Goal: Task Accomplishment & Management: Manage account settings

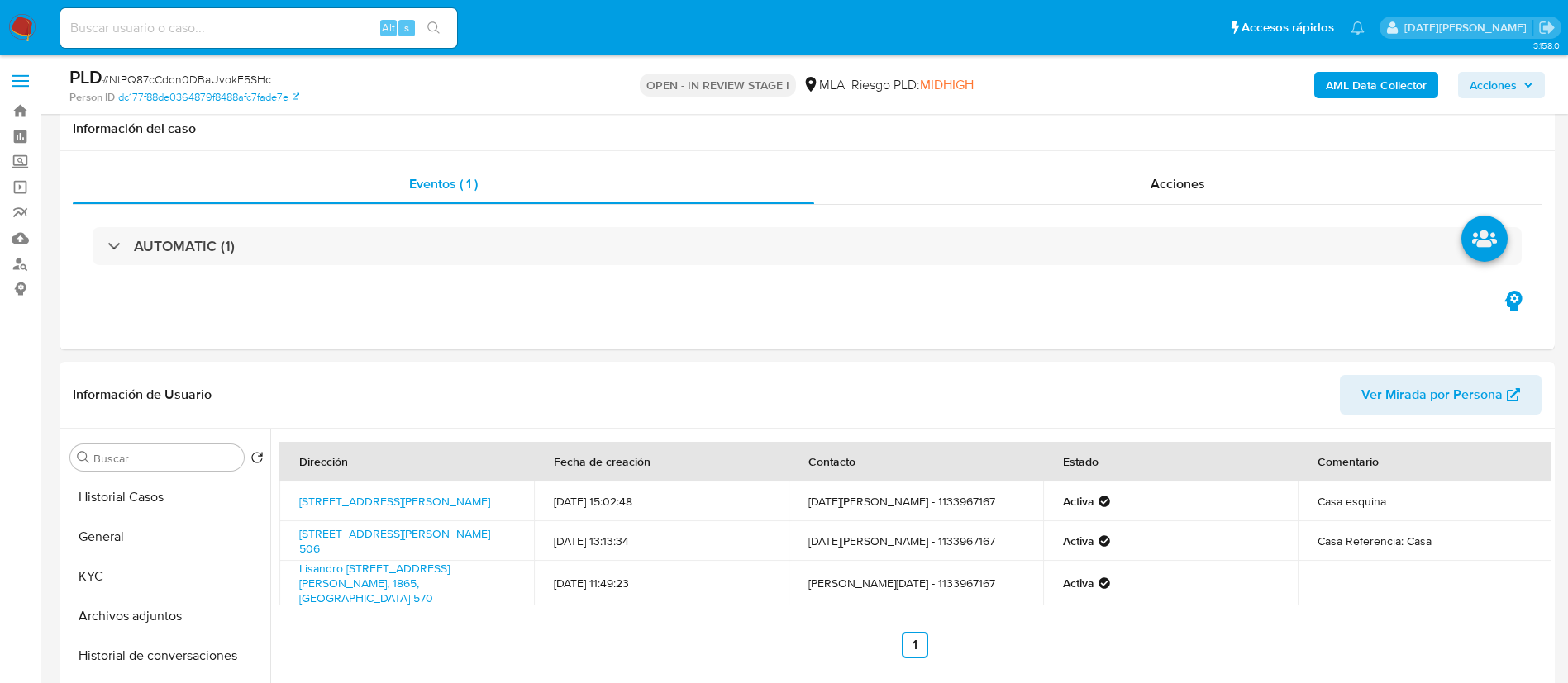
select select "10"
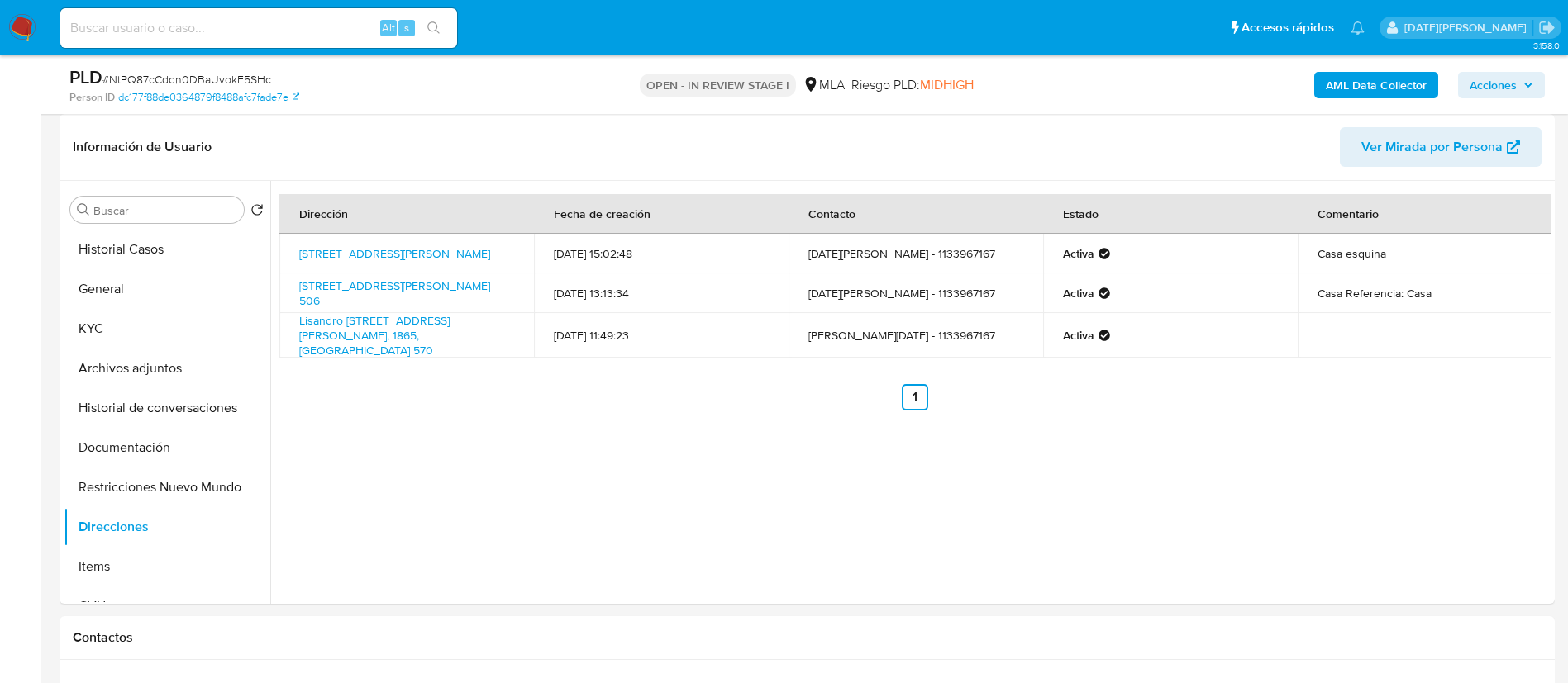
scroll to position [947, 0]
click at [119, 318] on button "KYC" at bounding box center [161, 329] width 194 height 40
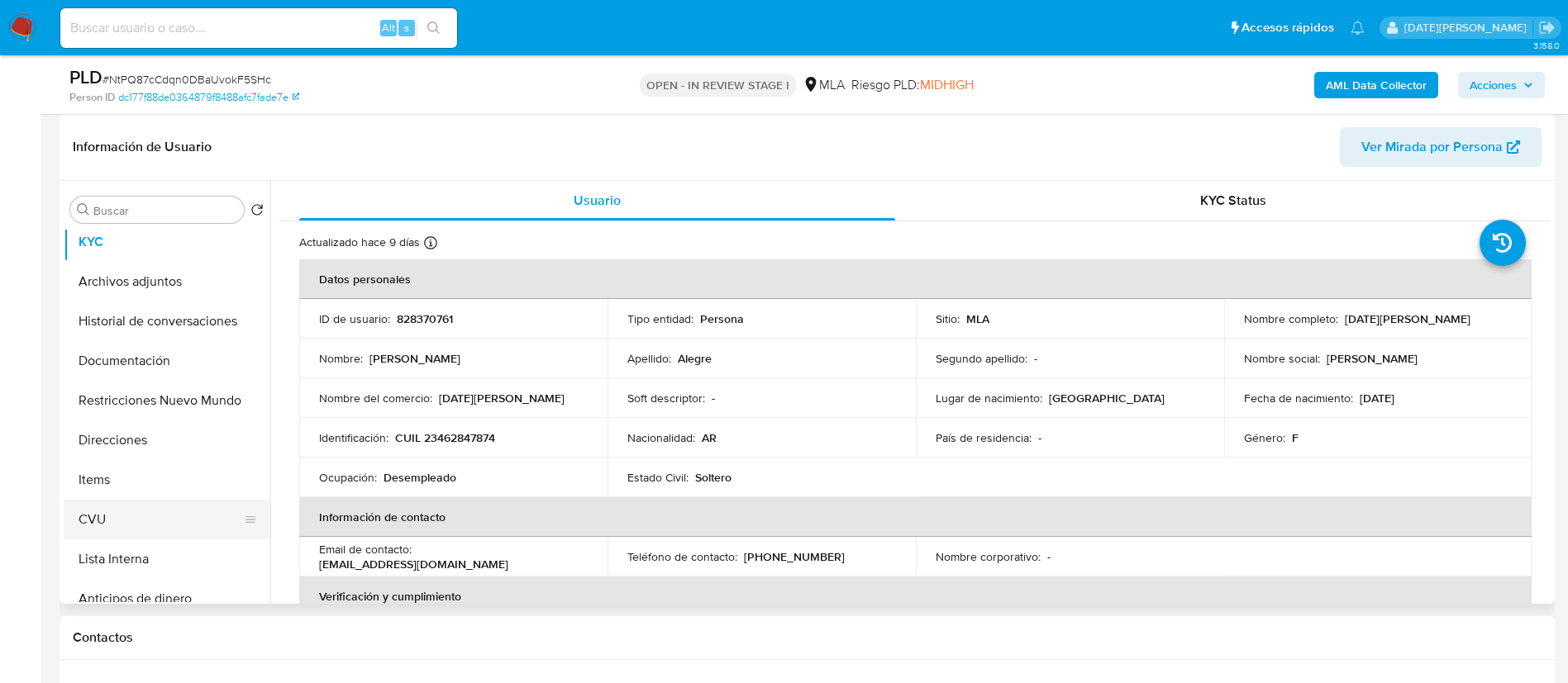
scroll to position [124, 0]
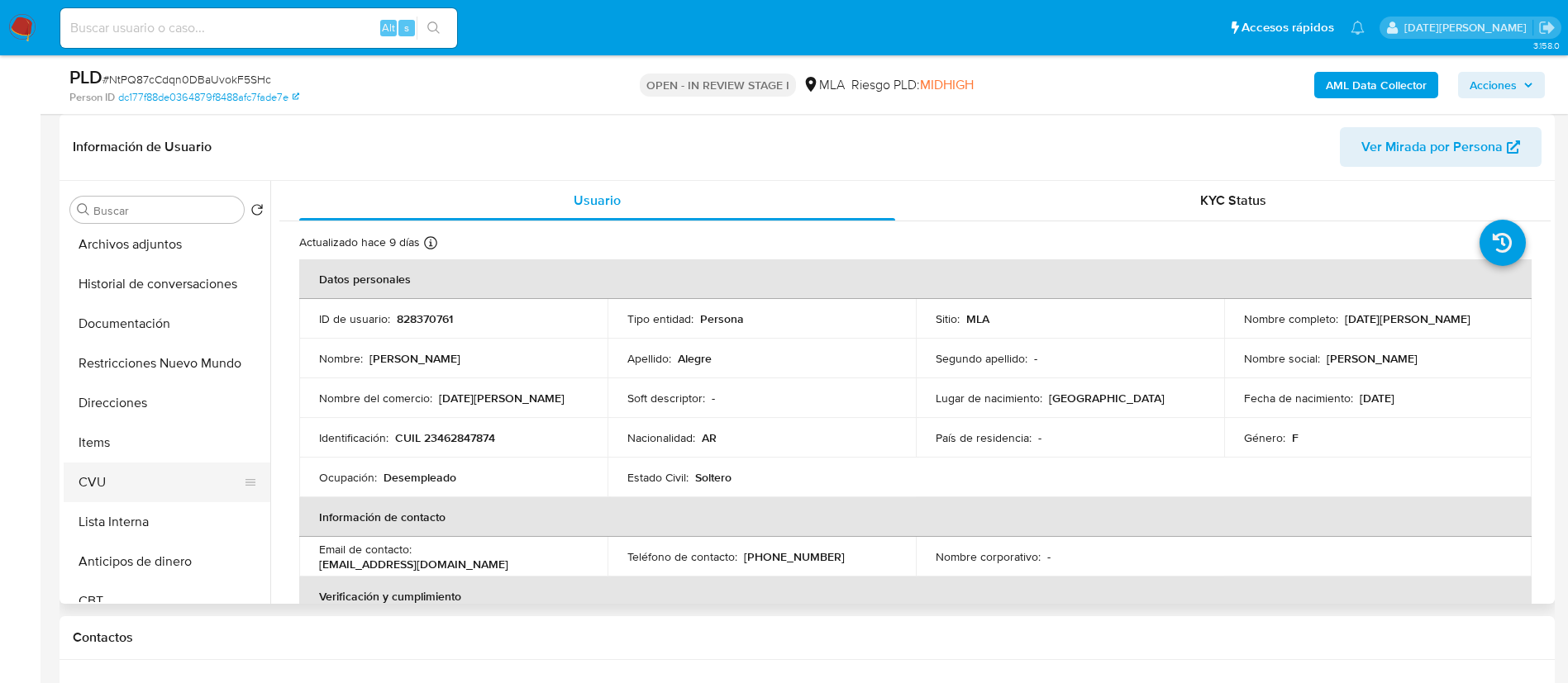
click at [162, 476] on button "CVU" at bounding box center [161, 482] width 194 height 40
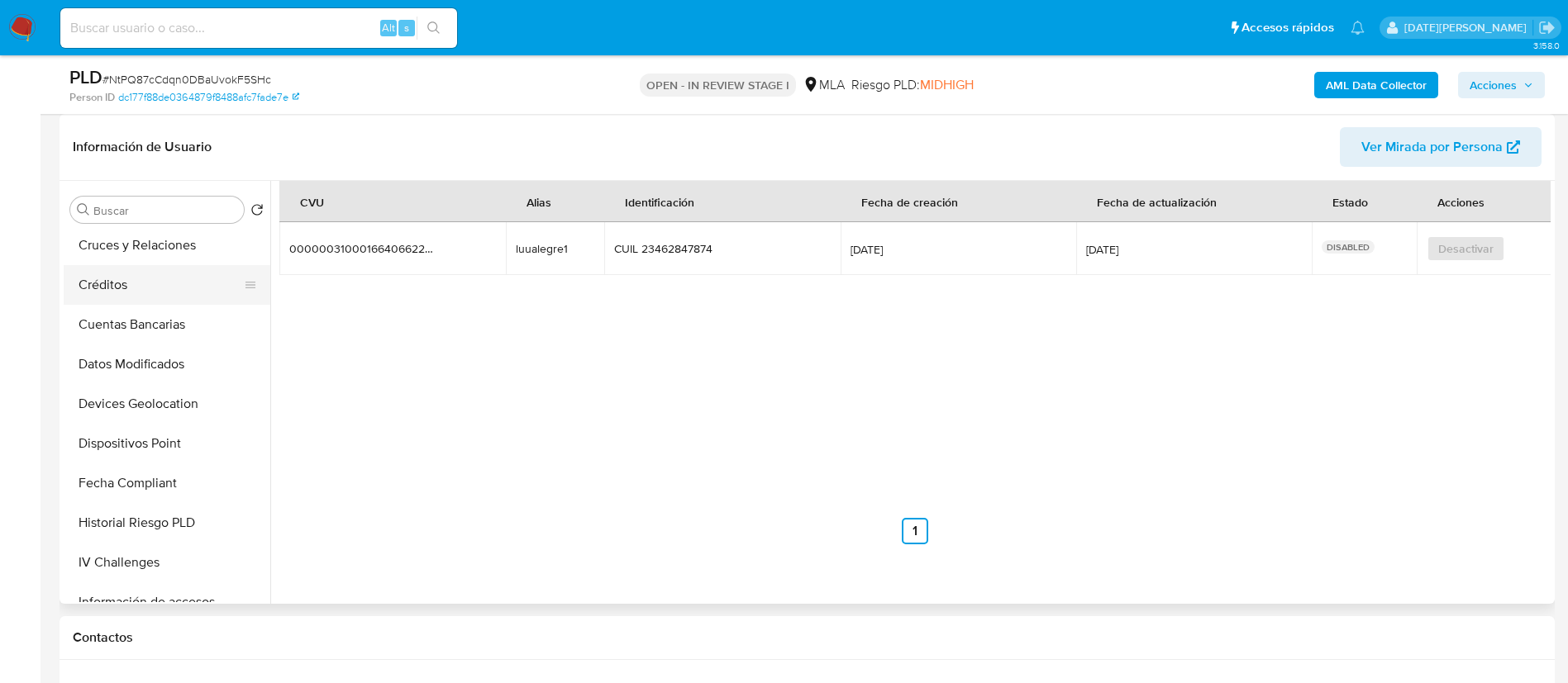
scroll to position [495, 0]
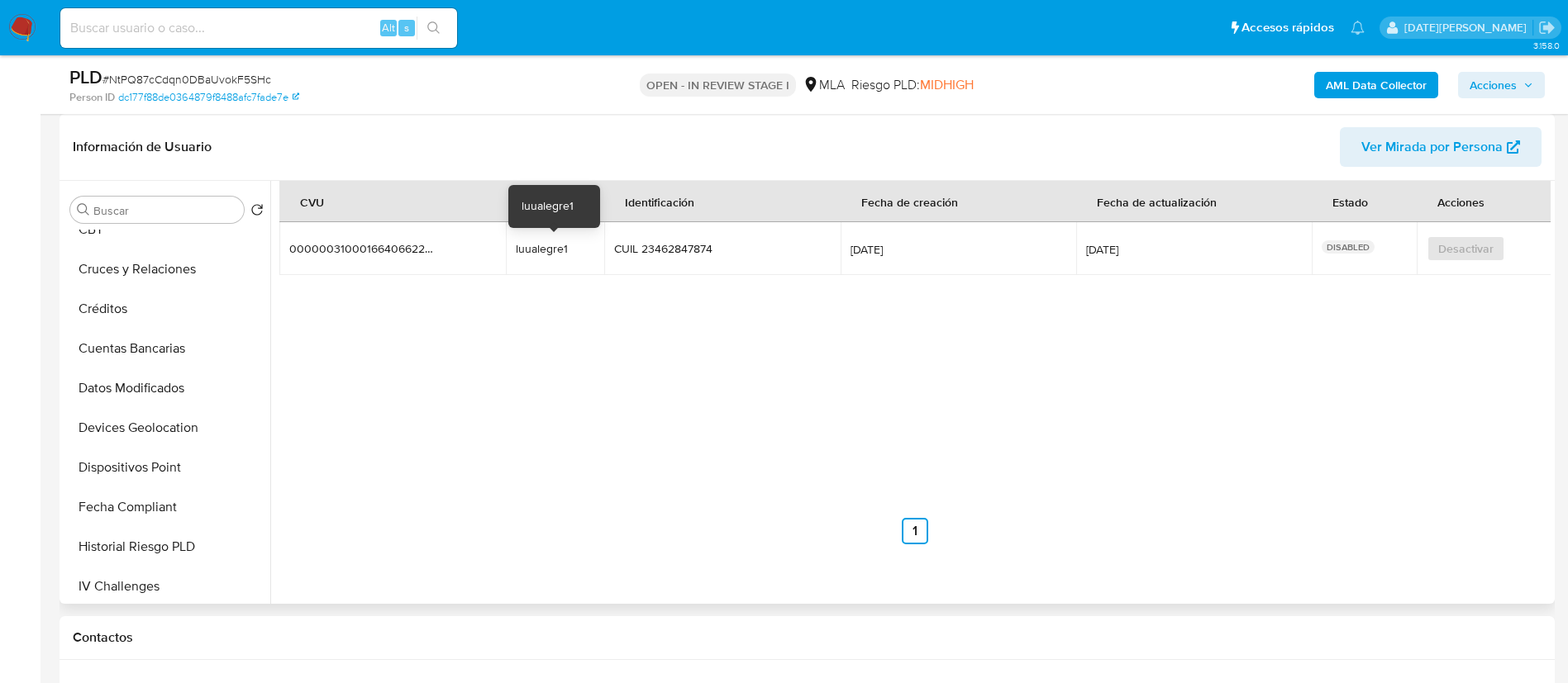
click at [534, 252] on div "luualegre1" at bounding box center [554, 249] width 79 height 15
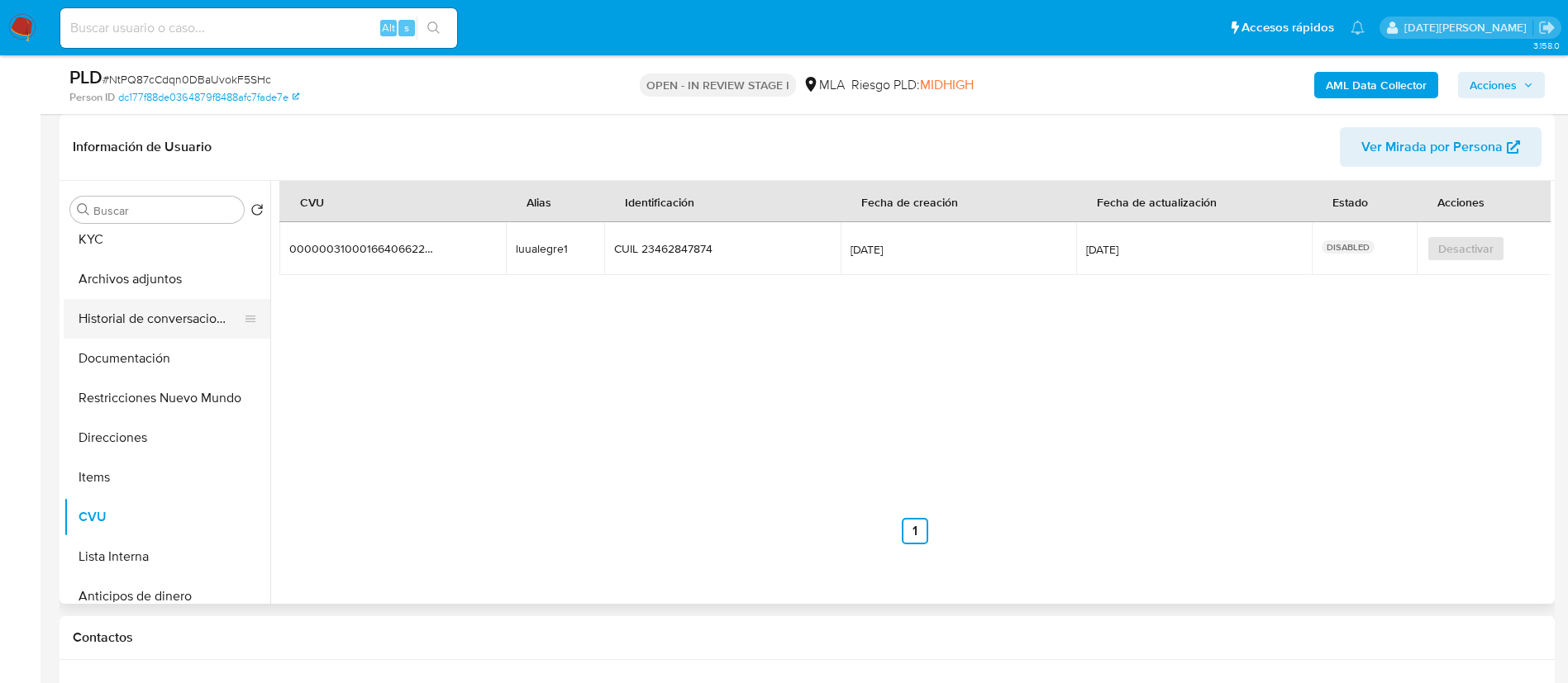
scroll to position [0, 0]
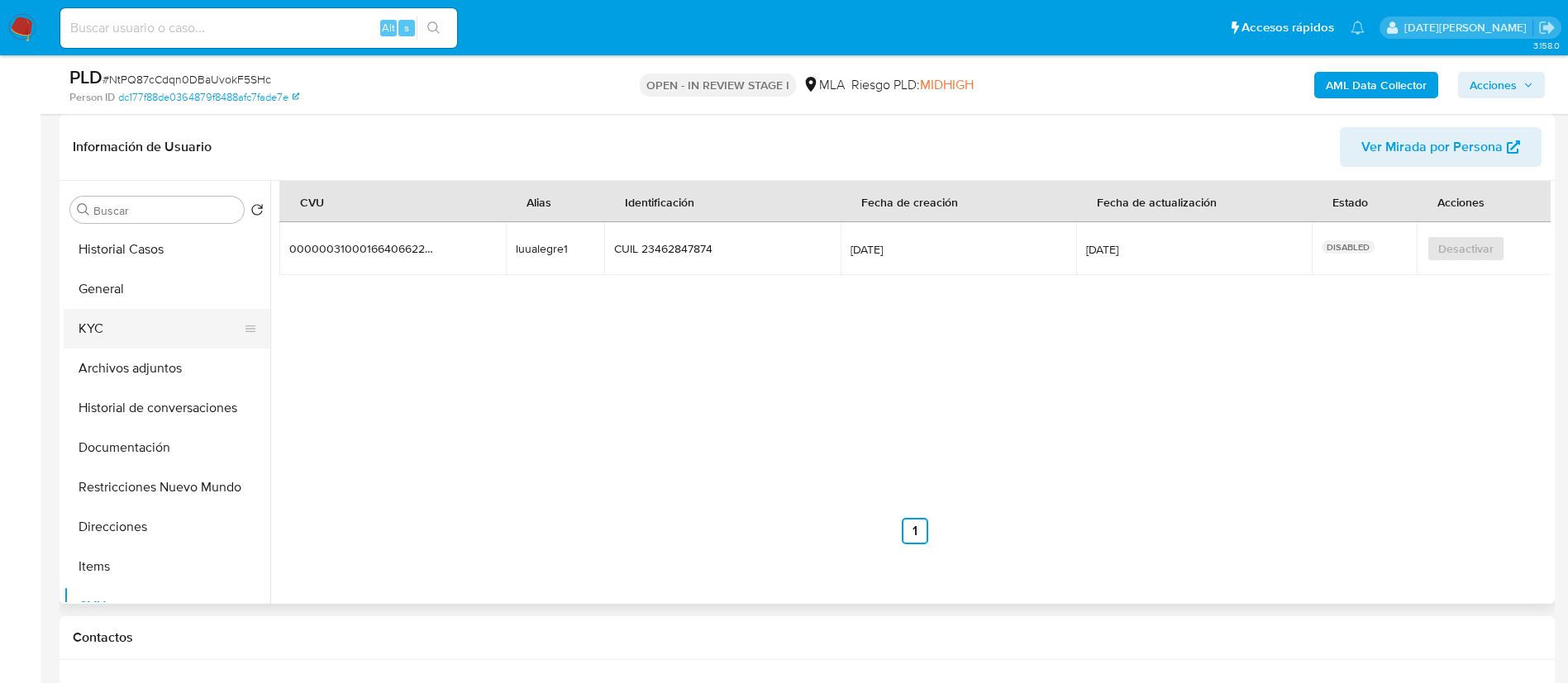
click at [133, 334] on button "KYC" at bounding box center [161, 329] width 194 height 40
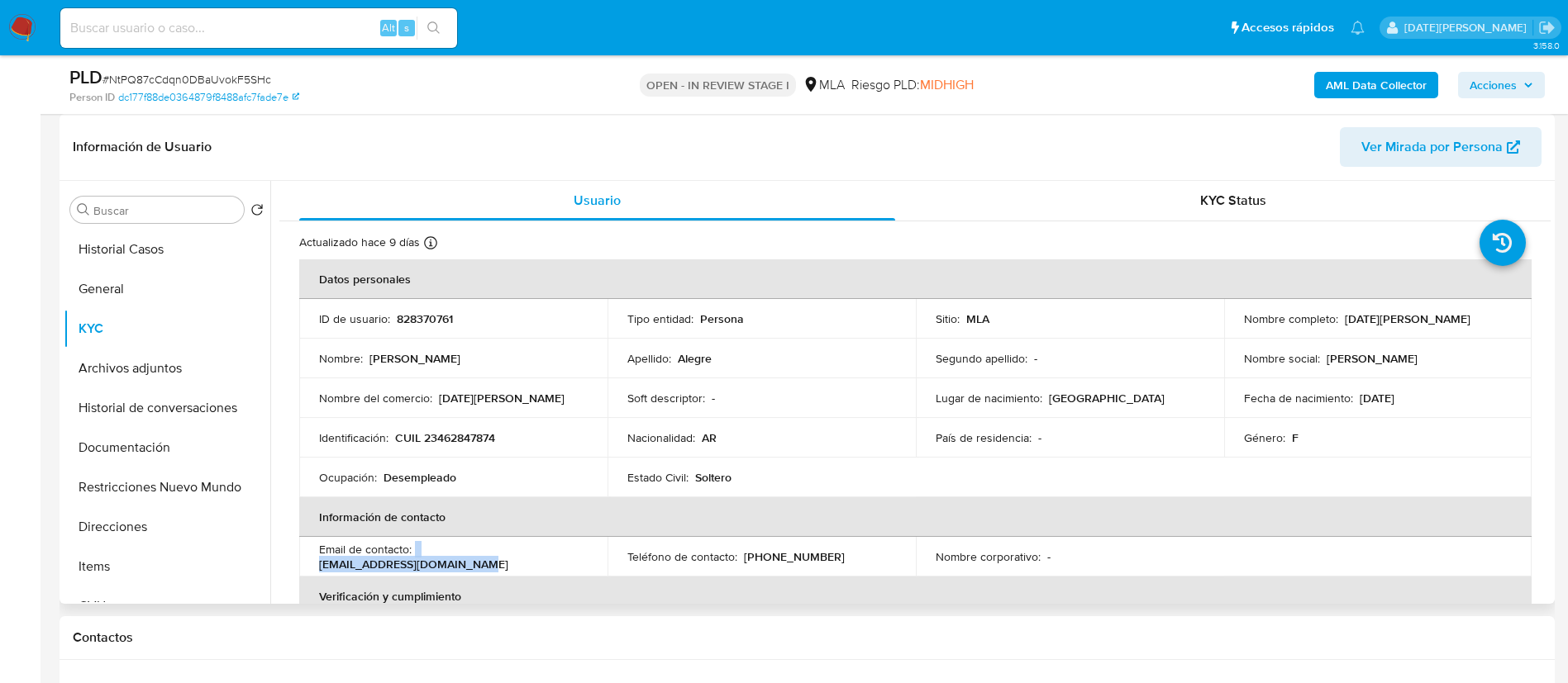
drag, startPoint x: 415, startPoint y: 555, endPoint x: 601, endPoint y: 559, distance: 186.0
click at [601, 559] on td "Email de contacto : luciaalegre2004@icloud.com" at bounding box center [453, 556] width 309 height 40
click at [782, 558] on p "(11) 33967167" at bounding box center [794, 556] width 101 height 15
copy p "33967167"
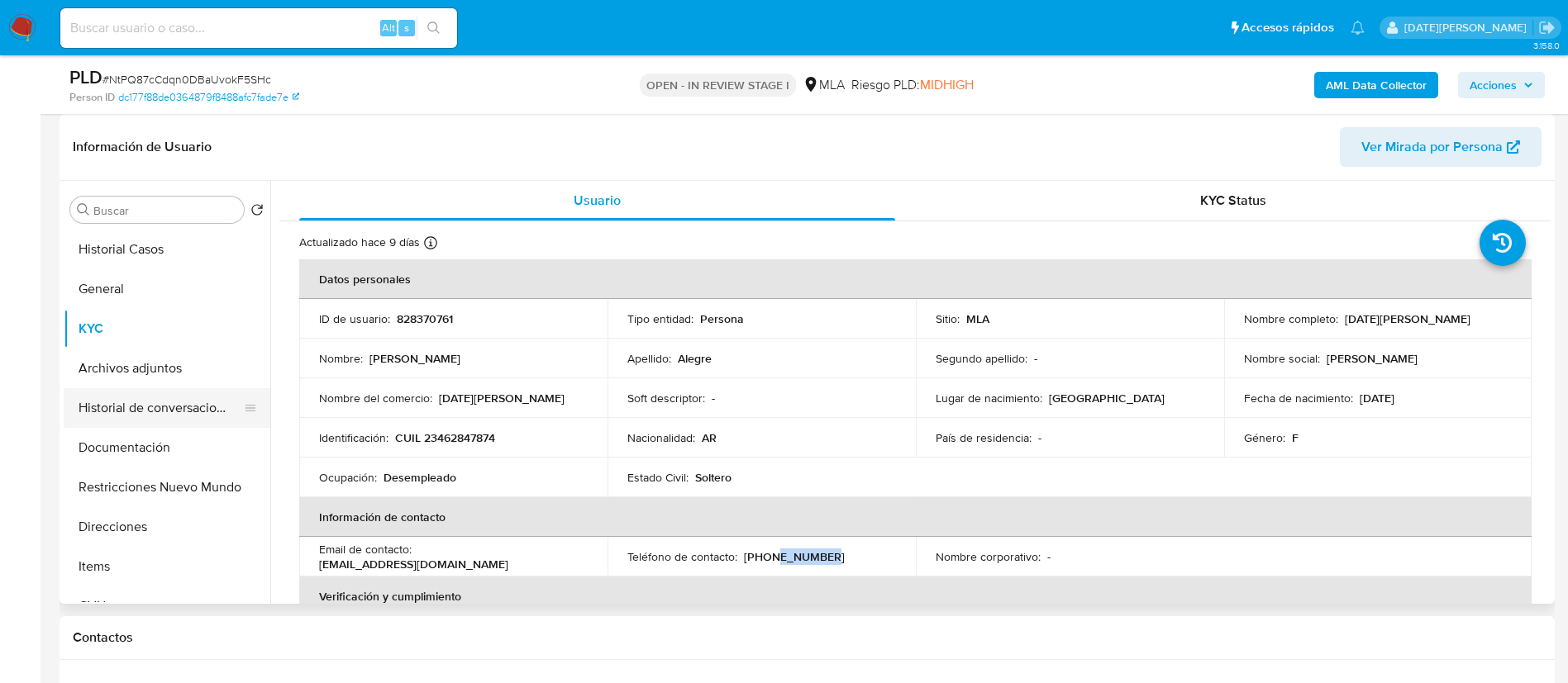
click at [146, 410] on button "Historial de conversaciones" at bounding box center [161, 408] width 194 height 40
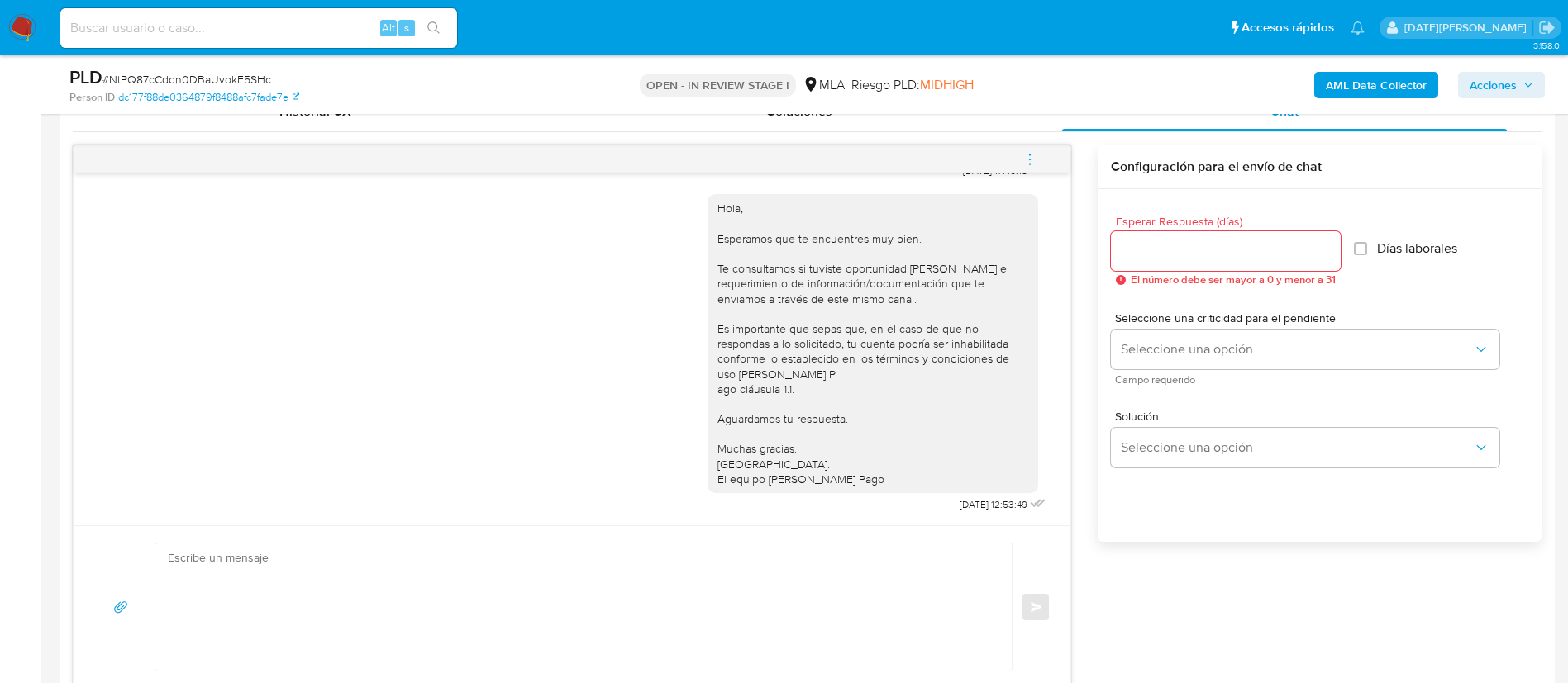
scroll to position [867, 0]
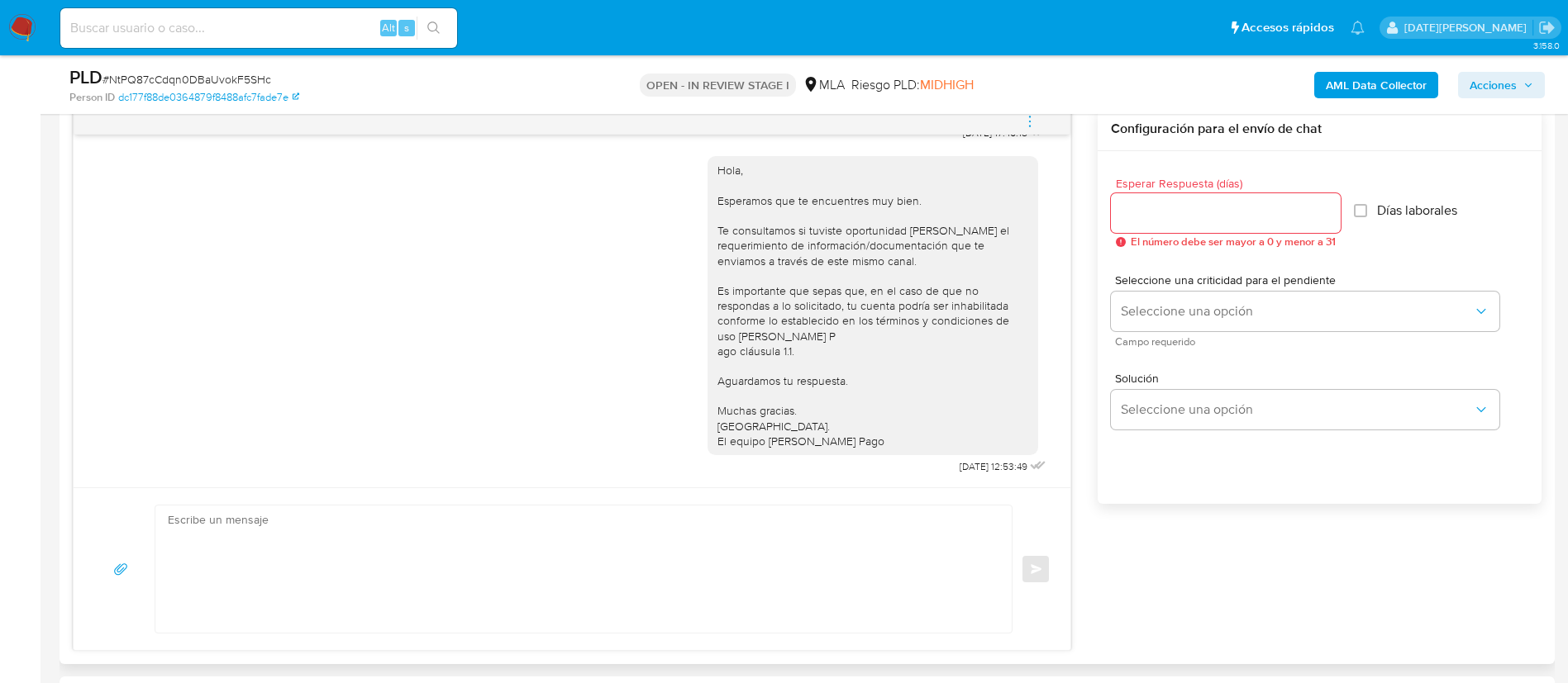
drag, startPoint x: 875, startPoint y: 533, endPoint x: 883, endPoint y: 525, distance: 11.3
click at [875, 533] on textarea at bounding box center [579, 569] width 823 height 127
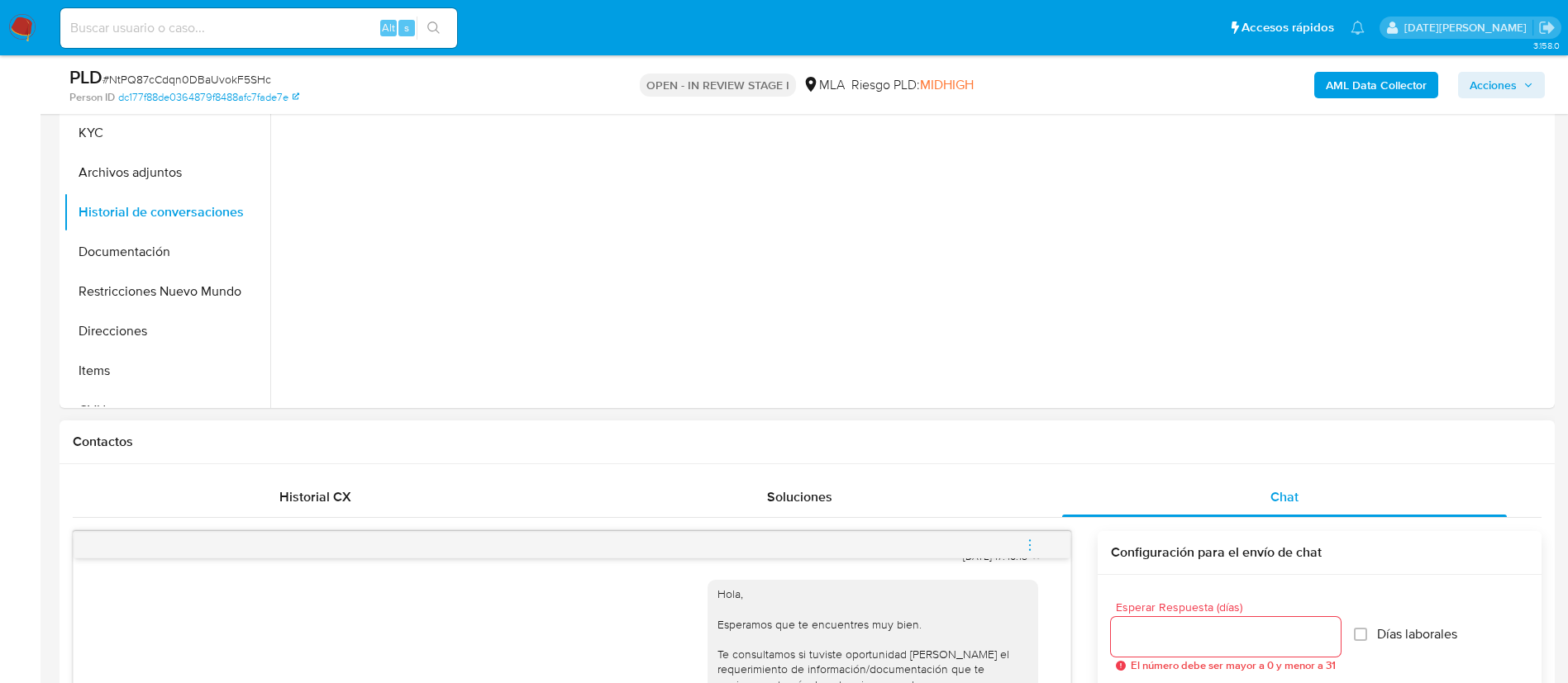
scroll to position [248, 0]
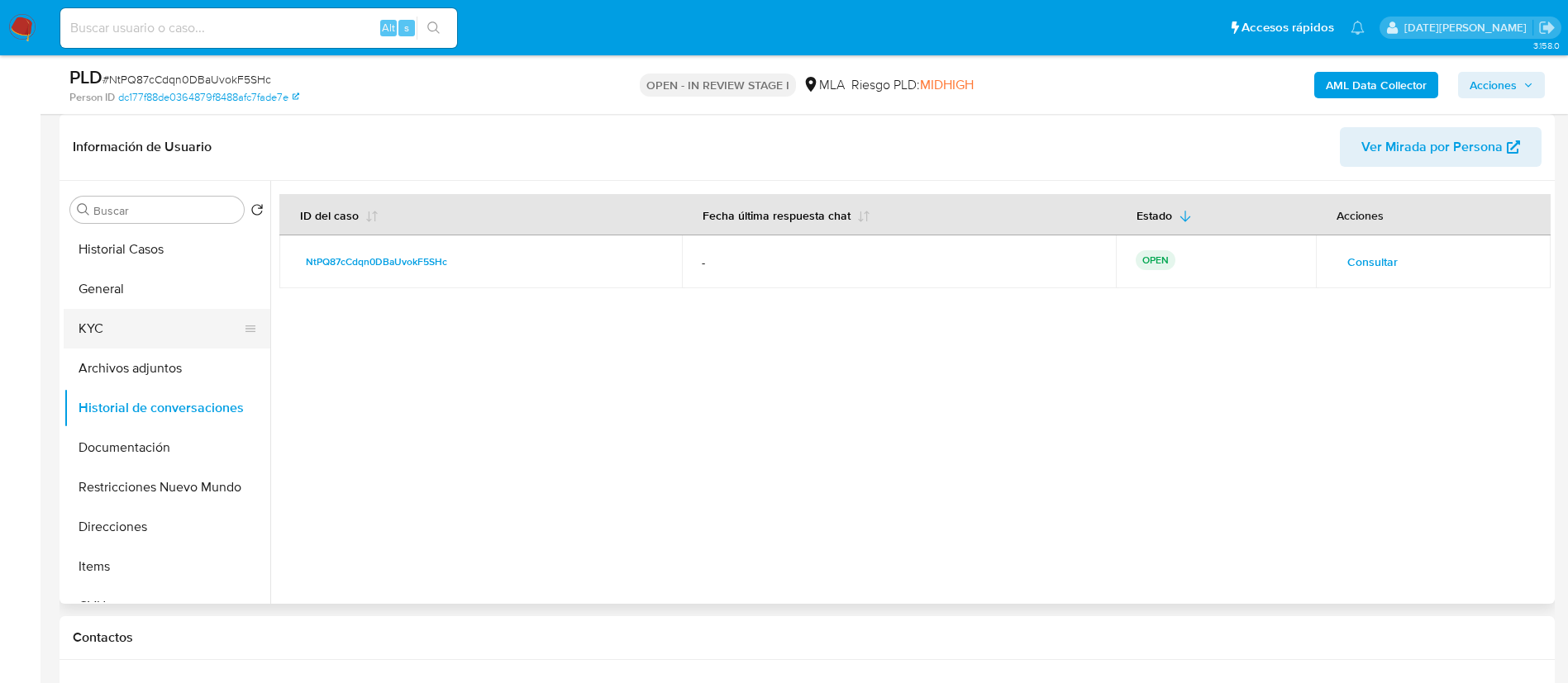
click at [129, 337] on button "KYC" at bounding box center [161, 329] width 194 height 40
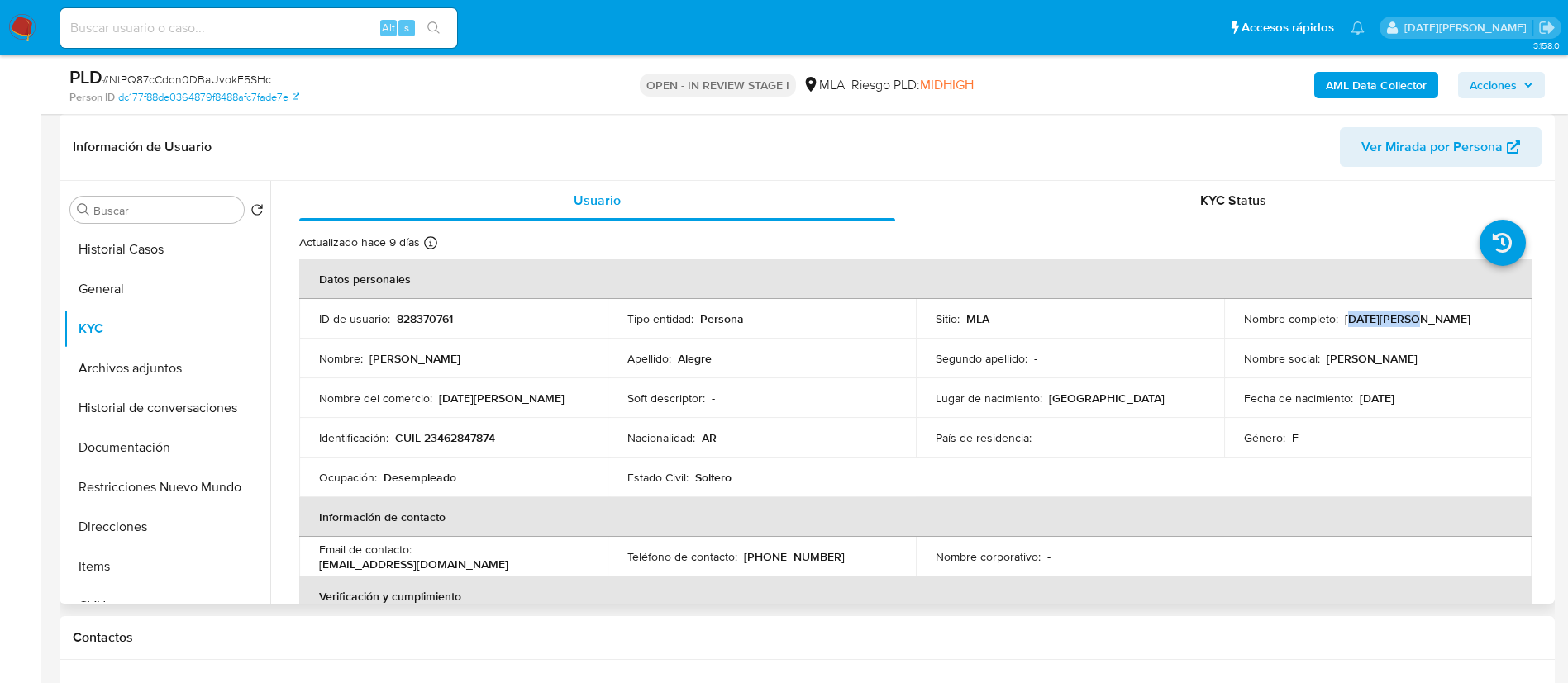
drag, startPoint x: 1342, startPoint y: 319, endPoint x: 1402, endPoint y: 323, distance: 60.1
click at [1402, 323] on p "Lucia Alegre" at bounding box center [1407, 319] width 126 height 15
click at [1350, 324] on p "Lucia Alegre" at bounding box center [1407, 319] width 126 height 15
drag, startPoint x: 1340, startPoint y: 320, endPoint x: 1417, endPoint y: 320, distance: 77.0
click at [1417, 320] on div "Nombre completo : Lucia Alegre" at bounding box center [1378, 319] width 269 height 15
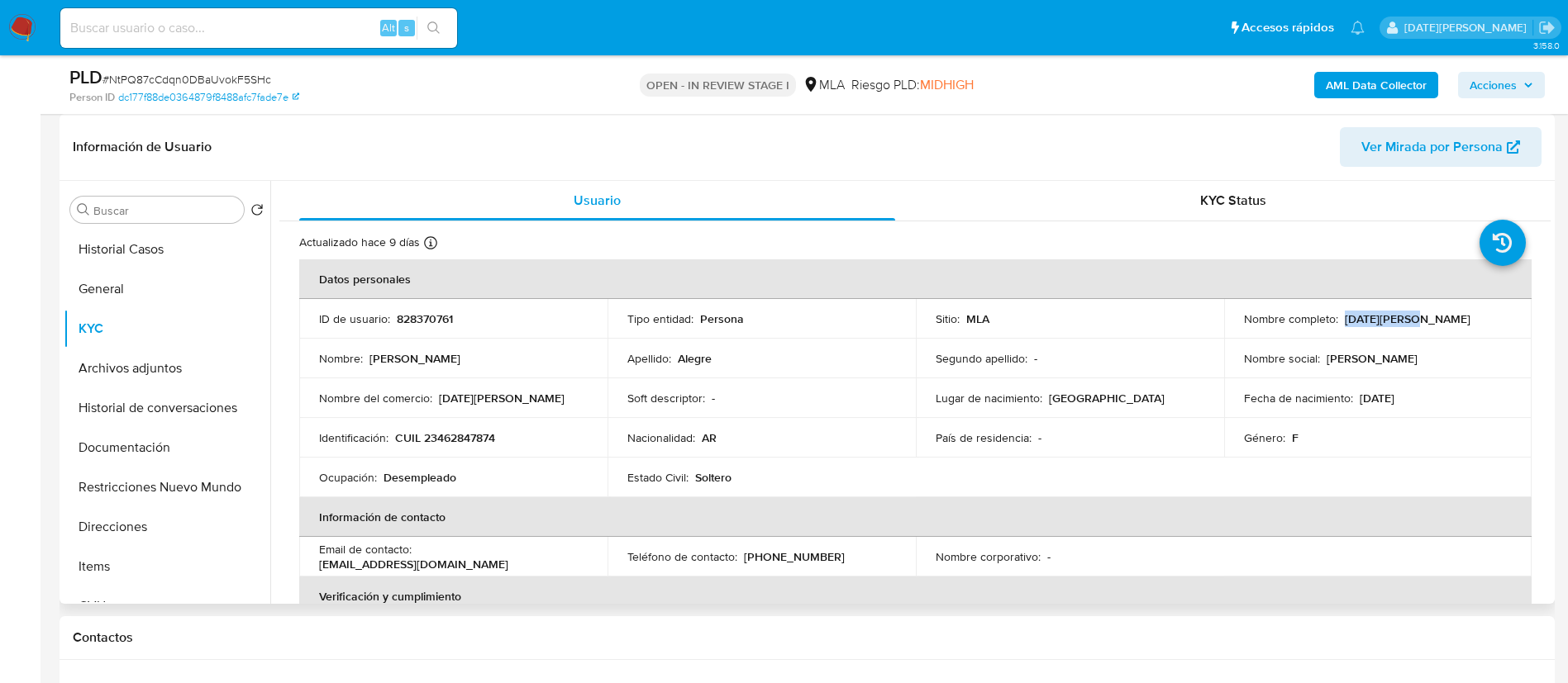
copy p "Lucia Alegre"
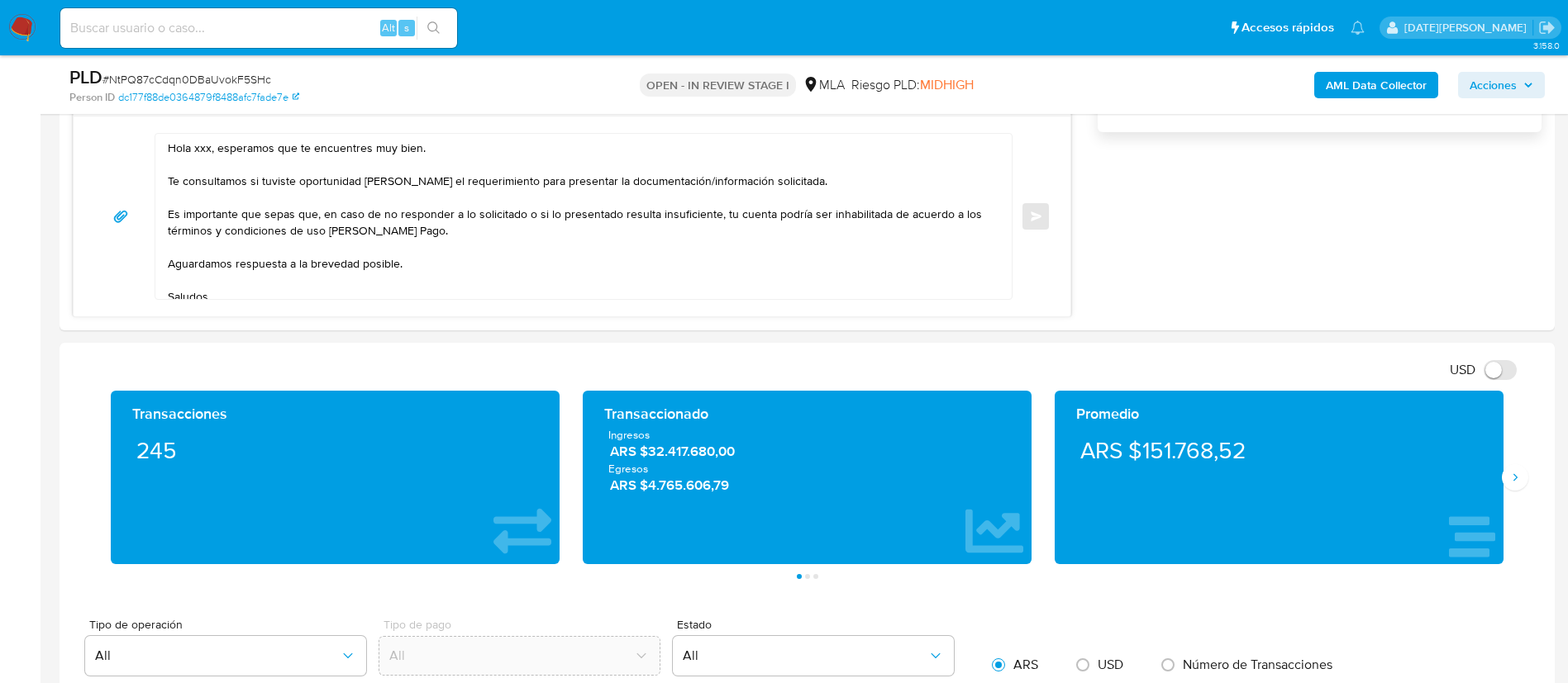
scroll to position [1115, 0]
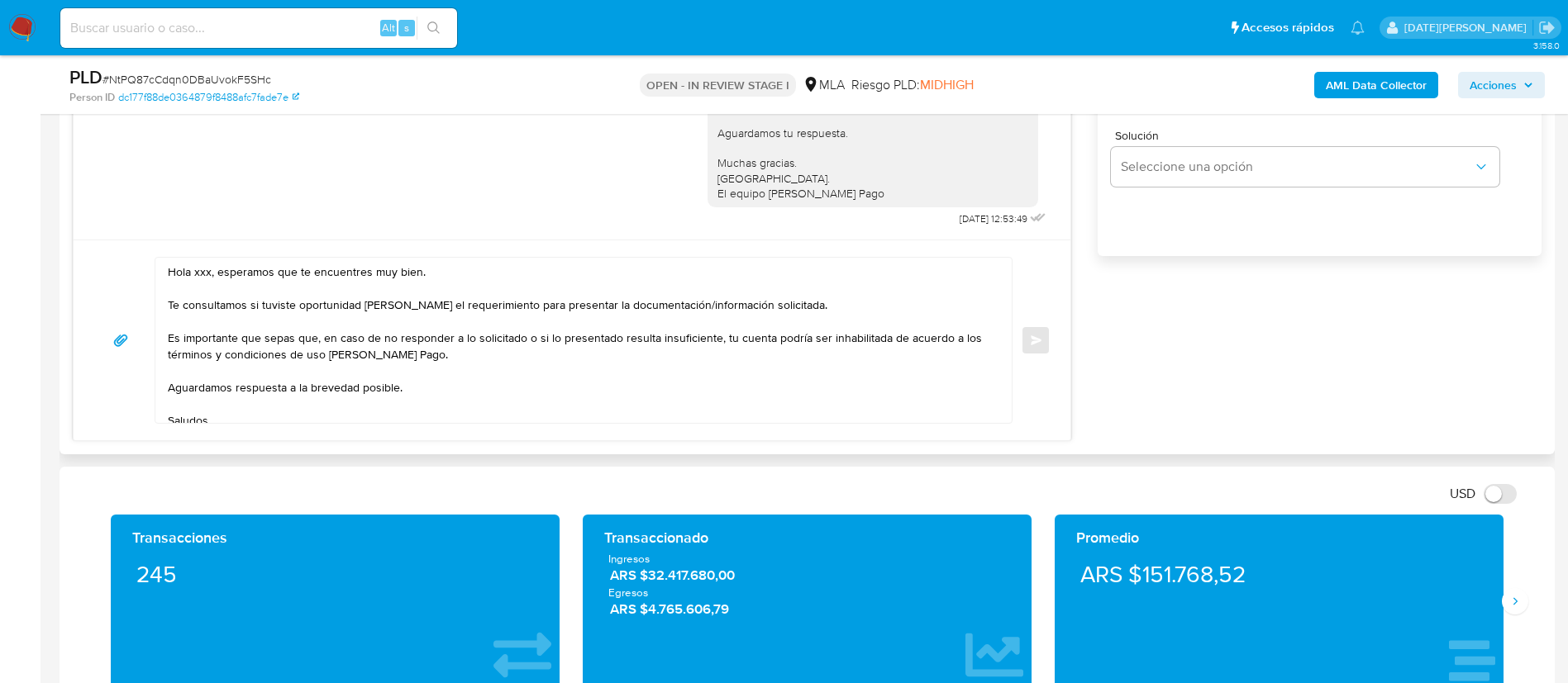
click at [199, 273] on textarea "Hola xxx, esperamos que te encuentres muy bien. Te consultamos si tuviste oport…" at bounding box center [579, 341] width 823 height 165
paste textarea "Lucia Alegre"
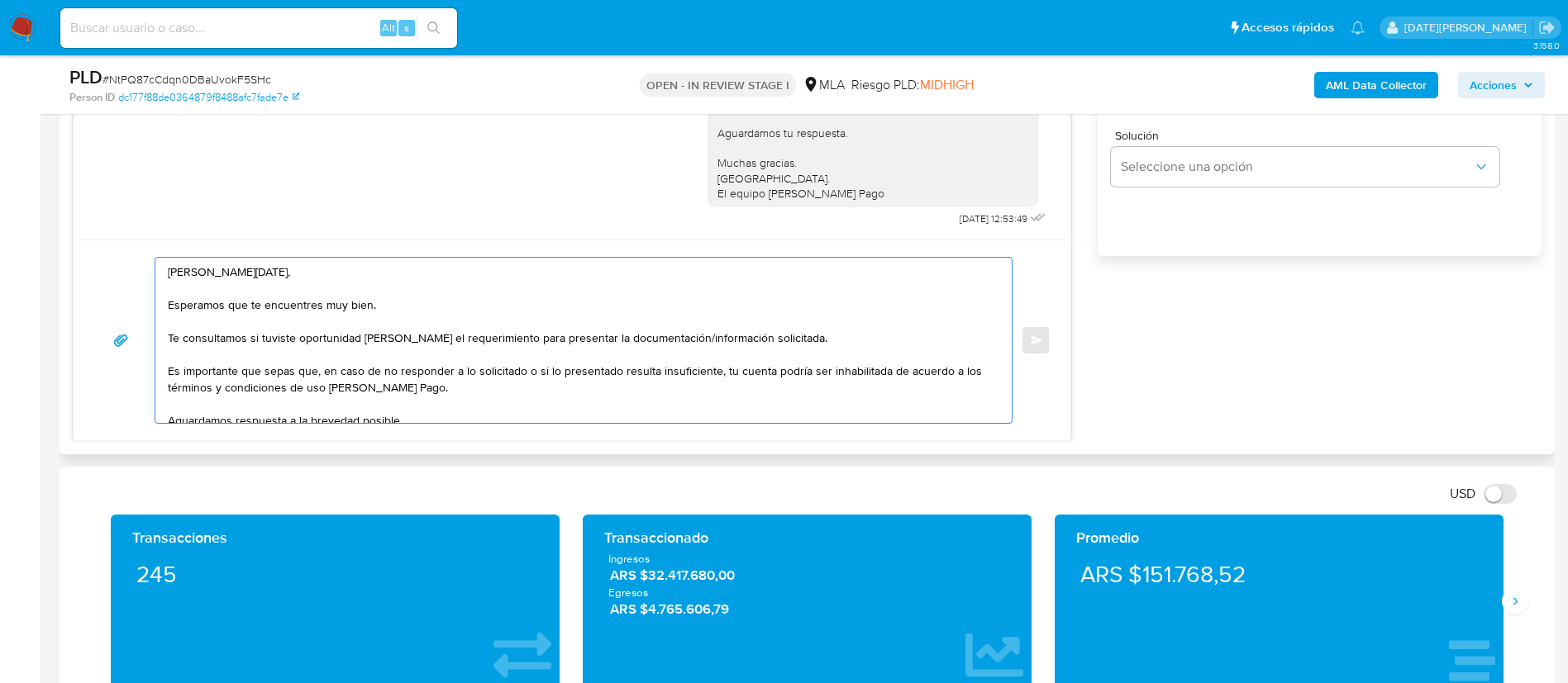
click at [786, 333] on textarea "Hola Lucia Alegre, Esperamos que te encuentres muy bien. Te consultamos si tuvi…" at bounding box center [579, 341] width 823 height 165
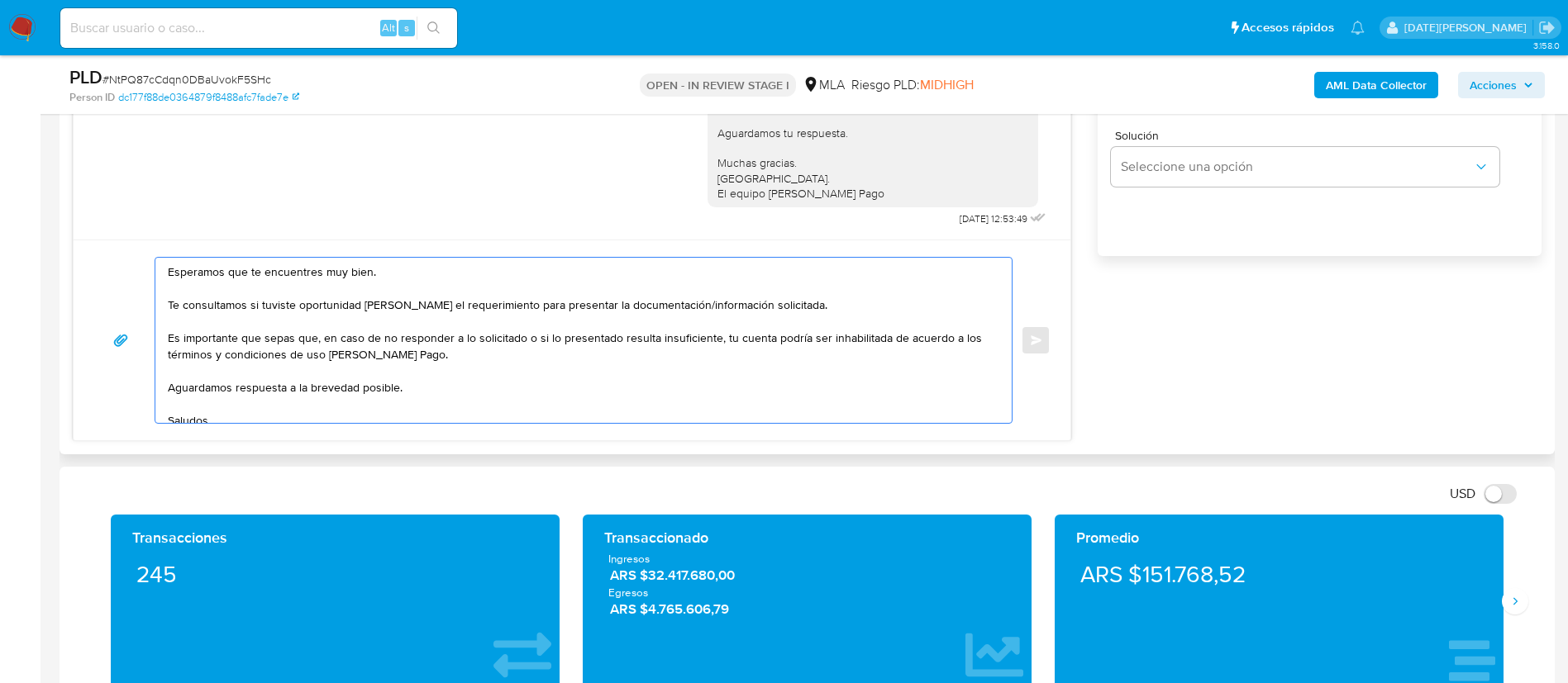
scroll to position [61, 0]
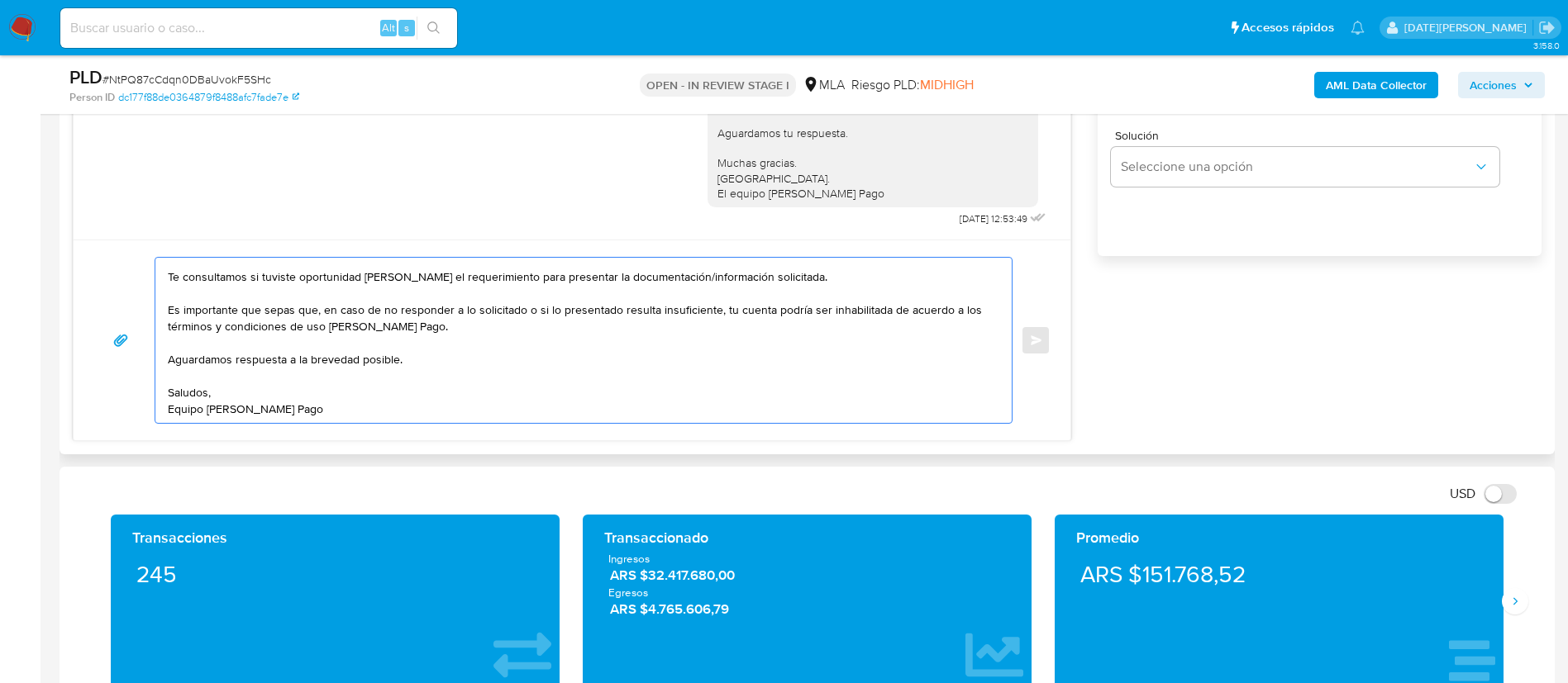
drag, startPoint x: 167, startPoint y: 371, endPoint x: 475, endPoint y: 420, distance: 311.9
click at [475, 420] on div "Hola Lucia Alegre, Esperamos que te encuentres muy bien. Te consultamos si tuvi…" at bounding box center [579, 341] width 848 height 165
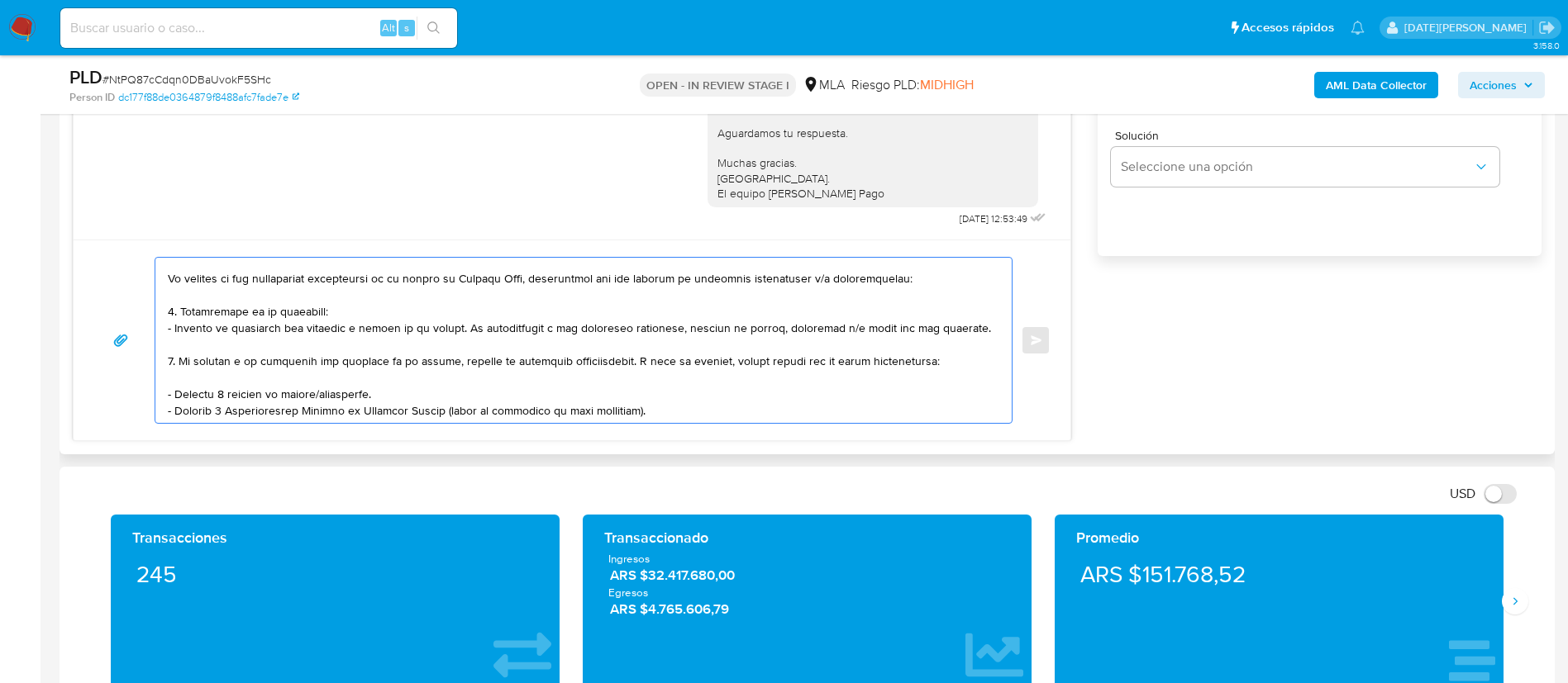
scroll to position [124, 0]
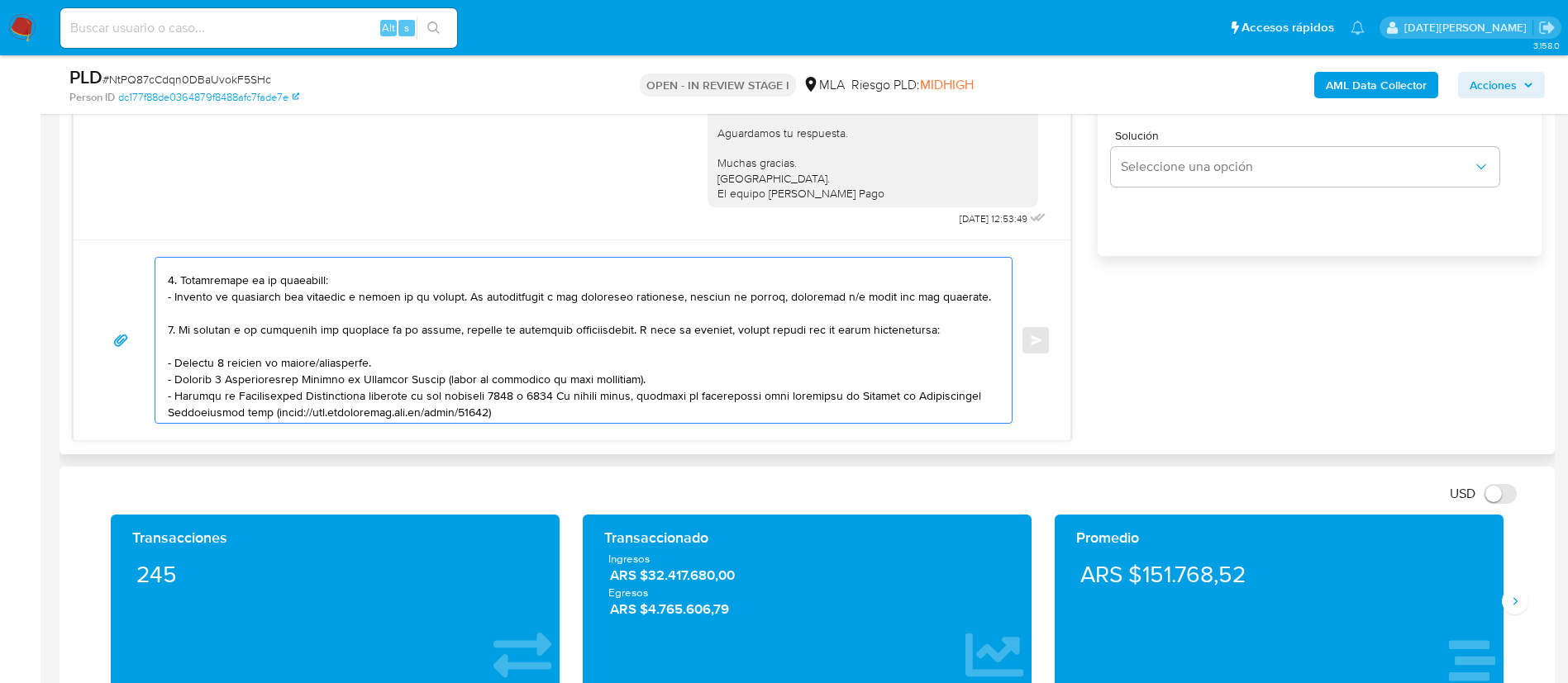
drag, startPoint x: 386, startPoint y: 359, endPoint x: 159, endPoint y: 356, distance: 227.0
click at [159, 356] on div at bounding box center [579, 341] width 848 height 165
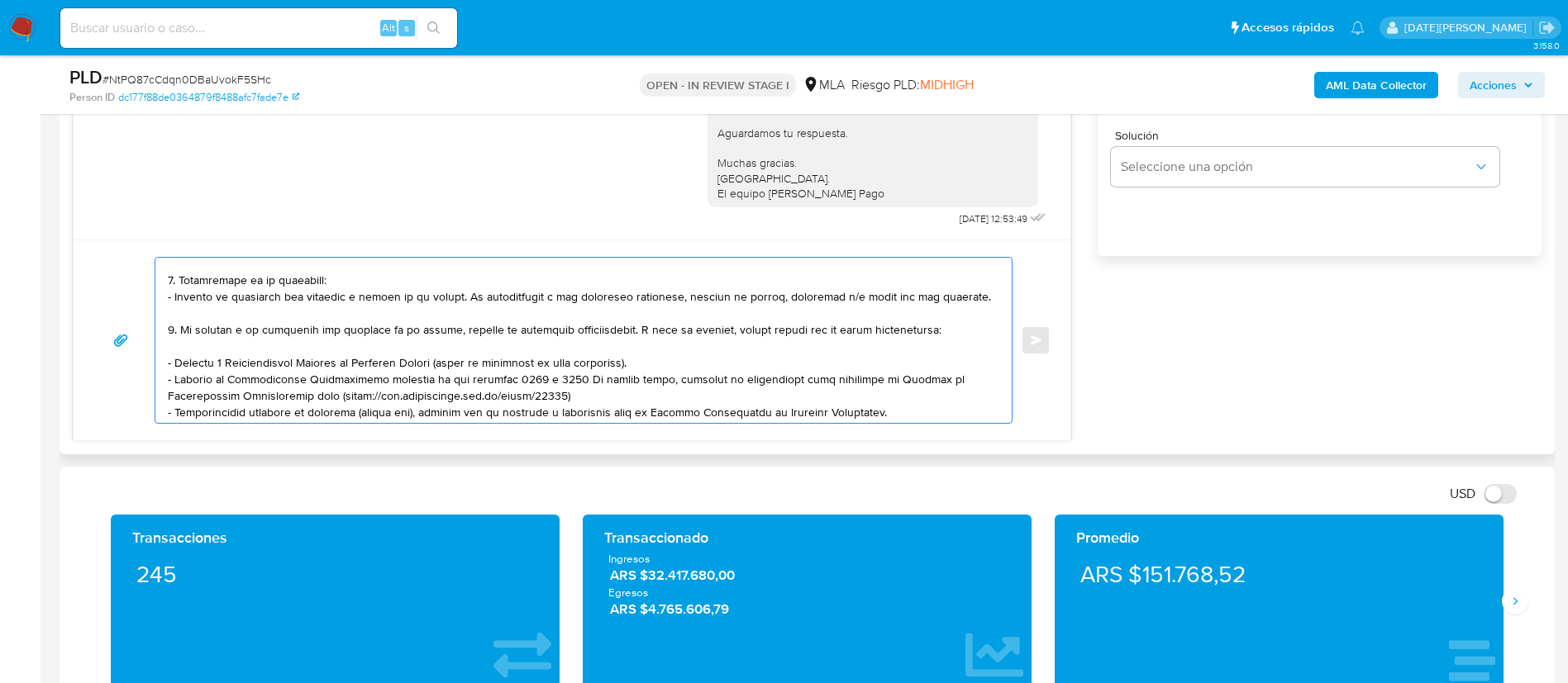
scroll to position [248, 0]
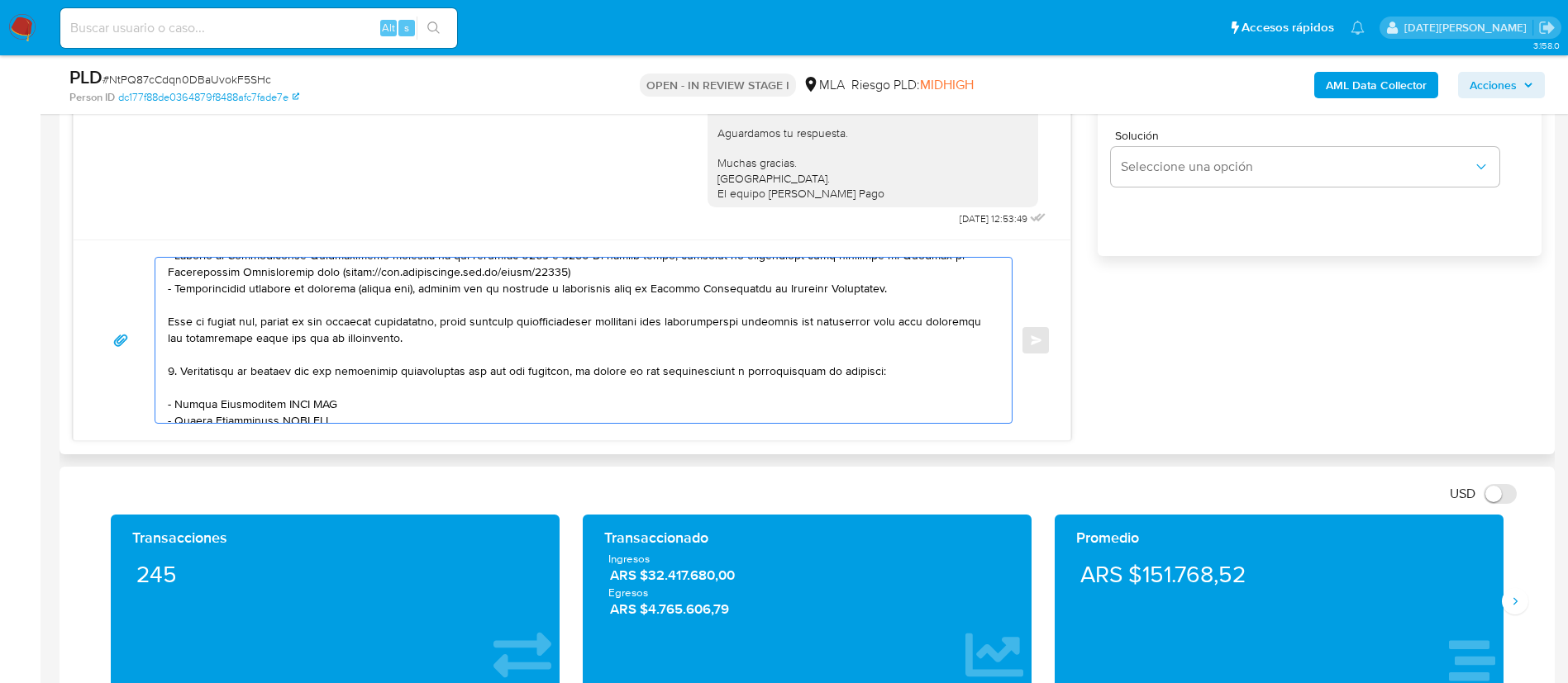
drag, startPoint x: 175, startPoint y: 402, endPoint x: 333, endPoint y: 402, distance: 158.0
click at [333, 402] on textarea at bounding box center [579, 341] width 823 height 165
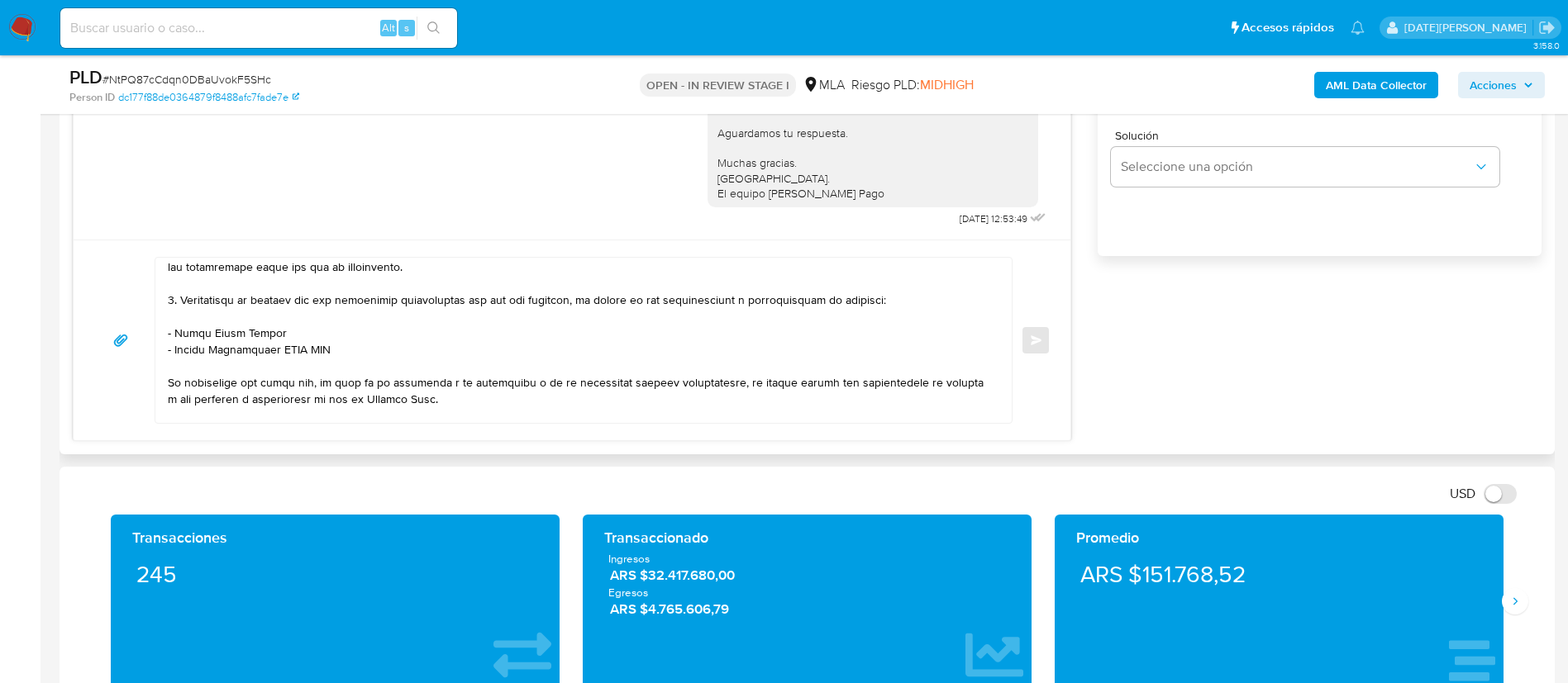
scroll to position [371, 0]
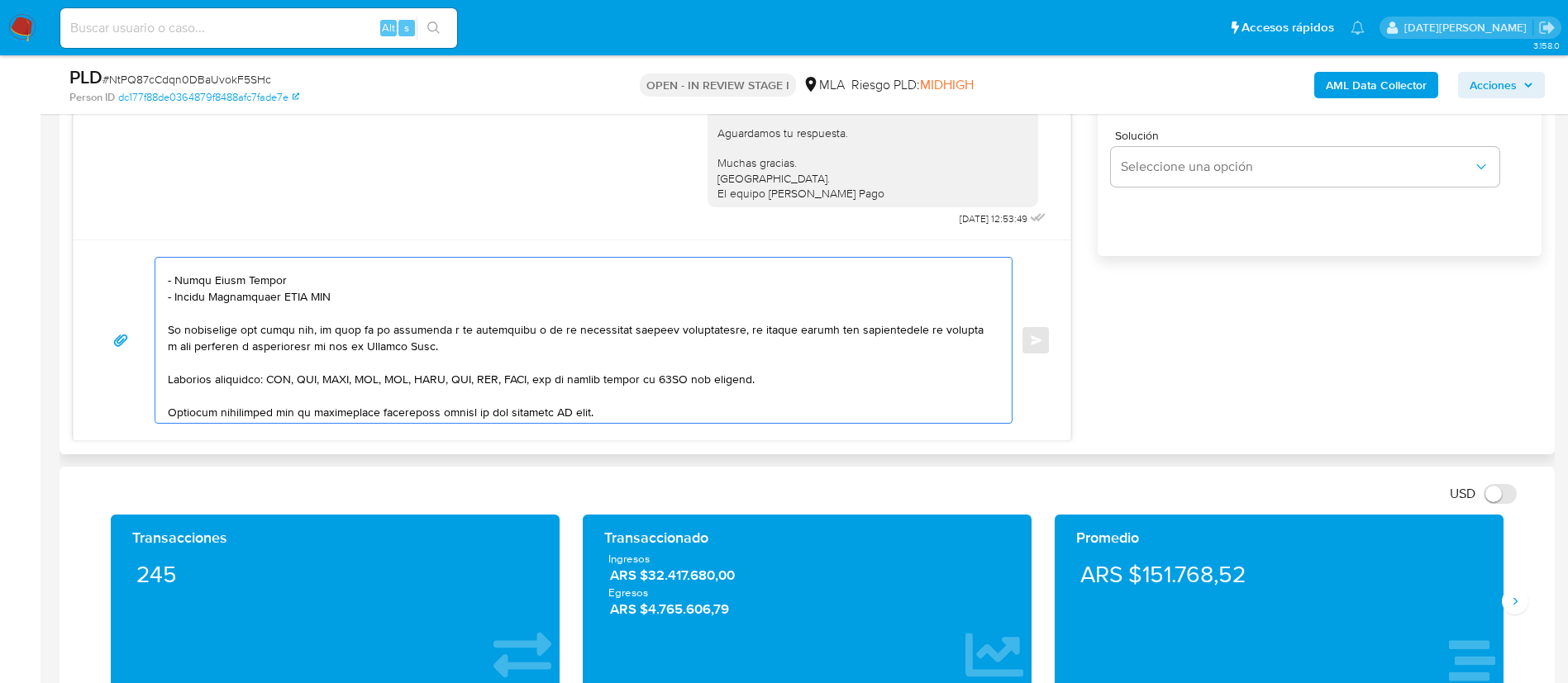
drag, startPoint x: 173, startPoint y: 296, endPoint x: 342, endPoint y: 299, distance: 169.0
click at [341, 299] on textarea at bounding box center [579, 341] width 823 height 165
paste textarea "Juan Pablo Bielous"
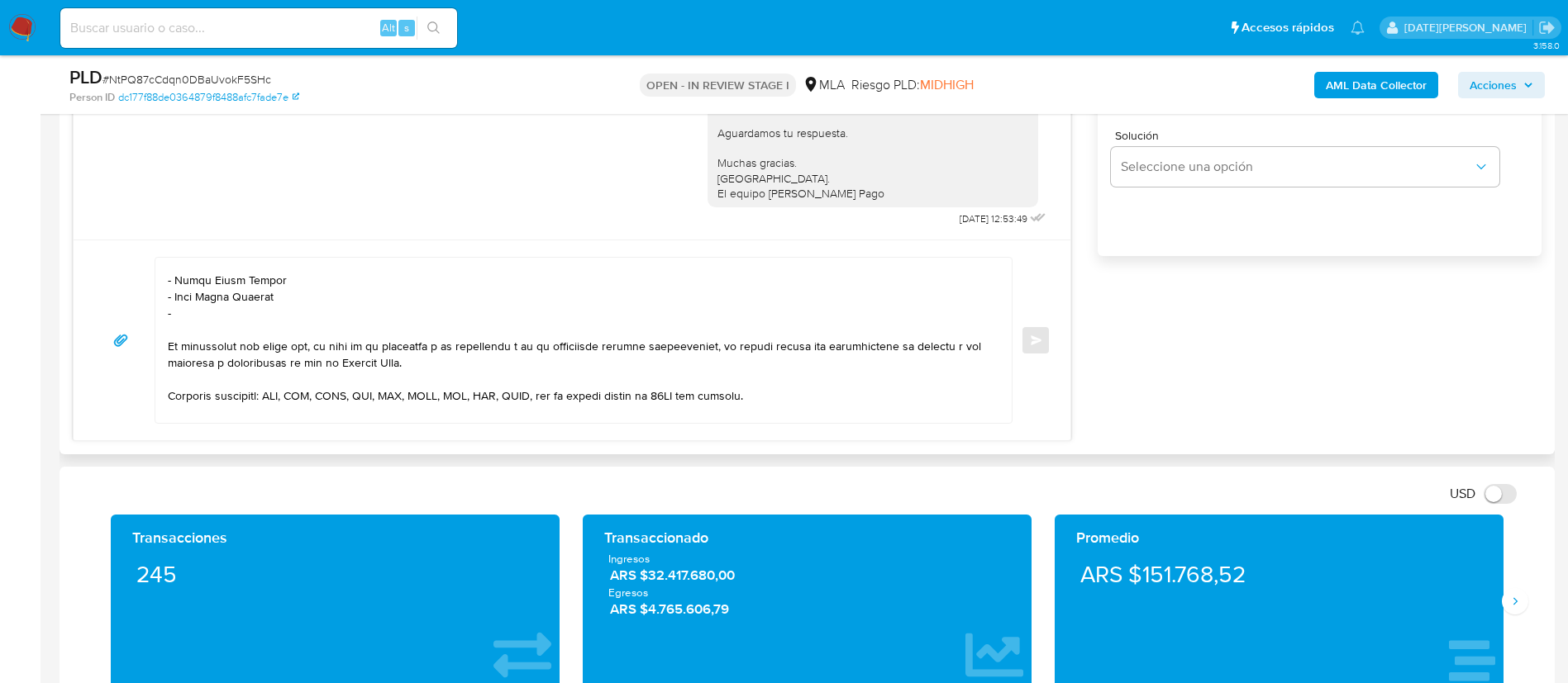
click at [216, 323] on textarea at bounding box center [579, 341] width 823 height 165
click at [221, 314] on textarea at bounding box center [579, 341] width 823 height 165
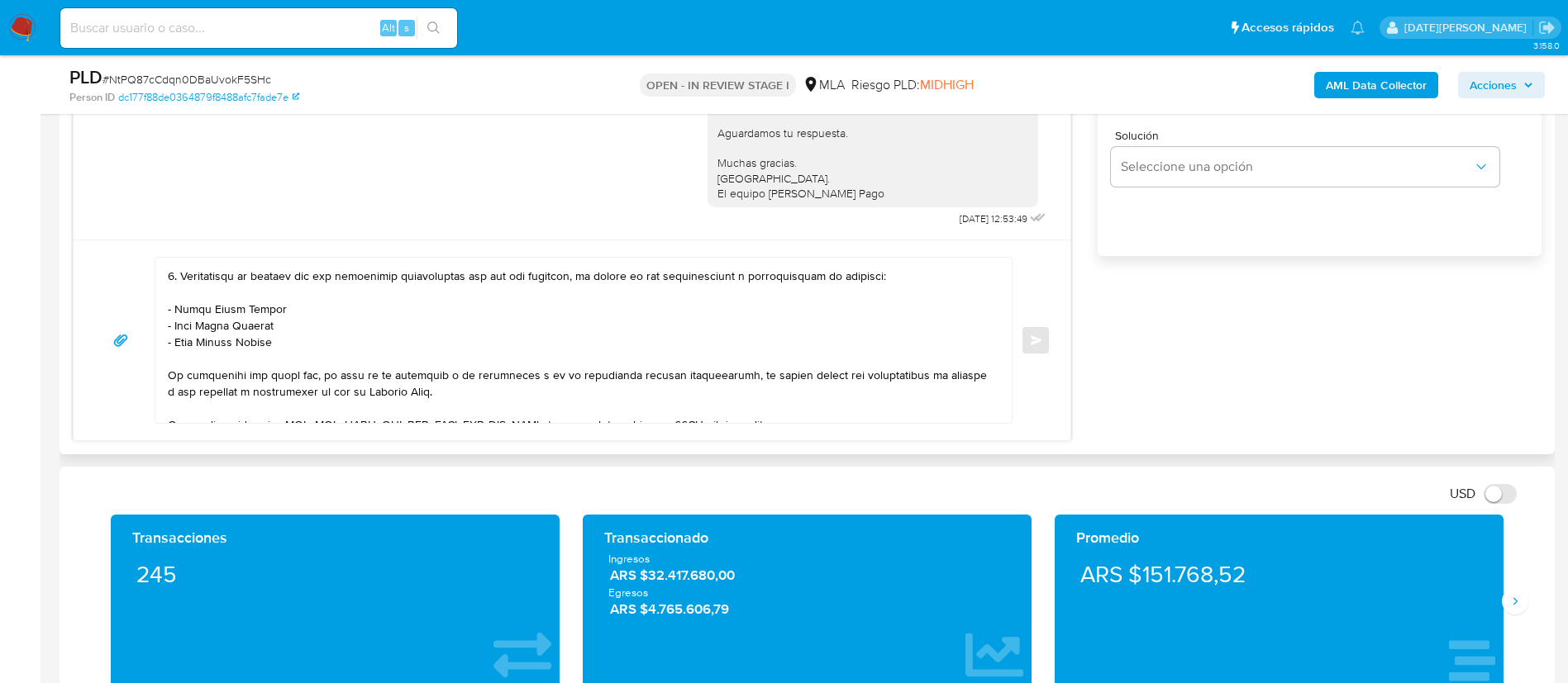
scroll to position [394, 0]
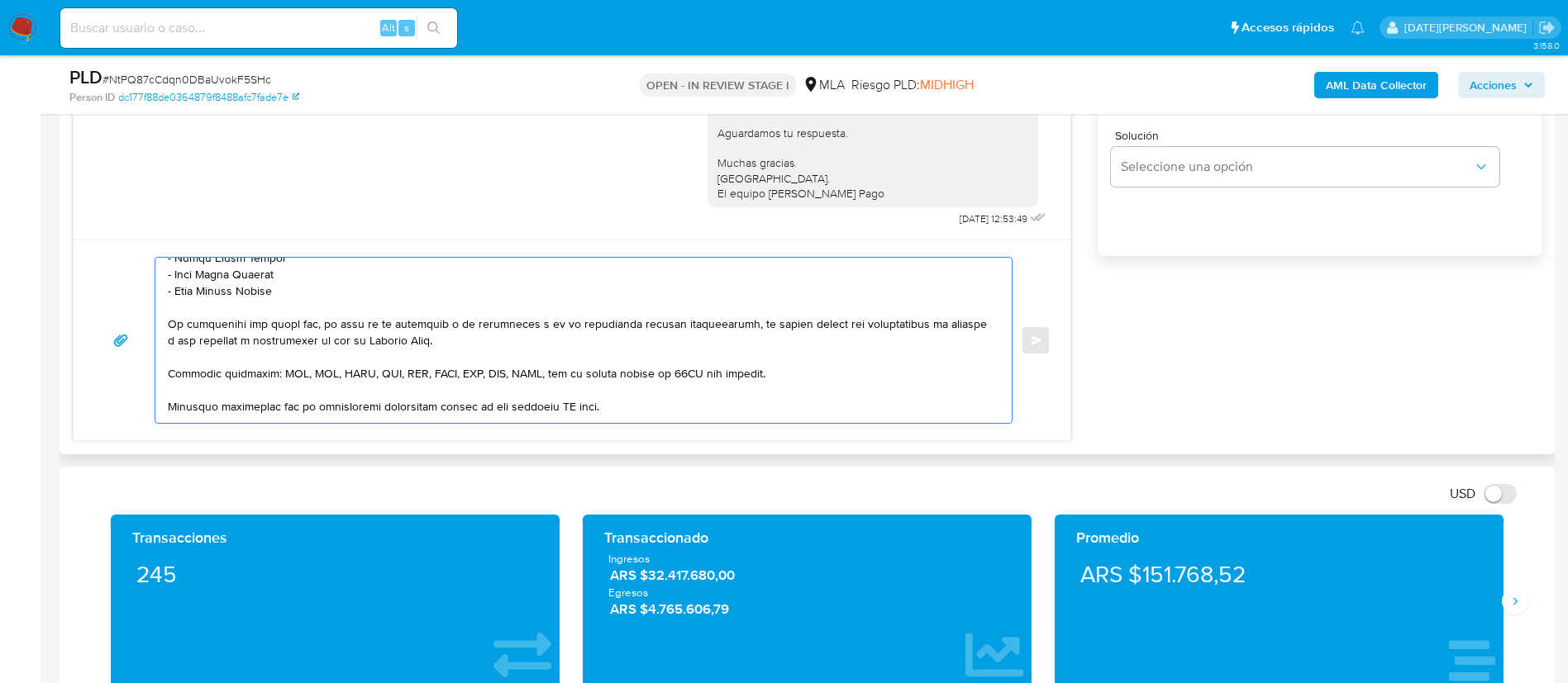
click at [295, 290] on textarea at bounding box center [579, 341] width 823 height 165
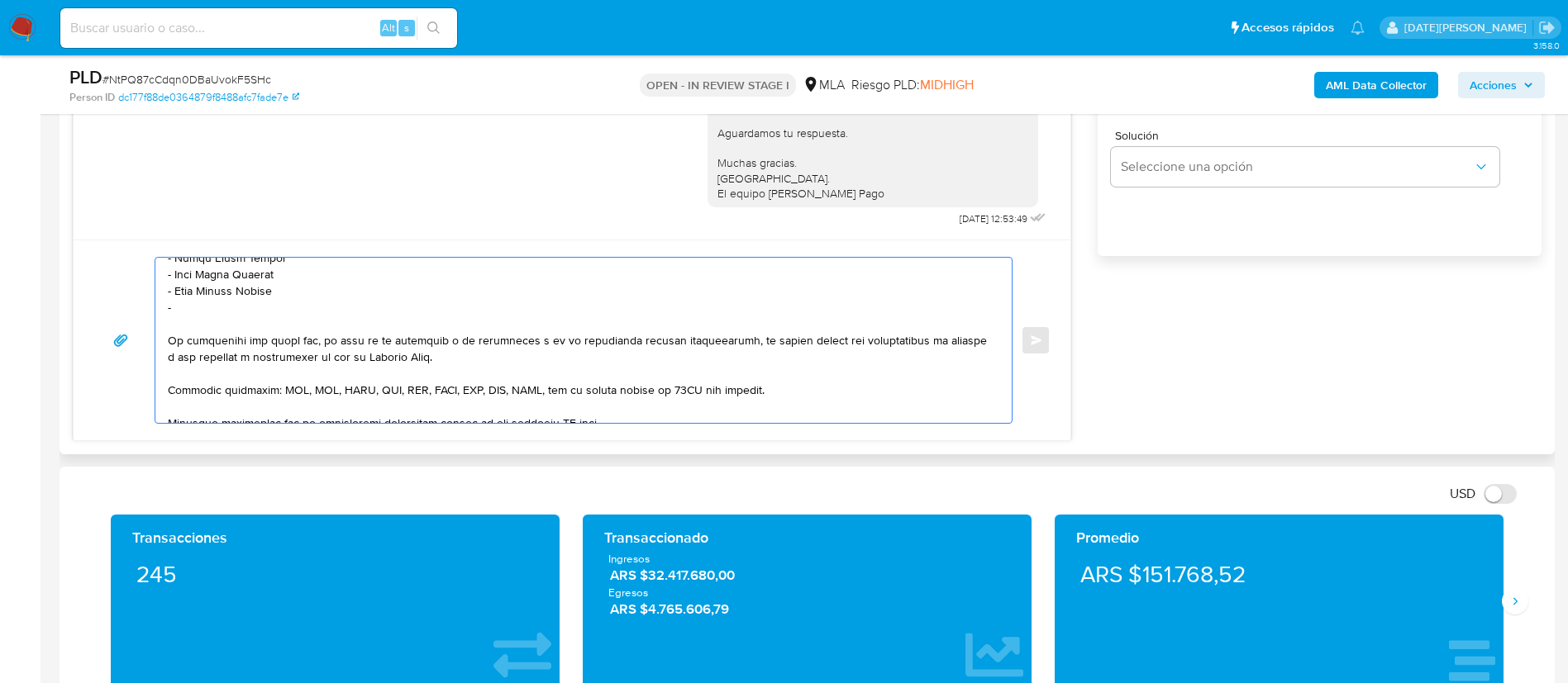
paste textarea "Leandro Eugenio Dileo"
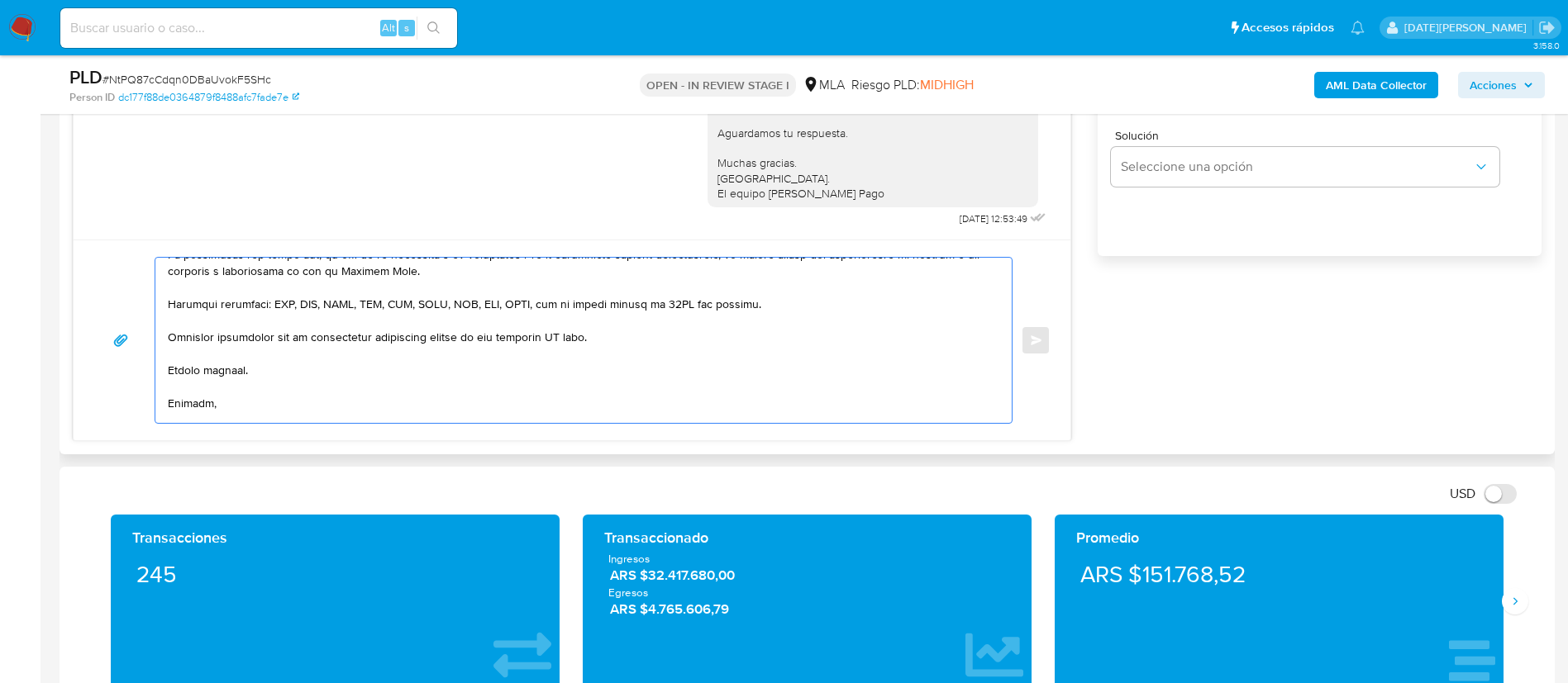
scroll to position [518, 0]
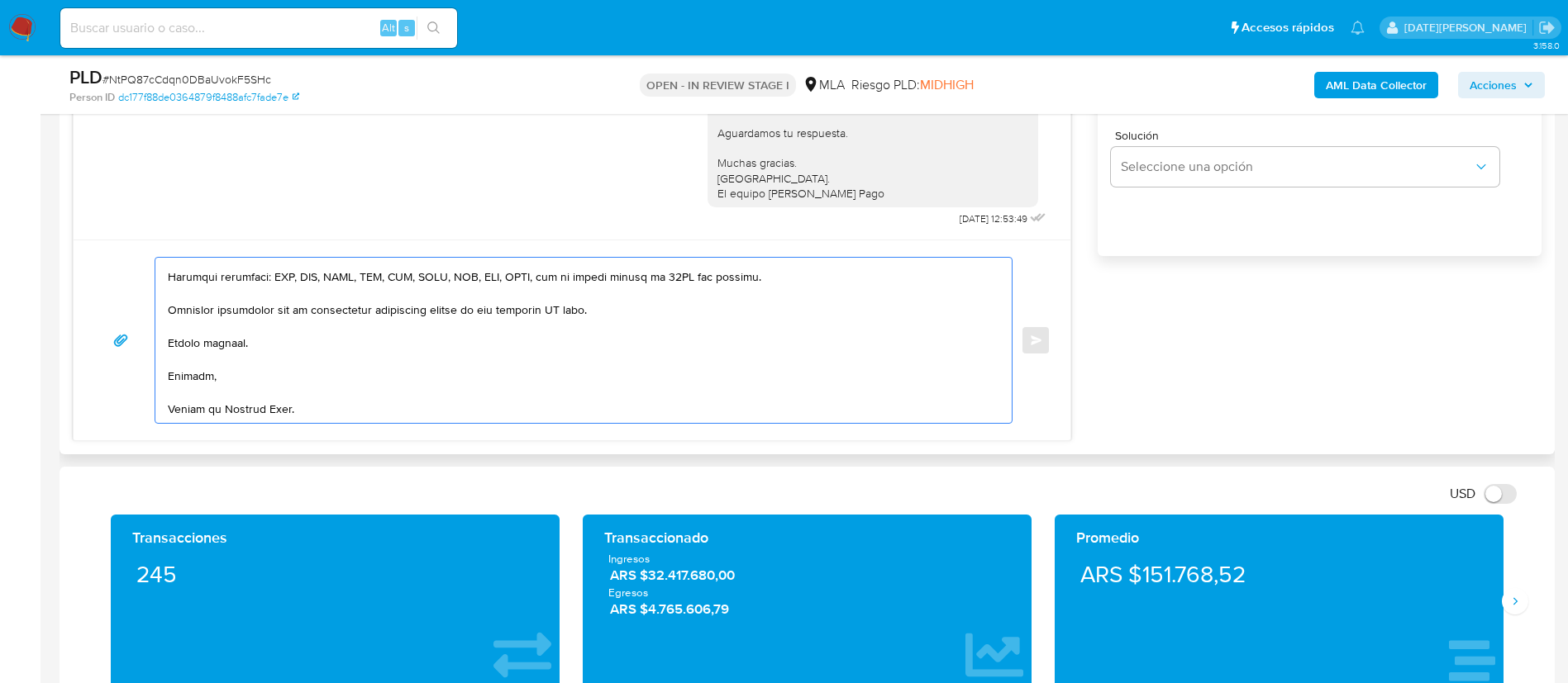
click at [564, 299] on textarea at bounding box center [579, 341] width 823 height 165
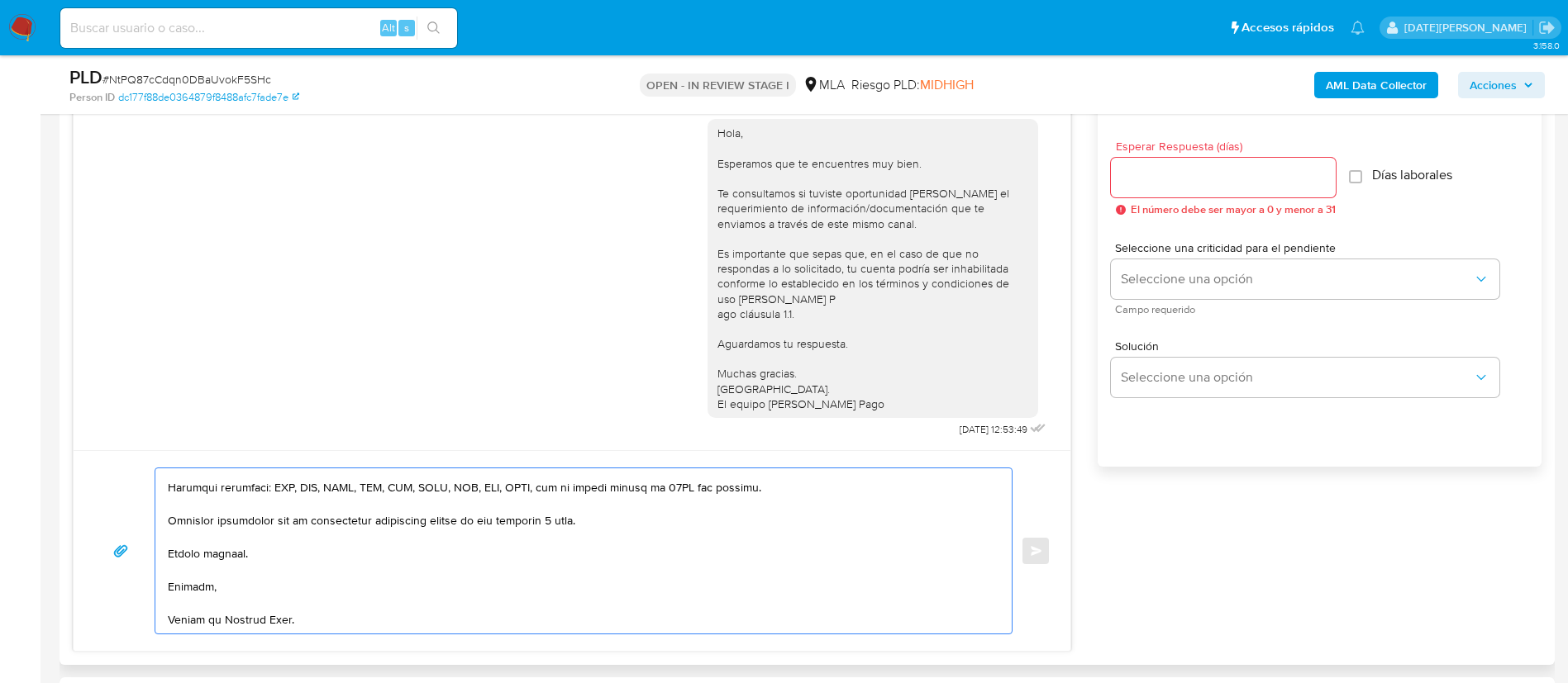
scroll to position [867, 0]
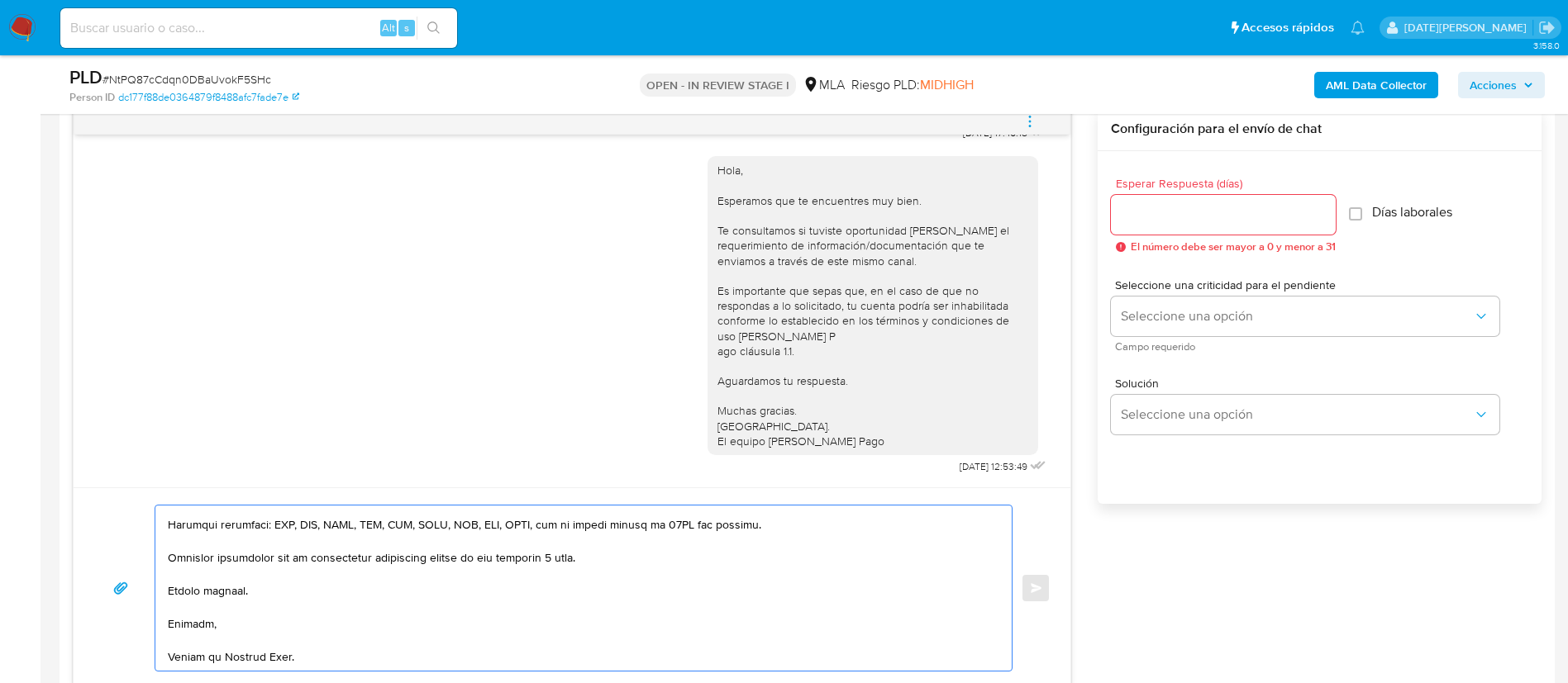
type textarea "Hola Lucia Alegre, Esperamos que te encuentres muy bien. Te consultamos si tuvi…"
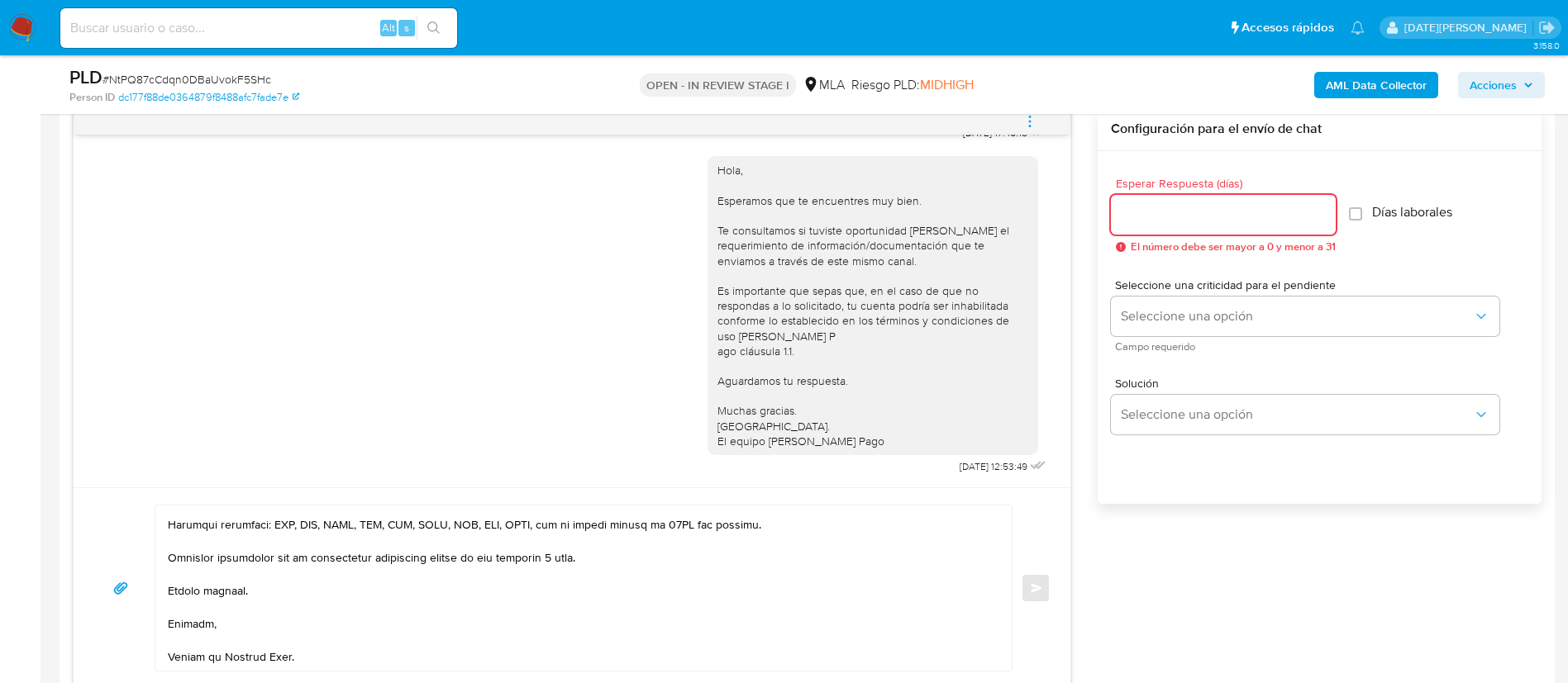
click at [1198, 217] on input "Esperar Respuesta (días)" at bounding box center [1223, 215] width 225 height 21
type input "3"
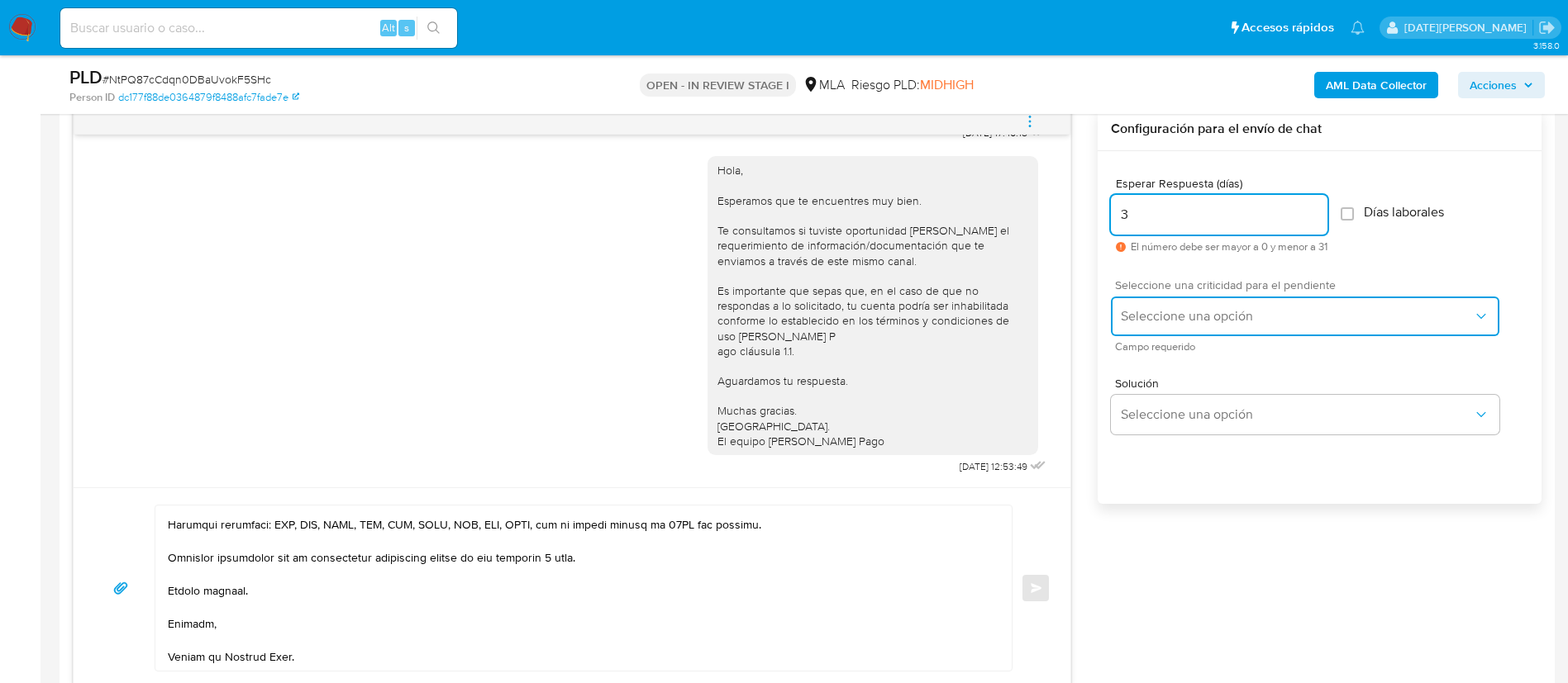
click at [1226, 318] on span "Seleccione una opción" at bounding box center [1296, 317] width 352 height 17
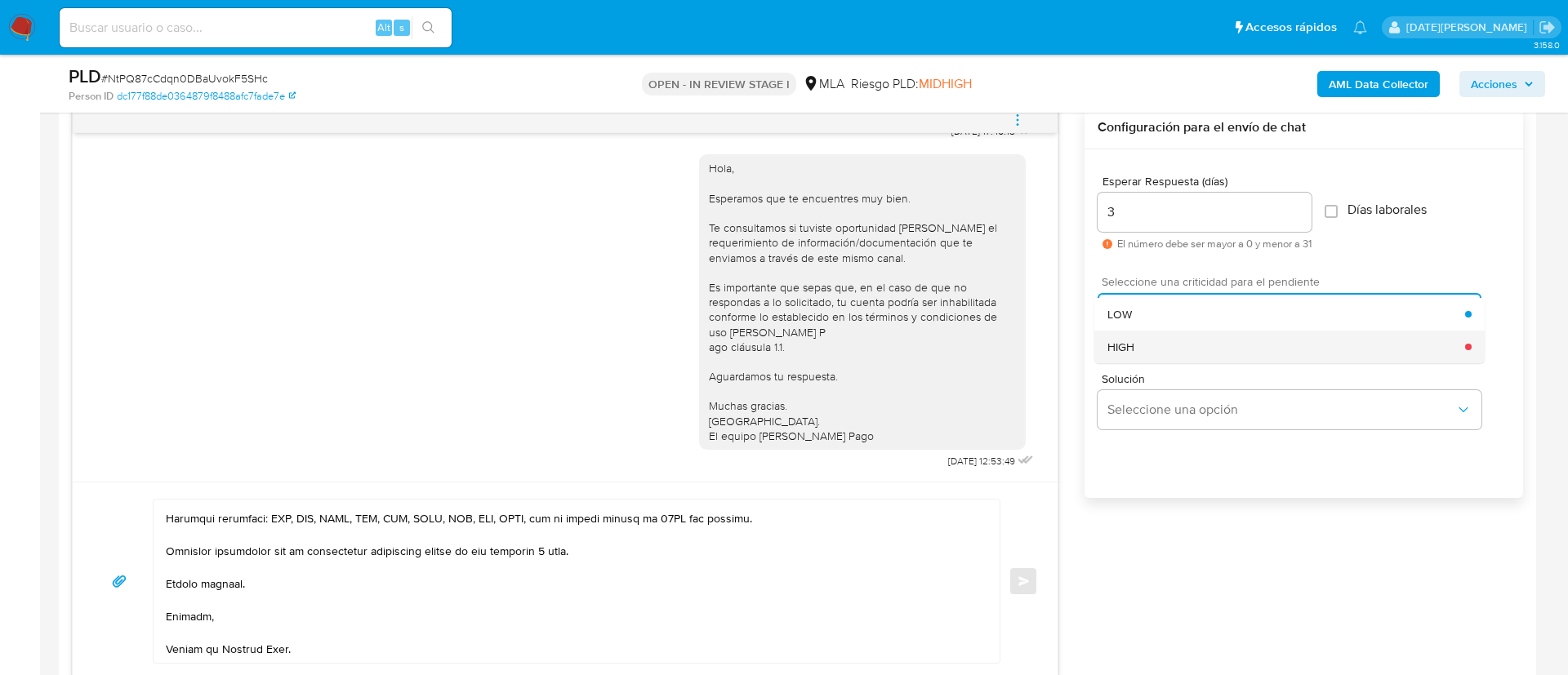
click at [1191, 351] on div "HIGH" at bounding box center [1285, 346] width 357 height 33
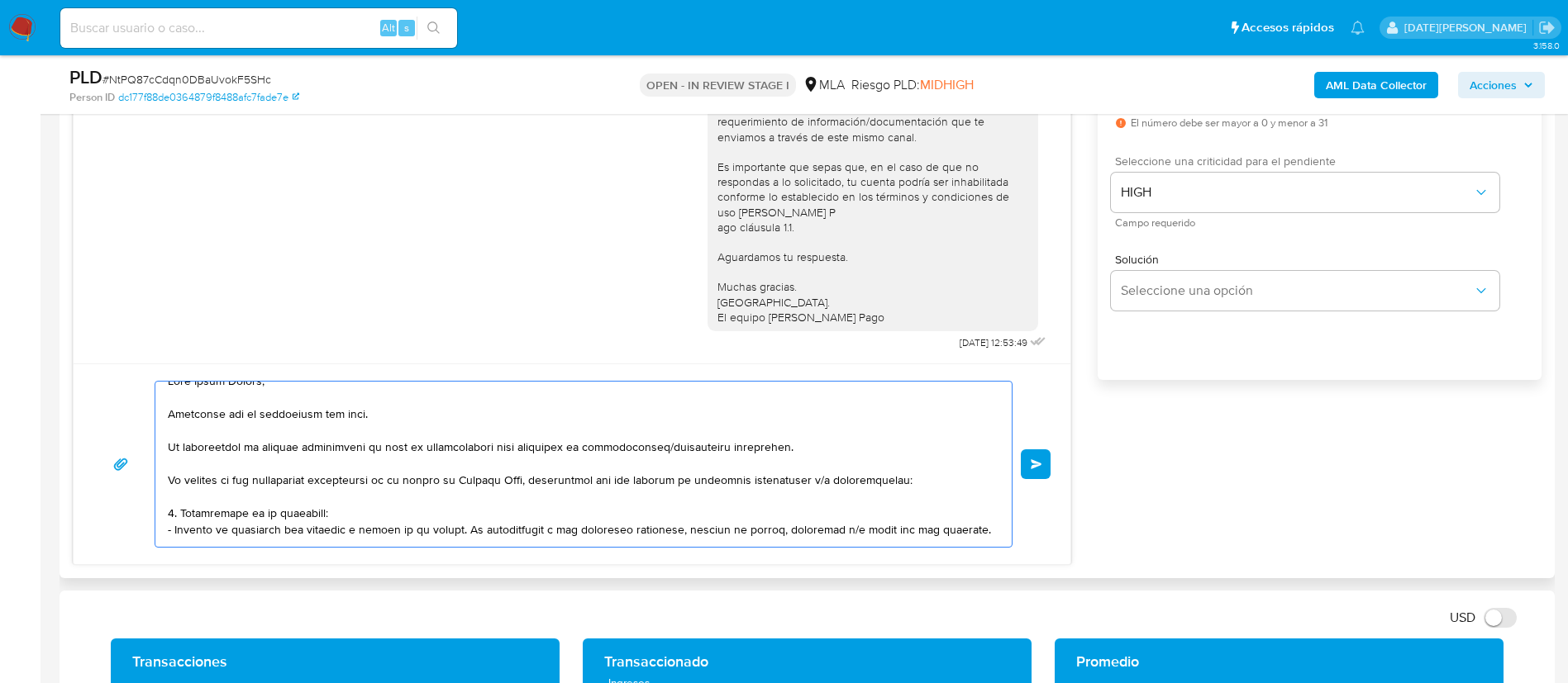
scroll to position [0, 0]
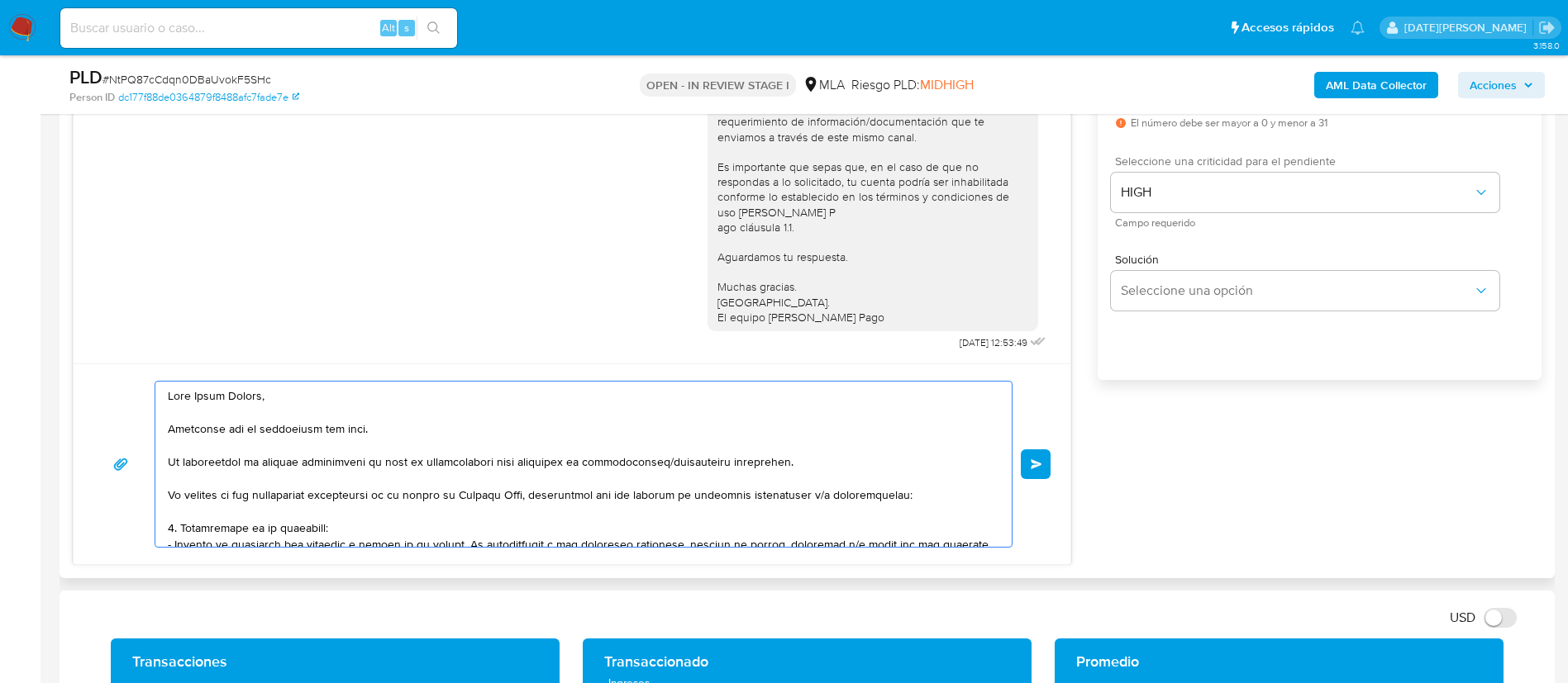
click at [192, 397] on textarea at bounding box center [579, 464] width 823 height 165
click at [280, 399] on textarea at bounding box center [579, 464] width 823 height 165
drag, startPoint x: 279, startPoint y: 396, endPoint x: 259, endPoint y: 396, distance: 20.0
click at [259, 396] on textarea at bounding box center [579, 464] width 823 height 165
click at [414, 465] on textarea at bounding box center [579, 464] width 823 height 165
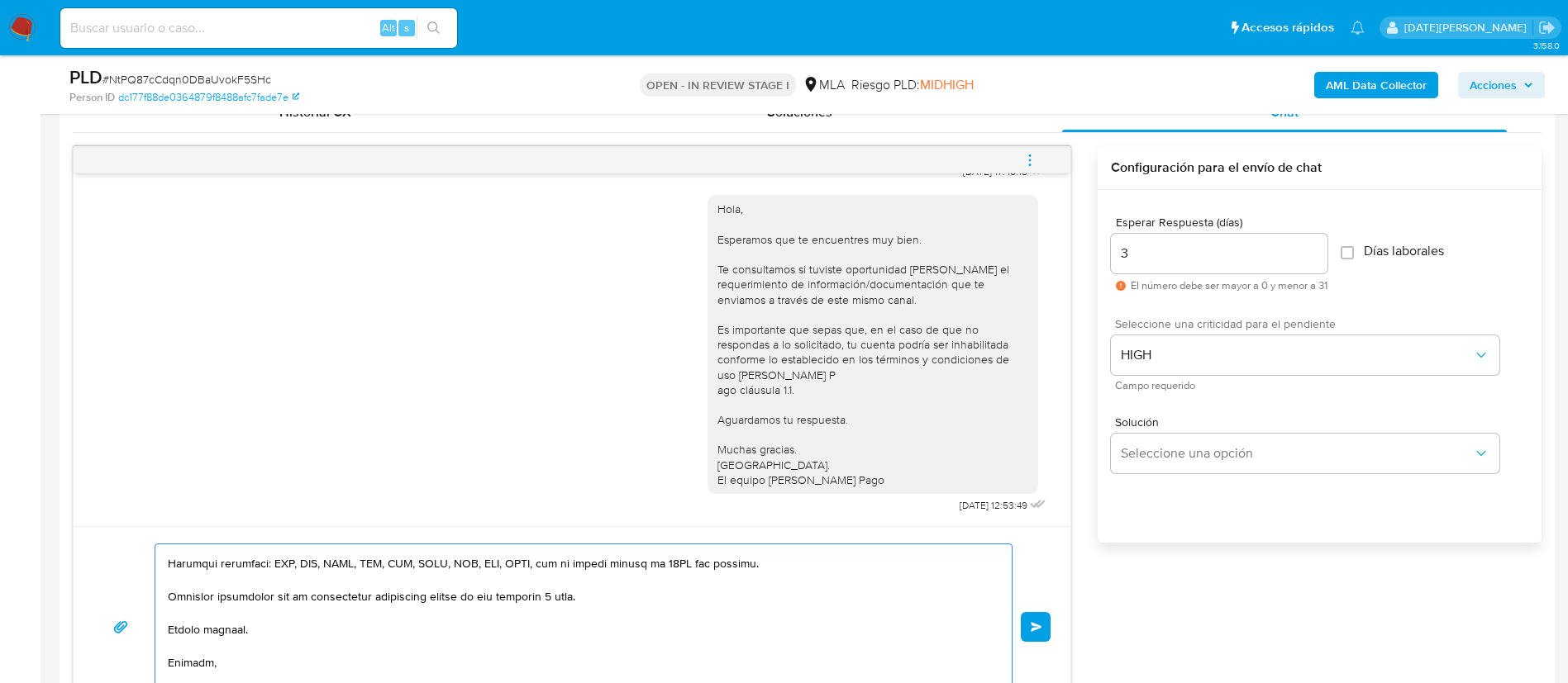
scroll to position [867, 0]
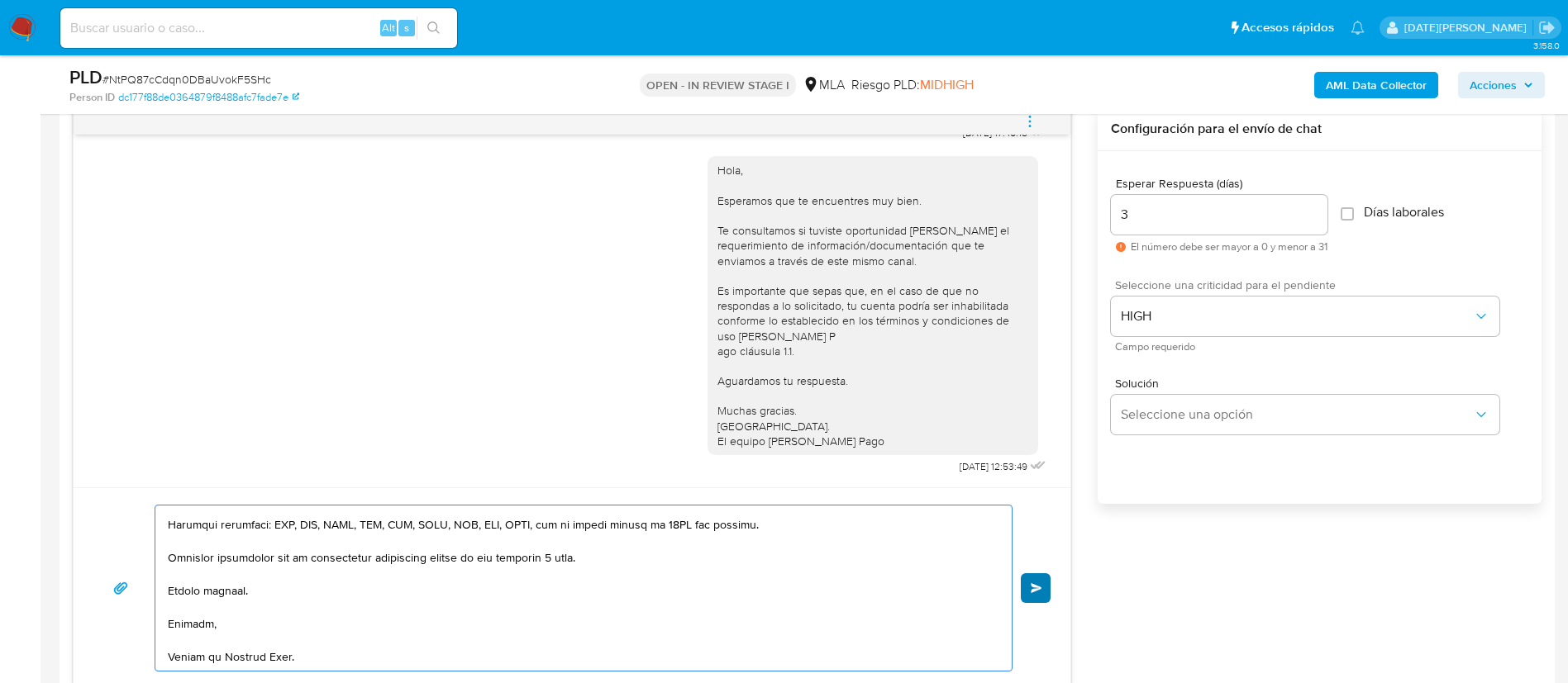
type textarea "Hola, Lucia Alegre. Esperamos que te encuentres muy bien. Te consultamos si tuv…"
click at [1038, 587] on span "Enviar" at bounding box center [1036, 588] width 12 height 10
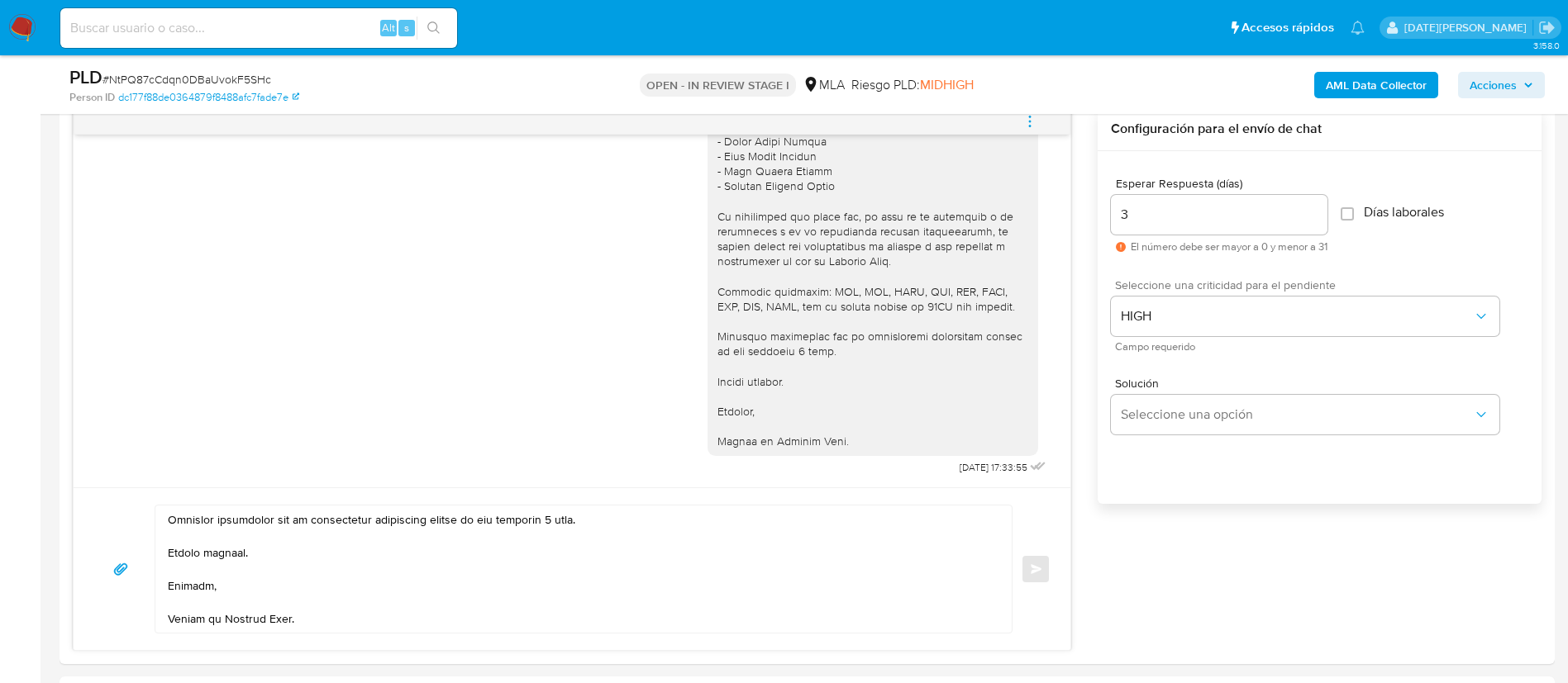
scroll to position [0, 0]
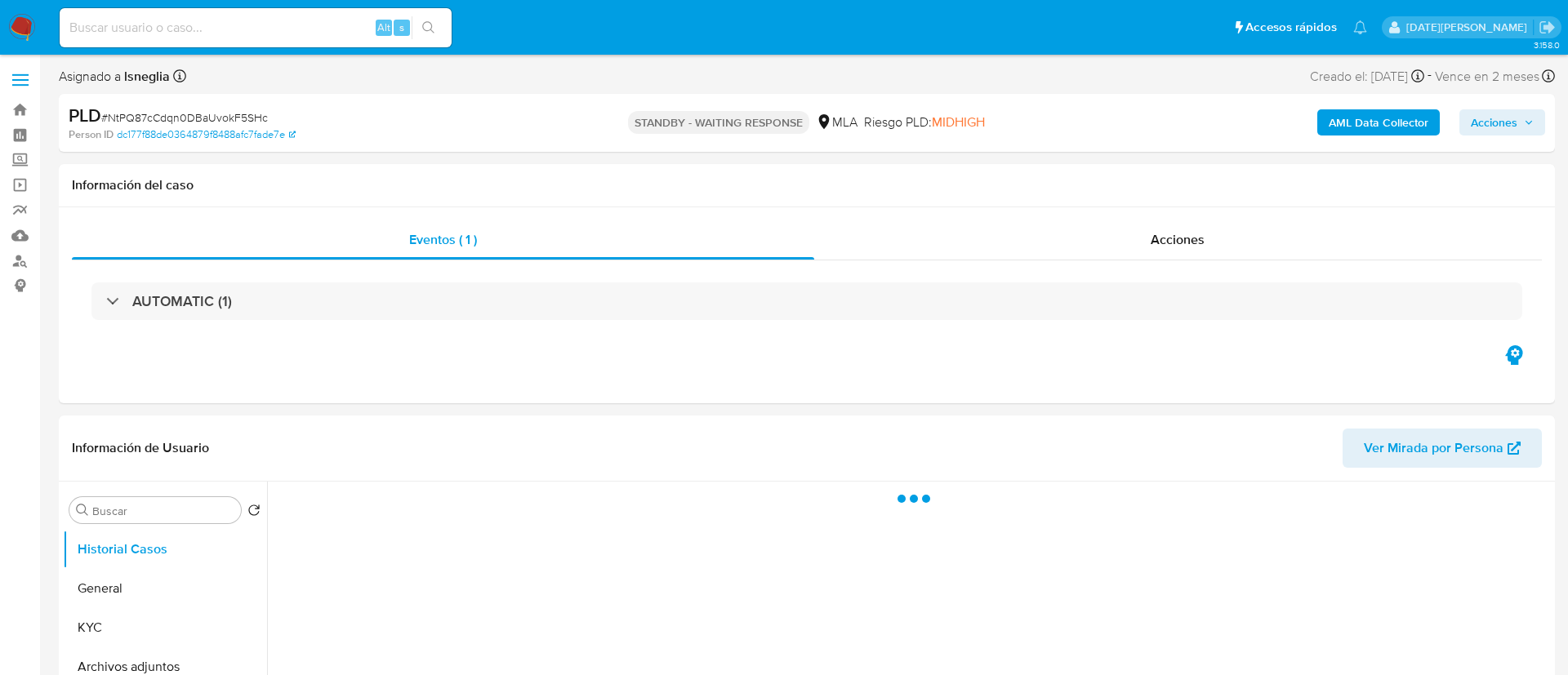
select select "10"
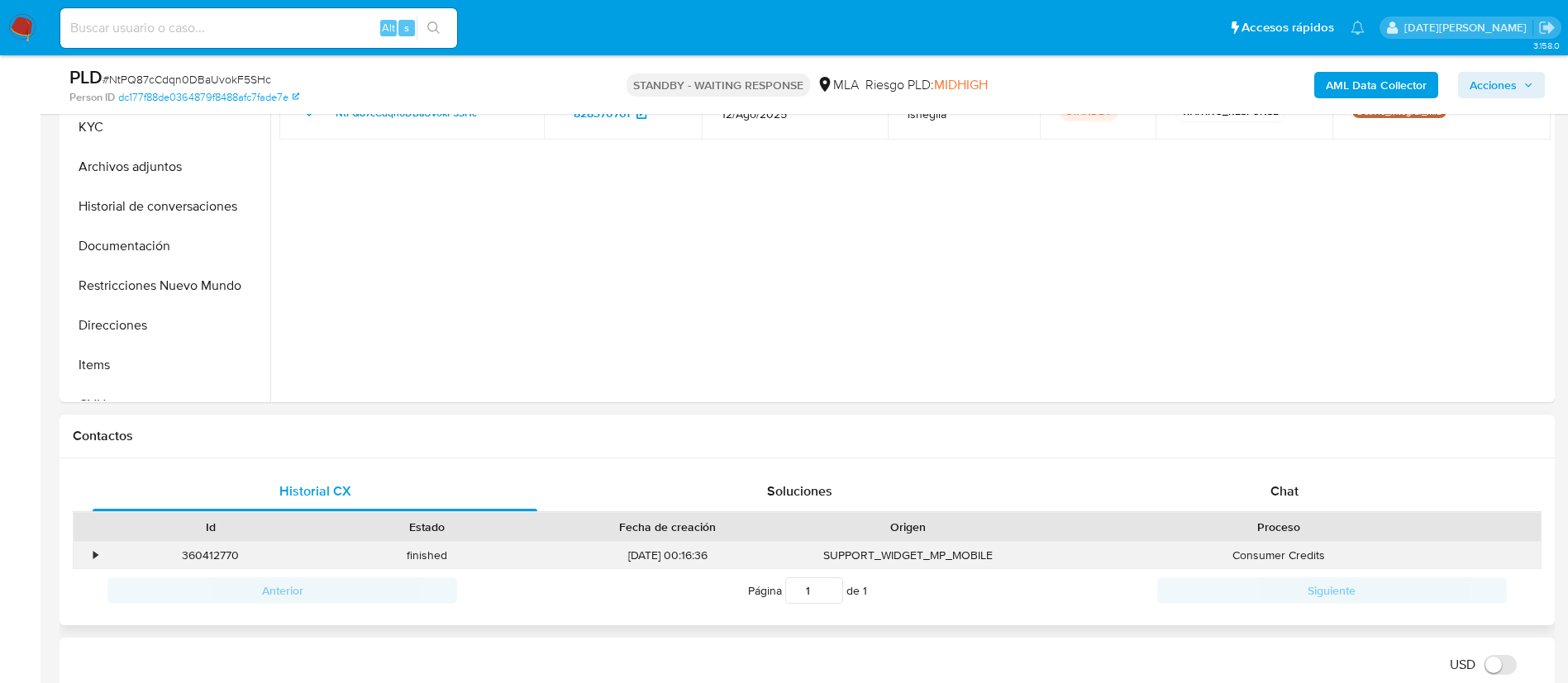
scroll to position [495, 0]
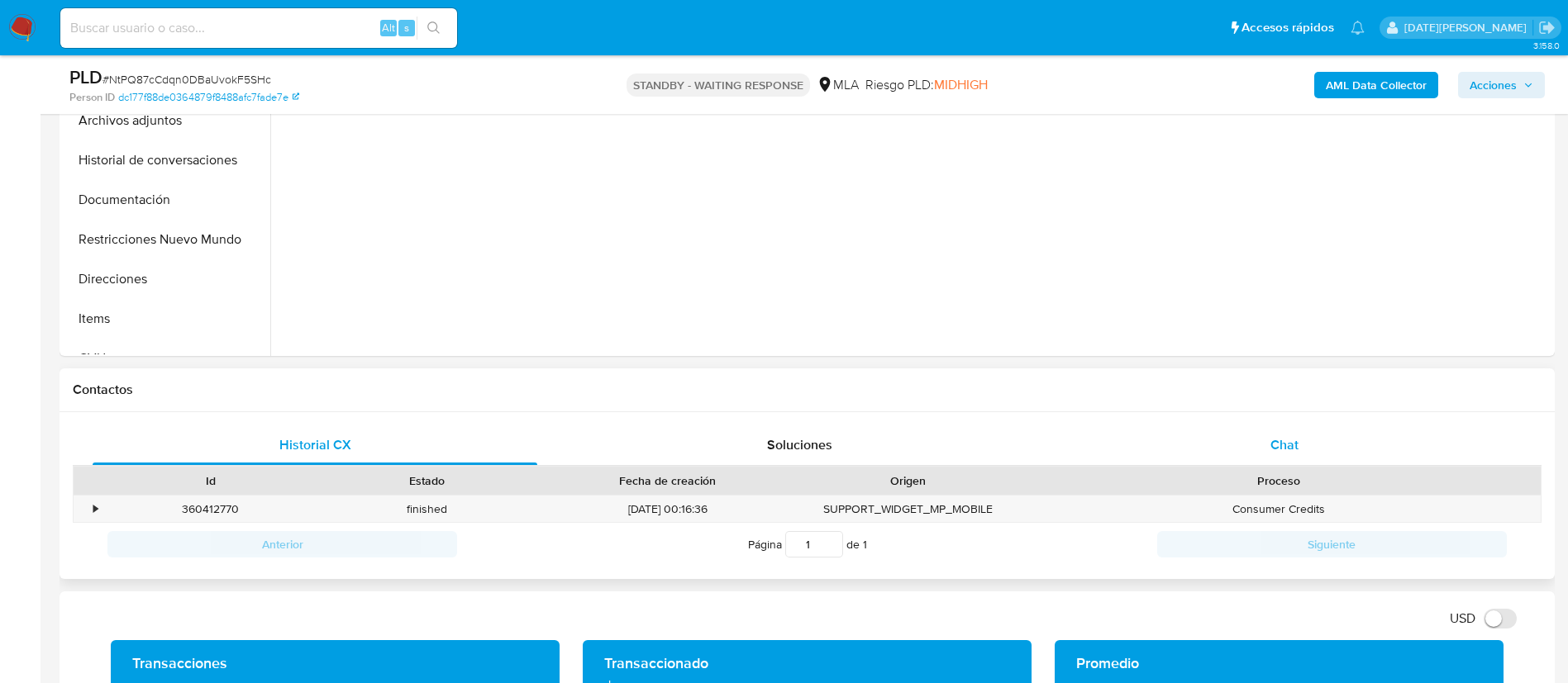
click at [1220, 464] on div "Chat" at bounding box center [1283, 445] width 444 height 40
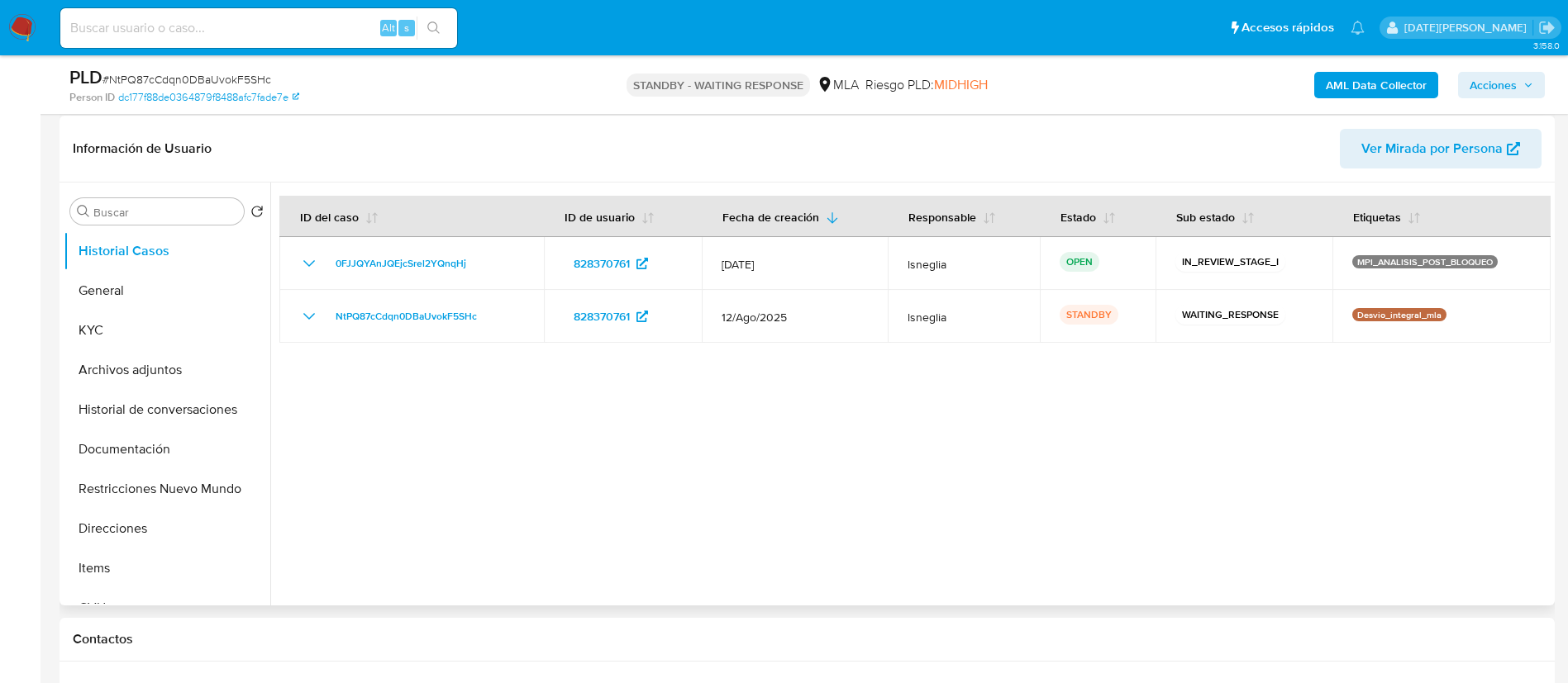
scroll to position [124, 0]
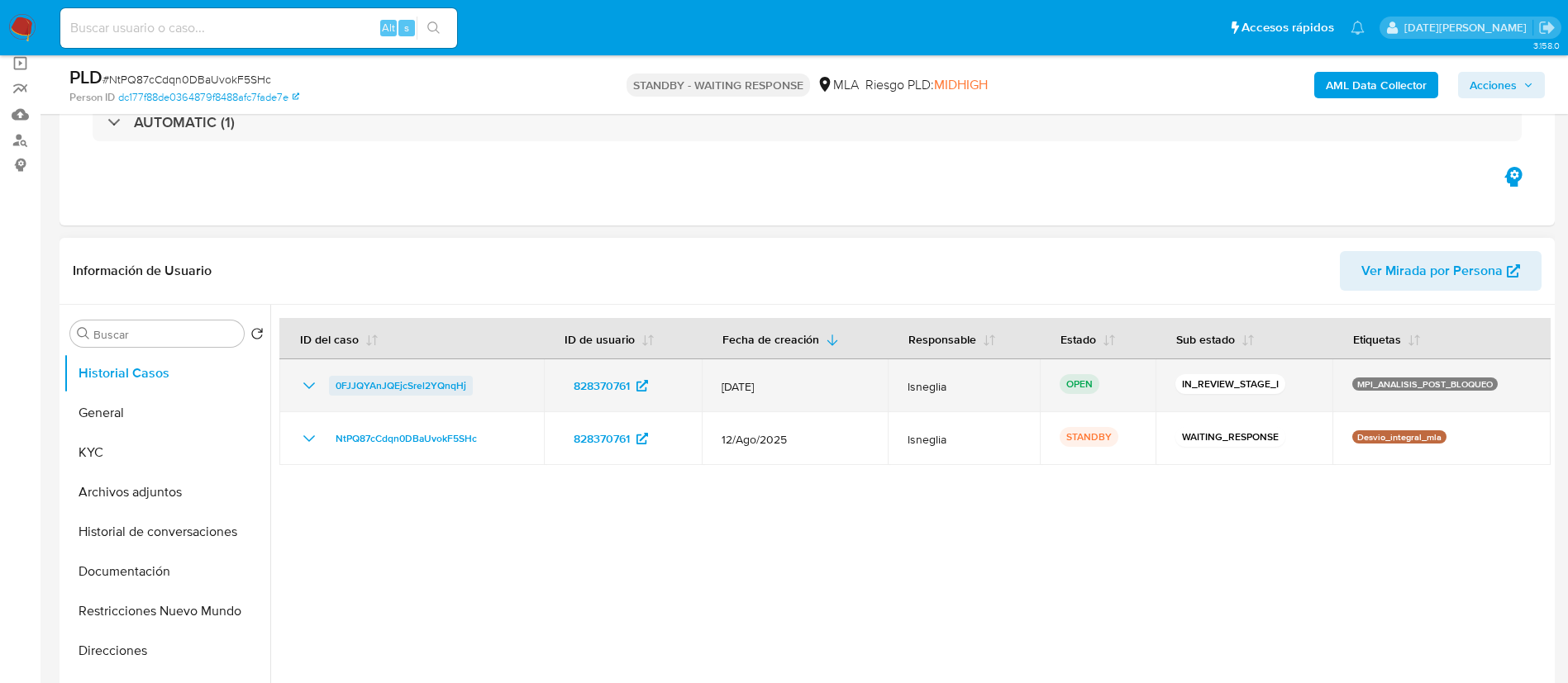
drag, startPoint x: 473, startPoint y: 390, endPoint x: 333, endPoint y: 389, distance: 140.0
click at [333, 389] on div "0FJJQYAnJQEjcSrel2YQnqHj" at bounding box center [412, 385] width 225 height 20
click at [348, 388] on span "0FJJQYAnJQEjcSrel2YQnqHj" at bounding box center [400, 385] width 131 height 20
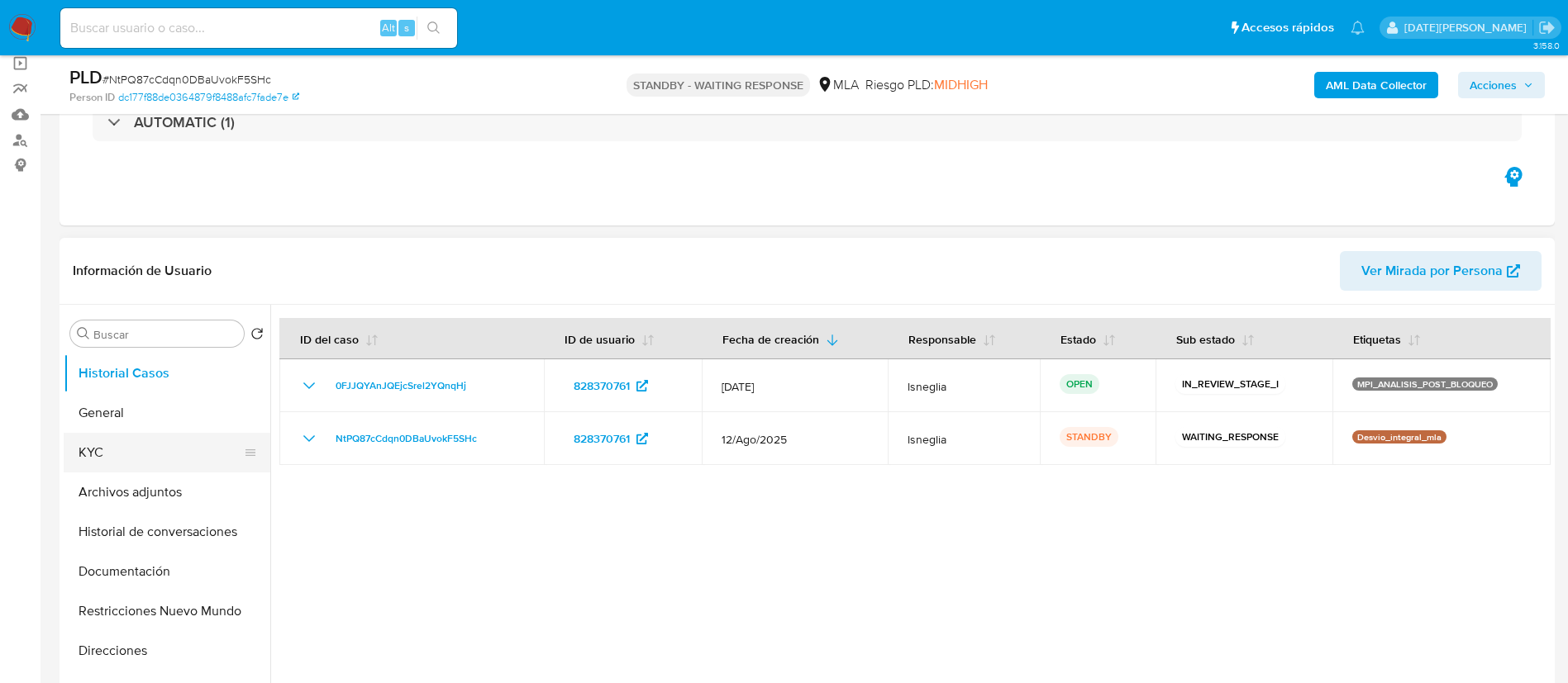
click at [120, 442] on button "KYC" at bounding box center [161, 452] width 194 height 40
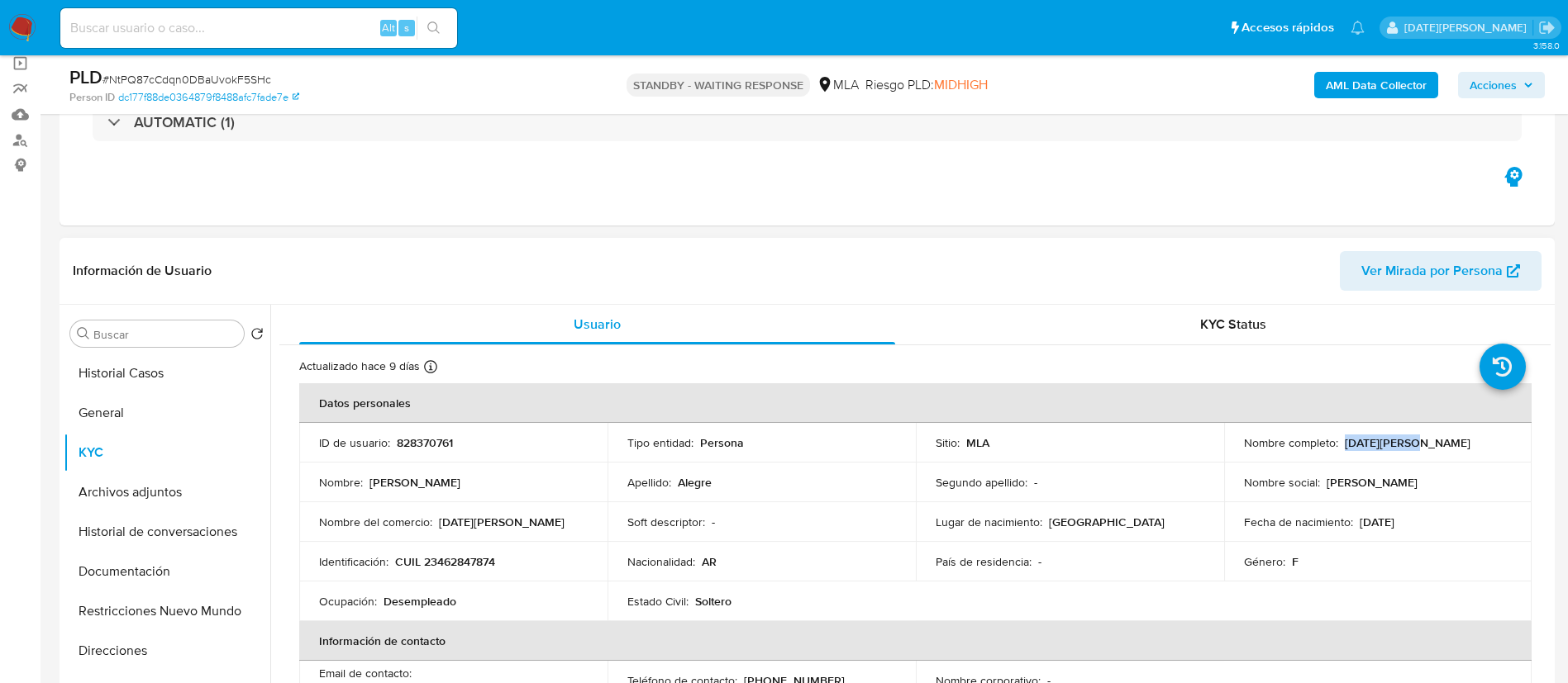
drag, startPoint x: 1340, startPoint y: 444, endPoint x: 1421, endPoint y: 437, distance: 81.3
click at [1421, 440] on div "Nombre completo : [DATE][PERSON_NAME]" at bounding box center [1378, 442] width 269 height 15
copy p "[DATE][PERSON_NAME]"
click at [213, 25] on input at bounding box center [258, 28] width 396 height 21
paste input "H54plFcM5ItFurY0yiKyAaqn"
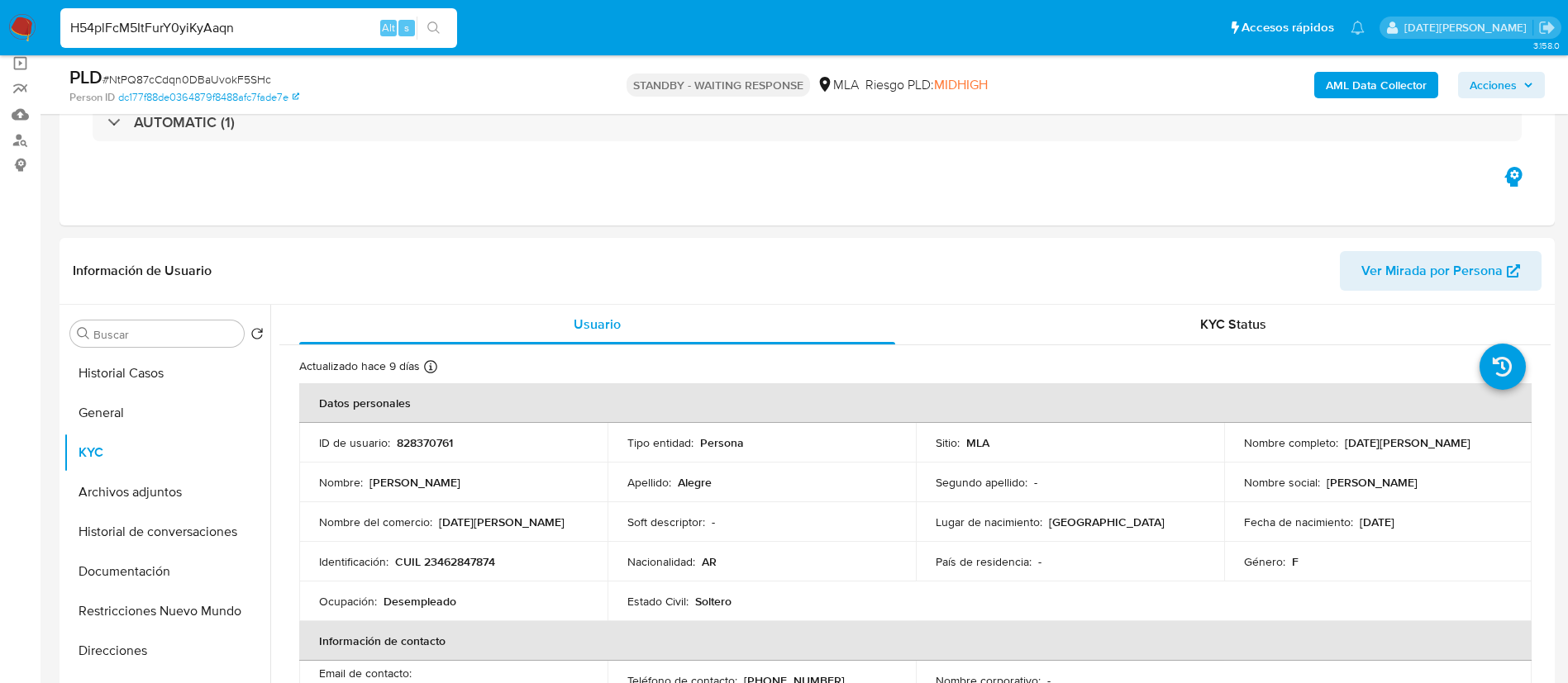
type input "H54plFcM5ItFurY0yiKyAaqn"
click at [437, 30] on icon "search-icon" at bounding box center [434, 28] width 13 height 13
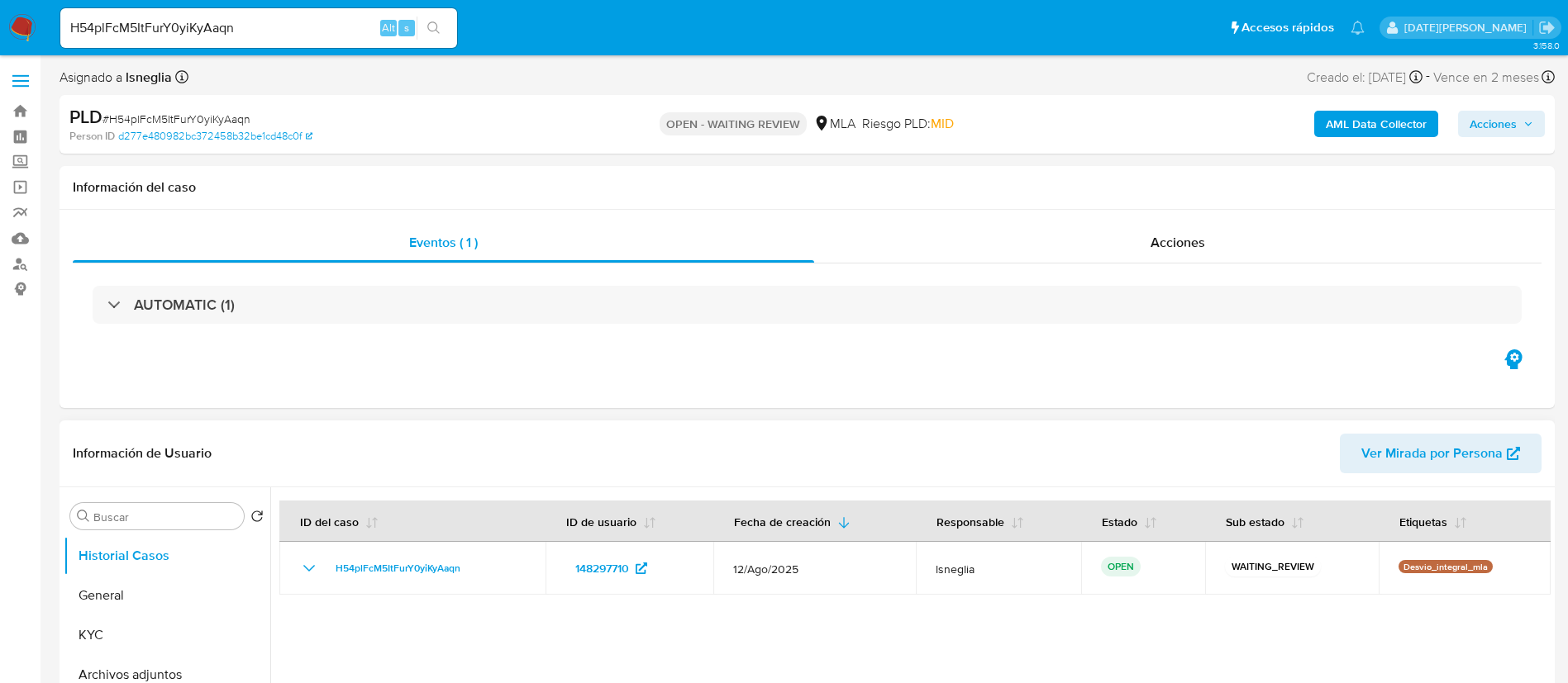
select select "10"
click at [211, 121] on span "# H54plFcM5ItFurY0yiKyAaqn" at bounding box center [176, 119] width 148 height 17
copy span "H54plFcM5ItFurY0yiKyAaqn"
click at [30, 23] on img at bounding box center [22, 28] width 28 height 28
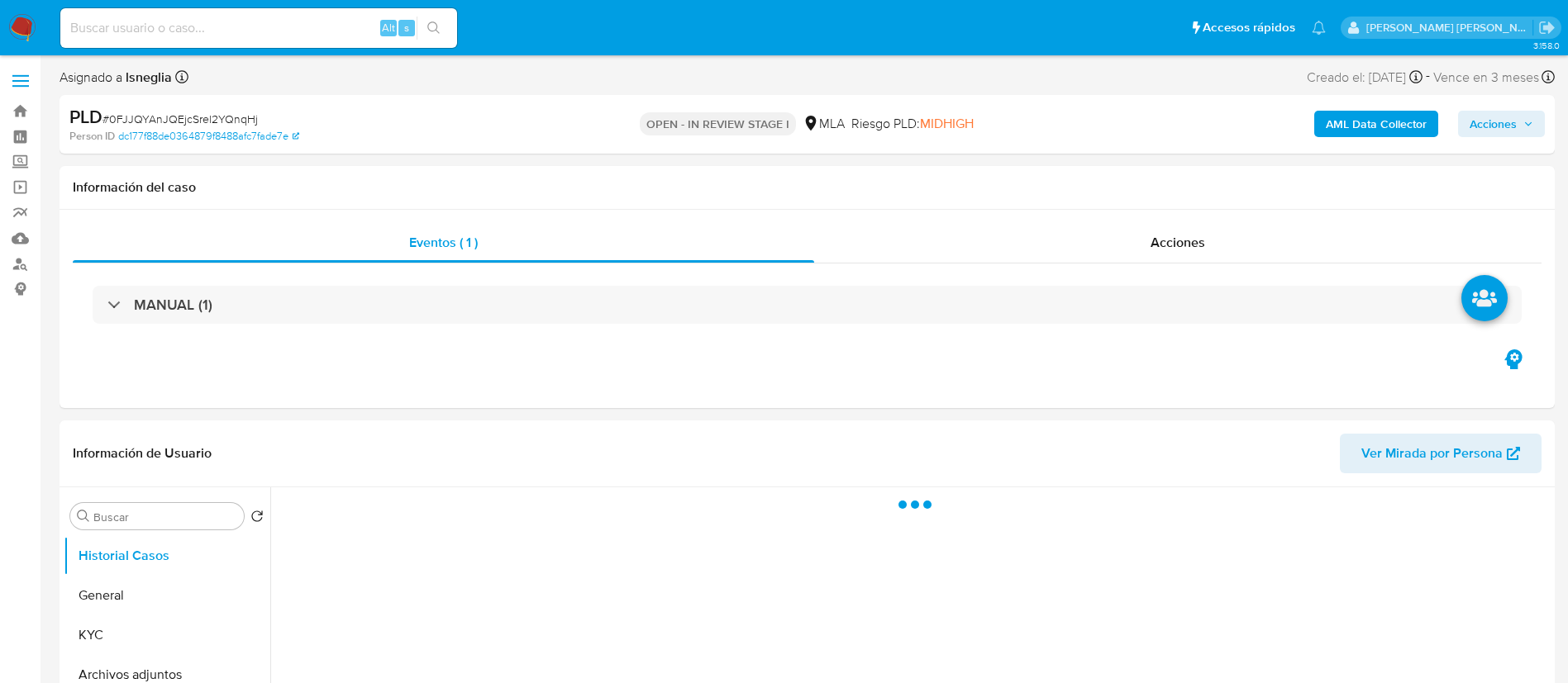
click at [1504, 131] on span "Acciones" at bounding box center [1493, 124] width 47 height 26
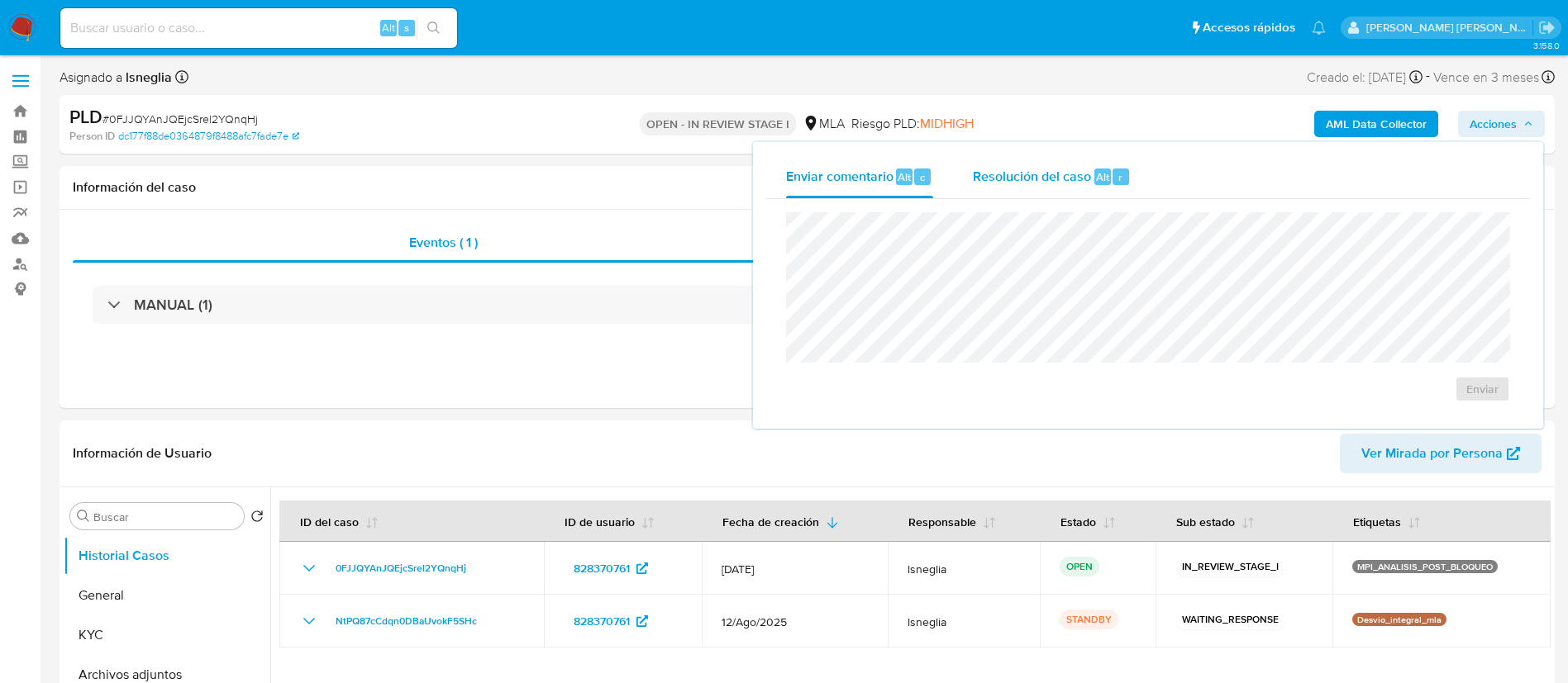
click at [1060, 183] on span "Resolución del caso" at bounding box center [1031, 176] width 118 height 19
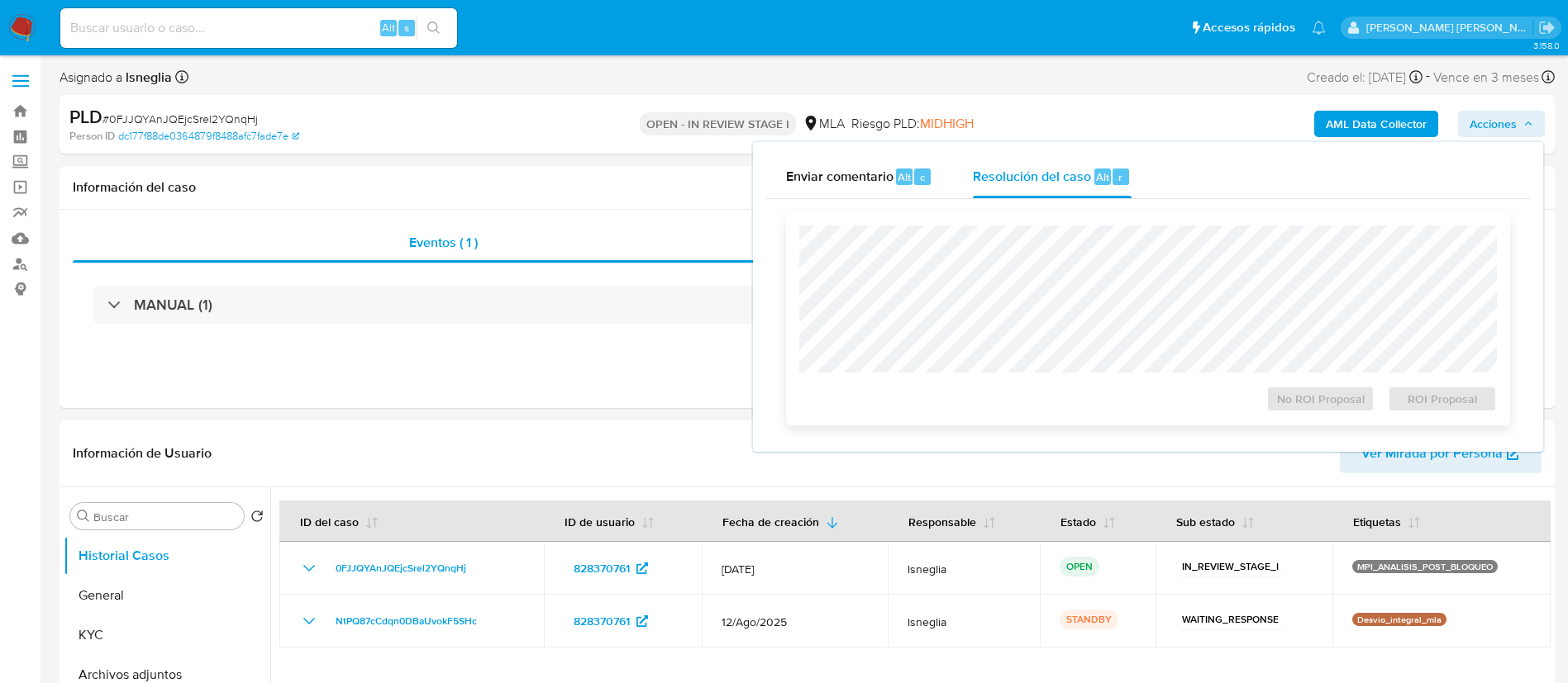
select select "10"
click at [1307, 398] on span "No ROI Proposal" at bounding box center [1321, 399] width 86 height 23
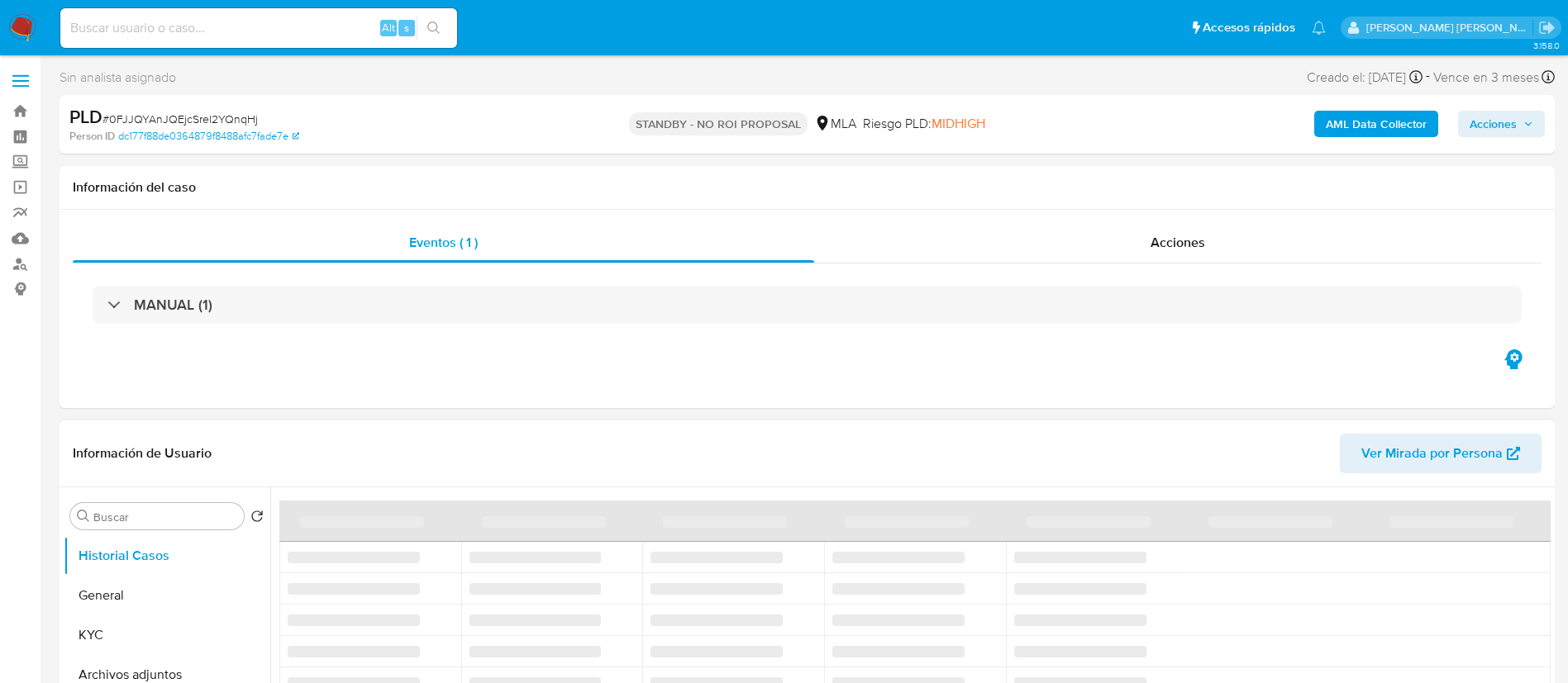
scroll to position [124, 0]
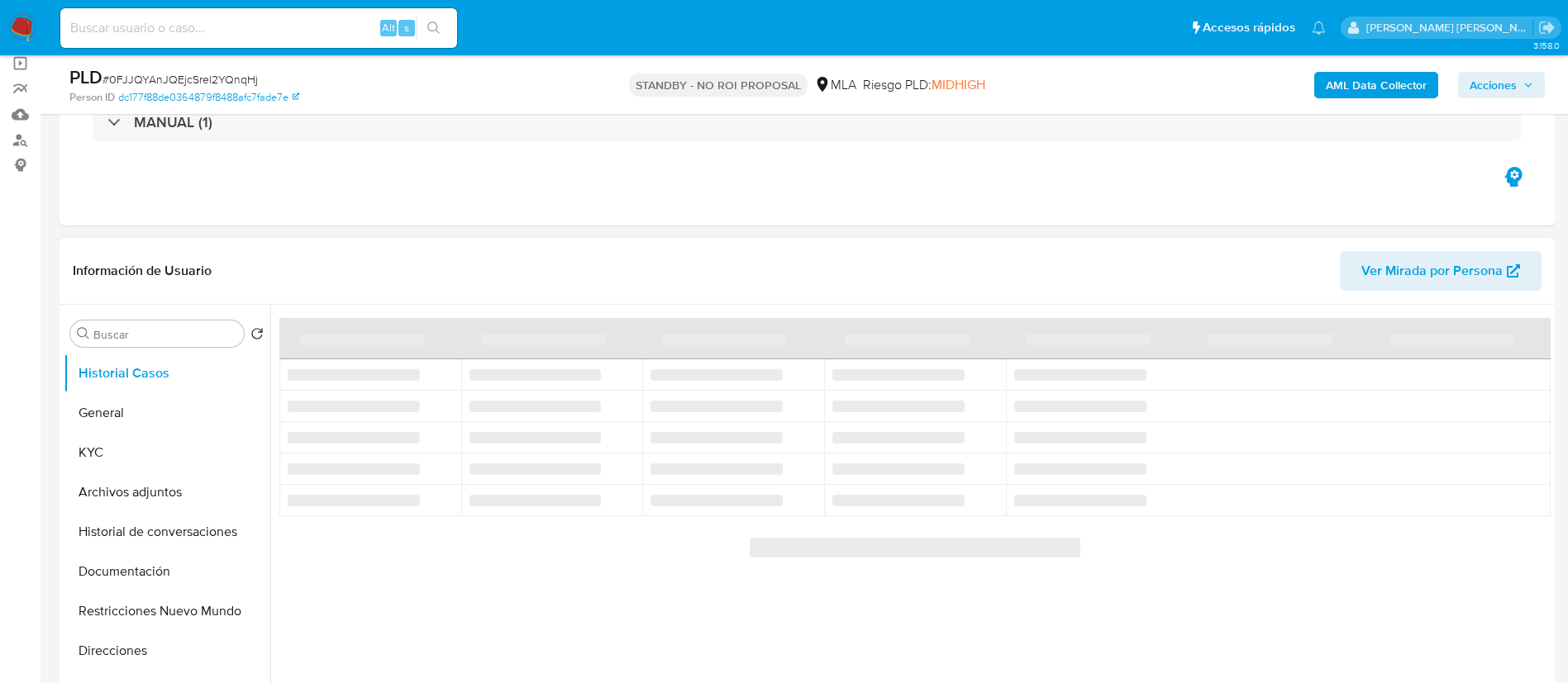
select select "10"
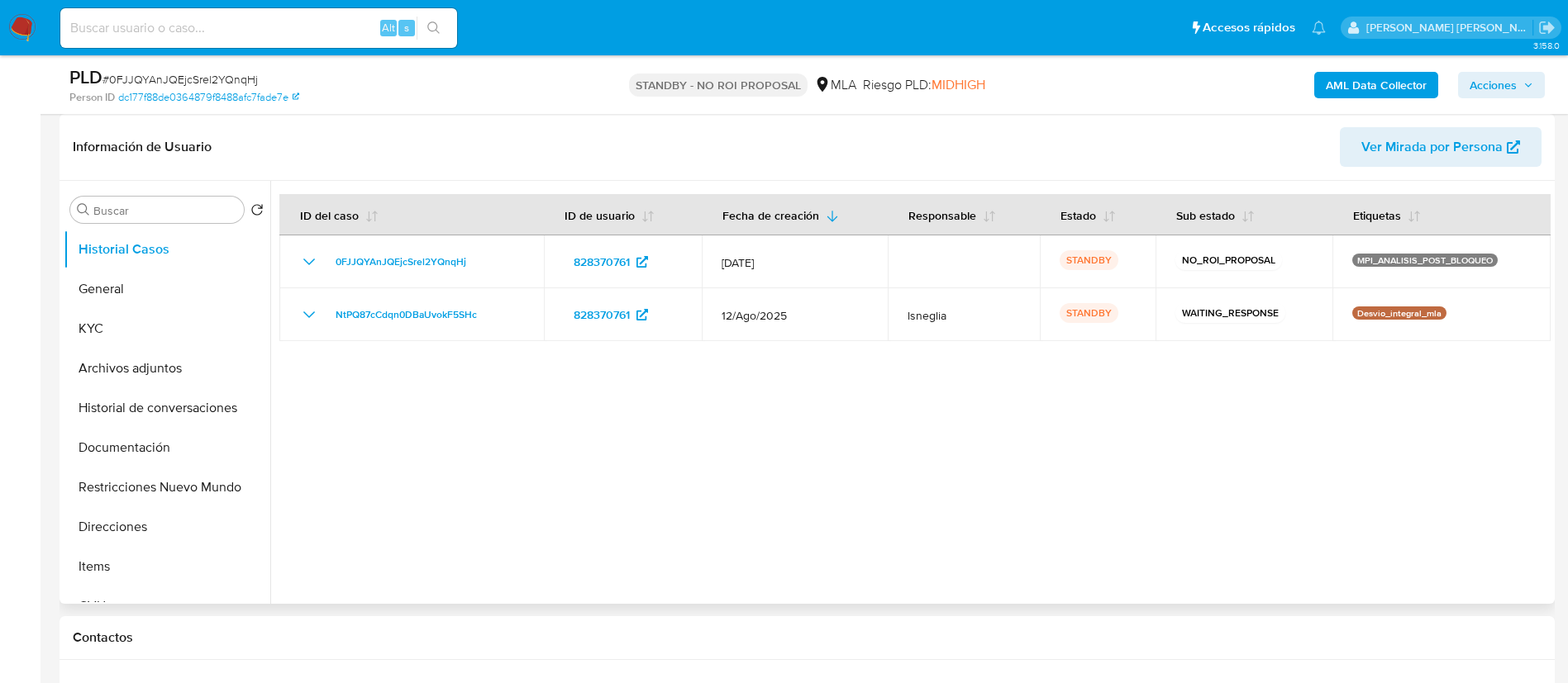
scroll to position [371, 0]
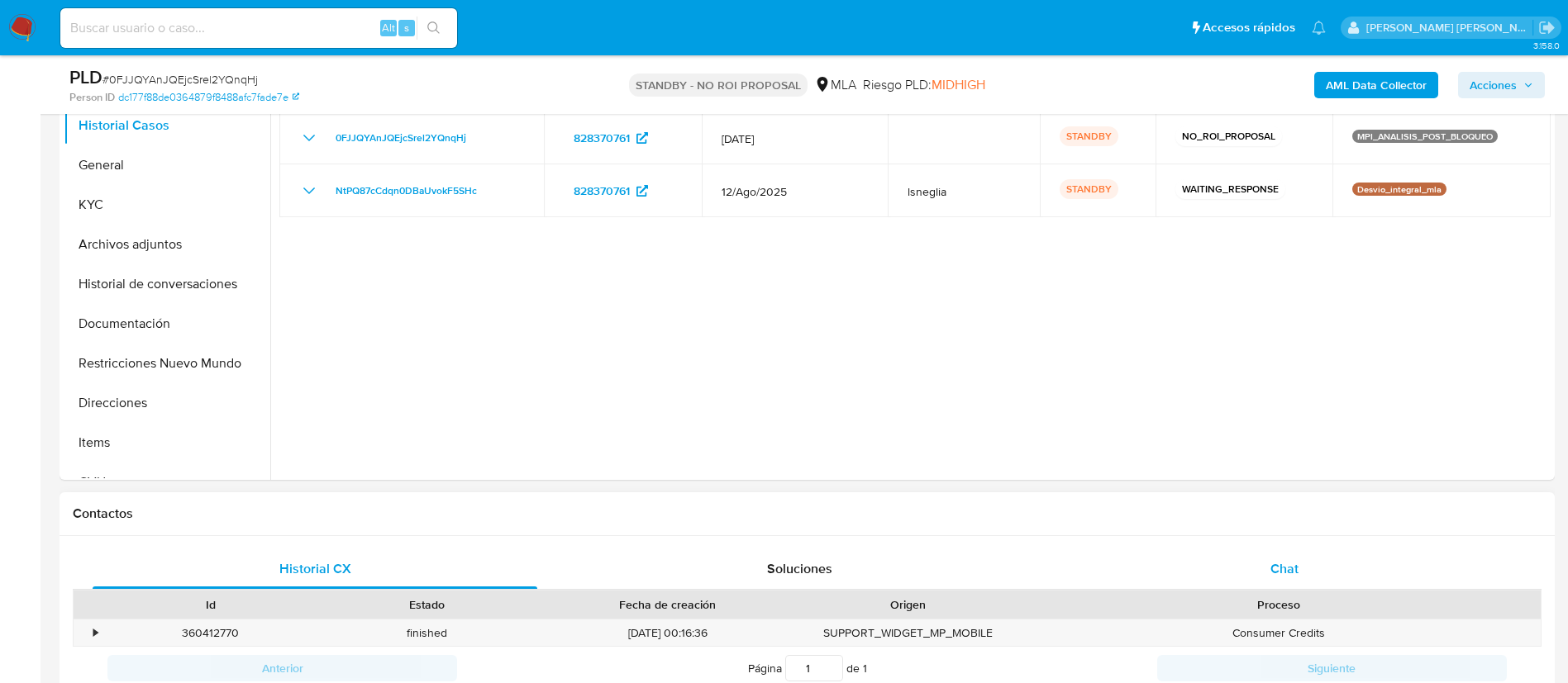
click at [1278, 564] on span "Chat" at bounding box center [1284, 568] width 28 height 19
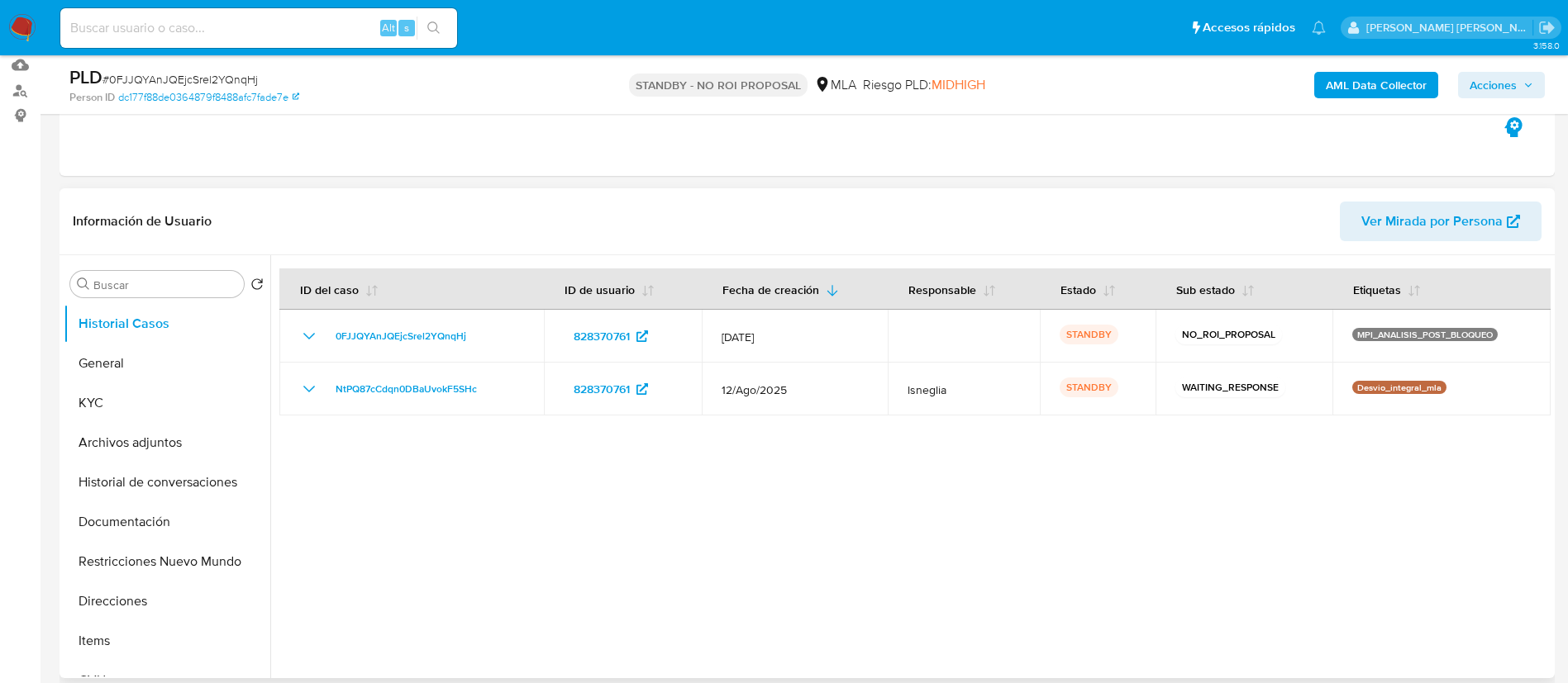
scroll to position [124, 0]
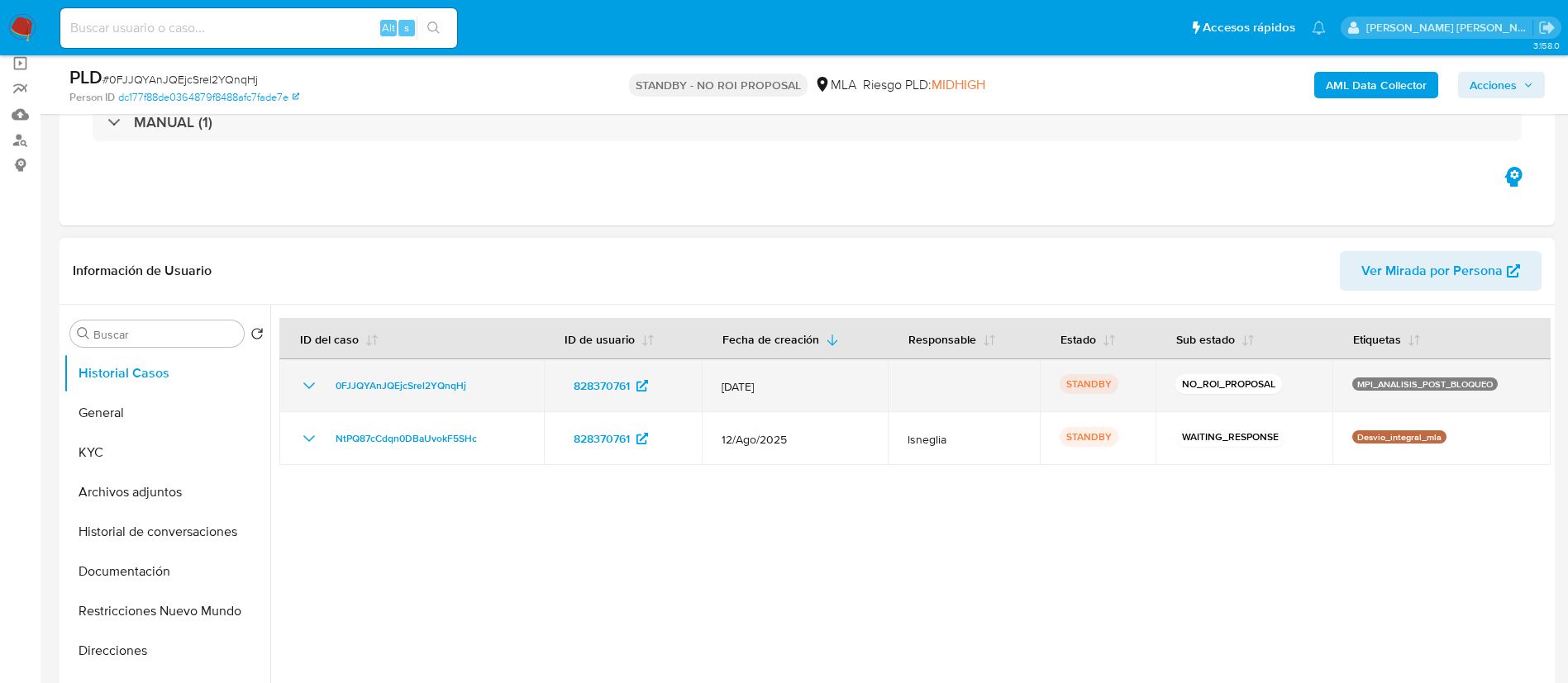
drag, startPoint x: 487, startPoint y: 385, endPoint x: 325, endPoint y: 384, distance: 162.0
click at [325, 384] on div "0FJJQYAnJQEjcSrel2YQnqHj" at bounding box center [412, 385] width 225 height 20
drag, startPoint x: 410, startPoint y: 394, endPoint x: 400, endPoint y: 380, distance: 17.2
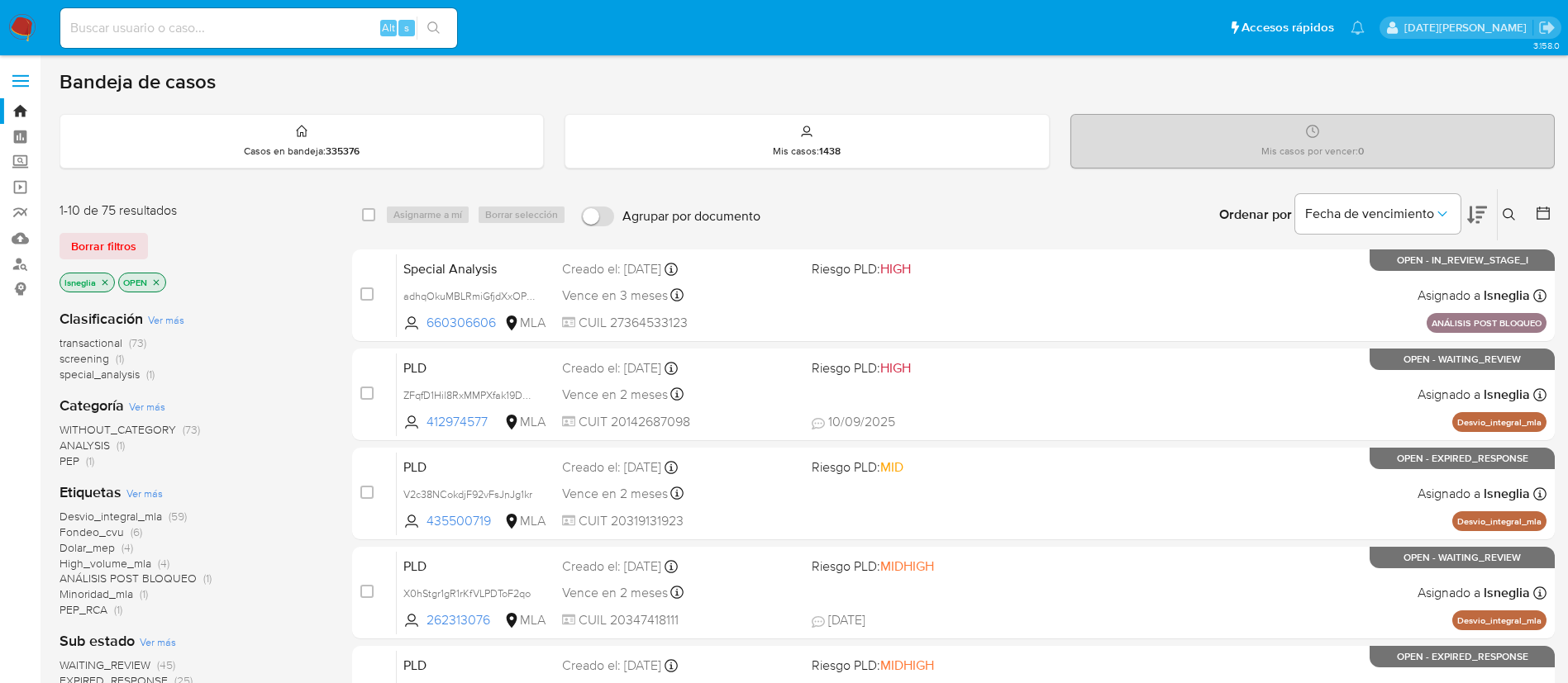
click at [1508, 213] on icon at bounding box center [1509, 215] width 13 height 13
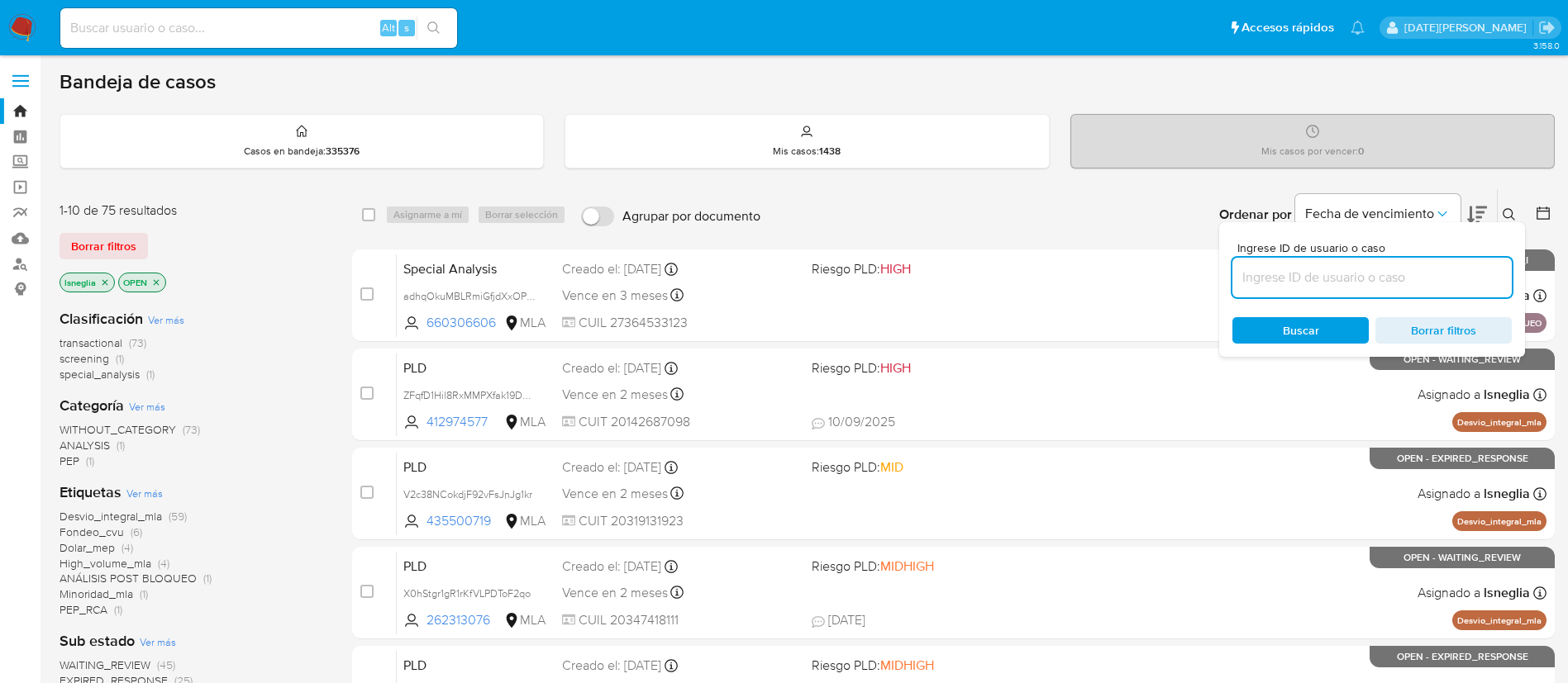
click at [1277, 281] on input at bounding box center [1372, 278] width 280 height 21
type input "H54plFcM5ItFurY0yiKyAaqn"
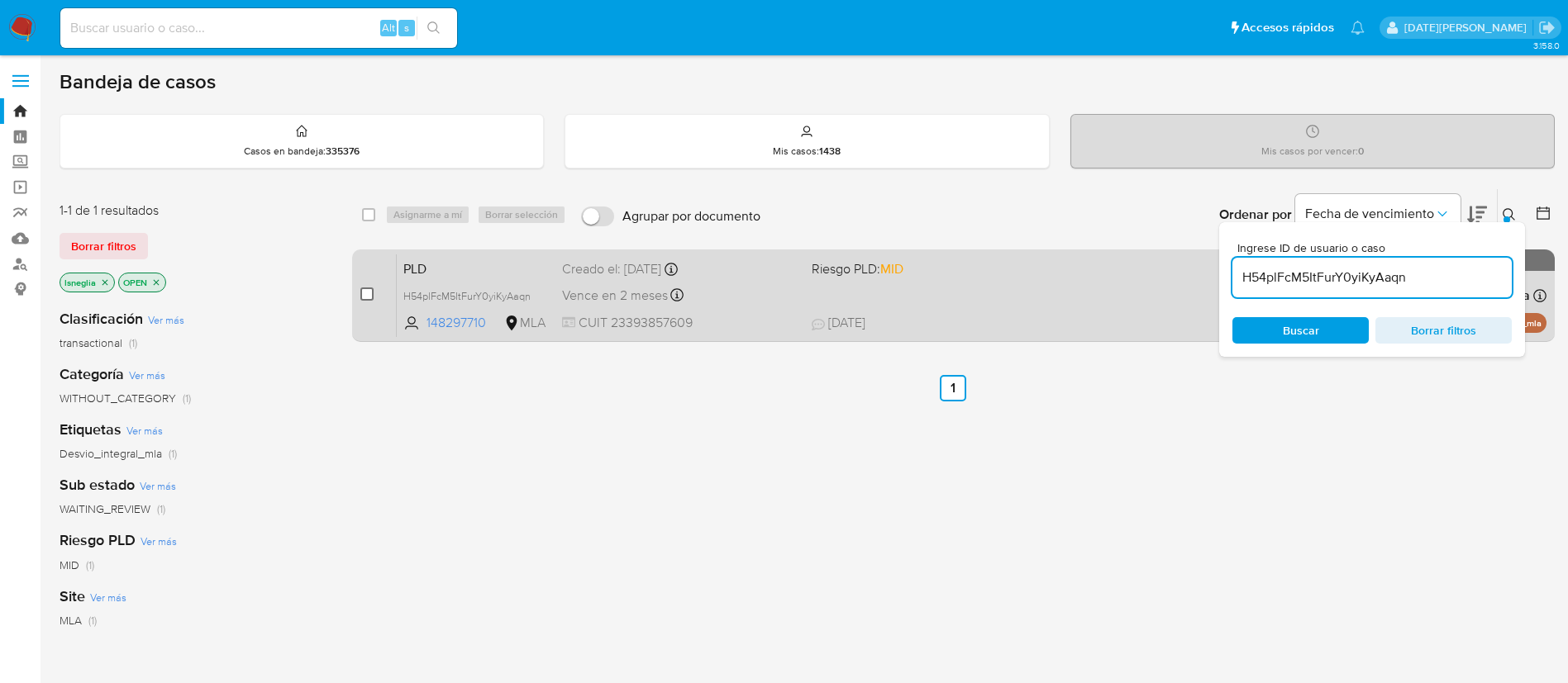
click at [365, 290] on input "checkbox" at bounding box center [367, 294] width 13 height 13
checkbox input "true"
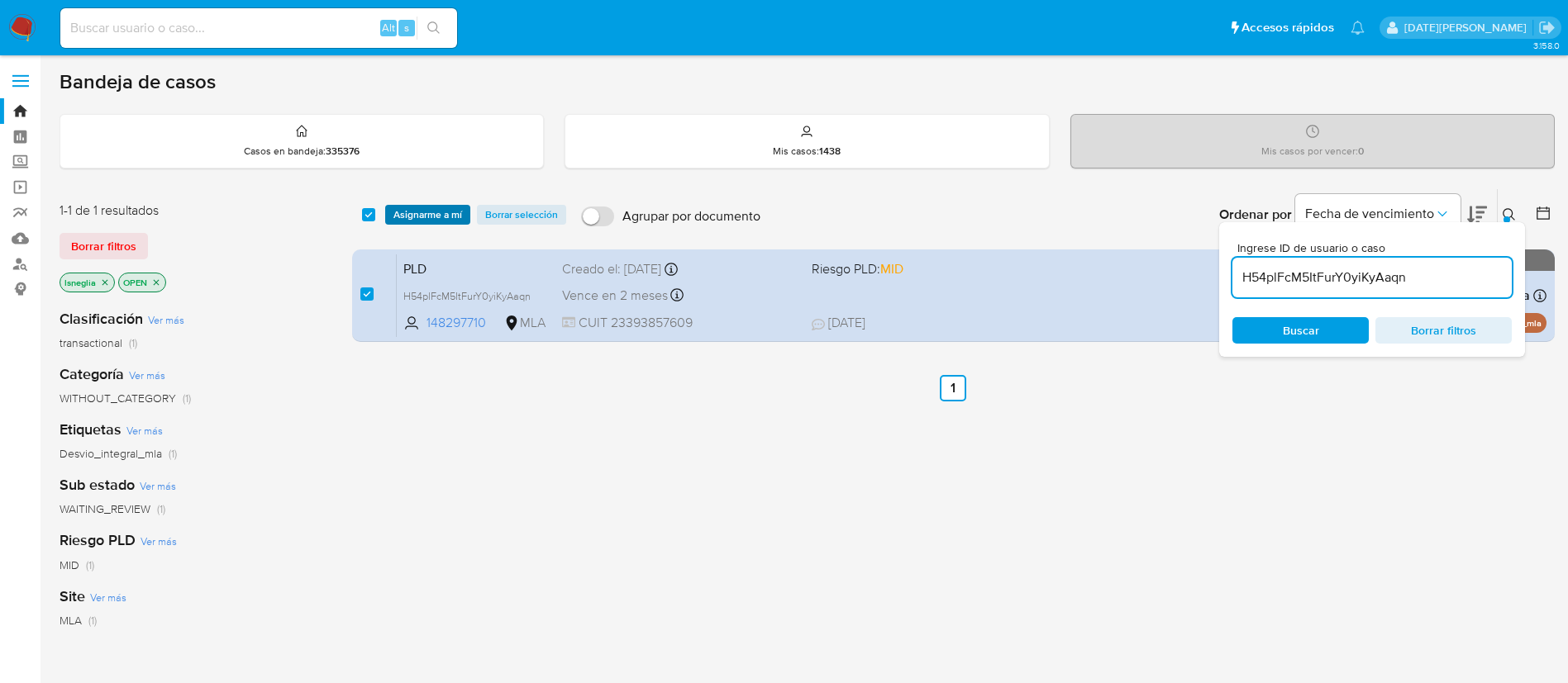
click at [430, 216] on span "Asignarme a mí" at bounding box center [427, 215] width 69 height 17
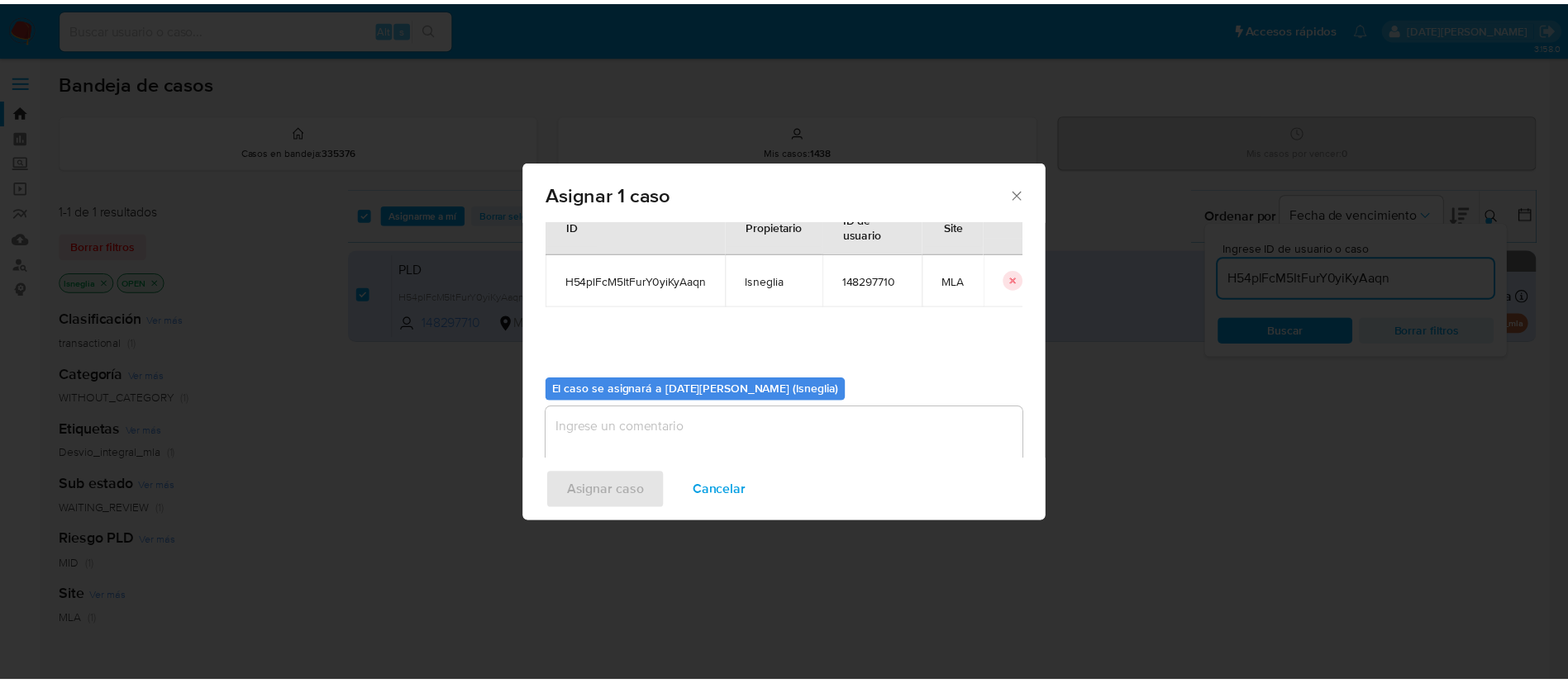
scroll to position [86, 0]
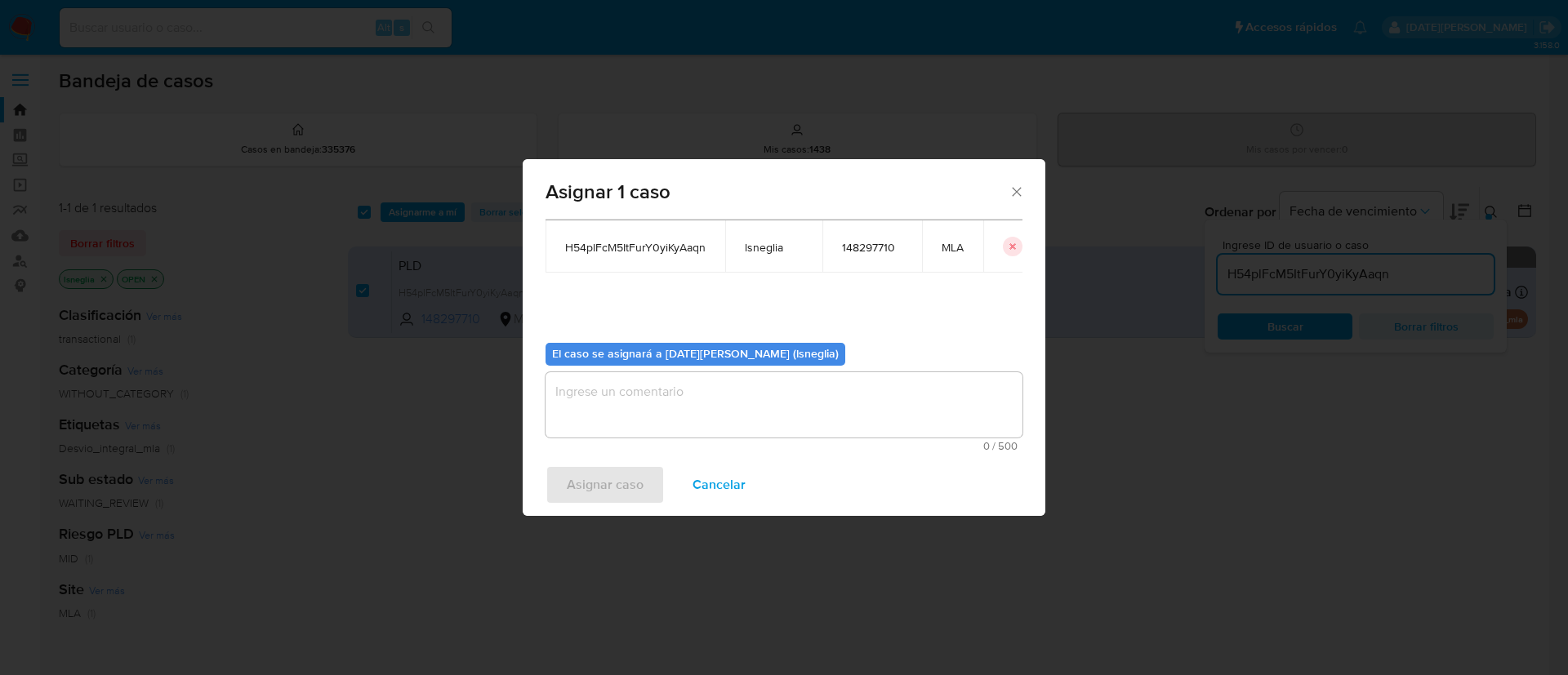
click at [701, 403] on textarea "assign-modal" at bounding box center [783, 405] width 477 height 65
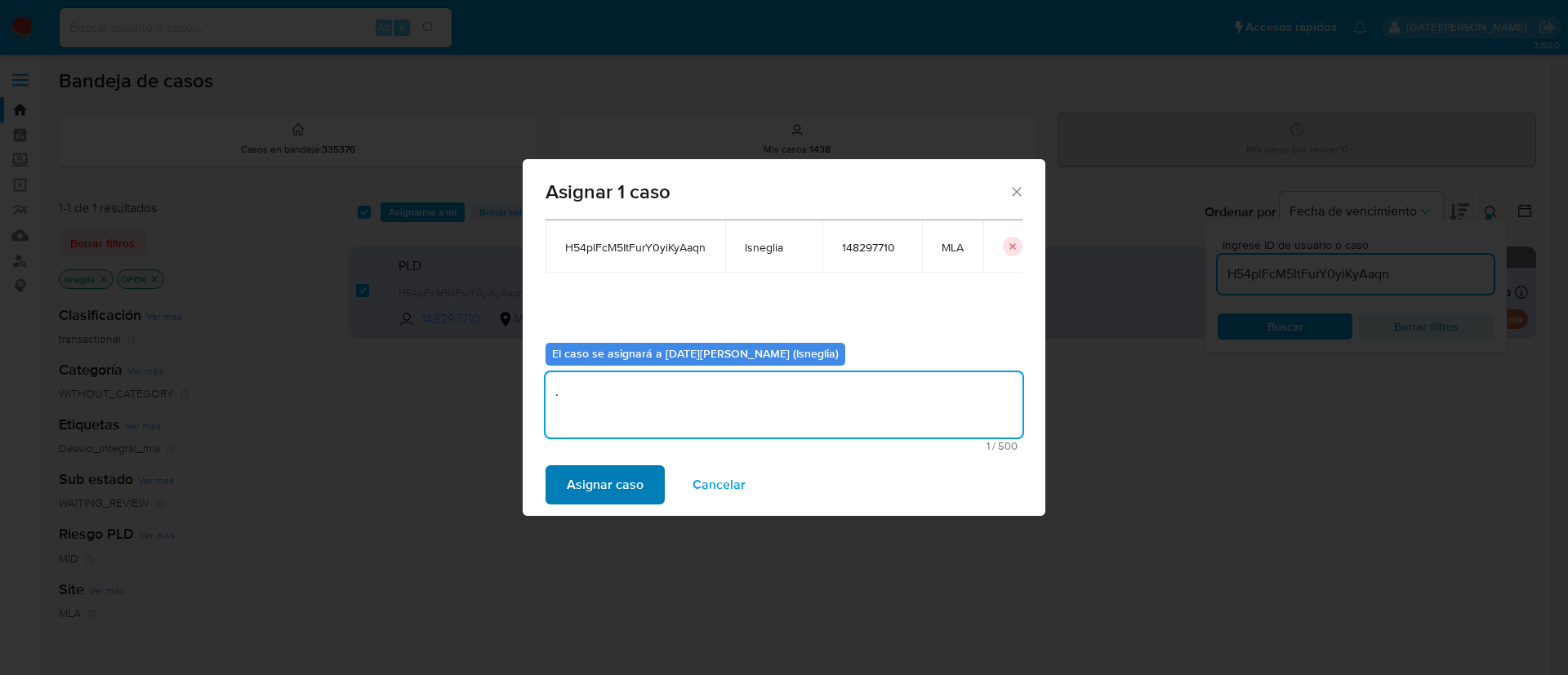
type textarea "."
click at [616, 492] on span "Asignar caso" at bounding box center [605, 485] width 77 height 36
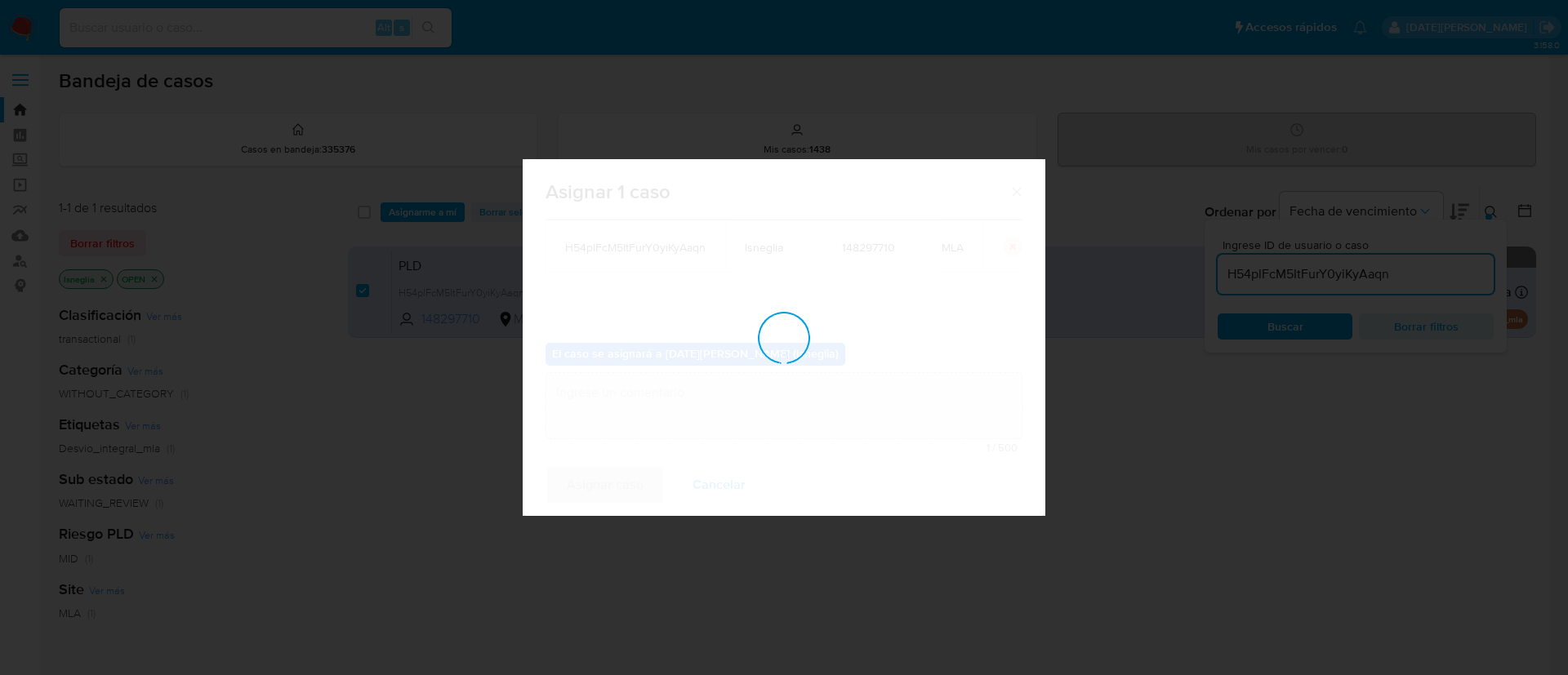
checkbox input "false"
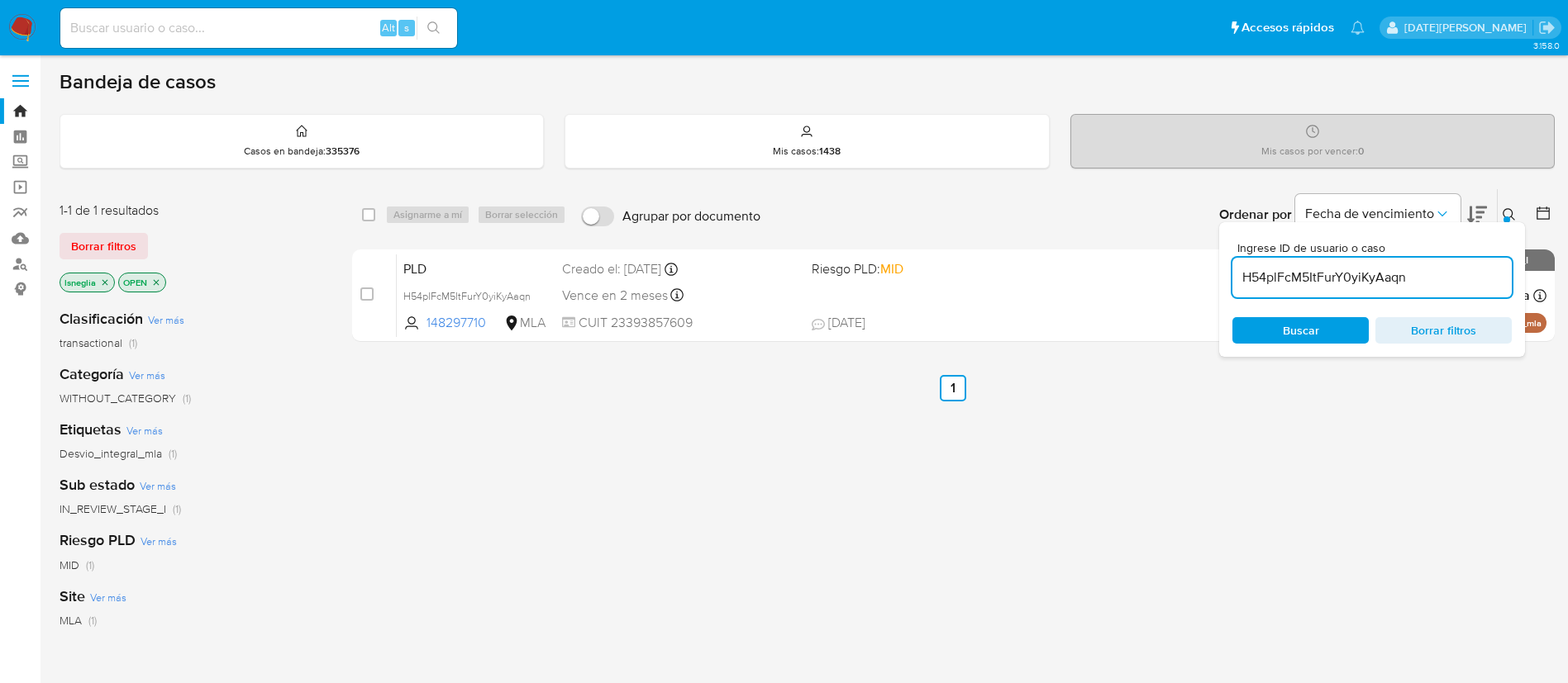
click at [1507, 211] on icon at bounding box center [1509, 215] width 13 height 13
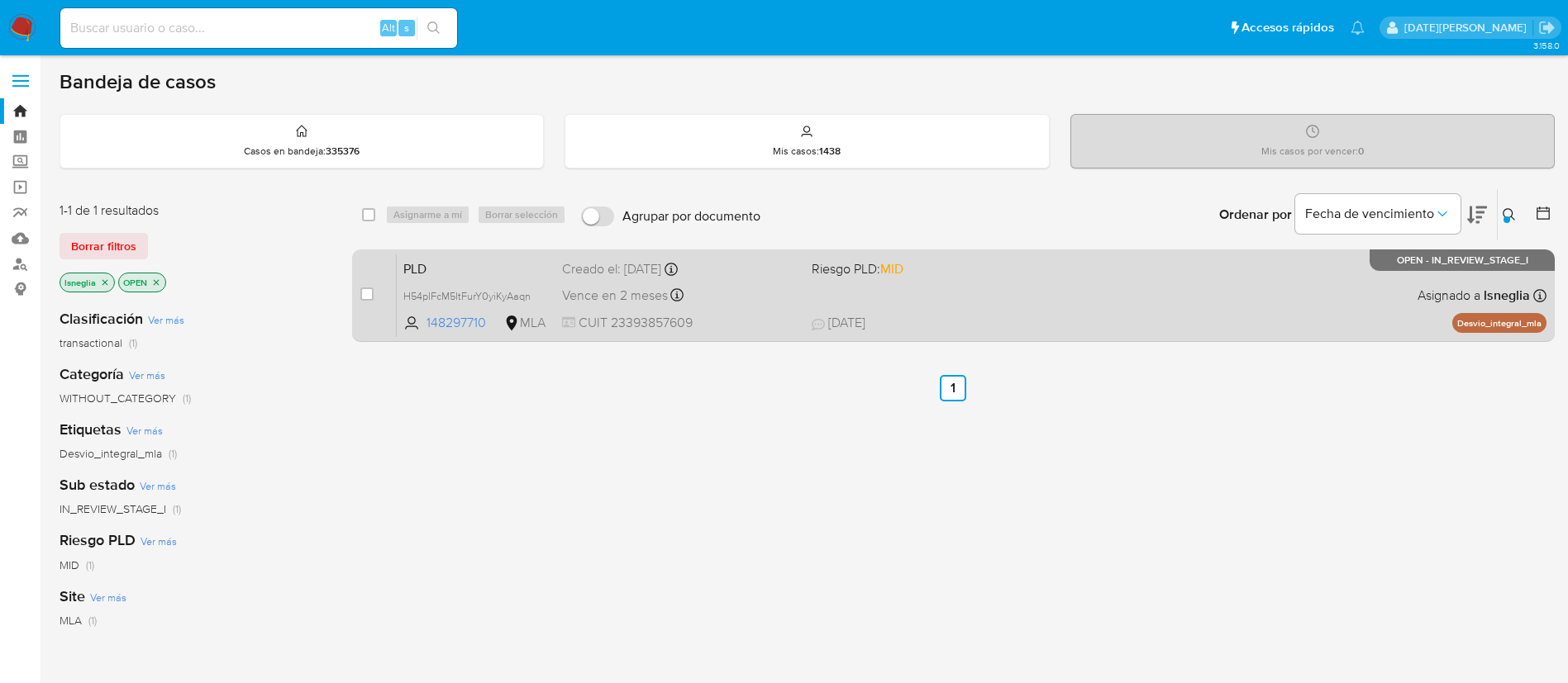
click at [475, 258] on span "PLD" at bounding box center [476, 268] width 146 height 21
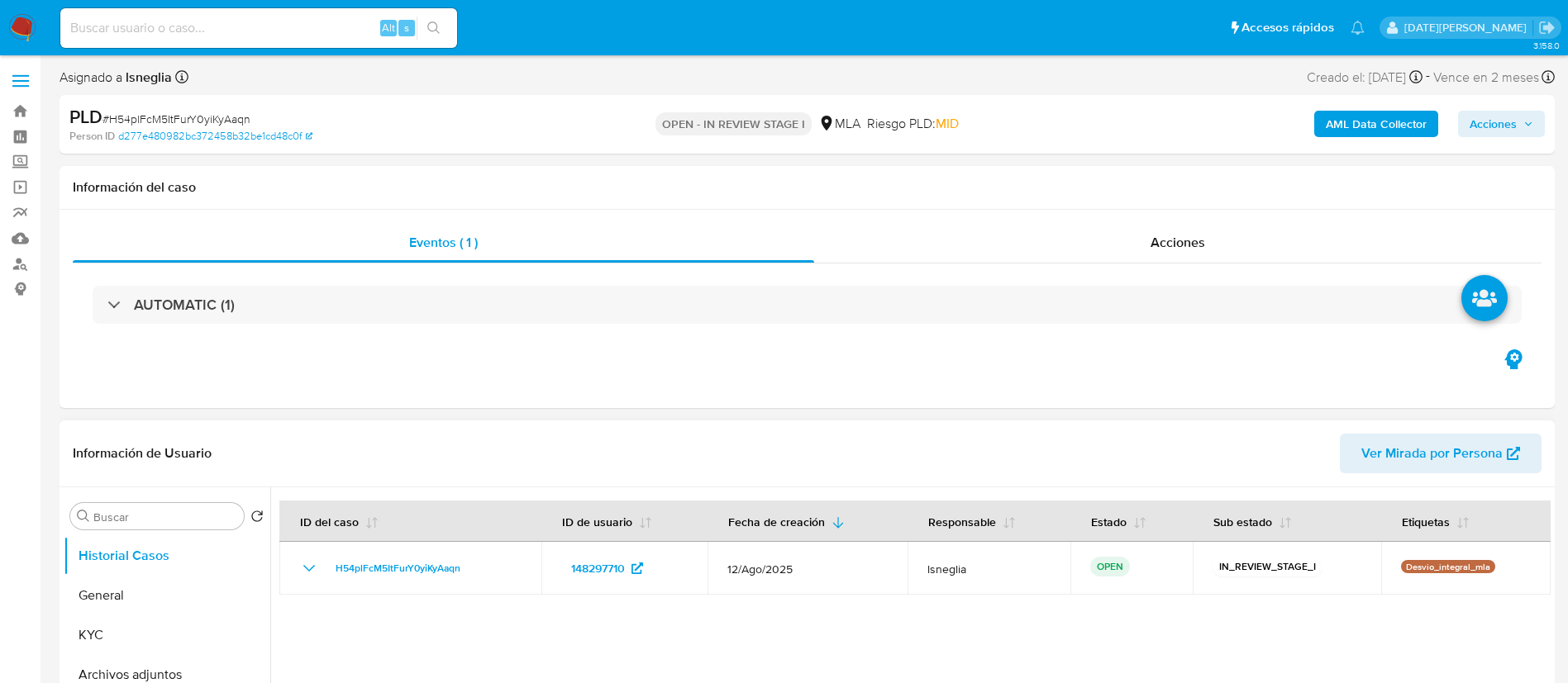
select select "10"
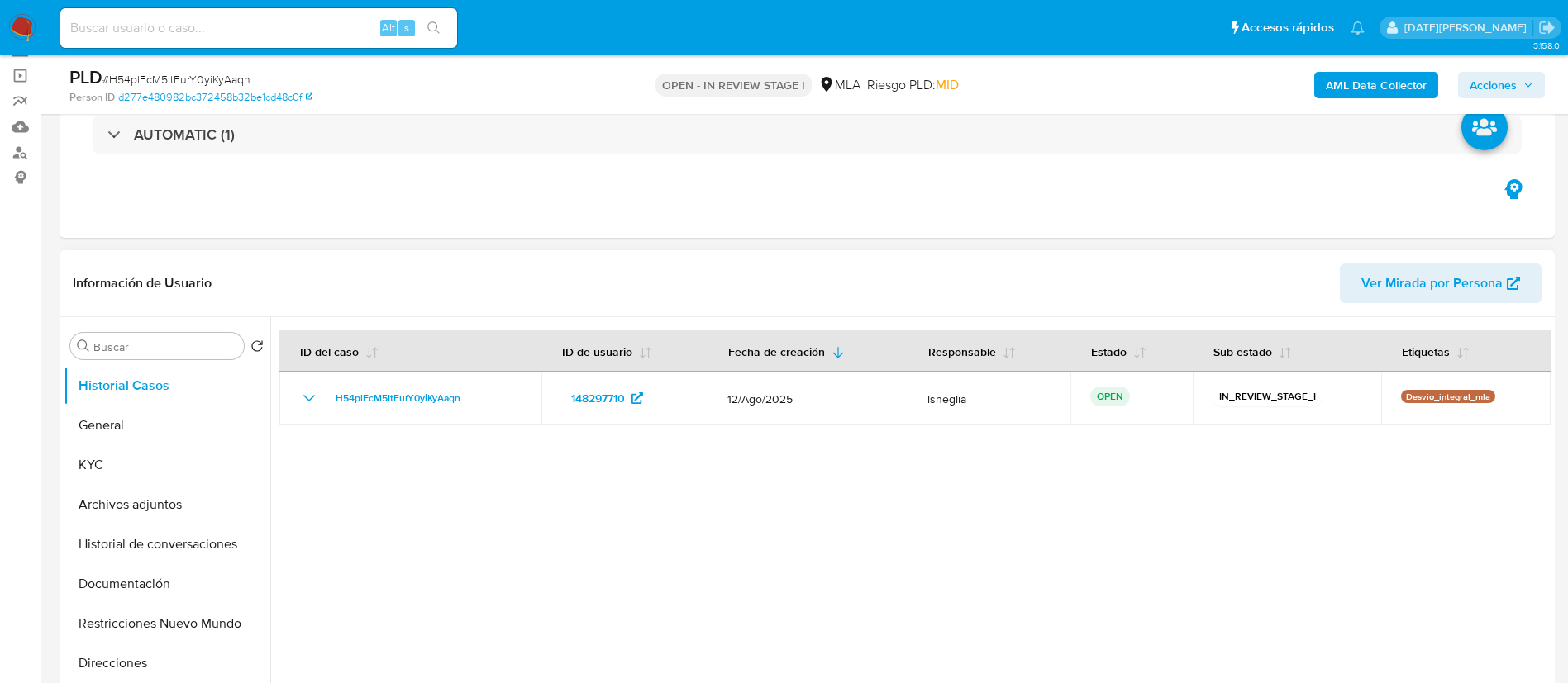
scroll to position [371, 0]
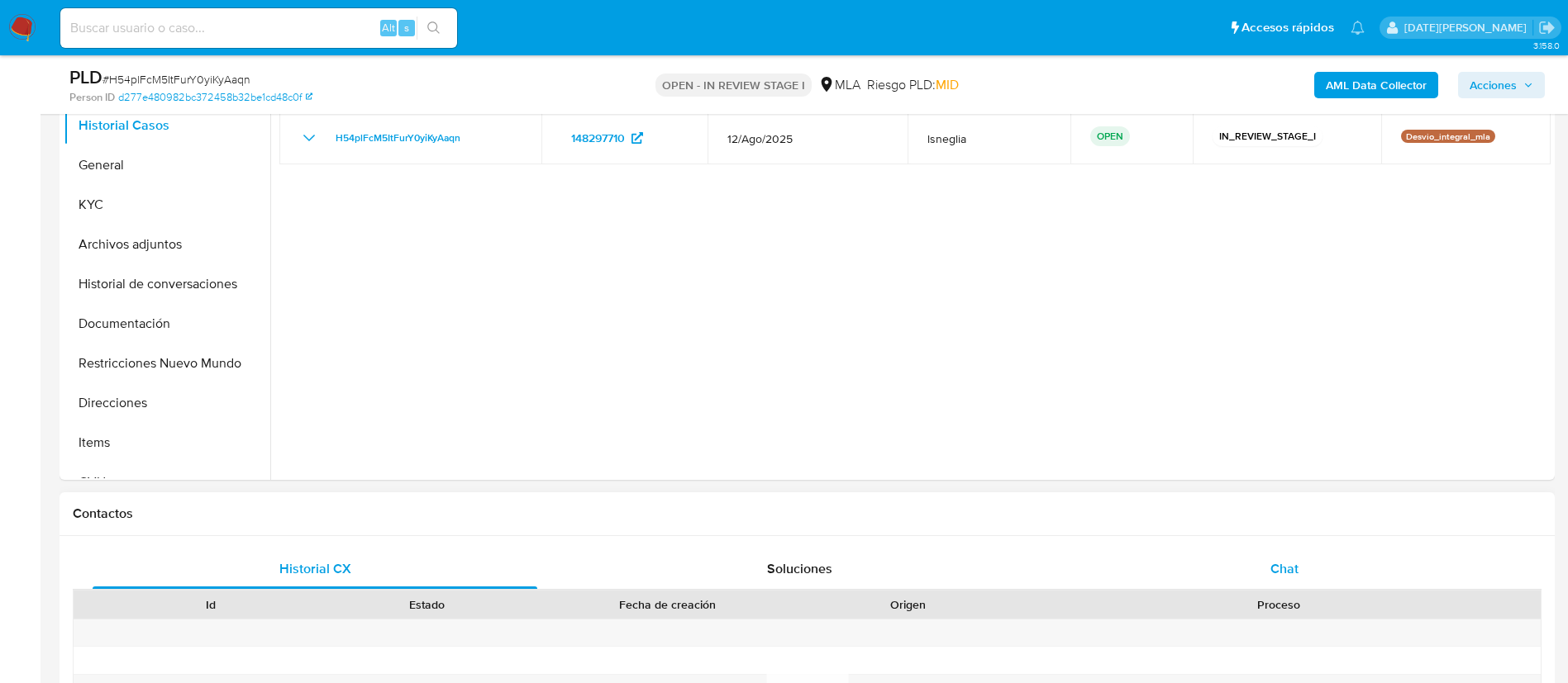
click at [1294, 576] on span "Chat" at bounding box center [1284, 568] width 28 height 19
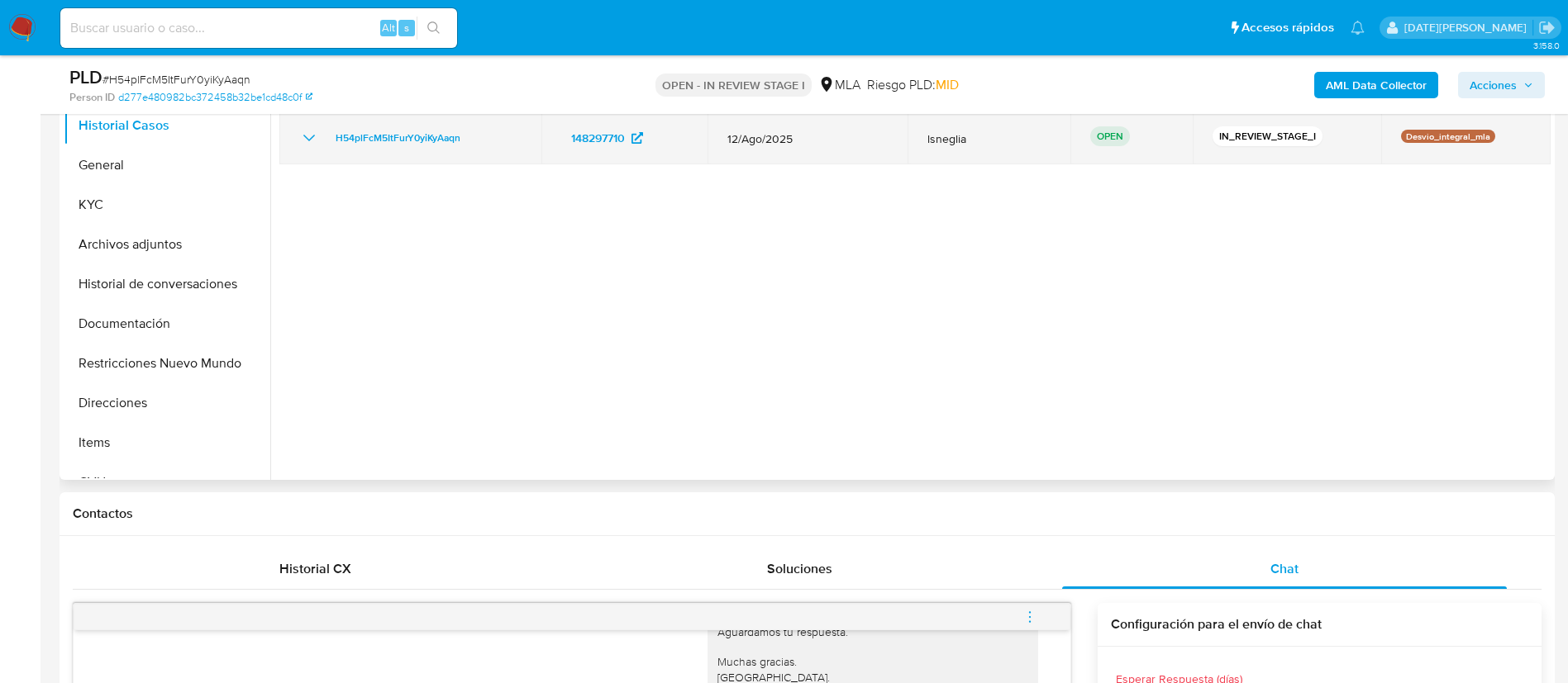
scroll to position [0, 0]
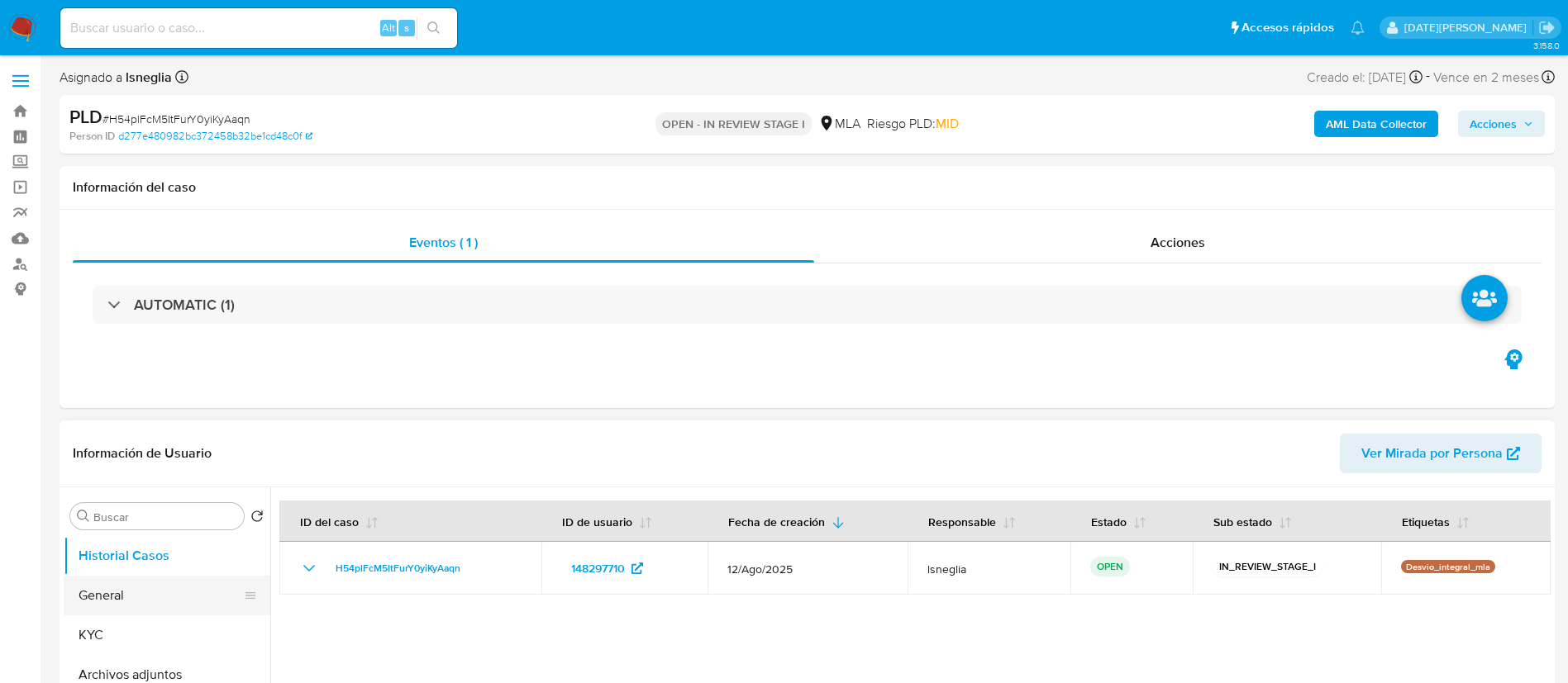
click at [84, 605] on button "General" at bounding box center [161, 595] width 194 height 40
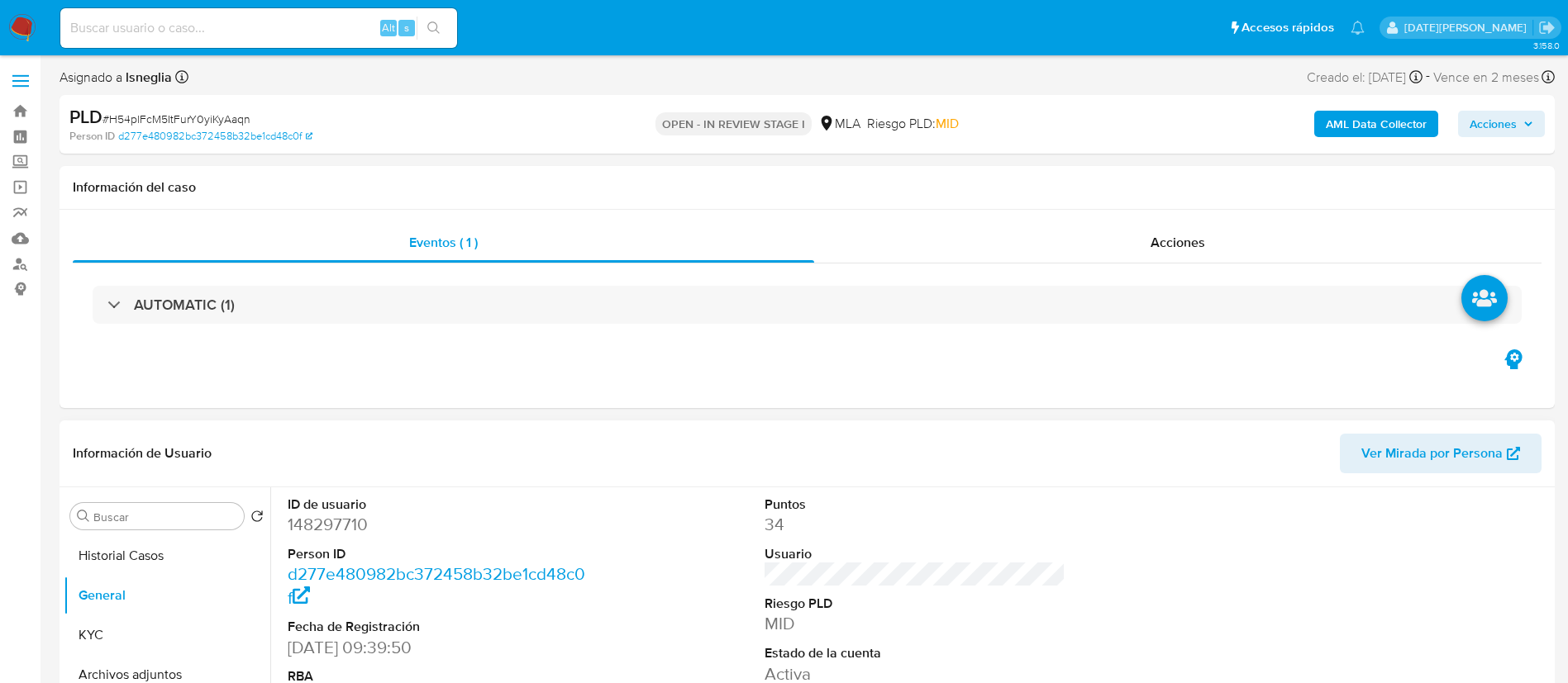
click at [337, 517] on dd "148297710" at bounding box center [439, 524] width 302 height 23
copy dd "148297710"
click at [1086, 619] on div "ID de usuario 148297710 Person ID d277e480982bc372458b32be1cd48c0f Fecha de Reg…" at bounding box center [915, 602] width 1271 height 230
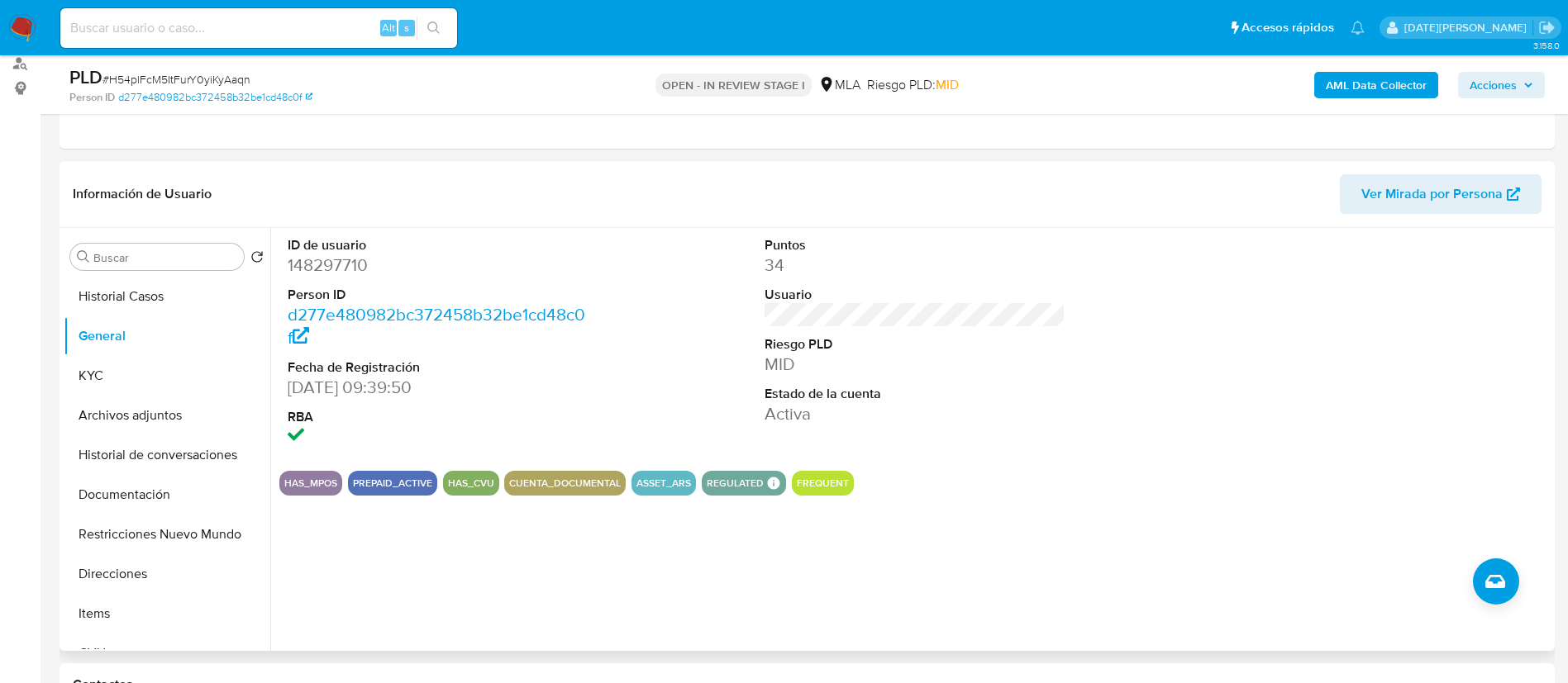
scroll to position [248, 0]
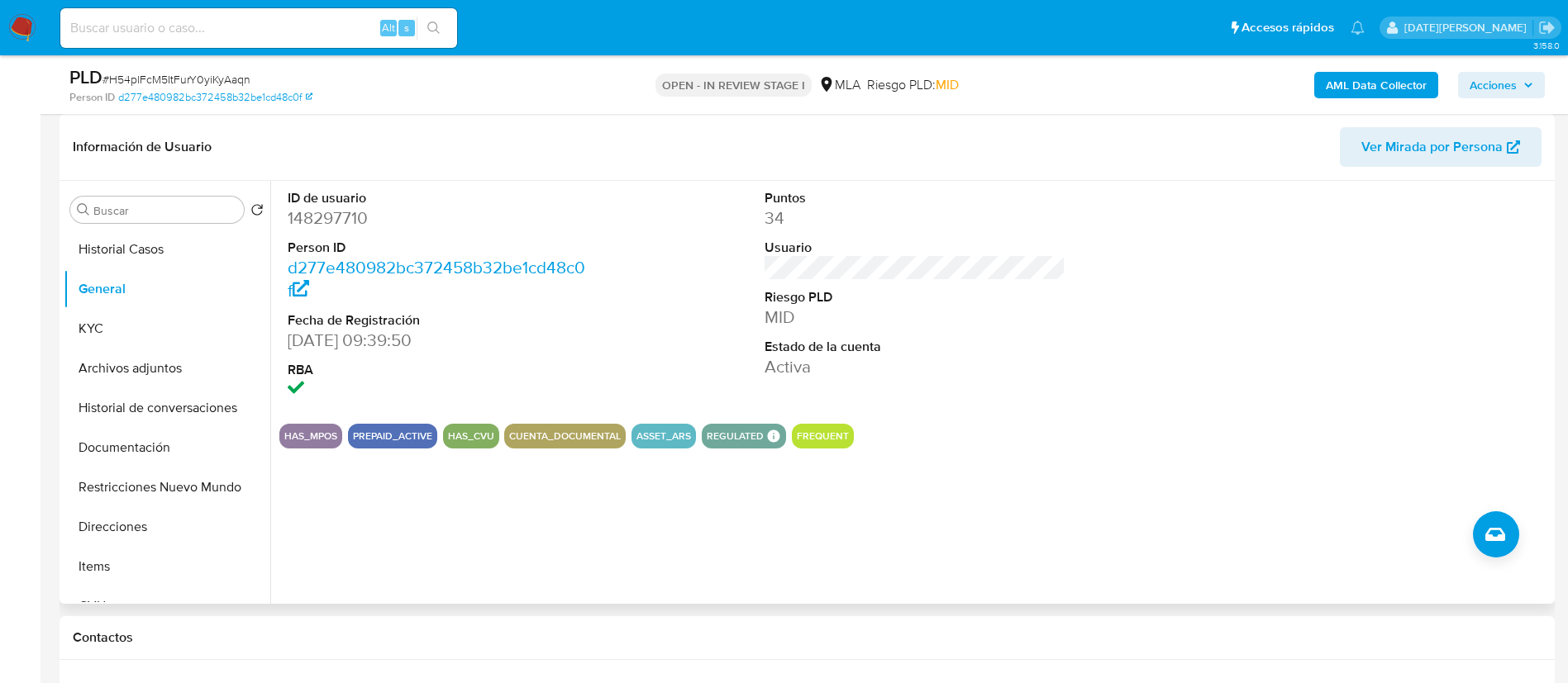
click at [1187, 358] on div "ID de usuario 148297710 Person ID d277e480982bc372458b32be1cd48c0f Fecha de Reg…" at bounding box center [915, 296] width 1271 height 230
click at [335, 216] on dd "148297710" at bounding box center [439, 218] width 302 height 23
copy dd "148297710"
click at [320, 213] on dd "148297710" at bounding box center [439, 218] width 302 height 23
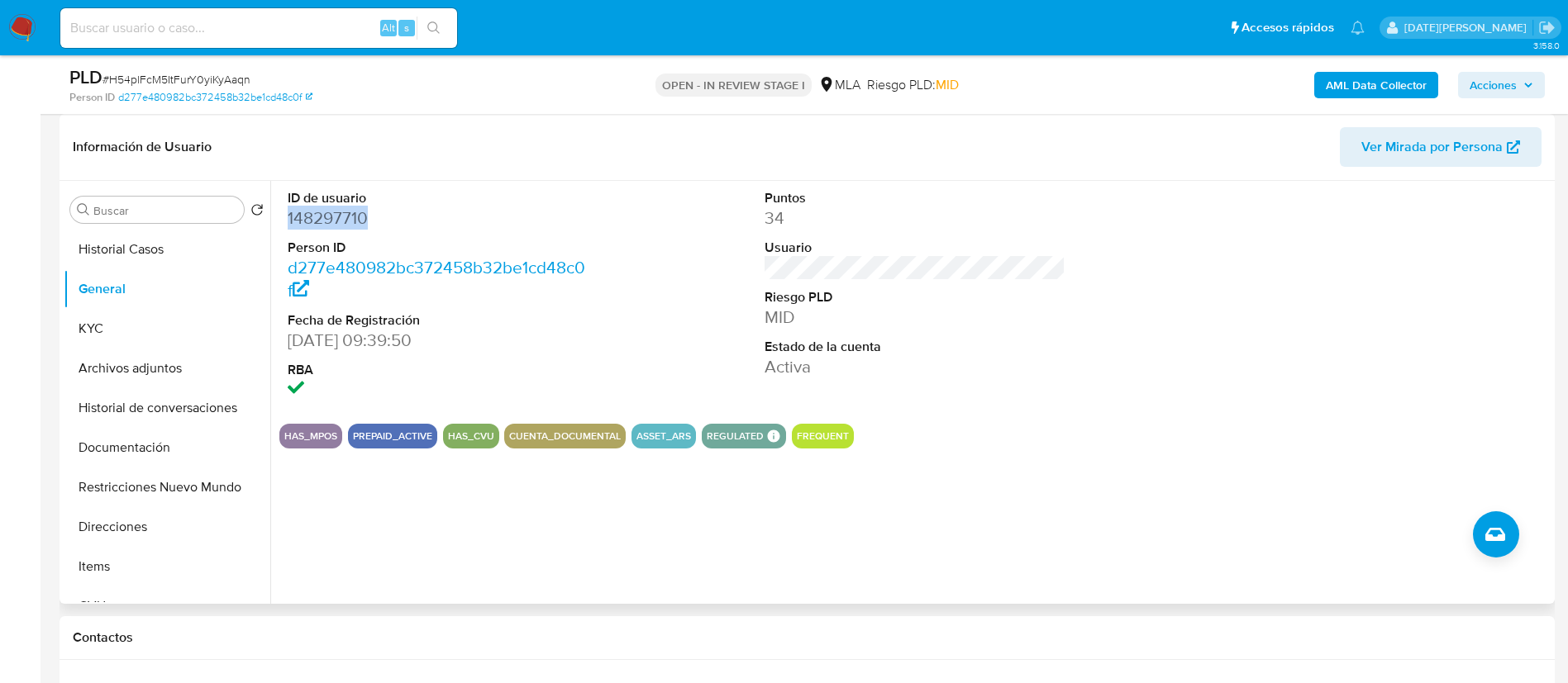
click at [321, 213] on dd "148297710" at bounding box center [439, 218] width 302 height 23
copy dd "148297710"
click at [343, 215] on dd "148297710" at bounding box center [439, 218] width 302 height 23
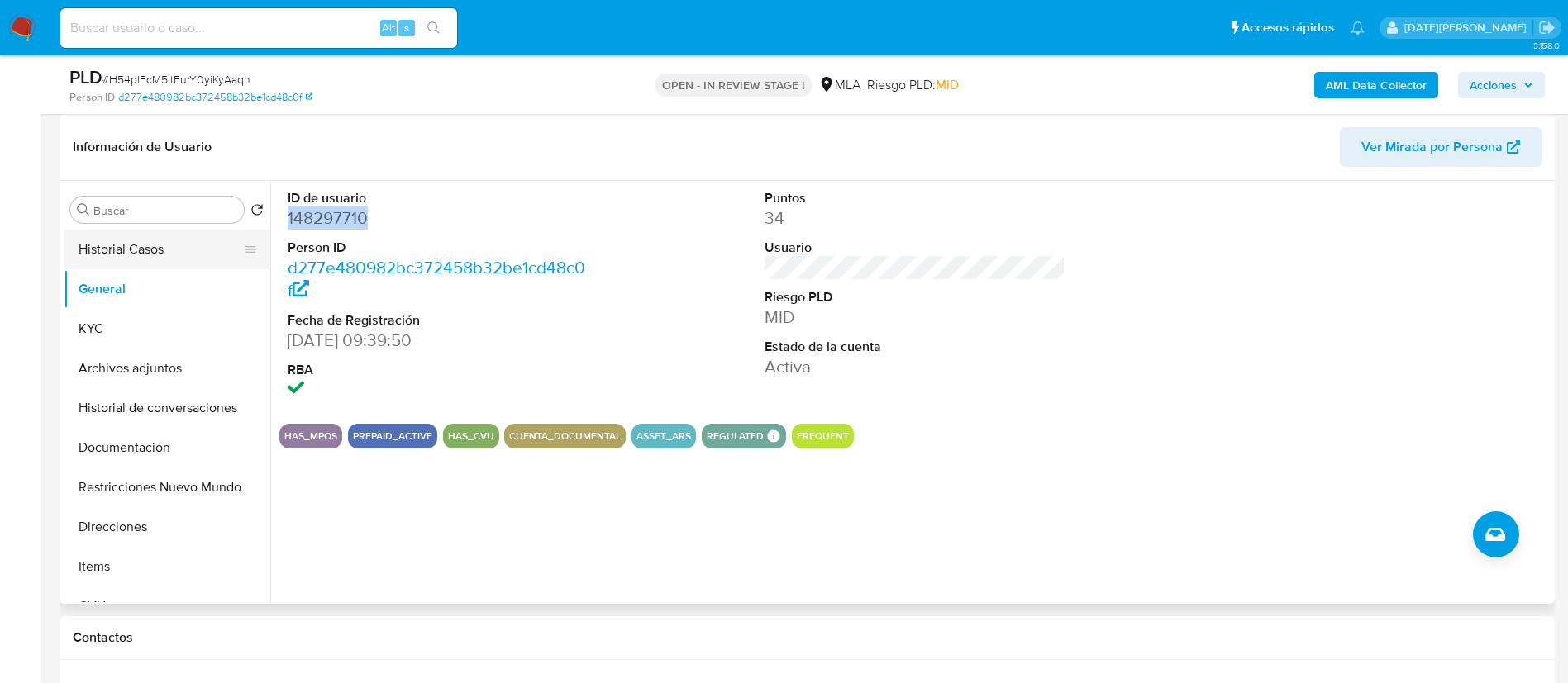
click at [146, 246] on button "Historial Casos" at bounding box center [161, 250] width 194 height 40
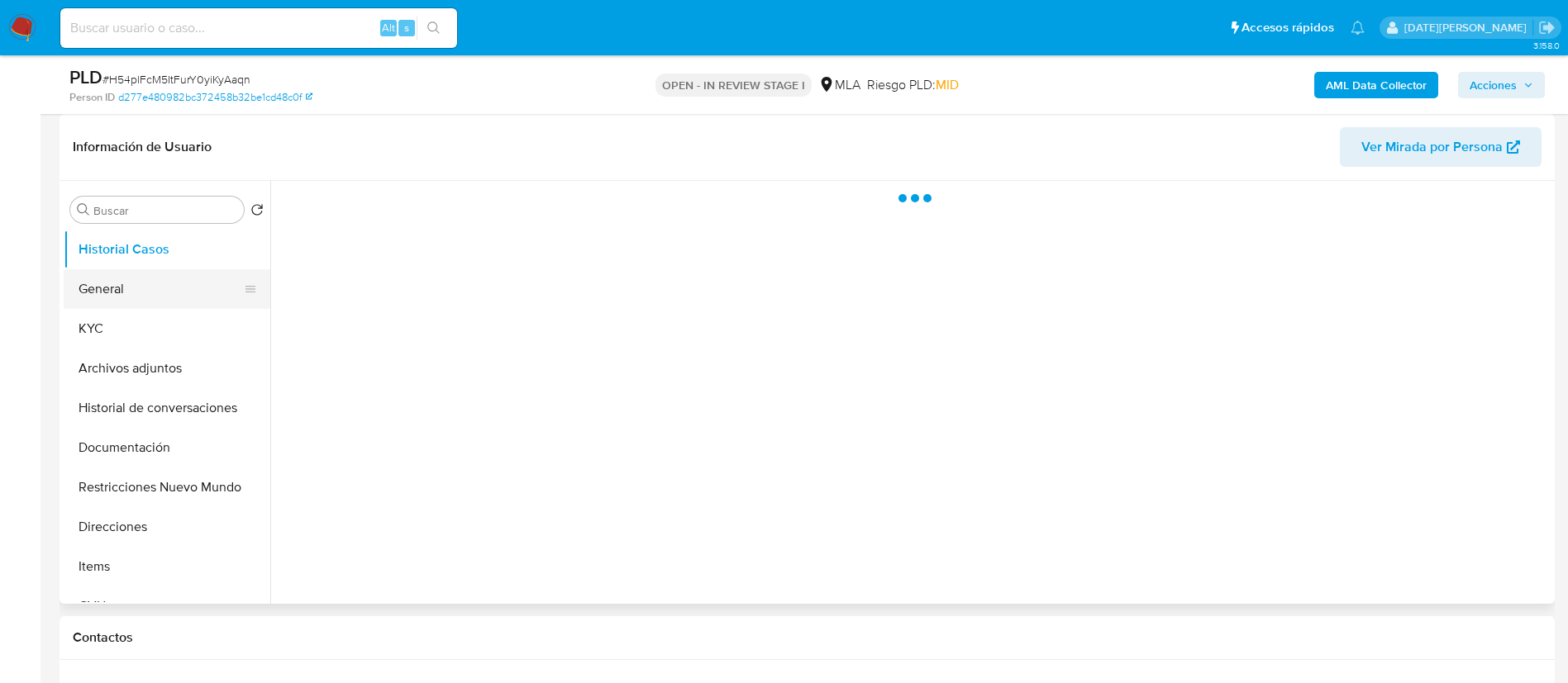
click at [132, 287] on button "General" at bounding box center [161, 289] width 194 height 40
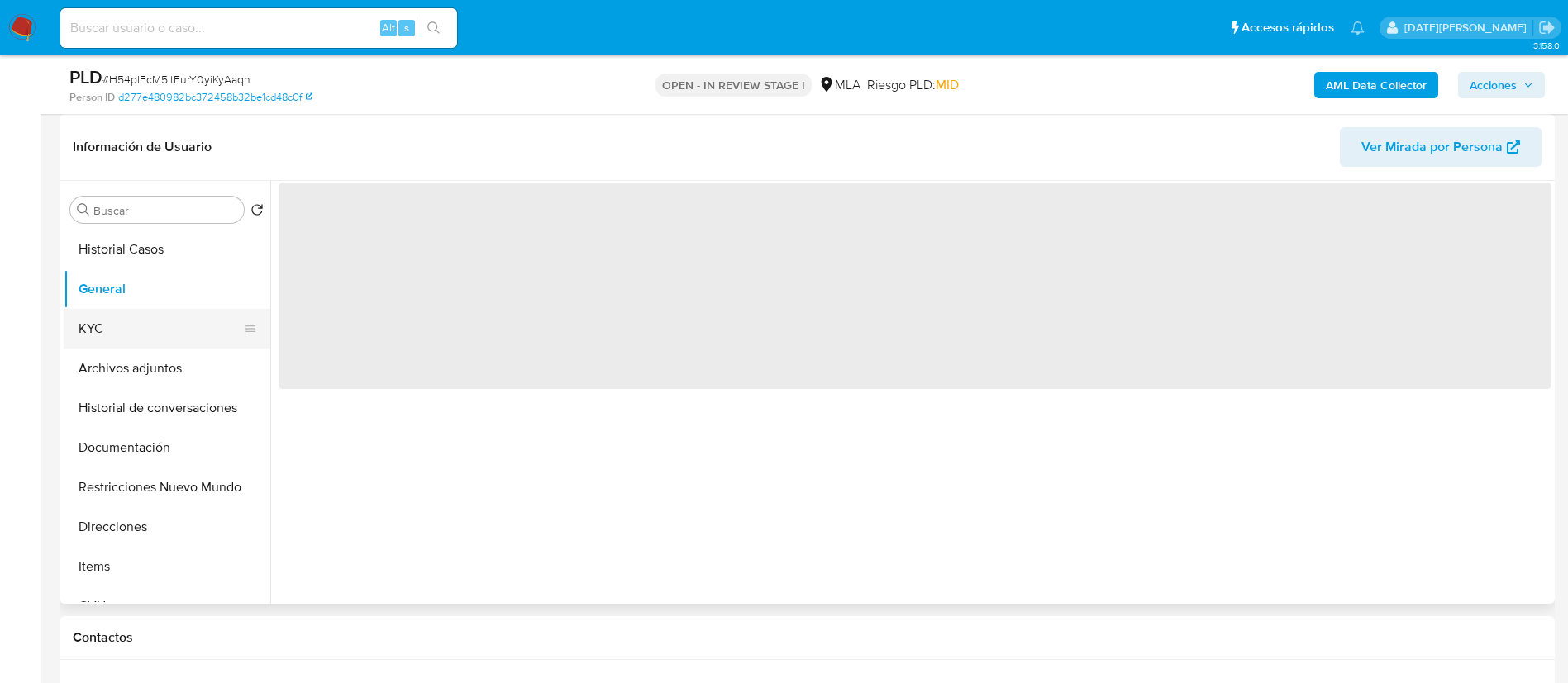
click at [146, 317] on button "KYC" at bounding box center [161, 329] width 194 height 40
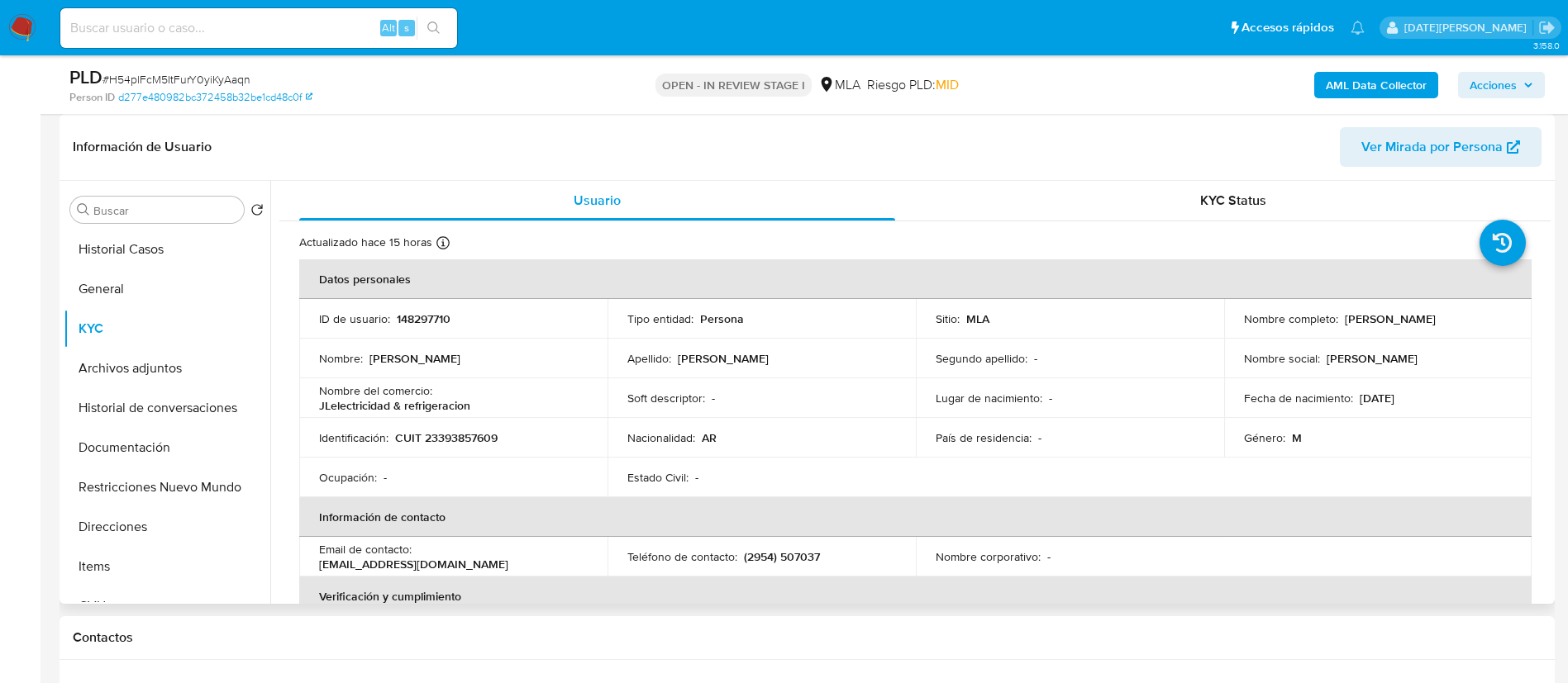
click at [437, 318] on p "148297710" at bounding box center [423, 319] width 54 height 15
copy p "148297710"
drag, startPoint x: 1352, startPoint y: 313, endPoint x: 1447, endPoint y: 320, distance: 95.3
click at [1436, 320] on p "Leandro Joaquin Leon" at bounding box center [1390, 319] width 91 height 15
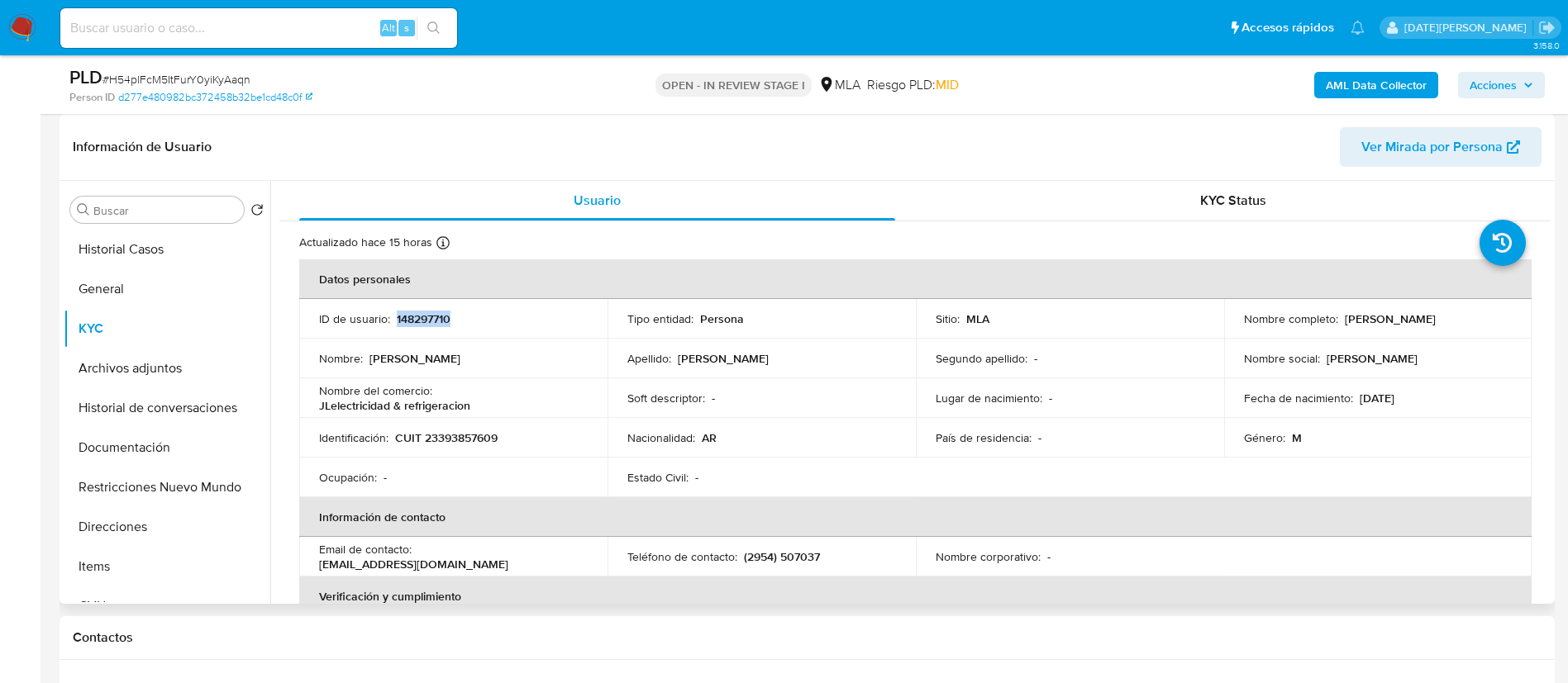
click at [1353, 318] on p "Leandro Joaquin Leon" at bounding box center [1390, 319] width 91 height 15
drag, startPoint x: 1337, startPoint y: 319, endPoint x: 1434, endPoint y: 324, distance: 97.1
click at [1434, 324] on div "Nombre completo : Leandro Joaquin Leon" at bounding box center [1378, 319] width 269 height 15
click at [1434, 324] on p "Leandro Joaquin Leon" at bounding box center [1390, 319] width 91 height 15
drag, startPoint x: 1340, startPoint y: 317, endPoint x: 1475, endPoint y: 318, distance: 135.0
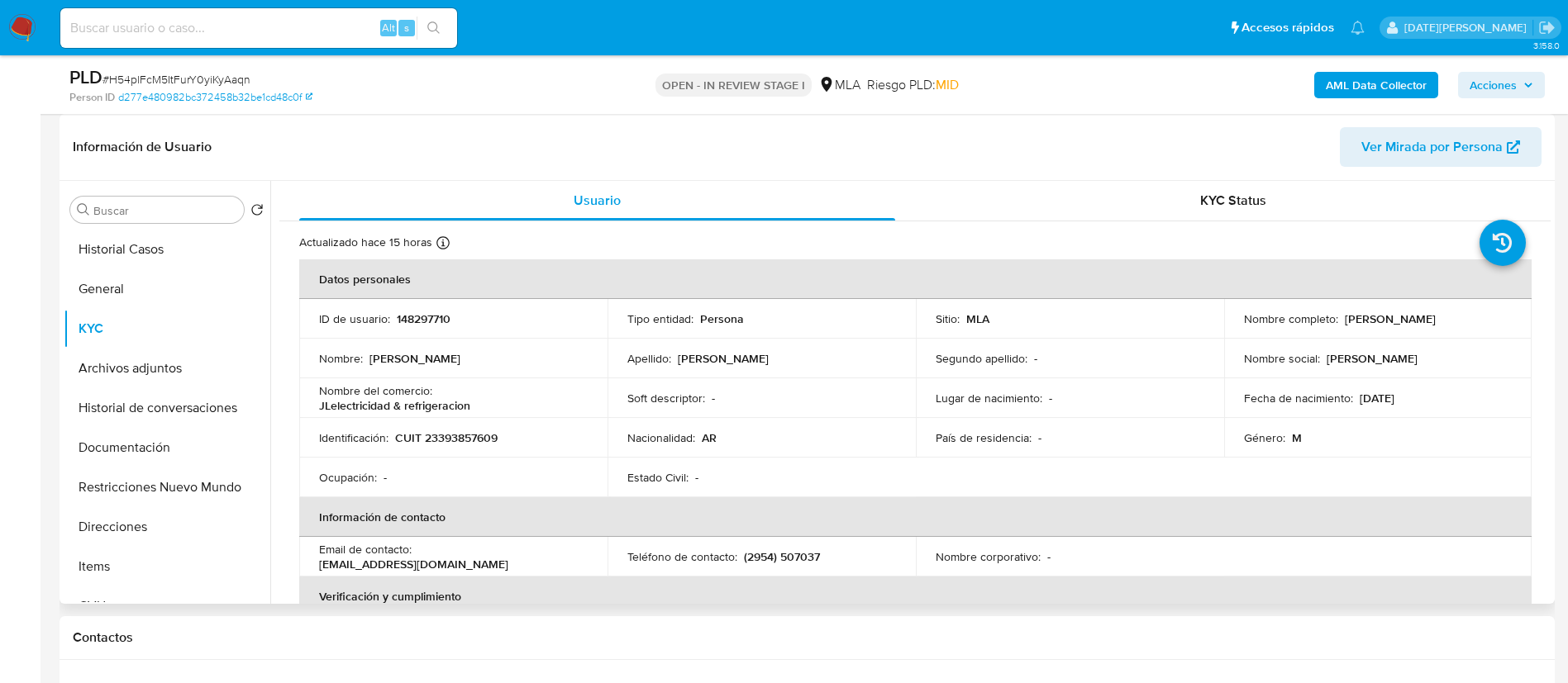
click at [1475, 318] on div "Nombre completo : Leandro Joaquin Leon" at bounding box center [1378, 319] width 269 height 15
copy p "Leandro Joaquin Leon"
drag, startPoint x: 400, startPoint y: 432, endPoint x: 545, endPoint y: 430, distance: 145.0
click at [545, 430] on div "Identificación : CUIT 23393857609" at bounding box center [453, 437] width 269 height 15
click at [466, 442] on p "CUIT 23393857609" at bounding box center [446, 437] width 103 height 15
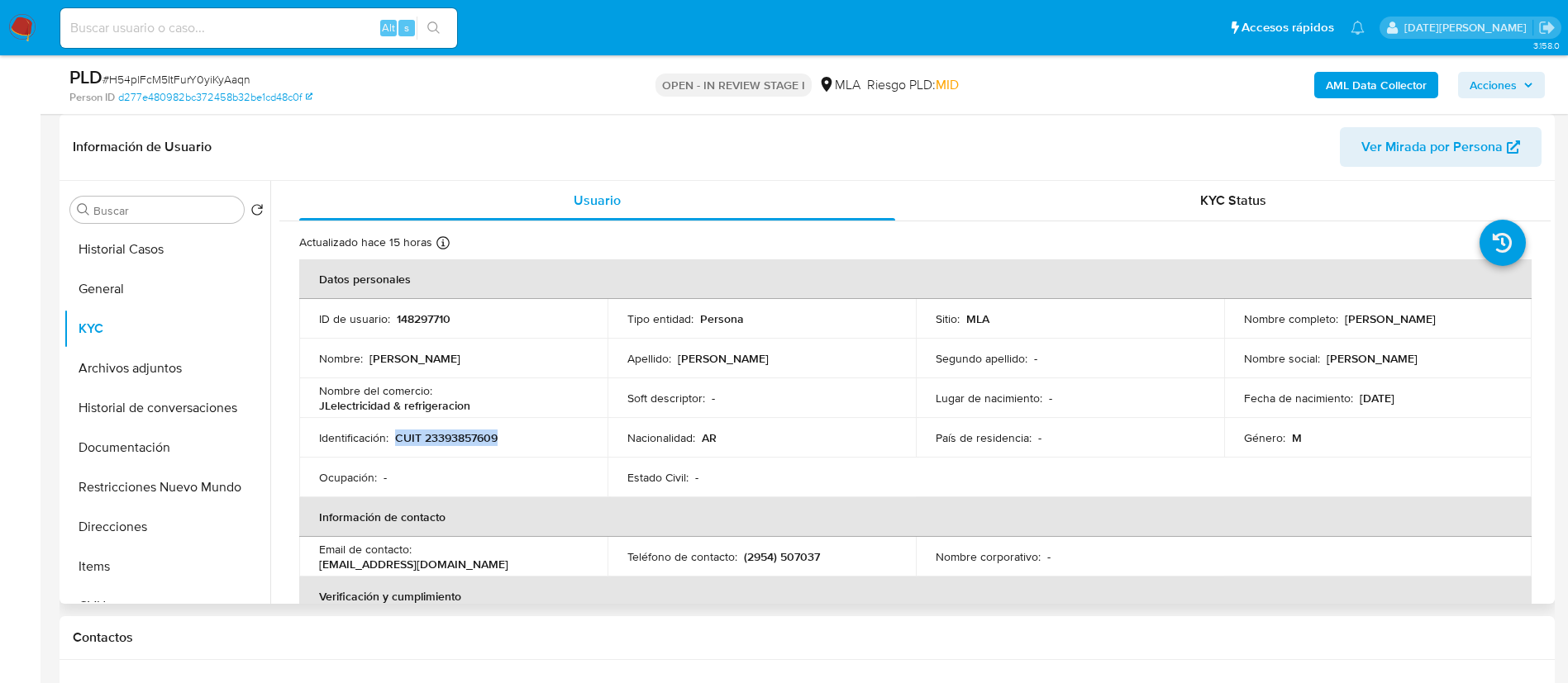
drag, startPoint x: 395, startPoint y: 437, endPoint x: 533, endPoint y: 437, distance: 138.0
click at [533, 437] on div "Identificación : CUIT 23393857609" at bounding box center [453, 437] width 269 height 15
copy p "CUIT 23393857609"
click at [171, 523] on button "Direcciones" at bounding box center [161, 527] width 194 height 40
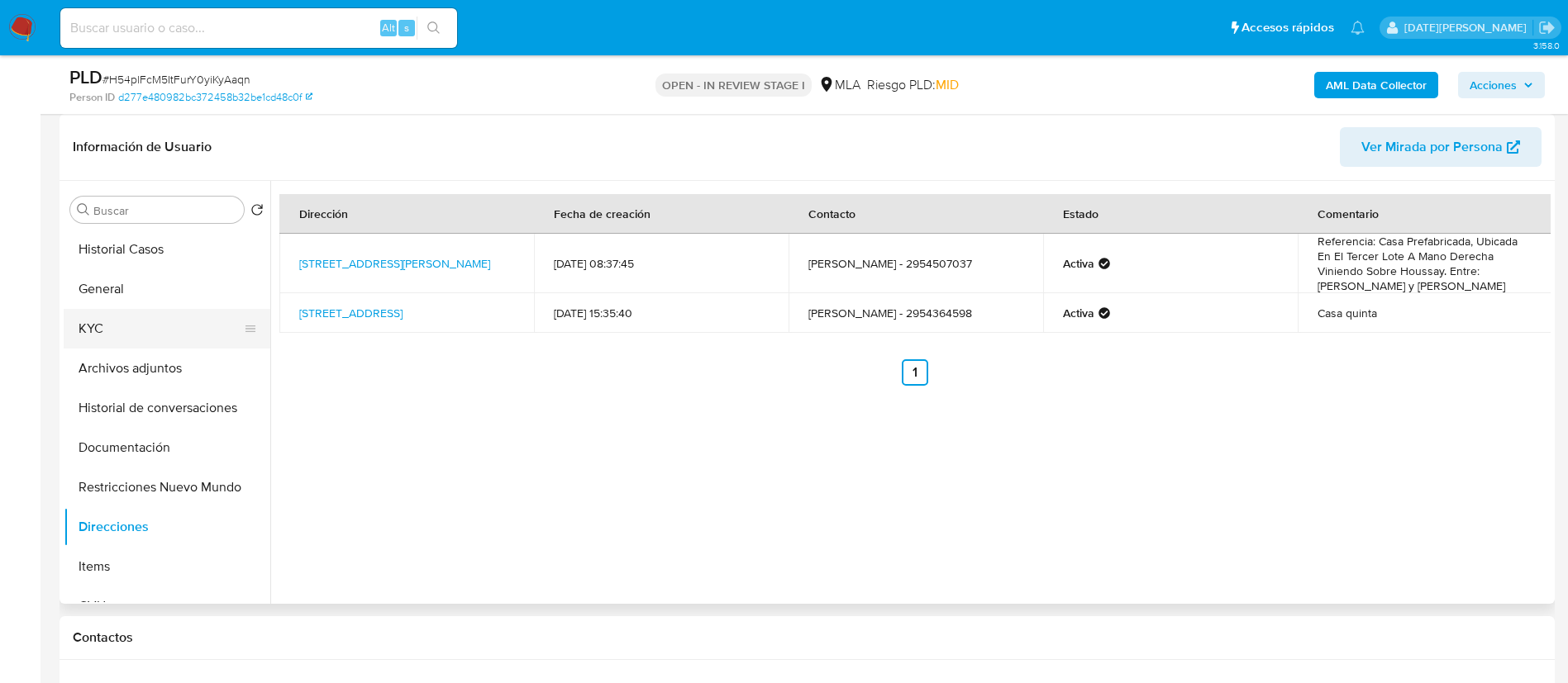
click at [141, 317] on button "KYC" at bounding box center [161, 329] width 194 height 40
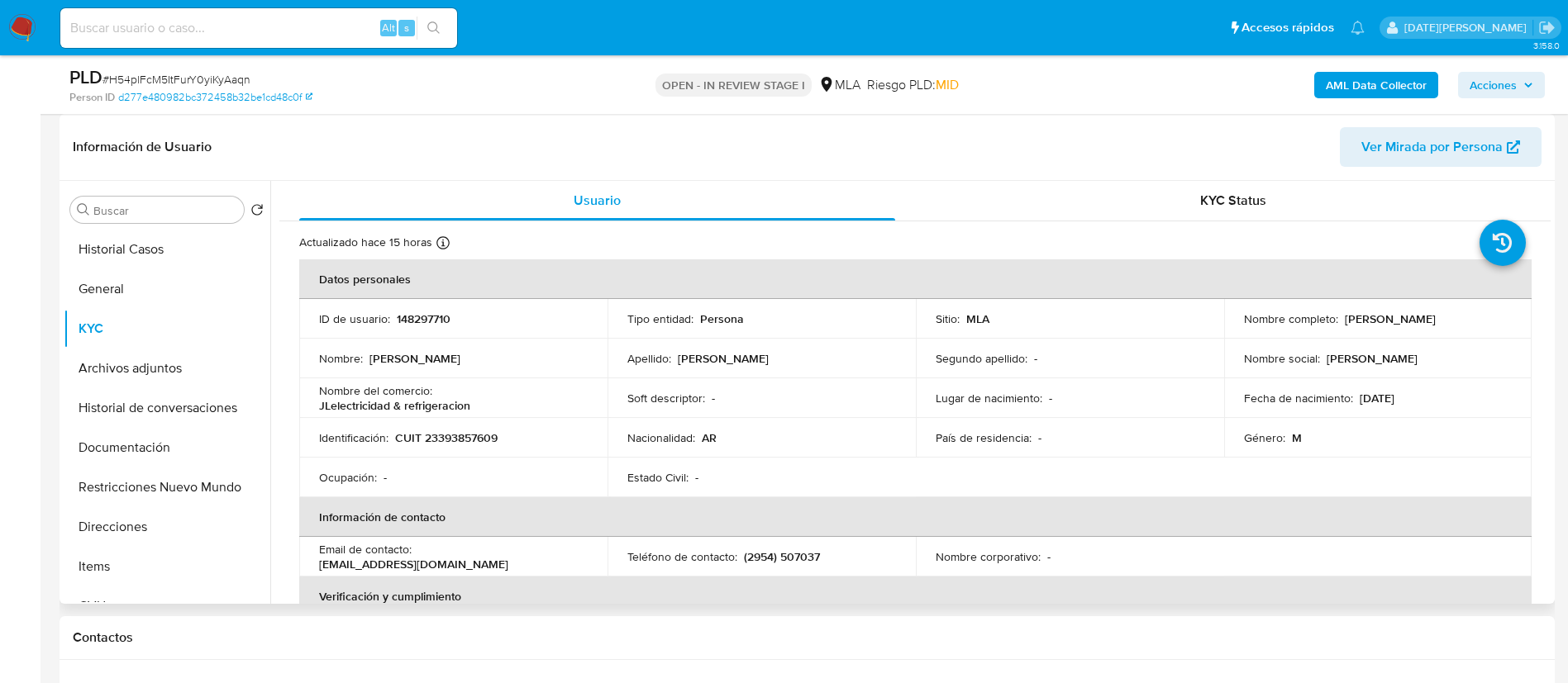
click at [454, 442] on p "CUIT 23393857609" at bounding box center [446, 437] width 103 height 15
copy p "23393857609"
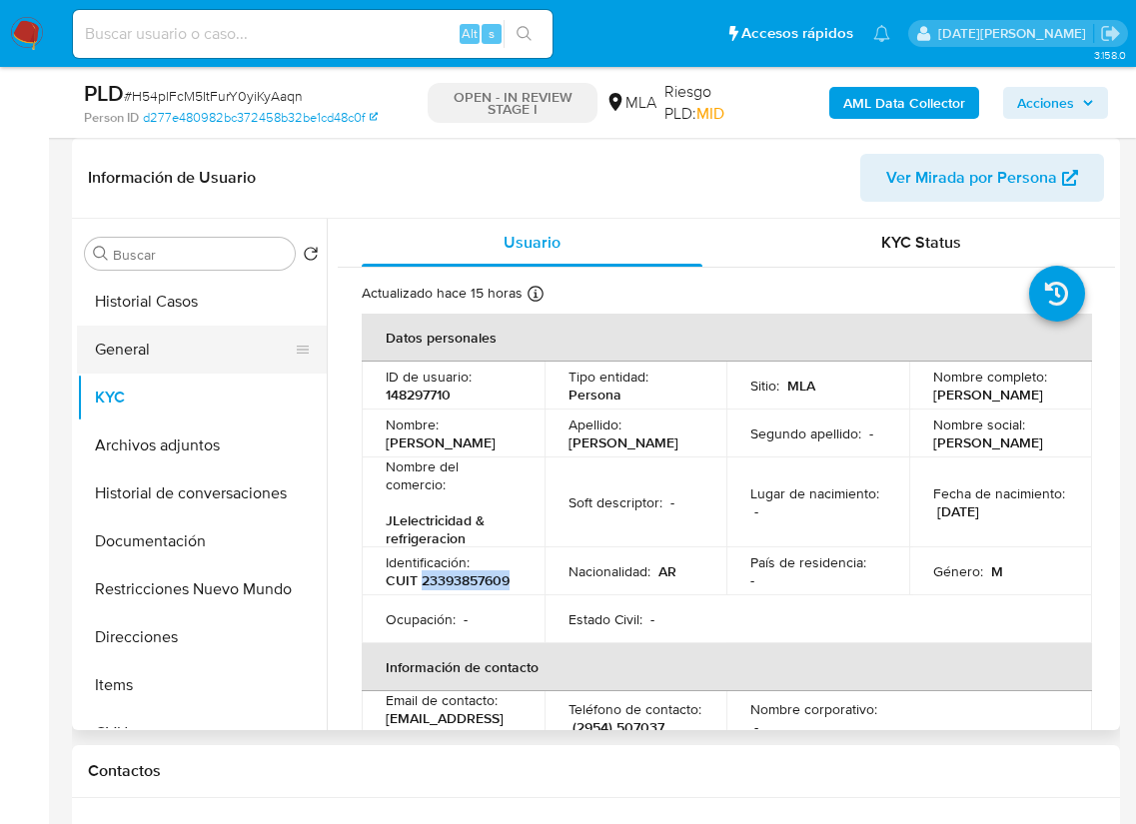
click at [154, 364] on button "General" at bounding box center [194, 350] width 234 height 48
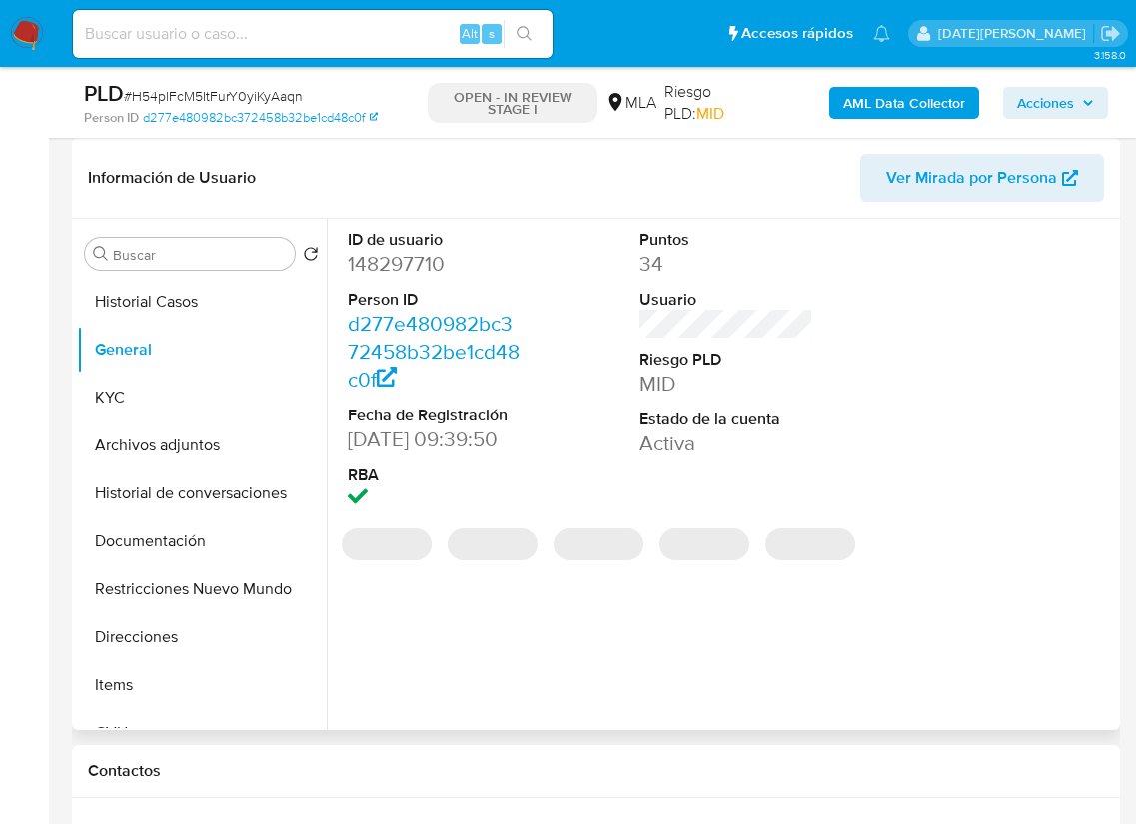
click at [415, 261] on dd "148297710" at bounding box center [435, 264] width 175 height 28
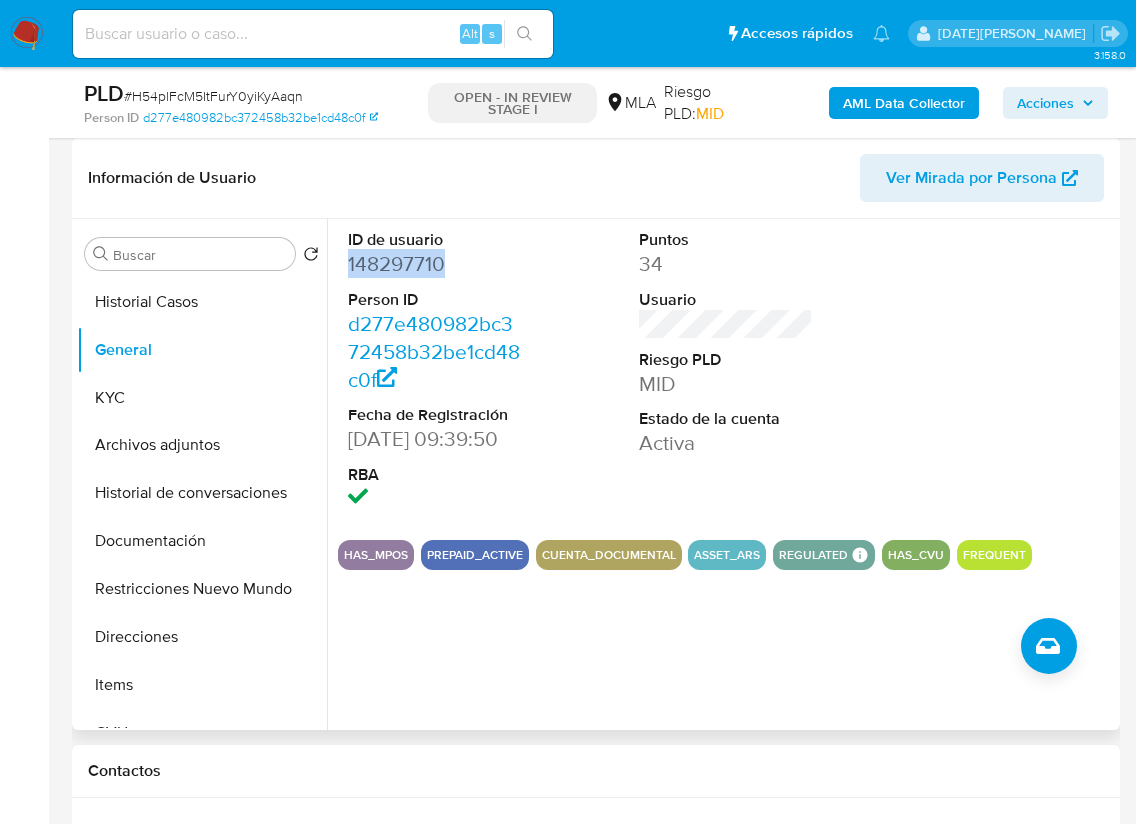
copy dd "148297710"
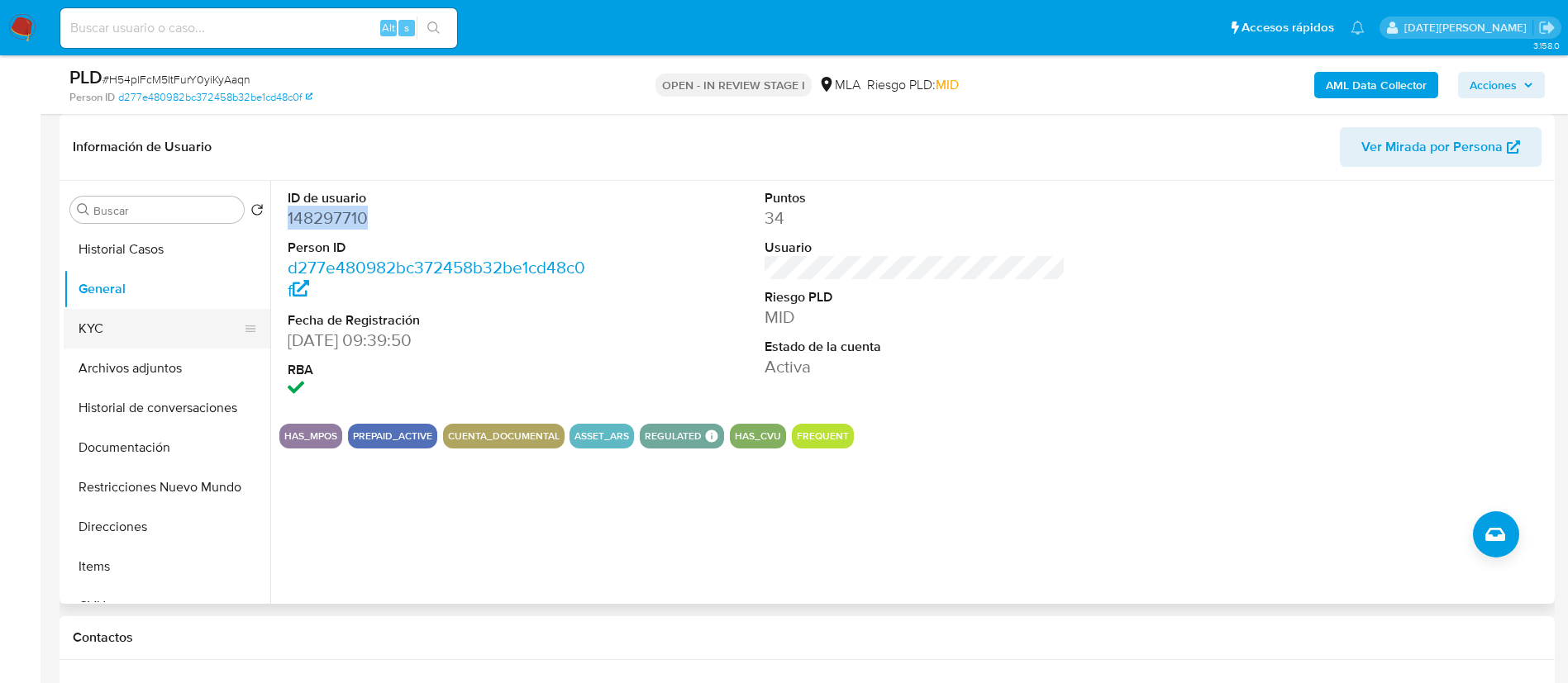
click at [171, 325] on button "KYC" at bounding box center [161, 329] width 194 height 40
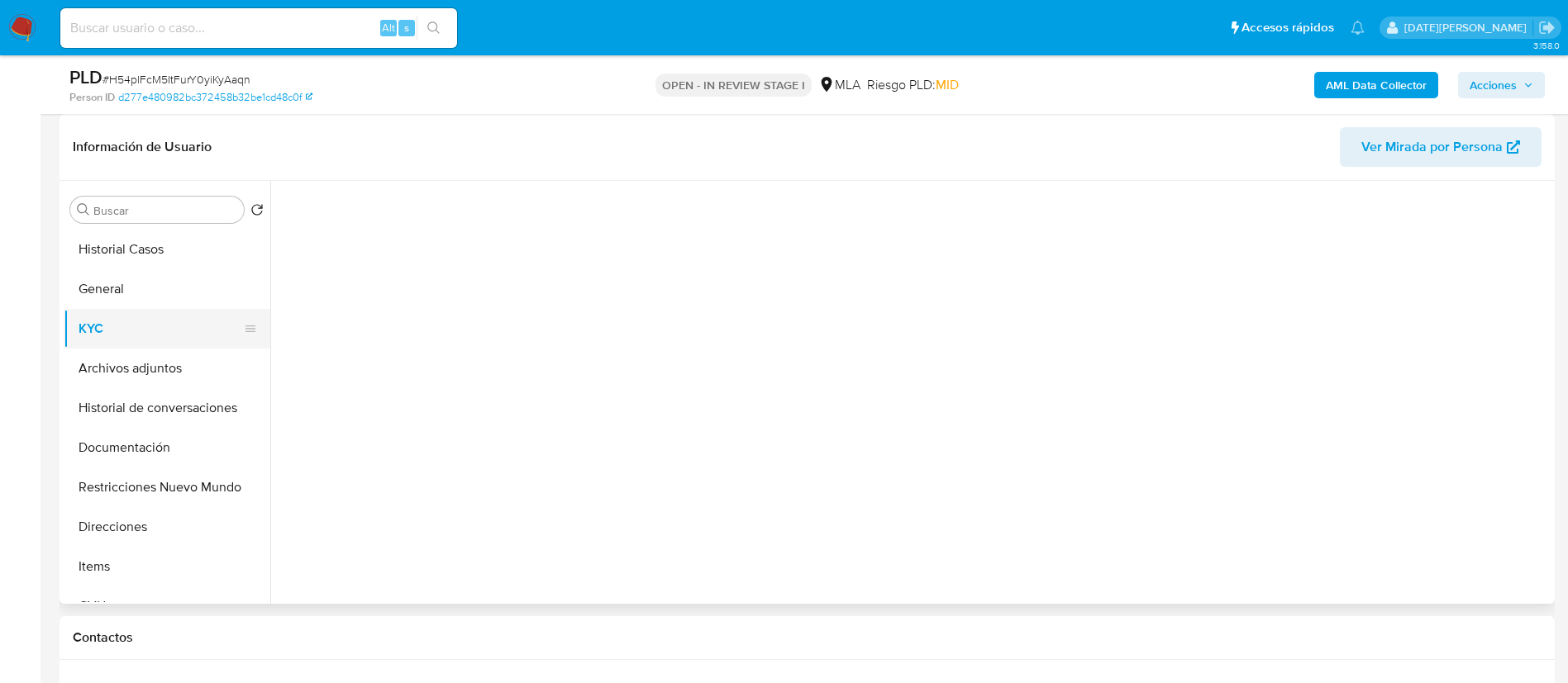
click at [171, 325] on button "KYC" at bounding box center [161, 329] width 194 height 40
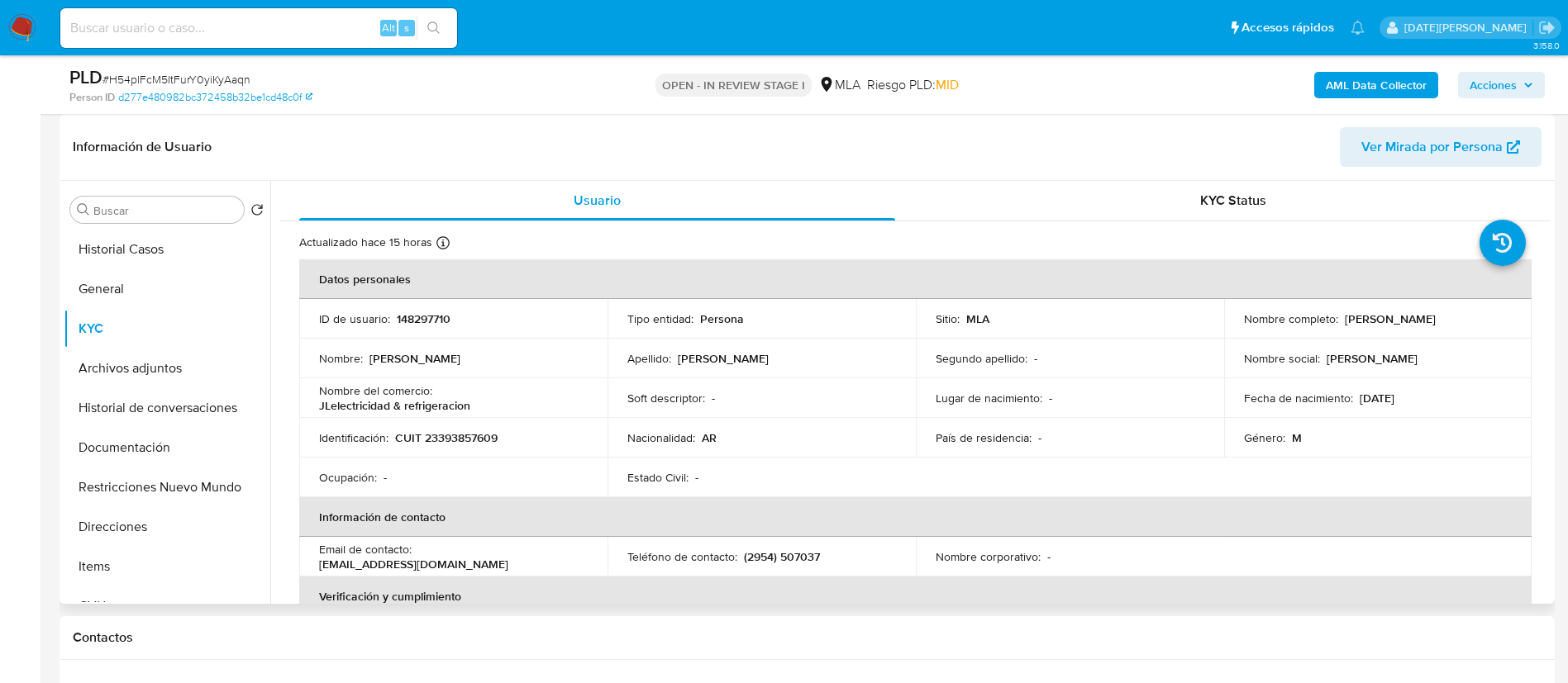
scroll to position [124, 0]
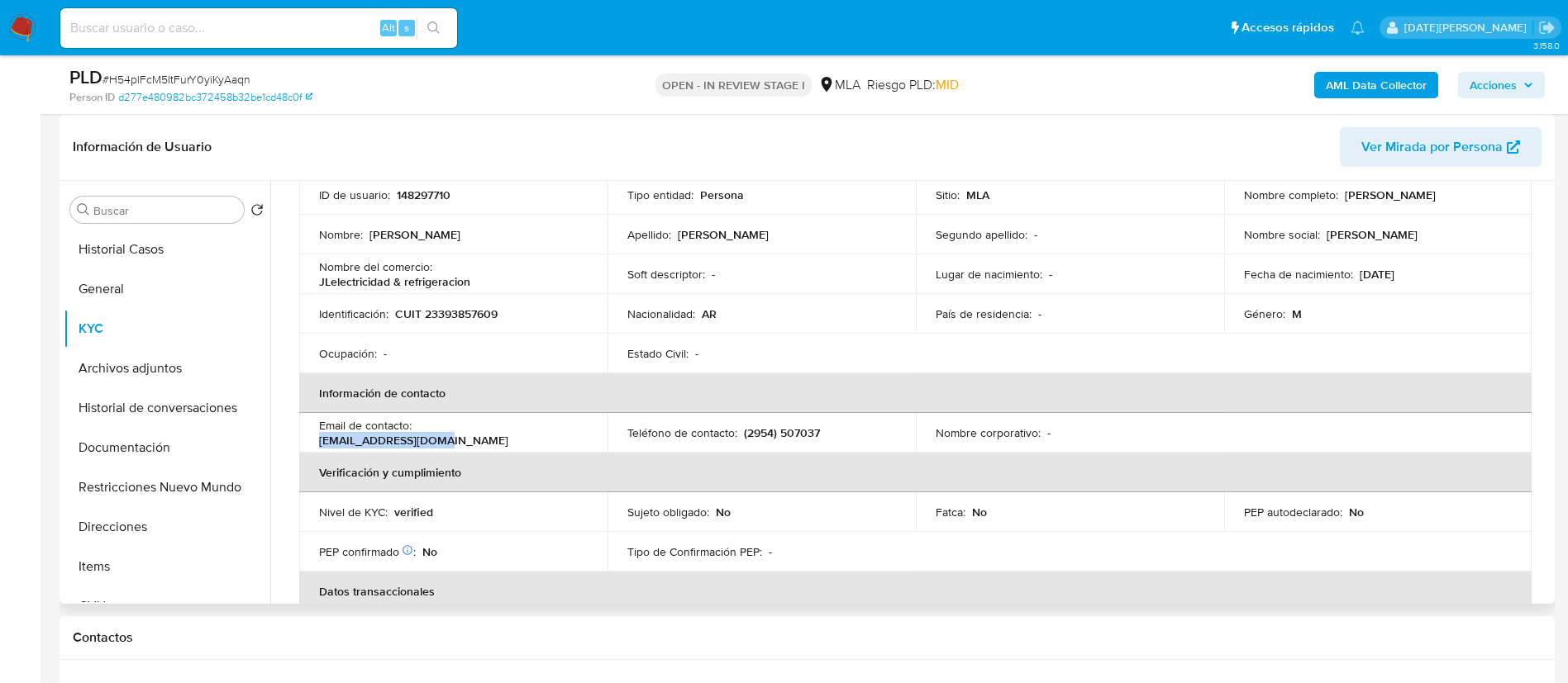
drag, startPoint x: 418, startPoint y: 431, endPoint x: 572, endPoint y: 431, distance: 154.0
click at [572, 431] on div "Email de contacto : leonjoaco5@gmail.com" at bounding box center [453, 432] width 269 height 30
drag, startPoint x: 741, startPoint y: 432, endPoint x: 842, endPoint y: 433, distance: 101.0
click at [842, 433] on div "Teléfono de contacto : (2954) 507037" at bounding box center [761, 432] width 269 height 15
click at [126, 538] on button "Direcciones" at bounding box center [161, 527] width 194 height 40
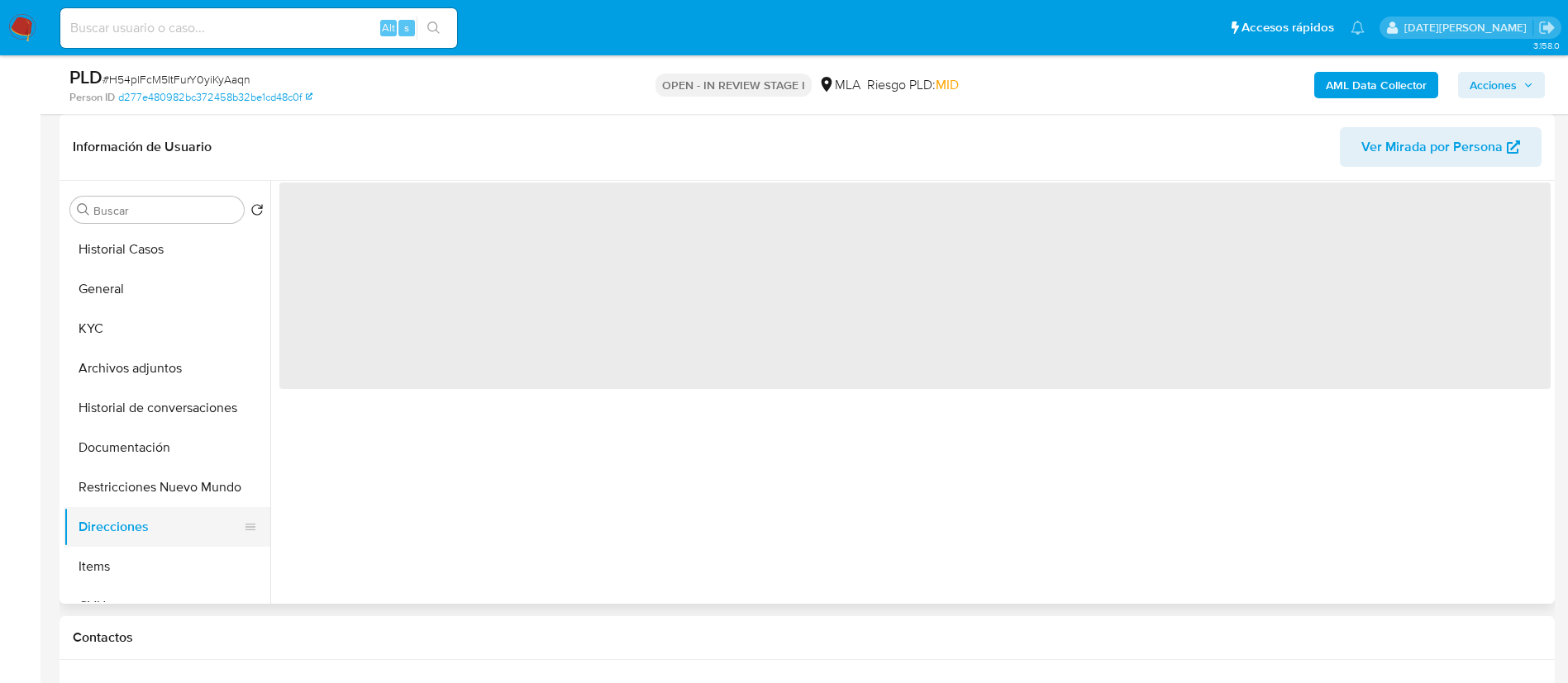
scroll to position [0, 0]
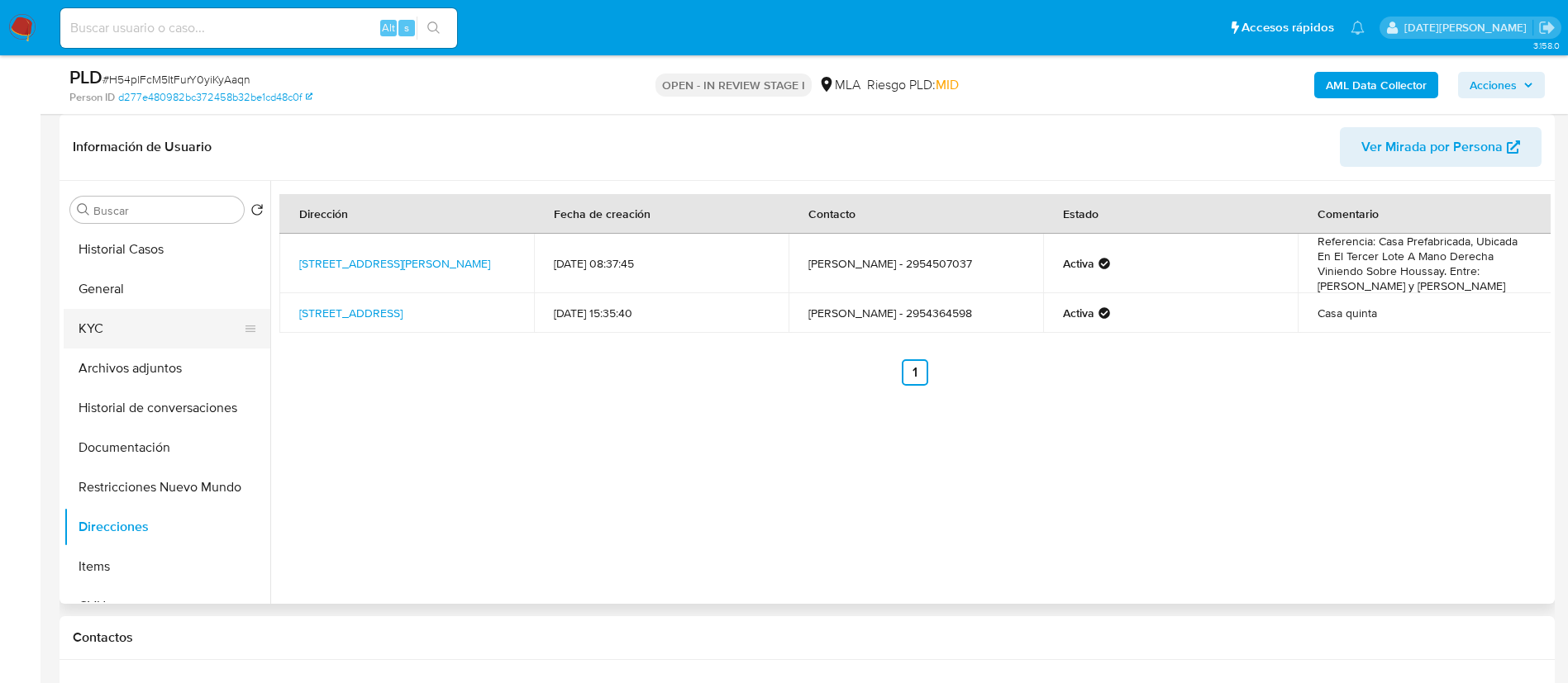
click at [104, 323] on button "KYC" at bounding box center [161, 329] width 194 height 40
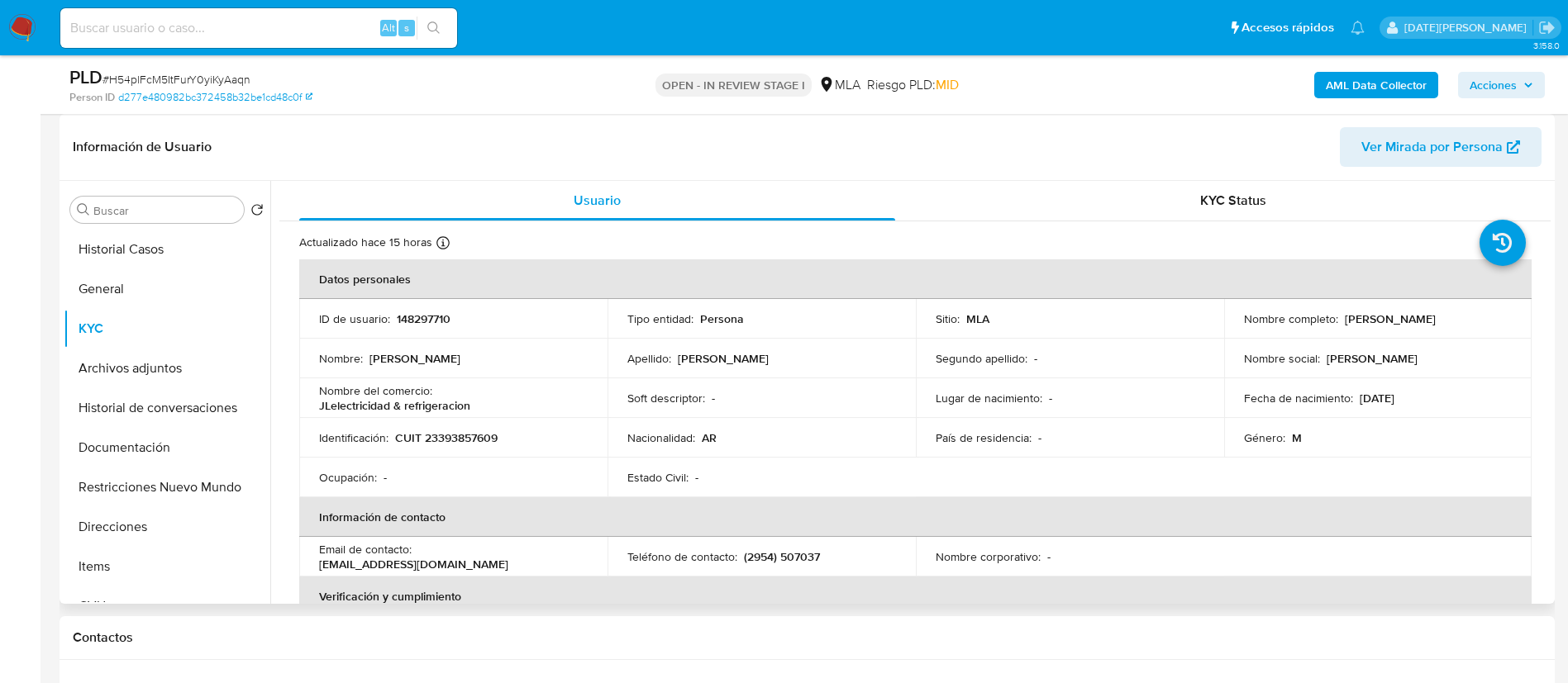
click at [451, 433] on p "CUIT 23393857609" at bounding box center [446, 437] width 103 height 15
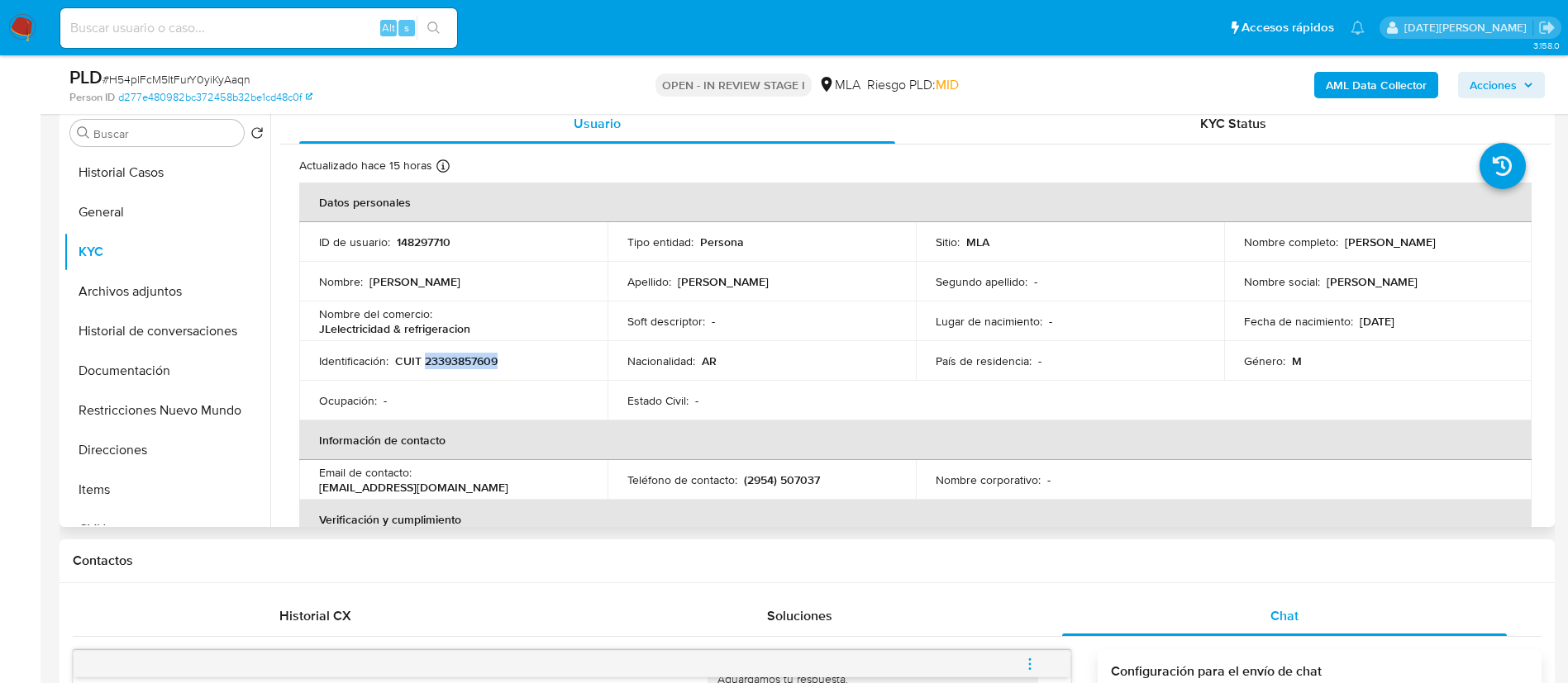
scroll to position [248, 0]
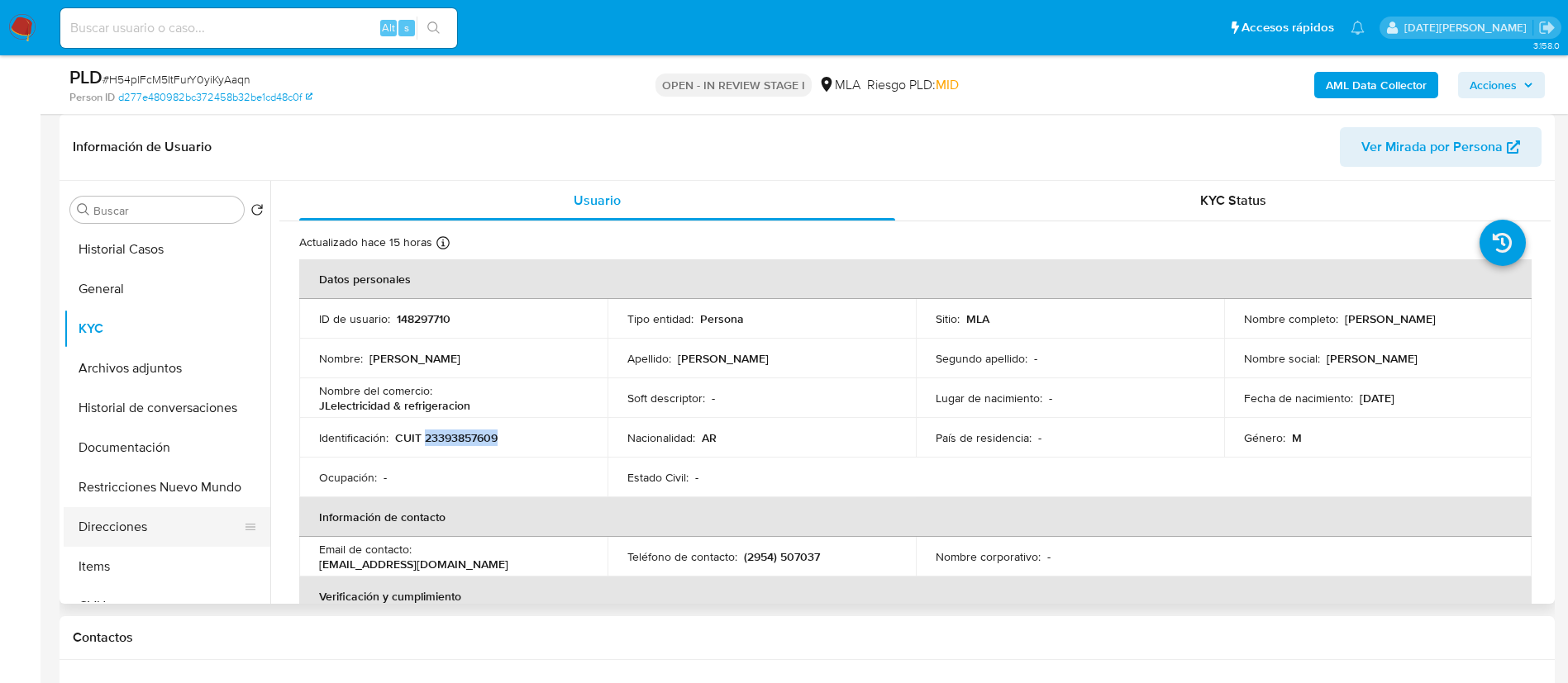
click at [201, 522] on button "Direcciones" at bounding box center [161, 527] width 194 height 40
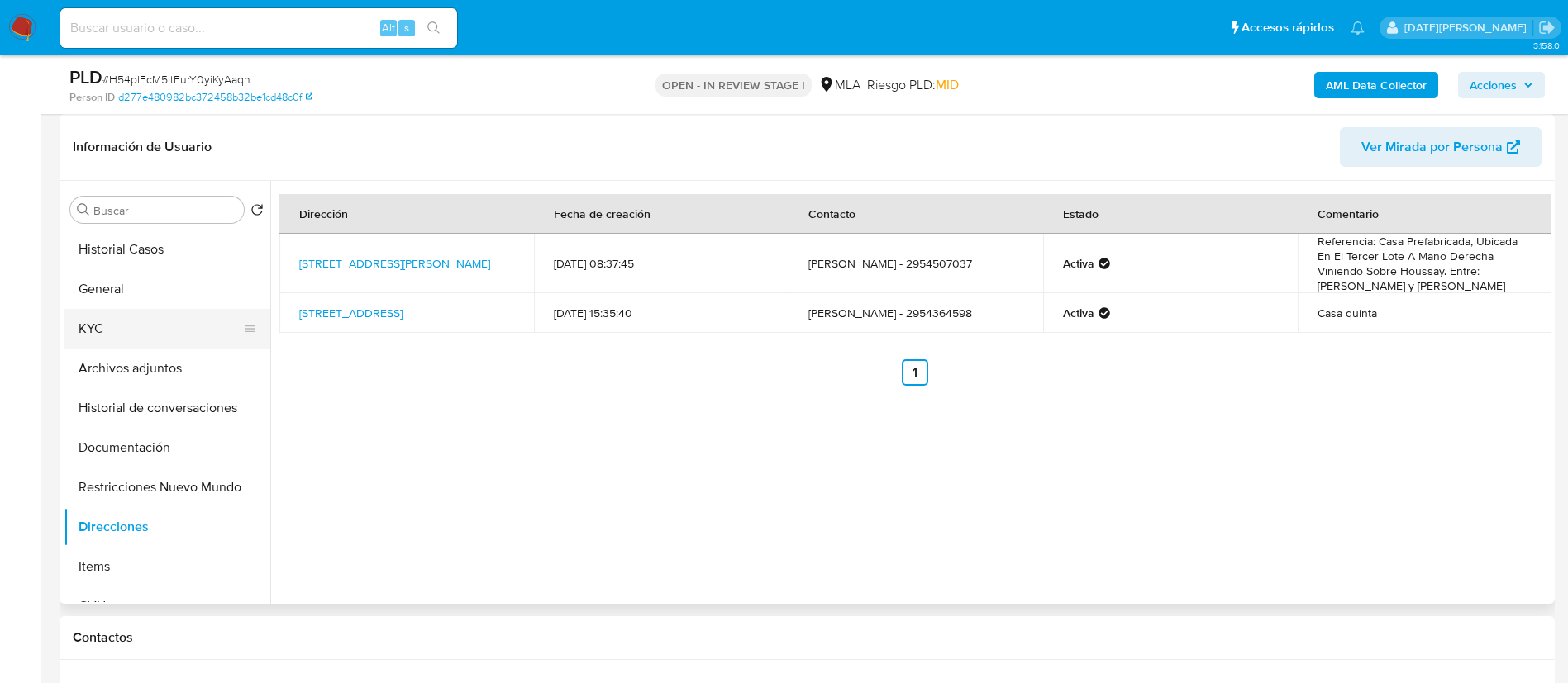
click at [117, 333] on button "KYC" at bounding box center [161, 329] width 194 height 40
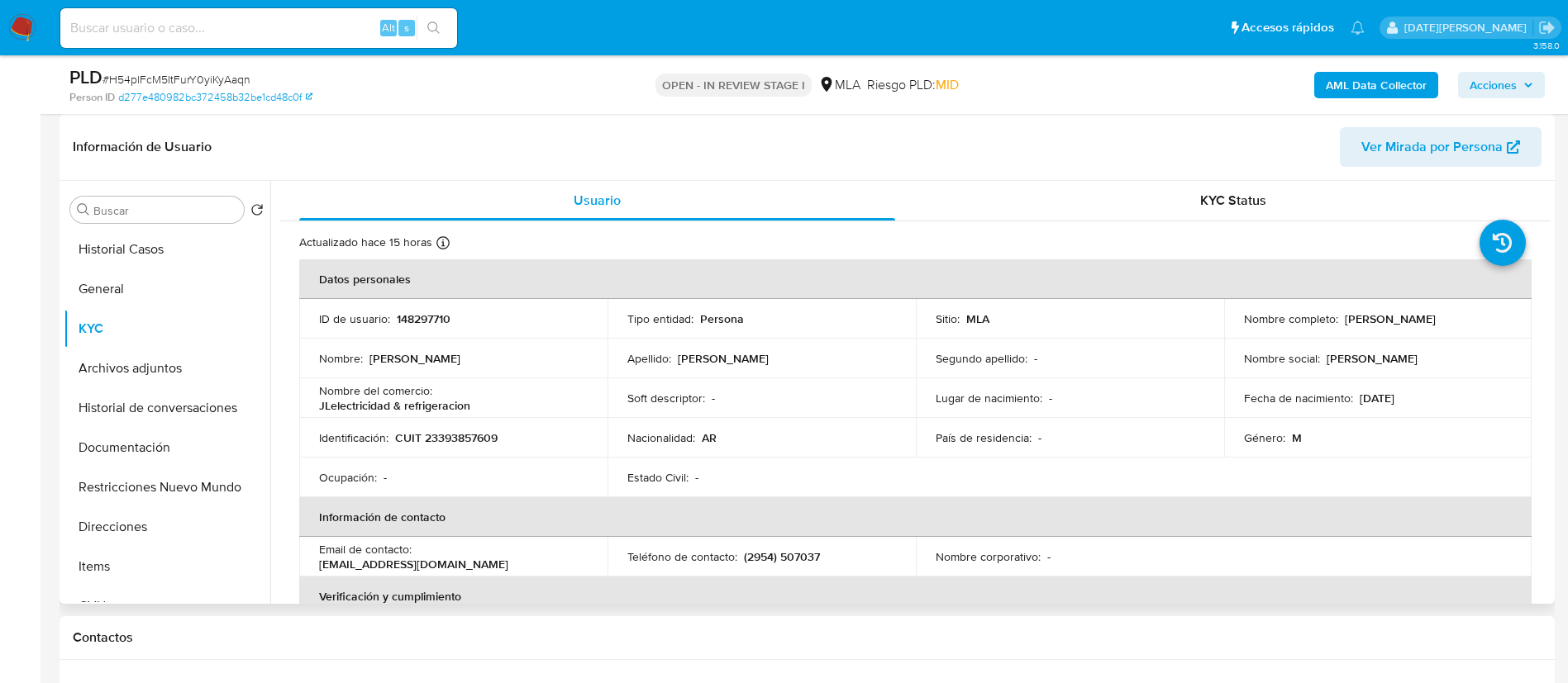
drag, startPoint x: 1340, startPoint y: 319, endPoint x: 1465, endPoint y: 319, distance: 125.0
click at [1465, 319] on div "Nombre completo : Leandro Joaquin Leon" at bounding box center [1378, 319] width 269 height 15
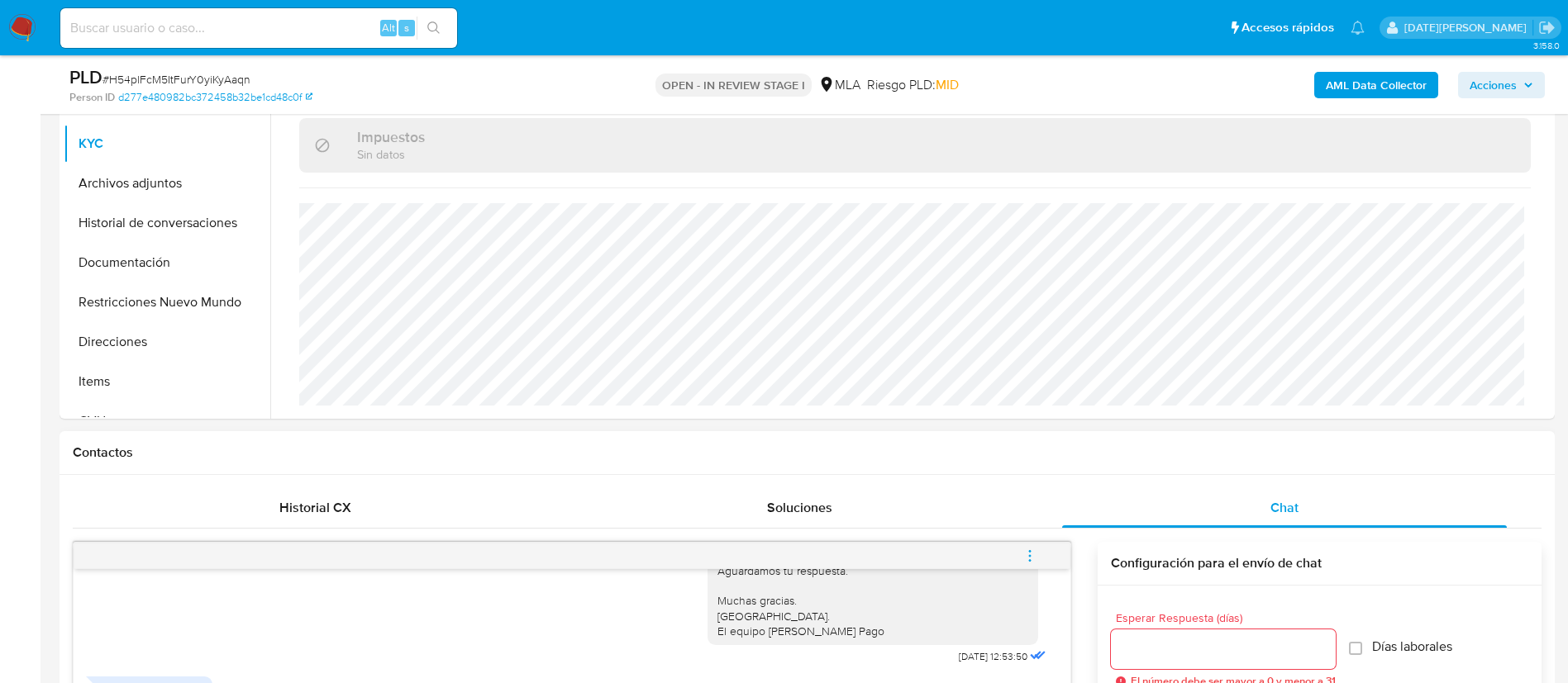
scroll to position [743, 0]
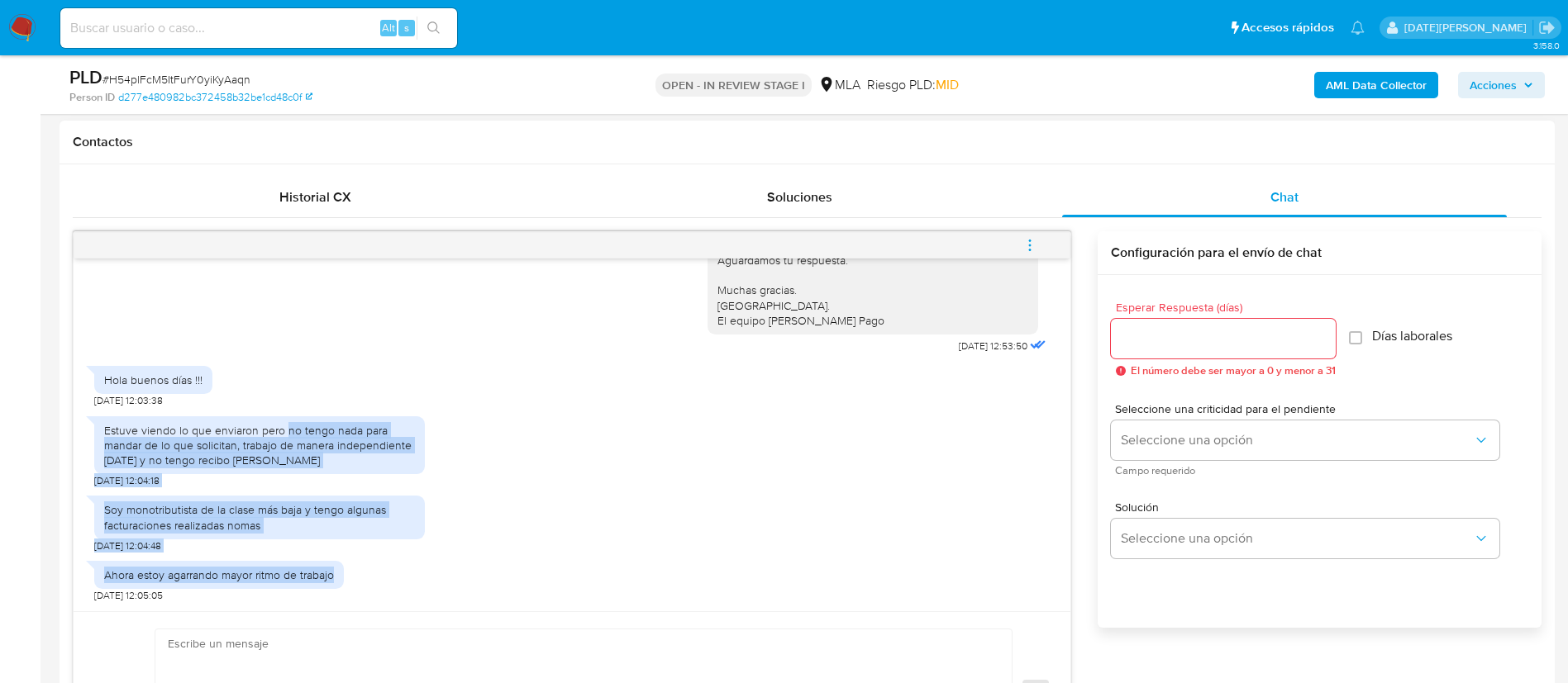
drag, startPoint x: 288, startPoint y: 427, endPoint x: 337, endPoint y: 570, distance: 151.2
click at [337, 570] on div "18/08/2025 17:40:27 Hola, Esperamos que te encuentres muy bien. Te consultamos …" at bounding box center [572, 435] width 996 height 352
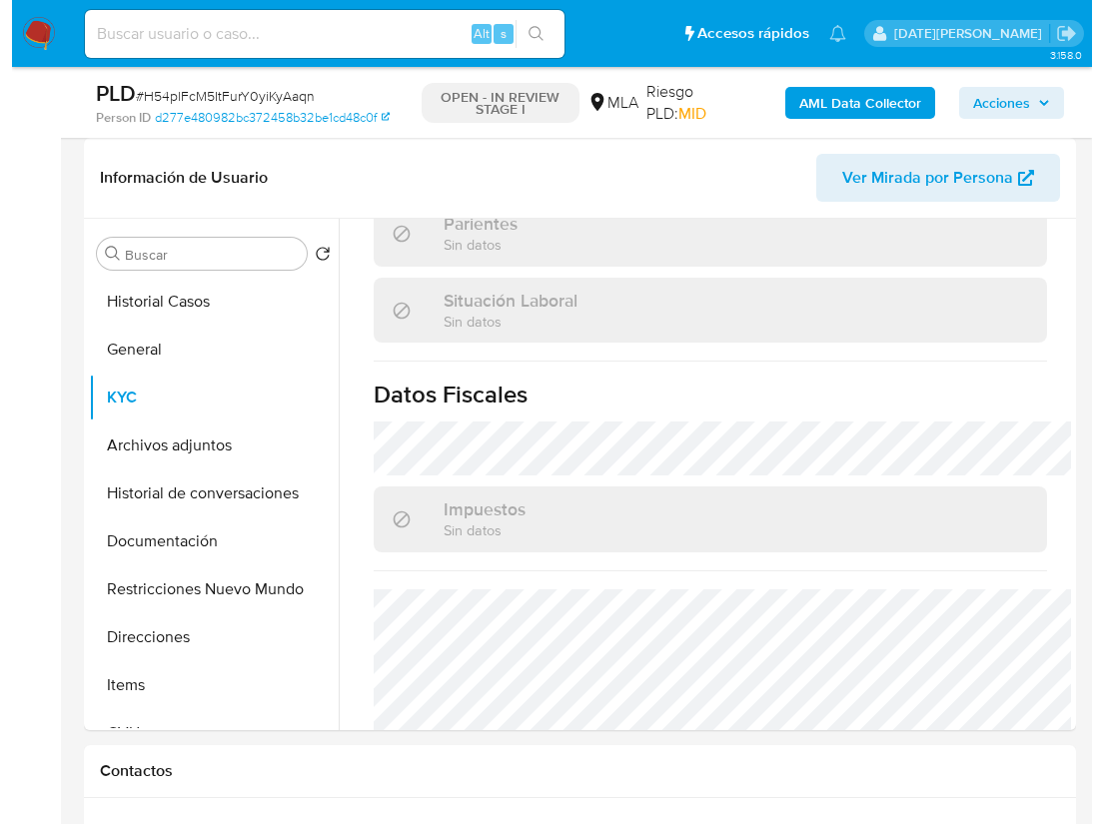
scroll to position [1263, 0]
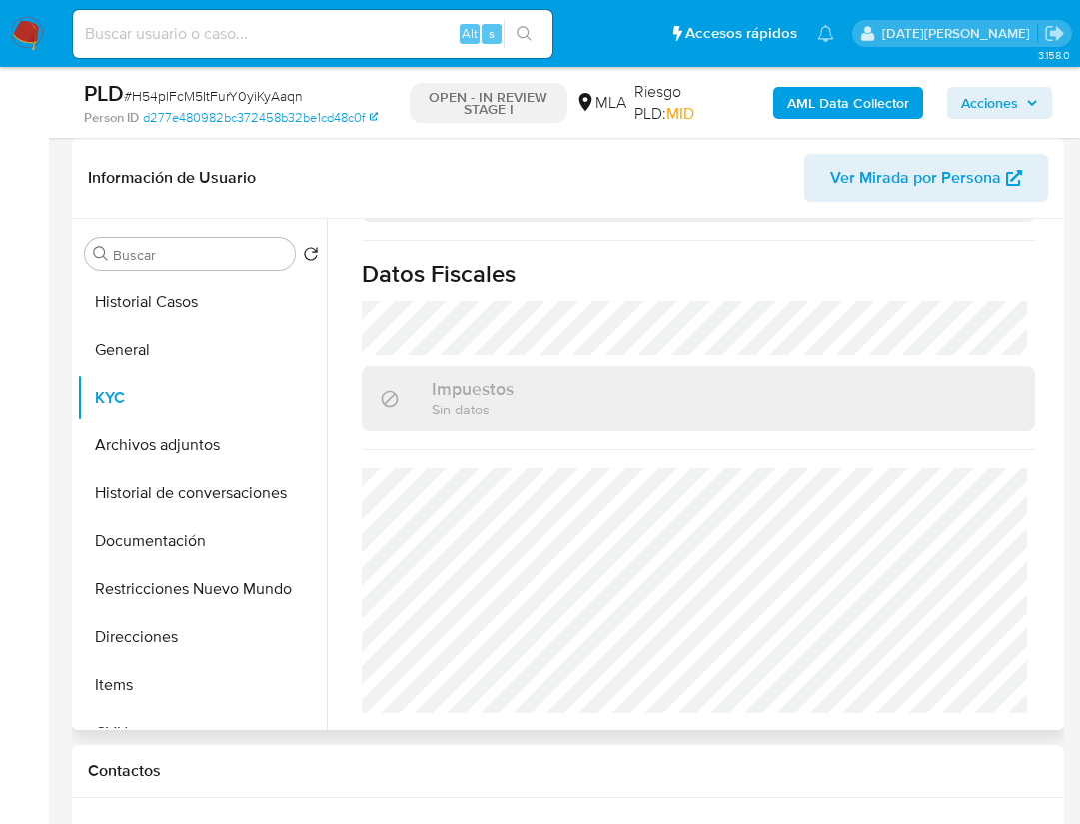
click at [819, 101] on b "AML Data Collector" at bounding box center [848, 103] width 122 height 32
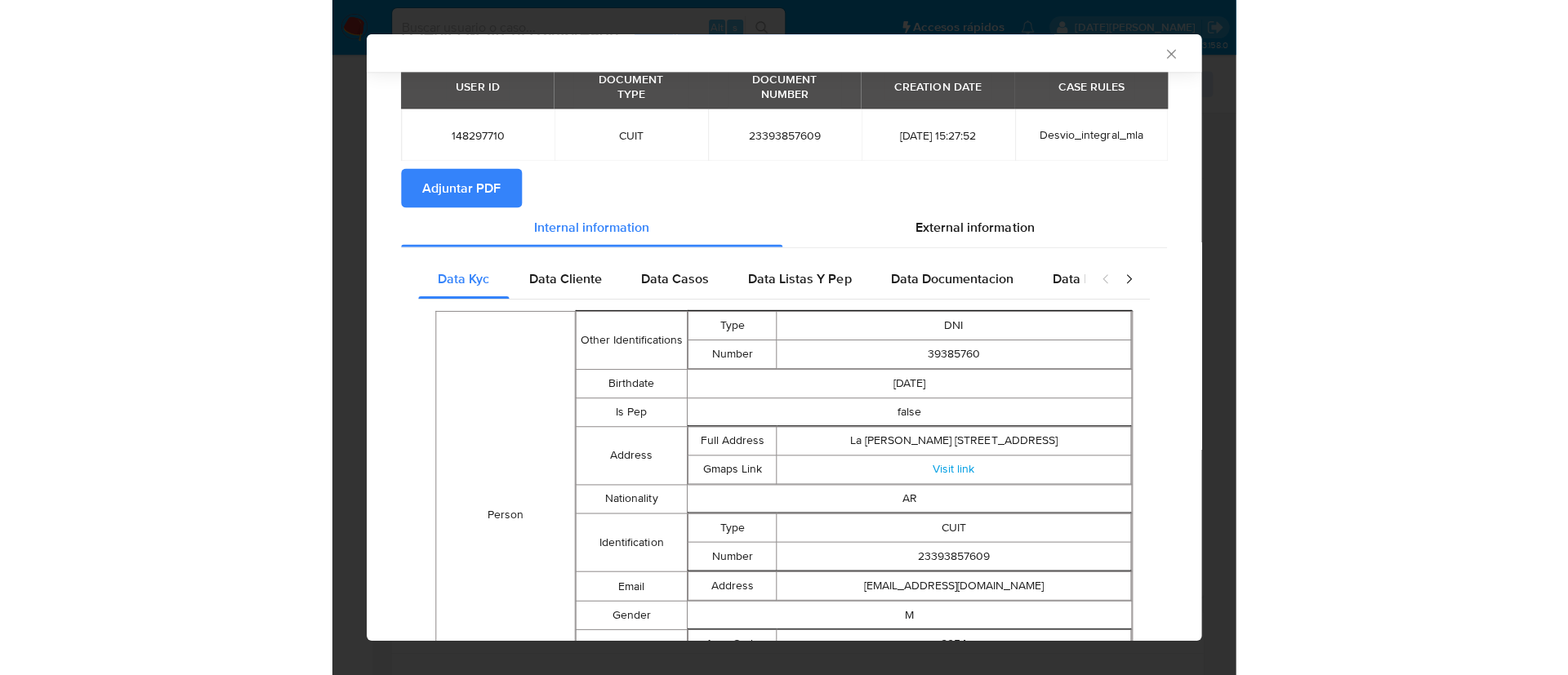
scroll to position [0, 0]
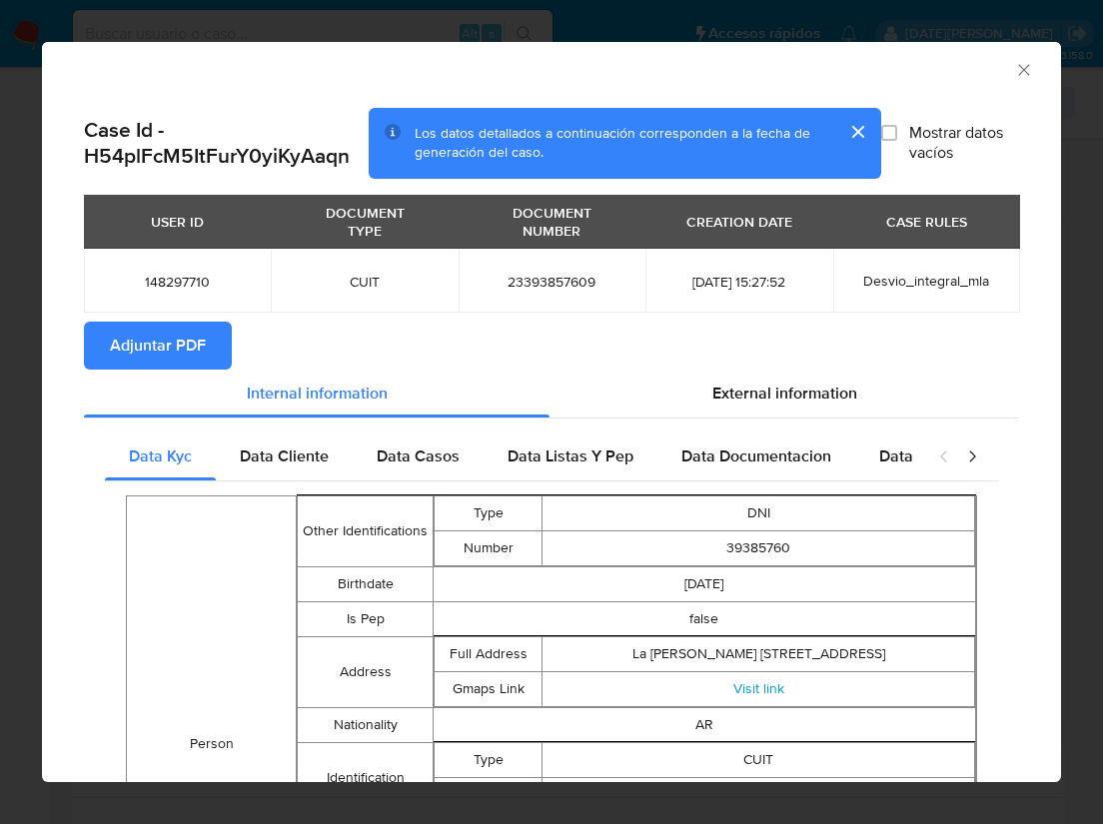
click at [195, 346] on span "Adjuntar PDF" at bounding box center [158, 346] width 96 height 44
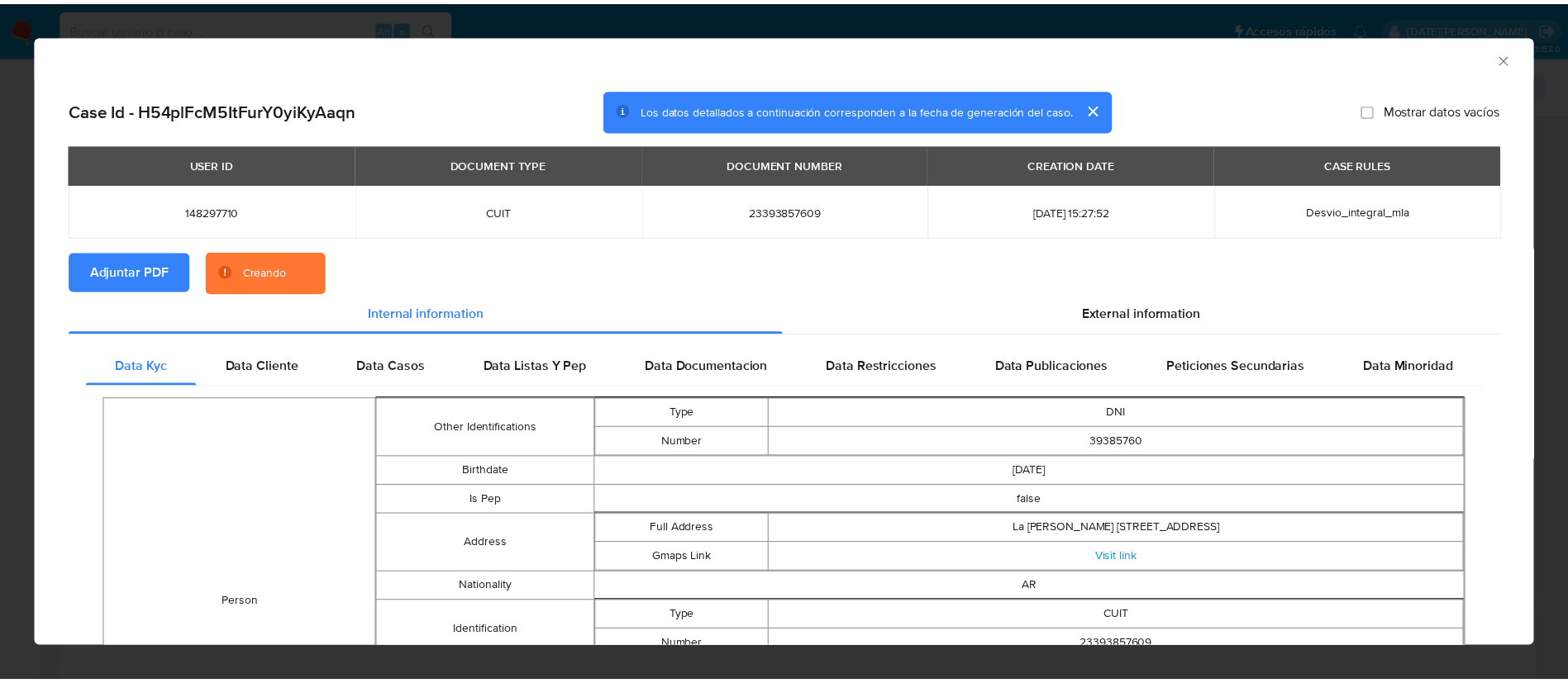
scroll to position [911, 0]
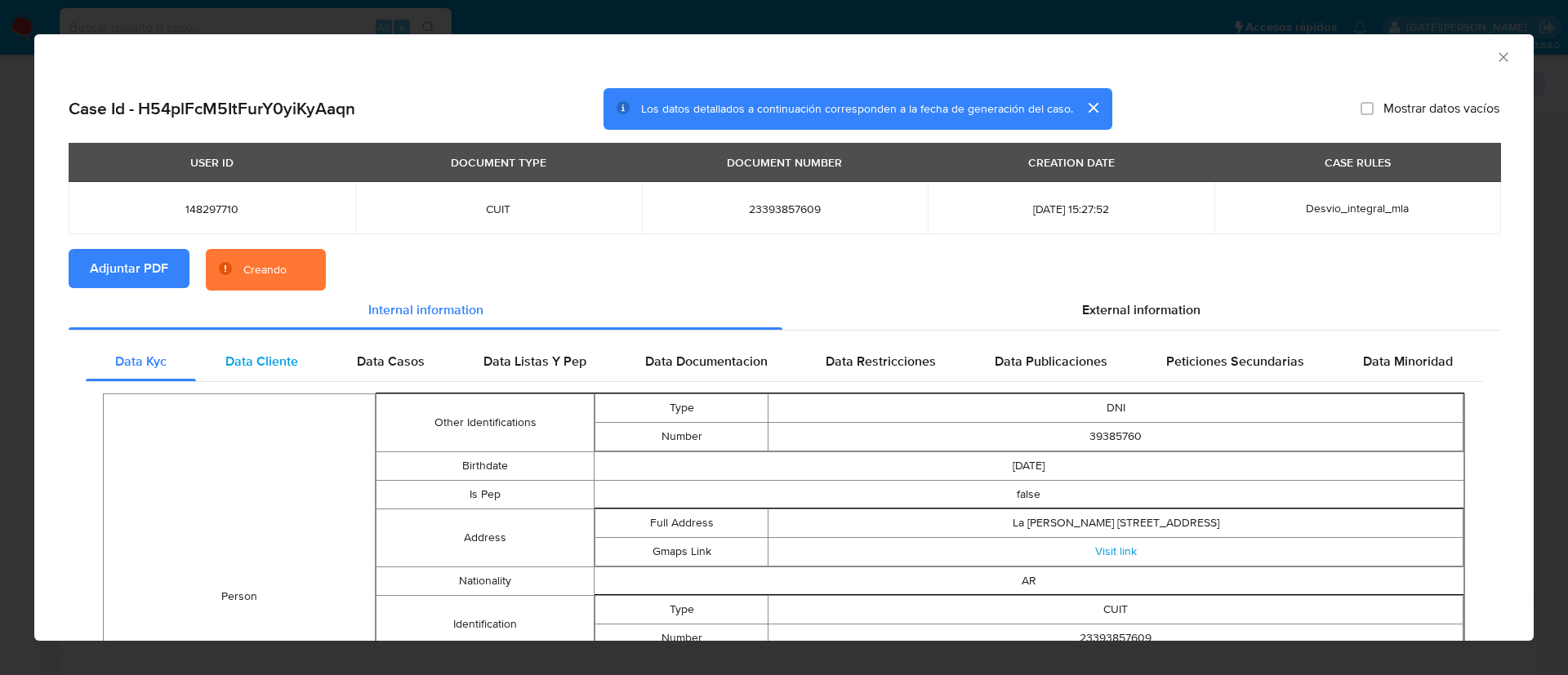
click at [232, 360] on span "Data Cliente" at bounding box center [262, 360] width 73 height 19
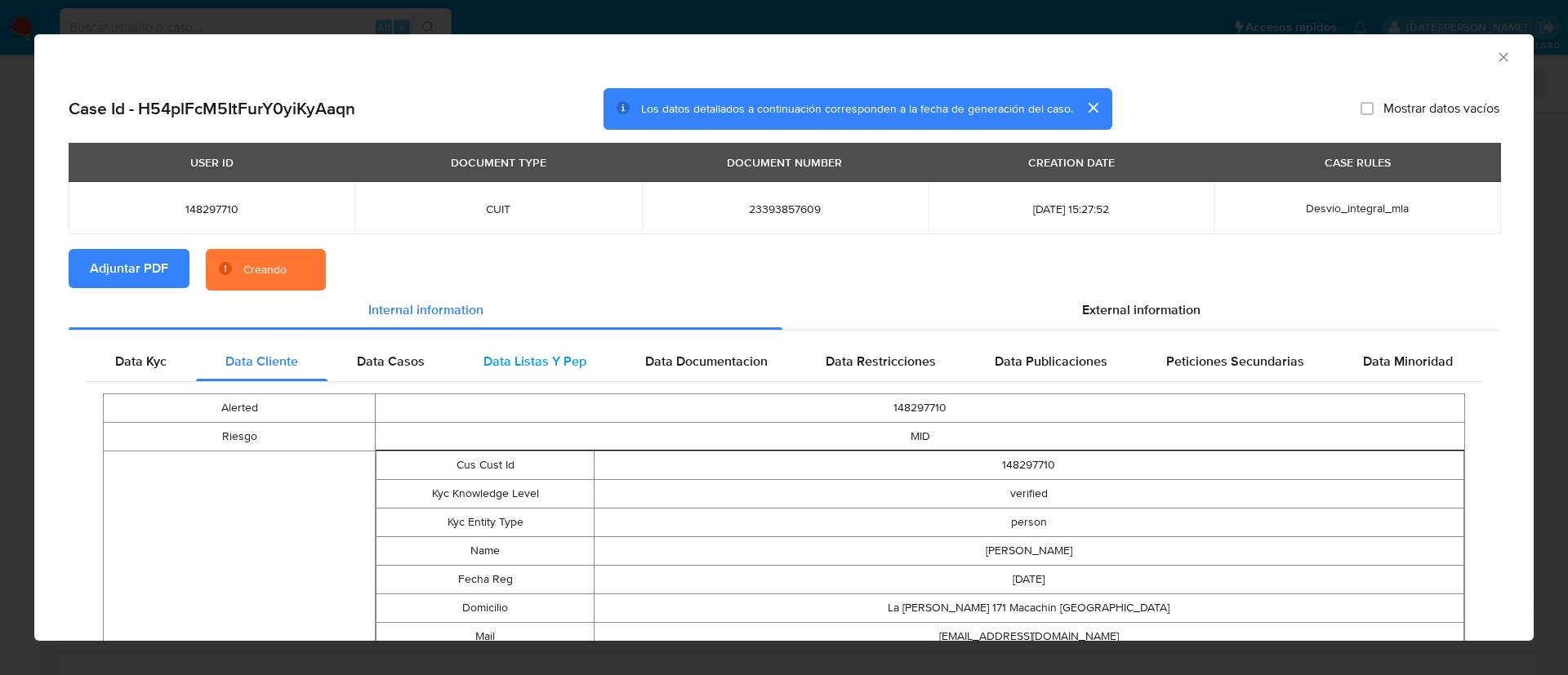
drag, startPoint x: 386, startPoint y: 360, endPoint x: 458, endPoint y: 359, distance: 72.0
click at [388, 360] on span "Data Casos" at bounding box center [390, 360] width 68 height 19
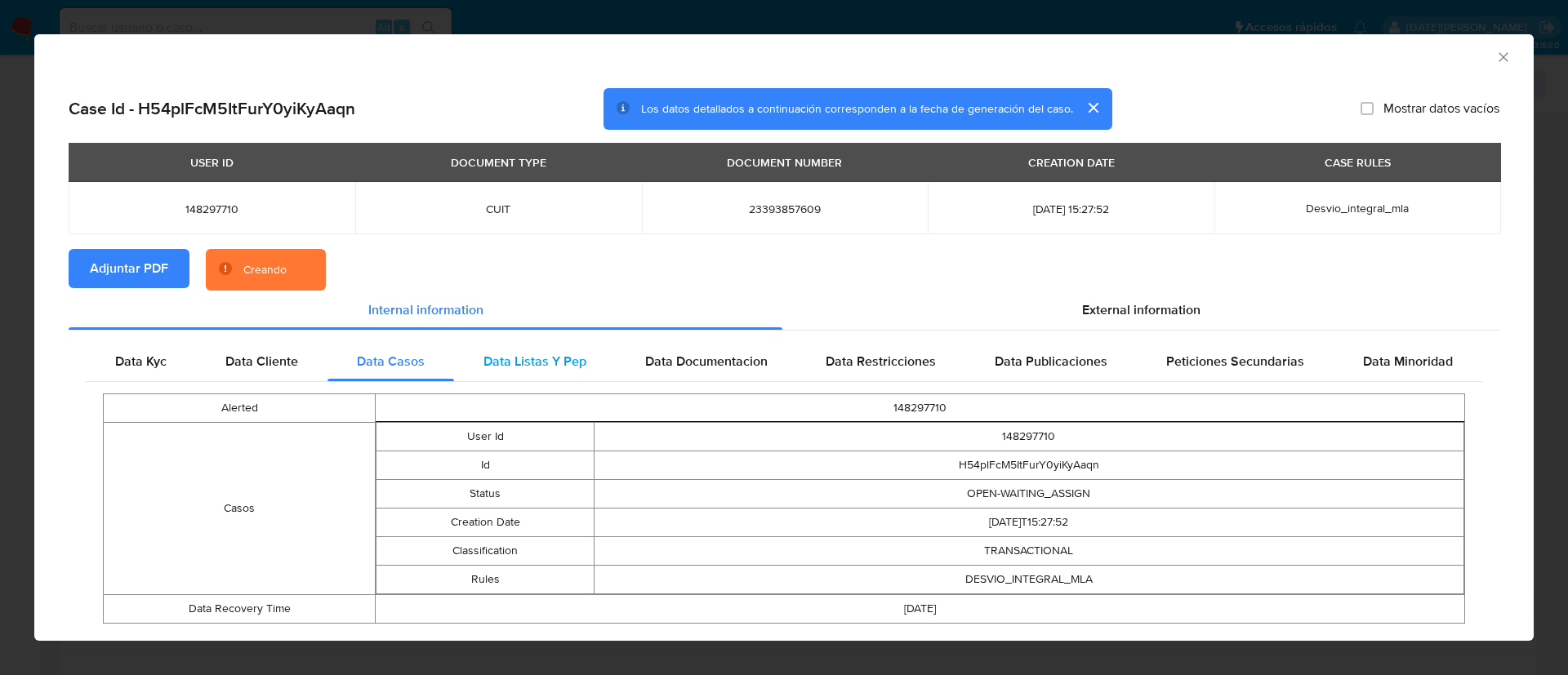
click at [504, 356] on span "Data Listas Y Pep" at bounding box center [535, 360] width 103 height 19
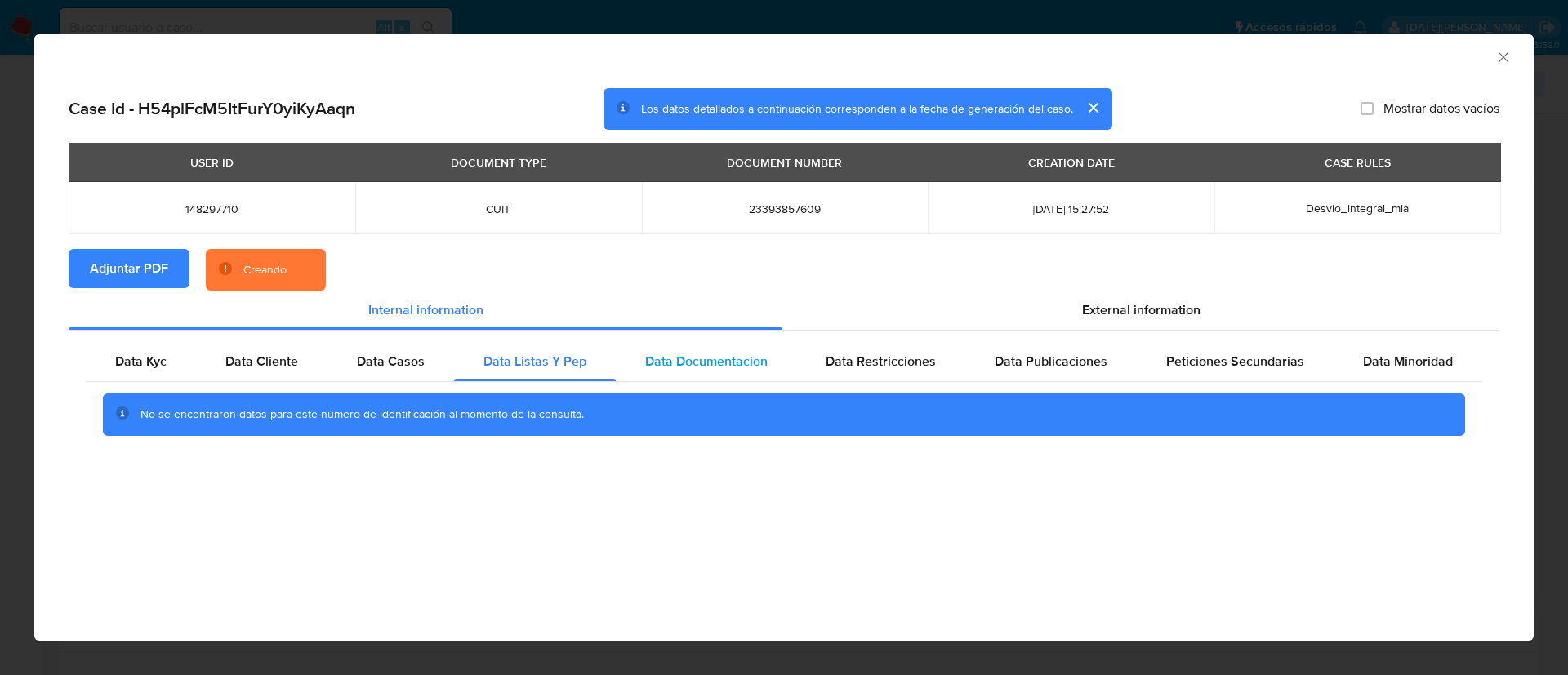
click at [682, 359] on span "Data Documentacion" at bounding box center [706, 360] width 123 height 19
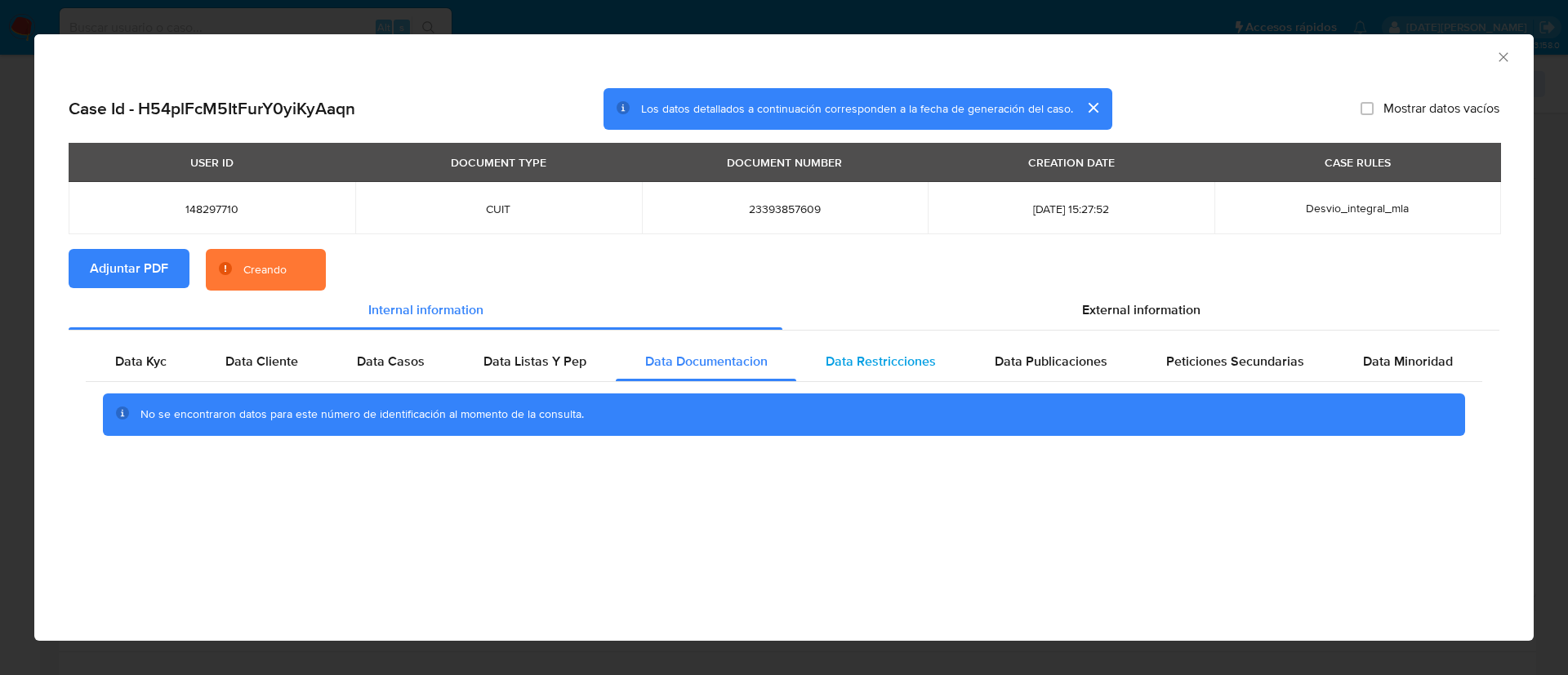
click at [887, 357] on span "Data Restricciones" at bounding box center [880, 360] width 110 height 19
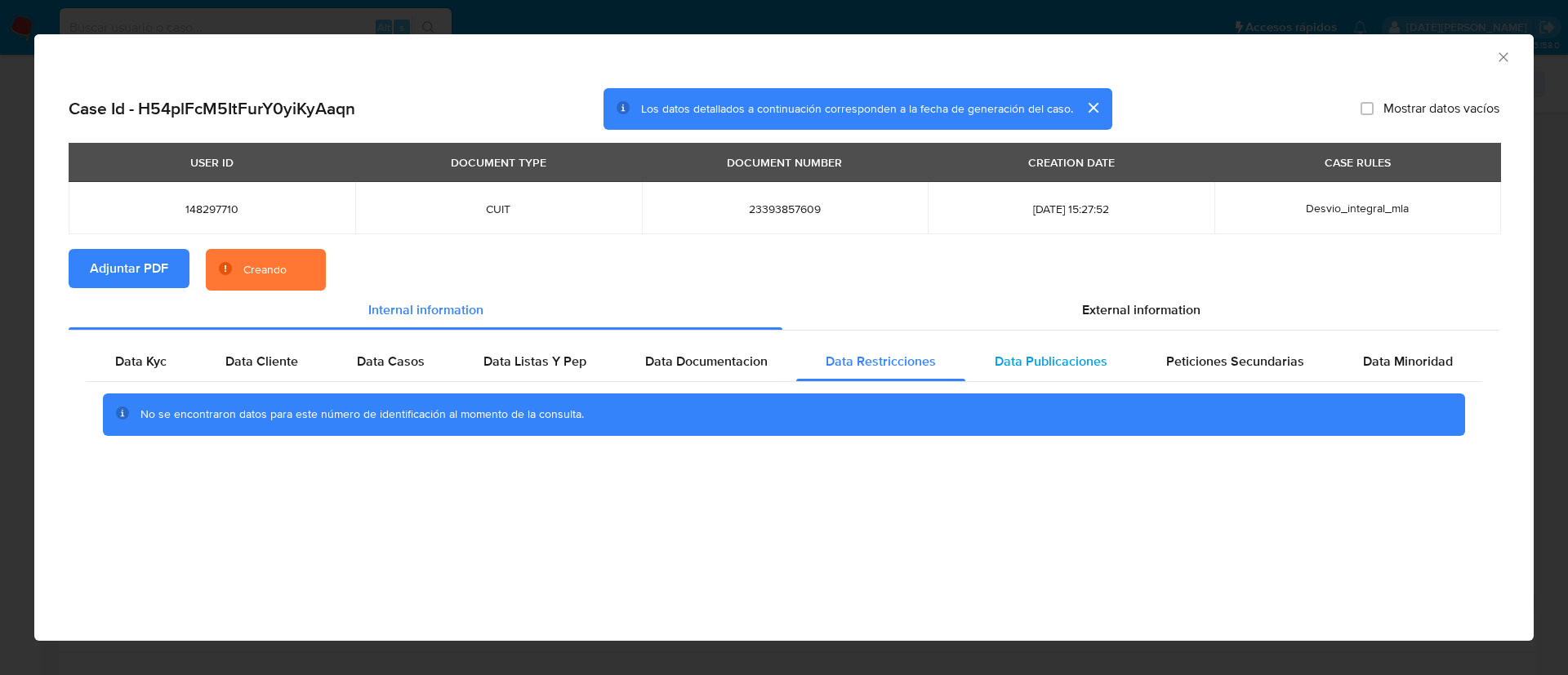
click at [1045, 370] on div "Data Publicaciones" at bounding box center [1051, 361] width 172 height 39
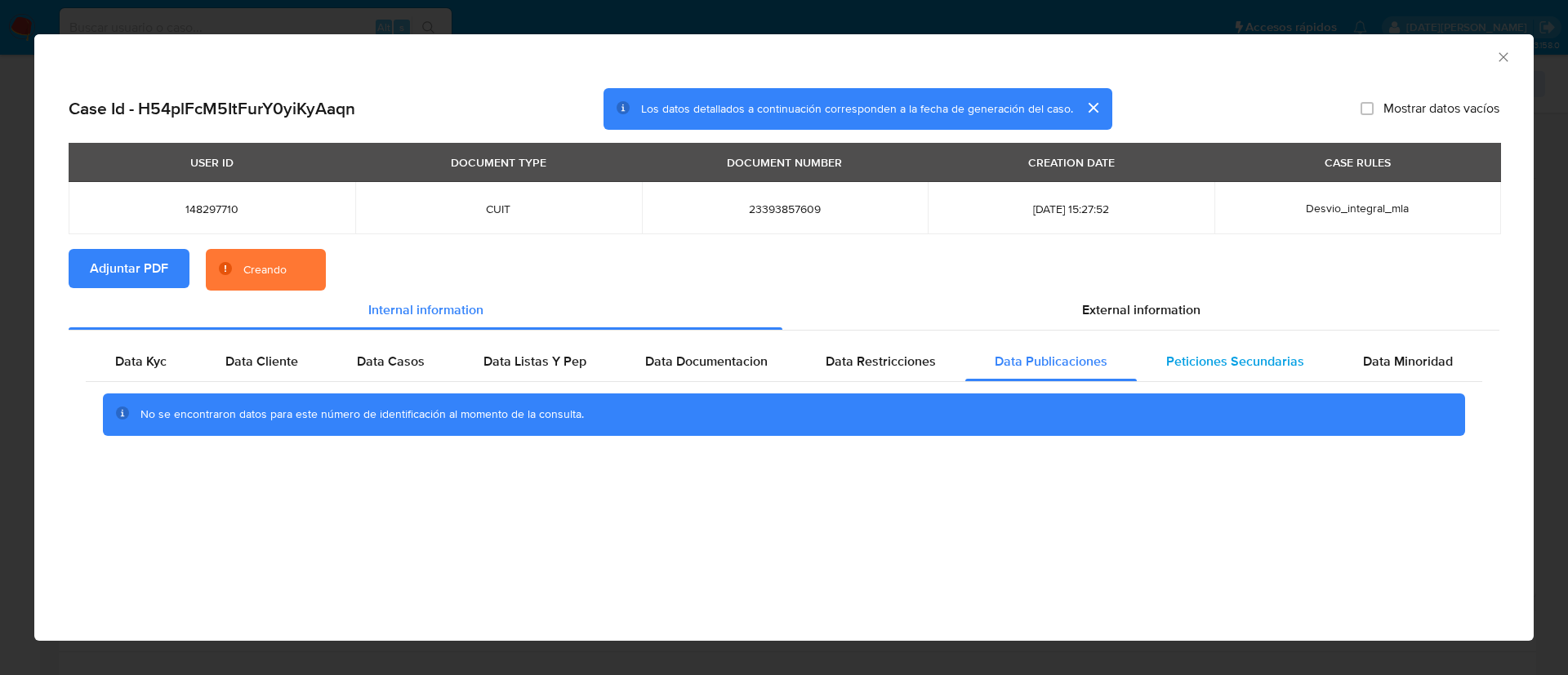
click at [1239, 369] on span "Peticiones Secundarias" at bounding box center [1234, 360] width 138 height 19
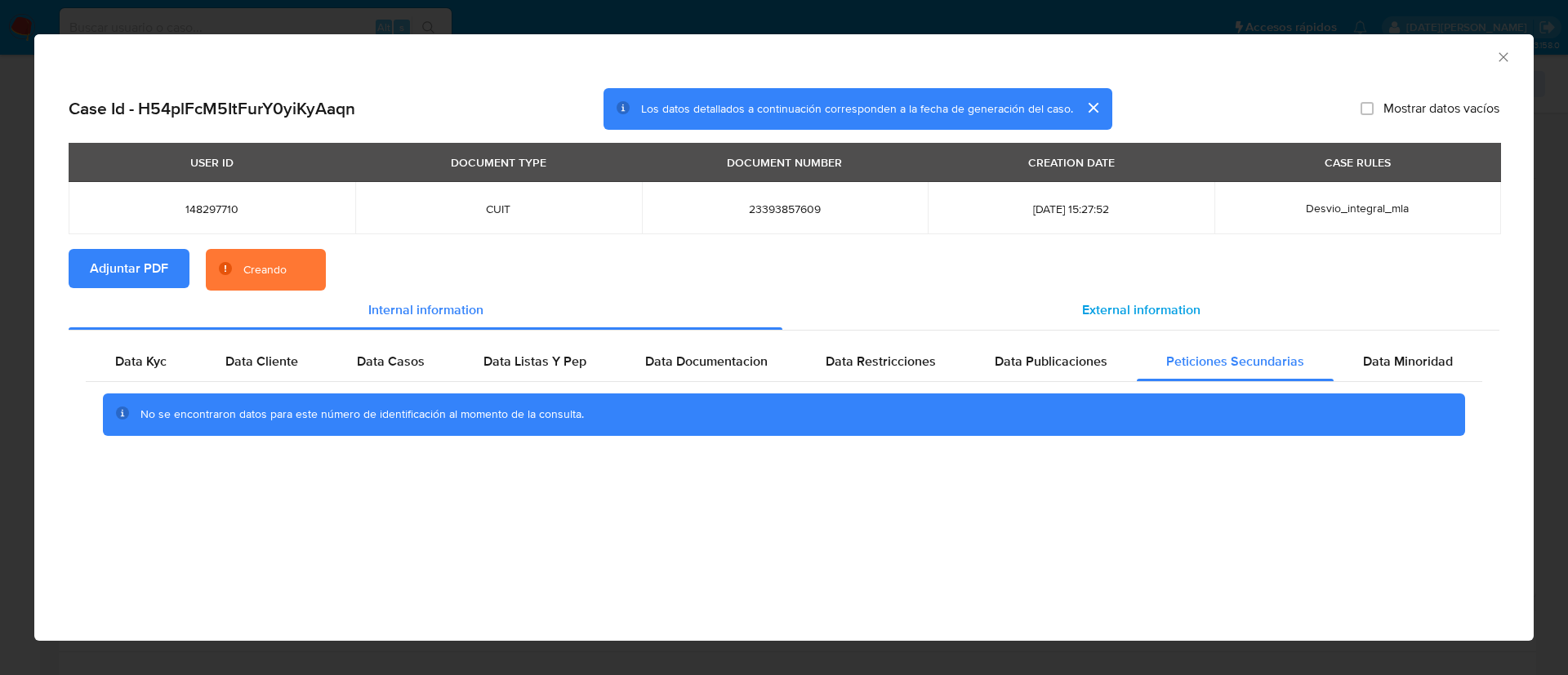
click at [1171, 316] on span "External information" at bounding box center [1140, 310] width 119 height 19
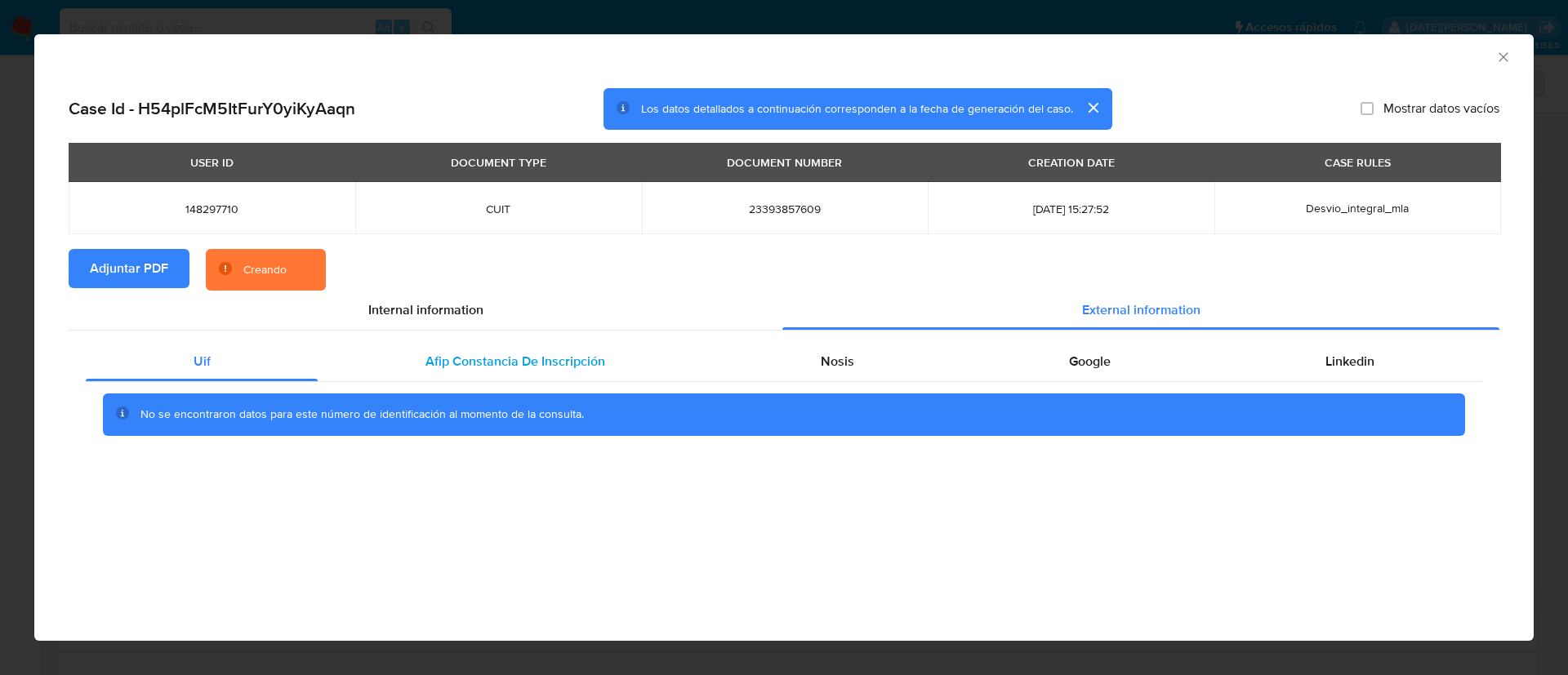
click at [477, 354] on span "Afip Constancia De Inscripción" at bounding box center [515, 360] width 180 height 19
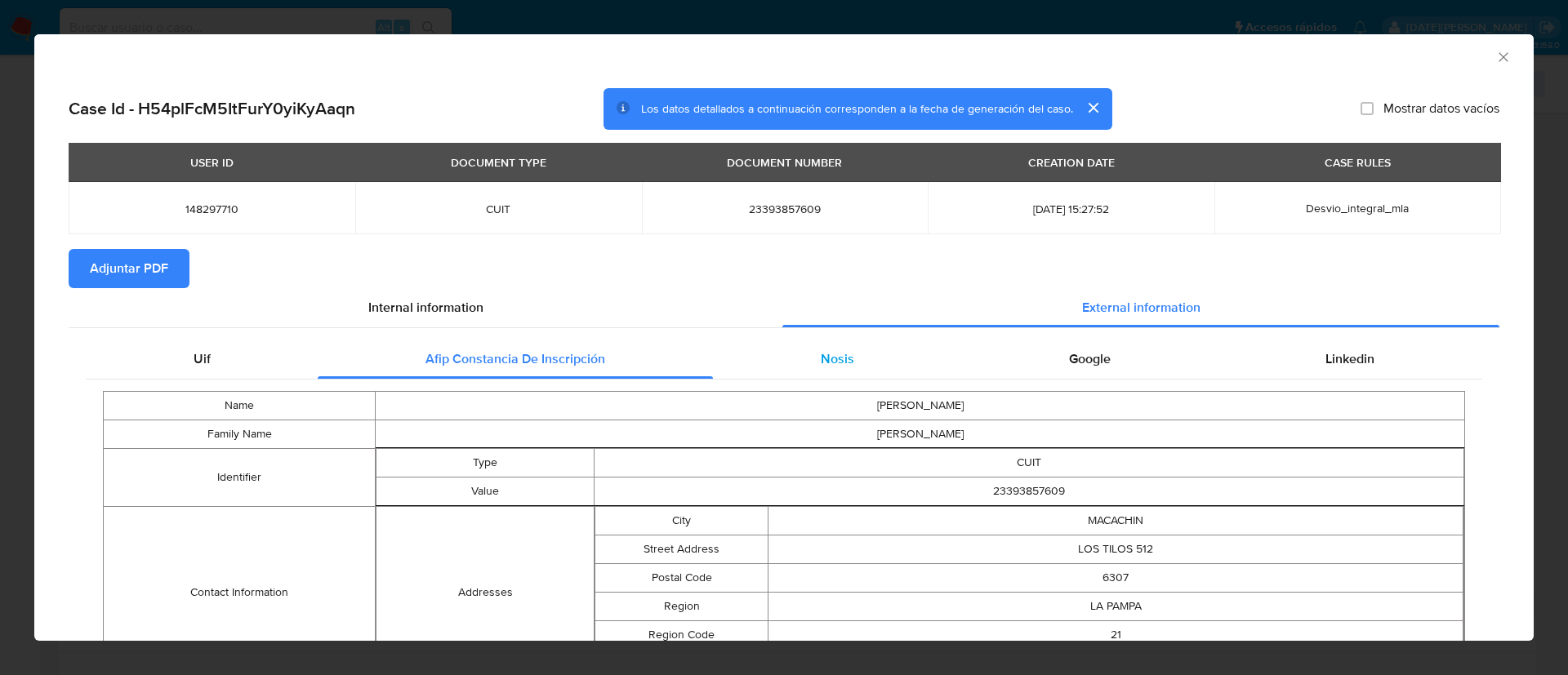
click at [854, 360] on div "Nosis" at bounding box center [837, 359] width 249 height 39
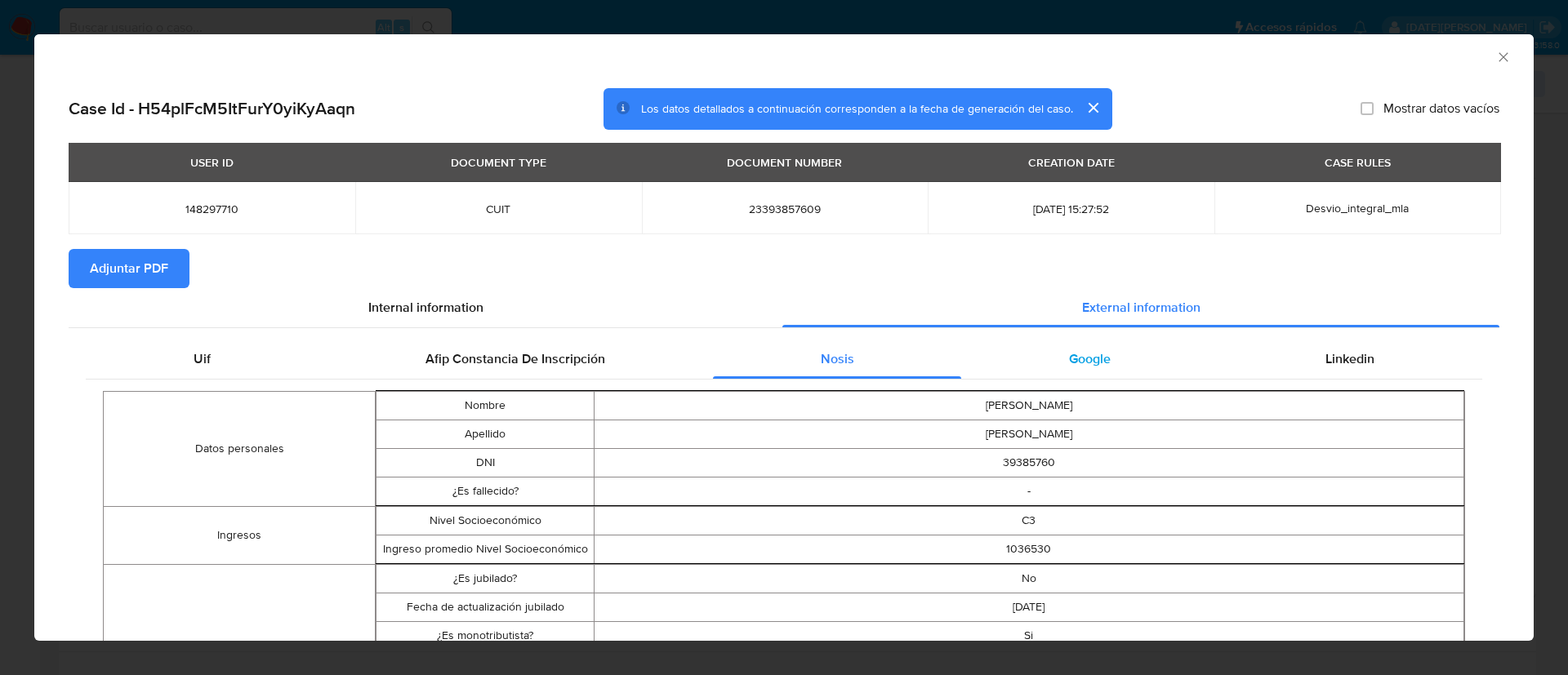
click at [1100, 346] on div "Google" at bounding box center [1089, 359] width 257 height 39
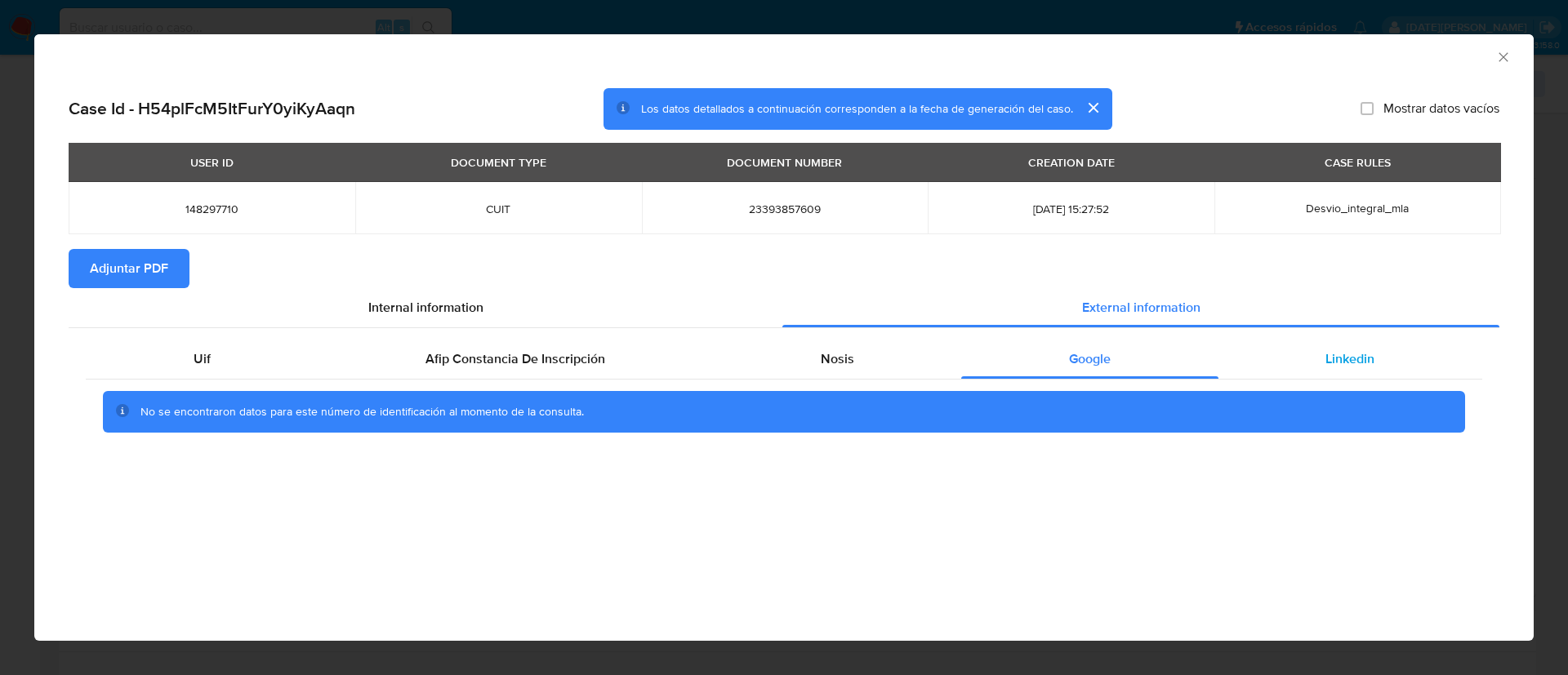
click at [1351, 355] on span "Linkedin" at bounding box center [1350, 358] width 49 height 19
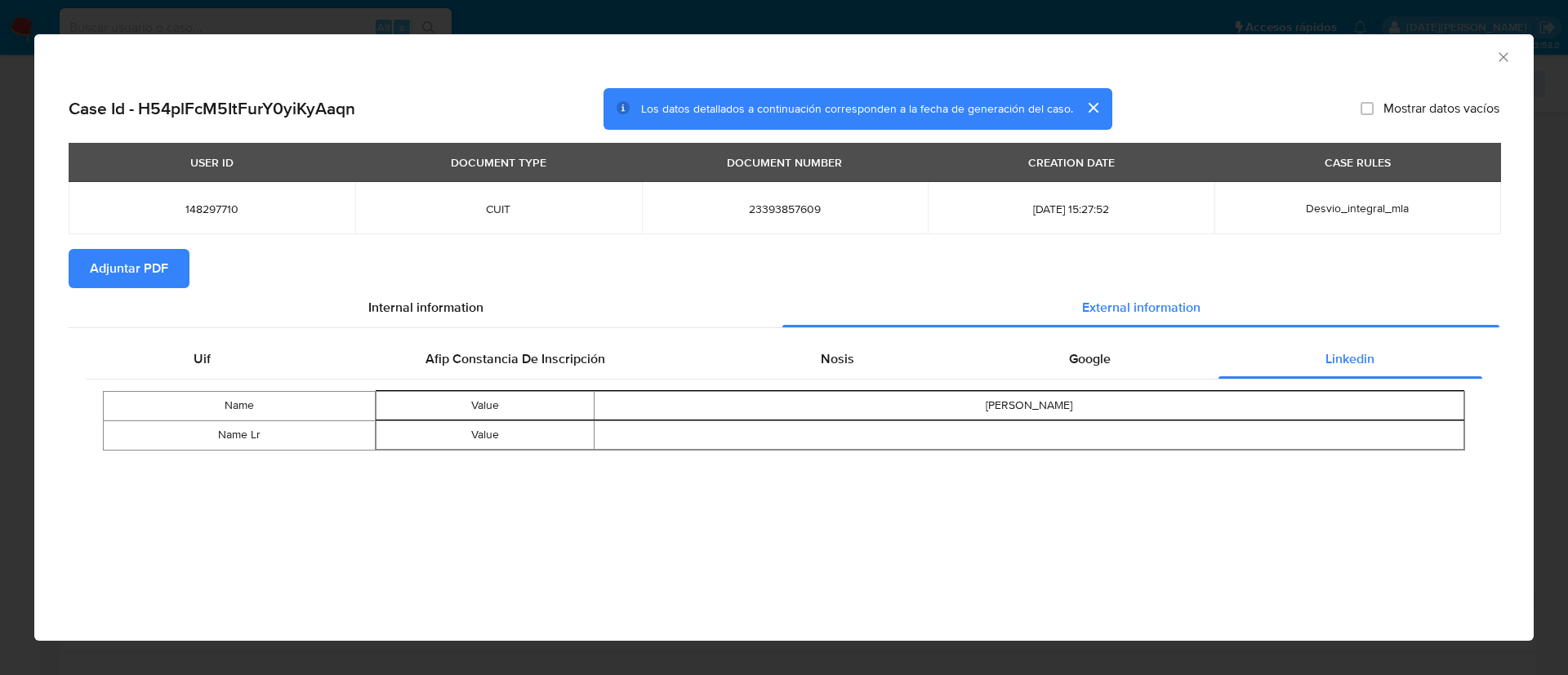
click at [1513, 52] on div "AML Data Collector" at bounding box center [784, 55] width 1499 height 41
click at [1505, 54] on icon "Cerrar ventana" at bounding box center [1503, 57] width 16 height 16
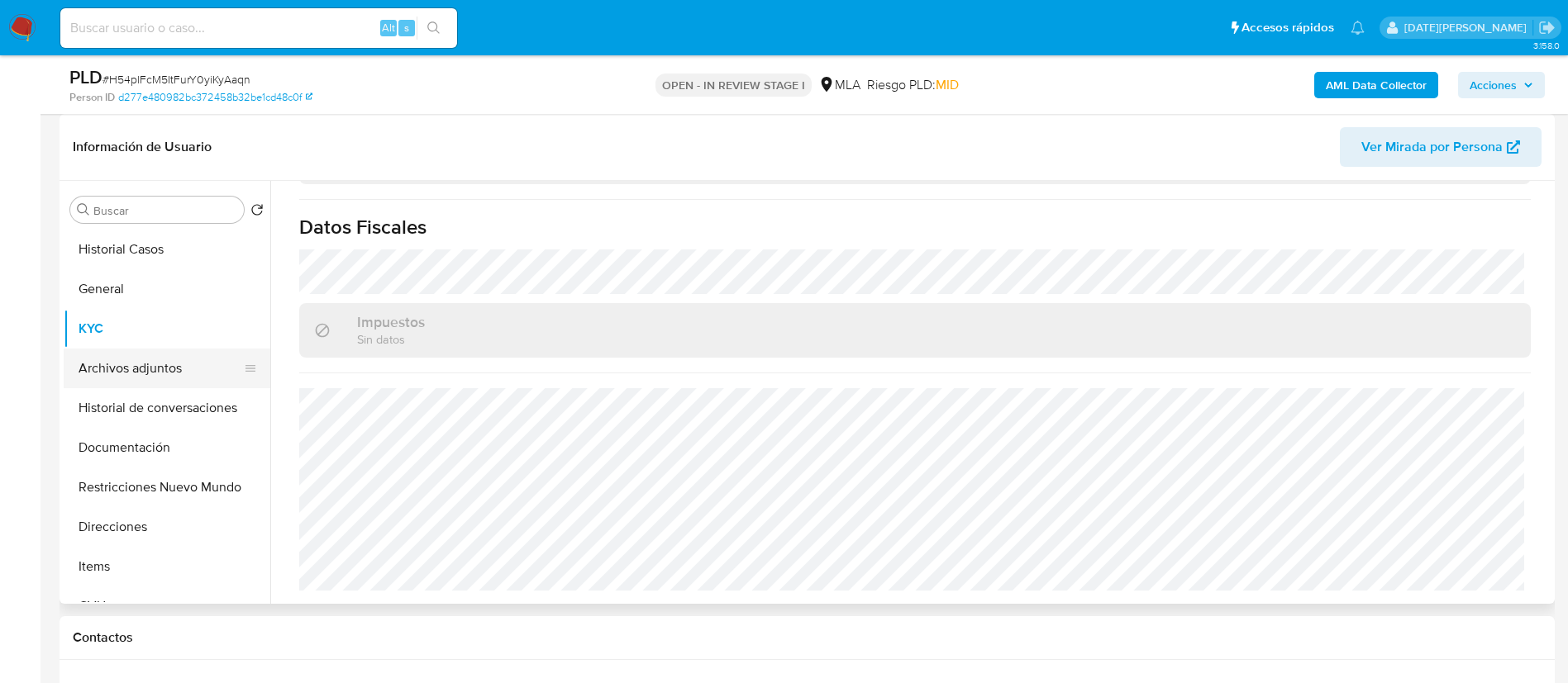
click at [153, 357] on button "Archivos adjuntos" at bounding box center [161, 368] width 194 height 40
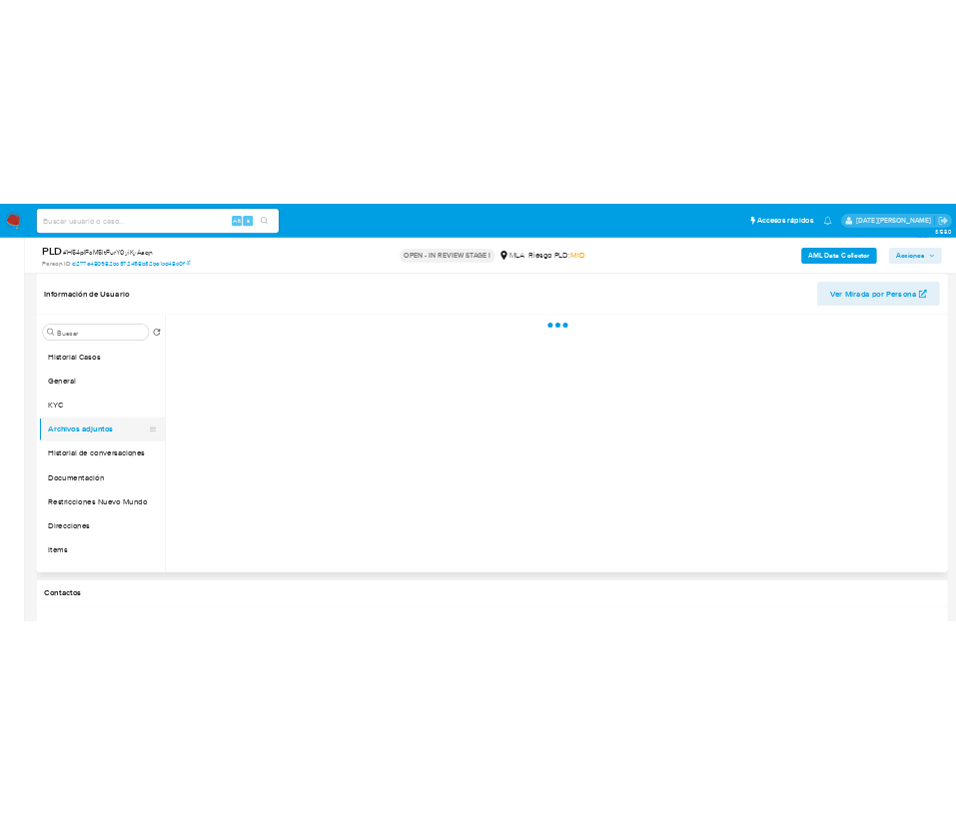
scroll to position [0, 0]
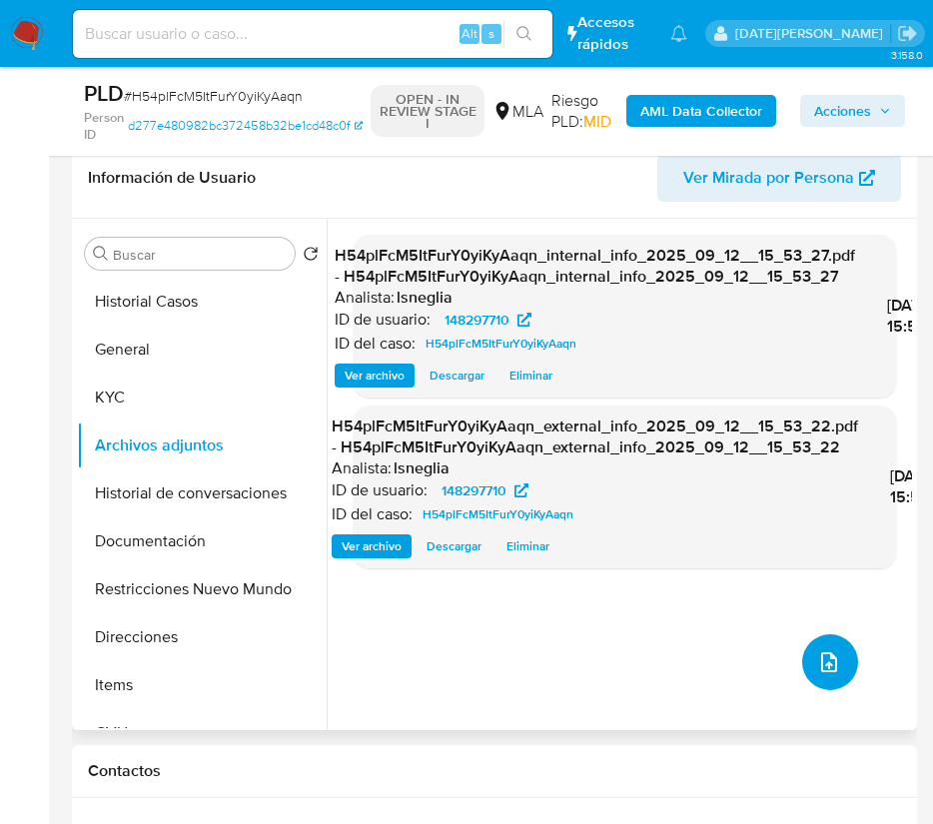
click at [826, 653] on icon "upload-file" at bounding box center [829, 662] width 24 height 24
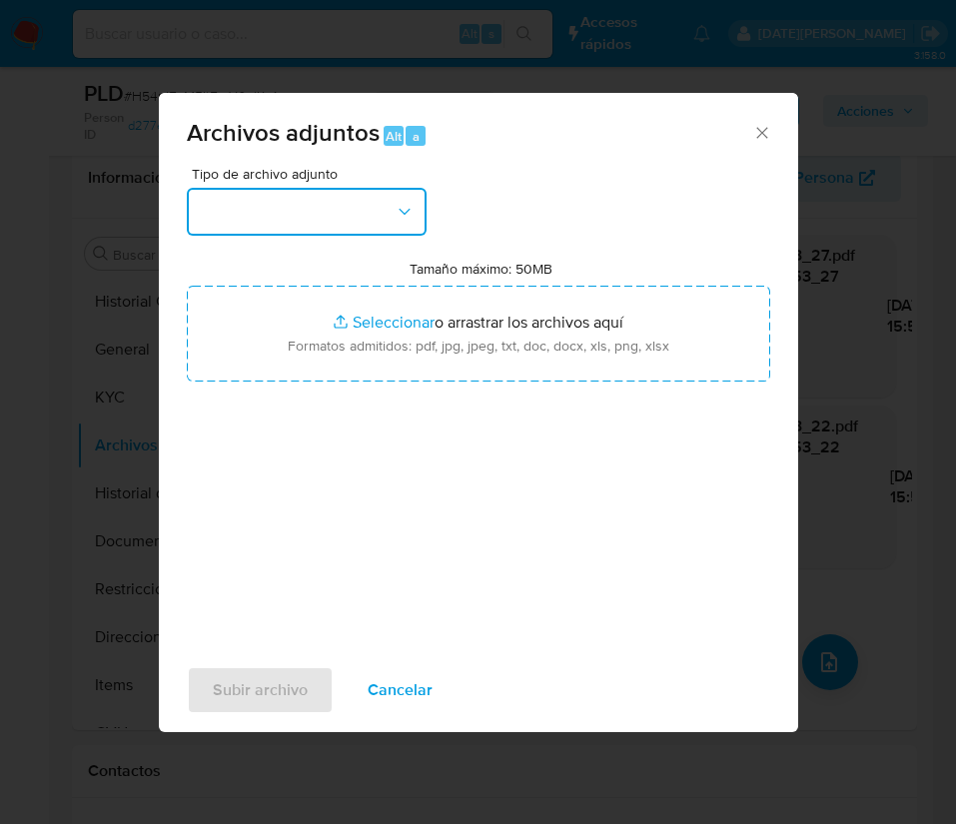
click at [386, 224] on button "button" at bounding box center [307, 212] width 240 height 48
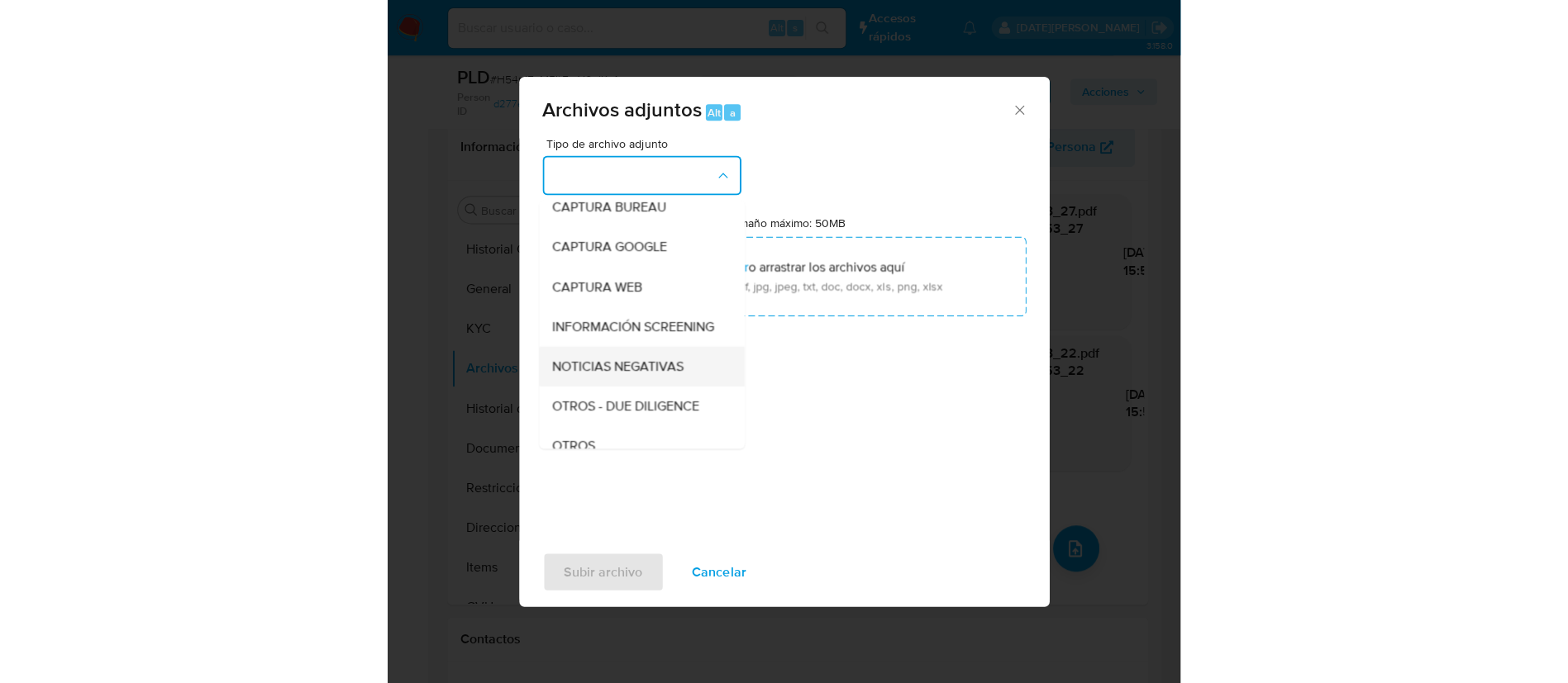
scroll to position [124, 0]
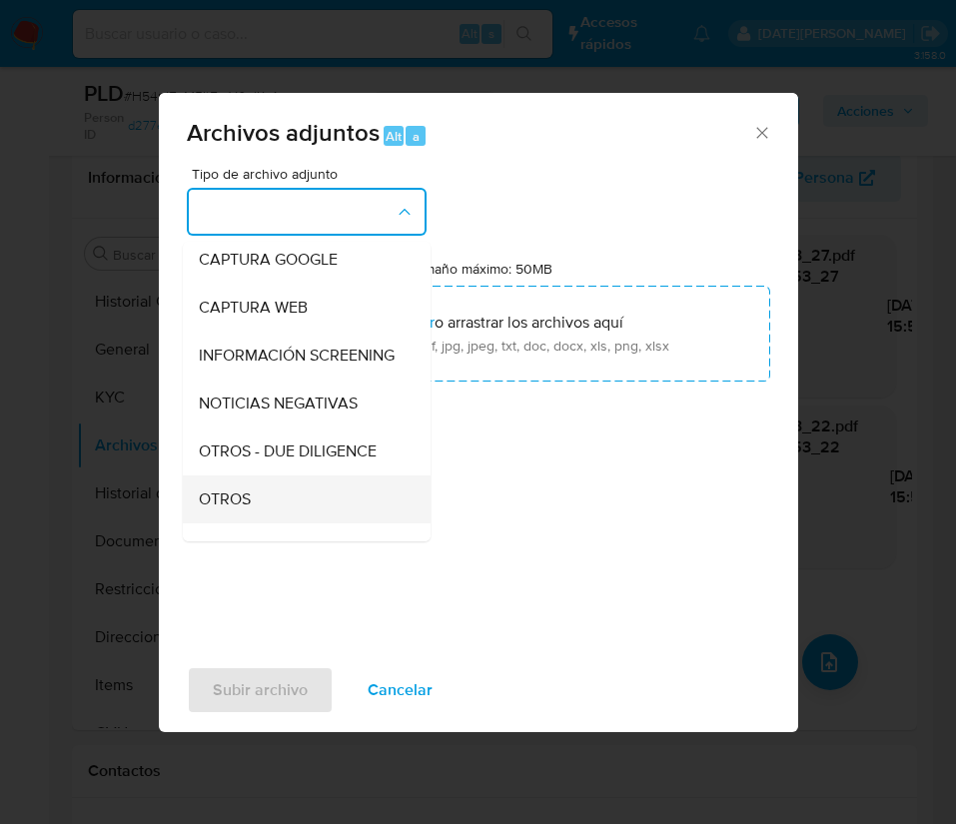
click at [257, 516] on div "OTROS" at bounding box center [301, 499] width 204 height 48
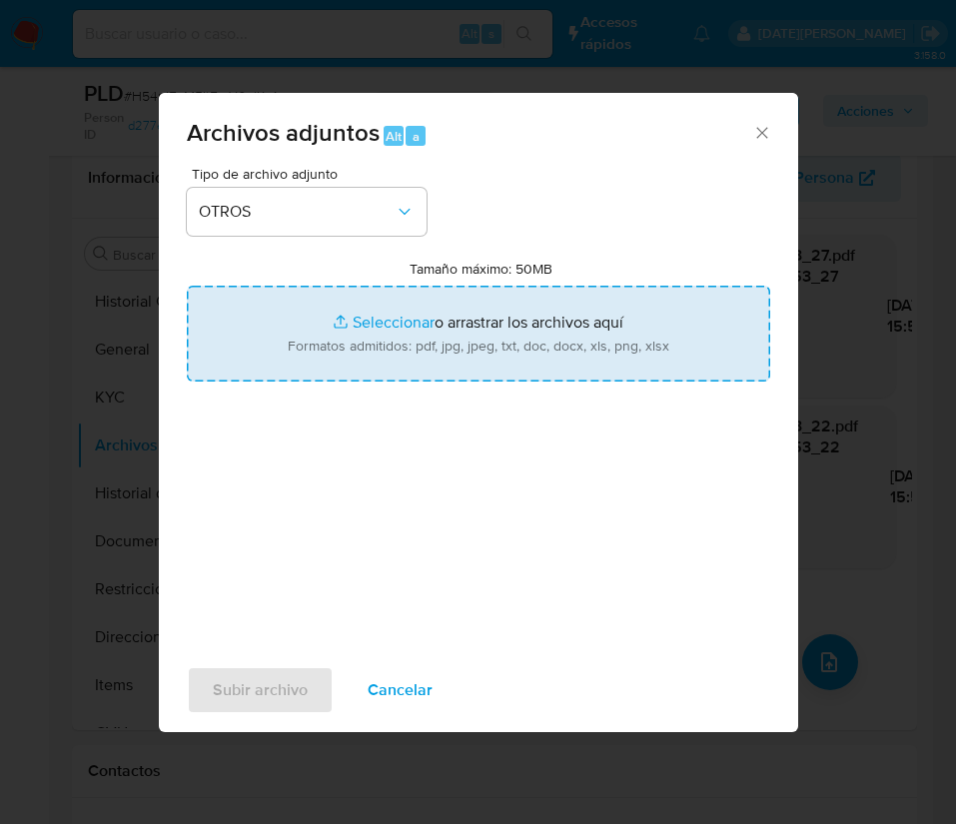
type input "C:\fakepath\Caselog H54plFcM5ItFurY0yiKyAaqn.docx"
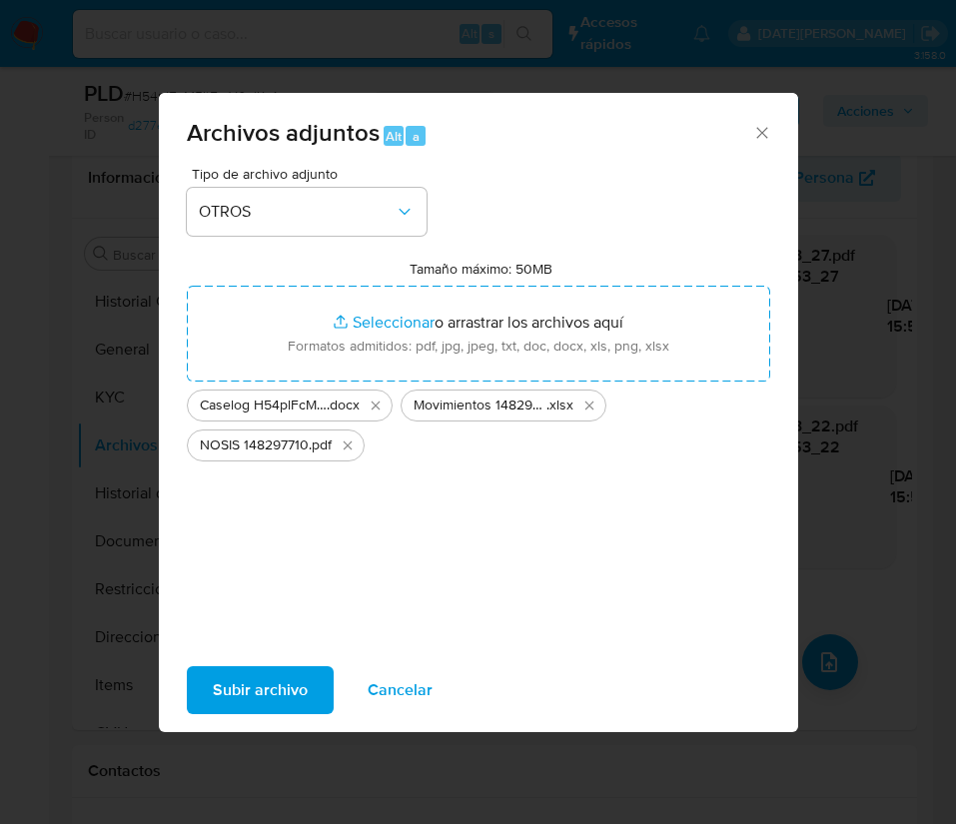
click at [279, 686] on span "Subir archivo" at bounding box center [260, 690] width 95 height 44
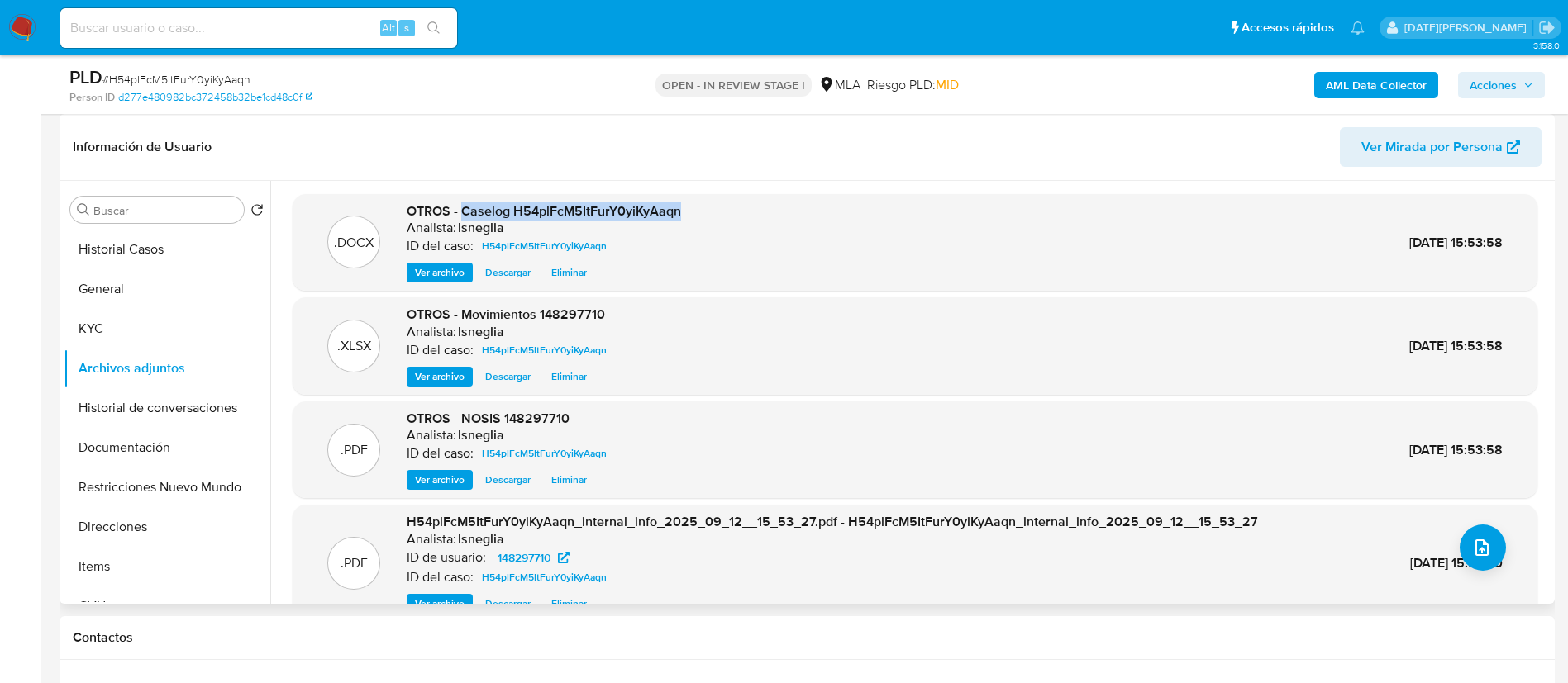
drag, startPoint x: 464, startPoint y: 213, endPoint x: 705, endPoint y: 213, distance: 241.0
click at [705, 213] on div ".DOCX OTROS - Caselog H54plFcM5ItFurY0yiKyAaqn Analista: lsneglia ID del caso: …" at bounding box center [915, 243] width 1228 height 81
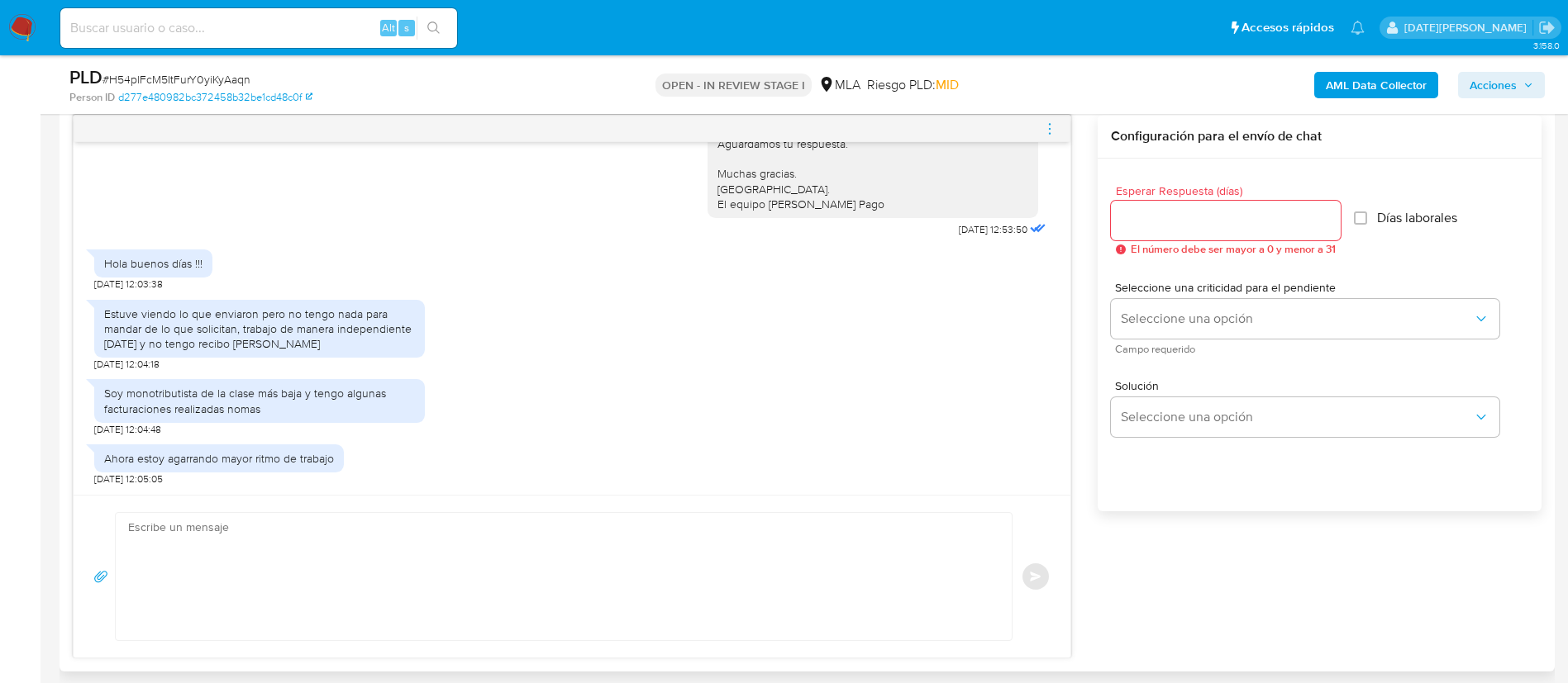
scroll to position [743, 0]
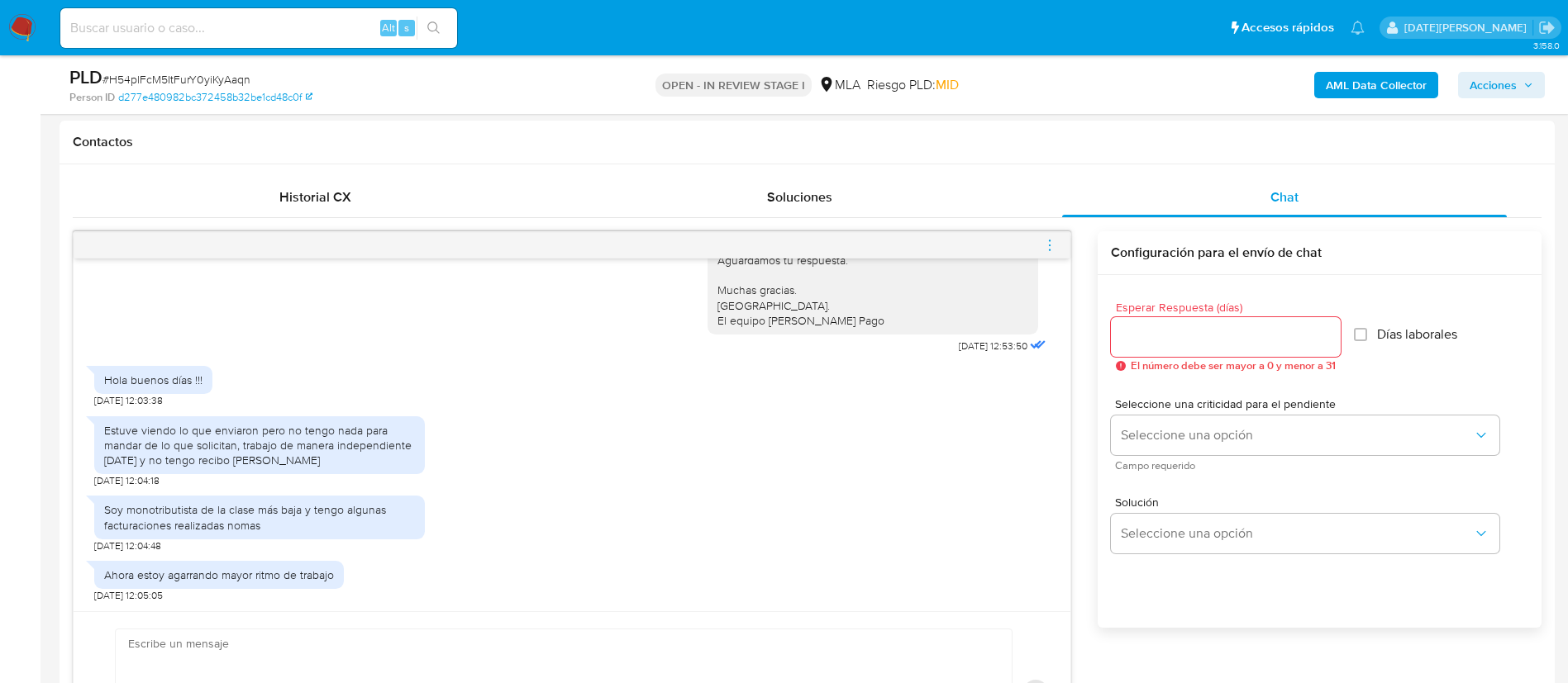
click at [190, 79] on span "# H54plFcM5ItFurY0yiKyAaqn" at bounding box center [176, 79] width 148 height 17
click at [1181, 330] on input "Esperar Respuesta (días)" at bounding box center [1225, 337] width 230 height 21
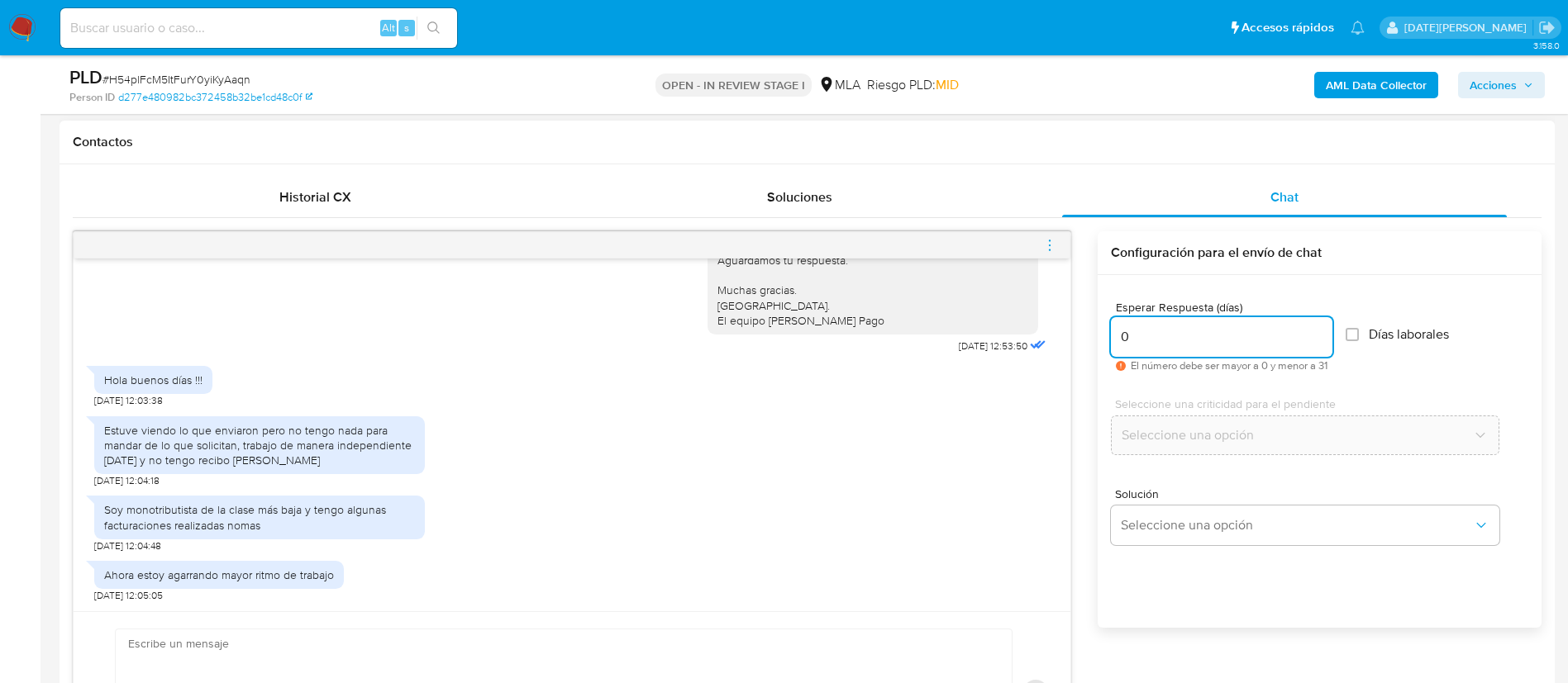
scroll to position [867, 0]
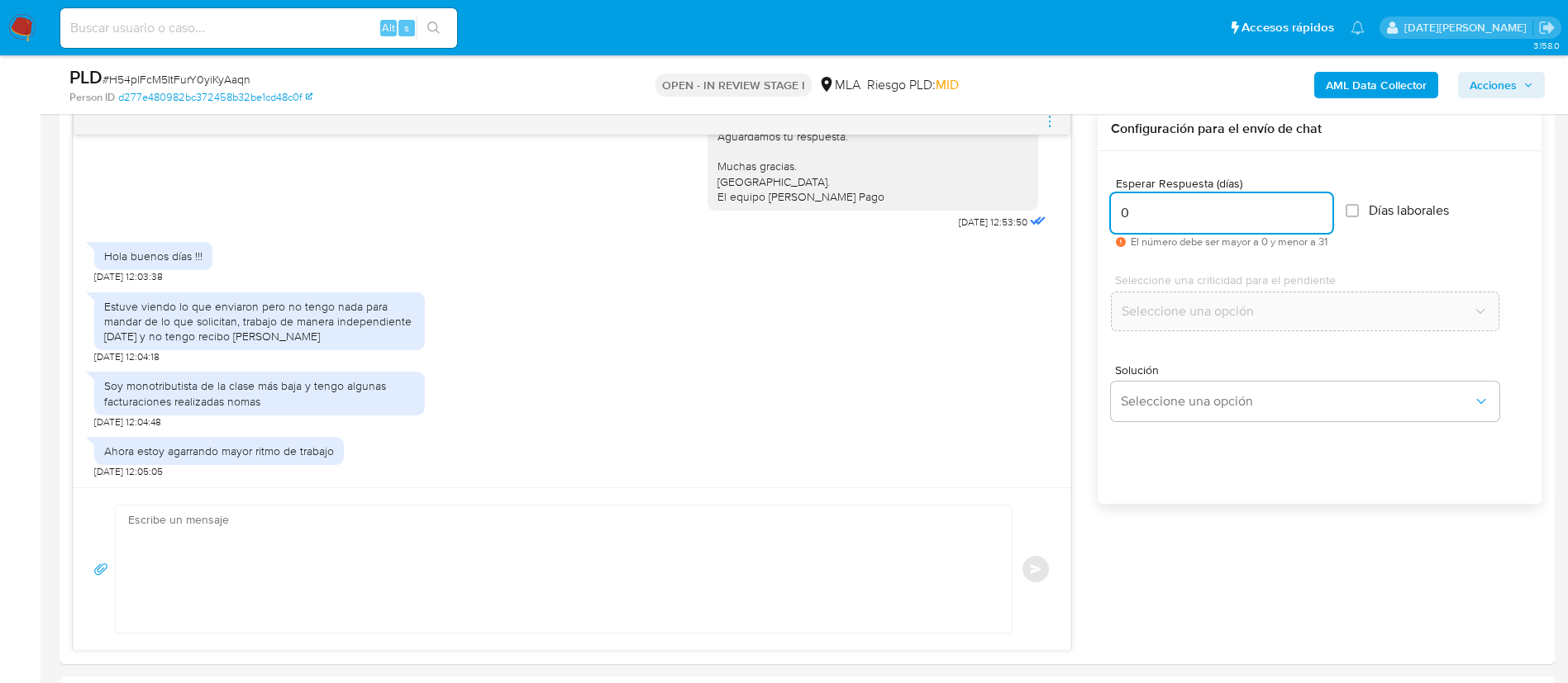
type input "0"
click at [394, 540] on textarea at bounding box center [559, 569] width 863 height 127
paste textarea "Hola XXX, Muchas gracias por la respuesta. Analizamos tu caso y verificamos que…"
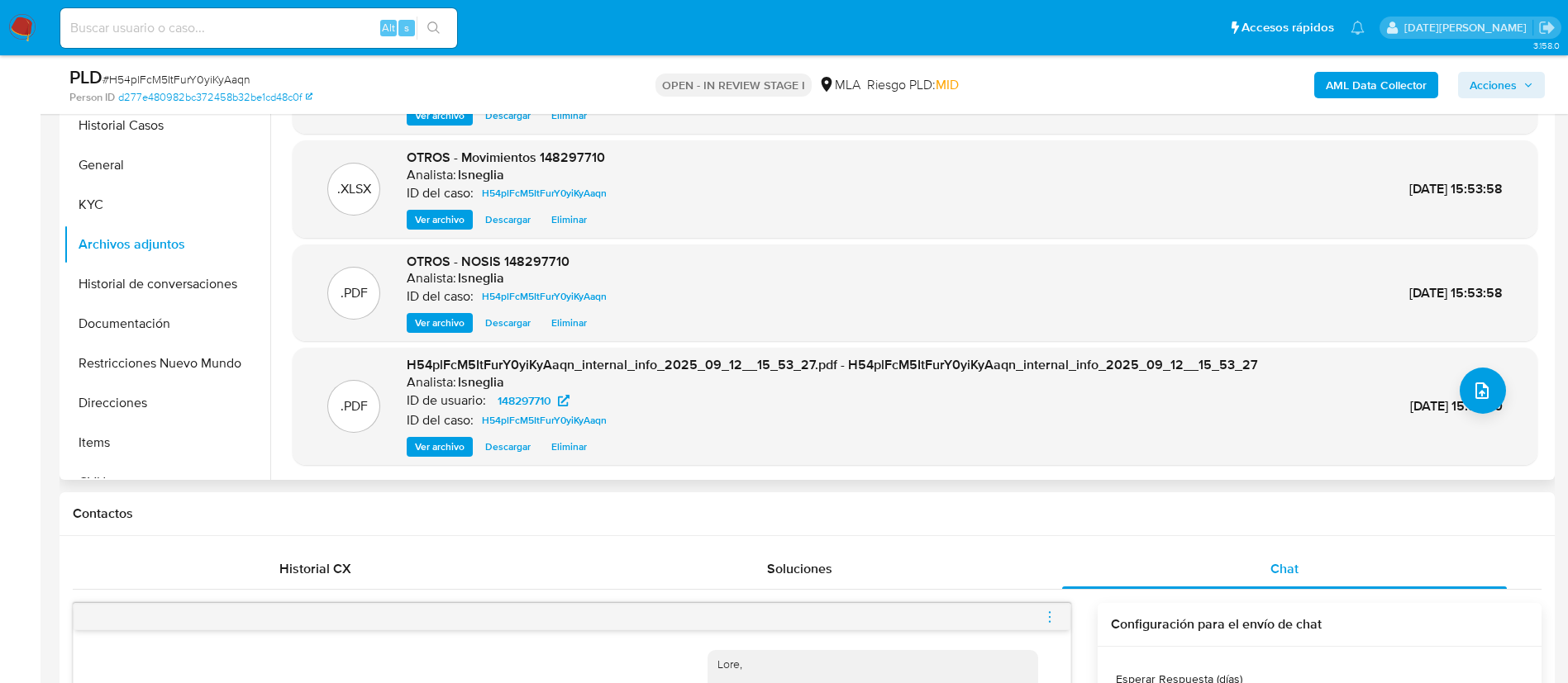
scroll to position [0, 0]
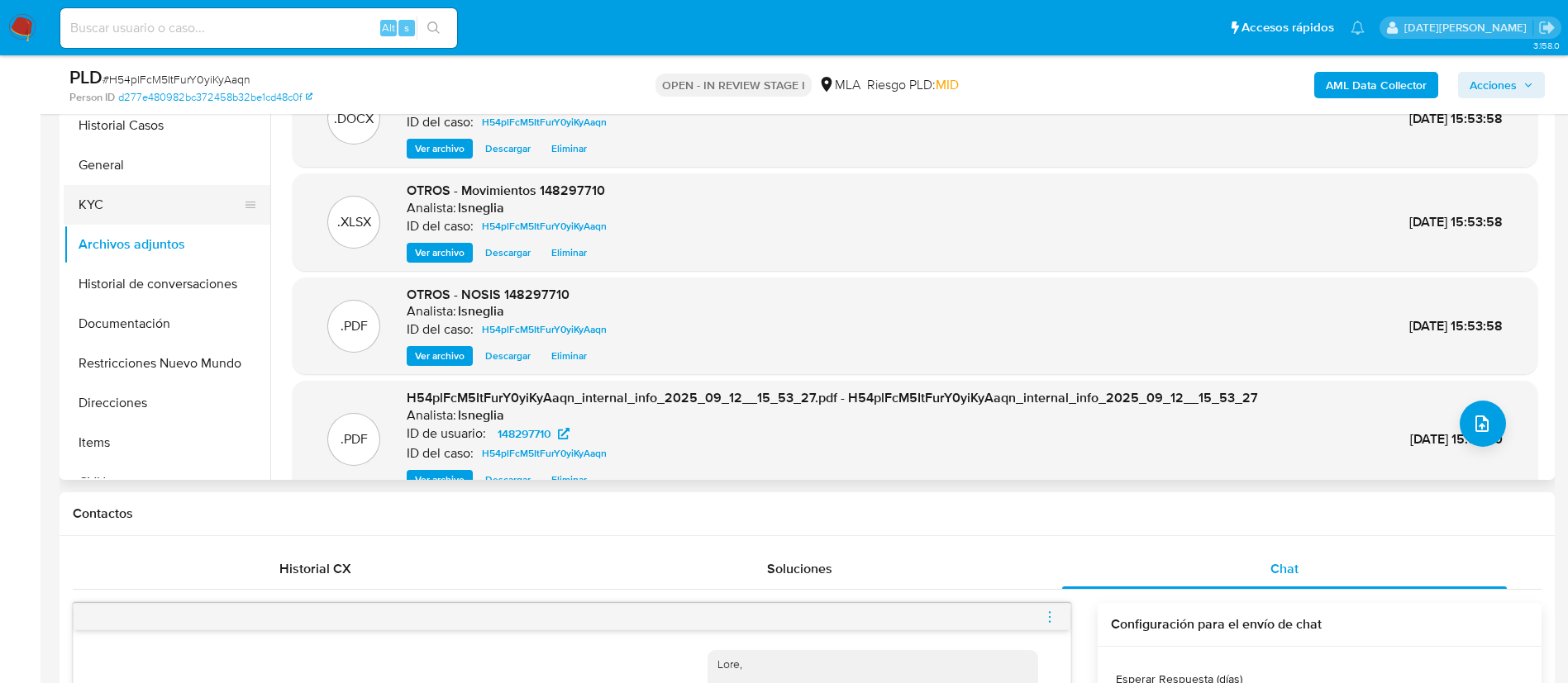
click at [132, 213] on button "KYC" at bounding box center [161, 205] width 194 height 40
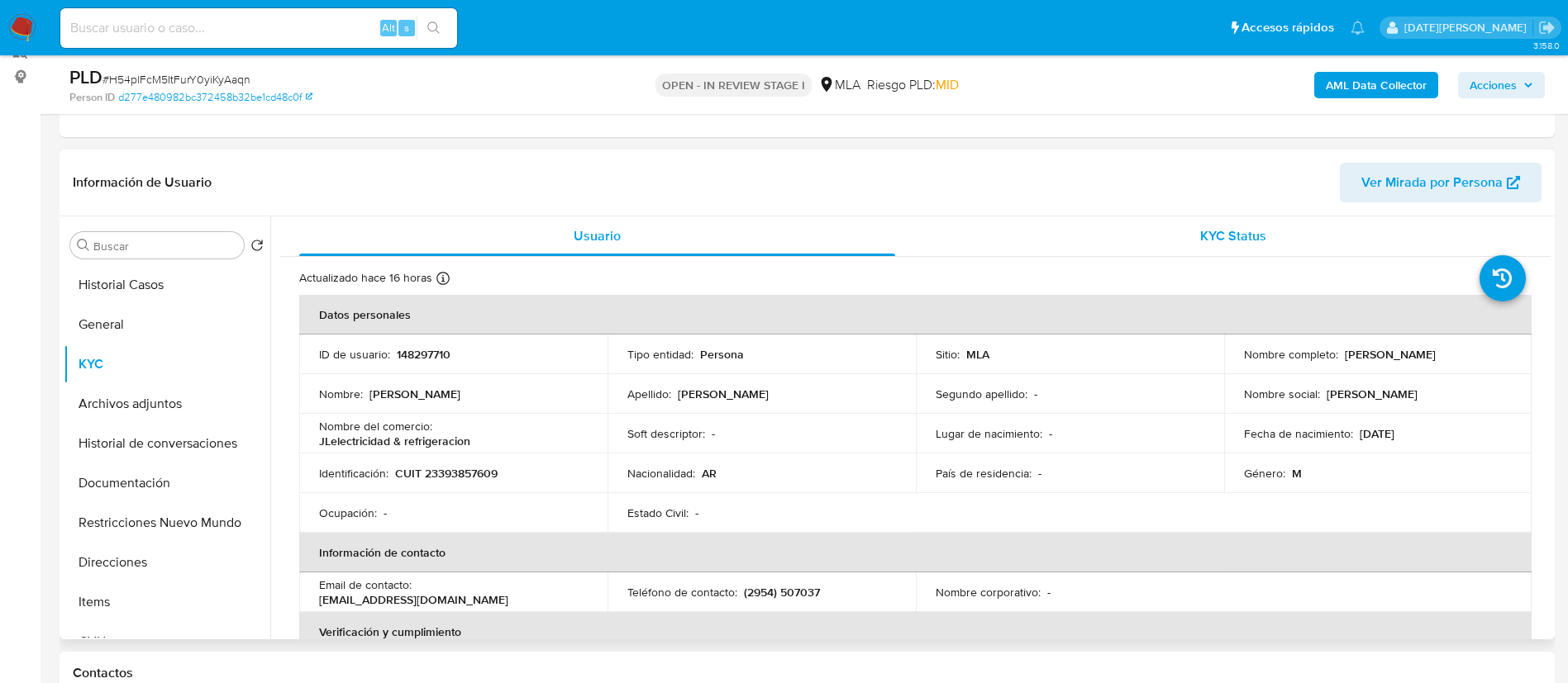
scroll to position [124, 0]
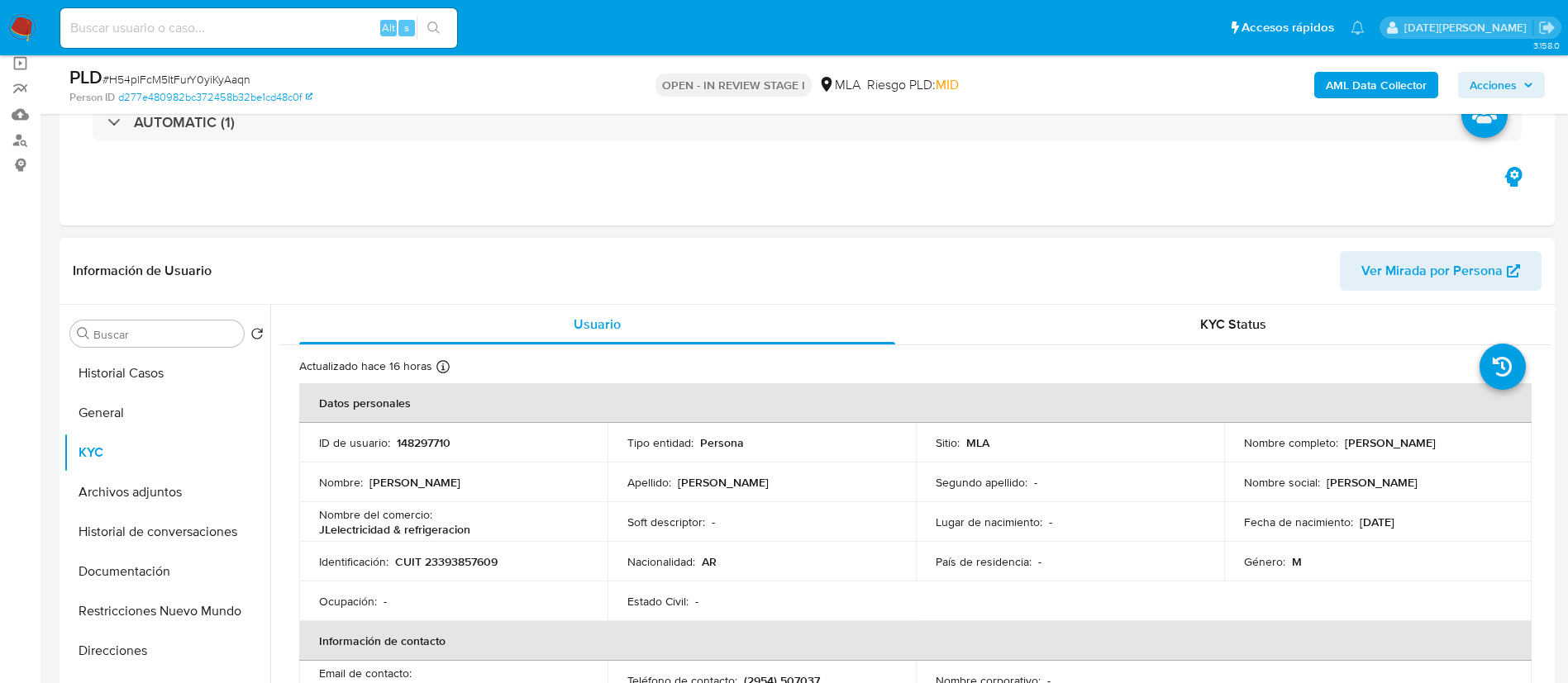
drag, startPoint x: 1340, startPoint y: 446, endPoint x: 1456, endPoint y: 443, distance: 116.0
click at [1456, 443] on div "Nombre completo : Leandro Joaquin Leon" at bounding box center [1378, 442] width 269 height 15
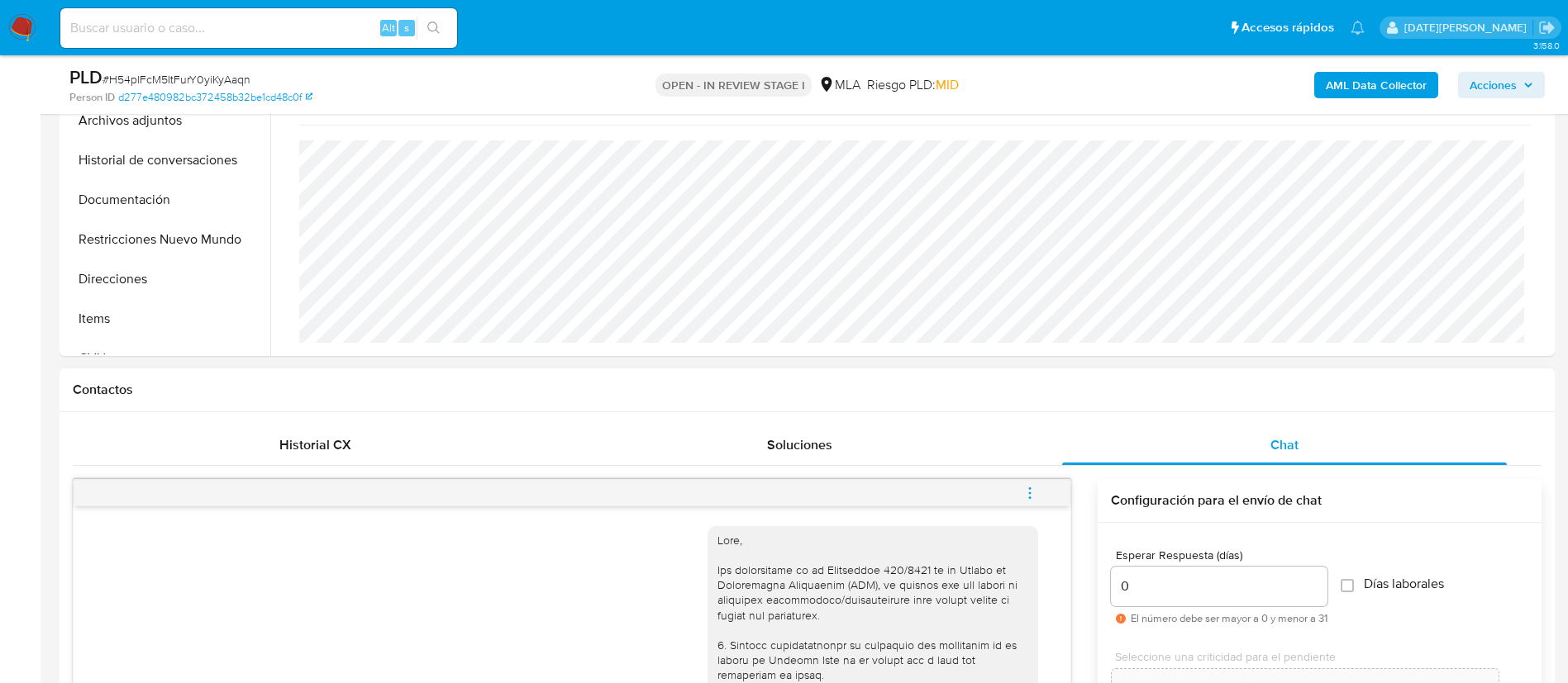
scroll to position [867, 0]
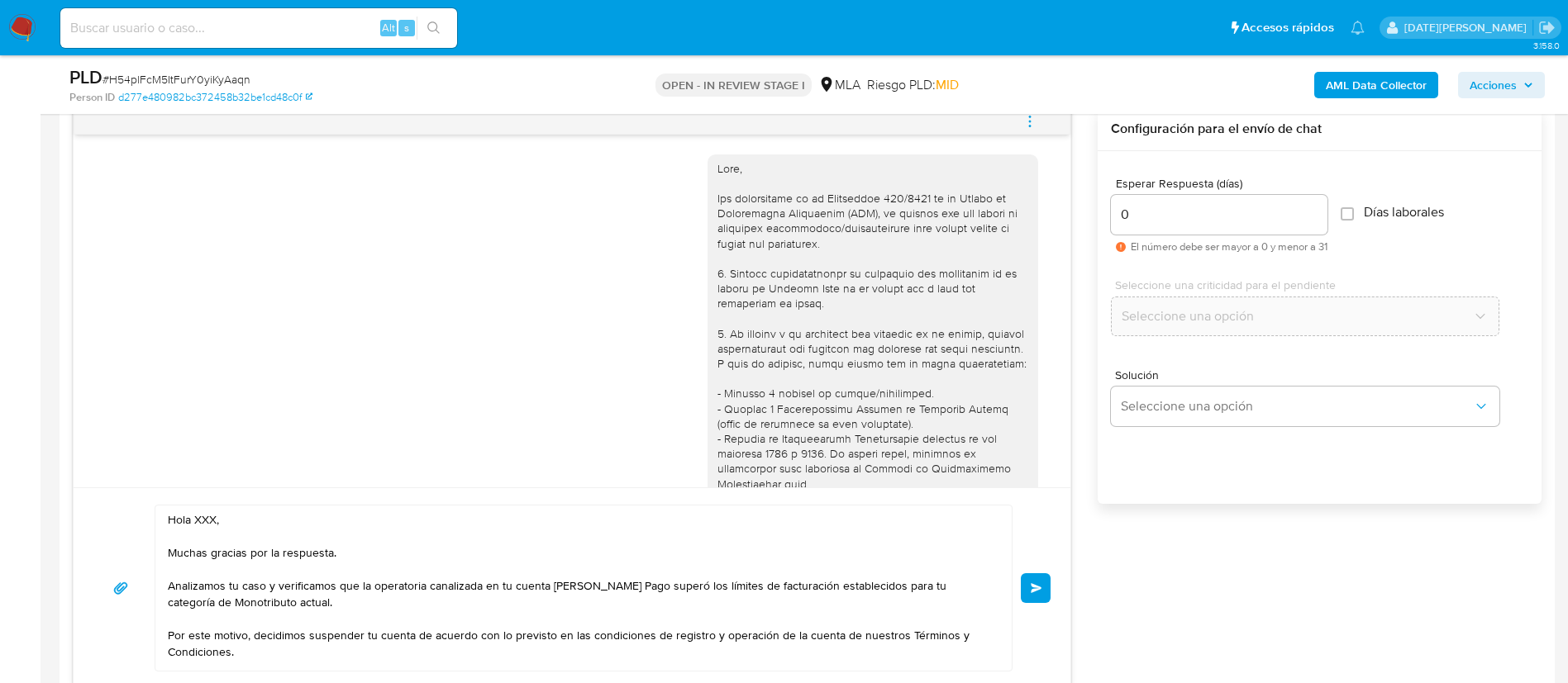
click at [205, 516] on textarea "Hola XXX, Muchas gracias por la respuesta. Analizamos tu caso y verificamos que…" at bounding box center [579, 588] width 823 height 165
click at [207, 516] on textarea "Hola XXX, Muchas gracias por la respuesta. Analizamos tu caso y verificamos que…" at bounding box center [579, 588] width 823 height 165
paste textarea "[PERSON_NAME]"
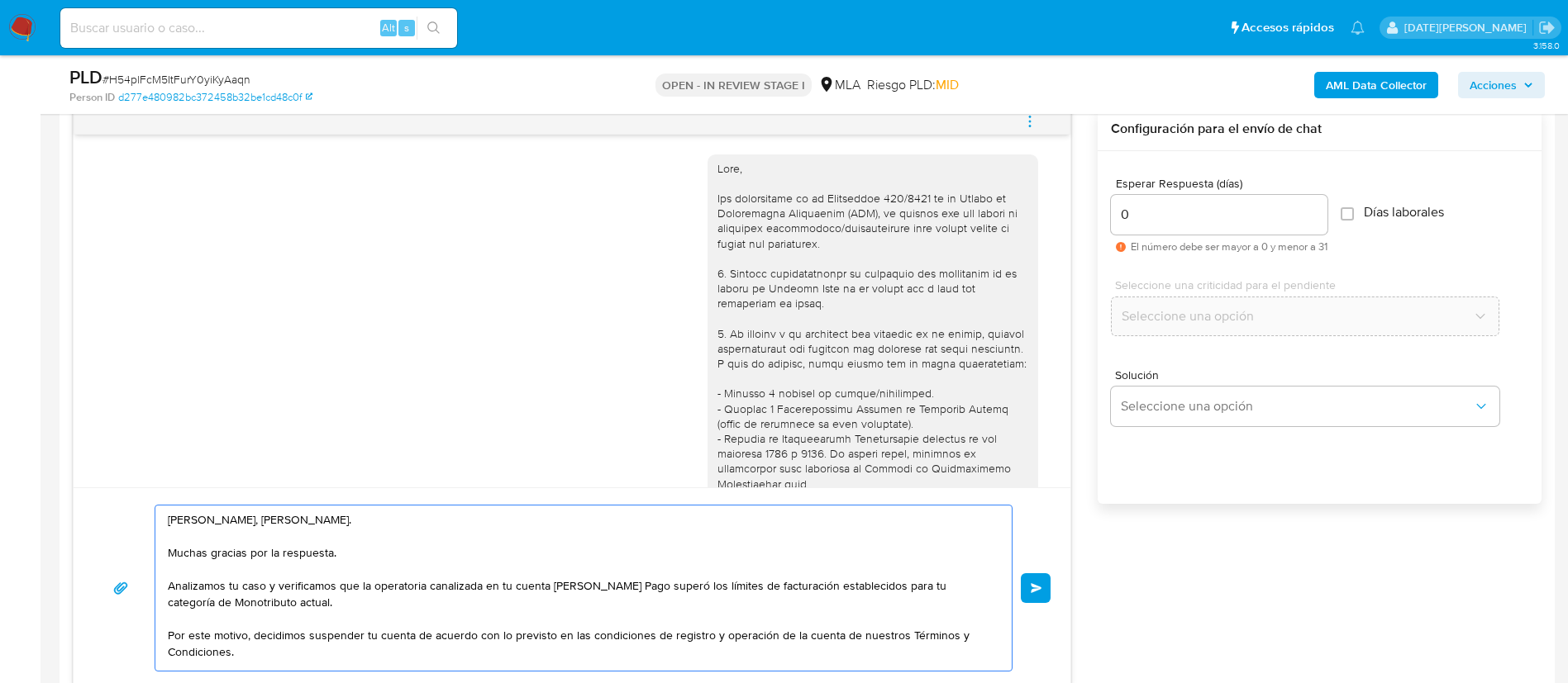
type textarea "[PERSON_NAME], [PERSON_NAME]. Muchas gracias por la respuesta. Analizamos tu ca…"
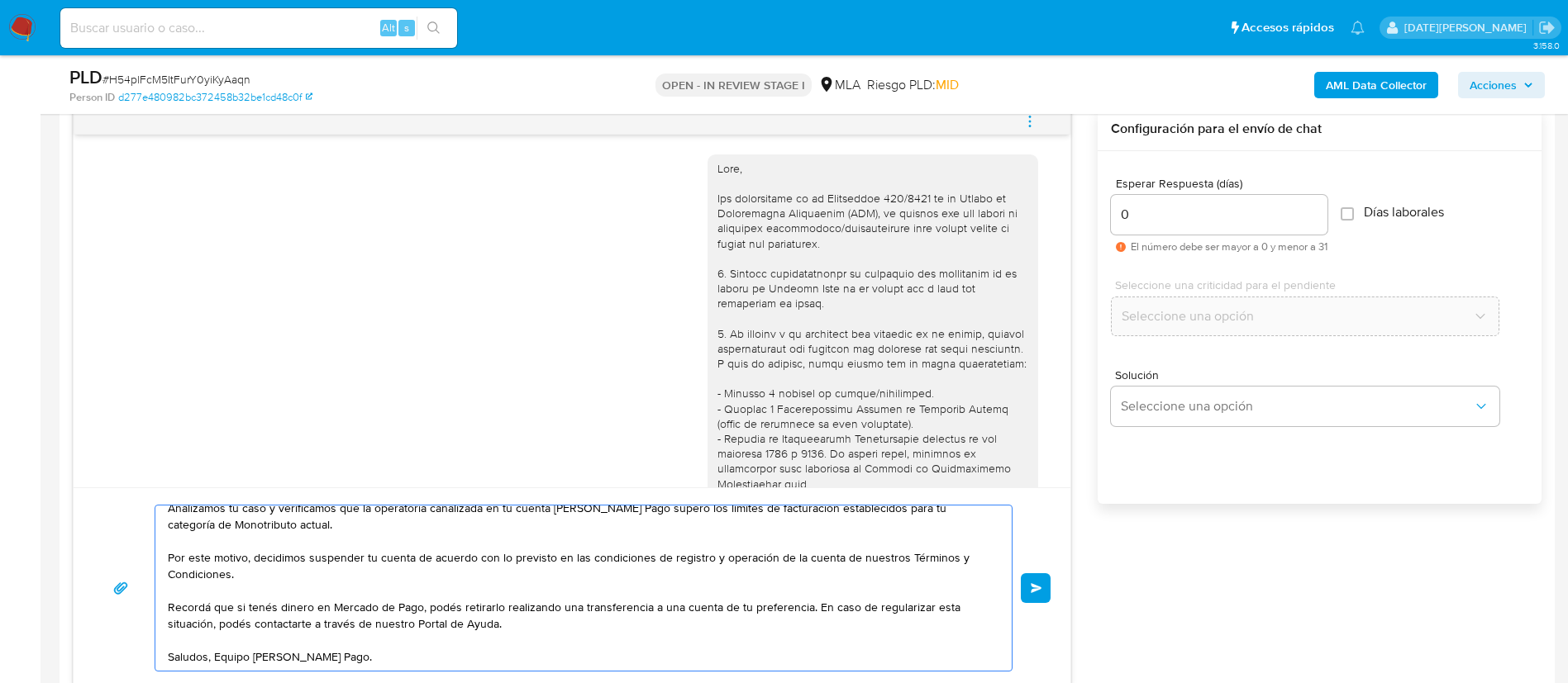
scroll to position [94, 0]
click at [825, 582] on textarea "[PERSON_NAME], [PERSON_NAME]. Muchas gracias por la respuesta. Analizamos tu ca…" at bounding box center [579, 588] width 823 height 165
click at [740, 571] on textarea "[PERSON_NAME], [PERSON_NAME]. Muchas gracias por la respuesta. Analizamos tu ca…" at bounding box center [579, 588] width 823 height 165
click at [525, 631] on textarea "[PERSON_NAME], [PERSON_NAME]. Muchas gracias por la respuesta. Analizamos tu ca…" at bounding box center [579, 588] width 823 height 165
click at [498, 633] on textarea "[PERSON_NAME], [PERSON_NAME]. Muchas gracias por la respuesta. Analizamos tu ca…" at bounding box center [579, 588] width 823 height 165
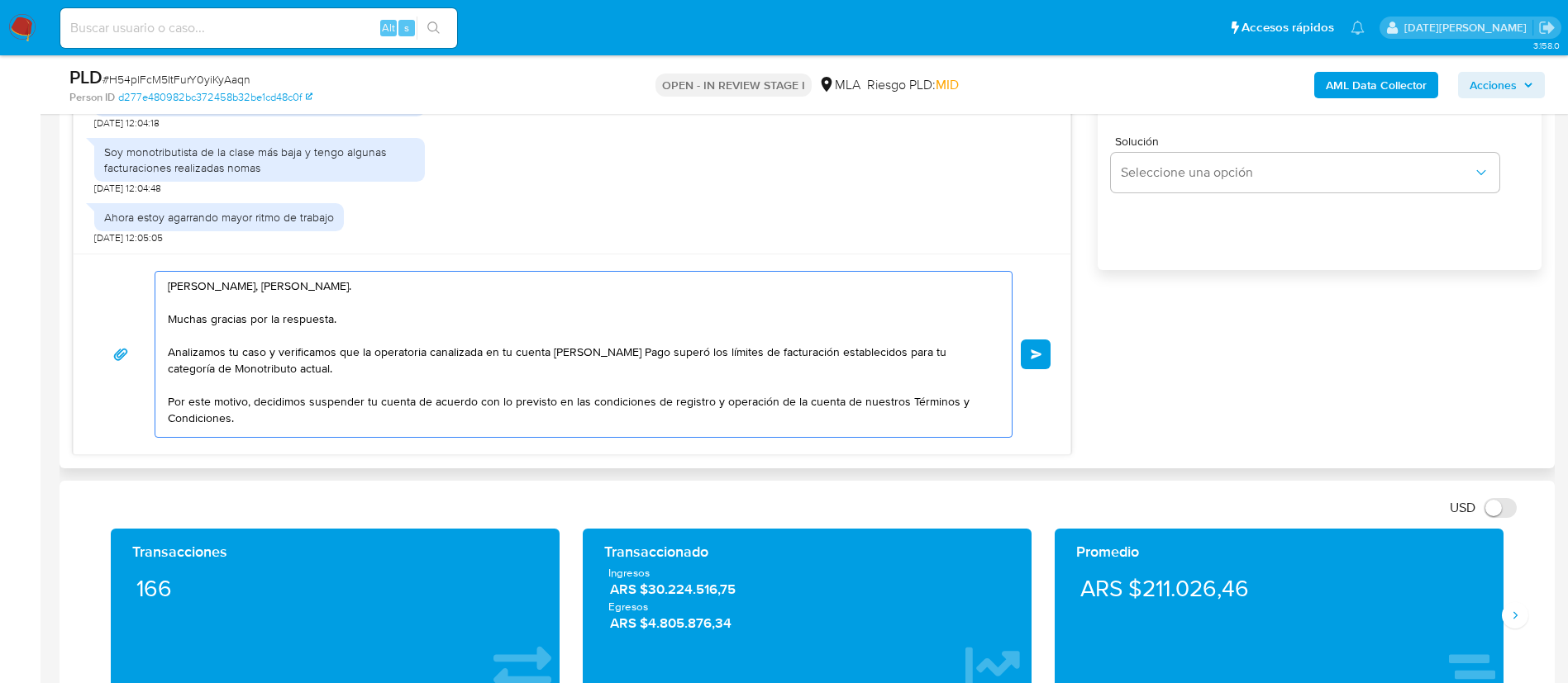
scroll to position [1115, 0]
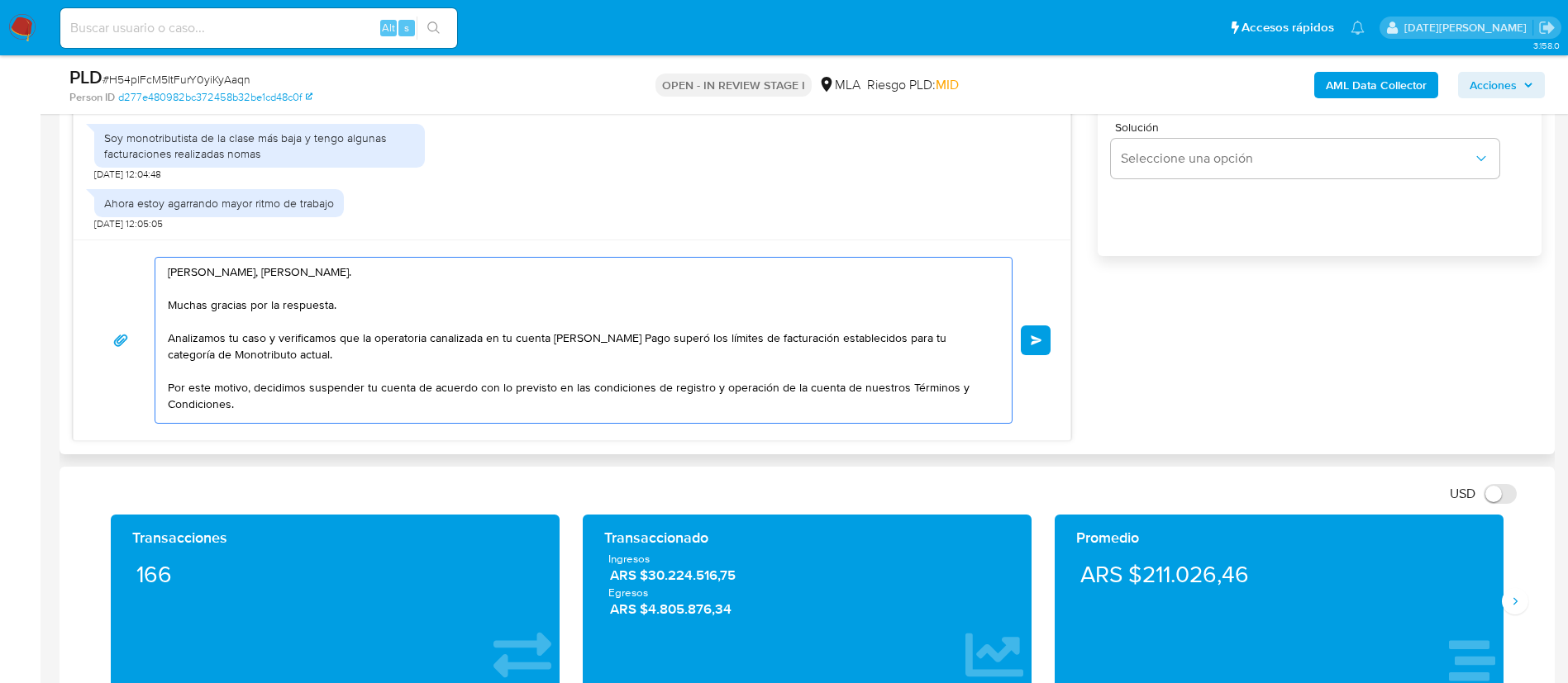
click at [635, 361] on textarea "[PERSON_NAME], [PERSON_NAME]. Muchas gracias por la respuesta. Analizamos tu ca…" at bounding box center [579, 341] width 823 height 165
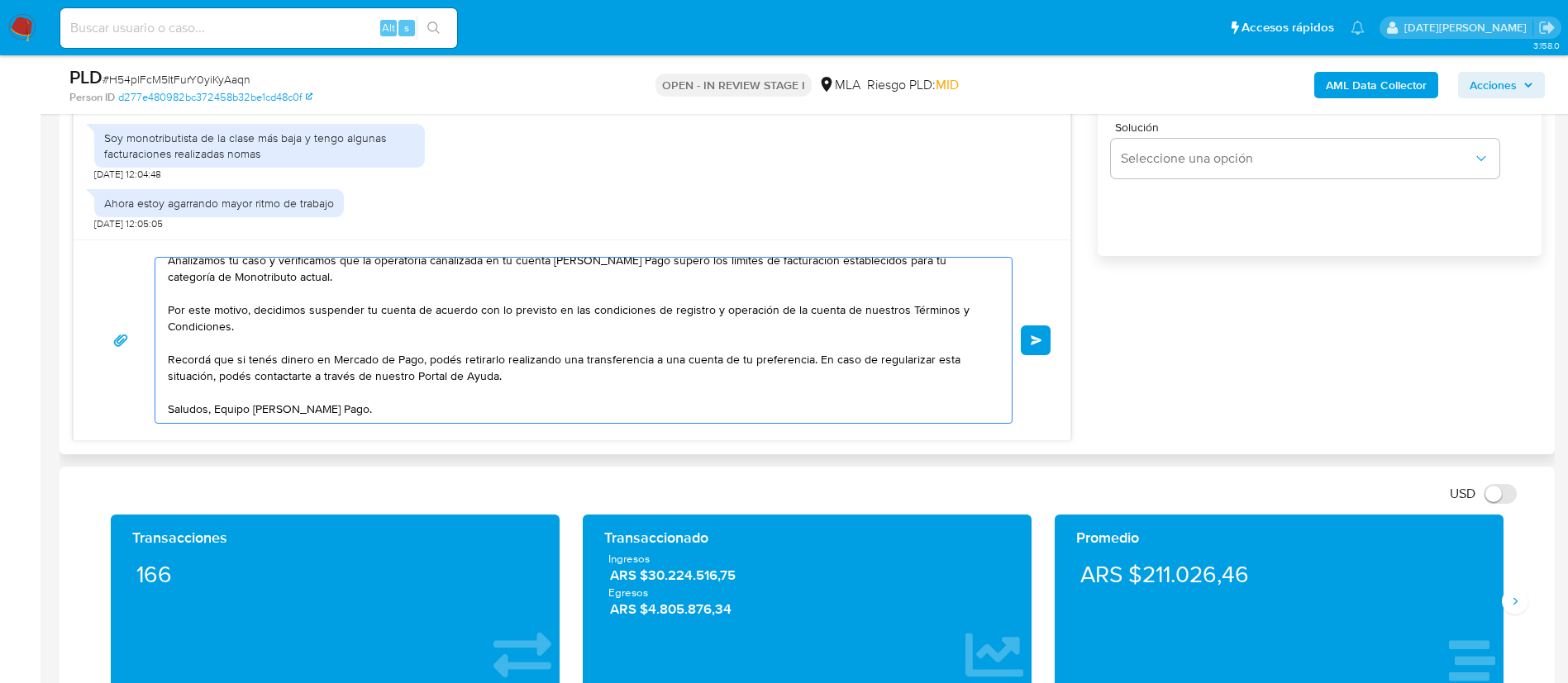
click at [1043, 333] on button "Enviar" at bounding box center [1035, 340] width 30 height 30
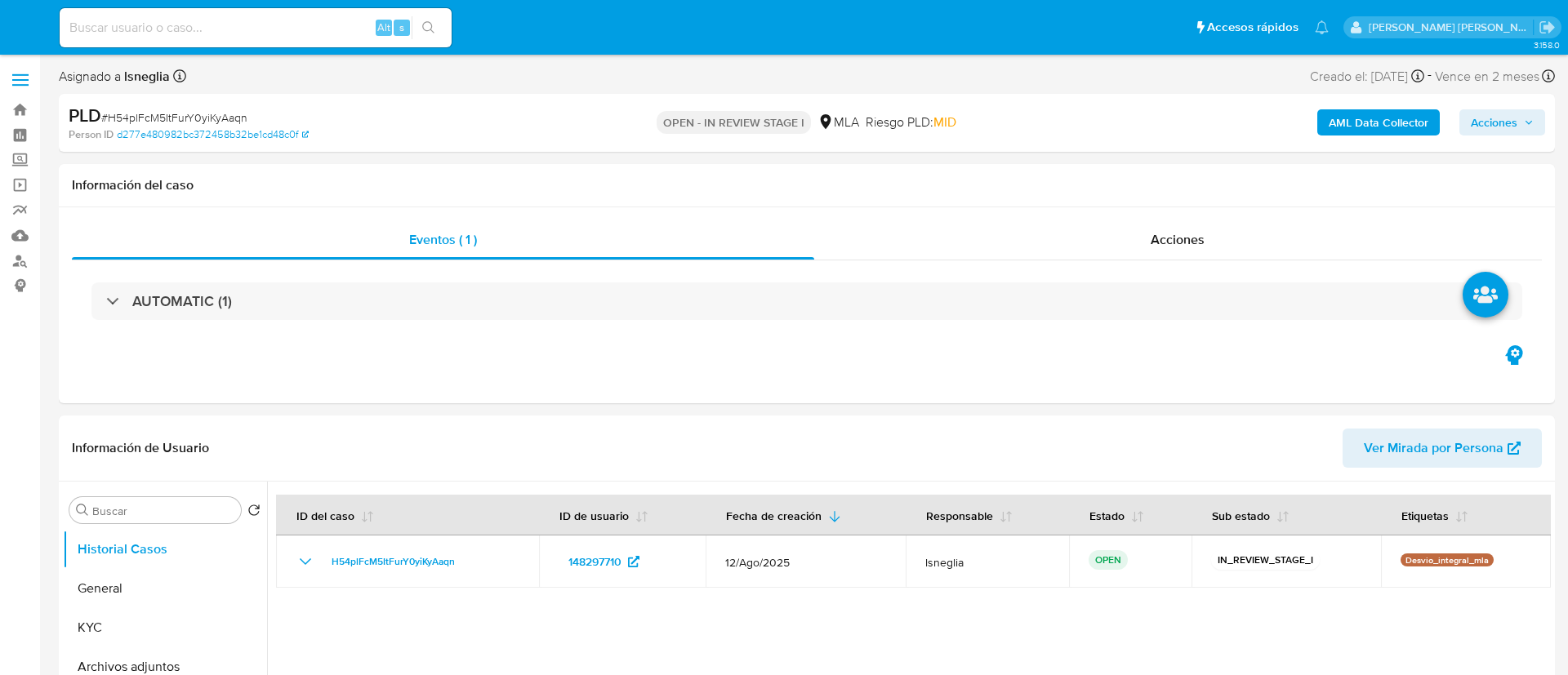
select select "10"
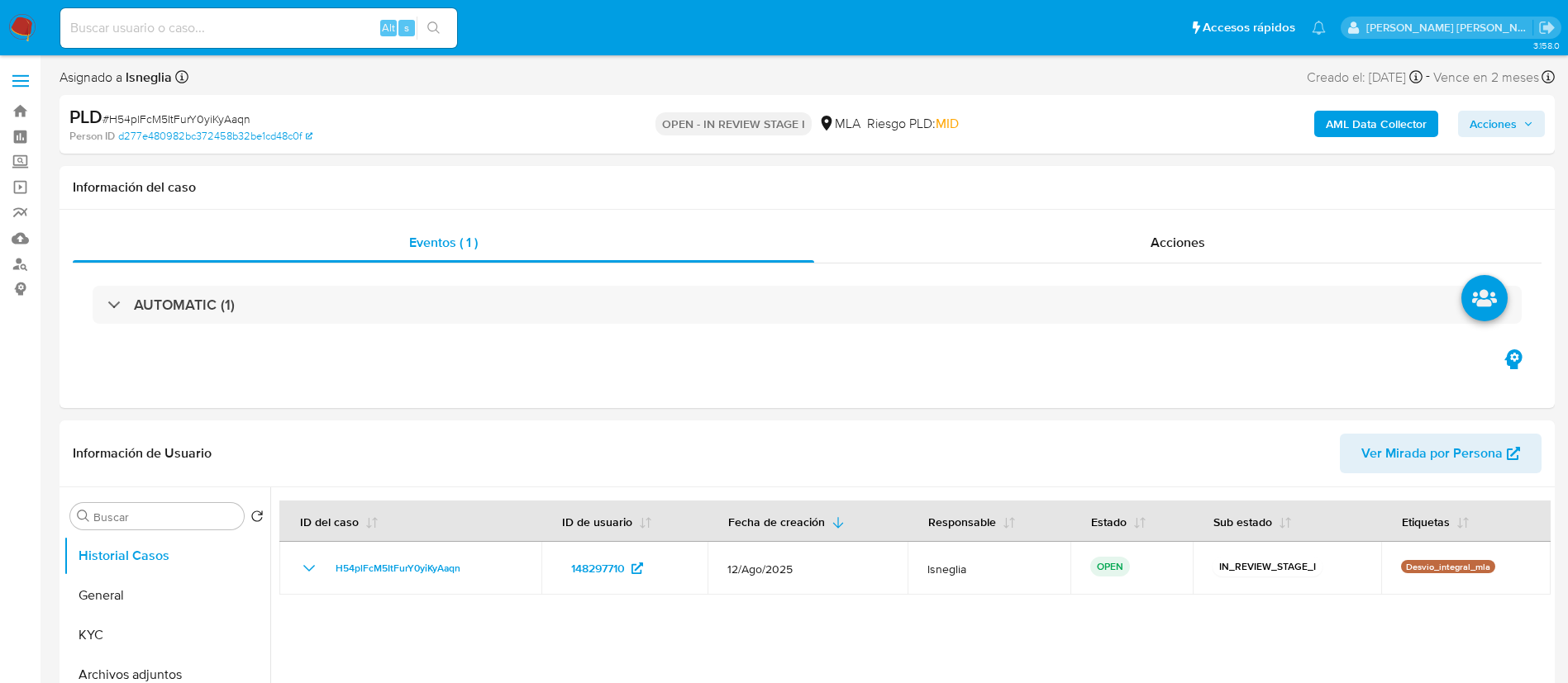
click at [151, 112] on span "# H54plFcM5ItFurY0yiKyAaqn" at bounding box center [176, 119] width 148 height 17
click at [151, 112] on span "# H54plFcM5ItFurY0yiKyAaqn" at bounding box center [176, 119] width 148 height 17
copy span "H54plFcM5ItFurY0yiKyAaqn"
click at [15, 21] on img at bounding box center [22, 28] width 28 height 28
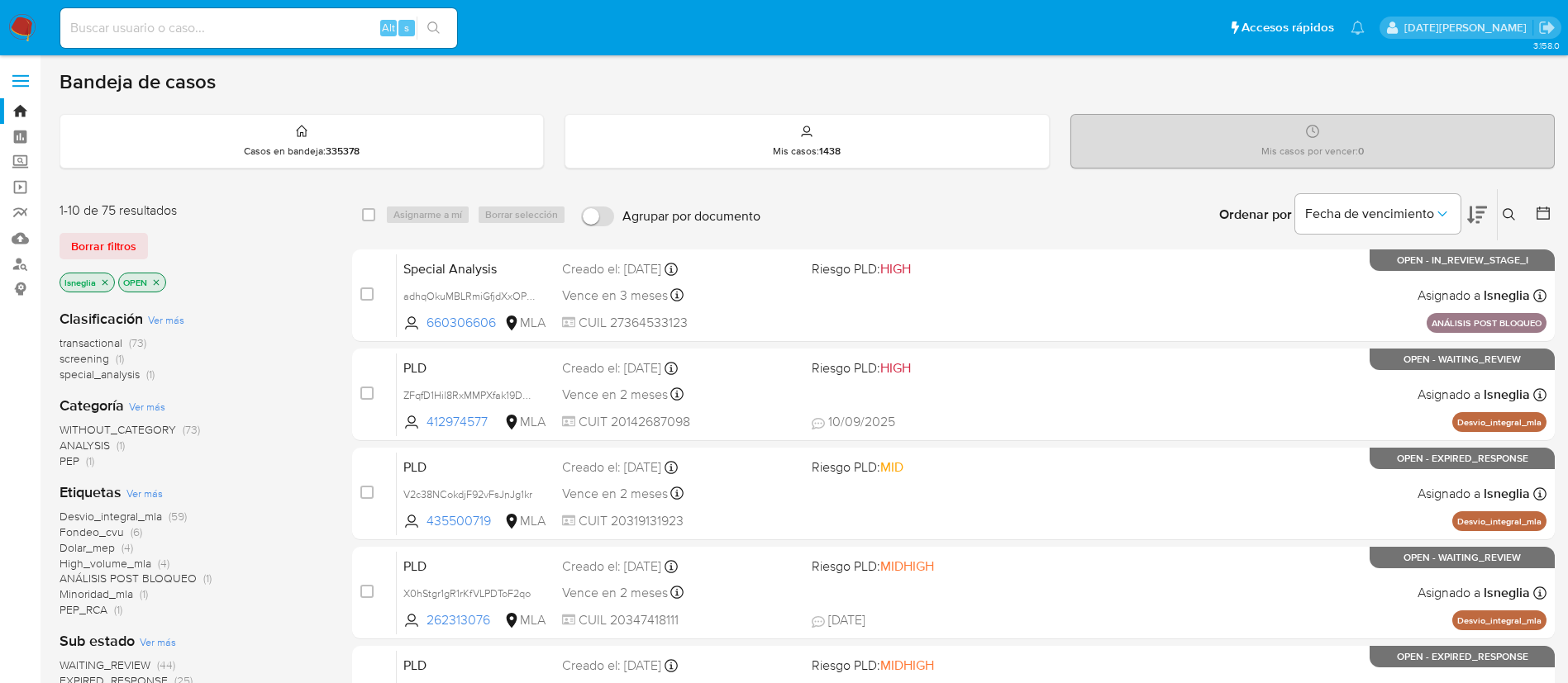
click at [1509, 213] on icon at bounding box center [1509, 215] width 13 height 13
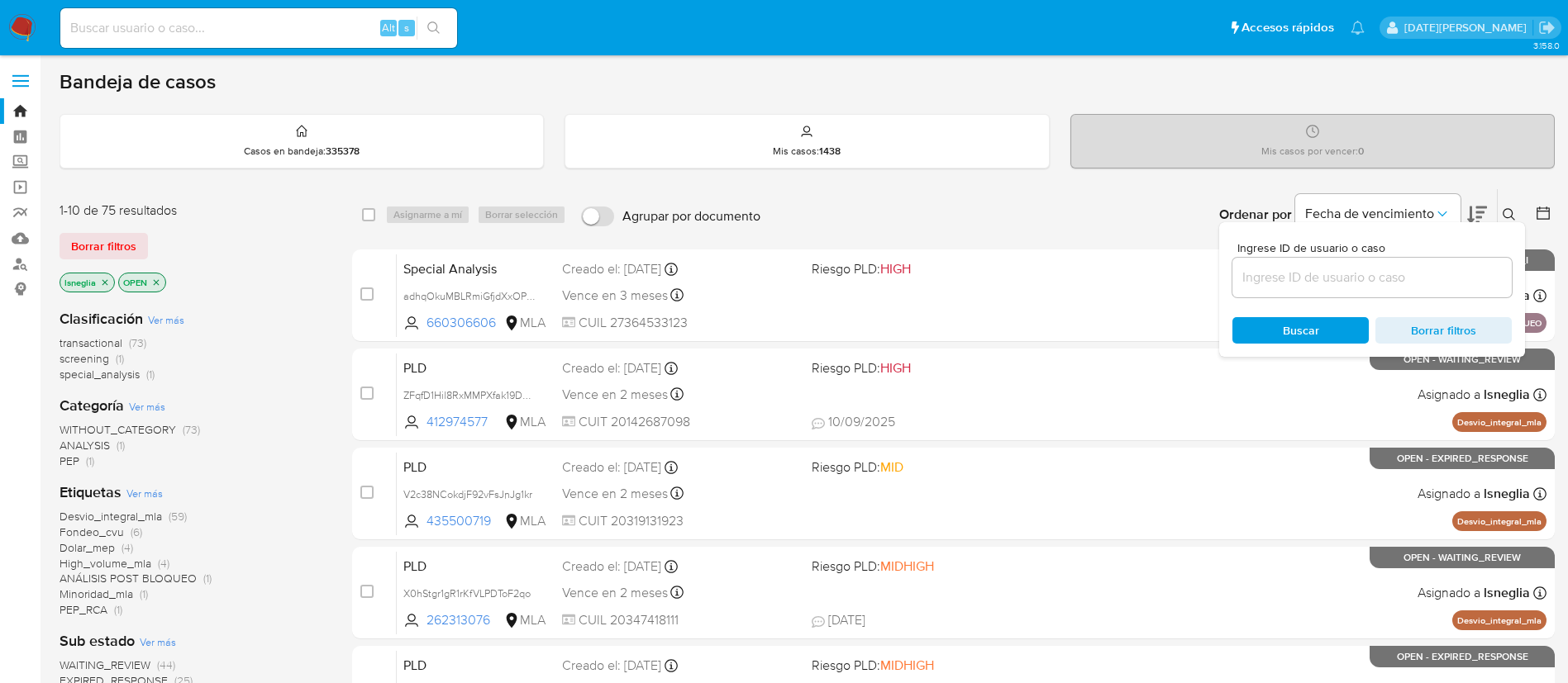
click at [1316, 282] on input at bounding box center [1372, 278] width 280 height 21
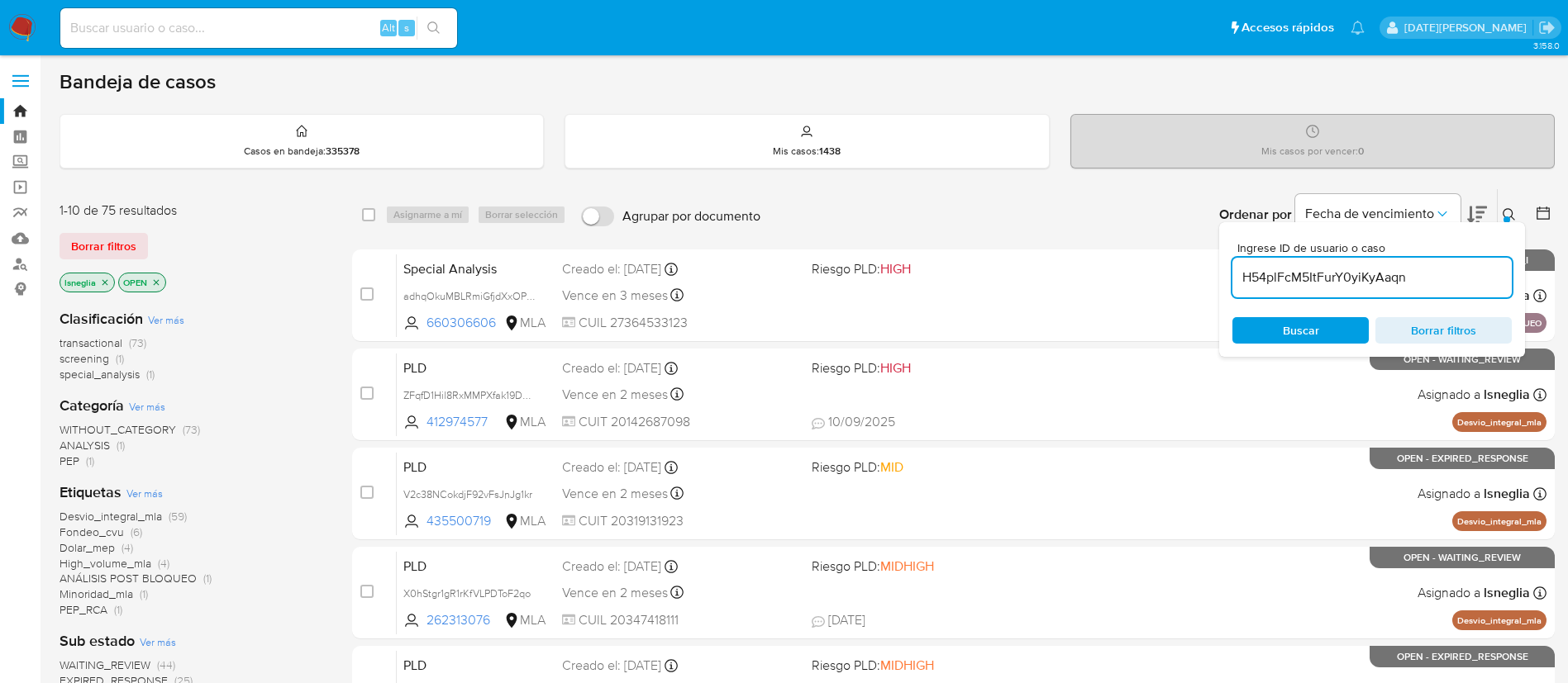
type input "H54plFcM5ItFurY0yiKyAaqn"
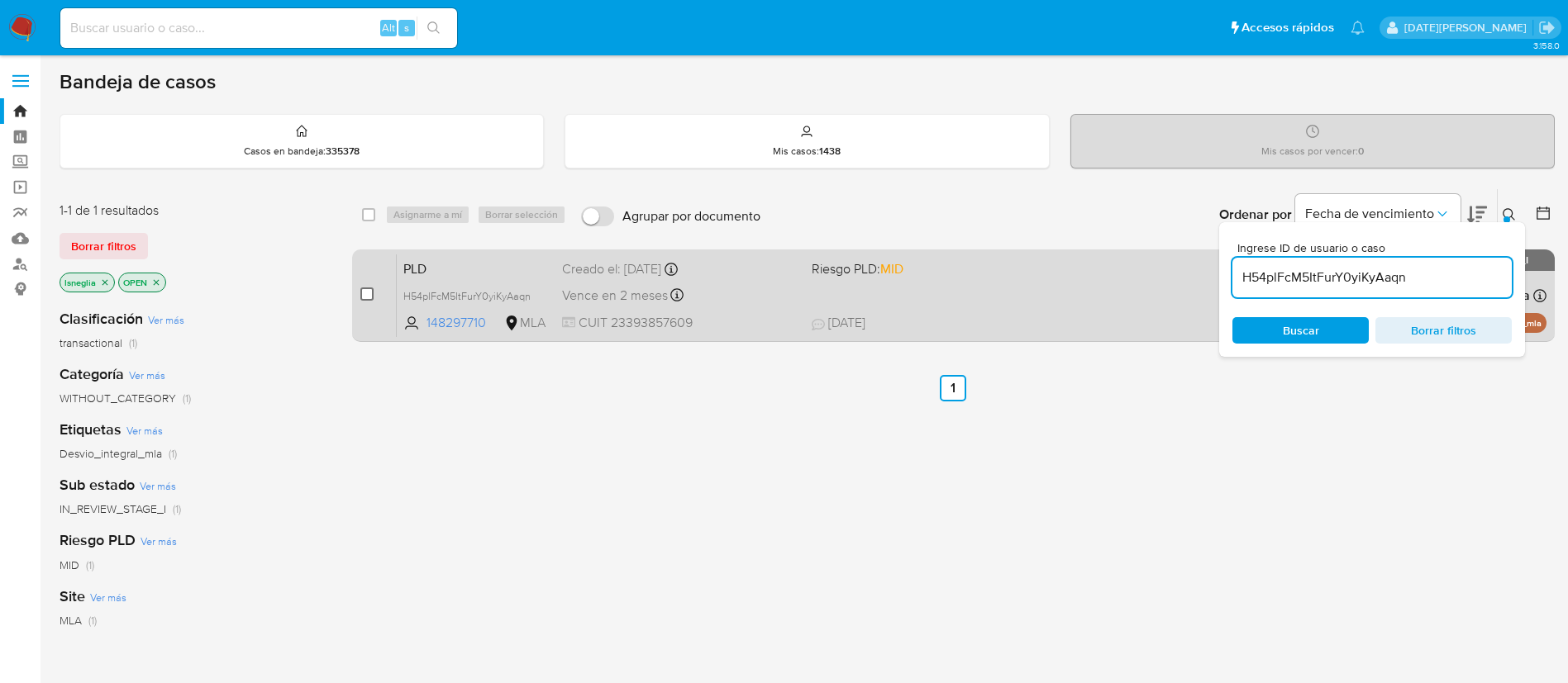
click at [360, 292] on div "case-item-checkbox No es posible asignar el caso PLD H54plFcM5ItFurY0yiKyAaqn 1…" at bounding box center [952, 296] width 1202 height 93
click at [367, 299] on input "checkbox" at bounding box center [367, 294] width 13 height 13
checkbox input "true"
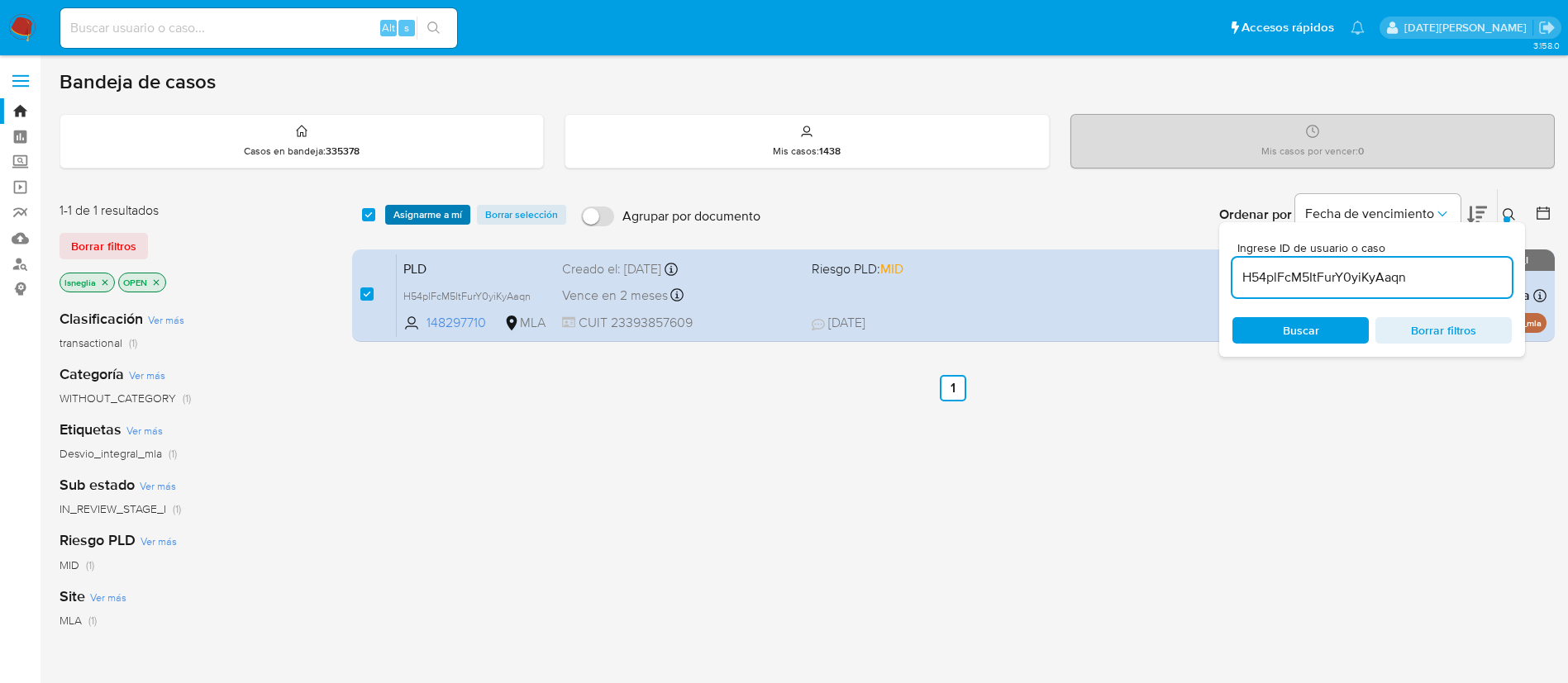
click at [433, 208] on span "Asignarme a mí" at bounding box center [427, 215] width 69 height 17
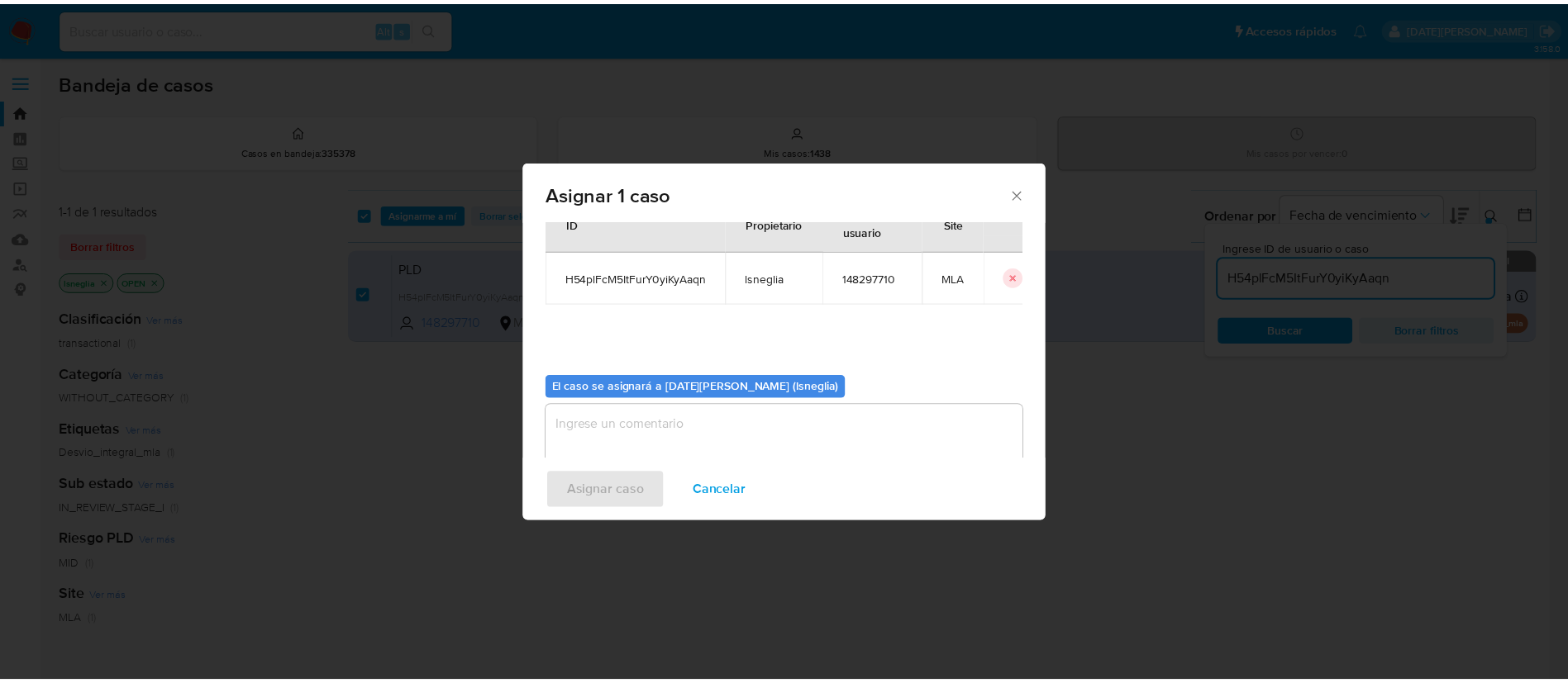
scroll to position [86, 0]
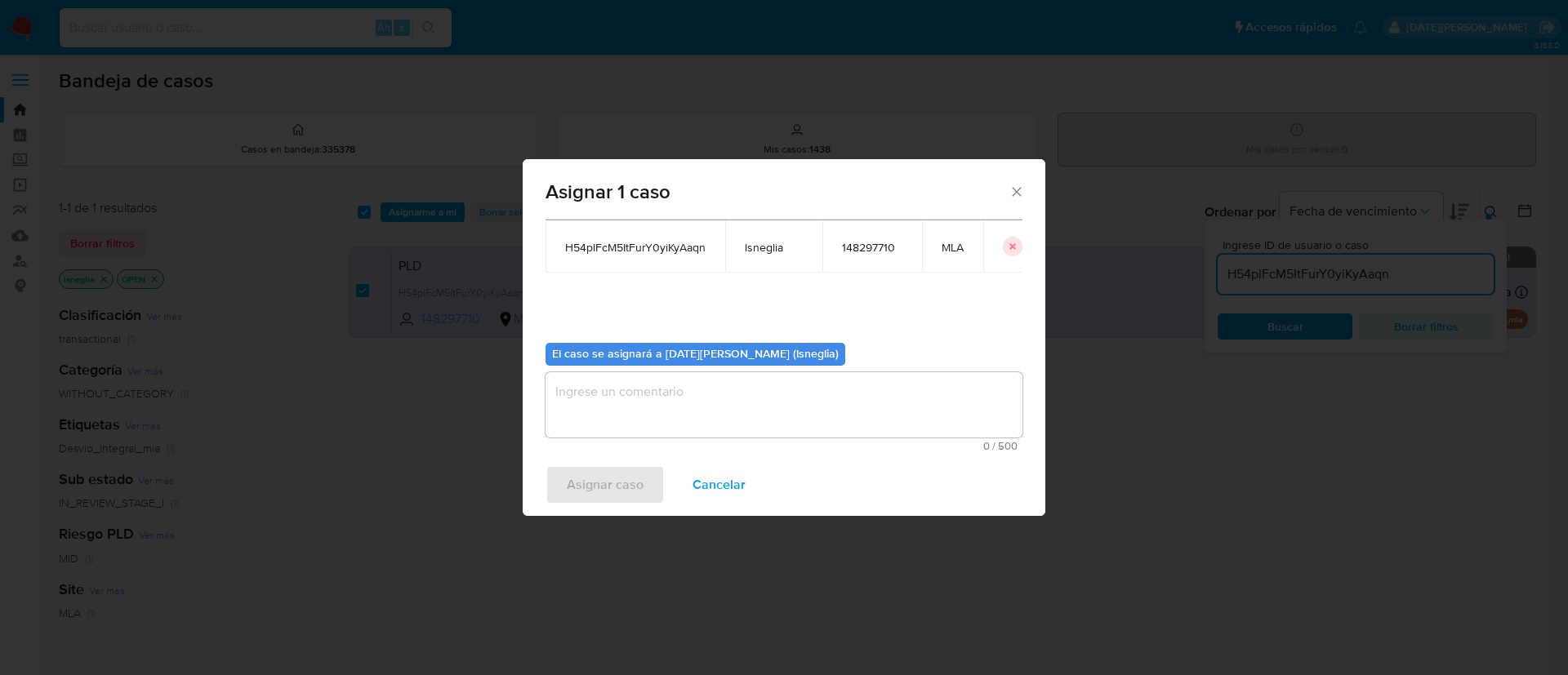
click at [720, 444] on span "0 / 500" at bounding box center [783, 445] width 467 height 11
click at [723, 405] on textarea "assign-modal" at bounding box center [783, 405] width 477 height 65
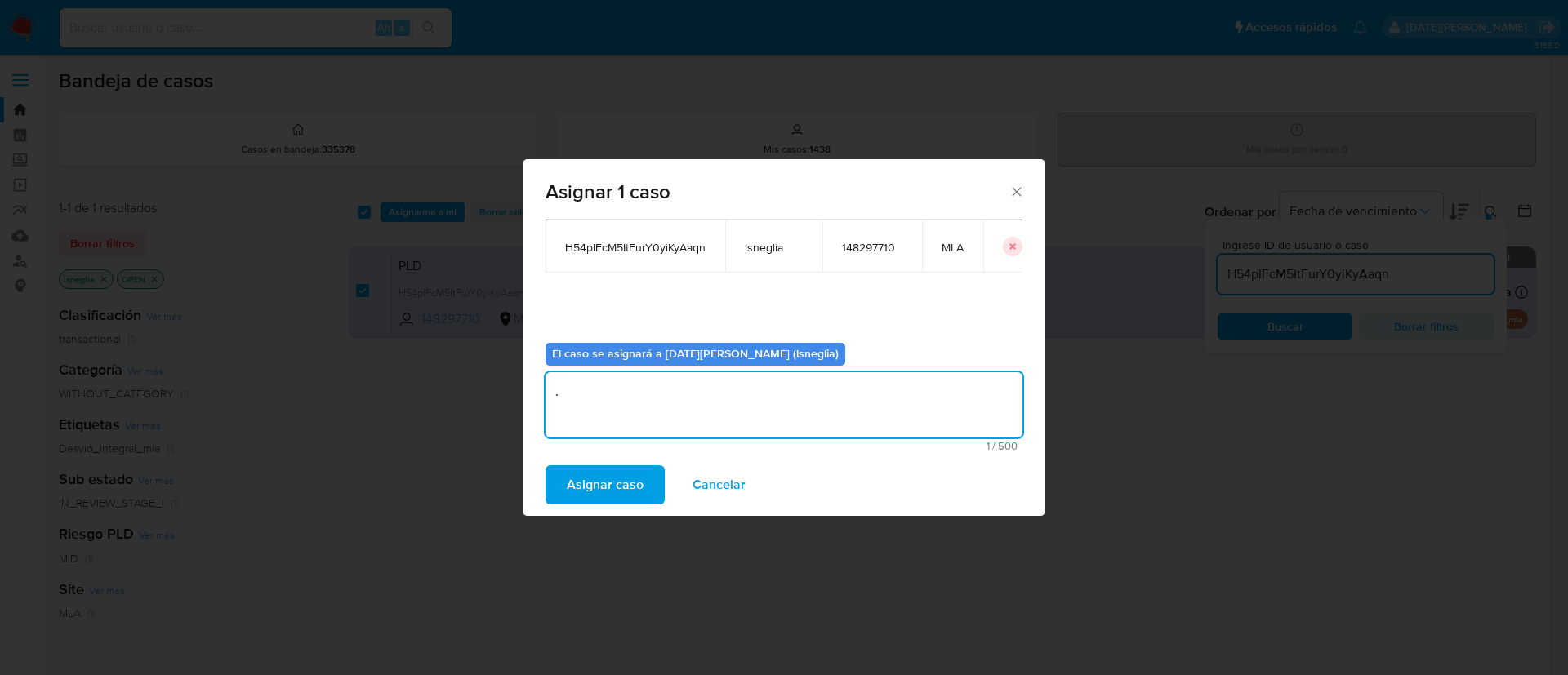
type textarea "."
click at [633, 488] on span "Asignar caso" at bounding box center [605, 485] width 77 height 36
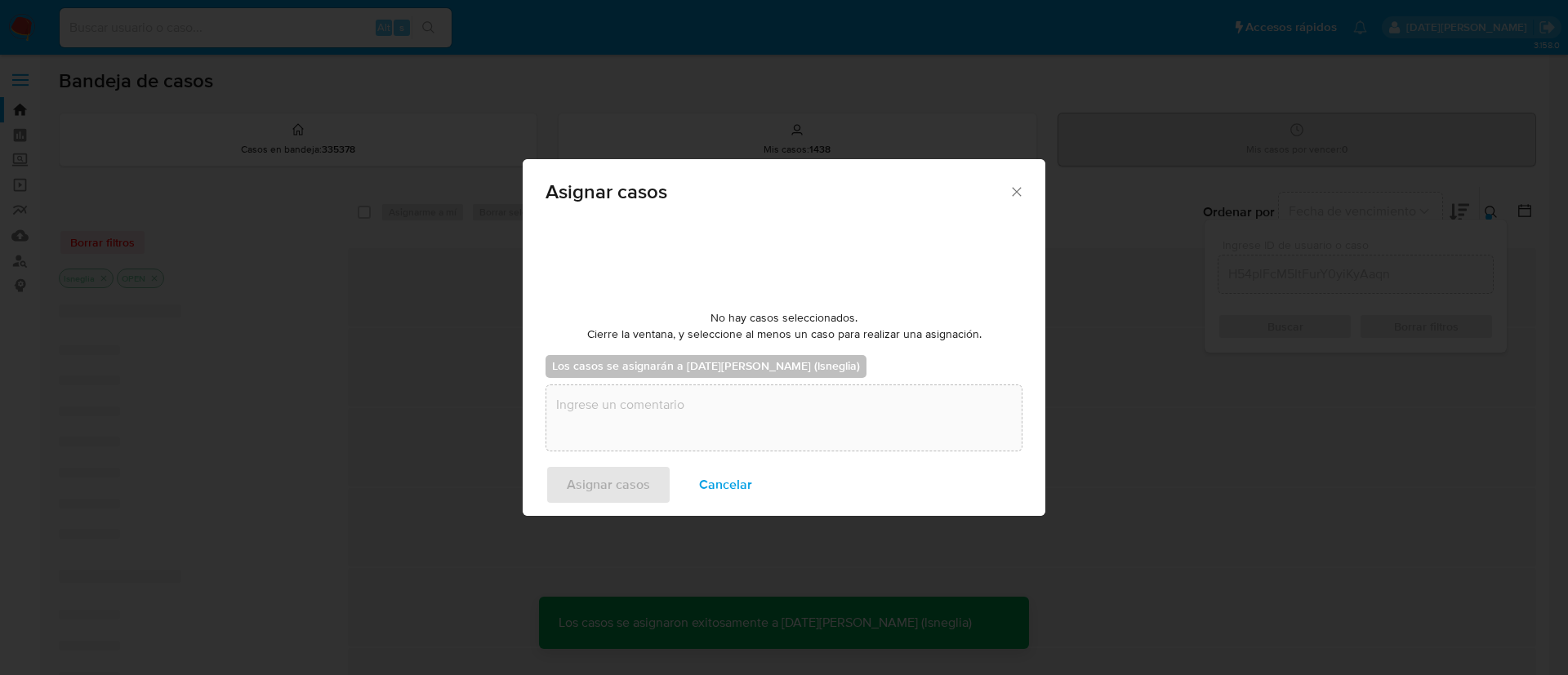
checkbox input "false"
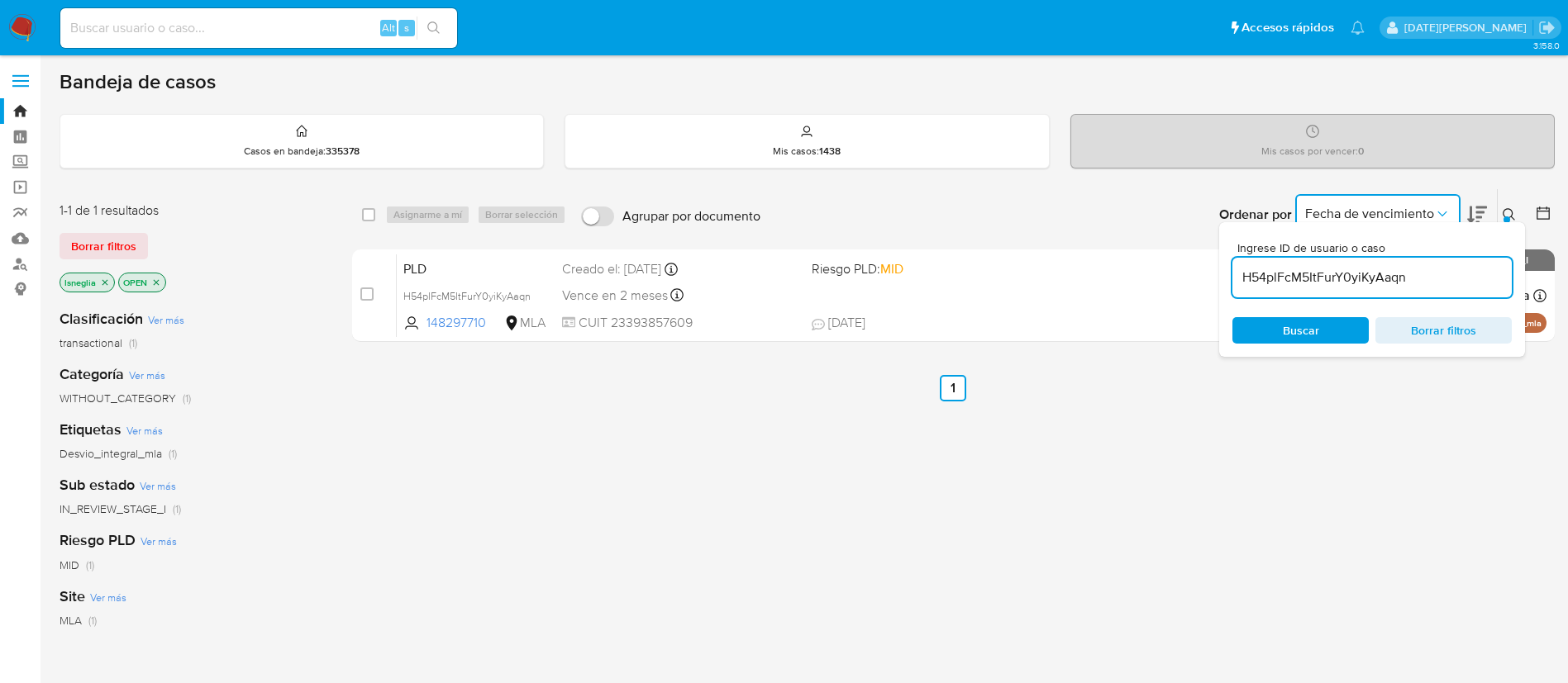
click at [1441, 217] on icon "Ordenar por" at bounding box center [1442, 214] width 17 height 17
click at [1510, 216] on icon at bounding box center [1509, 215] width 13 height 13
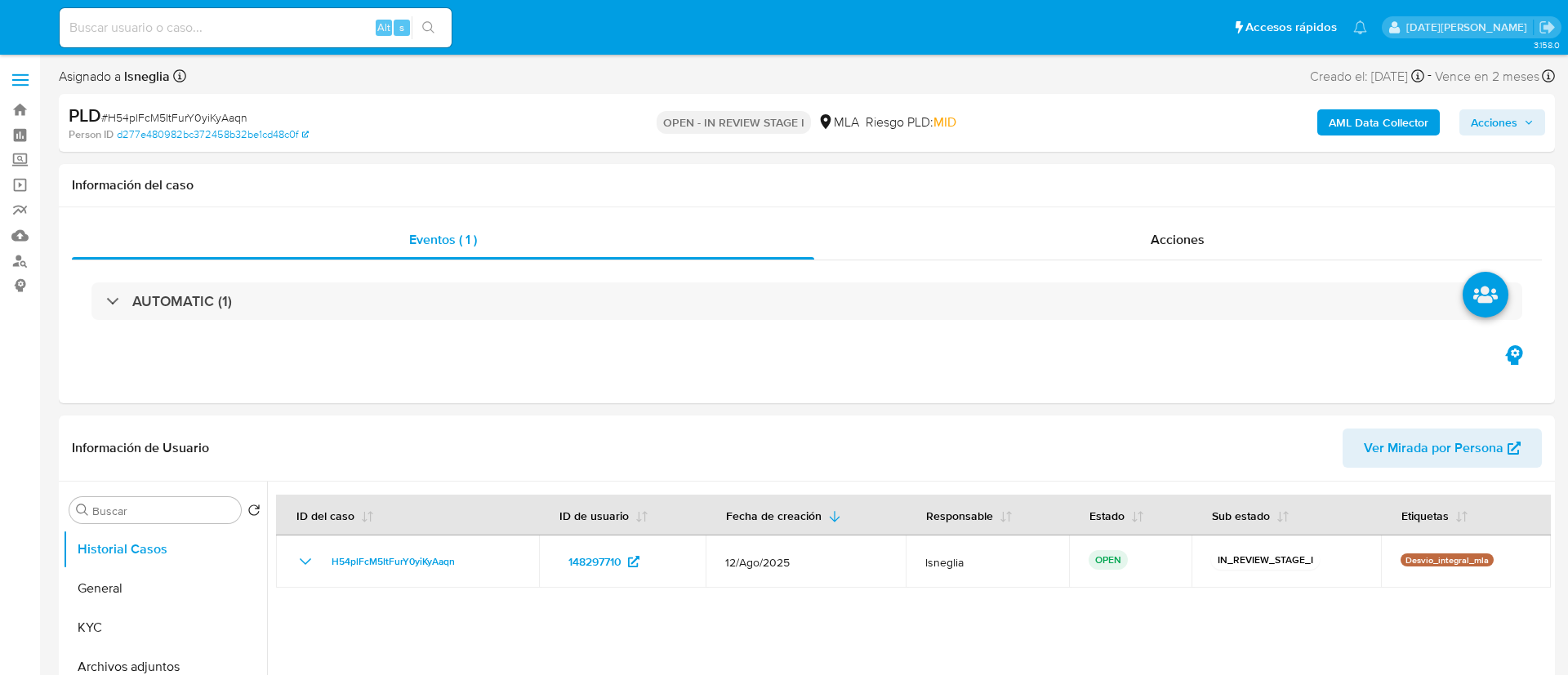
select select "10"
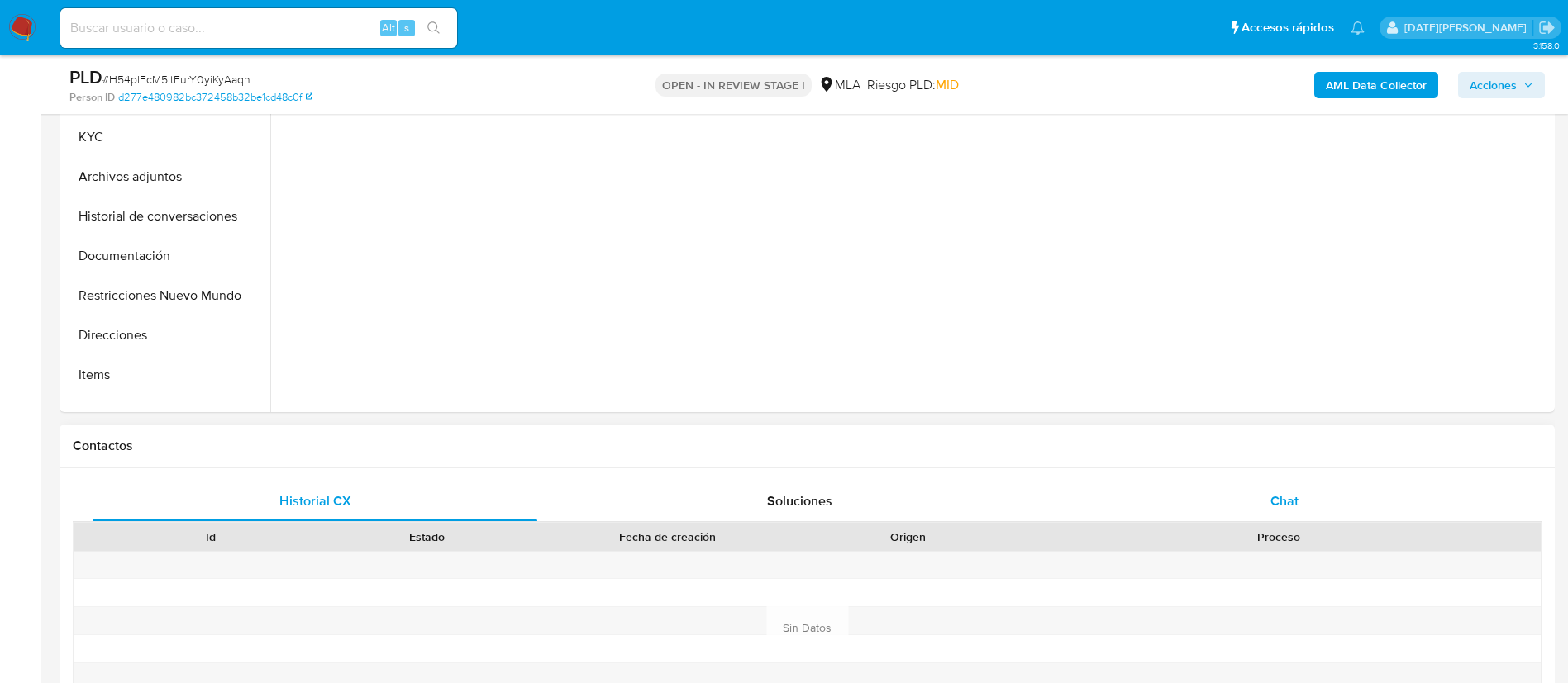
scroll to position [495, 0]
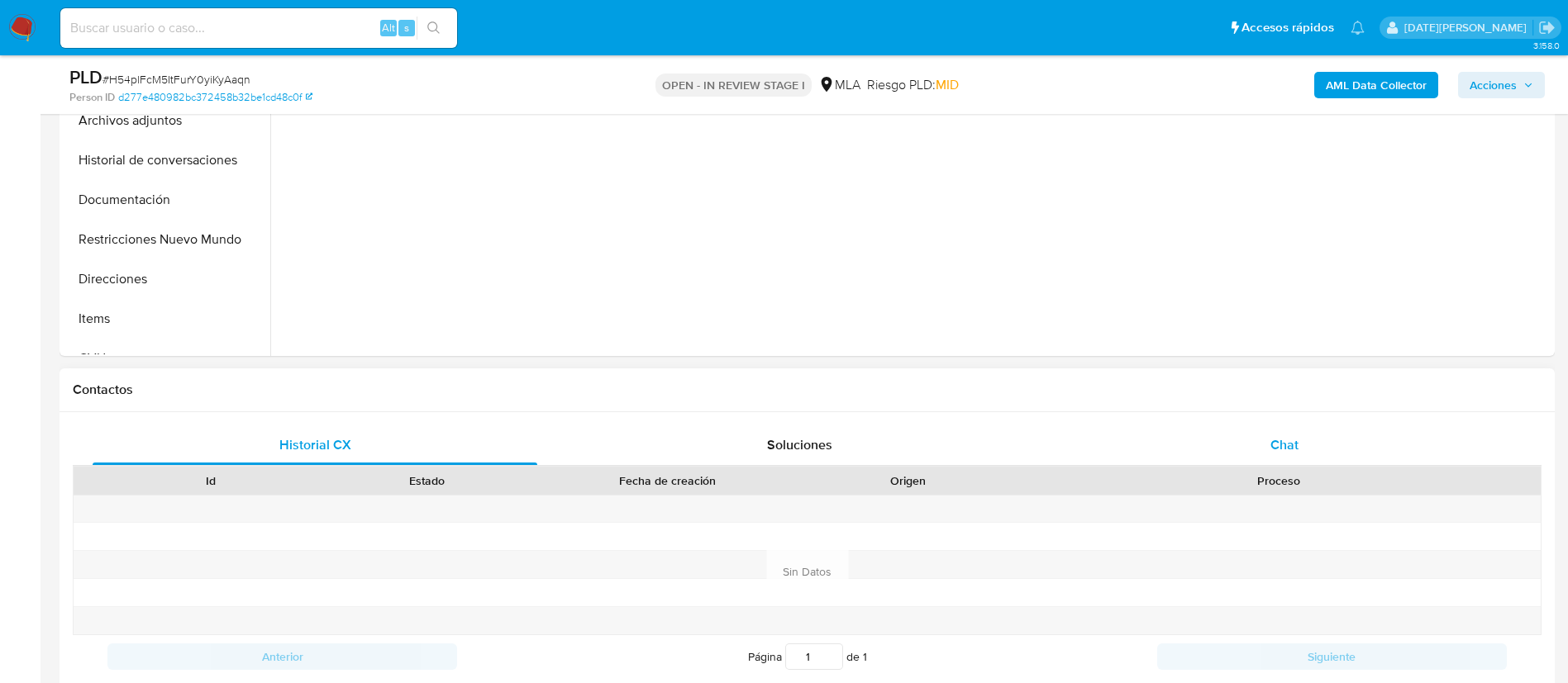
click at [1275, 447] on span "Chat" at bounding box center [1284, 444] width 28 height 19
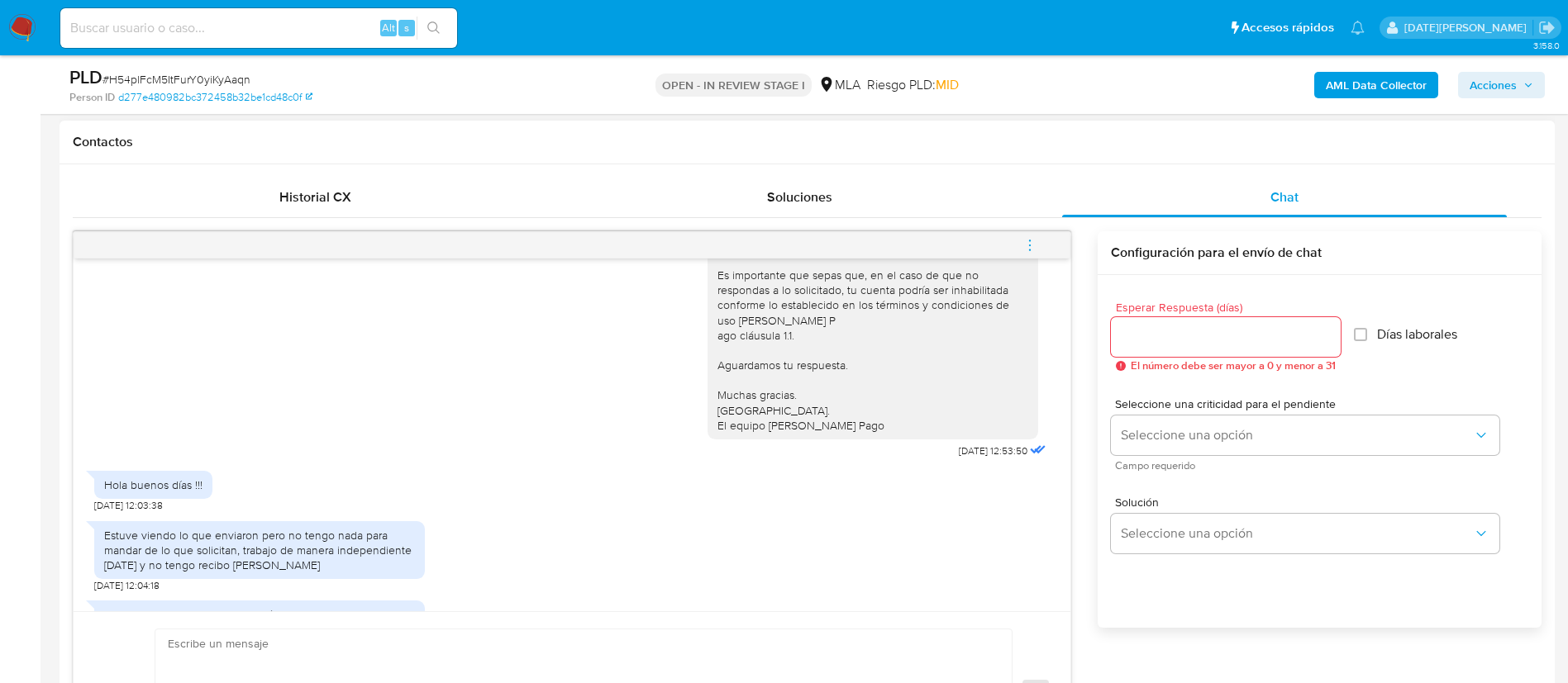
scroll to position [1525, 0]
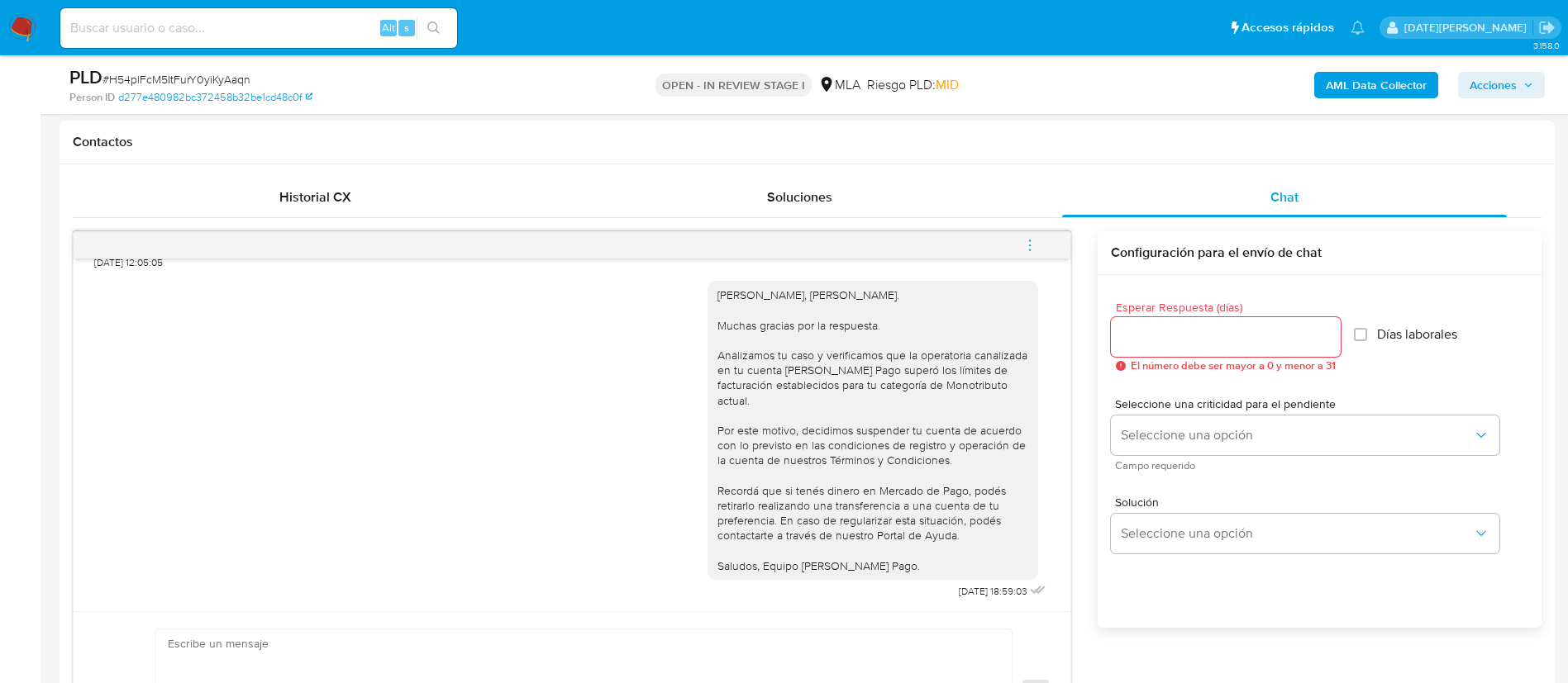
click at [1036, 242] on icon "menu-action" at bounding box center [1029, 246] width 15 height 15
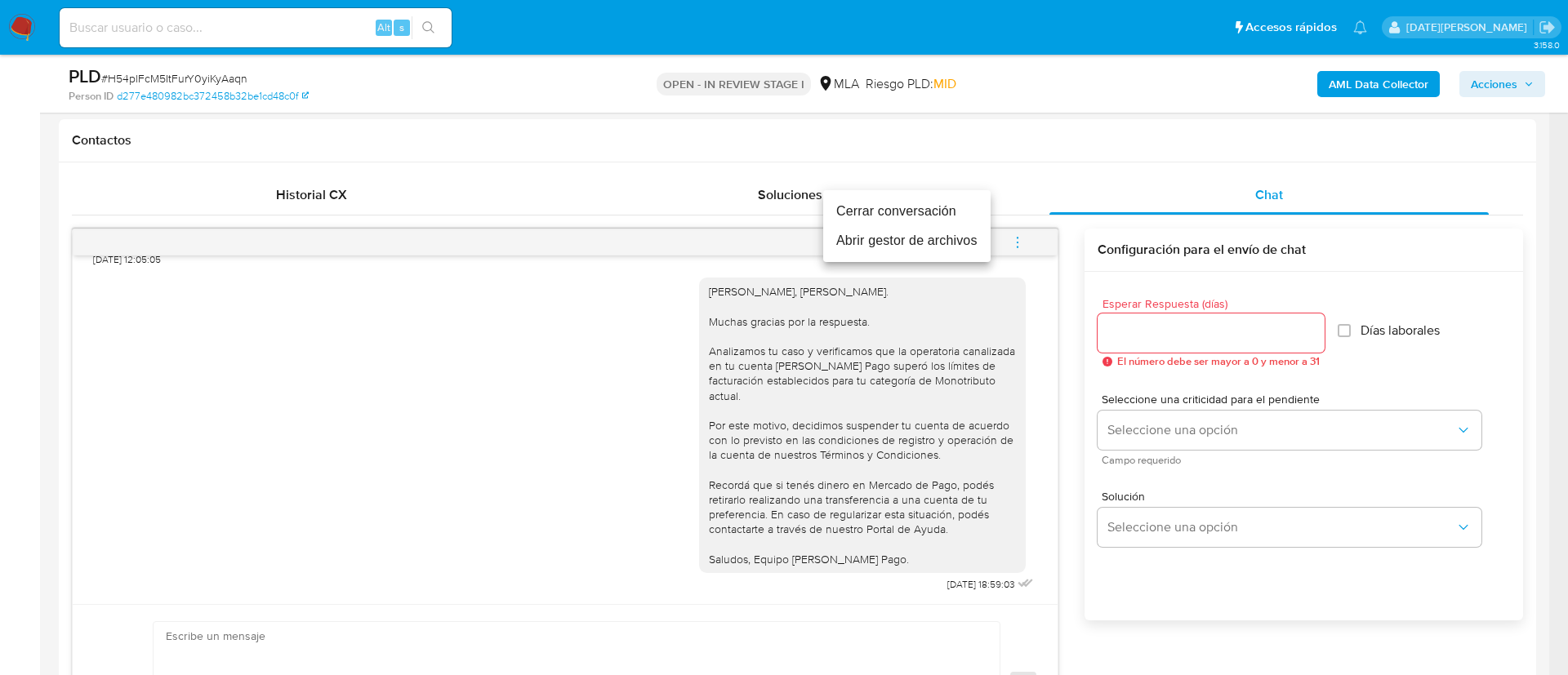
click at [931, 216] on li "Cerrar conversación" at bounding box center [907, 212] width 168 height 29
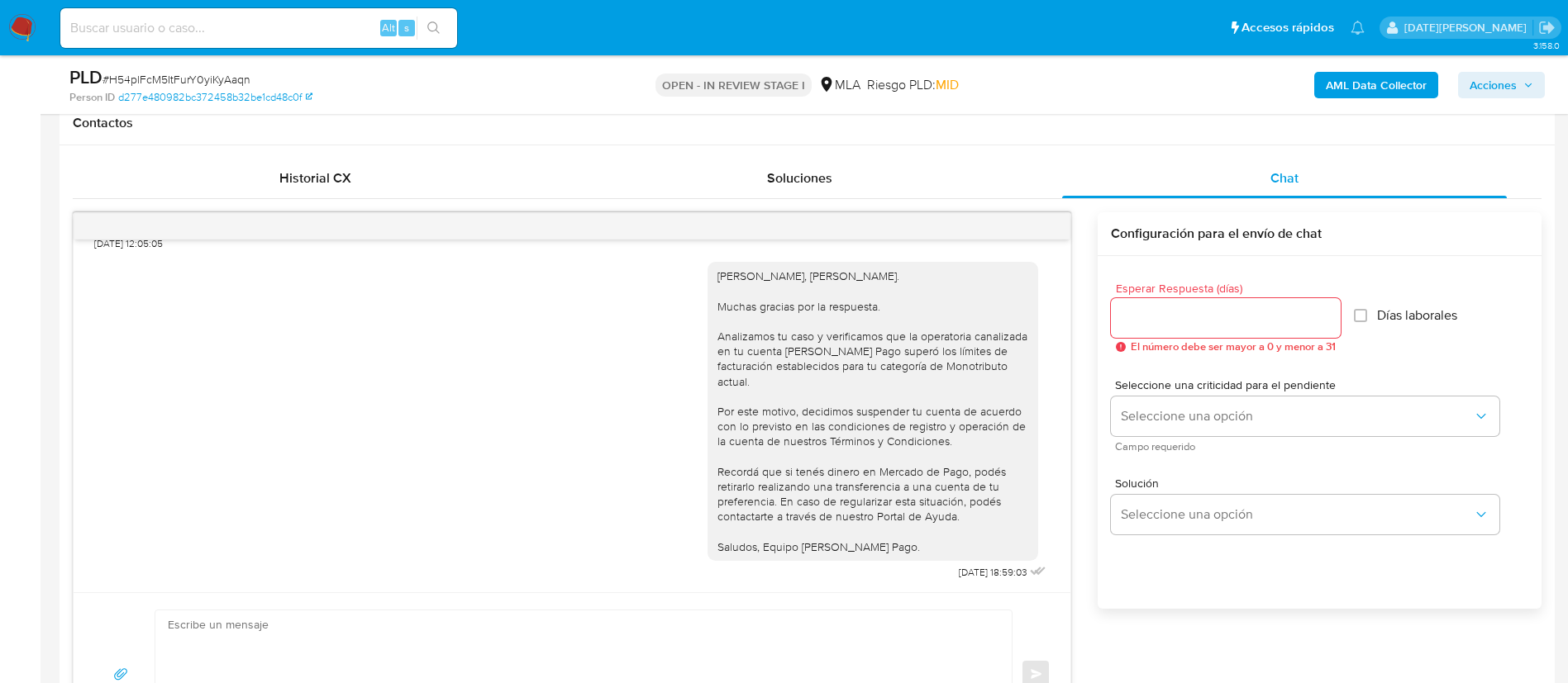
scroll to position [867, 0]
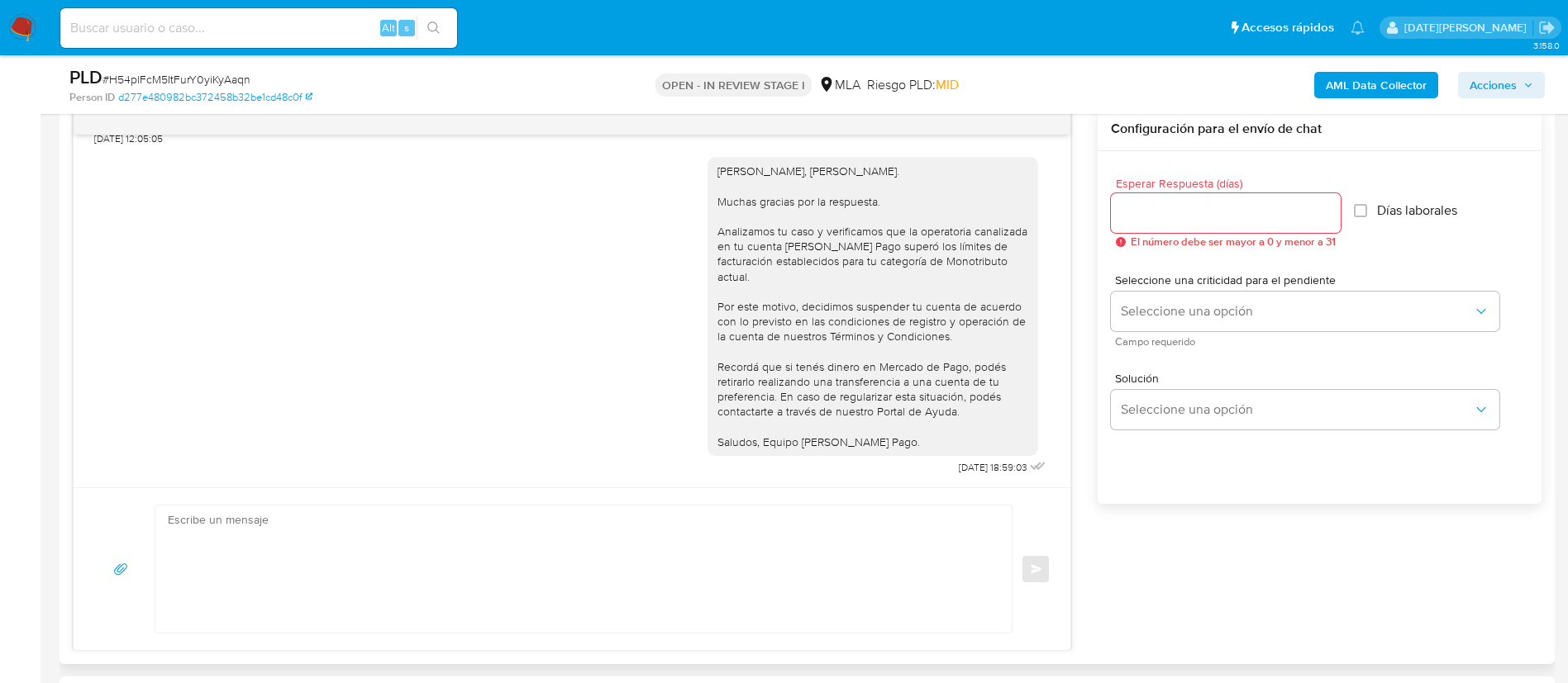
click at [1121, 474] on div "Esperar Respuesta (días) El número debe ser mayor a 0 y menor a 31 Días laboral…" at bounding box center [1319, 349] width 444 height 396
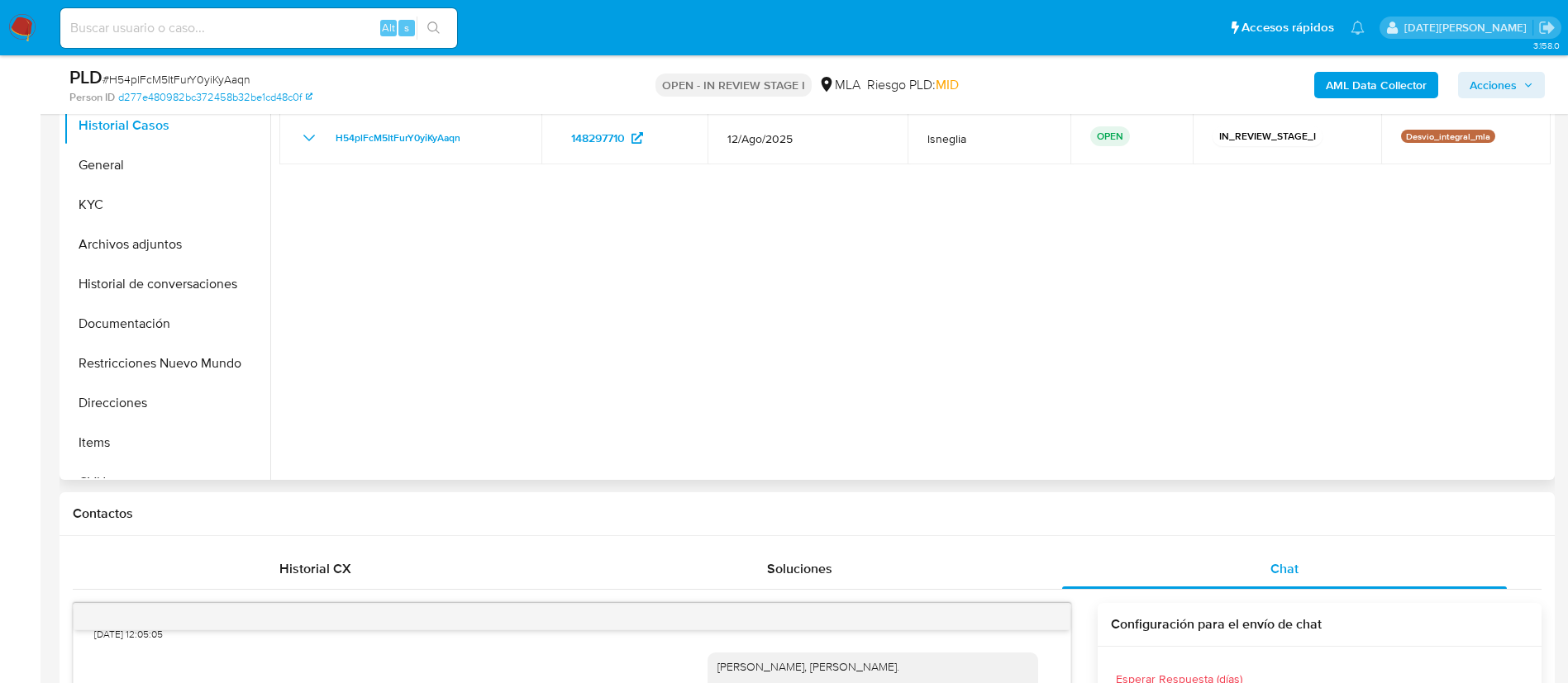
scroll to position [248, 0]
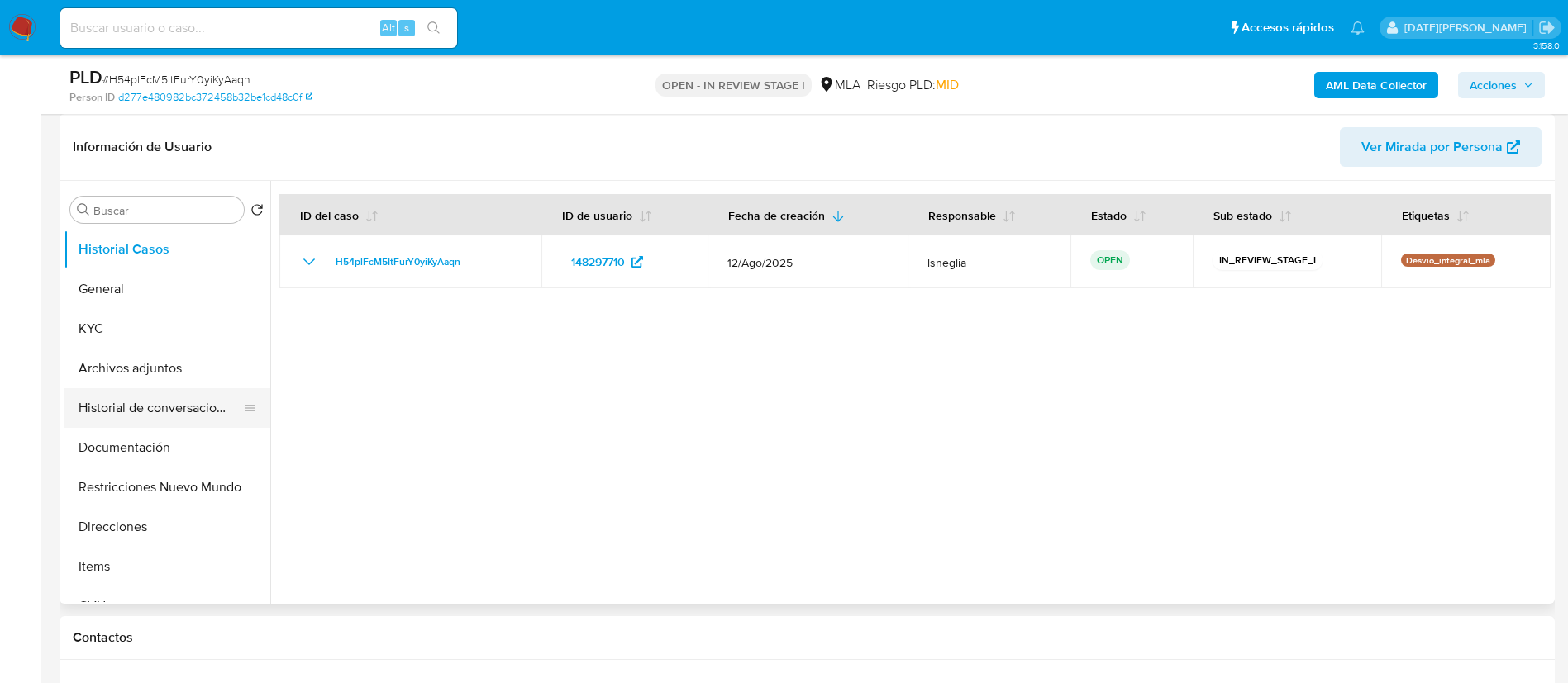
click at [143, 406] on button "Historial de conversaciones" at bounding box center [161, 408] width 194 height 40
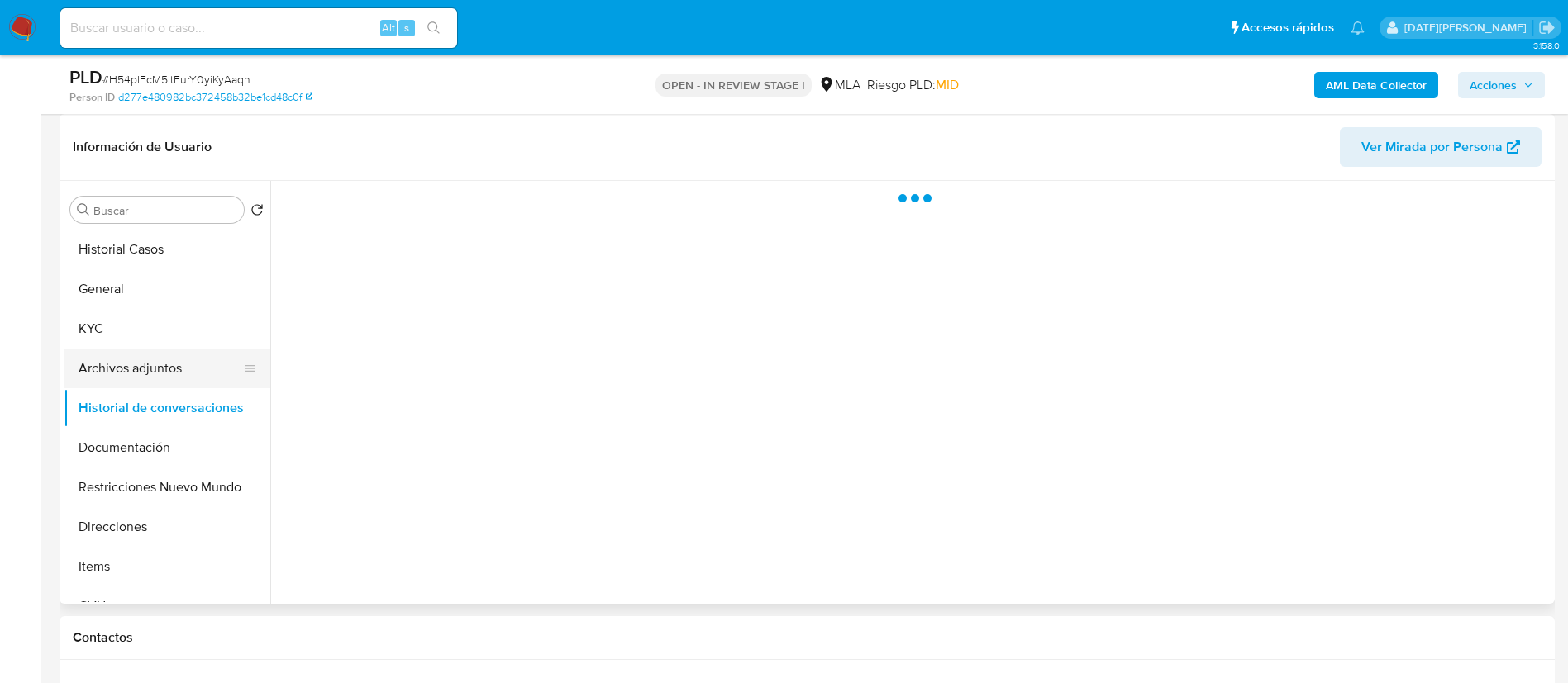
click at [147, 361] on button "Archivos adjuntos" at bounding box center [161, 368] width 194 height 40
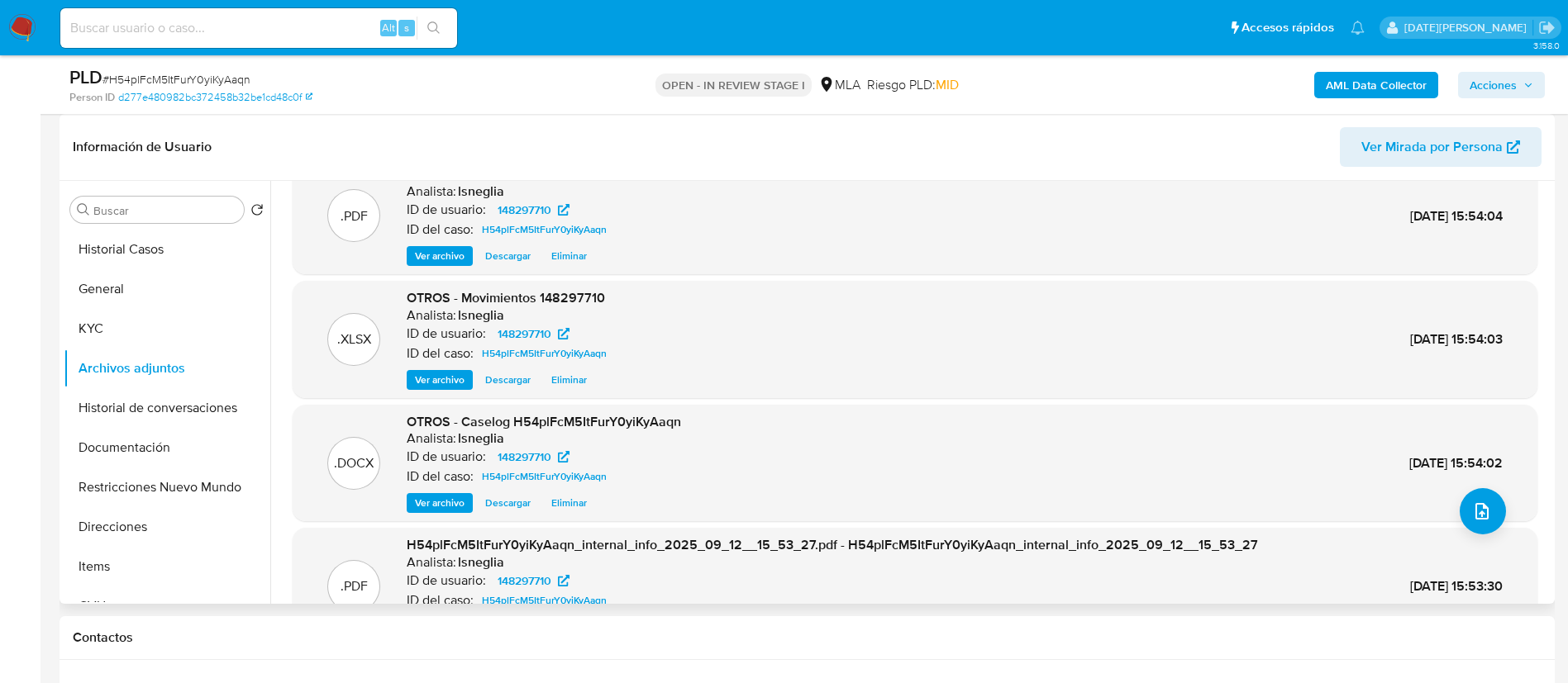
scroll to position [0, 0]
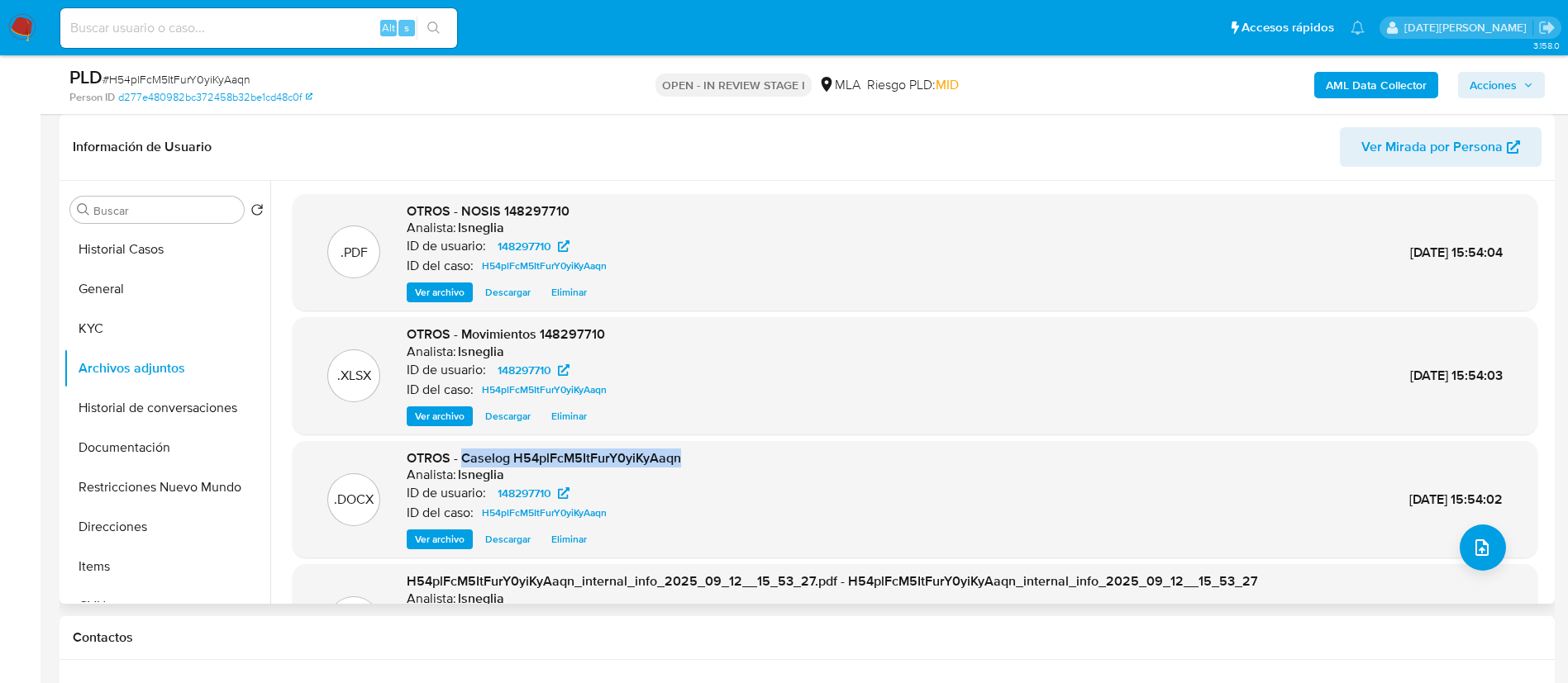
drag, startPoint x: 463, startPoint y: 457, endPoint x: 717, endPoint y: 454, distance: 254.0
click at [717, 454] on div ".DOCX OTROS - Caselog H54plFcM5ItFurY0yiKyAaqn Analista: lsneglia ID de usuario…" at bounding box center [915, 499] width 1228 height 101
copy span "Caselog H54plFcM5ItFurY0yiKyAaqn"
drag, startPoint x: 114, startPoint y: 408, endPoint x: 497, endPoint y: 365, distance: 385.4
click at [114, 408] on button "Historial de conversaciones" at bounding box center [167, 408] width 207 height 40
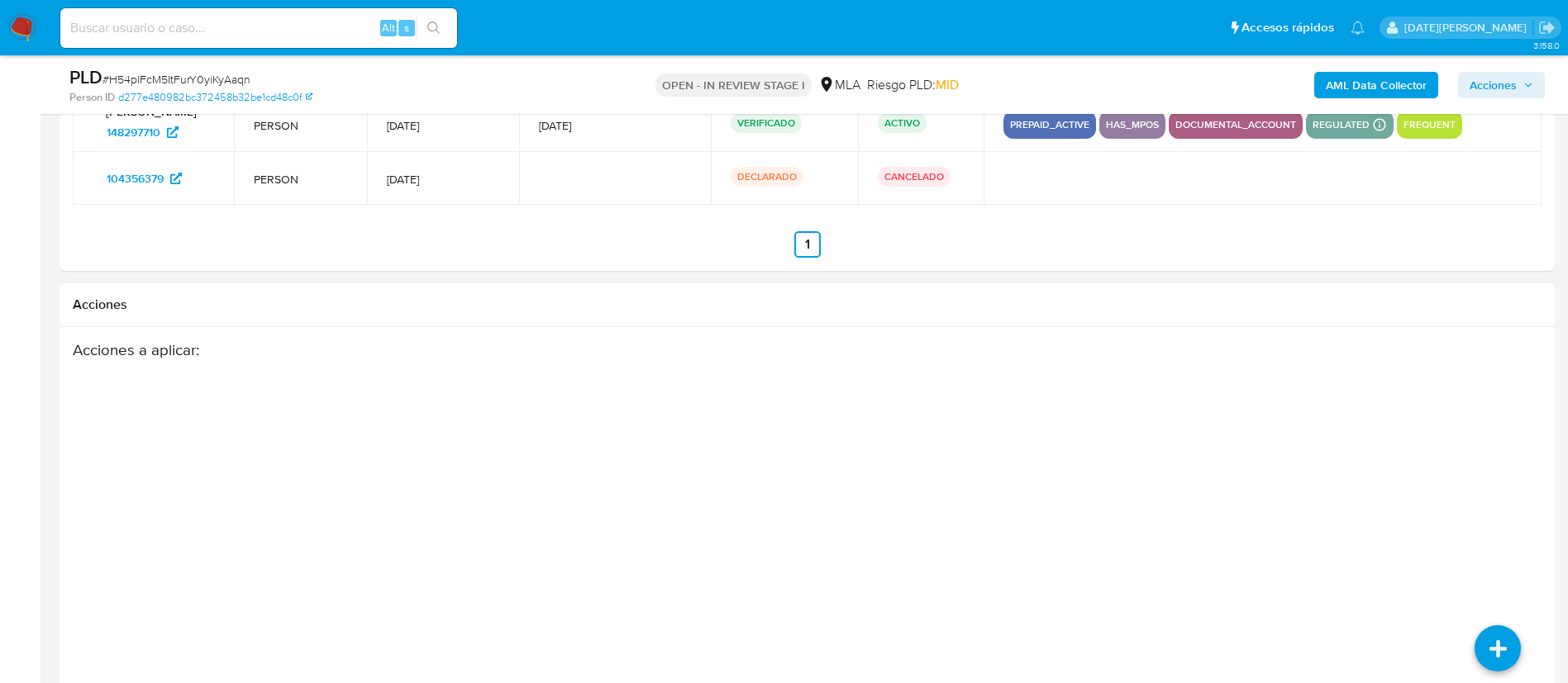
scroll to position [2973, 0]
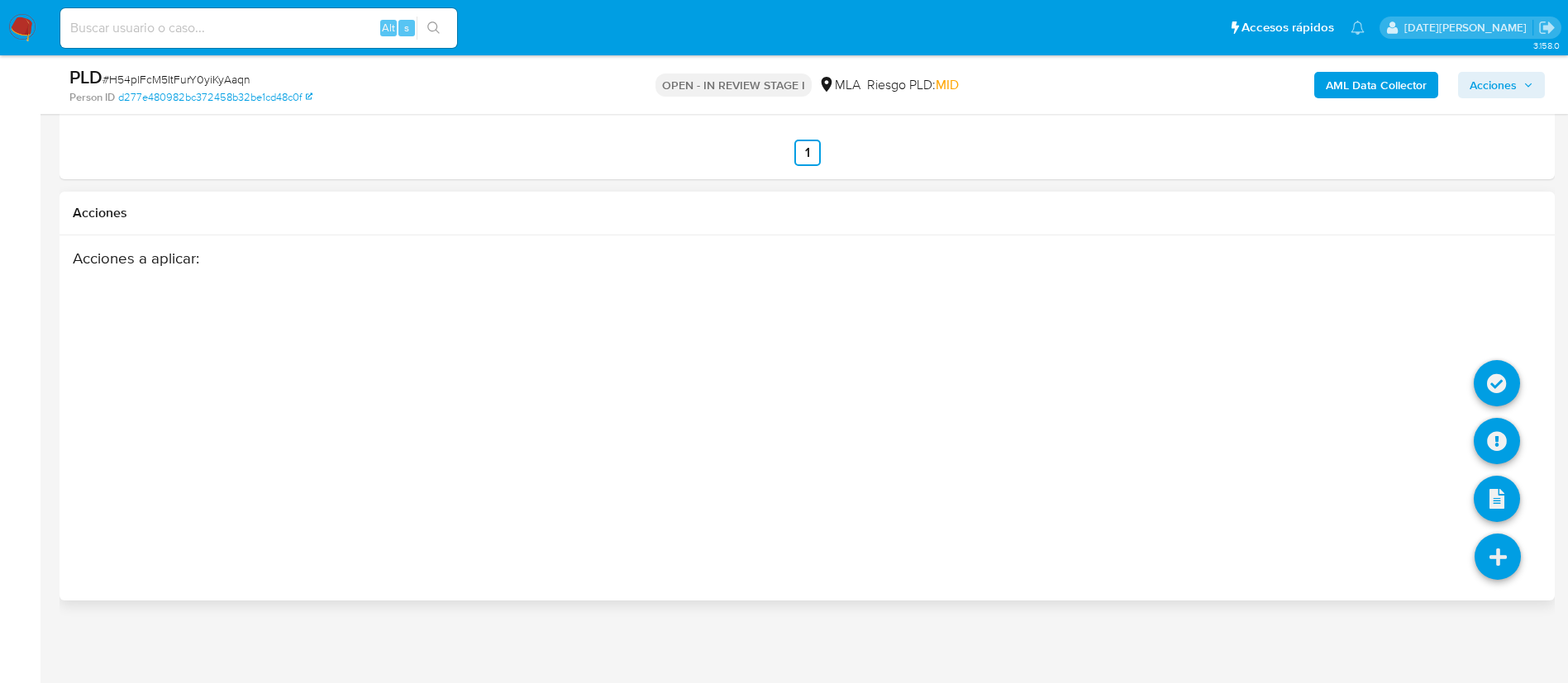
click at [1508, 555] on icon at bounding box center [1498, 556] width 46 height 46
click at [1498, 447] on icon at bounding box center [1497, 441] width 46 height 46
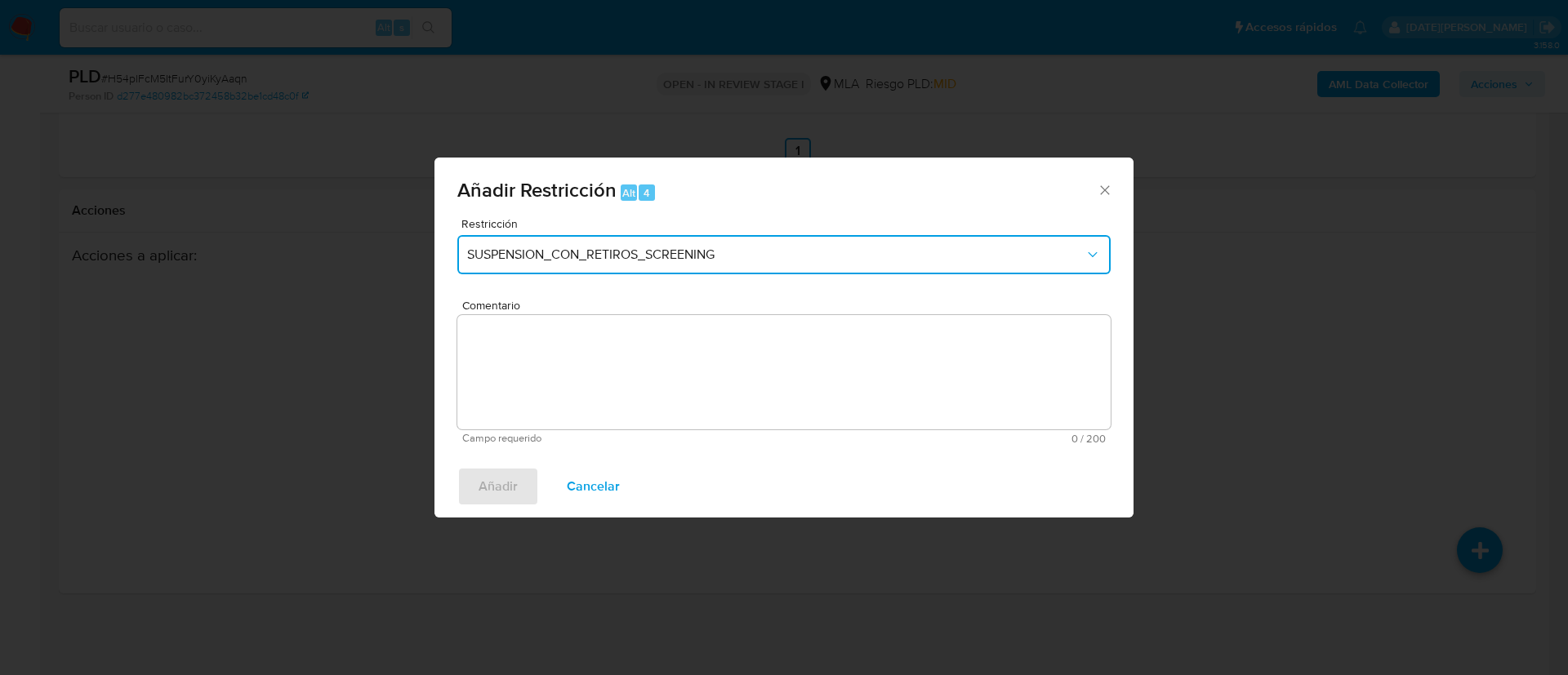
click at [691, 253] on span "SUSPENSION_CON_RETIROS_SCREENING" at bounding box center [775, 255] width 617 height 16
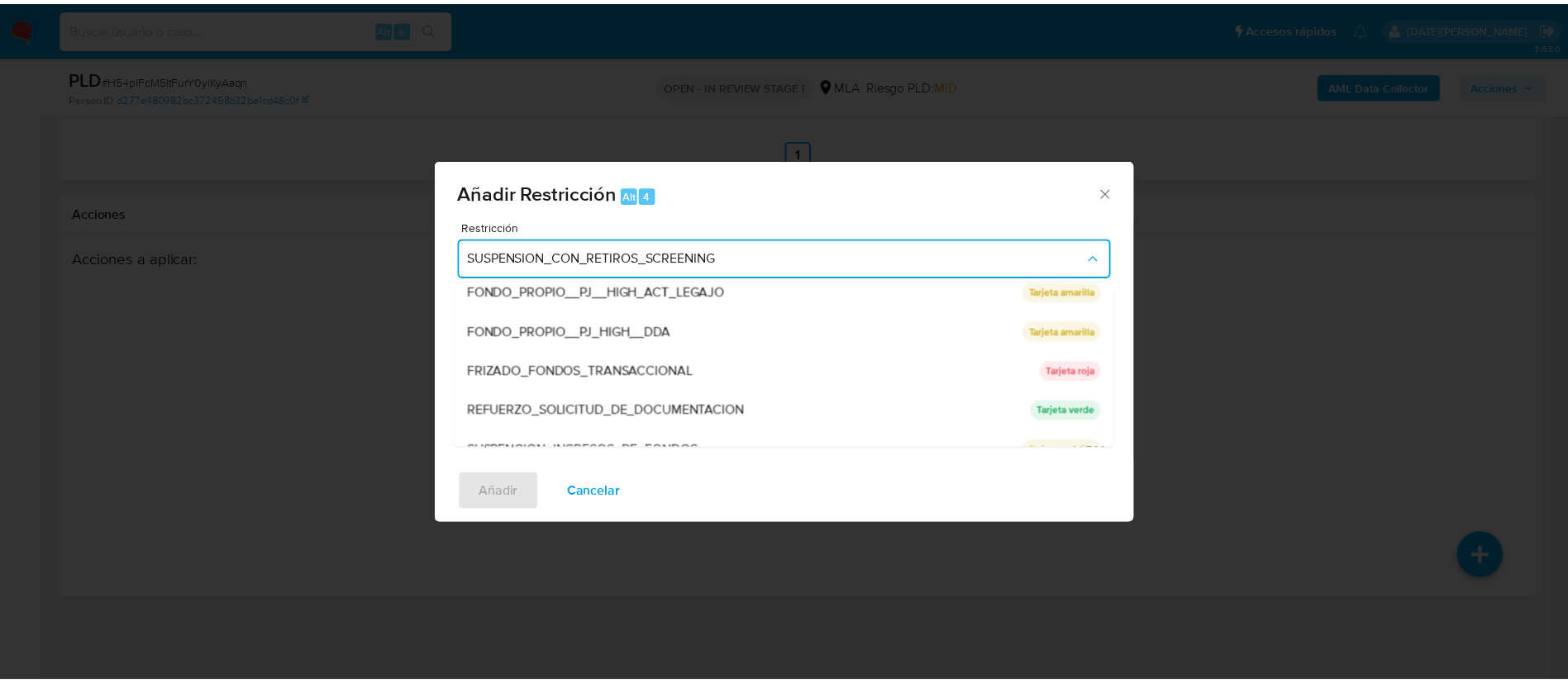
scroll to position [350, 0]
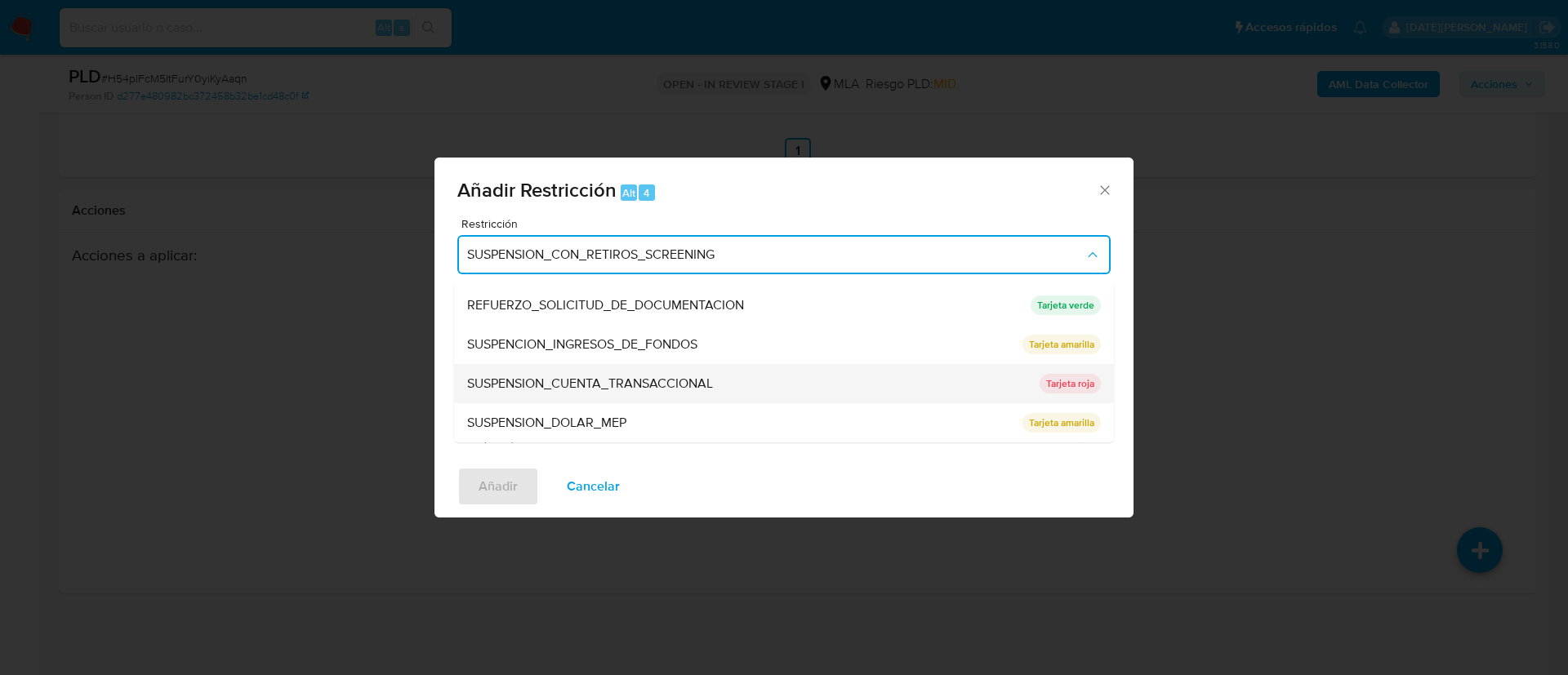
click at [661, 377] on span "SUSPENSION_CUENTA_TRANSACCIONAL" at bounding box center [589, 383] width 246 height 16
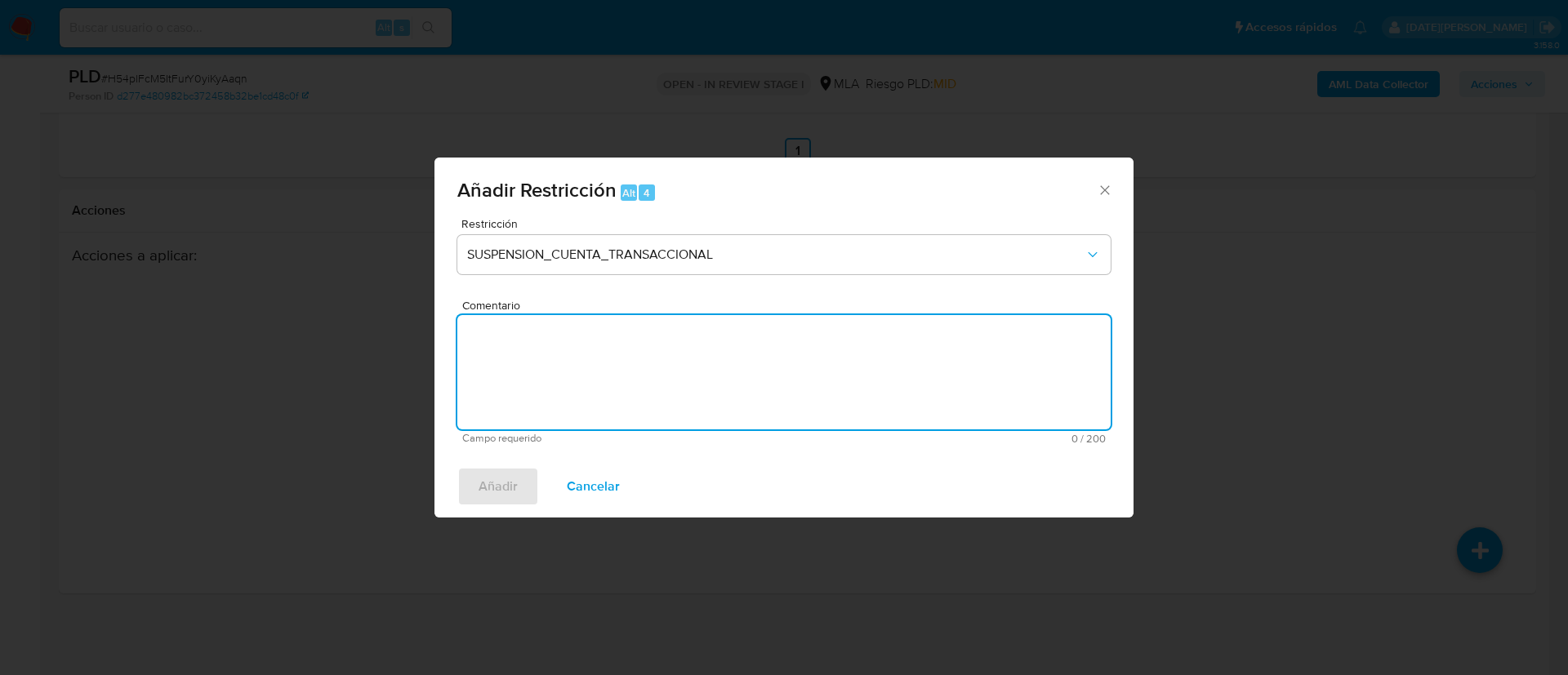
click at [643, 372] on textarea "Comentario" at bounding box center [783, 373] width 653 height 114
type textarea "aml"
click at [737, 300] on span "Comentario" at bounding box center [788, 306] width 653 height 12
click at [737, 315] on textarea "aml" at bounding box center [783, 373] width 653 height 114
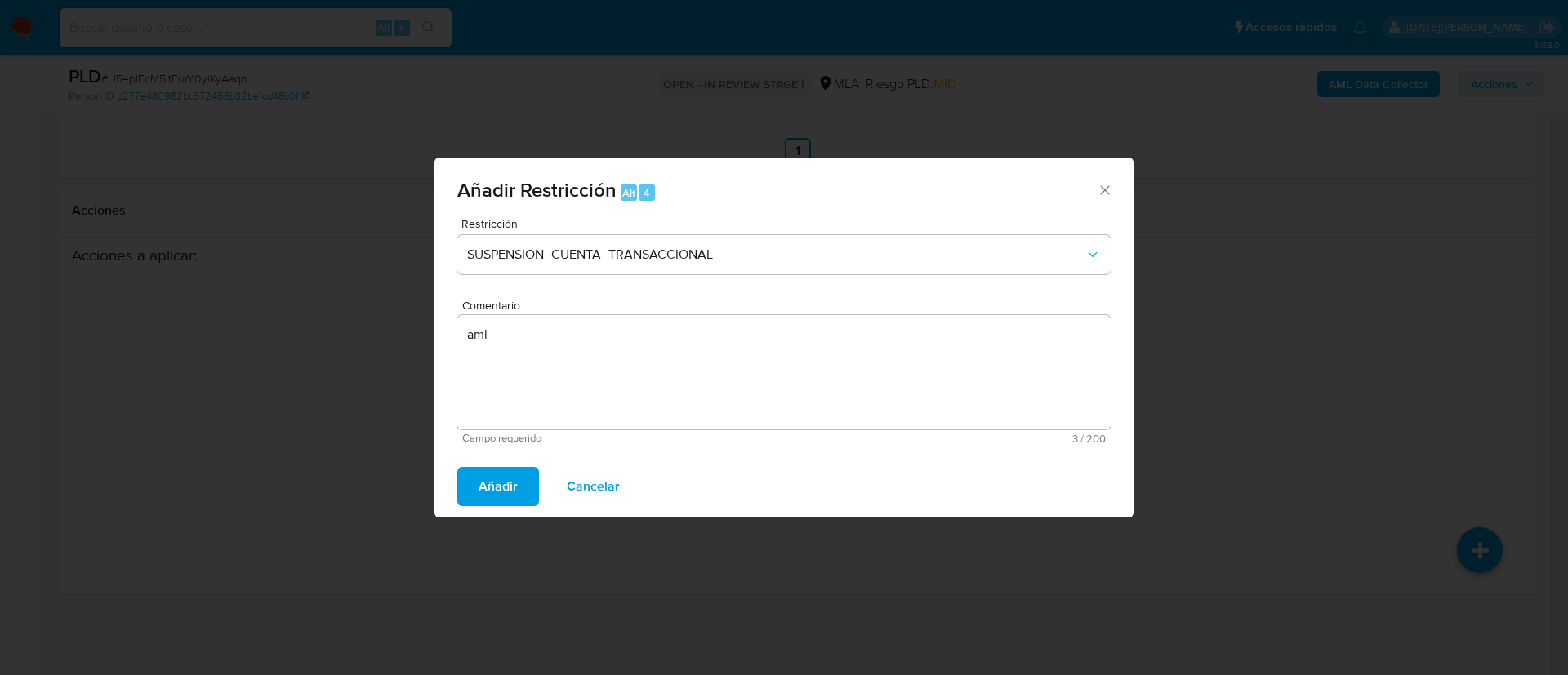
click at [513, 489] on span "Añadir" at bounding box center [498, 486] width 39 height 36
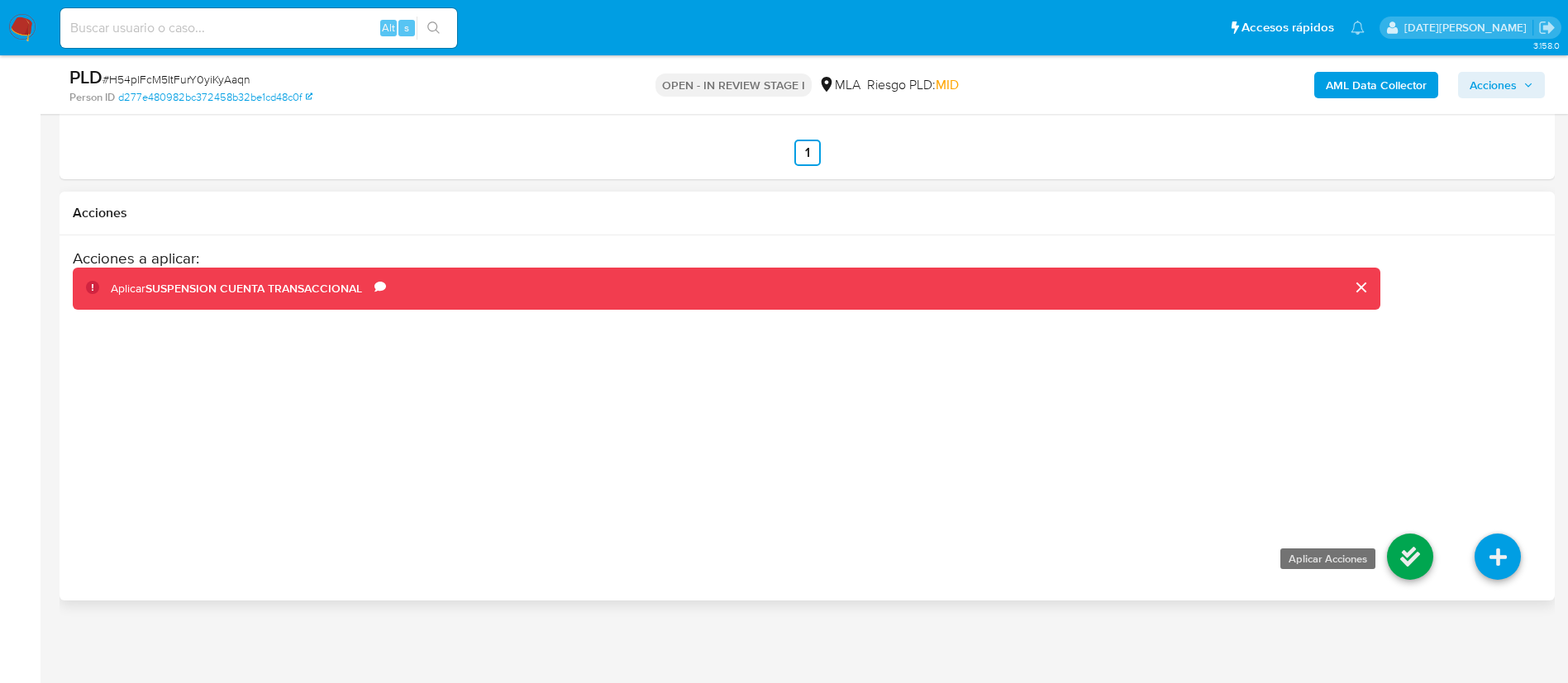
click at [1402, 561] on icon at bounding box center [1410, 556] width 46 height 46
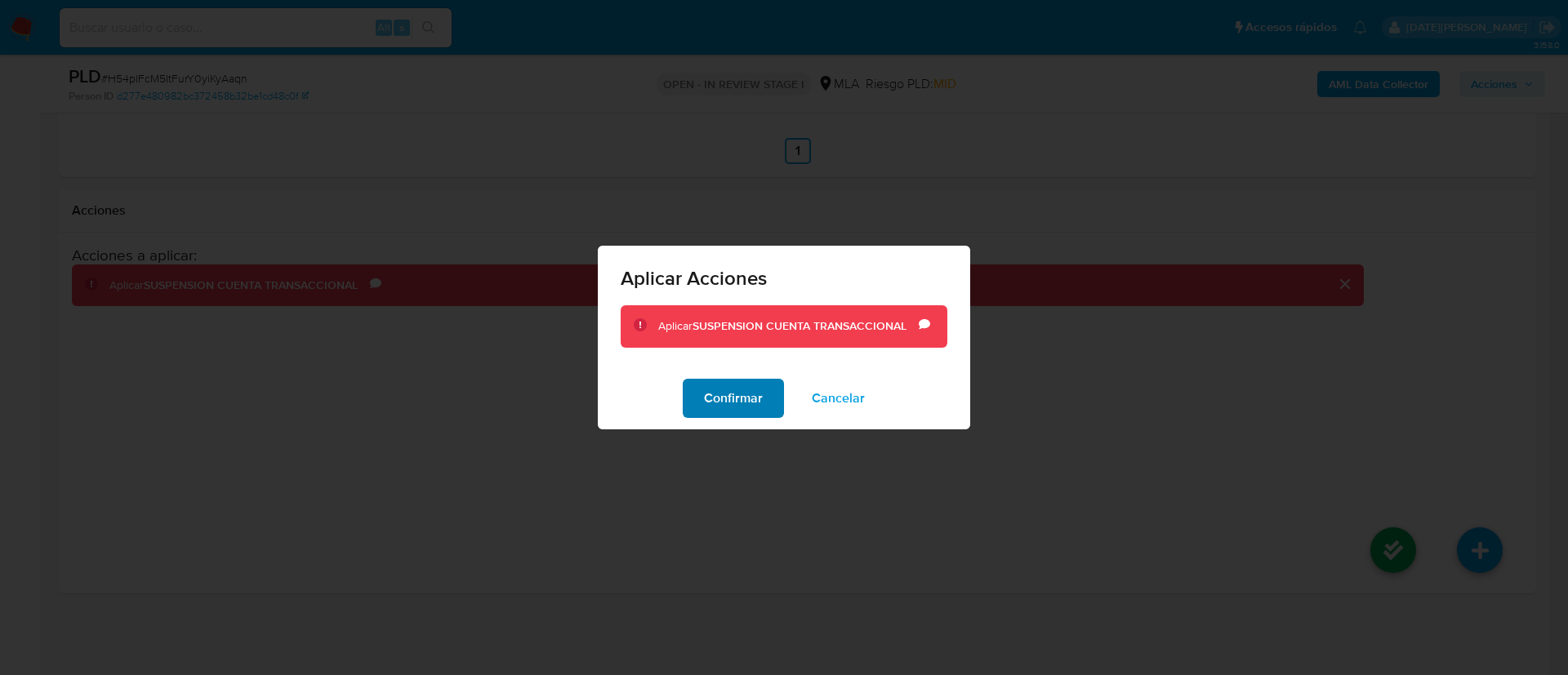
click at [697, 396] on button "Confirmar" at bounding box center [733, 398] width 101 height 39
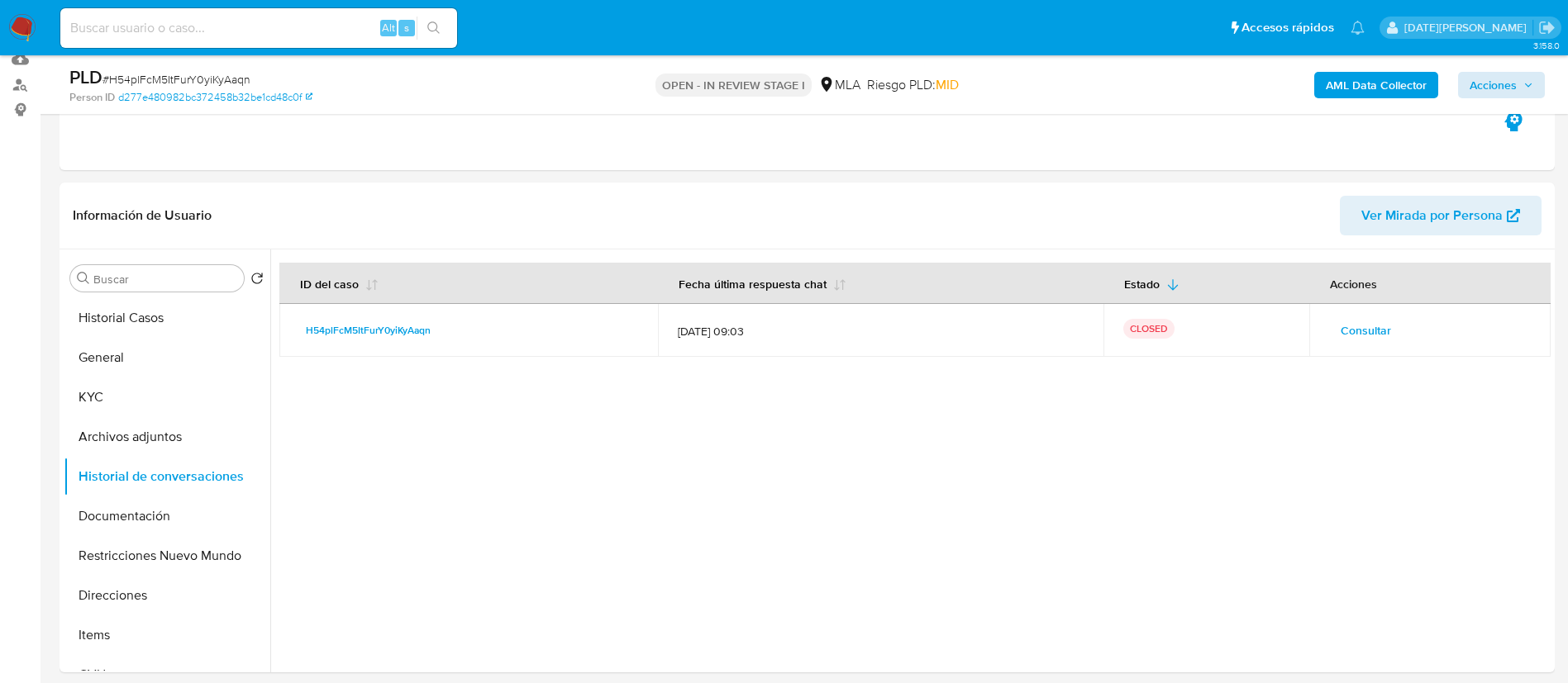
scroll to position [124, 0]
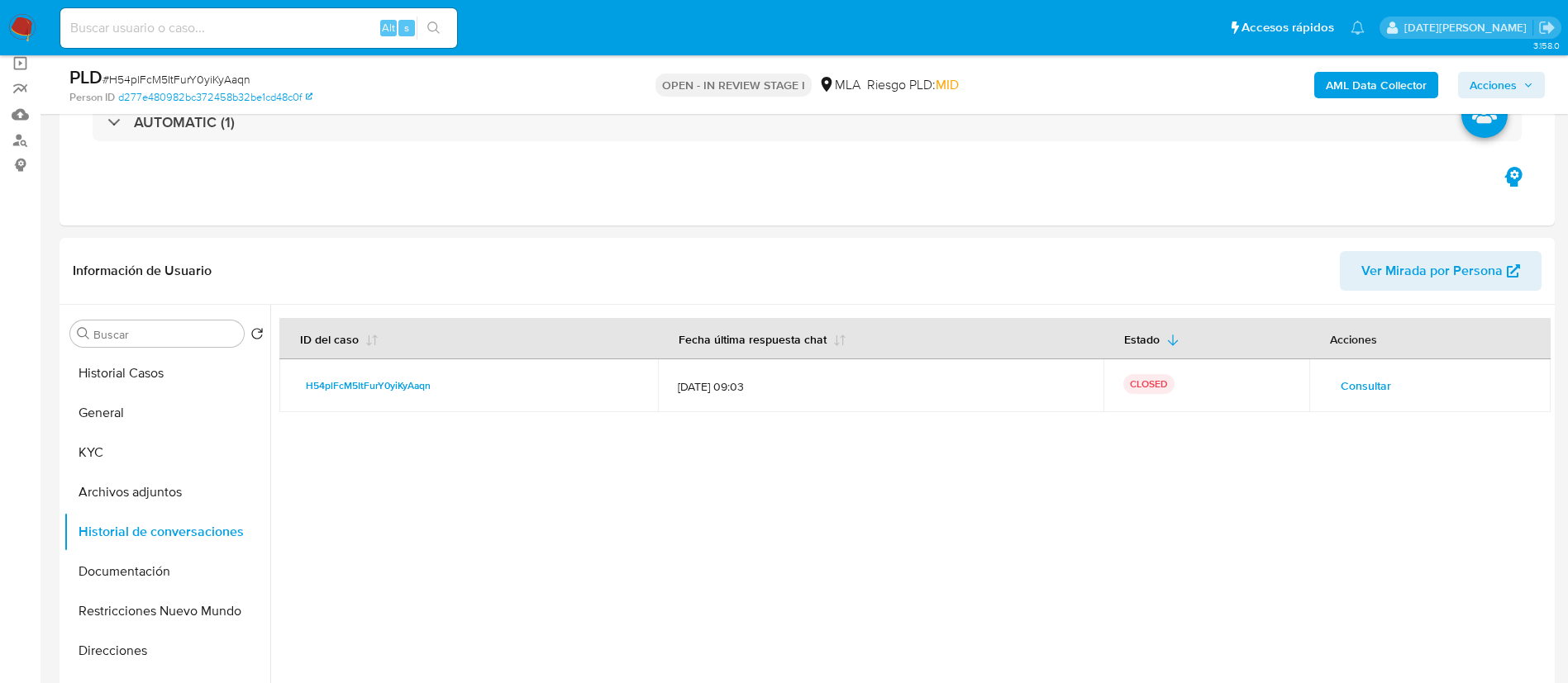
click at [1518, 66] on div "AML Data Collector Acciones" at bounding box center [1300, 84] width 487 height 39
click at [1506, 88] on span "Acciones" at bounding box center [1493, 85] width 47 height 26
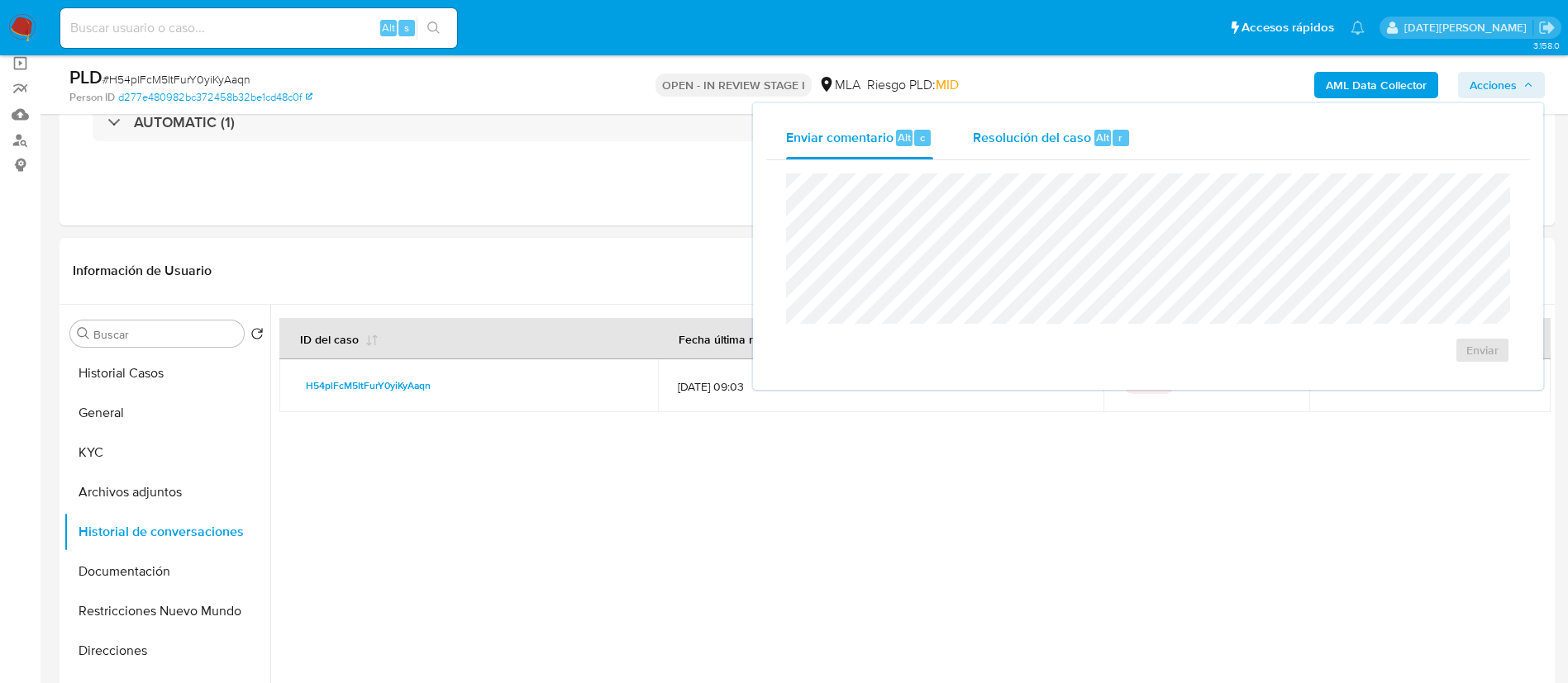
click at [1040, 133] on span "Resolución del caso" at bounding box center [1031, 136] width 118 height 19
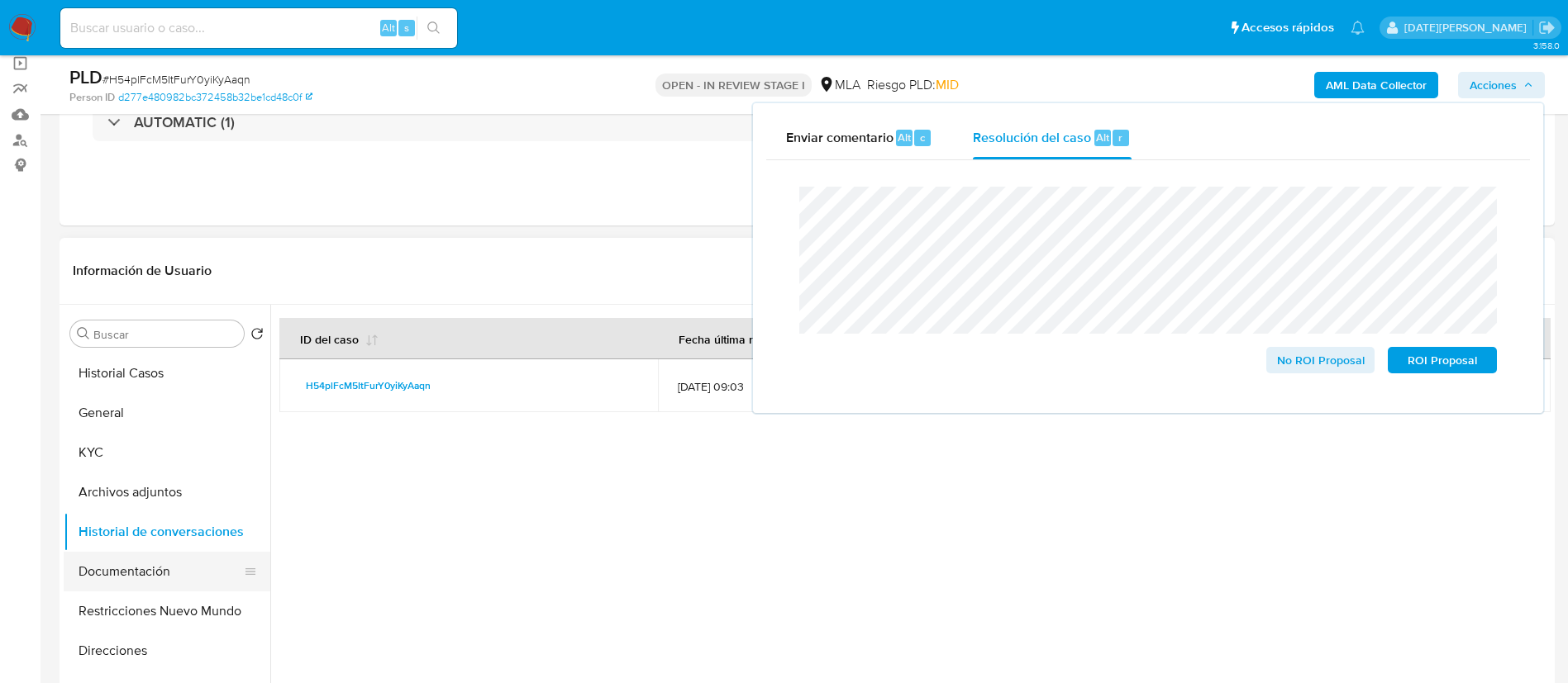
drag, startPoint x: 146, startPoint y: 577, endPoint x: 154, endPoint y: 581, distance: 8.9
click at [146, 578] on button "Documentación" at bounding box center [161, 571] width 194 height 40
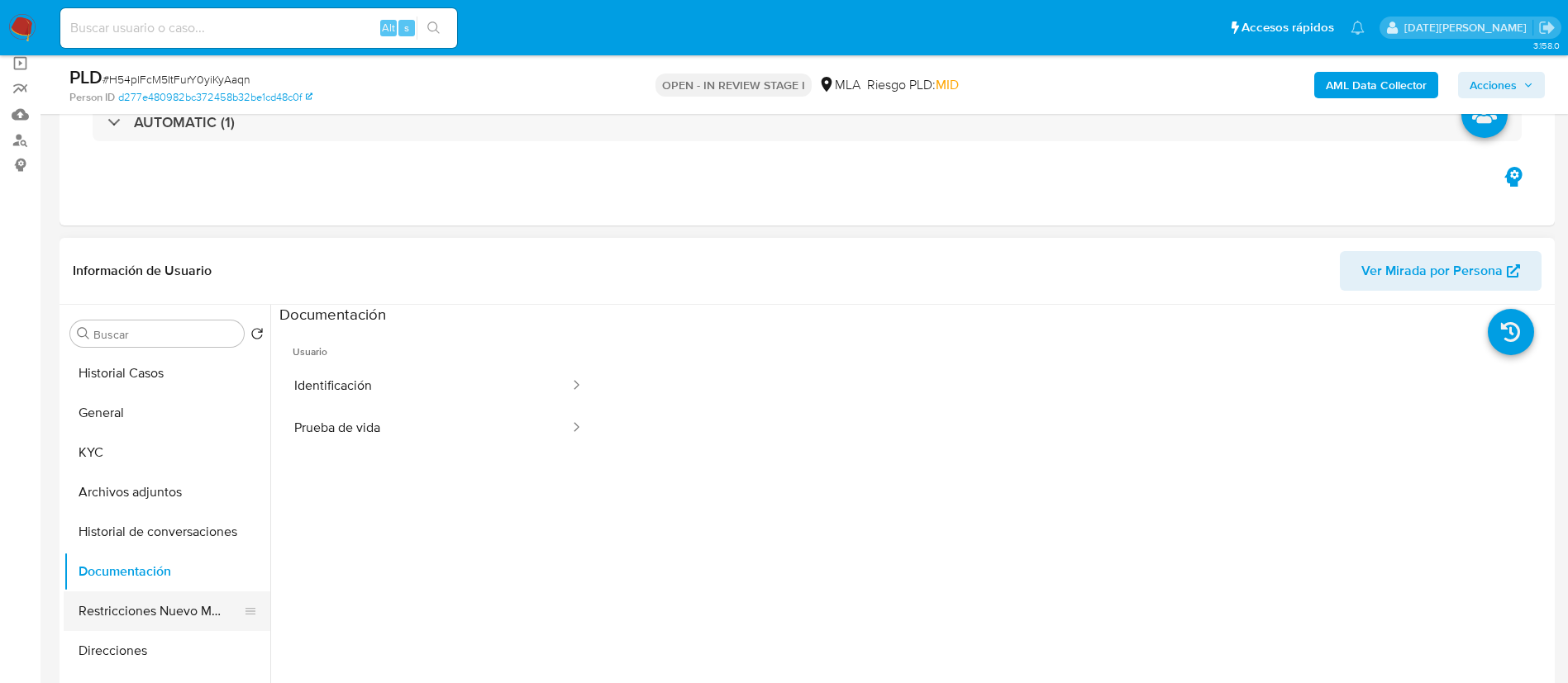
click at [137, 606] on button "Restricciones Nuevo Mundo" at bounding box center [161, 611] width 194 height 40
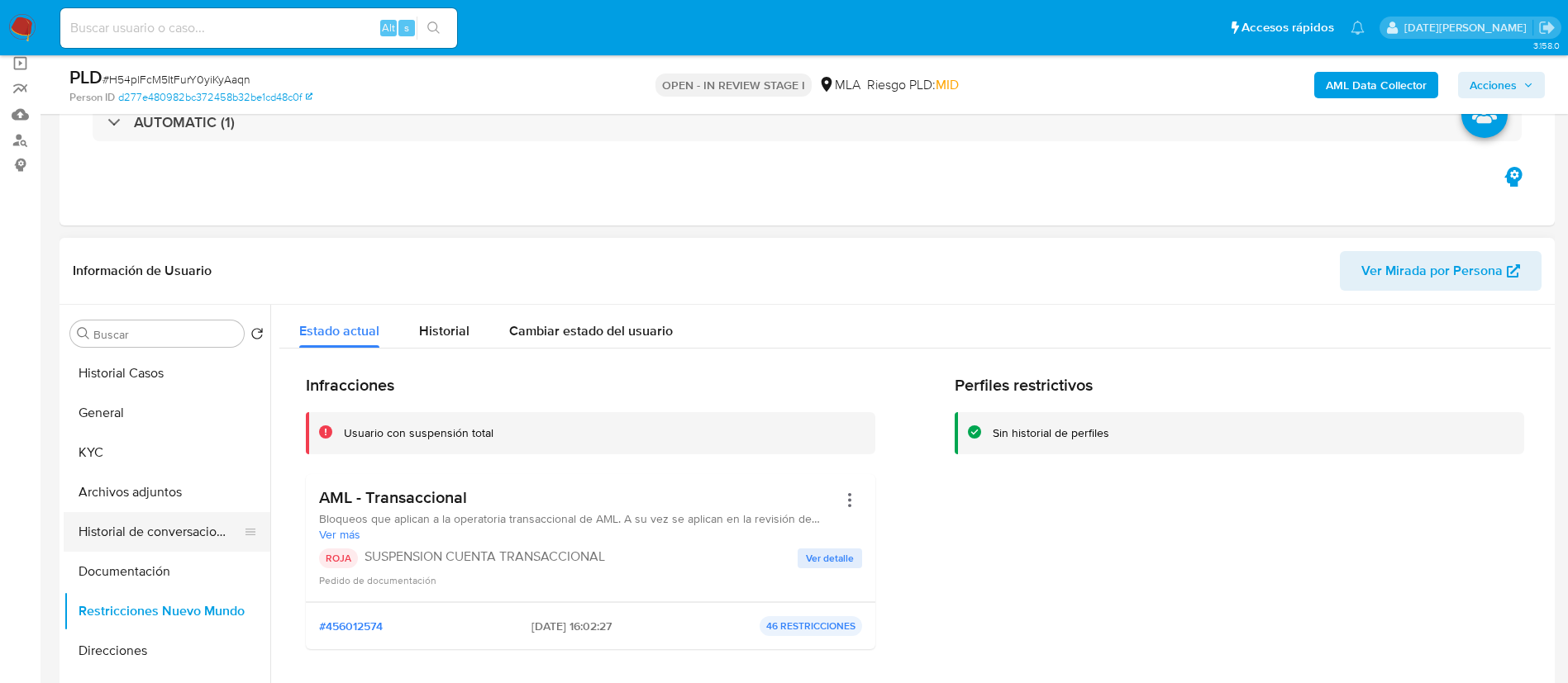
click at [121, 532] on button "Historial de conversaciones" at bounding box center [161, 532] width 194 height 40
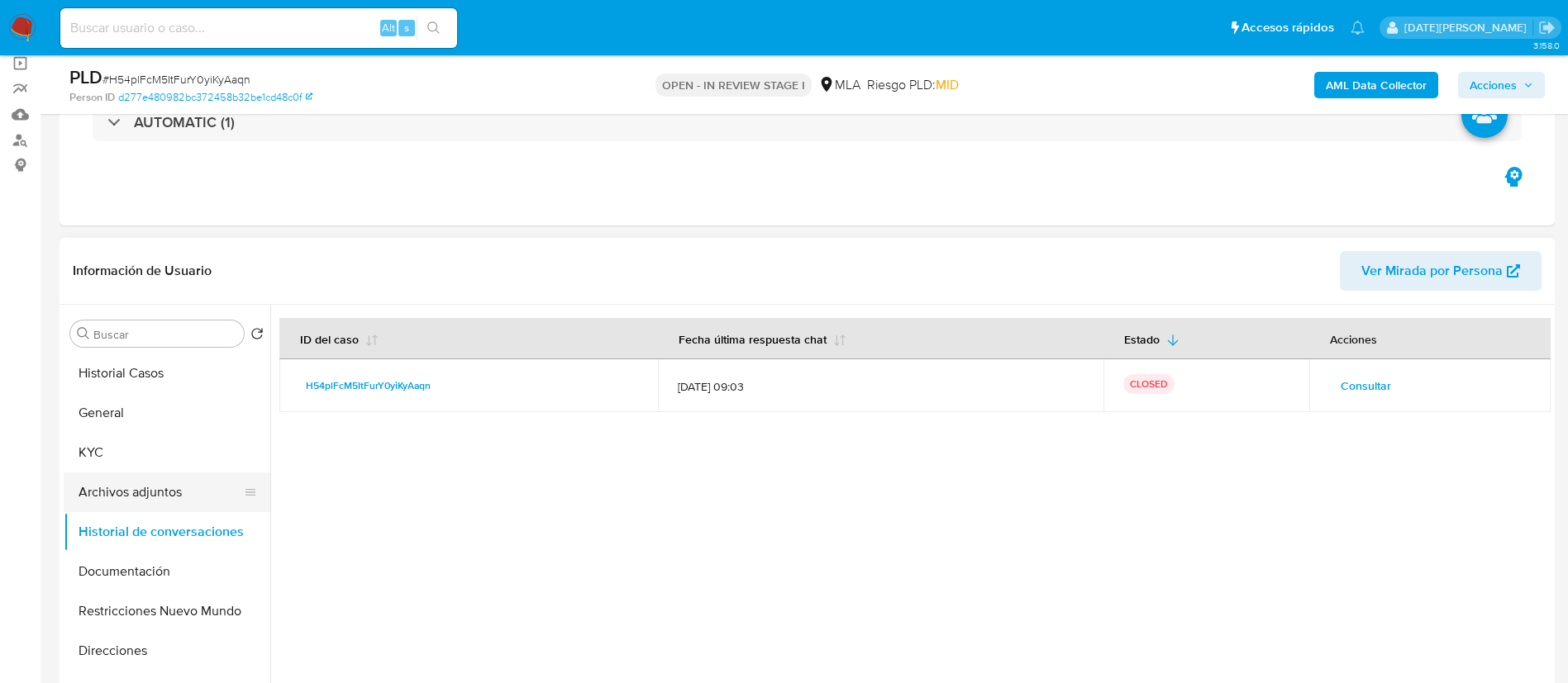
click at [208, 489] on button "Archivos adjuntos" at bounding box center [161, 492] width 194 height 40
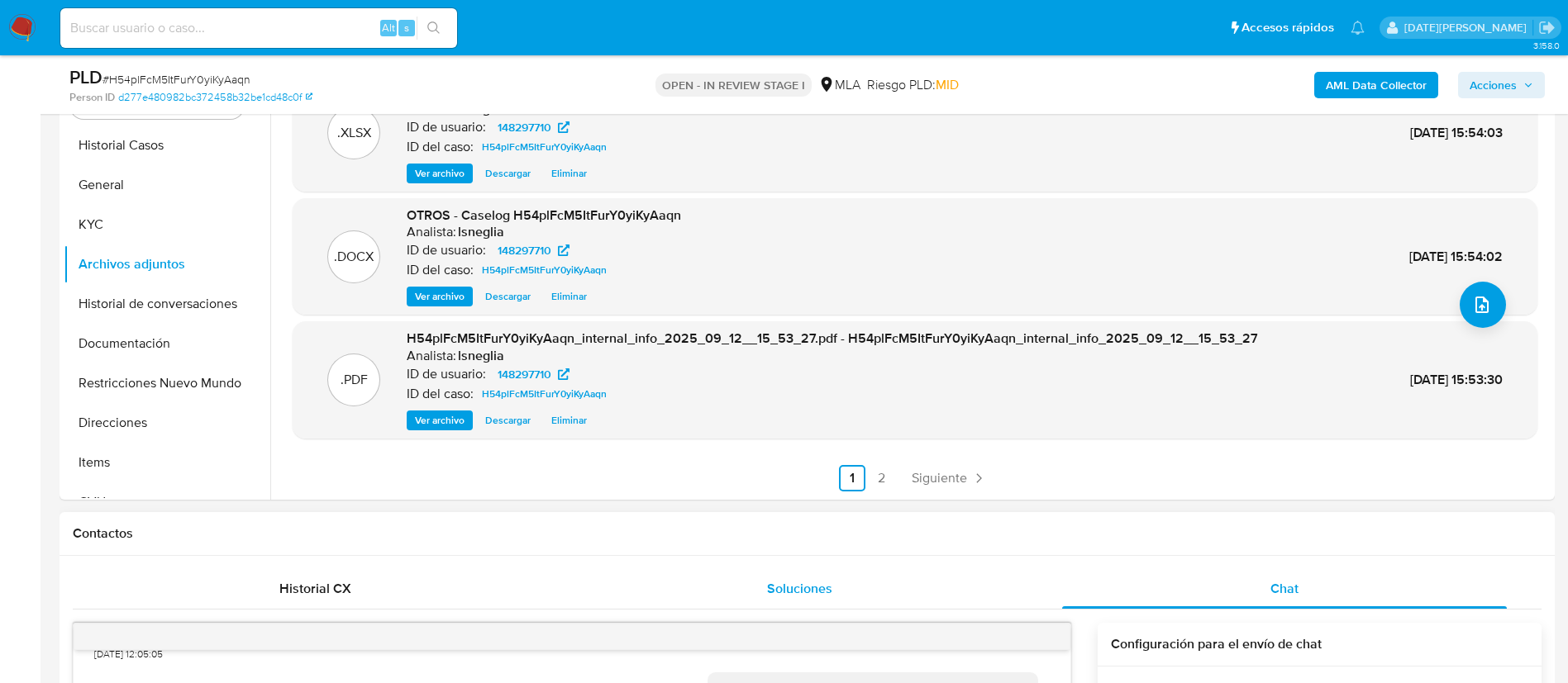
scroll to position [371, 0]
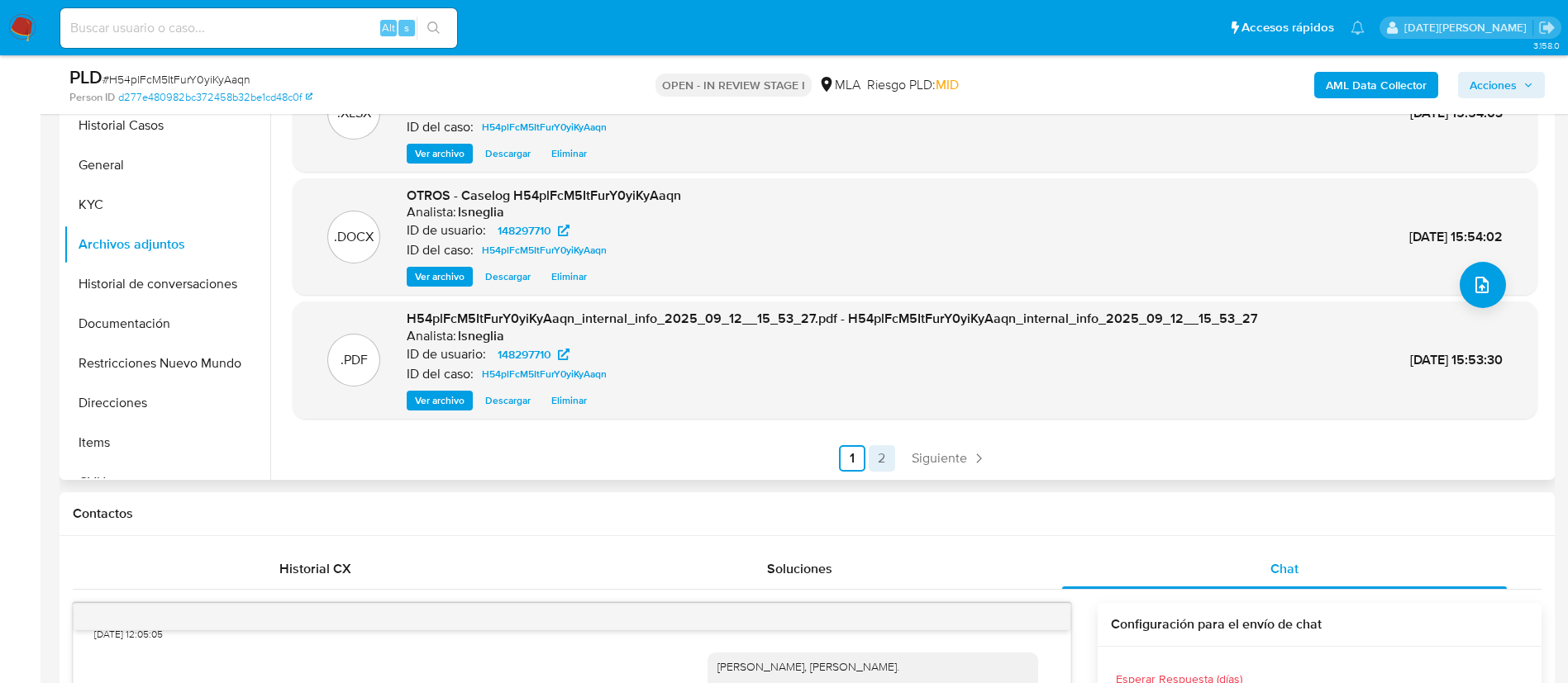
click at [879, 455] on link "2" at bounding box center [882, 458] width 26 height 26
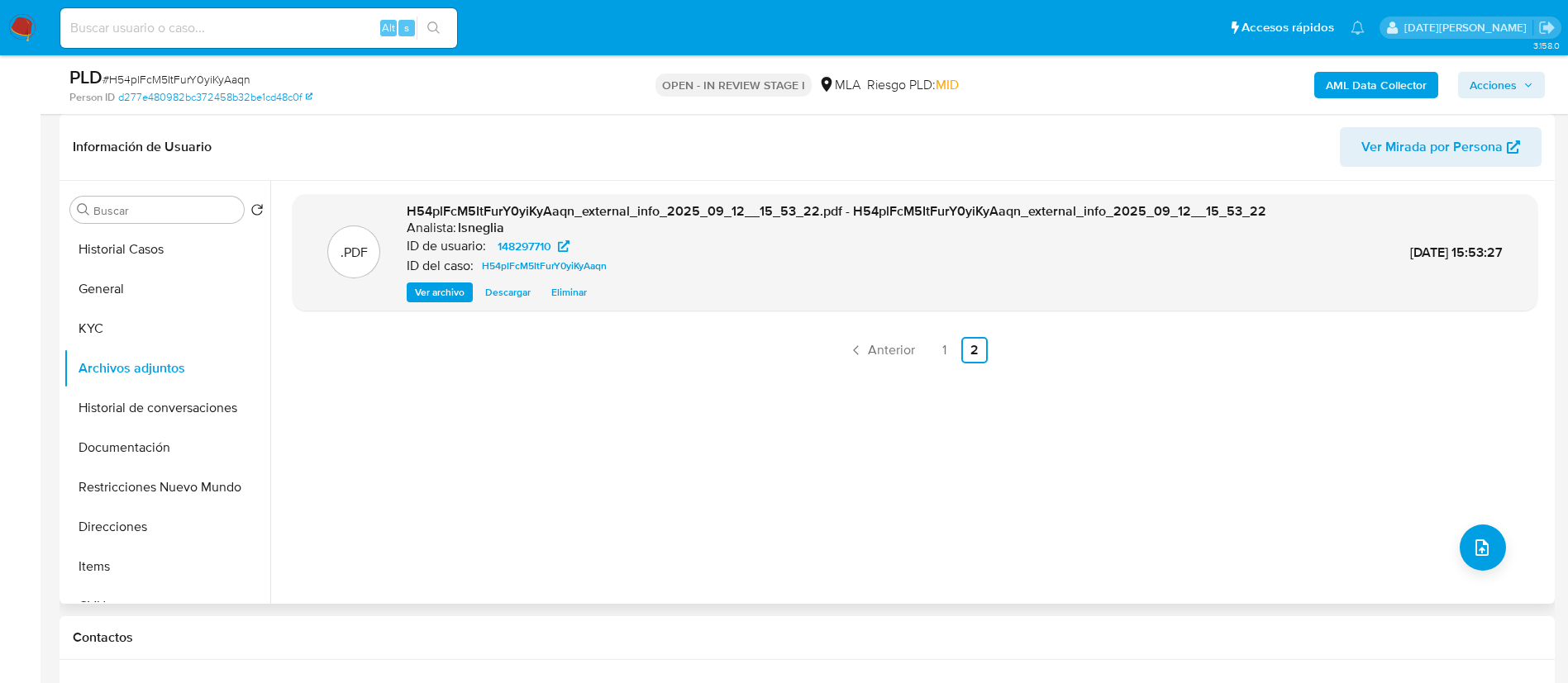
scroll to position [124, 0]
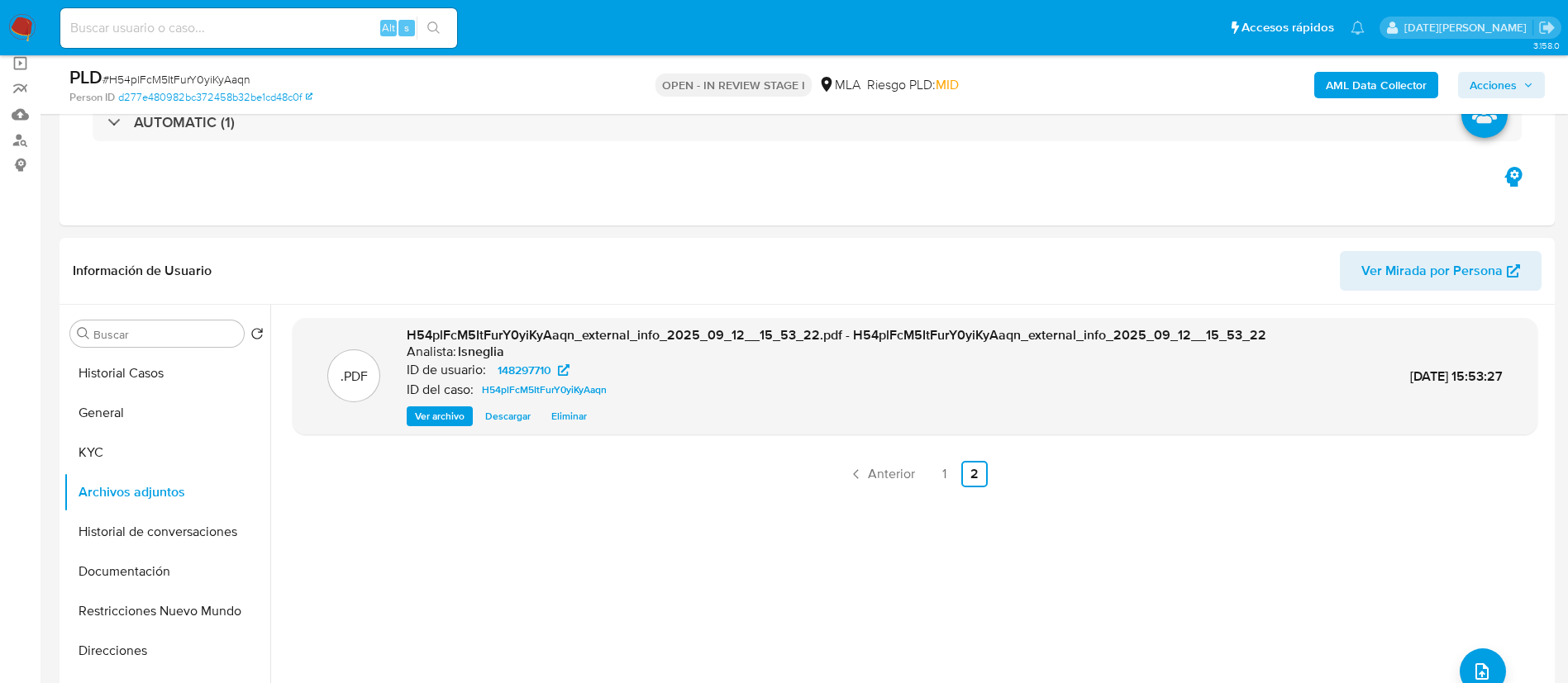
click at [1538, 79] on button "Acciones" at bounding box center [1501, 85] width 87 height 26
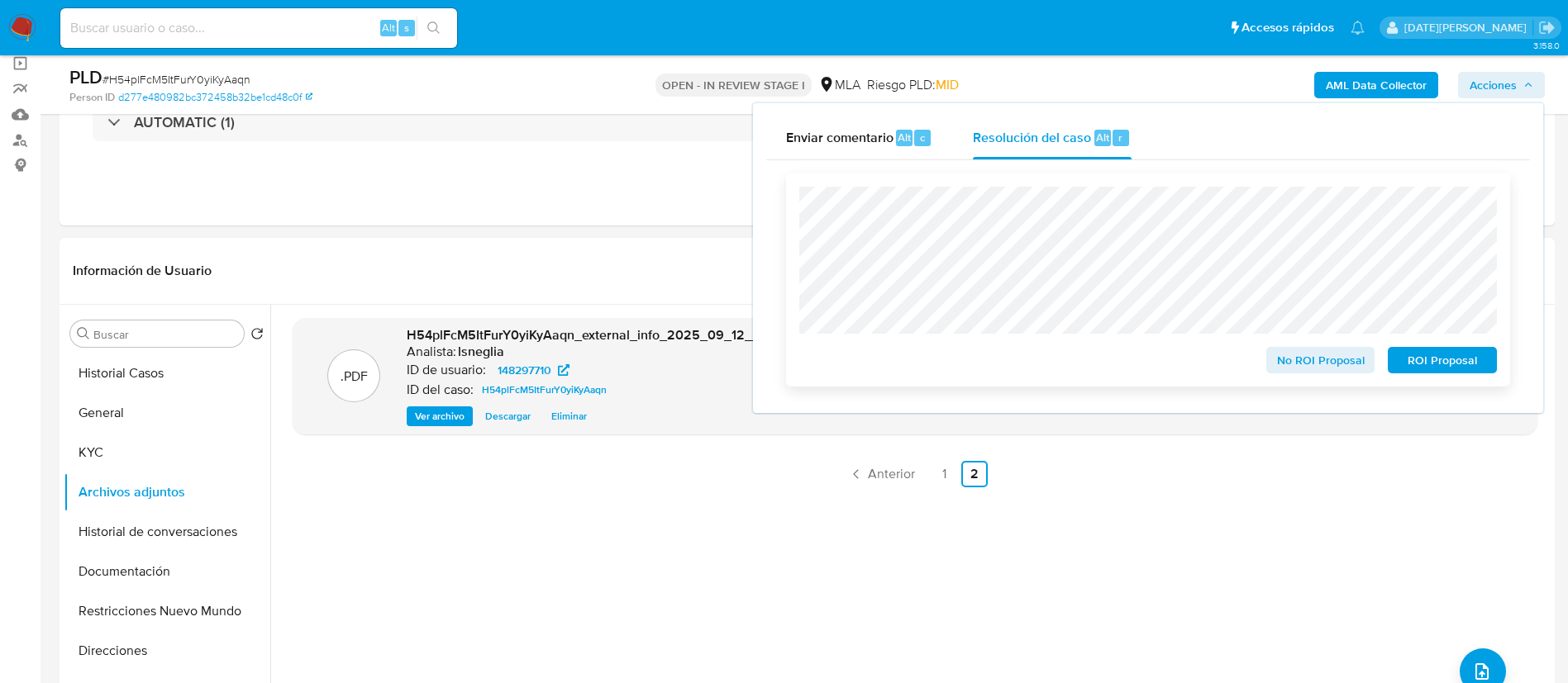
click at [1464, 365] on span "ROI Proposal" at bounding box center [1442, 360] width 86 height 23
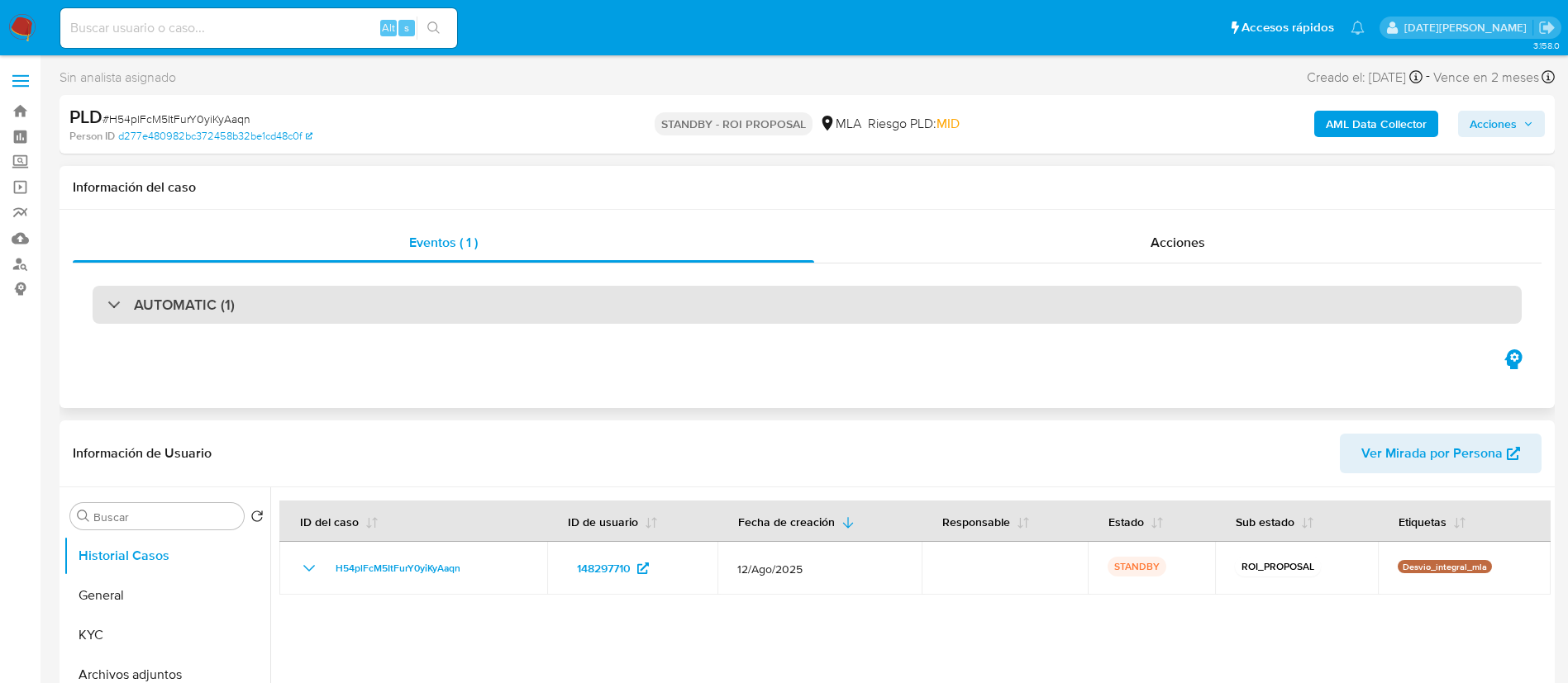
select select "10"
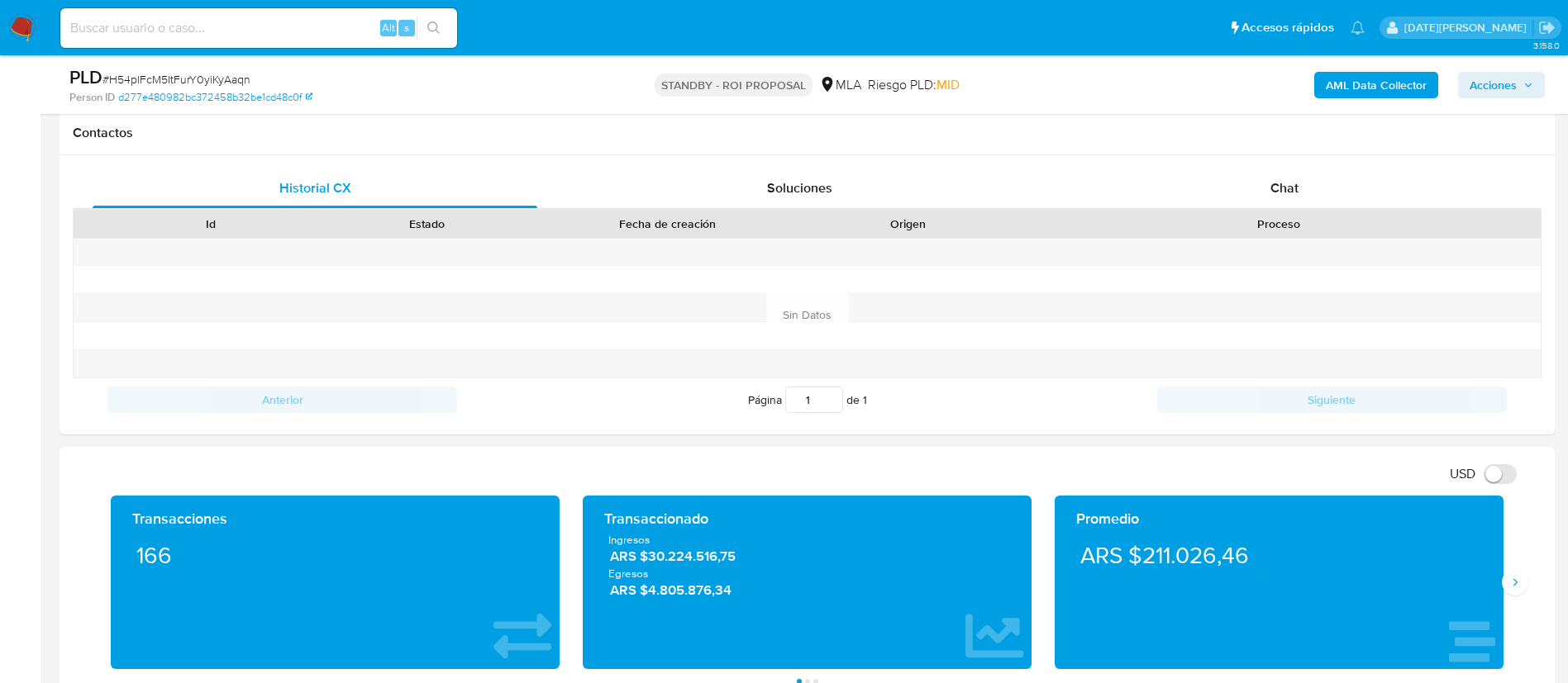
scroll to position [619, 0]
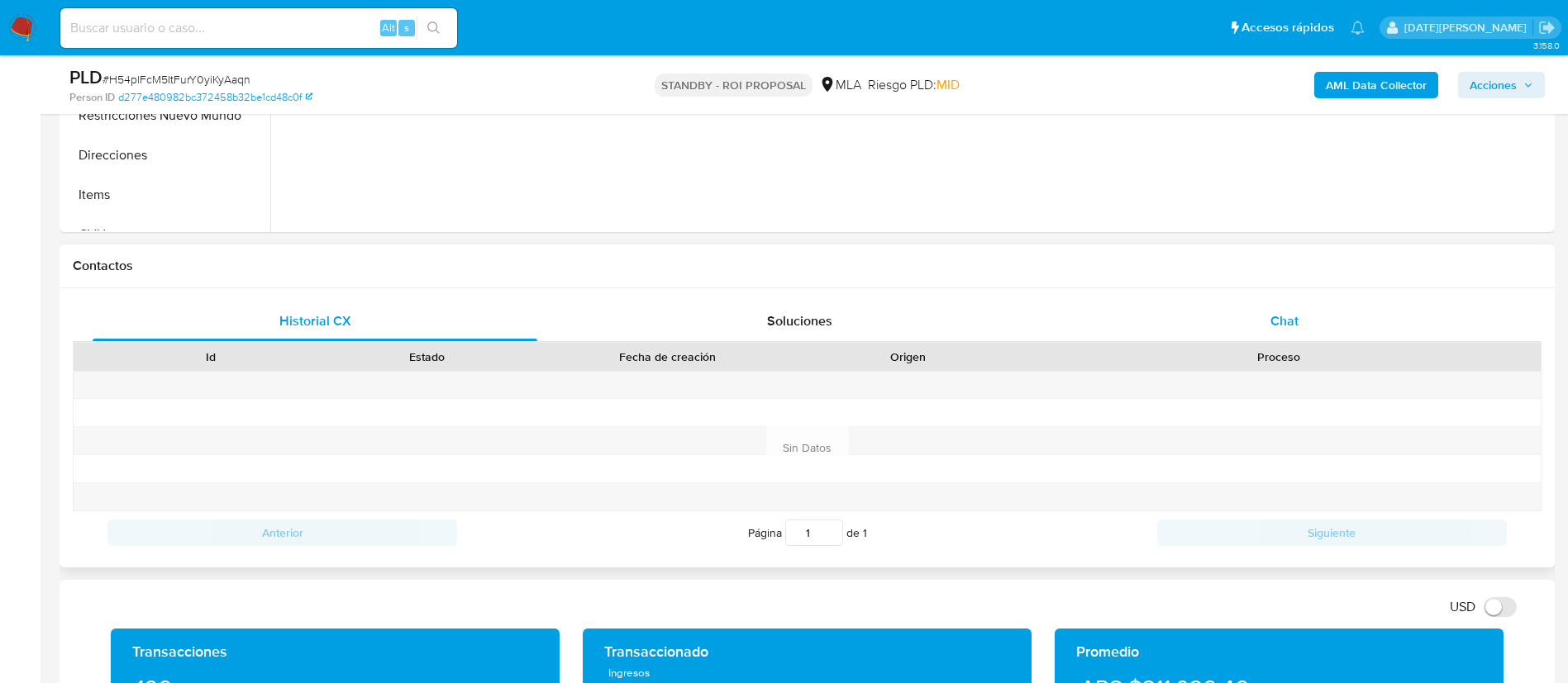
click at [1276, 306] on div "Chat" at bounding box center [1283, 322] width 444 height 40
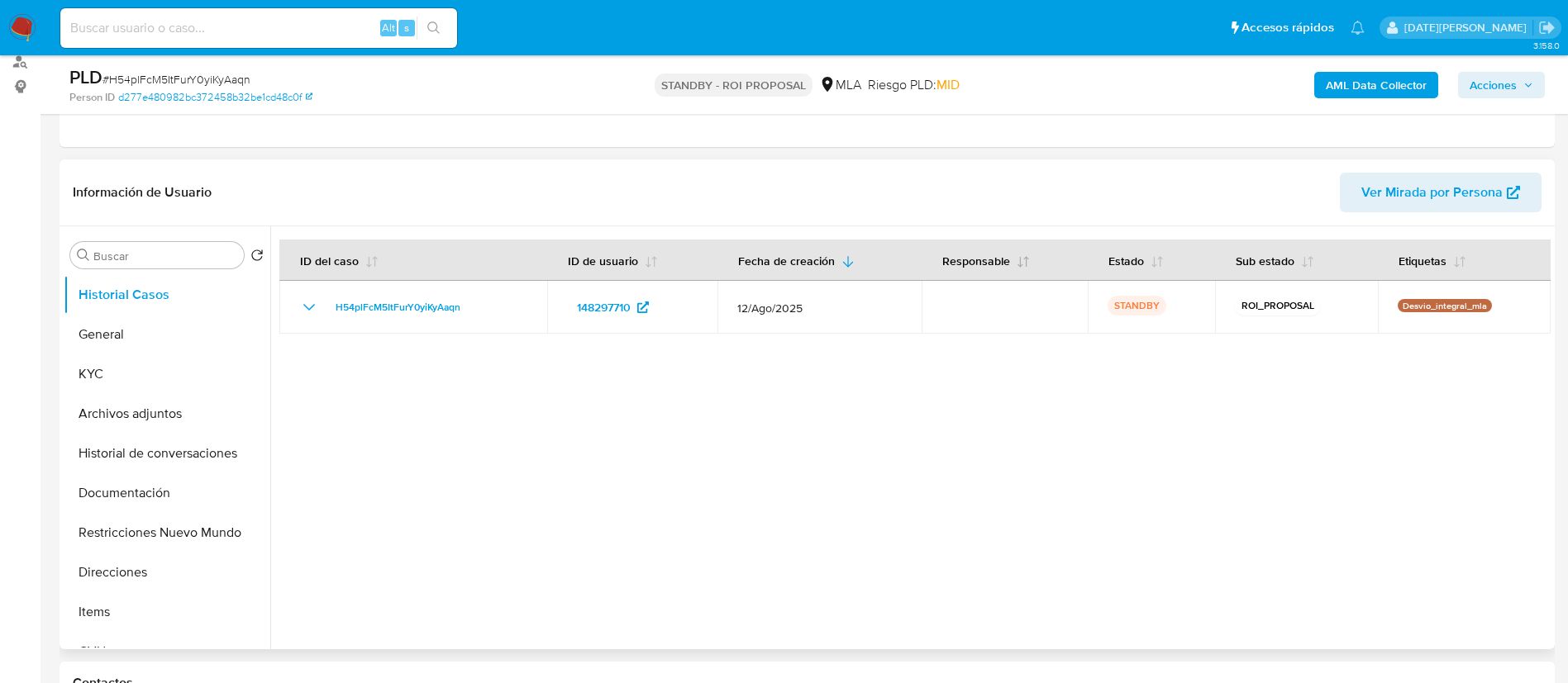
scroll to position [124, 0]
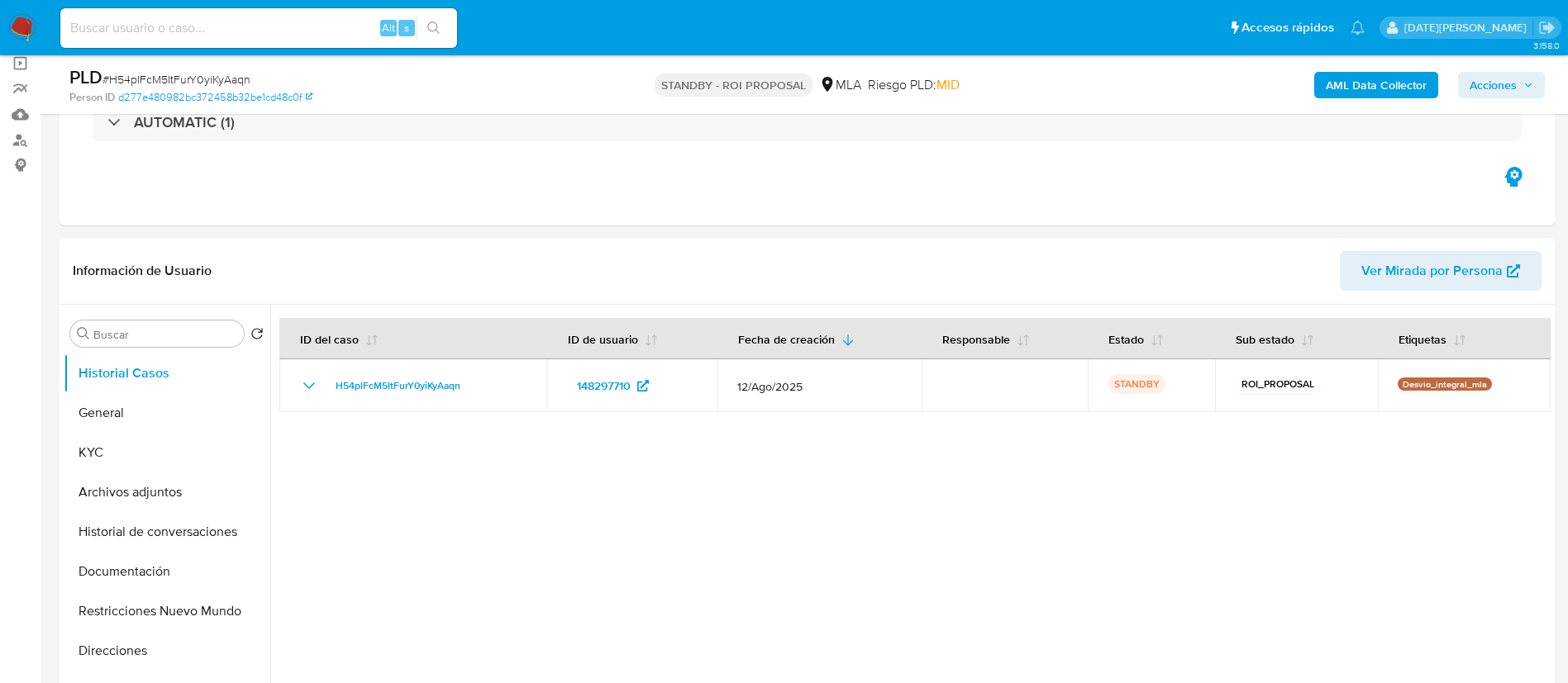
click at [254, 20] on input at bounding box center [258, 28] width 396 height 21
paste input "ogSSPB8G7laNOHnn9hcHcyHH"
type input "ogSSPB8G7laNOHnn9hcHcyHH"
click at [434, 27] on icon "search-icon" at bounding box center [434, 28] width 13 height 13
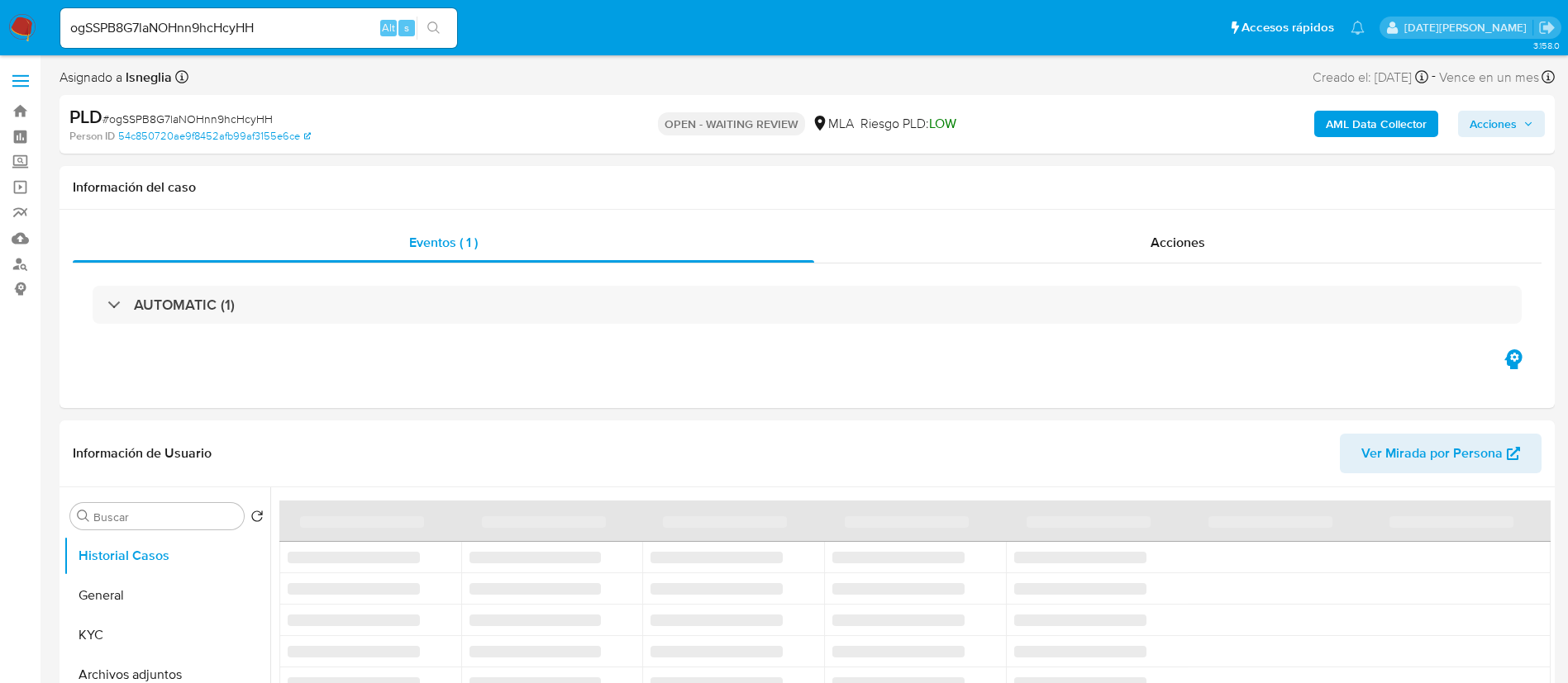
select select "10"
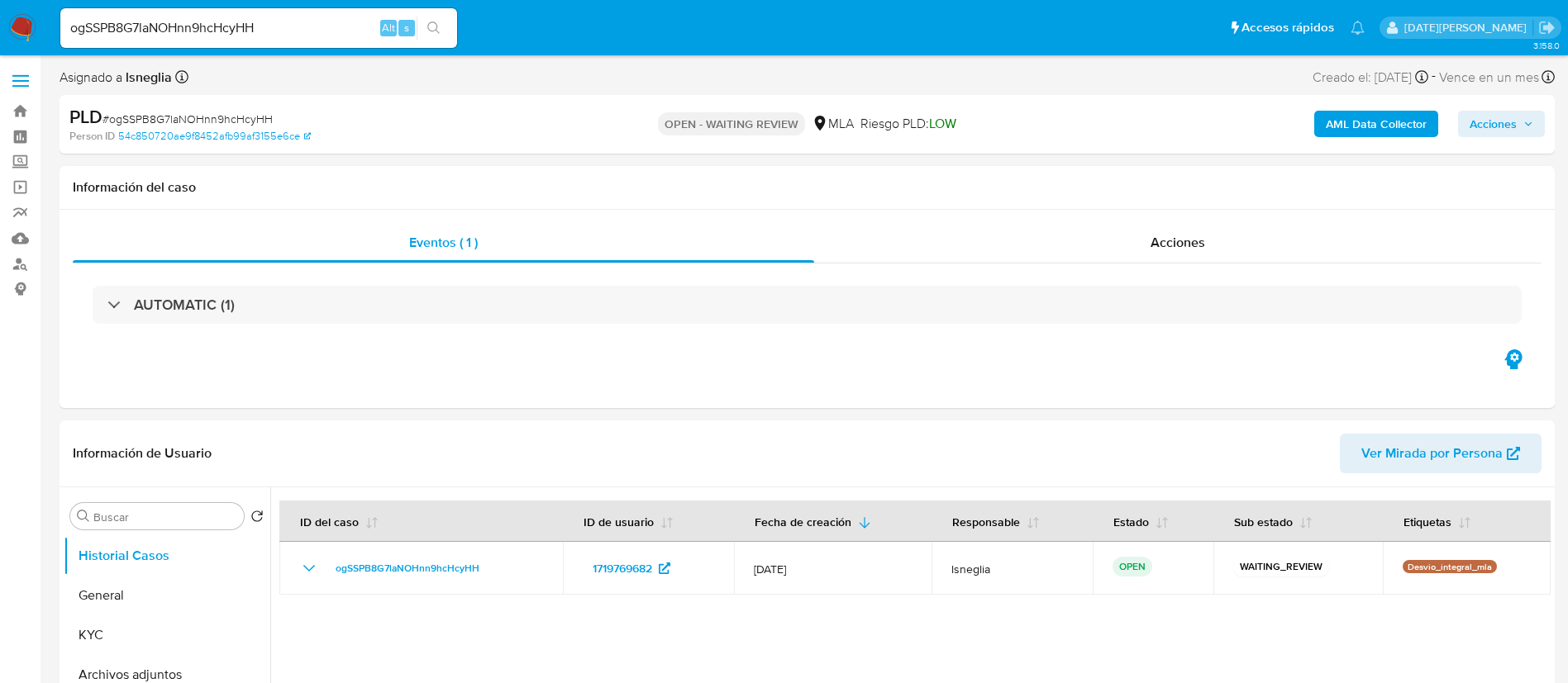
click at [281, 16] on div "ogSSPB8G7laNOHnn9hcHcyHH Alt s" at bounding box center [258, 28] width 396 height 40
click at [242, 21] on input "ogSSPB8G7laNOHnn9hcHcyHH" at bounding box center [258, 28] width 396 height 21
paste input "Ezr7MXFp1I4UvjDZVfEtYhVR"
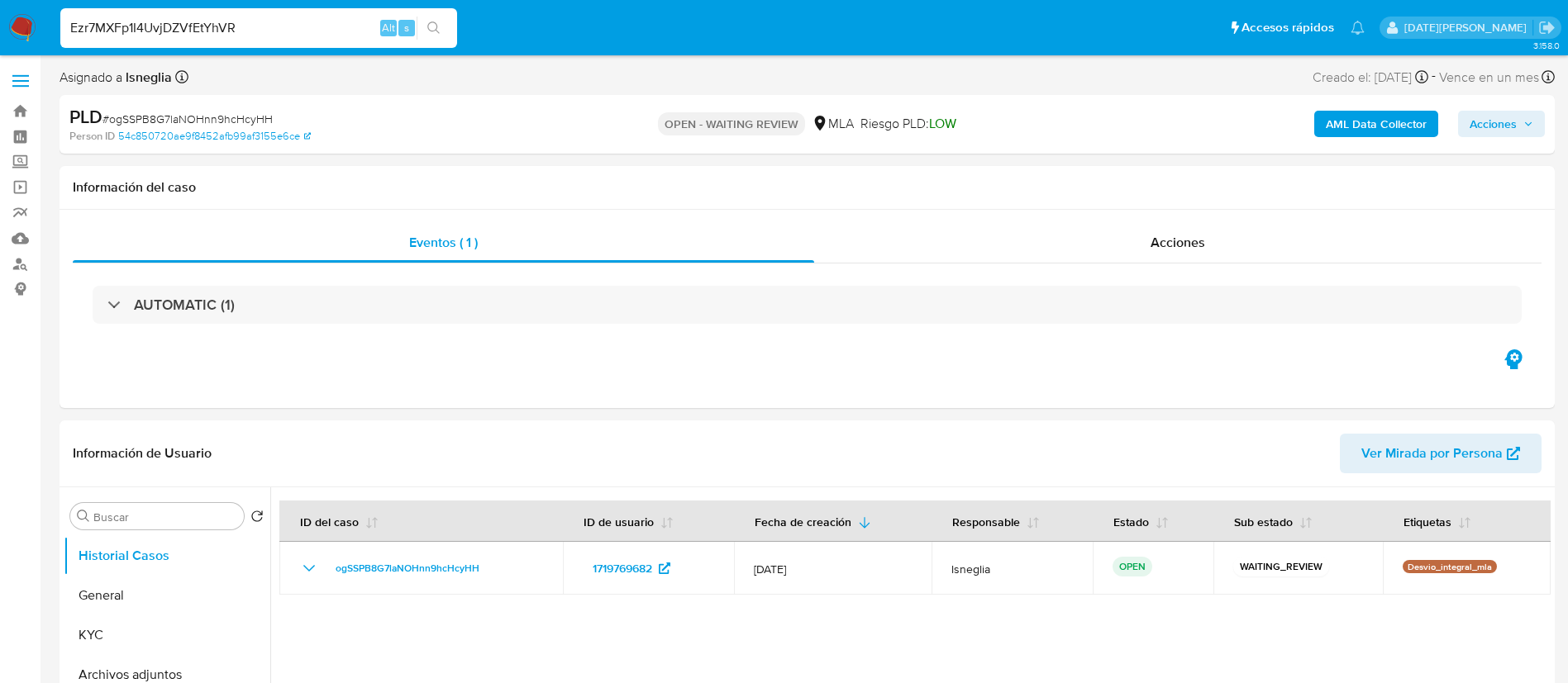
type input "Ezr7MXFp1I4UvjDZVfEtYhVR"
click at [440, 25] on icon "search-icon" at bounding box center [434, 28] width 13 height 13
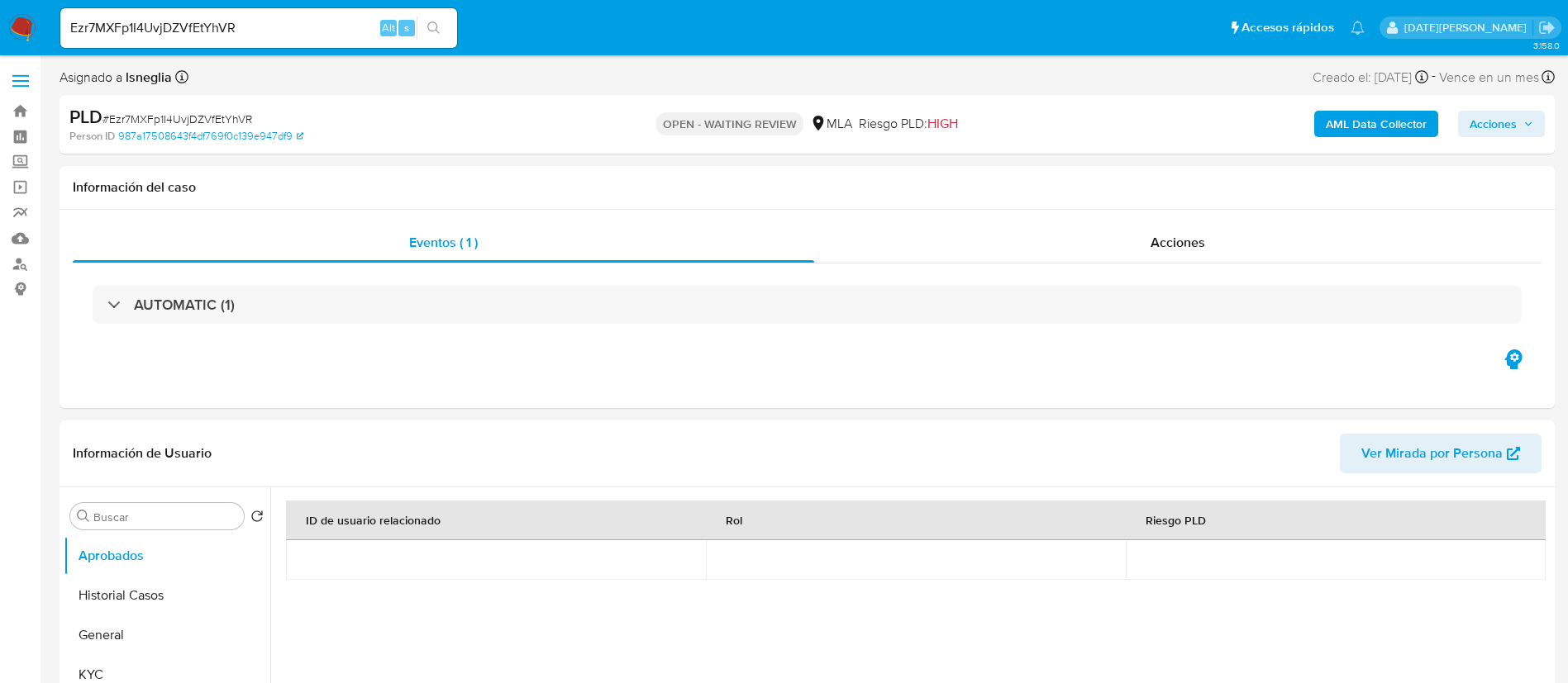
select select "10"
click at [93, 597] on button "Historial Casos" at bounding box center [161, 595] width 194 height 40
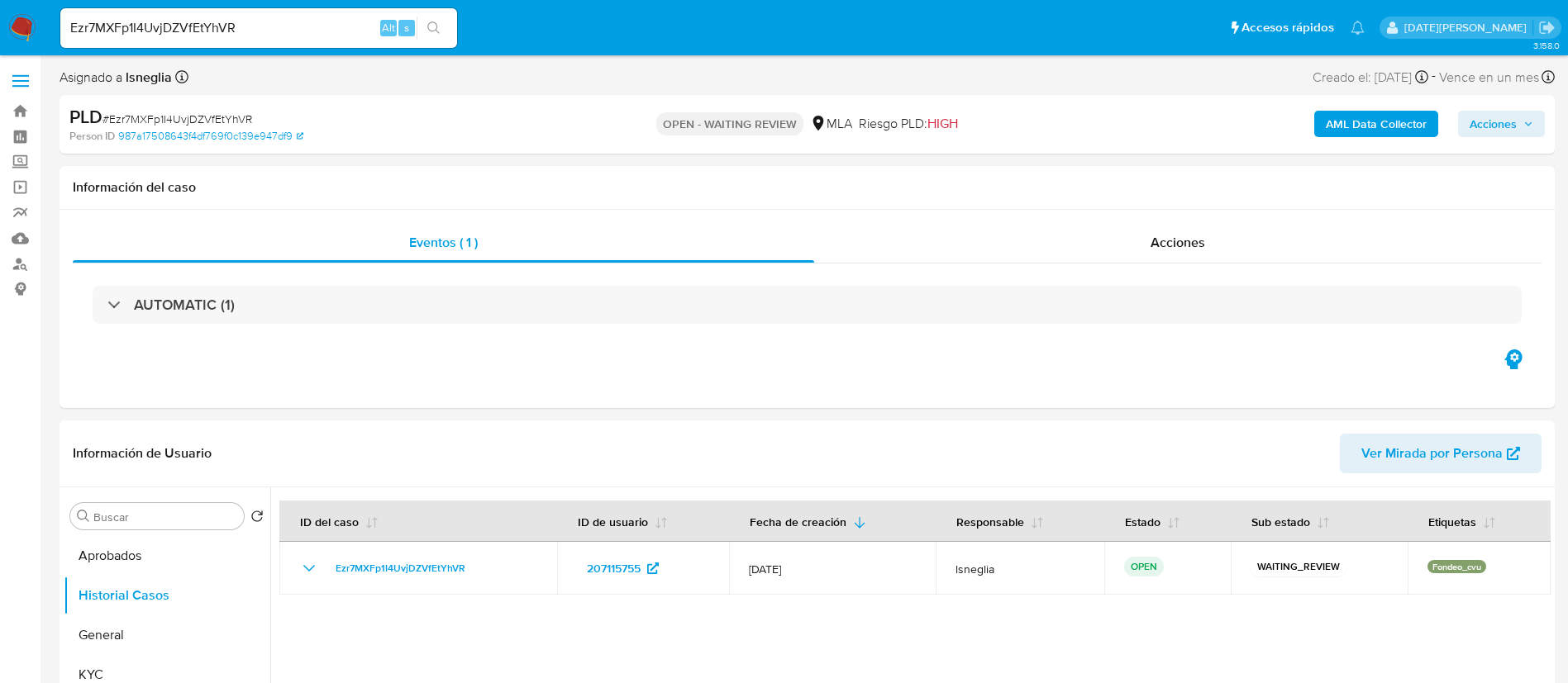
click at [266, 25] on input "Ezr7MXFp1I4UvjDZVfEtYhVR" at bounding box center [258, 28] width 396 height 21
paste input "Z4uQSl0mAPcXxyDp5ngfednL"
type input "Z4uQSl0mAPcXxyDp5ngfednL"
click at [438, 23] on icon "search-icon" at bounding box center [434, 28] width 13 height 13
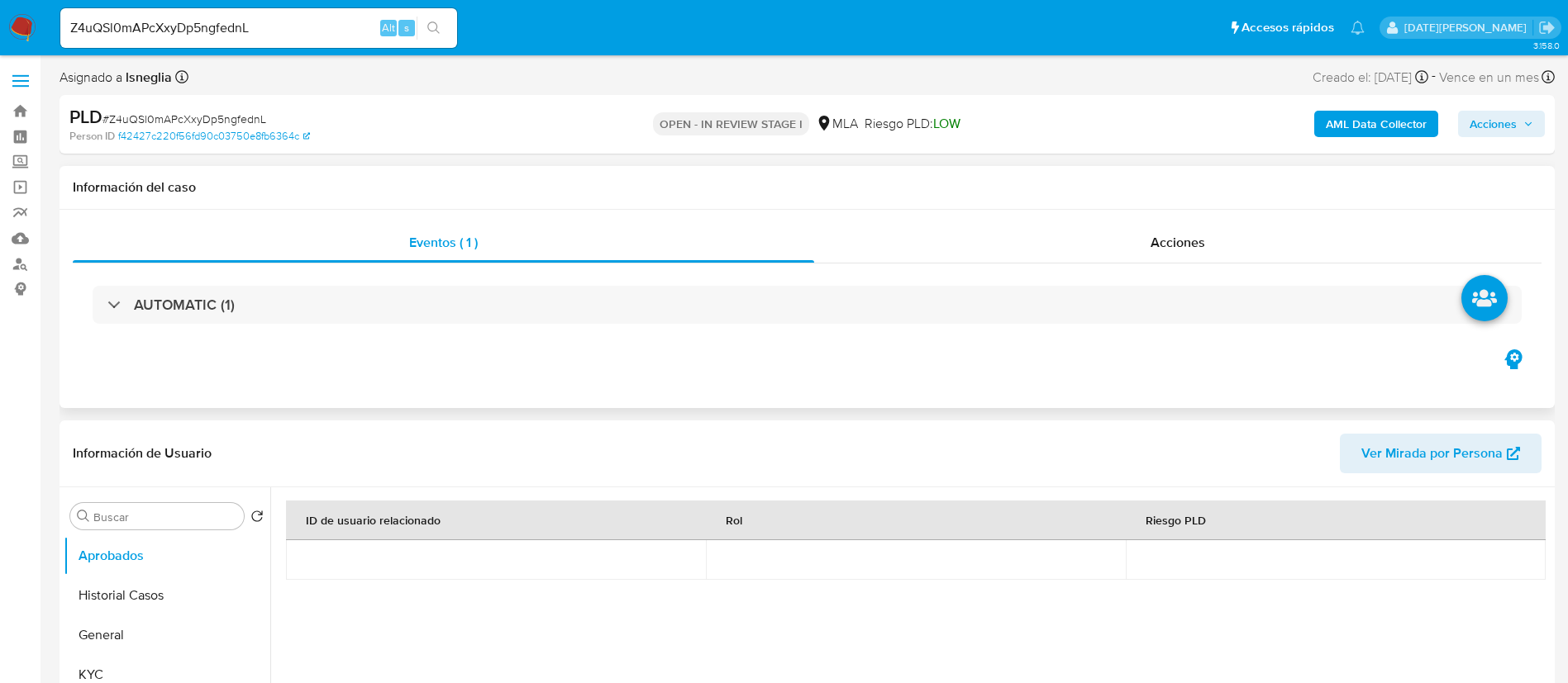
select select "10"
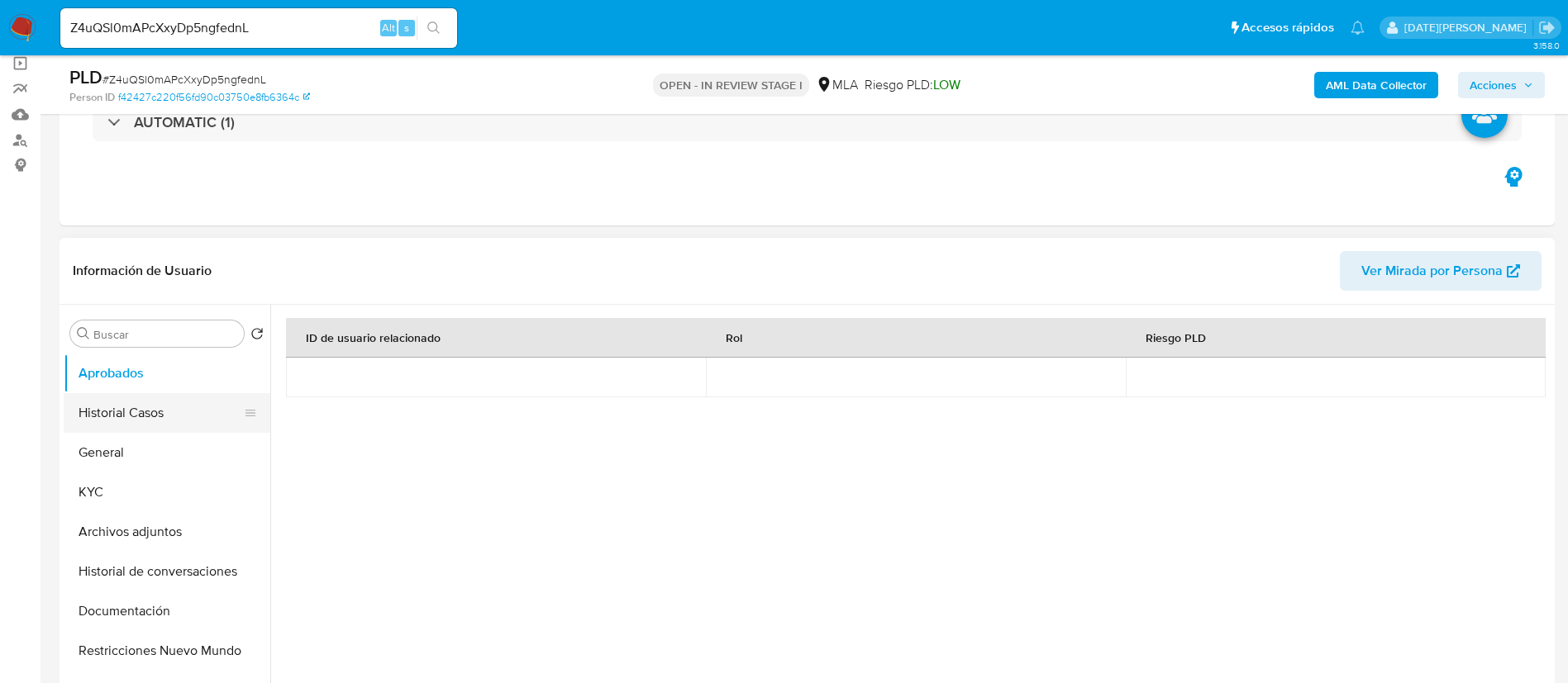
click at [154, 407] on button "Historial Casos" at bounding box center [161, 413] width 194 height 40
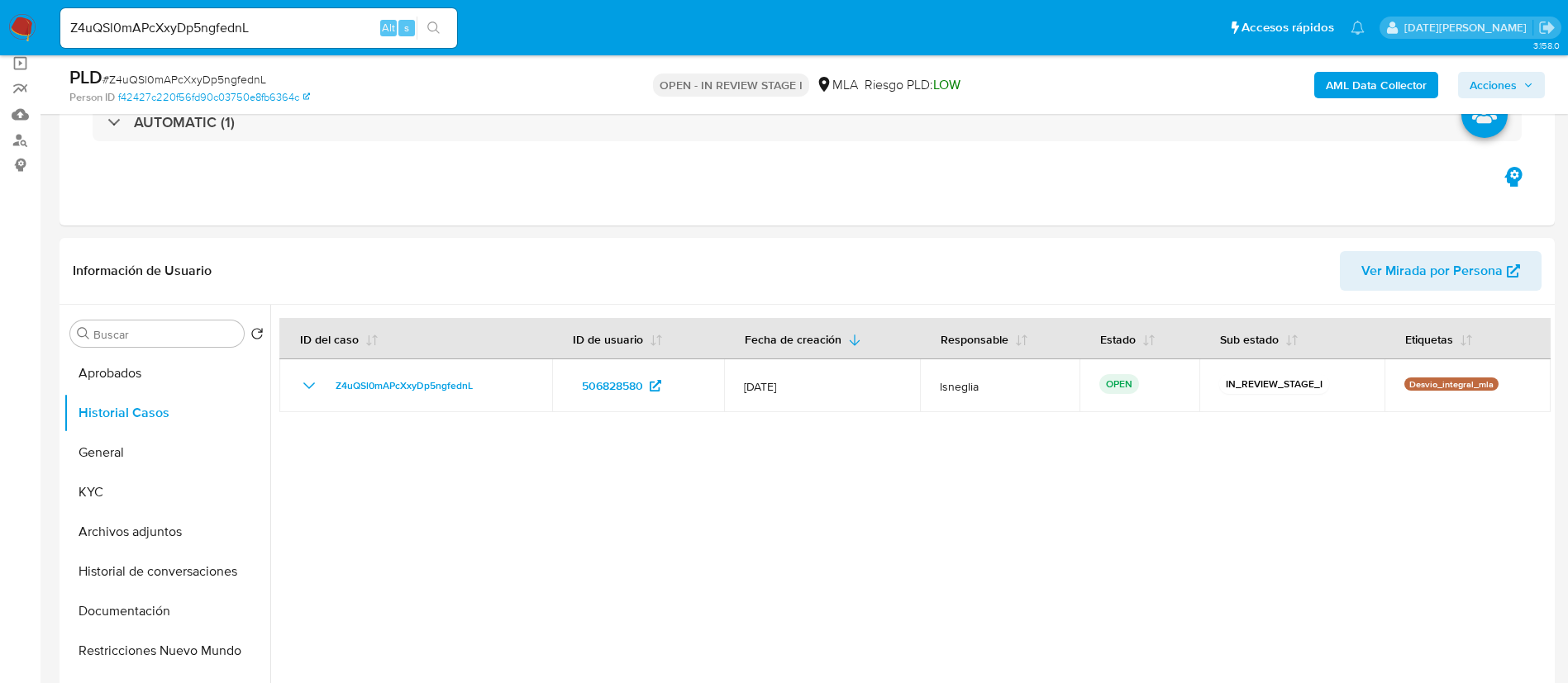
click at [213, 24] on input "Z4uQSl0mAPcXxyDp5ngfednL" at bounding box center [258, 28] width 396 height 21
paste input "TWj37BQsdc6Cwb0ilNvY3B4f"
type input "TWj37BQsdc6Cwb0ilNvY3B4f"
click at [437, 30] on icon "search-icon" at bounding box center [434, 28] width 13 height 13
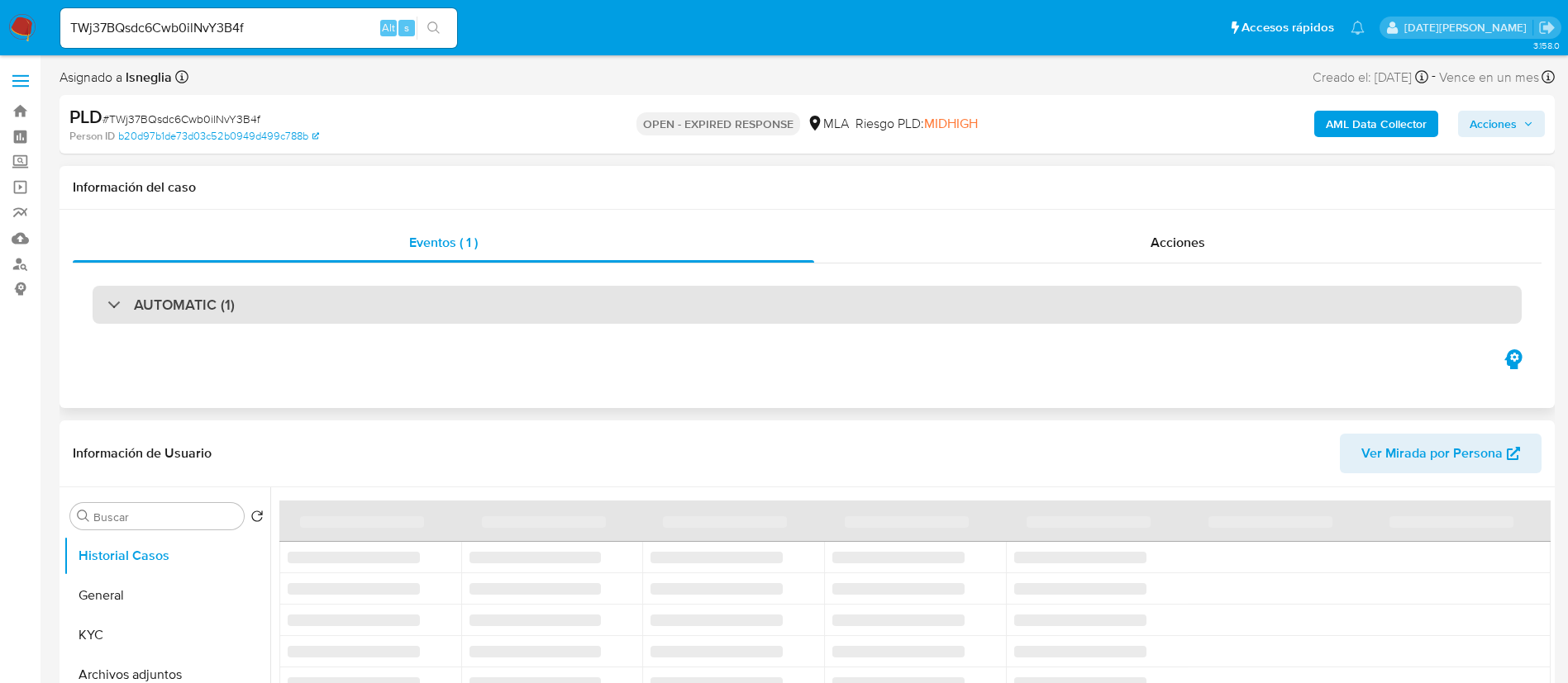
select select "10"
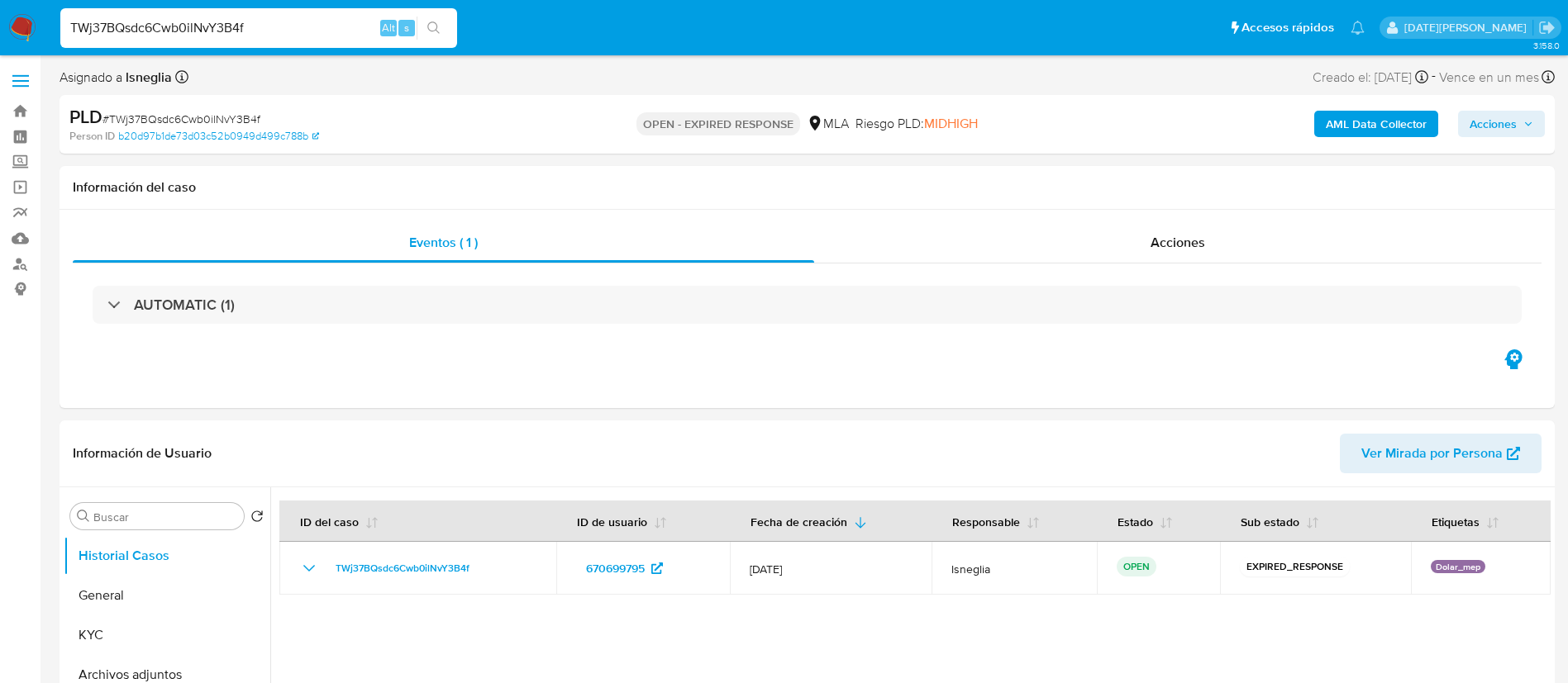
click at [202, 31] on input "TWj37BQsdc6Cwb0ilNvY3B4f" at bounding box center [258, 28] width 396 height 21
paste input "cYoon5DCt59Y2OjVAL6J33Pw"
type input "cYoon5DCt59Y2OjVAL6J33Pw"
click at [437, 27] on icon "search-icon" at bounding box center [433, 27] width 12 height 12
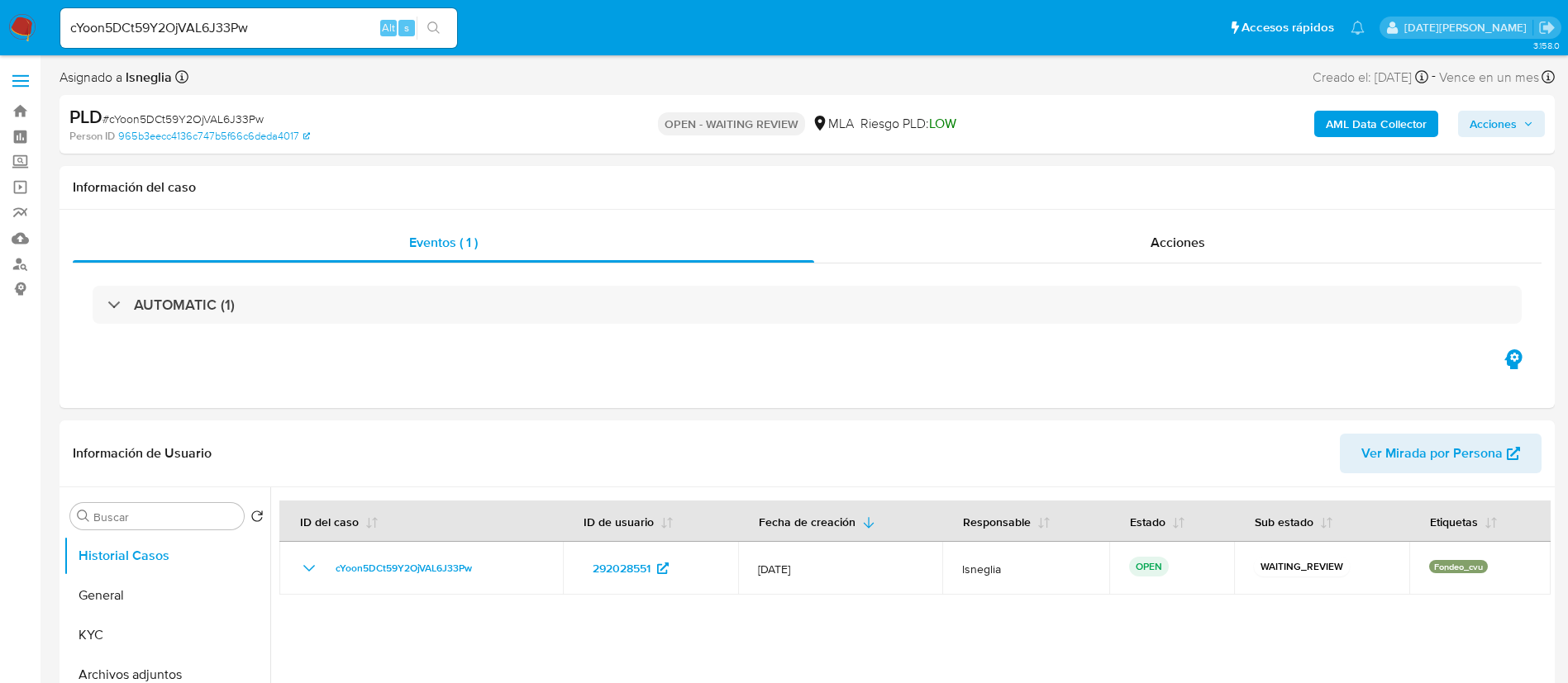
select select "10"
click at [224, 30] on input "cYoon5DCt59Y2OjVAL6J33Pw" at bounding box center [258, 28] width 396 height 21
paste input "8KeeUt6NMthnWB8UBU83pOrW"
type input "8KeeUt6NMthnWB8UBU83pOrW"
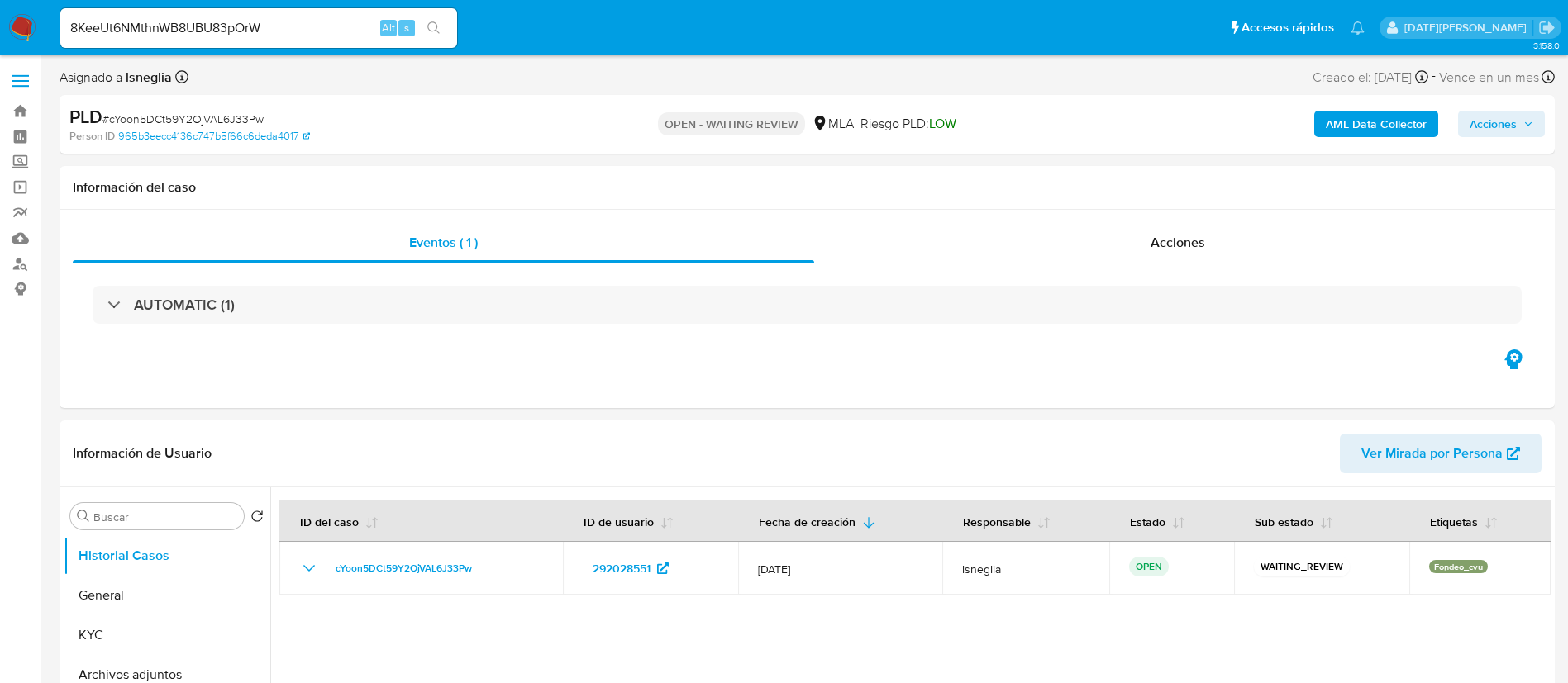
click at [445, 23] on button "search-icon" at bounding box center [433, 28] width 34 height 23
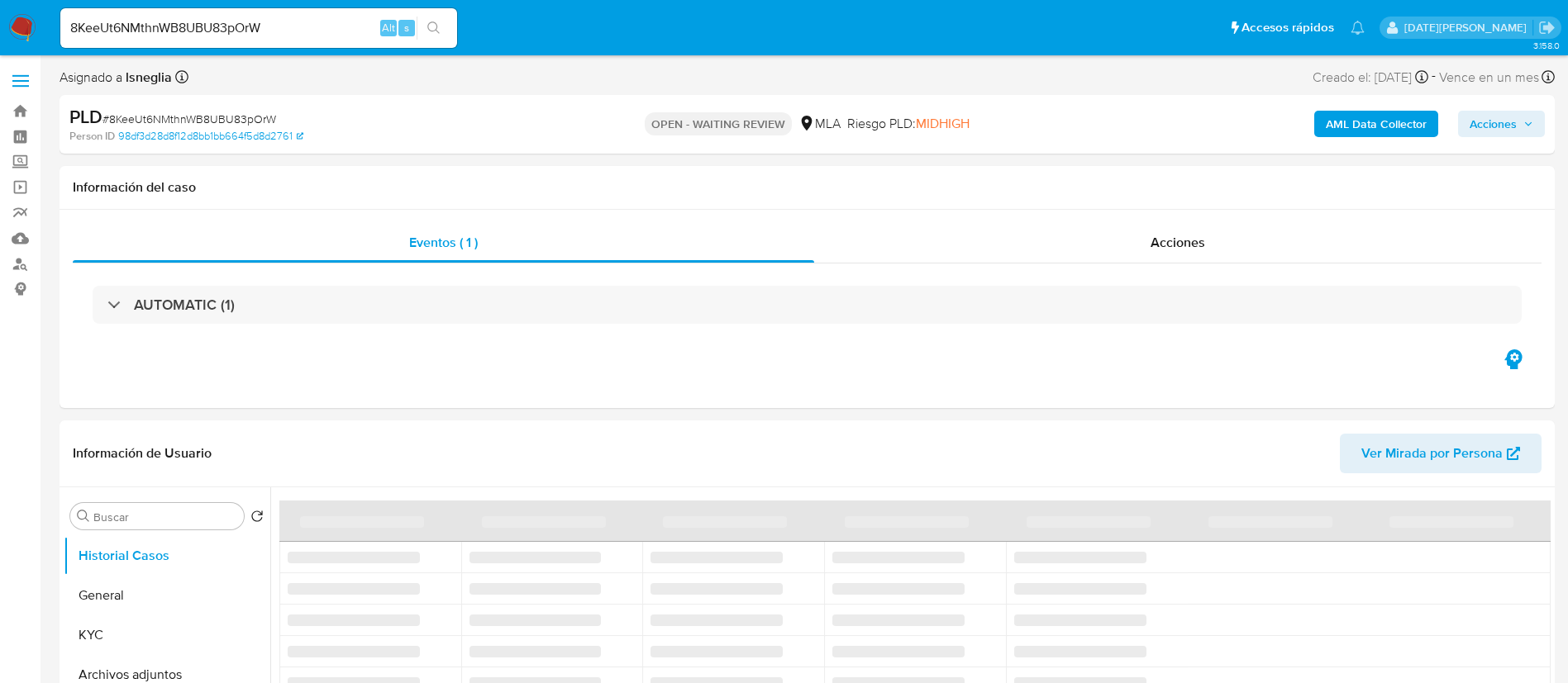
select select "10"
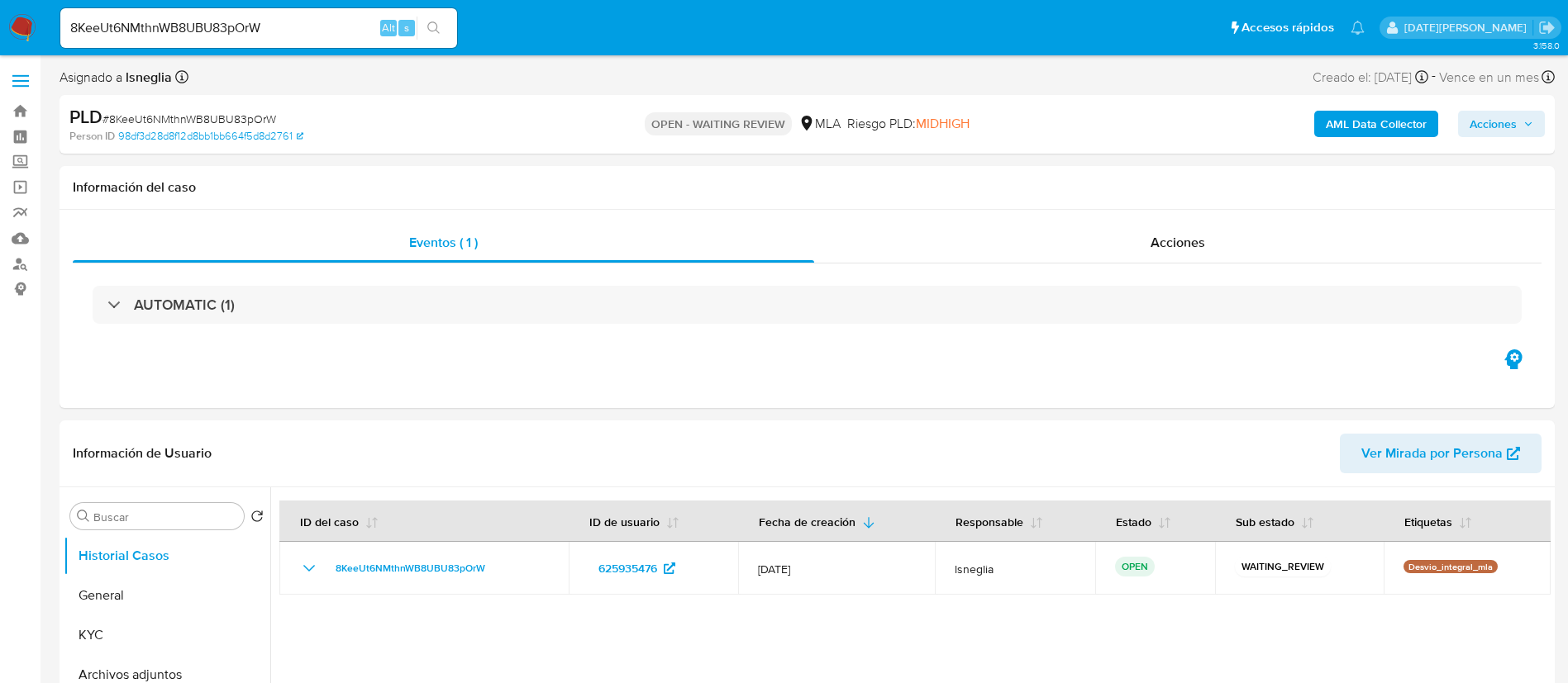
click at [233, 23] on input "8KeeUt6NMthnWB8UBU83pOrW" at bounding box center [258, 28] width 396 height 21
paste input "xwFCE9U5GnpbYy7D39W8tXz6"
type input "xwFCE9U5GnpbYy7D39W8tXz6"
click at [435, 29] on icon "search-icon" at bounding box center [433, 27] width 12 height 12
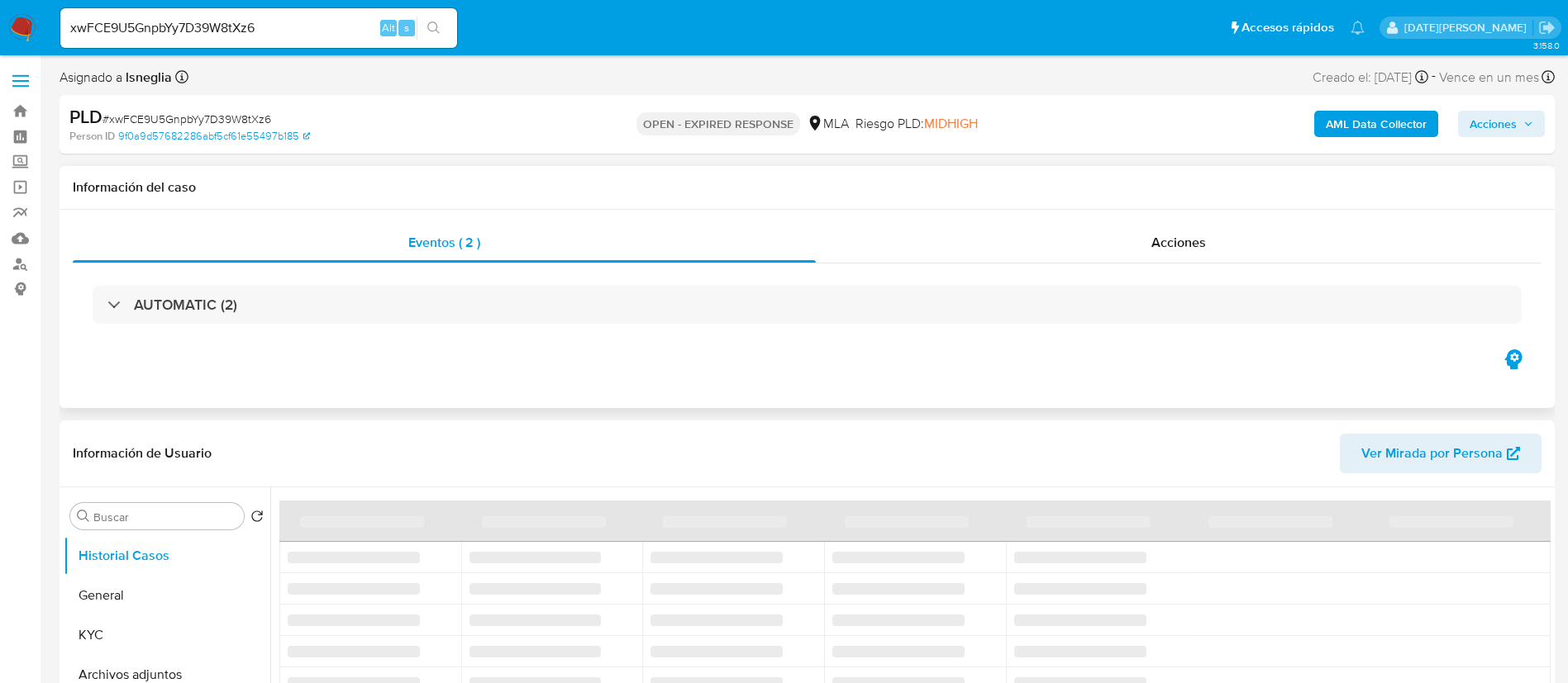
select select "10"
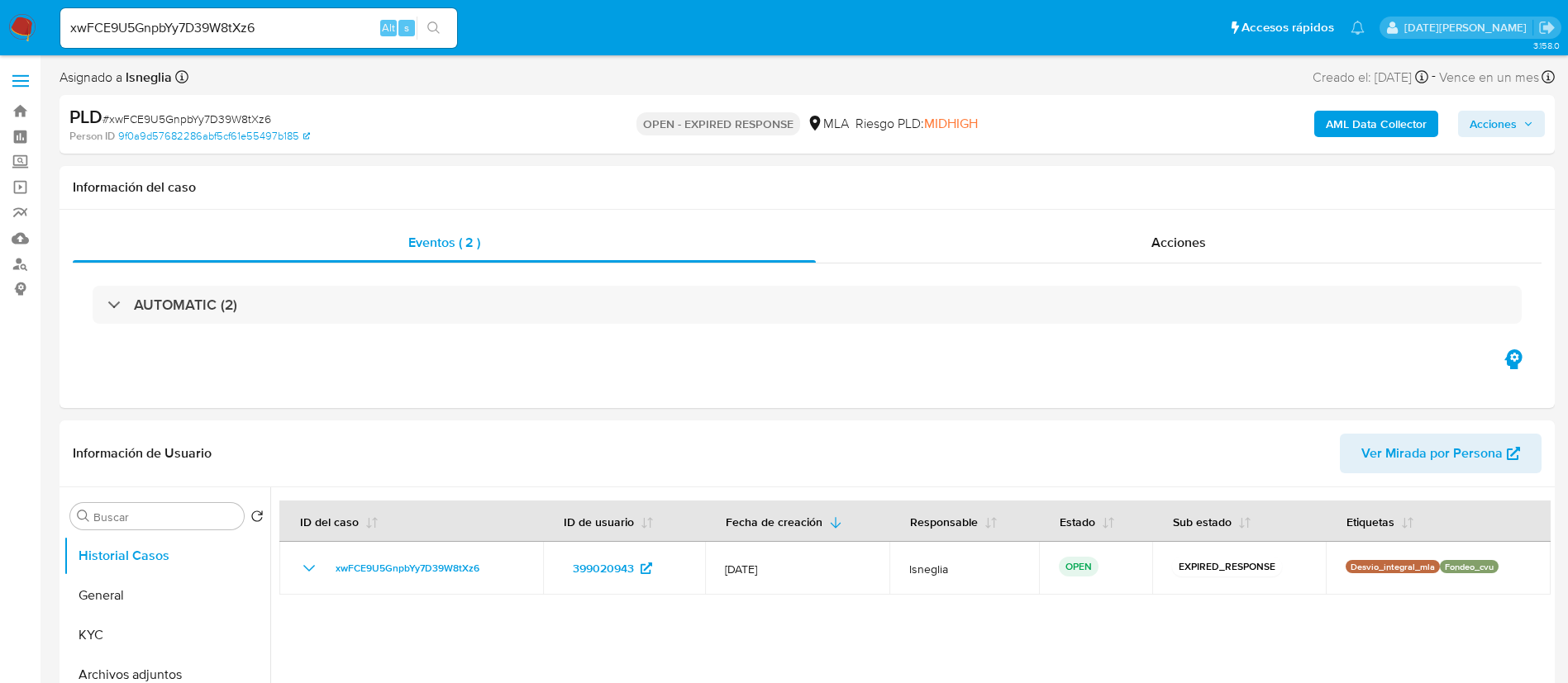
click at [282, 28] on input "xwFCE9U5GnpbYy7D39W8tXz6" at bounding box center [258, 28] width 396 height 21
paste input "6eWG8ZejsTWFExhOKMKqMl8R"
type input "6eWG8ZejsTWFExhOKMKqMl8R"
click at [429, 35] on button "search-icon" at bounding box center [433, 28] width 34 height 23
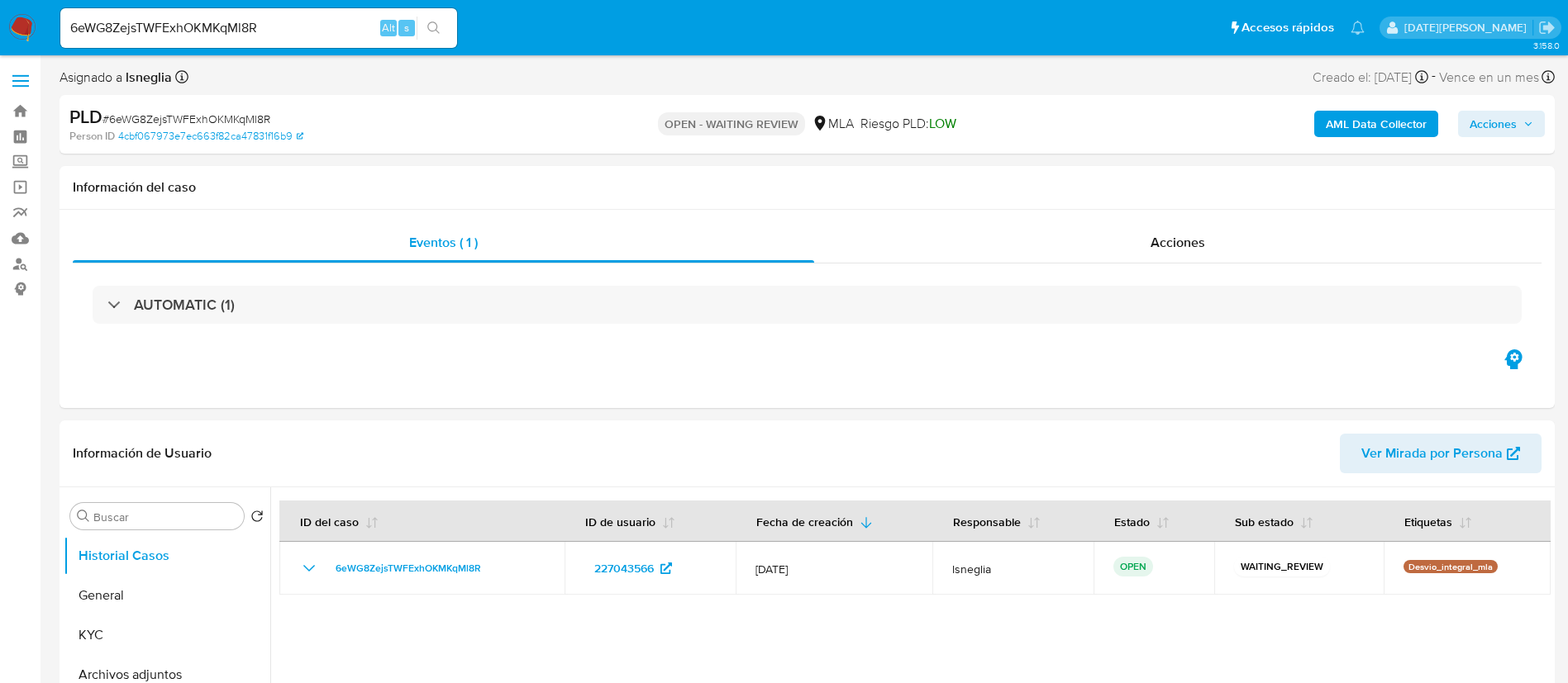
select select "10"
click at [240, 32] on input "6eWG8ZejsTWFExhOKMKqMl8R" at bounding box center [258, 28] width 396 height 21
paste input "5iy9QSEjpSd3Q8tXewOJTuEt"
click at [452, 23] on input "5iy9QSEjpSd3Q8tXewOJTuEt" at bounding box center [258, 28] width 396 height 21
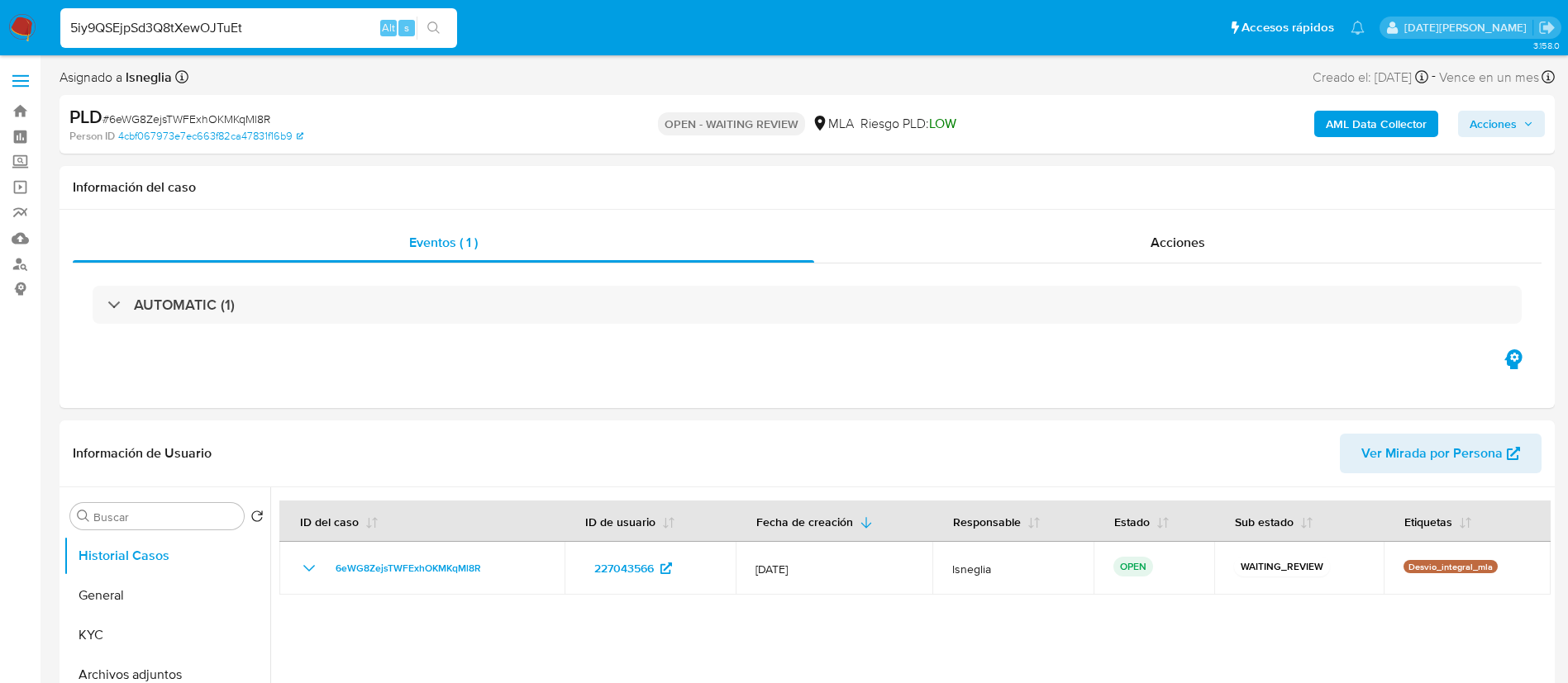
type input "5iy9QSEjpSd3Q8tXewOJTuEt"
click at [436, 34] on icon "search-icon" at bounding box center [434, 28] width 13 height 13
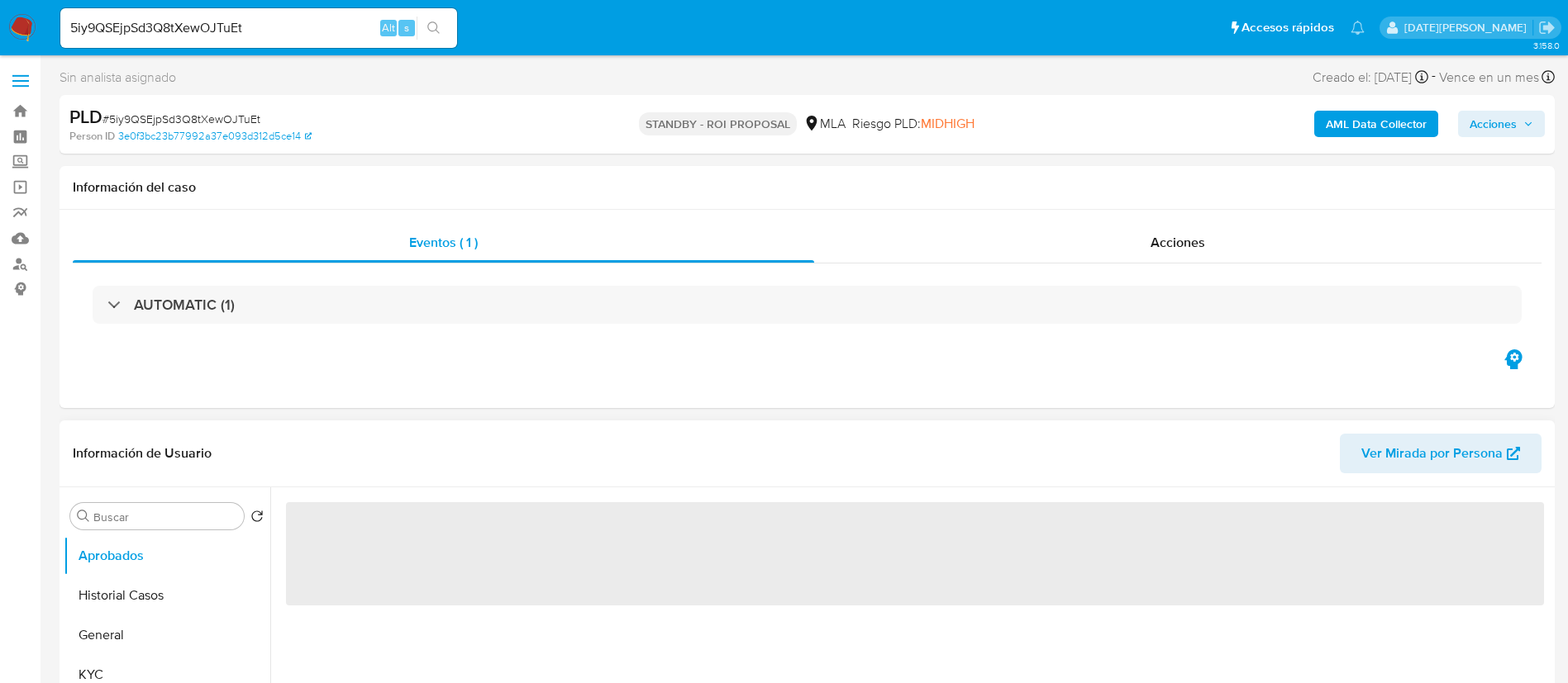
select select "10"
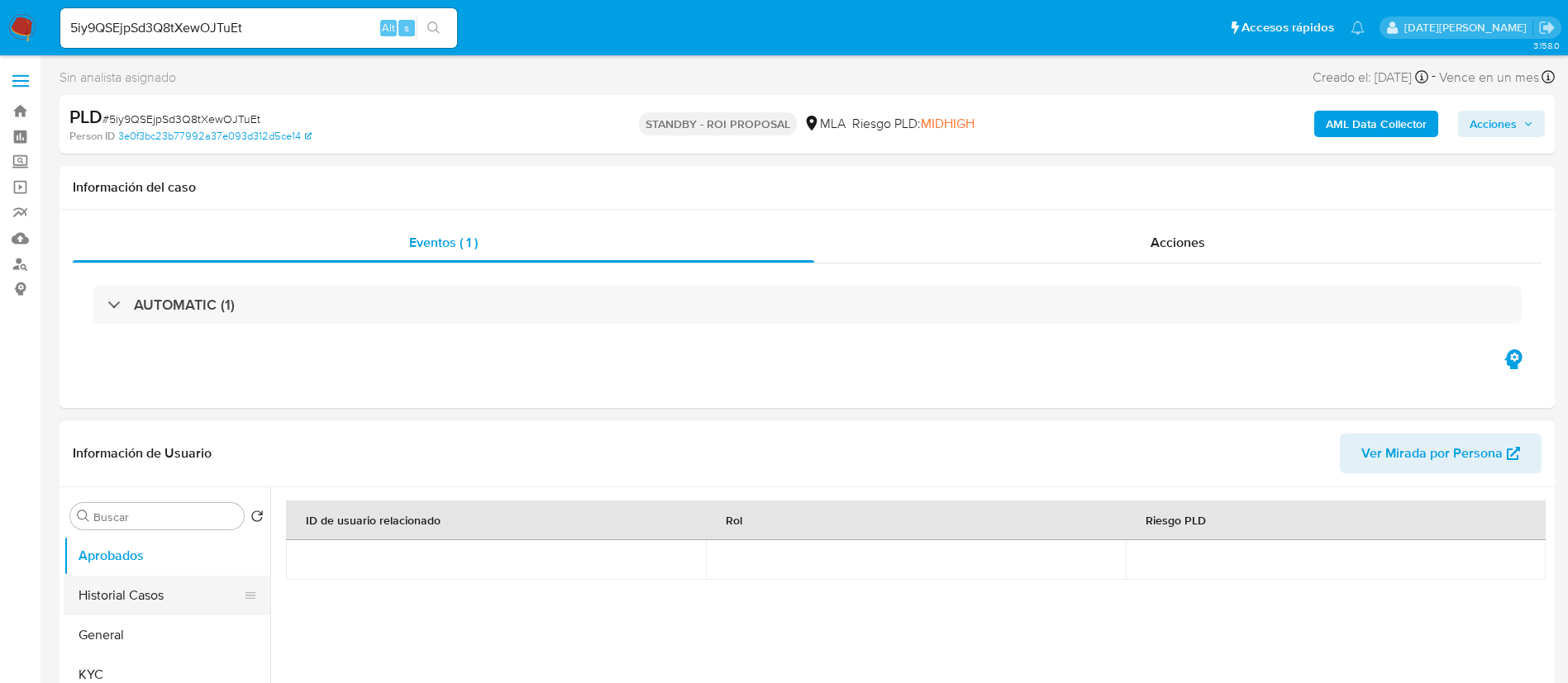
click at [157, 596] on button "Historial Casos" at bounding box center [161, 595] width 194 height 40
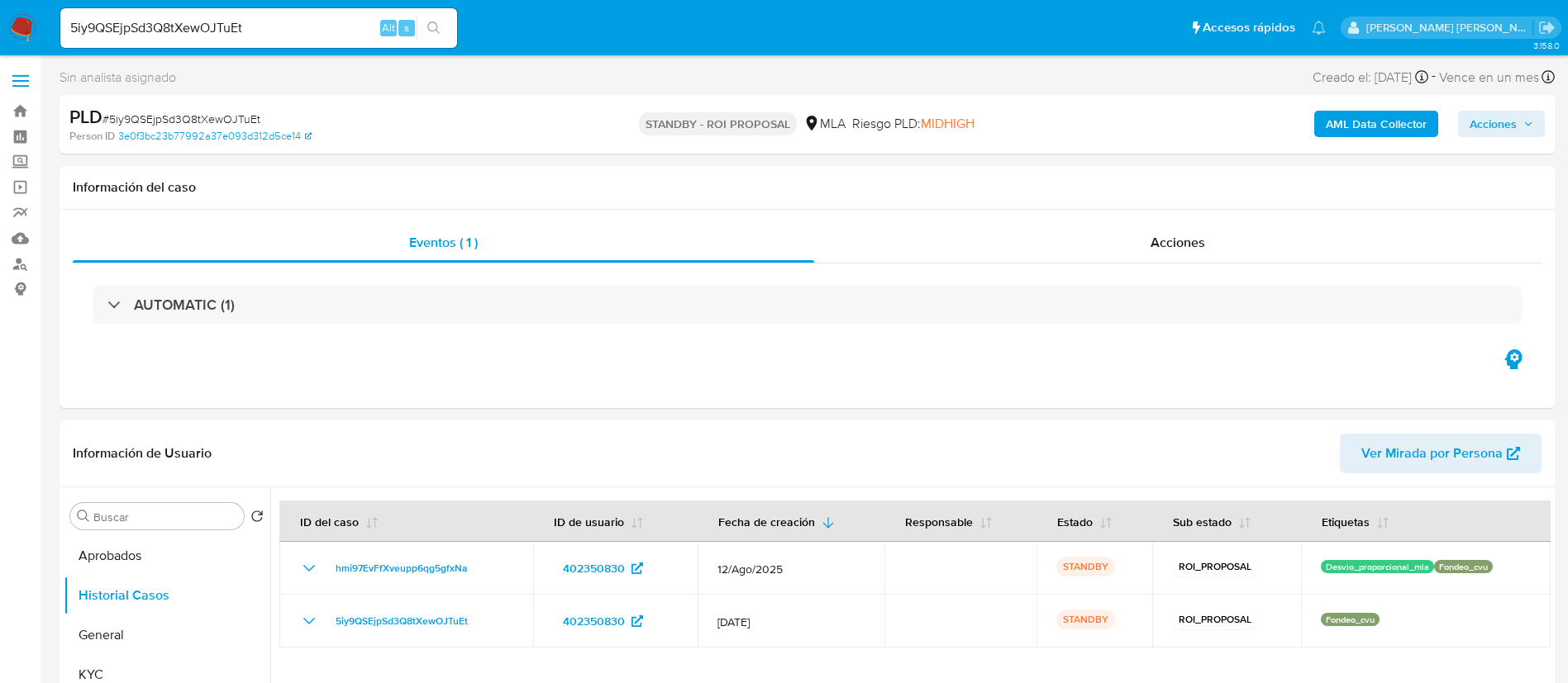
select select "10"
click at [230, 31] on input "5iy9QSEjpSd3Q8tXewOJTuEt" at bounding box center [258, 28] width 396 height 21
paste input "ePeeFebaYmxB852ySyumUQYl"
type input "ePeeFebaYmxB852ySyumUQYl"
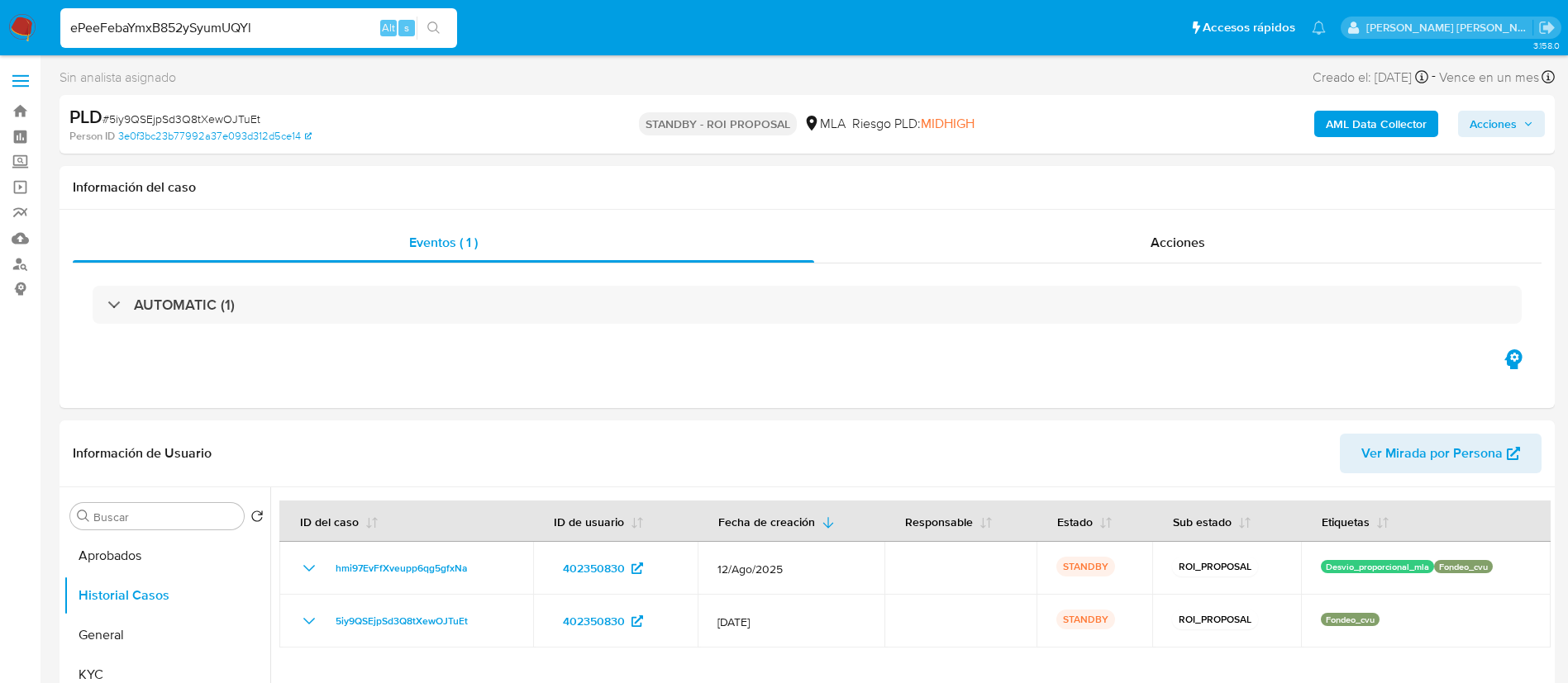
click at [434, 24] on icon "search-icon" at bounding box center [434, 28] width 13 height 13
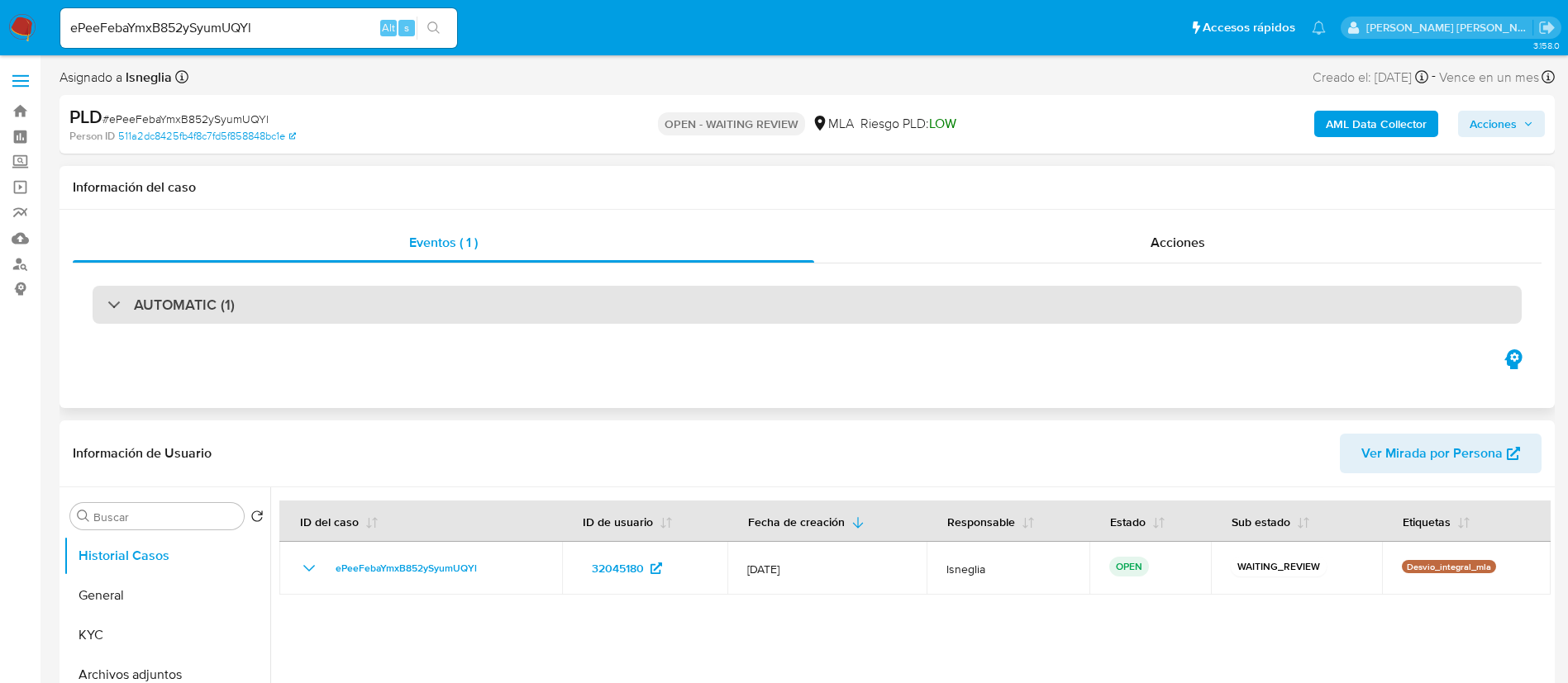
select select "10"
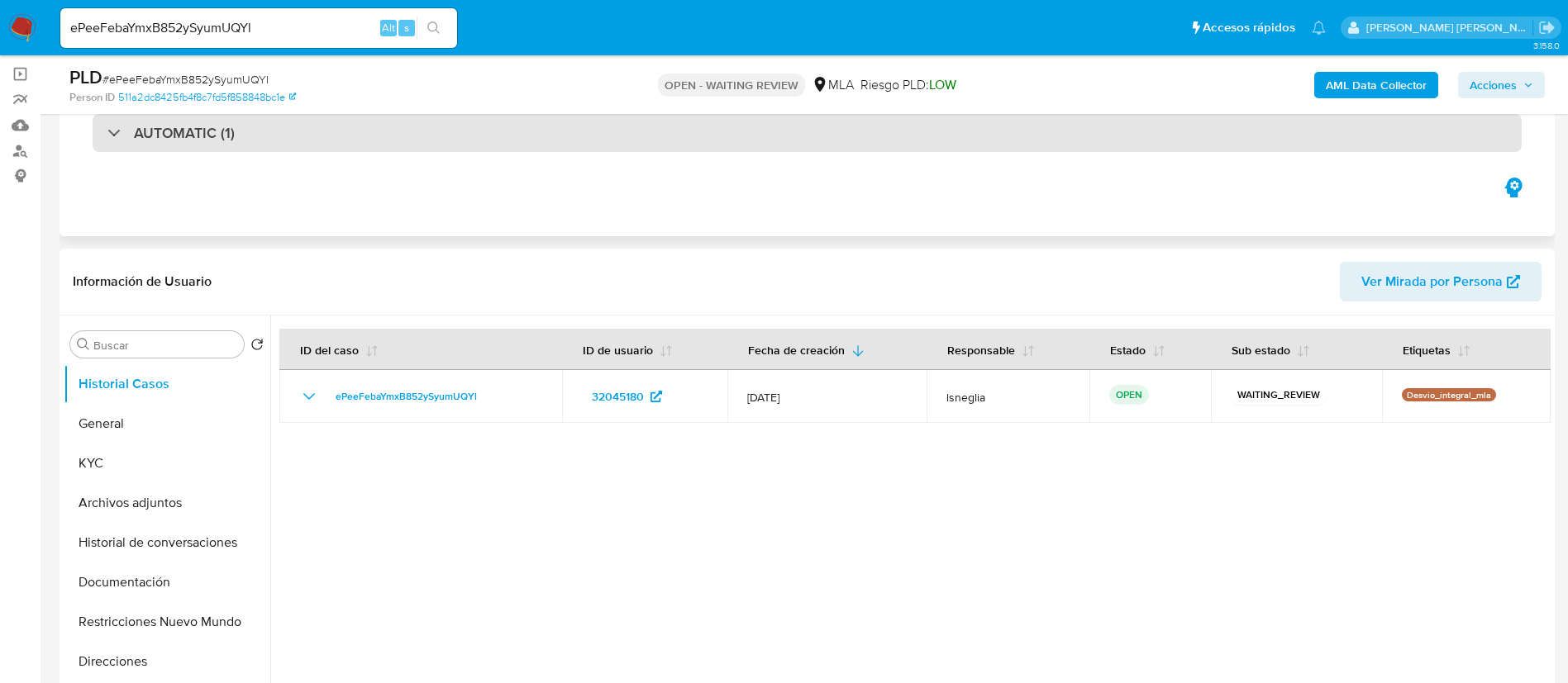
scroll to position [124, 0]
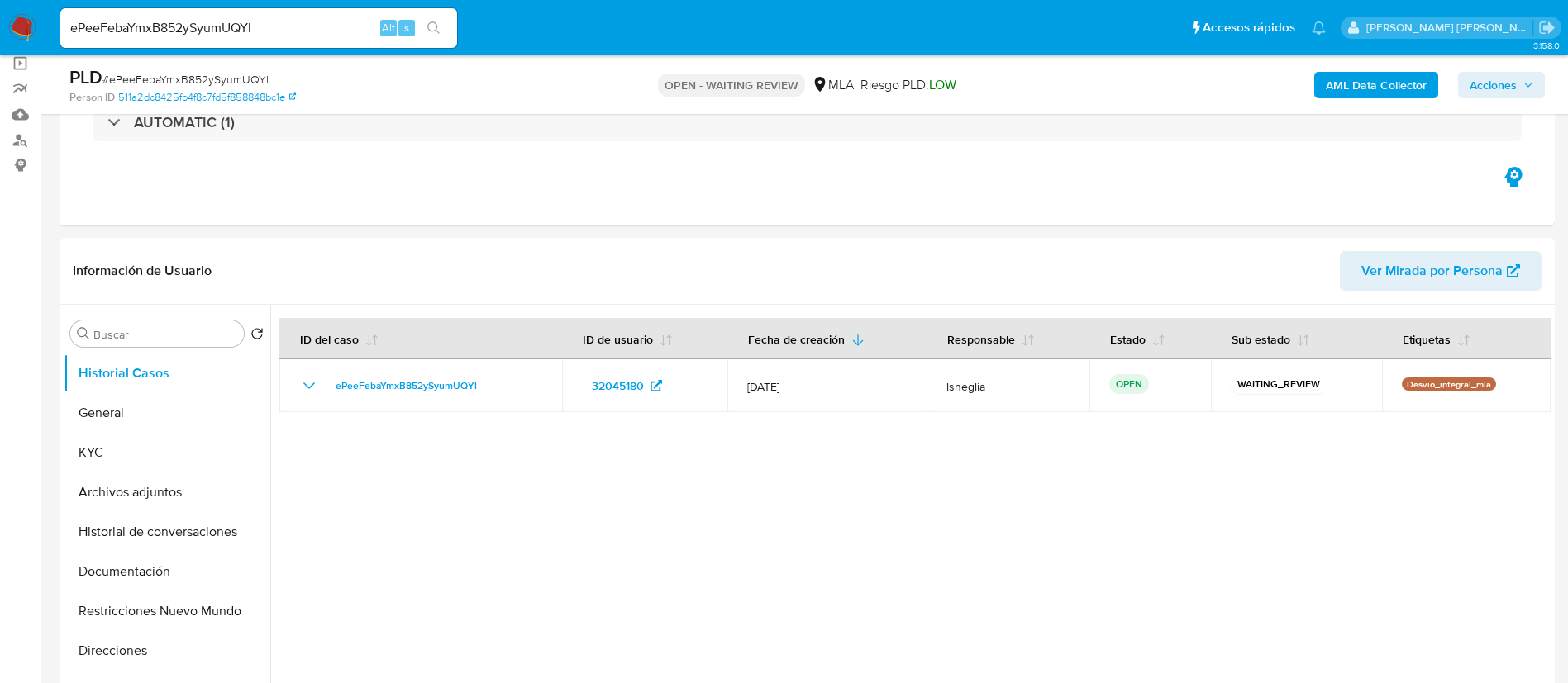
click at [207, 29] on input "ePeeFebaYmxB852ySyumUQYl" at bounding box center [258, 28] width 396 height 21
paste input "xH3b3cQNDjGeP7N5E9DdRjNx"
type input "xH3b3cQNDjGeP7N5E9DdRjNx"
click at [437, 28] on icon "search-icon" at bounding box center [434, 28] width 13 height 13
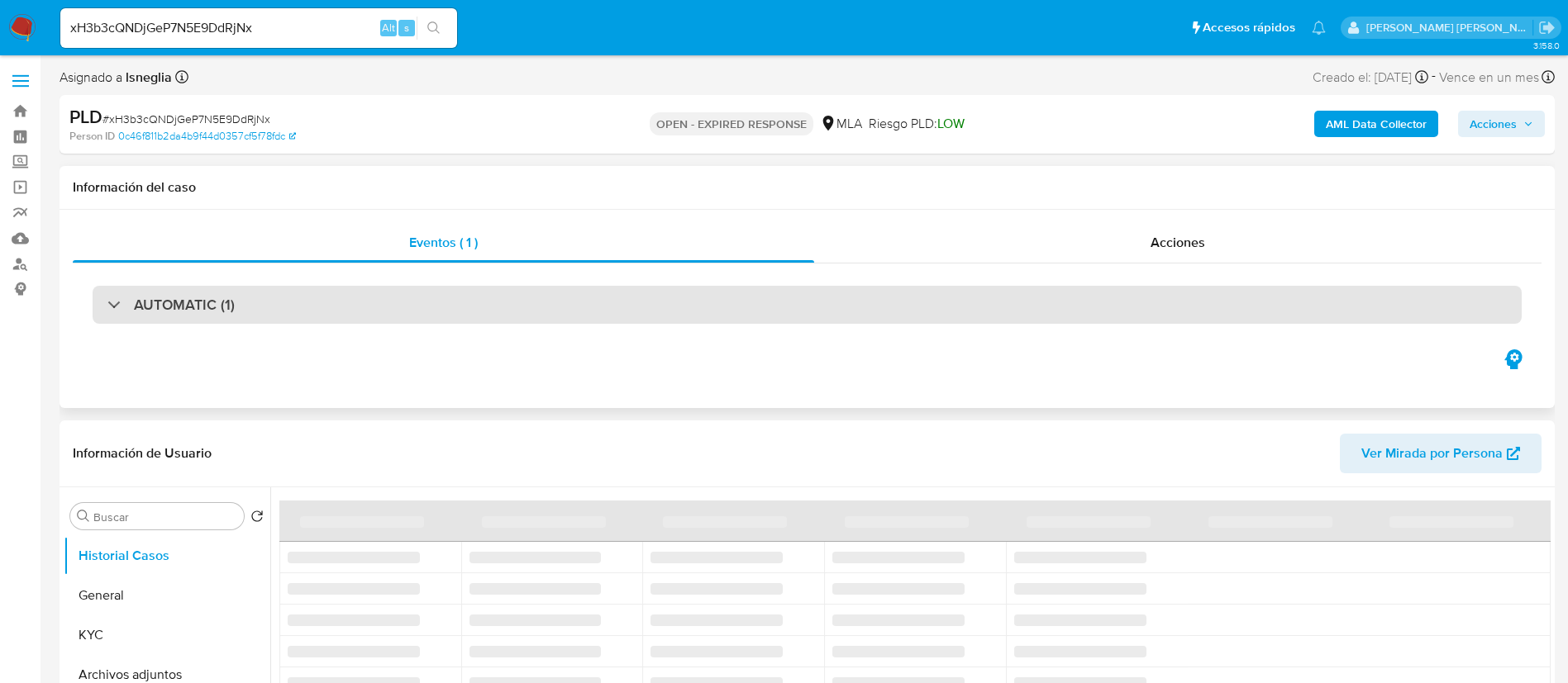
select select "10"
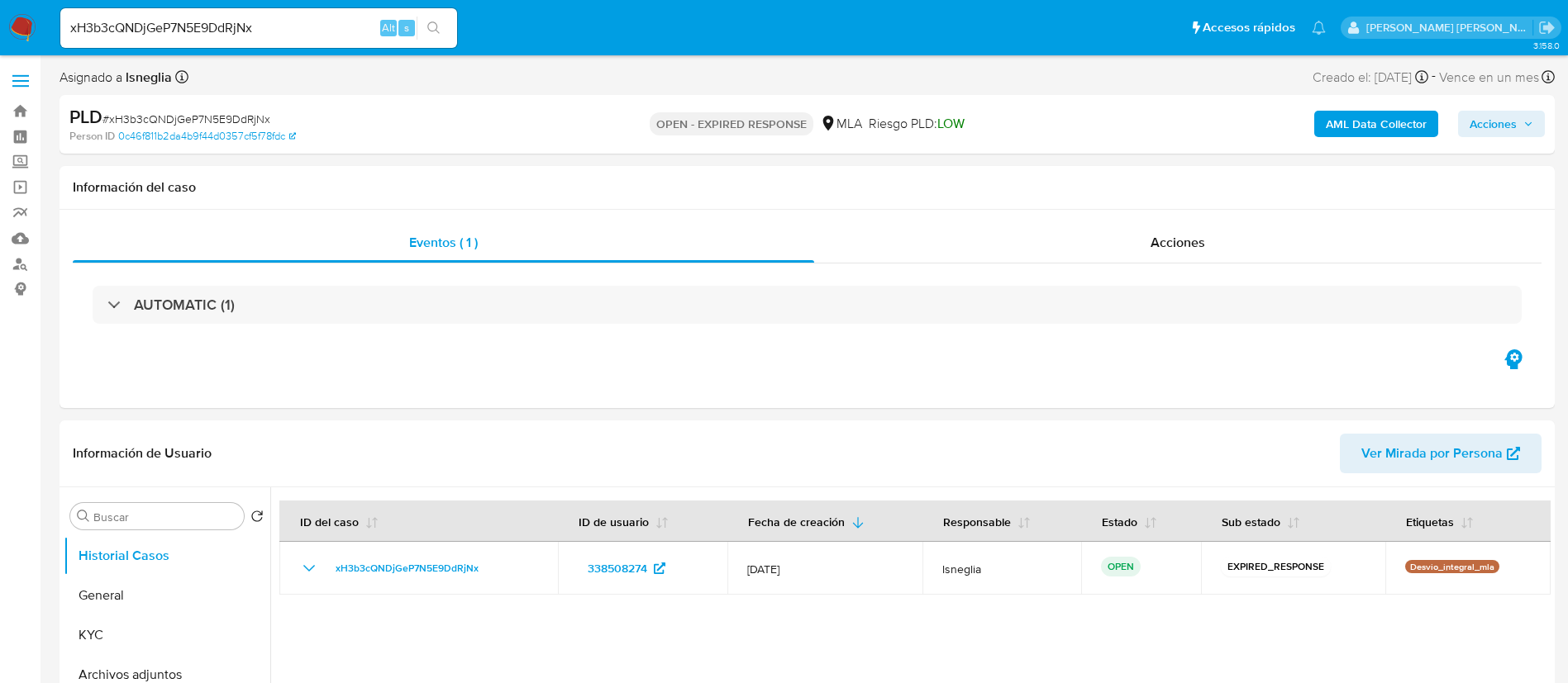
click at [213, 31] on input "xH3b3cQNDjGeP7N5E9DdRjNx" at bounding box center [258, 28] width 396 height 21
paste input "SbVDb9tKK3l7icp2yN21bRsg"
type input "SbVDb9tKK3l7icp2yN21bRsg"
click at [433, 23] on icon "search-icon" at bounding box center [434, 28] width 13 height 13
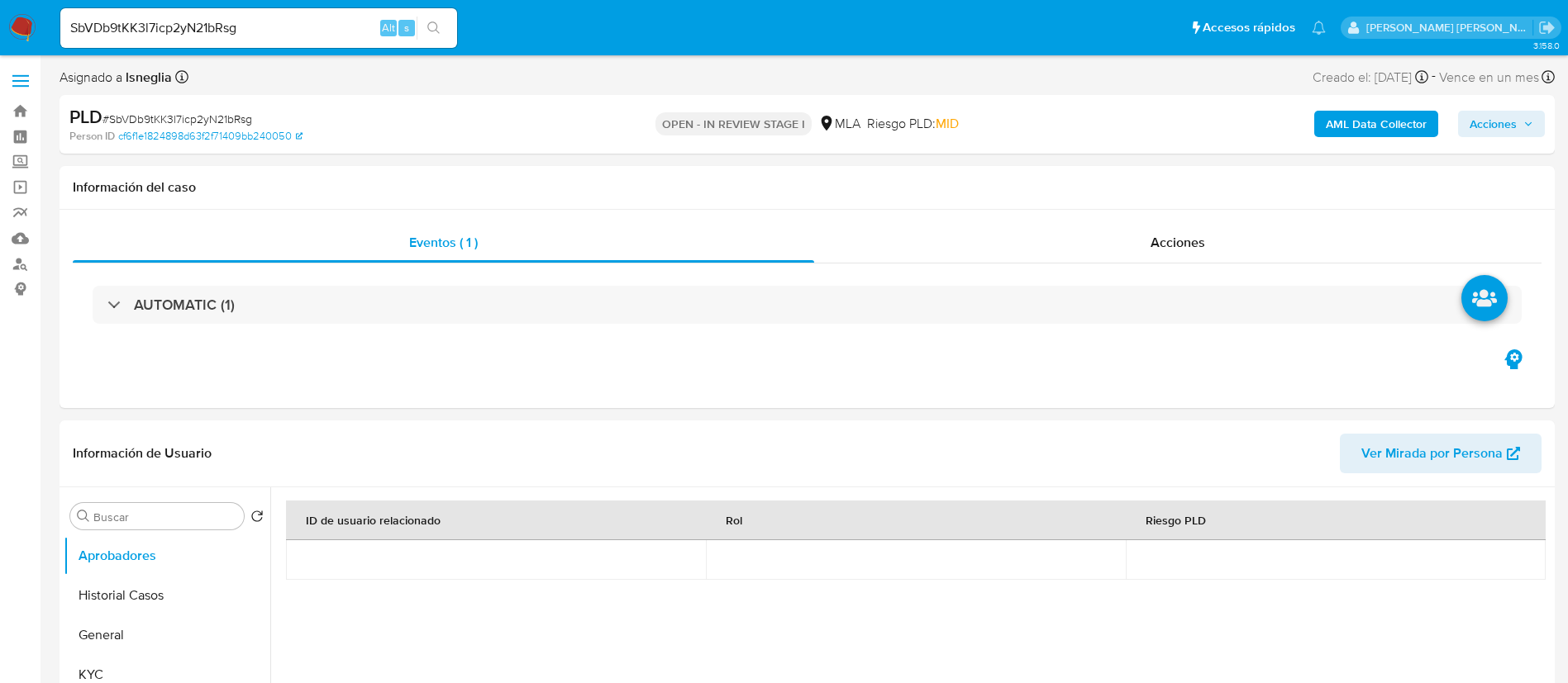
select select "10"
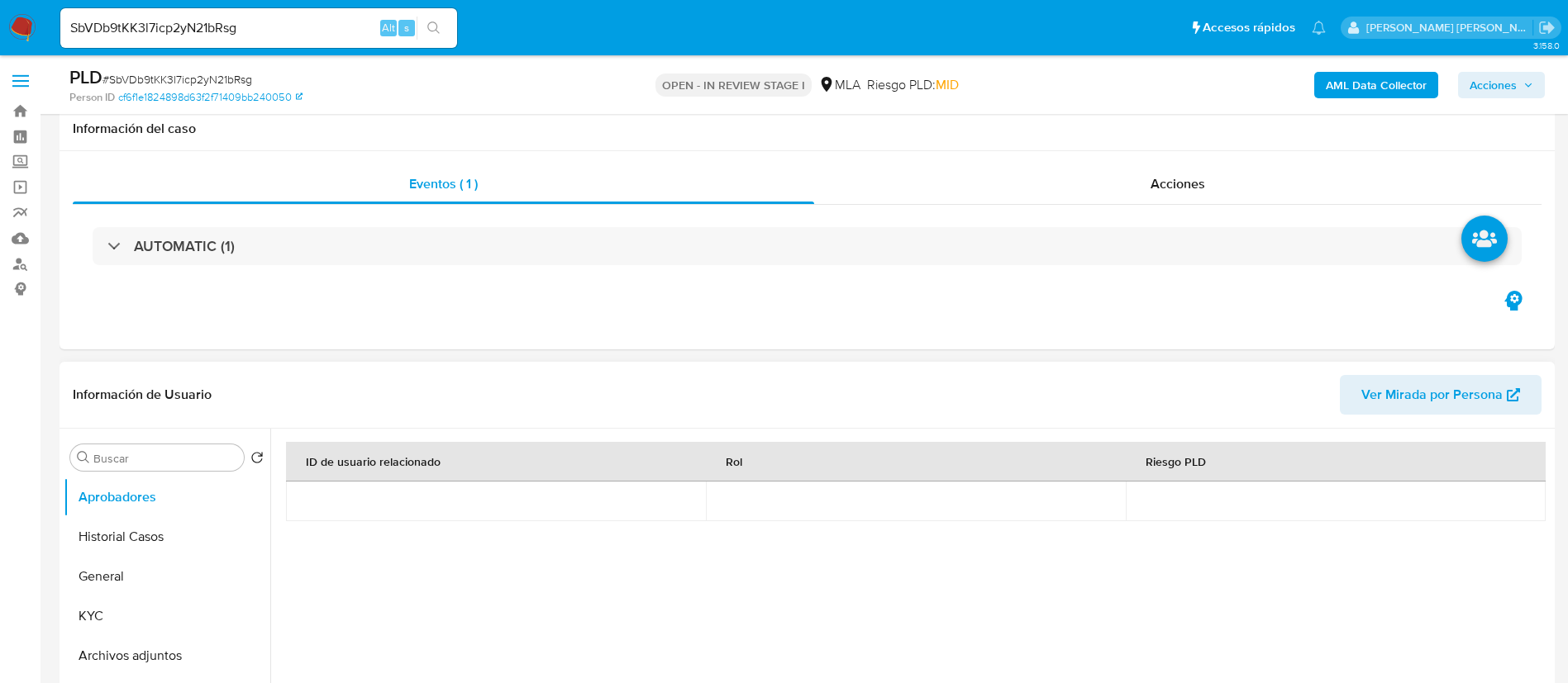
scroll to position [124, 0]
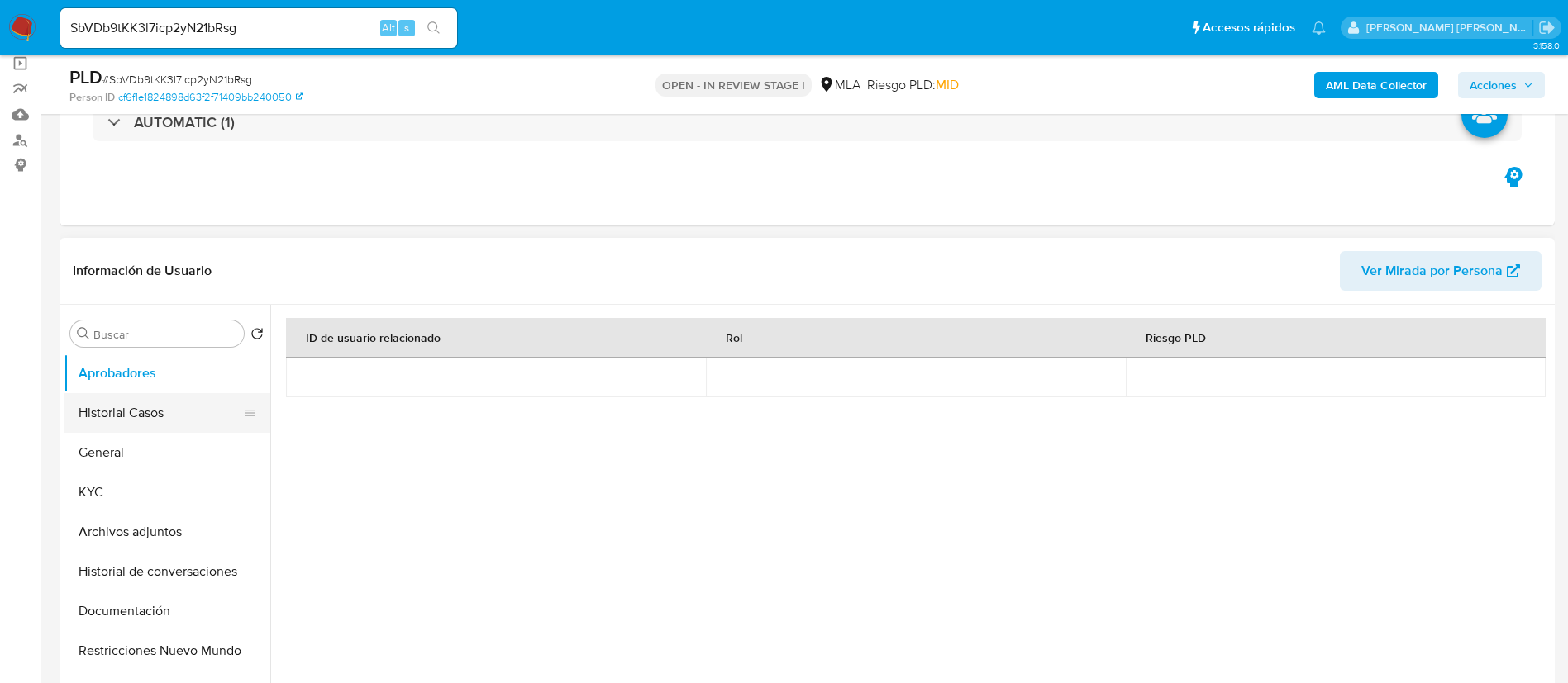
click at [143, 422] on button "Historial Casos" at bounding box center [161, 413] width 194 height 40
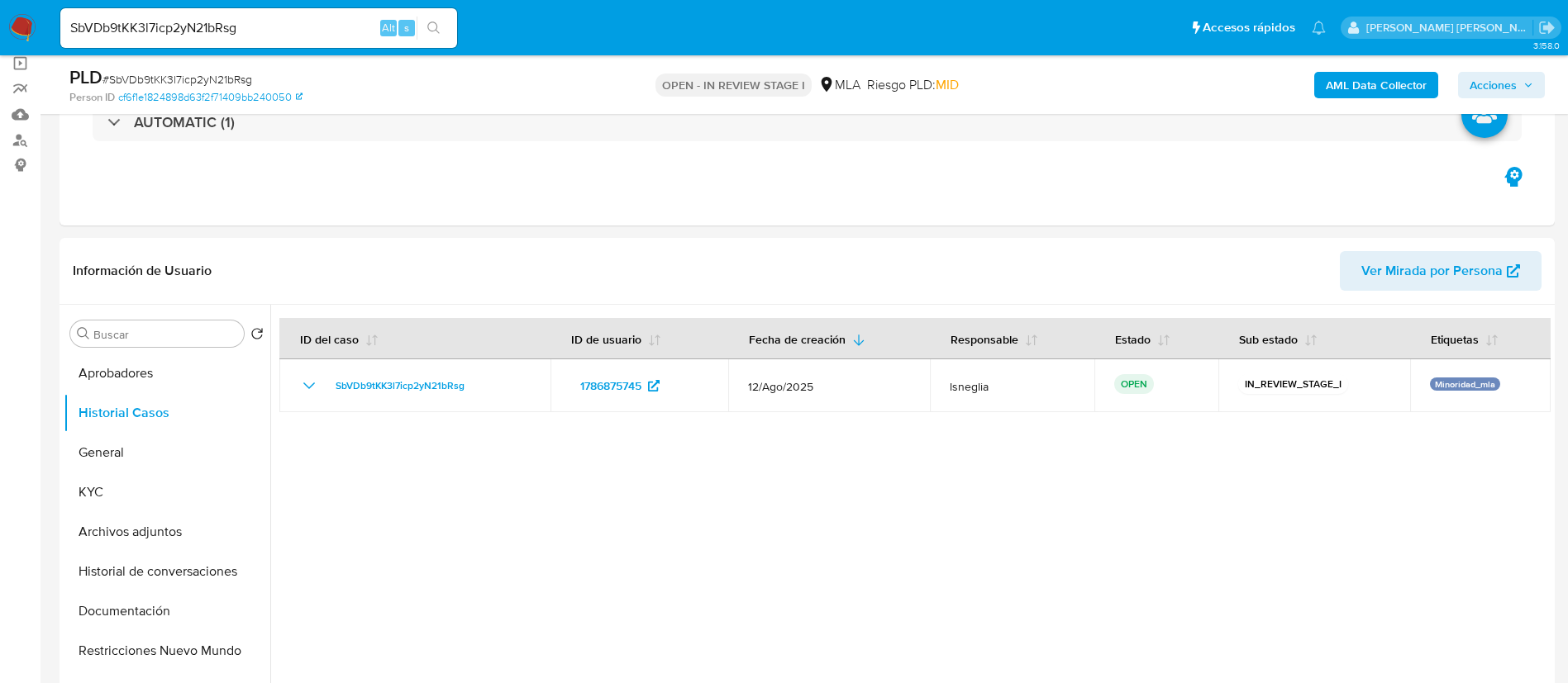
click at [223, 30] on input "SbVDb9tKK3l7icp2yN21bRsg" at bounding box center [258, 28] width 396 height 21
paste input "U3SgASbGF2p3aHMRVWjr72WH"
type input "U3SgASbGF2p3aHMRVWjr72WH"
click at [435, 26] on icon "search-icon" at bounding box center [434, 28] width 13 height 13
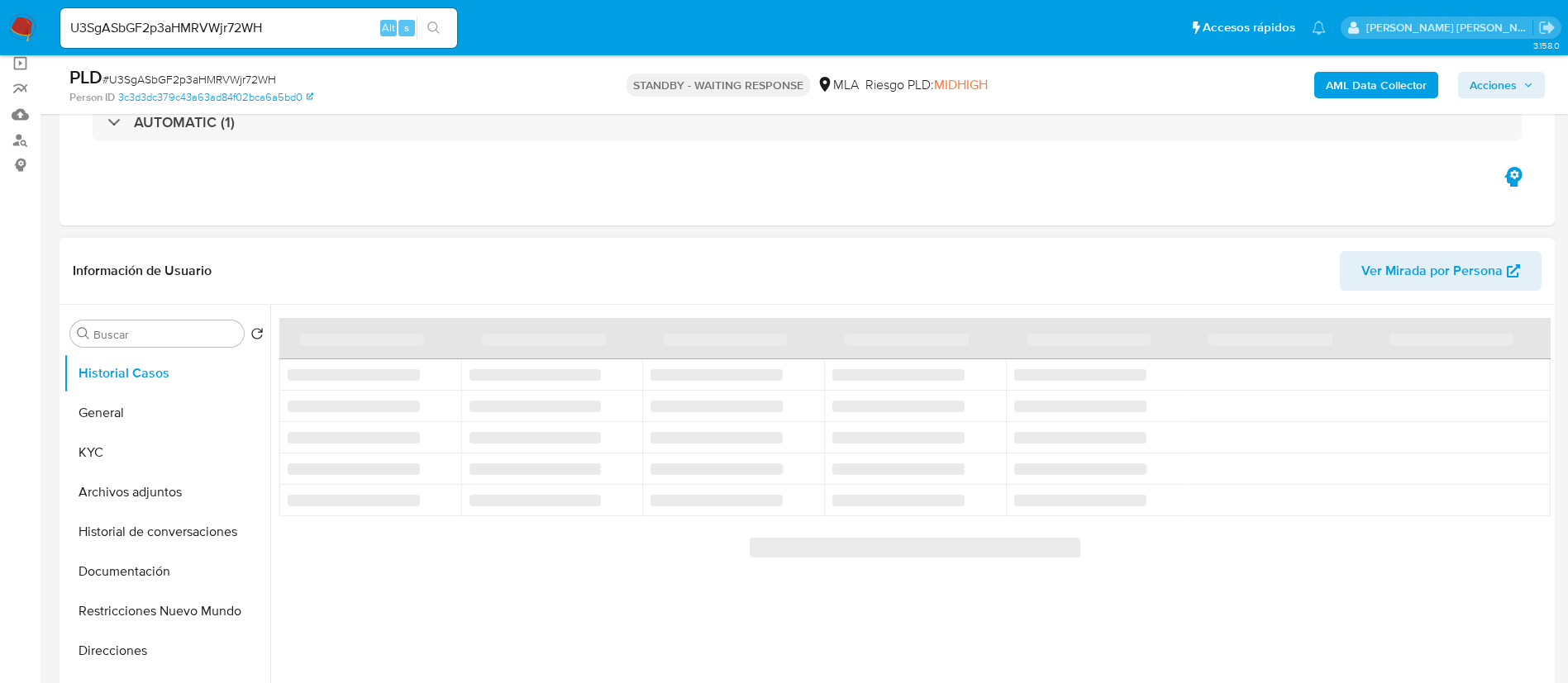
scroll to position [248, 0]
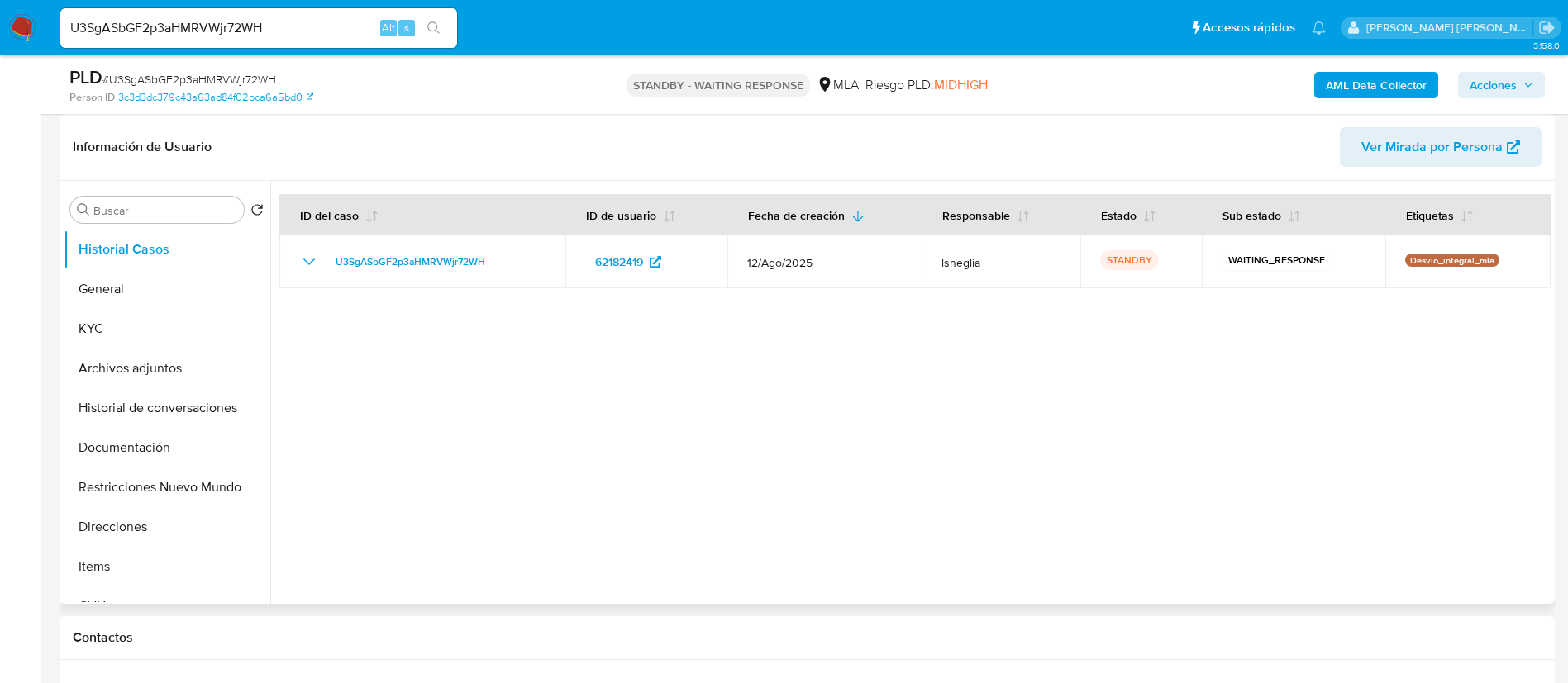
select select "10"
click at [220, 31] on input "U3SgASbGF2p3aHMRVWjr72WH" at bounding box center [258, 28] width 396 height 21
paste input "H2rz3jqTi2IfpNwHKobLHxw7"
type input "H2rz3jqTi2IfpNwHKobLHxw7"
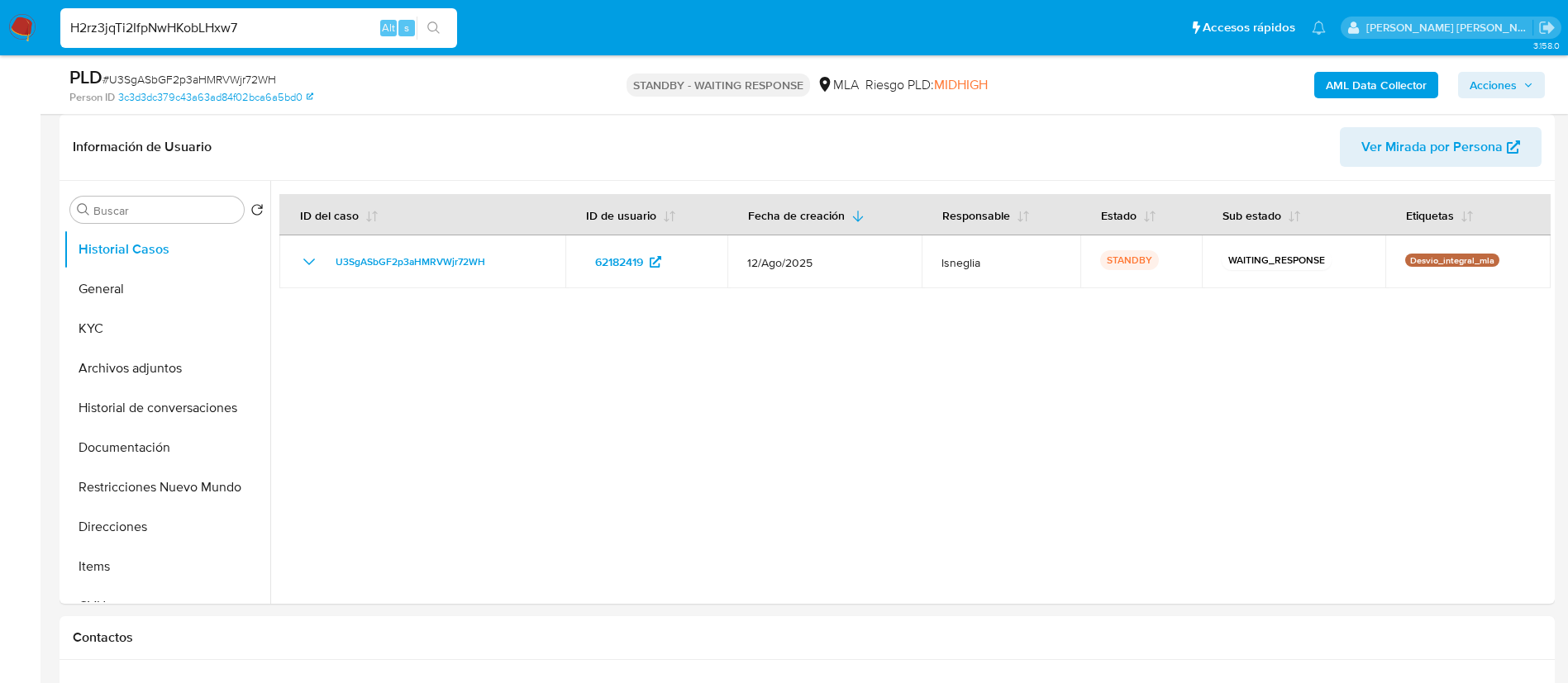
click at [437, 31] on icon "search-icon" at bounding box center [434, 28] width 13 height 13
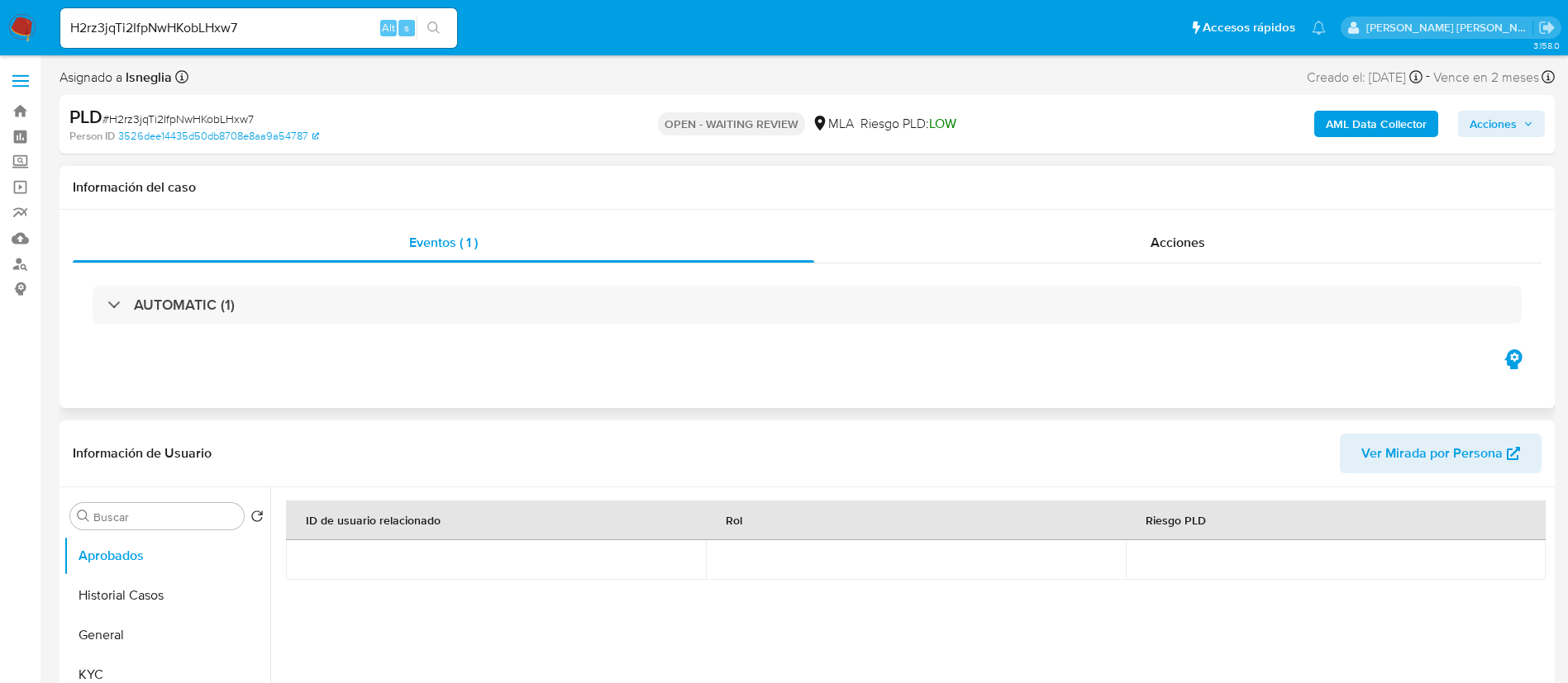
select select "10"
click at [154, 602] on button "Historial Casos" at bounding box center [161, 595] width 194 height 40
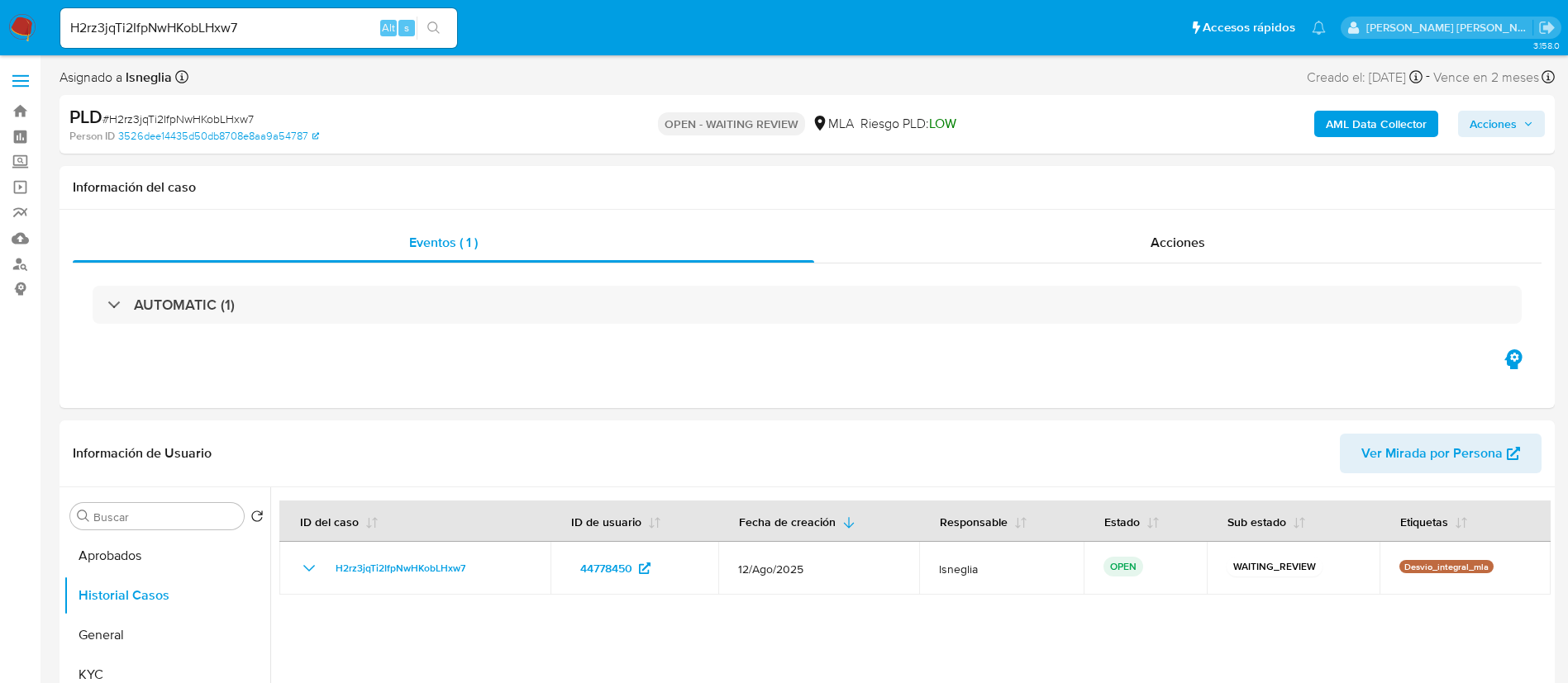
click at [256, 25] on input "H2rz3jqTi2IfpNwHKobLHxw7" at bounding box center [258, 28] width 396 height 21
paste input "JgGi7eFd1diOCTCBEUvqOavU"
type input "JgGi7eFd1diOCTCBEUvqOavU"
click at [443, 29] on button "search-icon" at bounding box center [433, 28] width 34 height 23
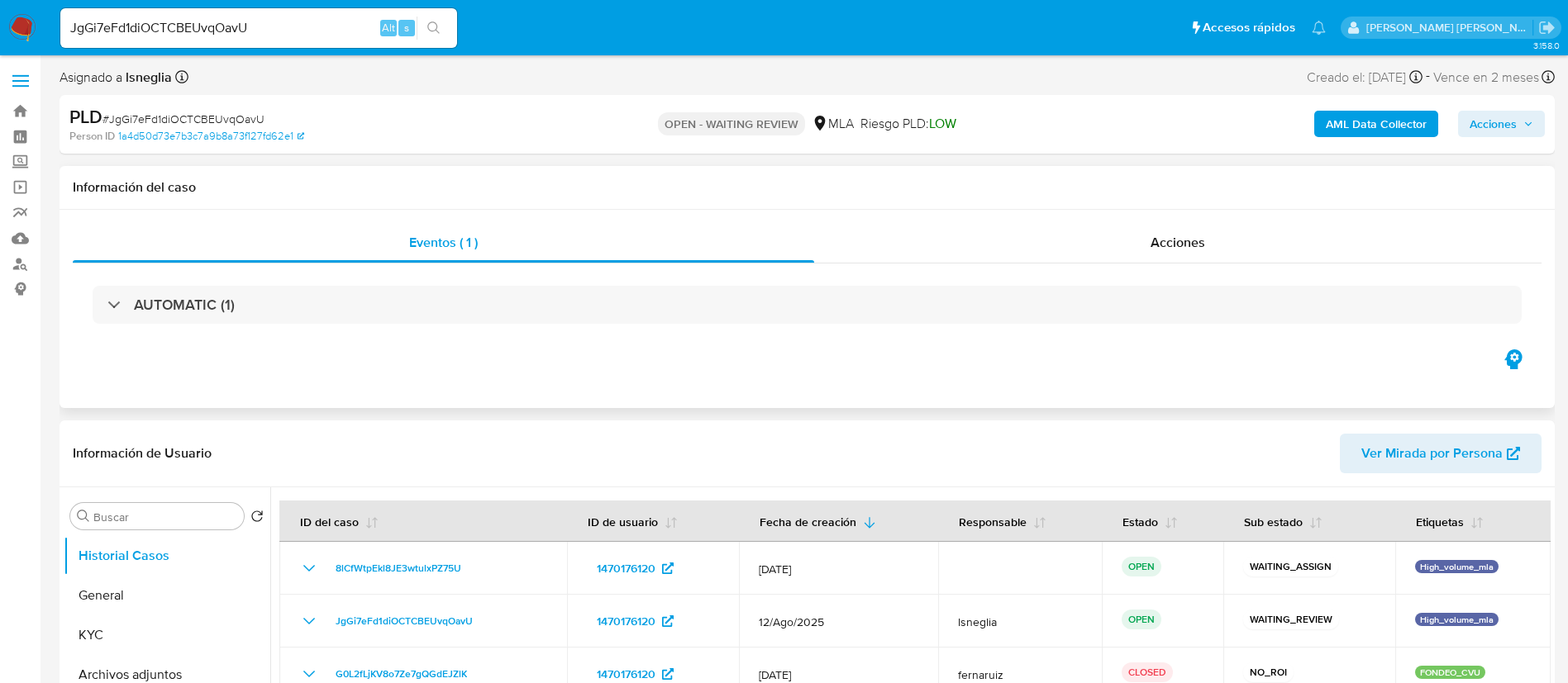
select select "10"
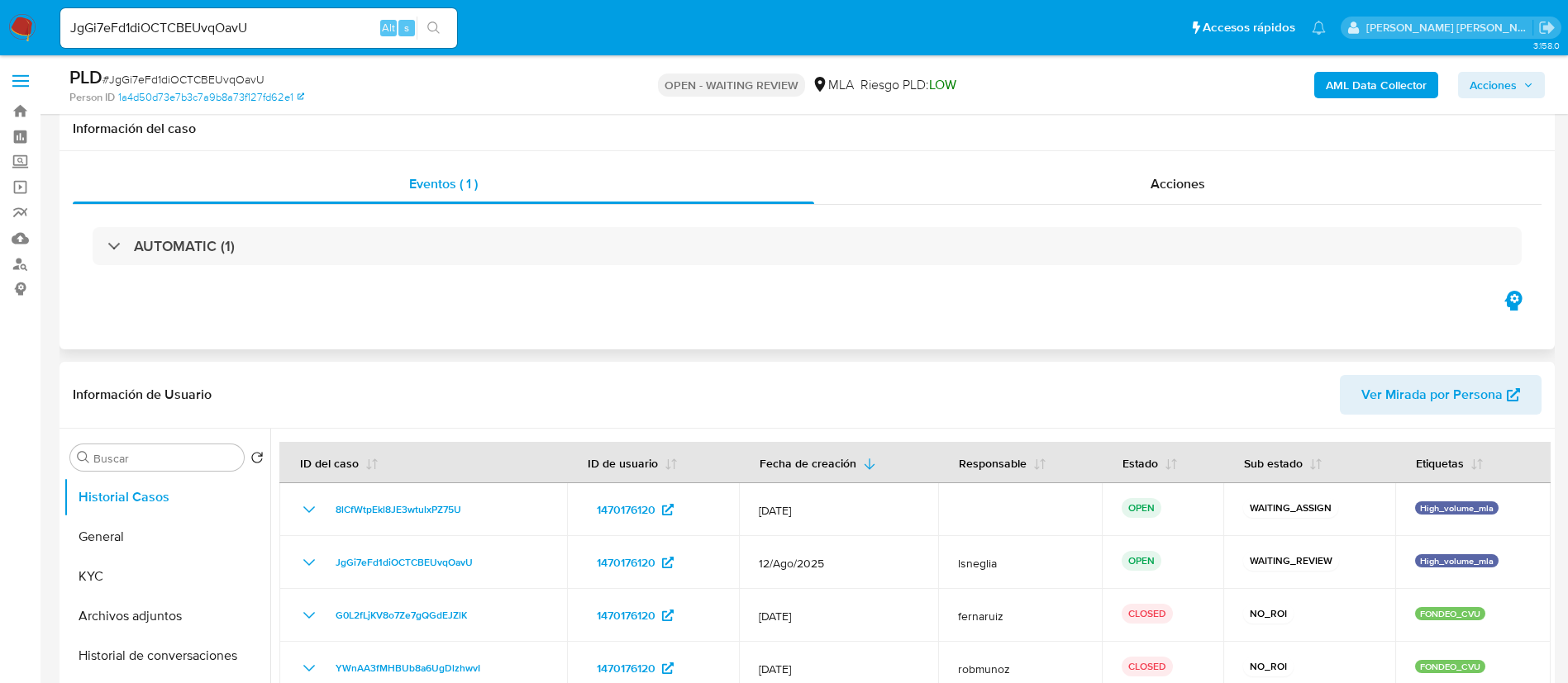
scroll to position [124, 0]
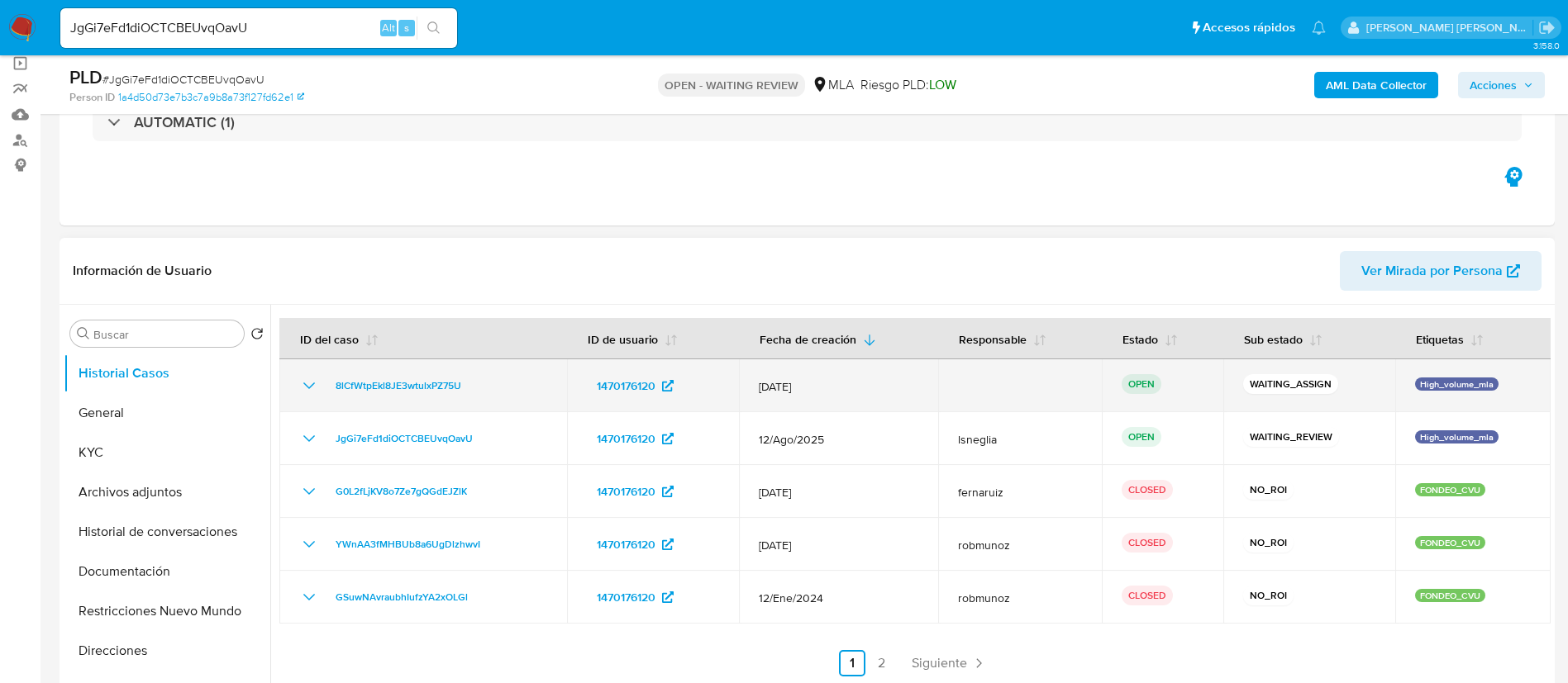
click at [754, 389] on td "[DATE]" at bounding box center [838, 385] width 199 height 53
drag, startPoint x: 324, startPoint y: 382, endPoint x: 497, endPoint y: 384, distance: 173.0
click at [497, 384] on div "8lCfWtpEkl8JE3wtulxPZ75U" at bounding box center [424, 385] width 248 height 20
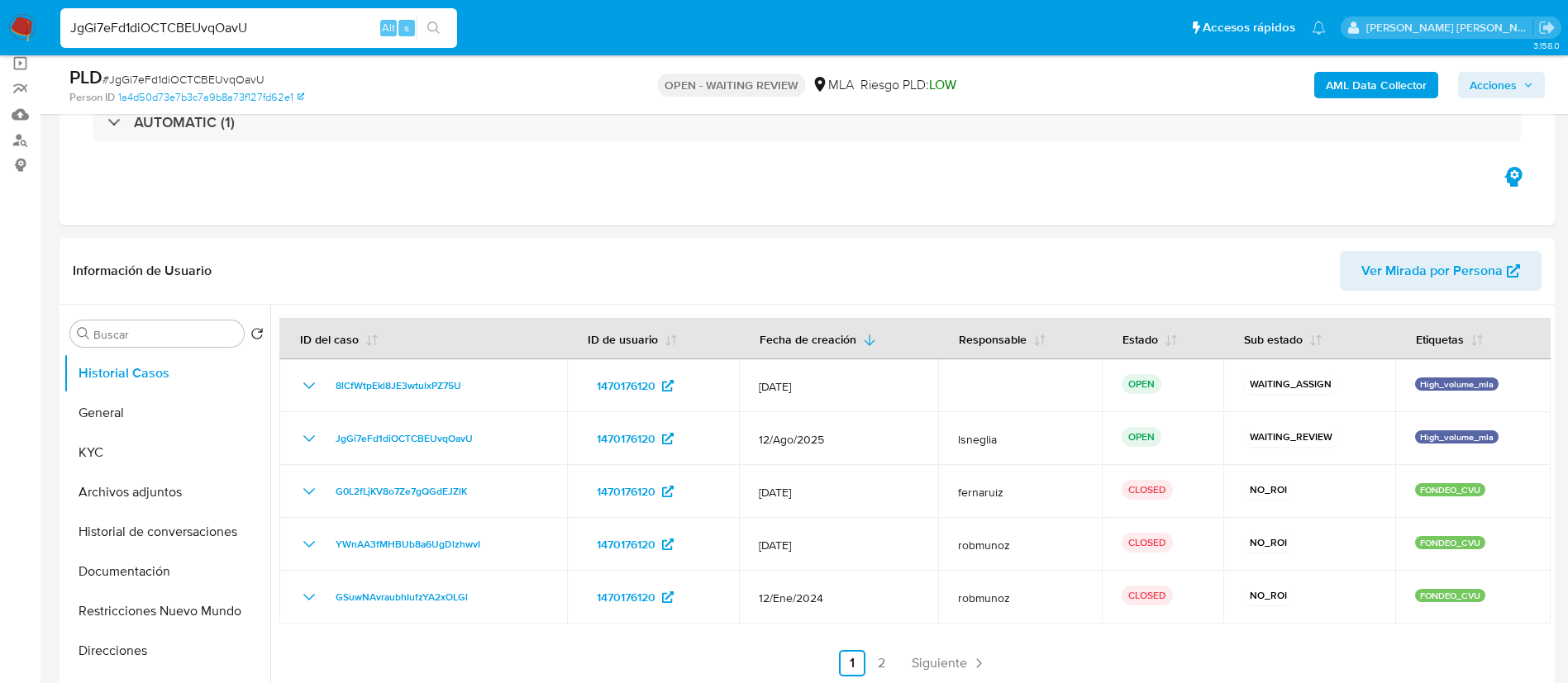
click at [204, 34] on input "JgGi7eFd1diOCTCBEUvqOavU" at bounding box center [258, 28] width 396 height 21
click at [204, 34] on input "JgGi7eFd1diOCTCBEUvqOavU" at bounding box center [258, 28] width 396 height 21
paste input "JapAIdqbs9xCPoQNFcaTAwN"
type input "JJapAIdqbs9xCPoQNFcaTAwN"
click at [436, 32] on icon "search-icon" at bounding box center [434, 28] width 13 height 13
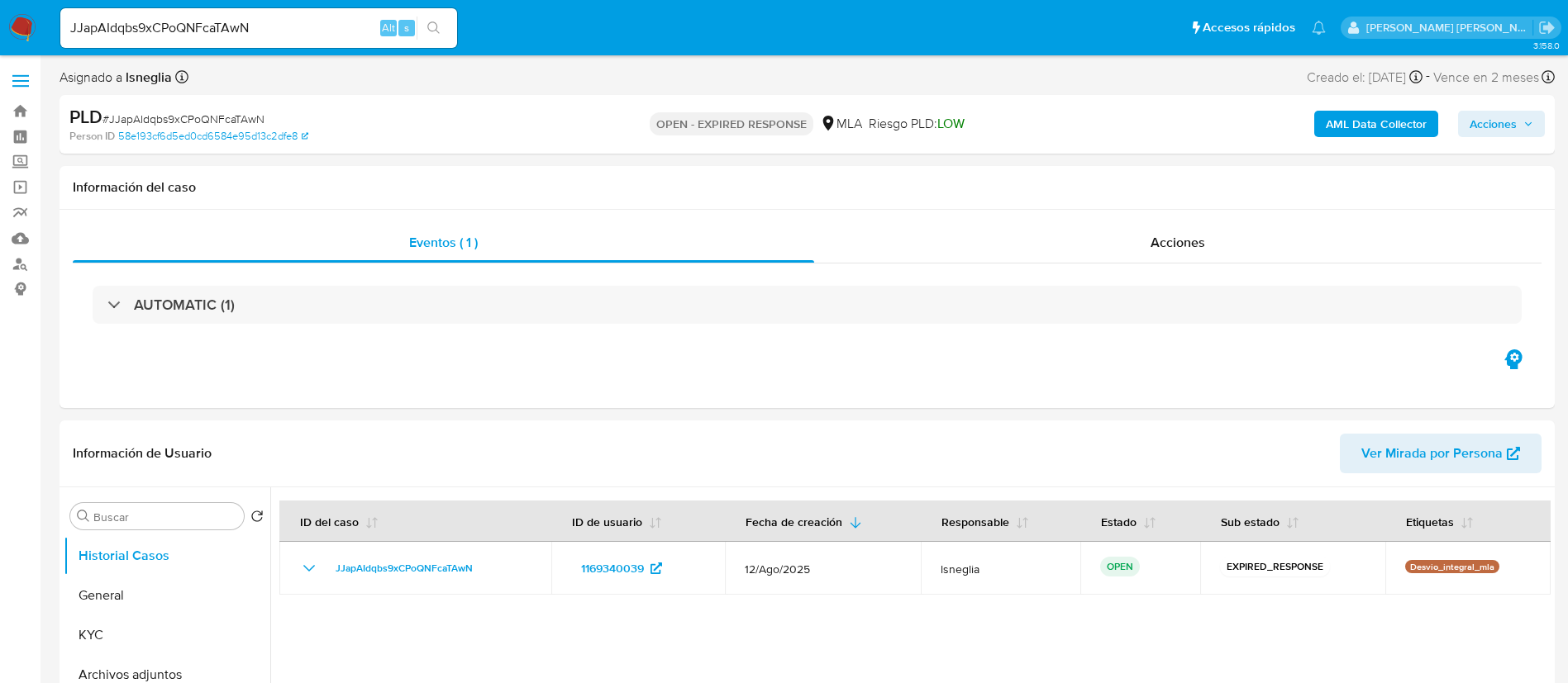
select select "10"
click at [201, 21] on input "JJapAIdqbs9xCPoQNFcaTAwN" at bounding box center [258, 28] width 396 height 21
click at [192, 31] on input "JJapAIdqbs9xCPoQNFcaTAwN" at bounding box center [258, 28] width 396 height 21
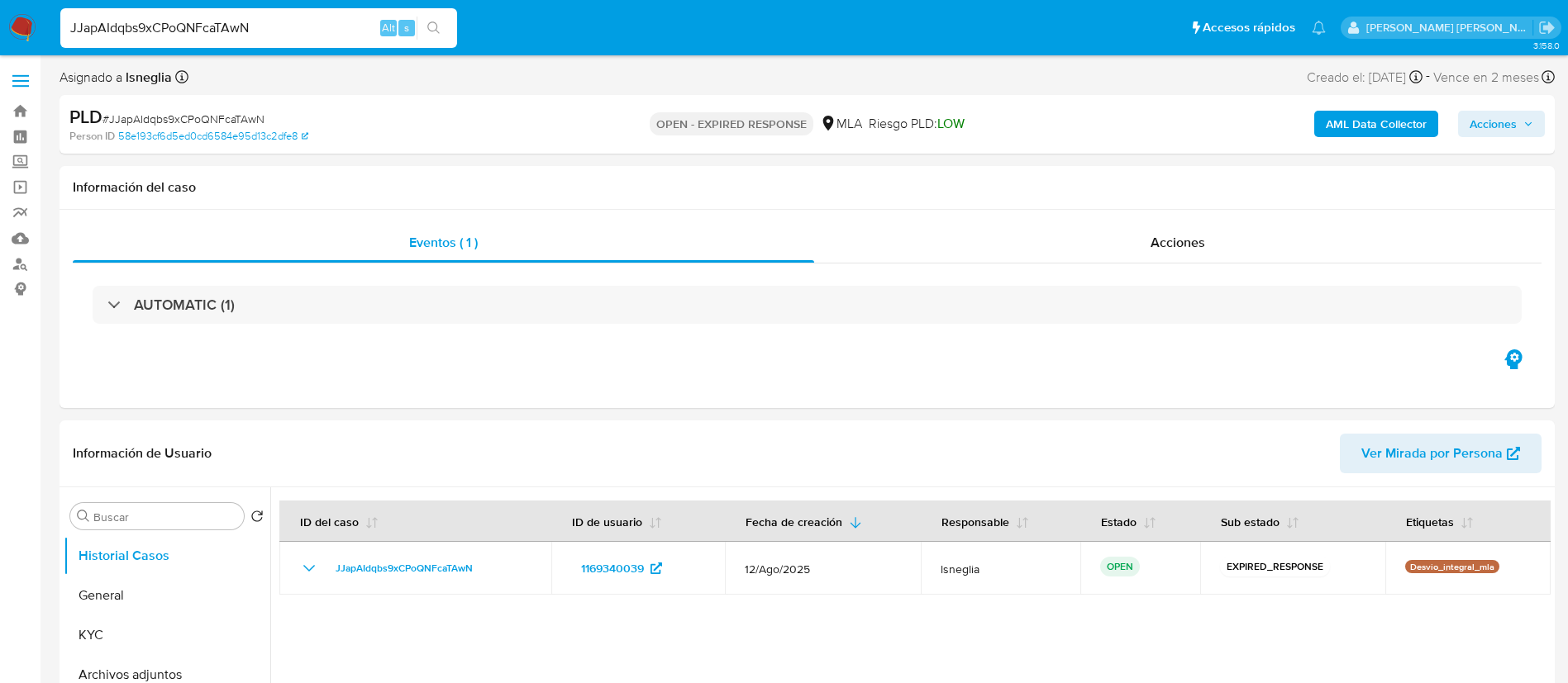
paste input "K5RbaSMCIFNrRL9sVrjRr7o8"
type input "K5RbaSMCIFNrRL9sVrjRr7o8"
click at [446, 27] on button "search-icon" at bounding box center [433, 28] width 34 height 23
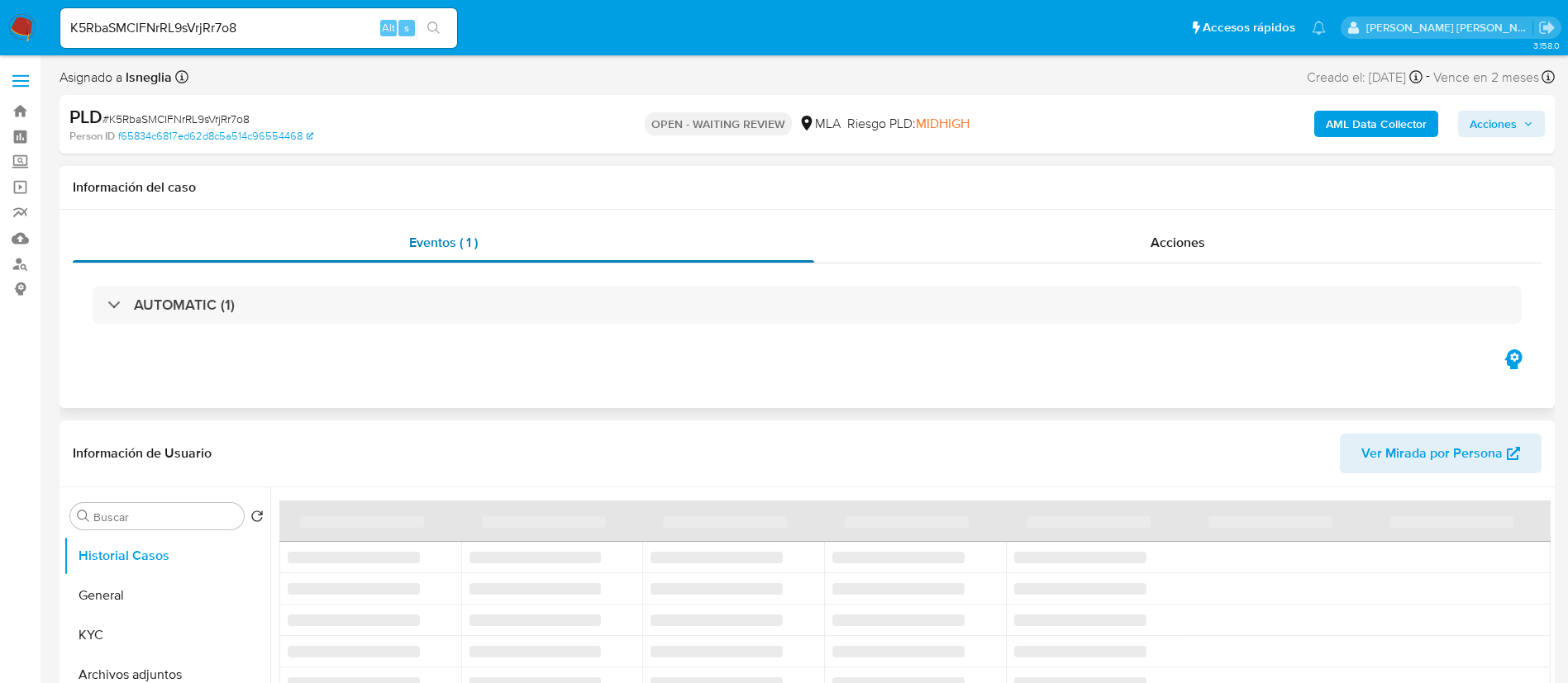
select select "10"
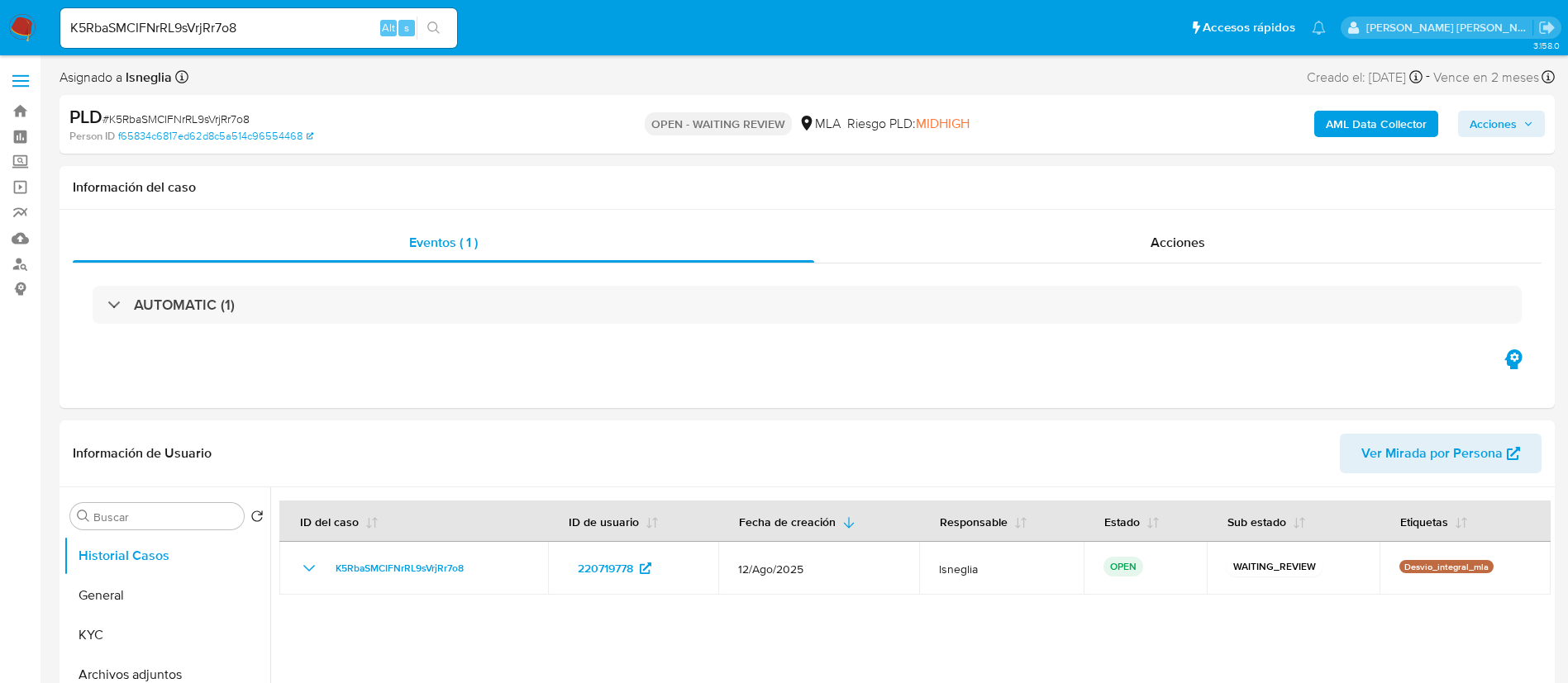
click at [270, 30] on input "K5RbaSMCIFNrRL9sVrjRr7o8" at bounding box center [258, 28] width 396 height 21
paste input "jXhN6aElq2aMf3rayo3wfvl"
type input "KjXhN6aElq2aMf3rayo3wfvl"
click at [445, 24] on button "search-icon" at bounding box center [433, 28] width 34 height 23
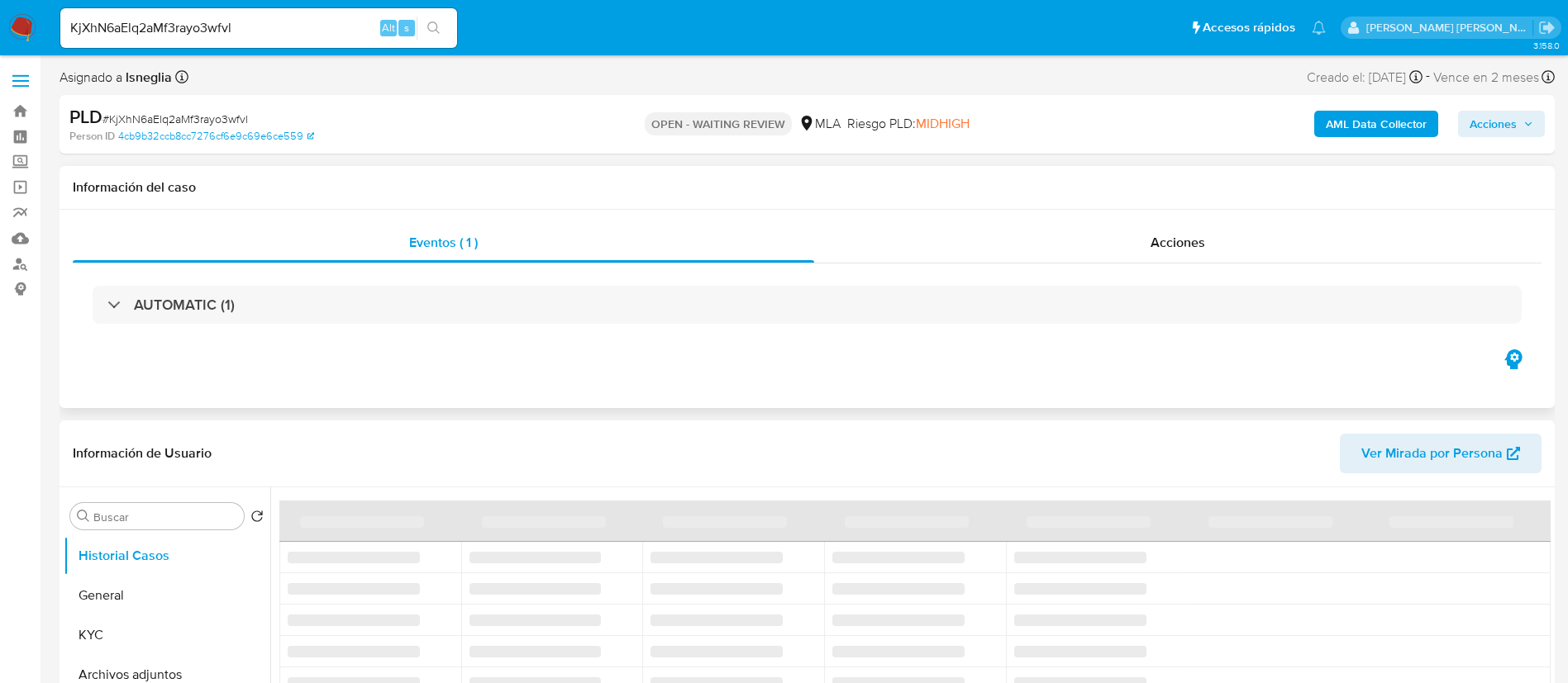
select select "10"
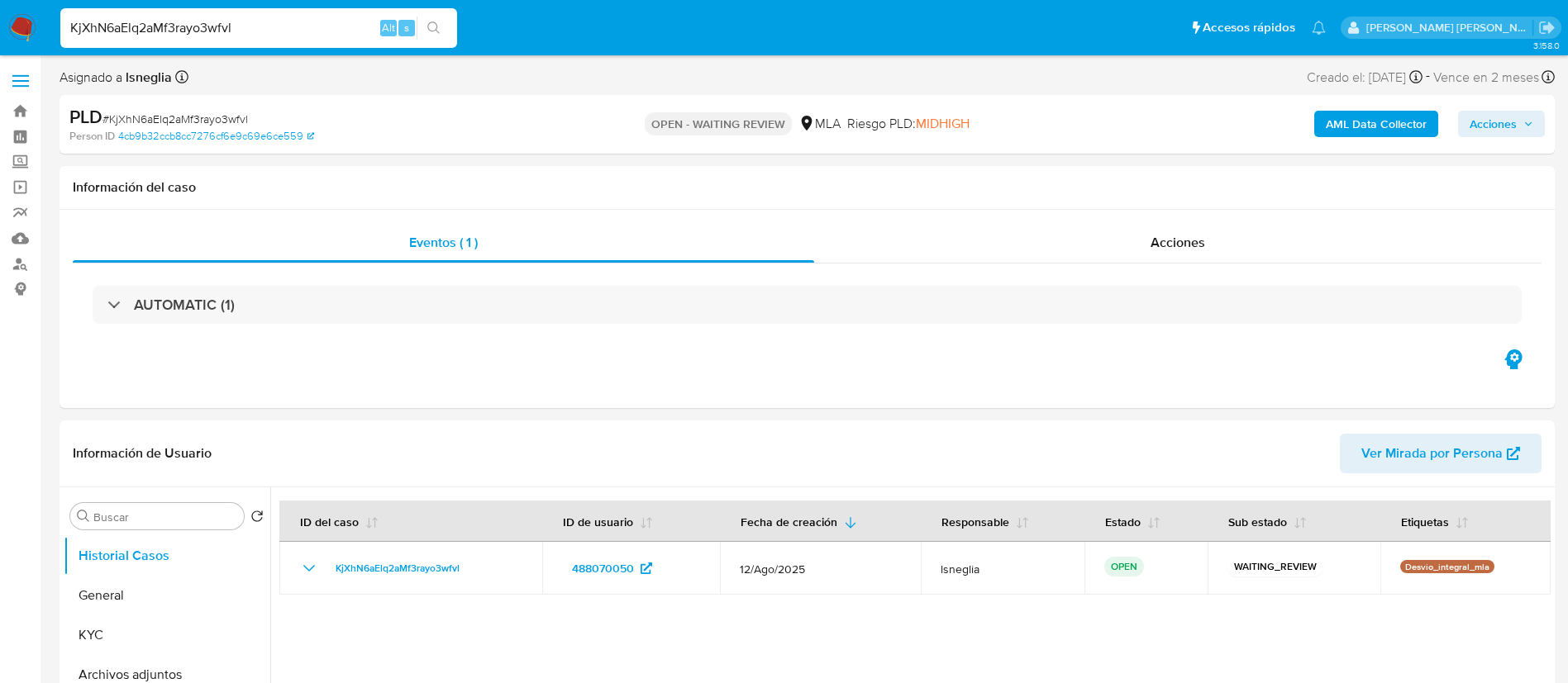
click at [224, 27] on input "KjXhN6aElq2aMf3rayo3wfvl" at bounding box center [258, 28] width 396 height 21
paste input "1TuFa3WgXp3NEjlV8EzI2gY4"
type input "1TuFa3WgXp3NEjlV8EzI2gY4"
click at [440, 21] on icon "search-icon" at bounding box center [434, 28] width 13 height 13
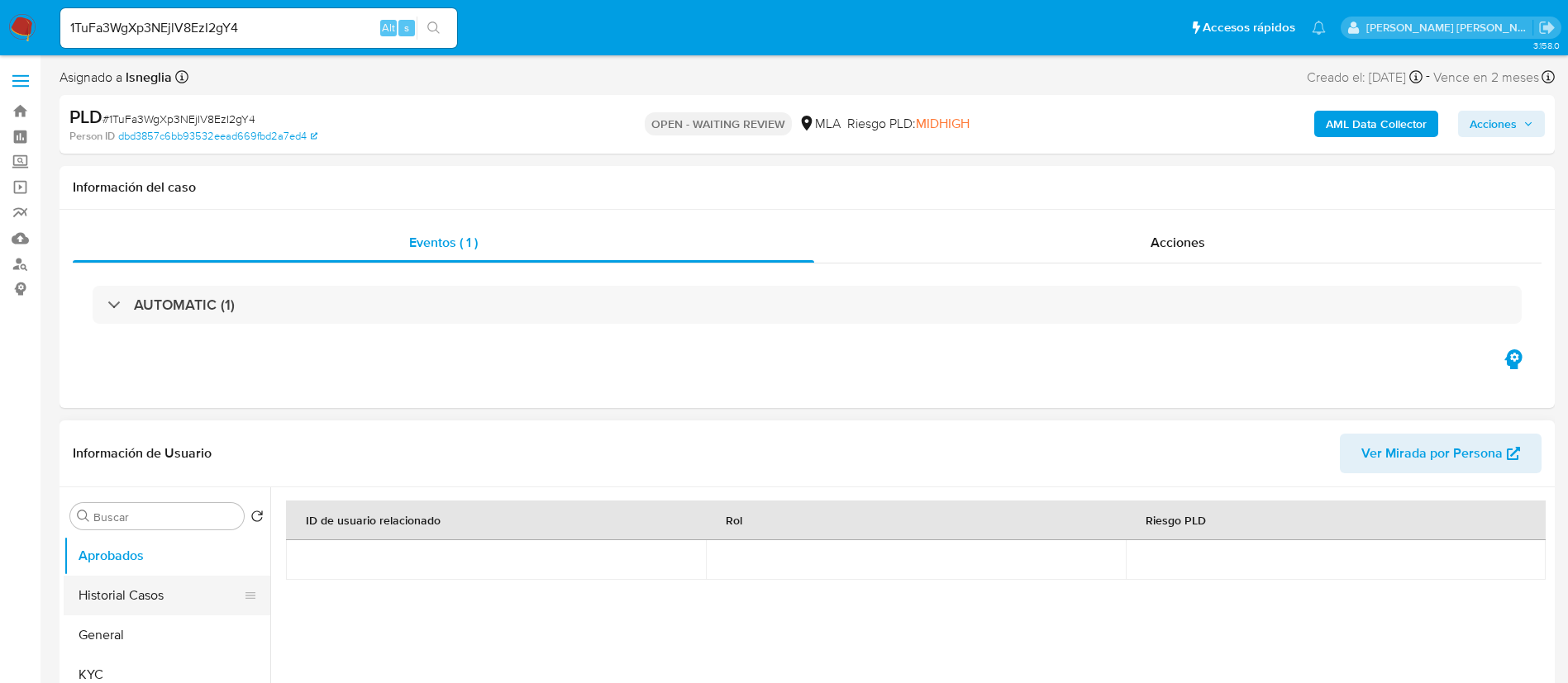
click at [108, 585] on button "Historial Casos" at bounding box center [161, 595] width 194 height 40
select select "10"
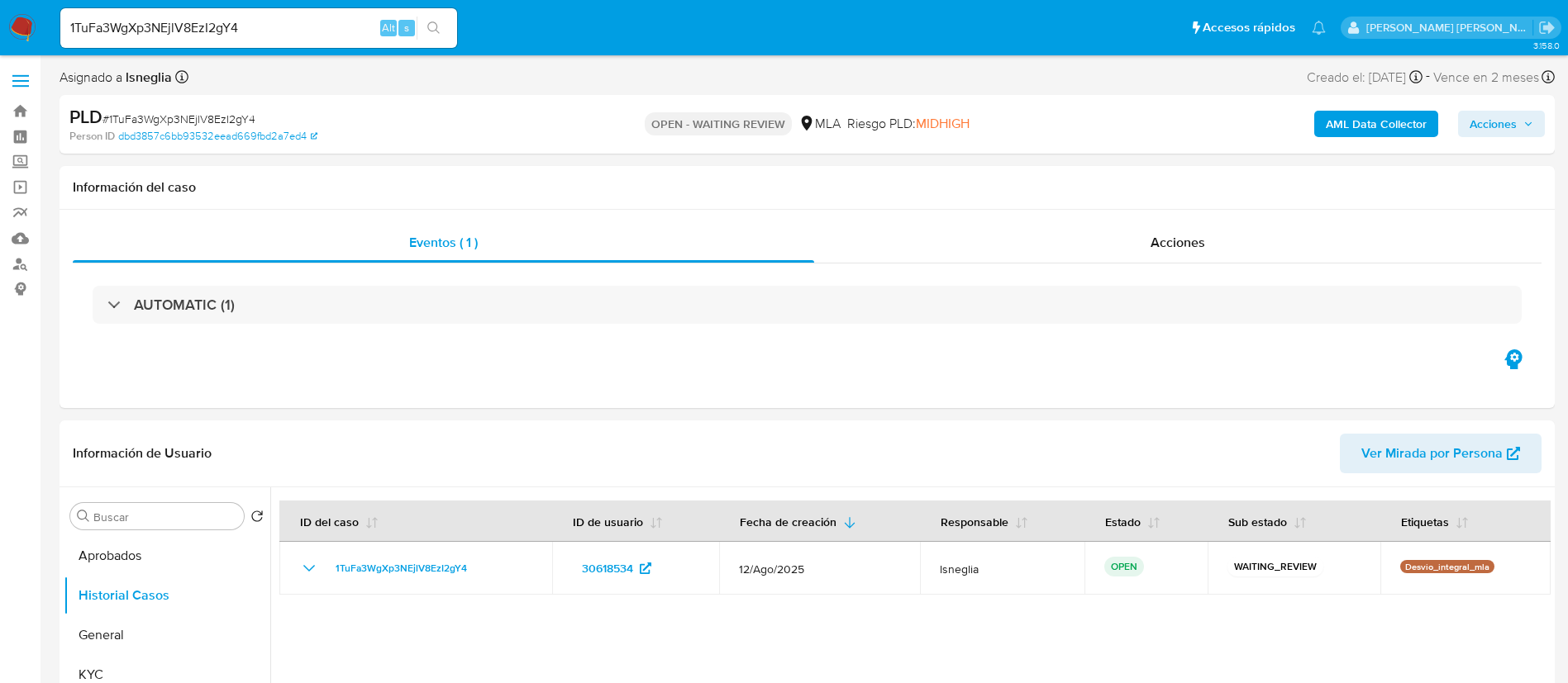
select select "10"
click at [211, 24] on input "1TuFa3WgXp3NEjlV8EzI2gY4" at bounding box center [258, 28] width 396 height 21
paste input "sFO4P1ZSi6km87MFoU978dgP"
type input "sFO4P1ZSi6km87MFoU978dgP"
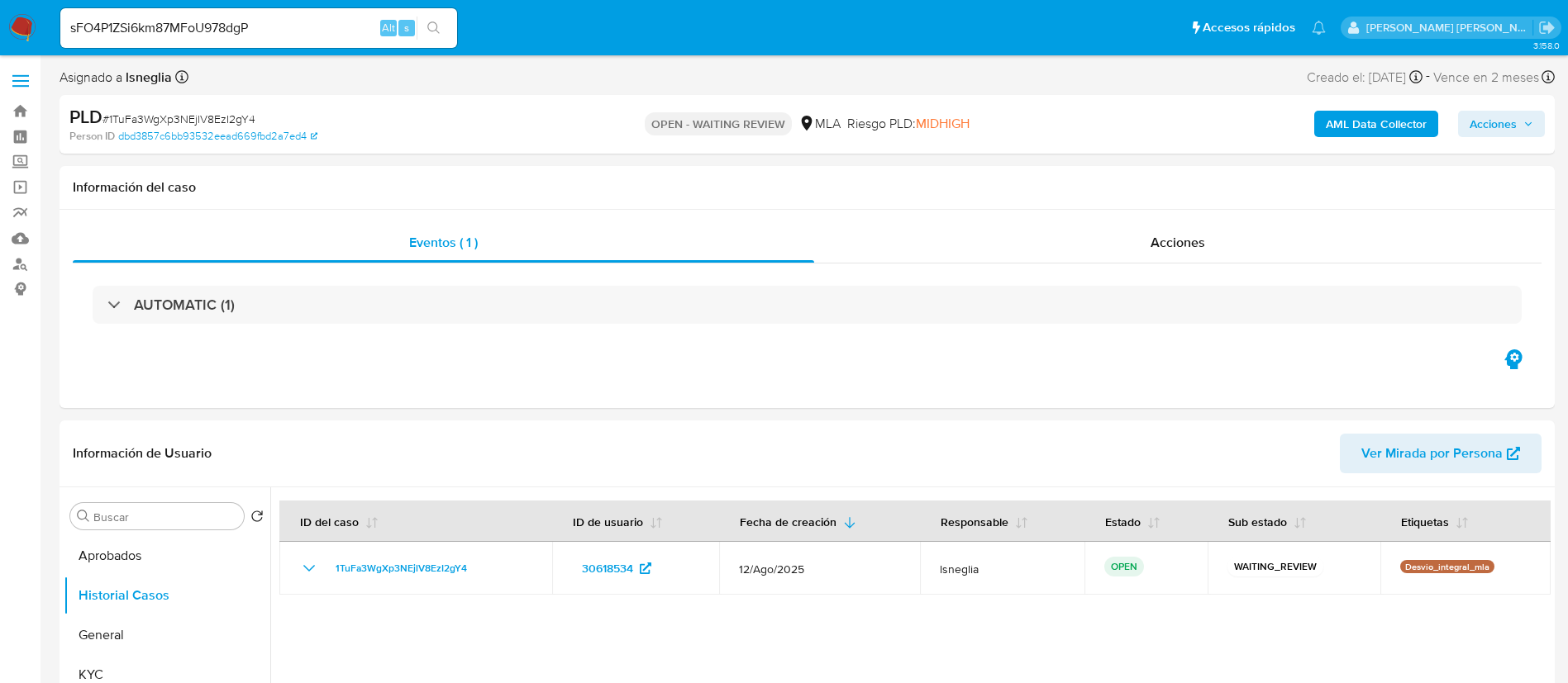
click at [441, 23] on button "search-icon" at bounding box center [433, 28] width 34 height 23
select select "10"
click at [268, 32] on input "sFO4P1ZSi6km87MFoU978dgP" at bounding box center [258, 28] width 396 height 21
paste input "40QApTeJcJBKtA0cNHXpP0yC"
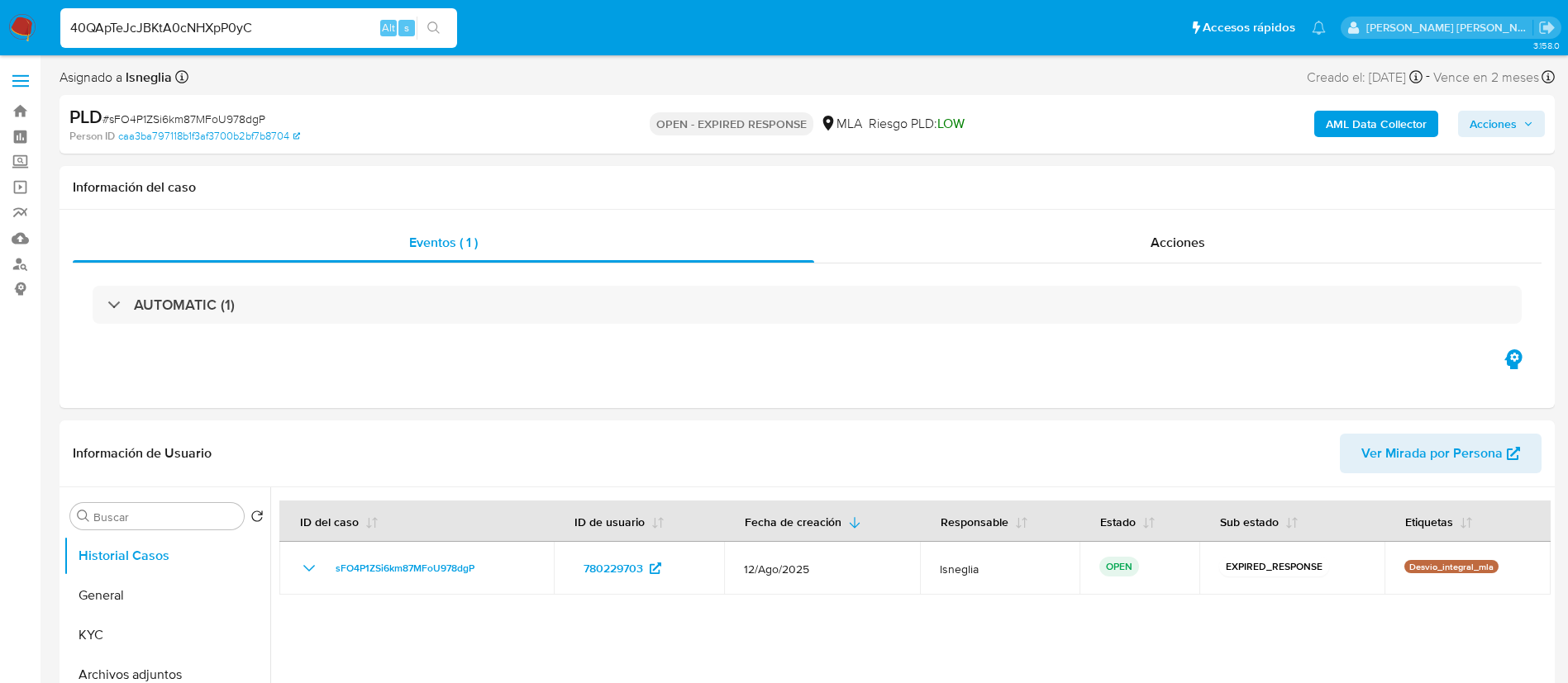
type input "40QApTeJcJBKtA0cNHXpP0yC"
click at [439, 22] on icon "search-icon" at bounding box center [434, 28] width 13 height 13
select select "10"
click at [309, 19] on input "40QApTeJcJBKtA0cNHXpP0yC" at bounding box center [258, 28] width 396 height 21
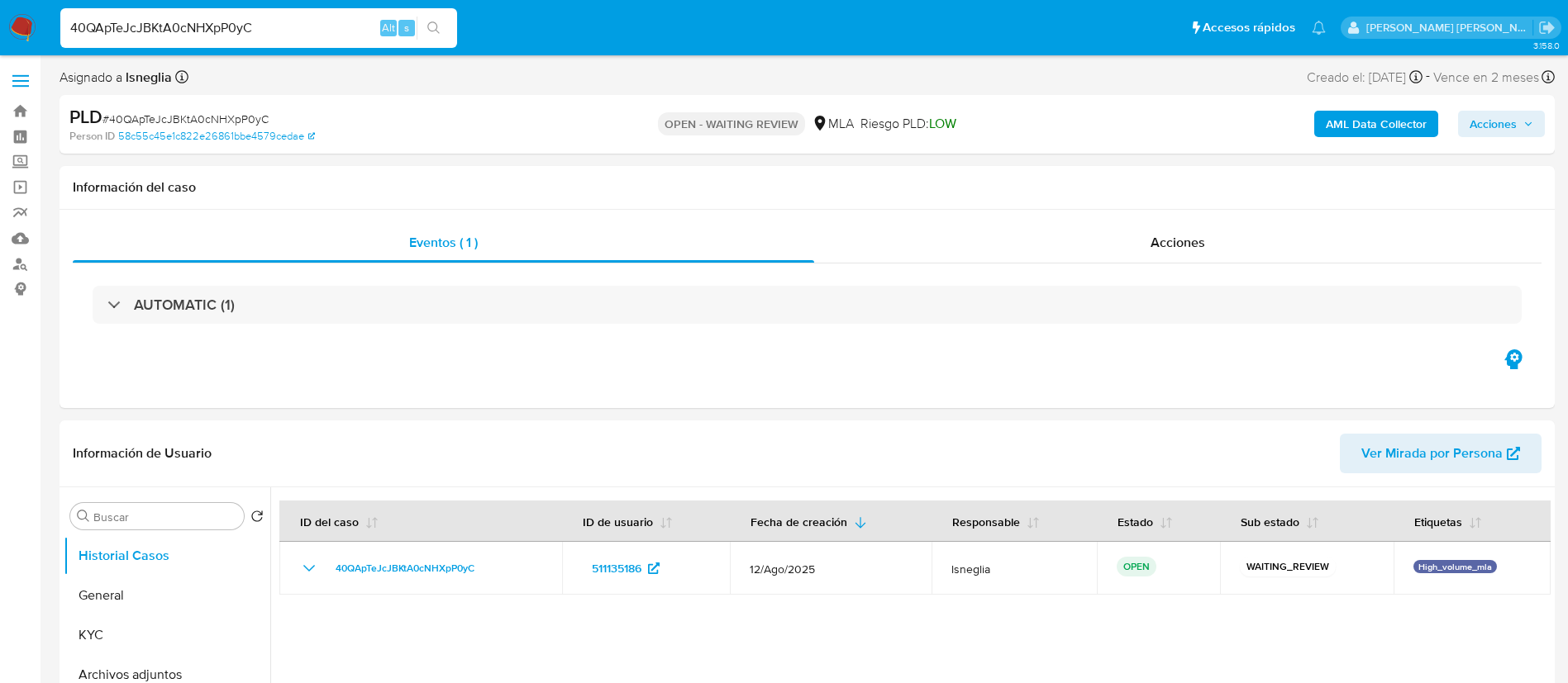
click at [309, 19] on input "40QApTeJcJBKtA0cNHXpP0yC" at bounding box center [258, 28] width 396 height 21
paste input "d7E08kVojfjpYhiWPjan6xL5"
type input "d7E08kVojfjpYhiWPjan6xL5"
click at [447, 27] on button "search-icon" at bounding box center [433, 28] width 34 height 23
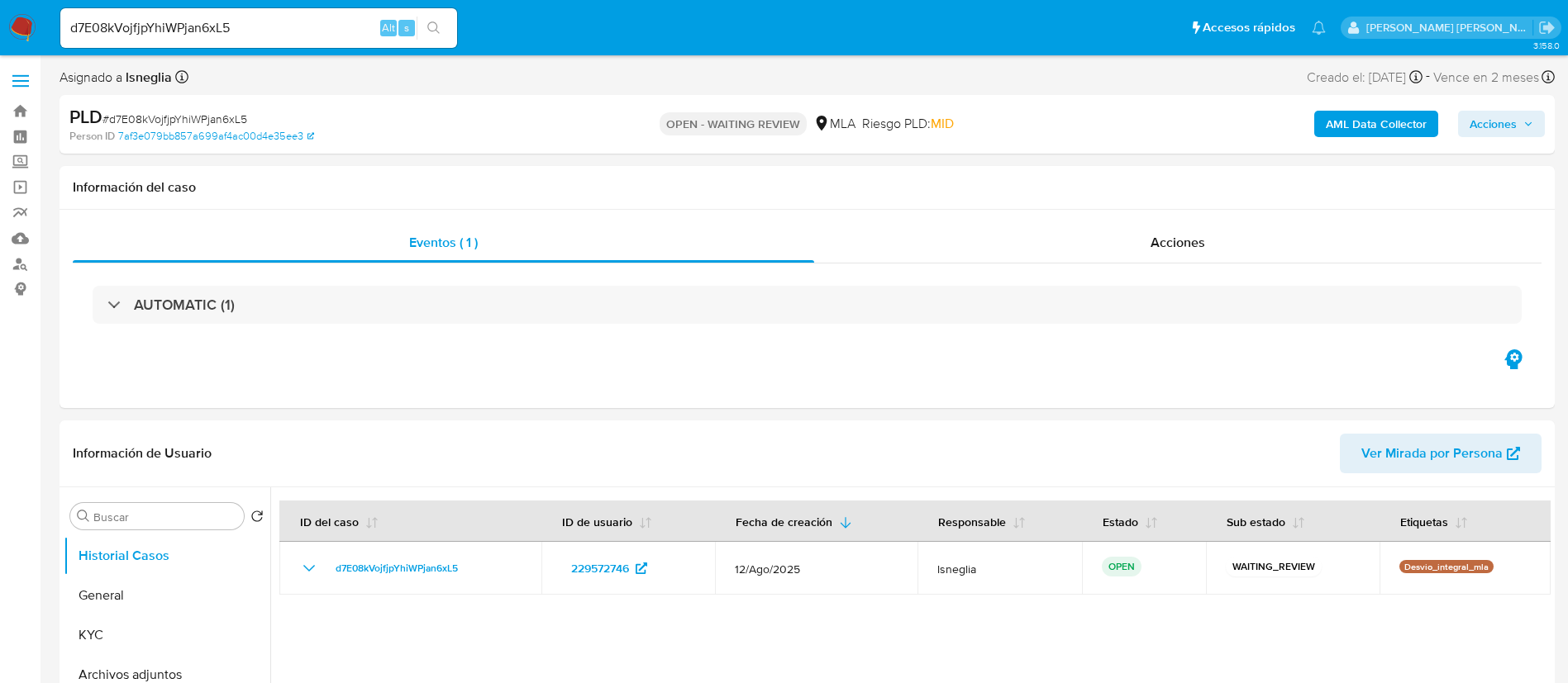
select select "10"
click at [269, 22] on input "d7E08kVojfjpYhiWPjan6xL5" at bounding box center [258, 28] width 396 height 21
paste input "PX2FMMjRDPXq4TbjC0zfyWND"
type input "PX2FMMjRDPXq4TbjC0zfyWND"
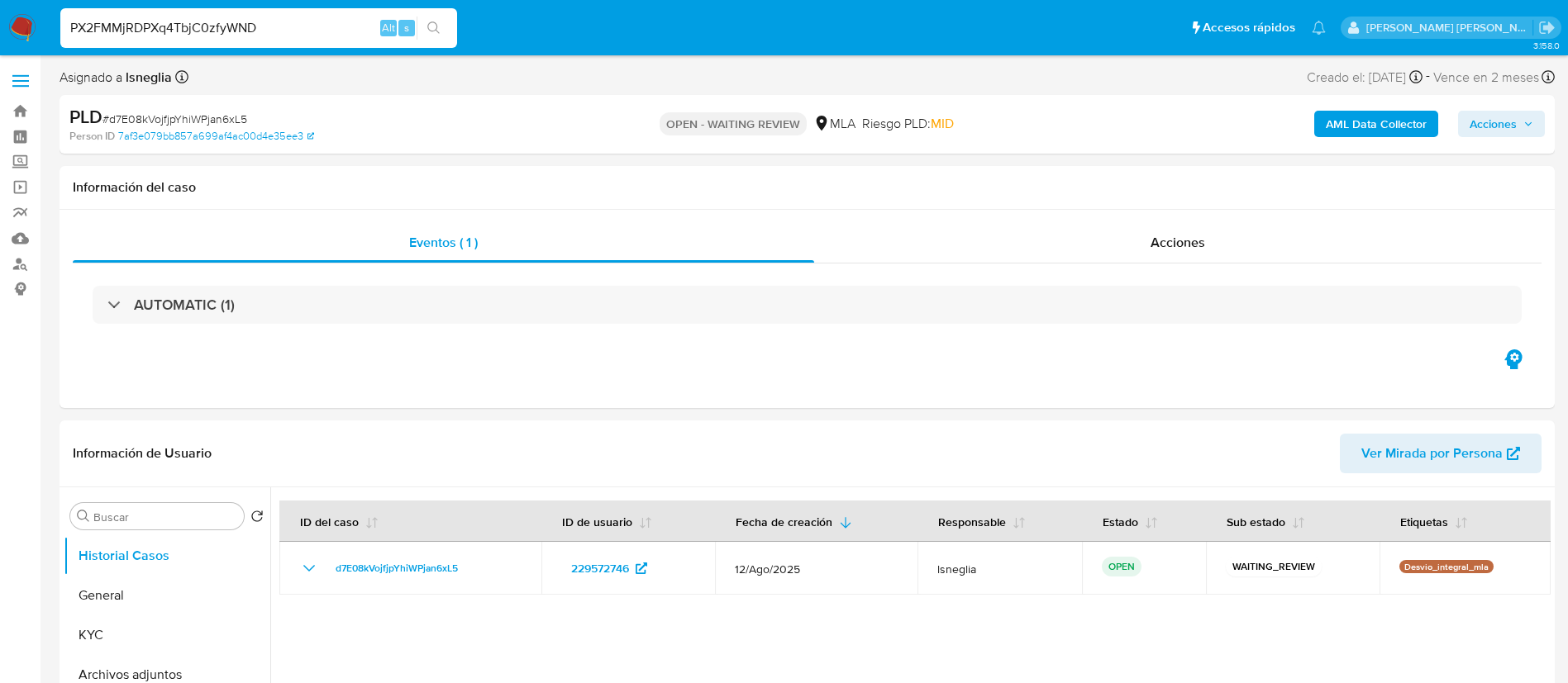
click at [439, 26] on icon "search-icon" at bounding box center [434, 28] width 13 height 13
select select "10"
click at [239, 29] on input "PX2FMMjRDPXq4TbjC0zfyWND" at bounding box center [258, 28] width 396 height 21
paste input "ZH6RBRNaKd1i5gTQSuaw0Jjb"
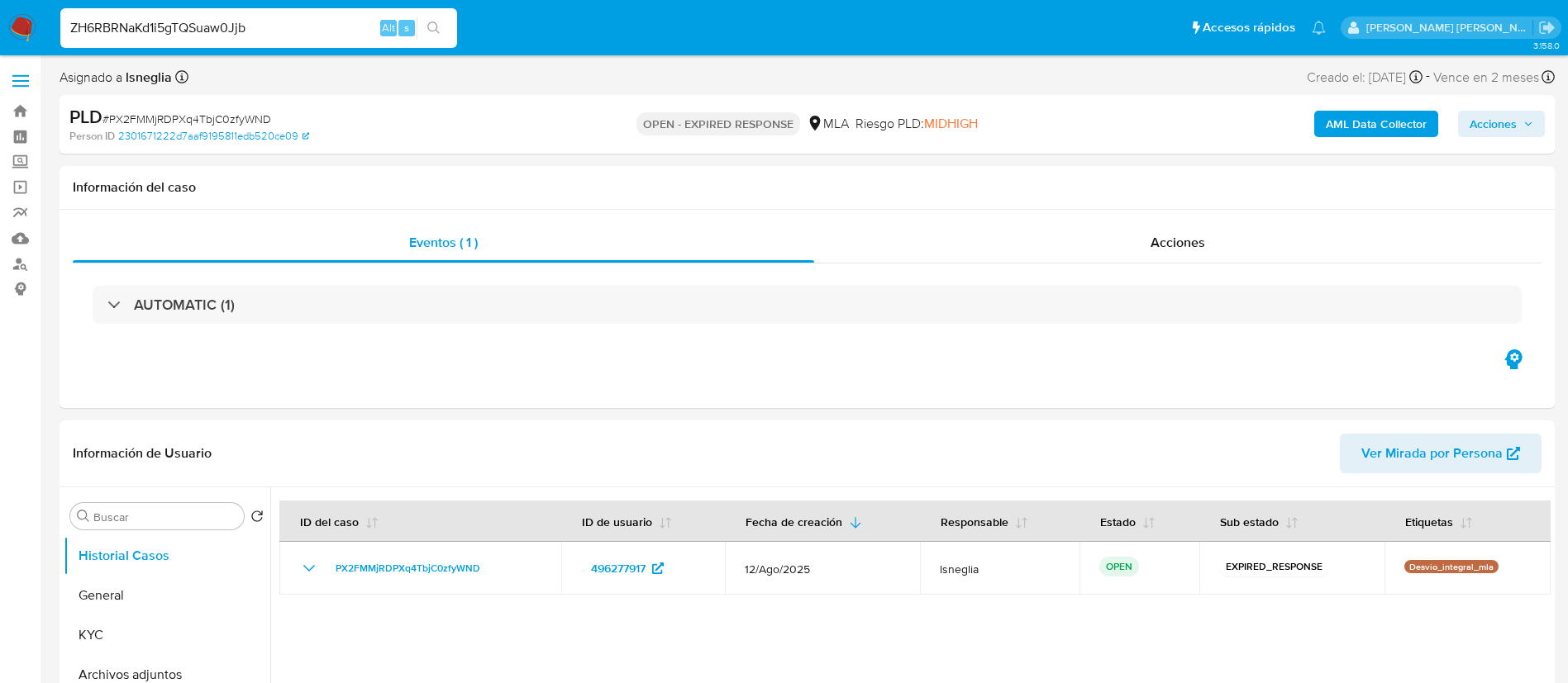
type input "ZH6RBRNaKd1i5gTQSuaw0Jjb"
click at [440, 27] on icon "search-icon" at bounding box center [434, 28] width 13 height 13
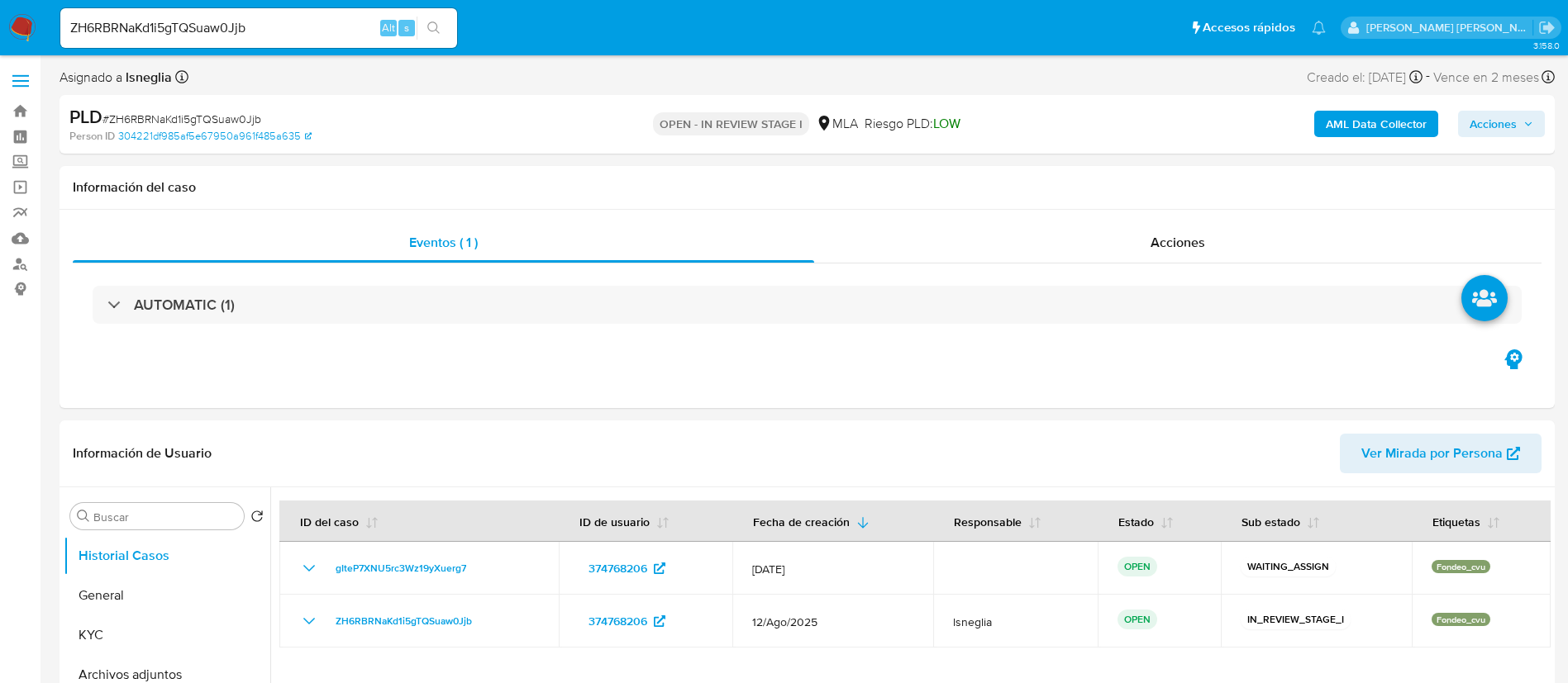
select select "10"
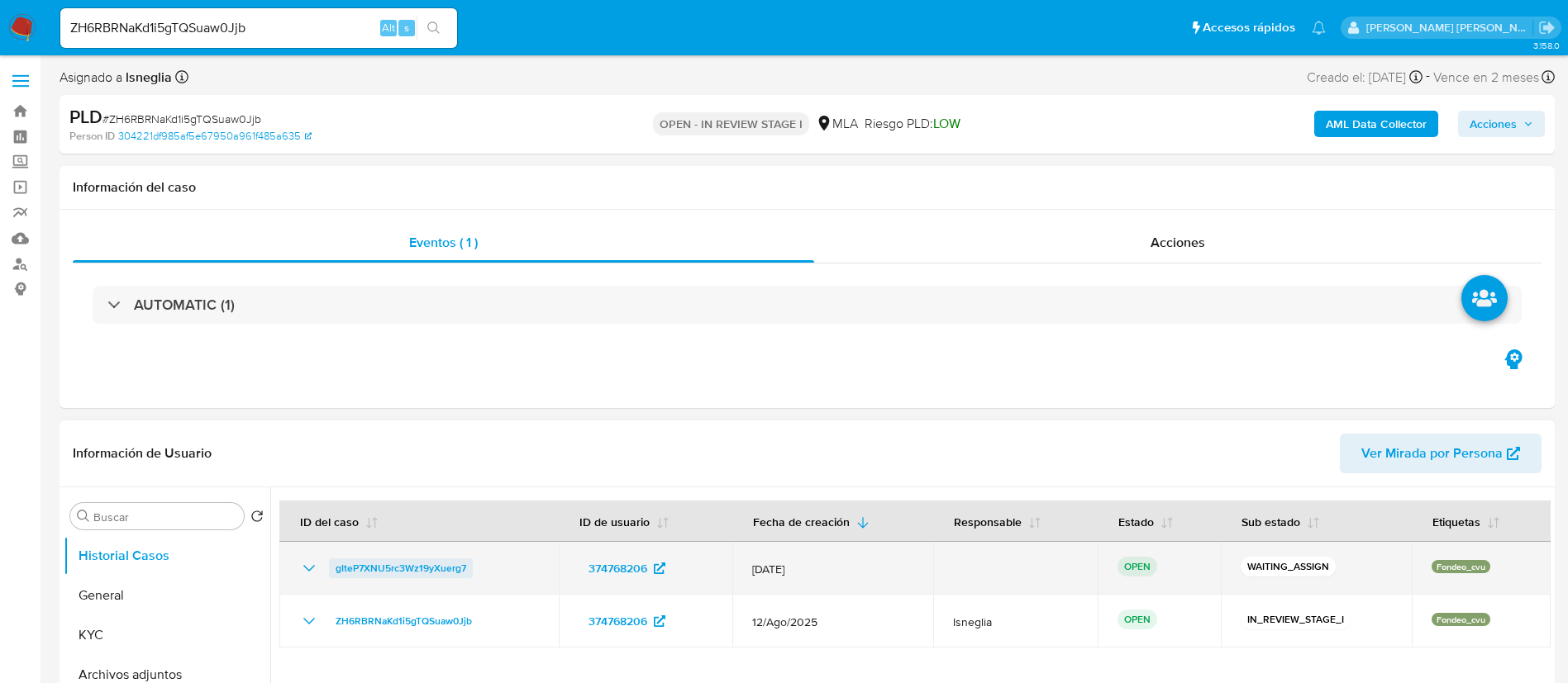
drag, startPoint x: 318, startPoint y: 558, endPoint x: 336, endPoint y: 559, distance: 18.0
click at [336, 559] on div "gIteP7XNU5rc3Wz19yXuerg7" at bounding box center [420, 568] width 240 height 20
drag, startPoint x: 490, startPoint y: 568, endPoint x: 333, endPoint y: 568, distance: 157.0
click at [333, 568] on div "gIteP7XNU5rc3Wz19yXuerg7" at bounding box center [420, 568] width 240 height 20
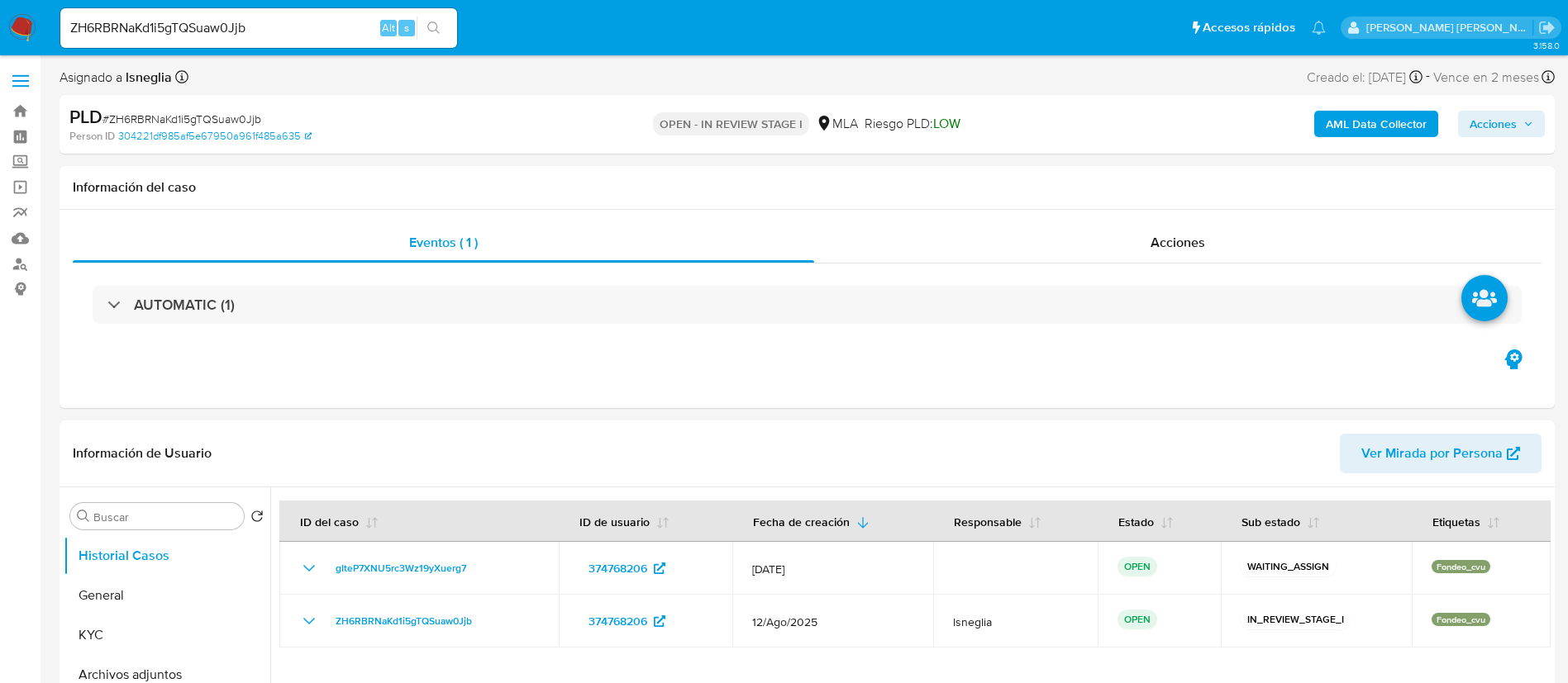
click at [233, 25] on input "ZH6RBRNaKd1i5gTQSuaw0Jjb" at bounding box center [258, 28] width 396 height 21
paste input "m5WRxvCqSoQoOFhxv4yMi4hd"
type input "m5WRxvCqSoQoOFhxv4yMi4hd"
click at [420, 25] on button "search-icon" at bounding box center [433, 28] width 34 height 23
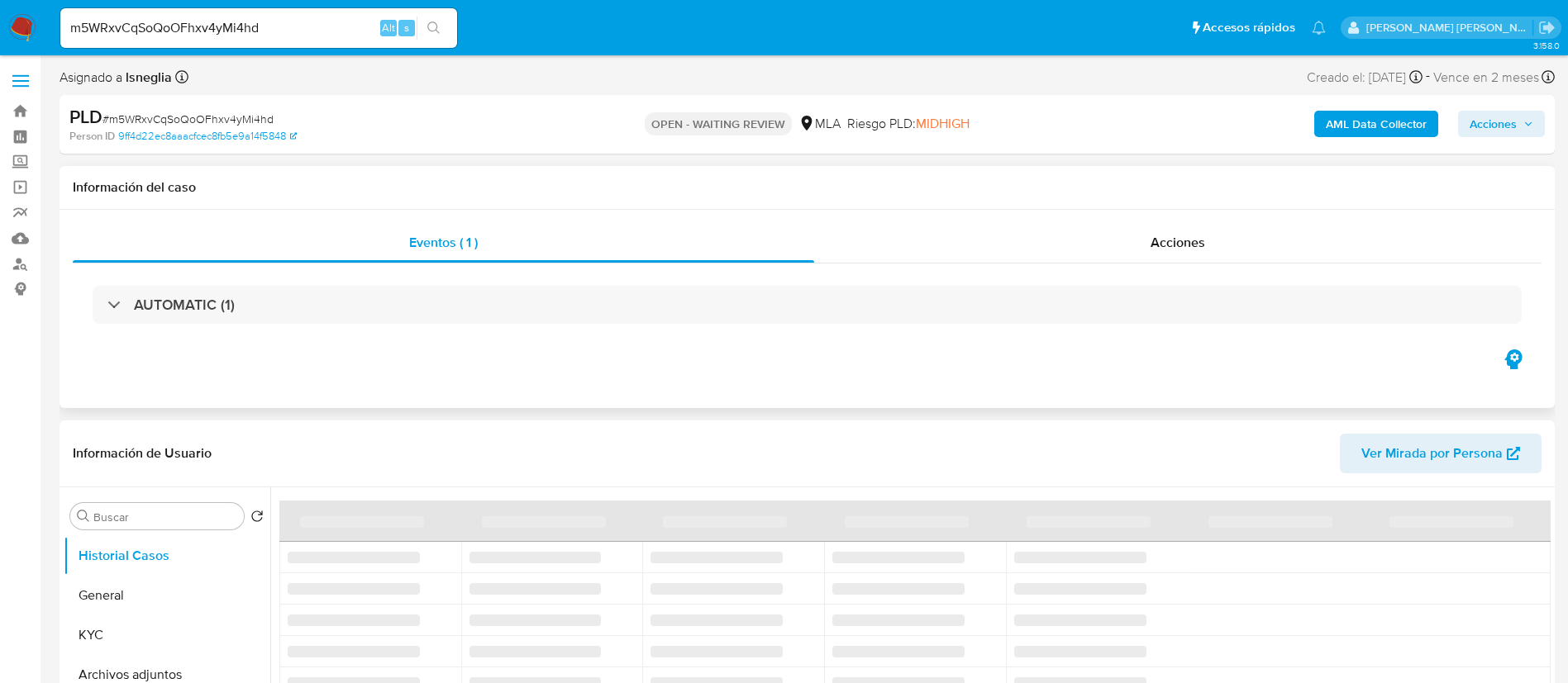
select select "10"
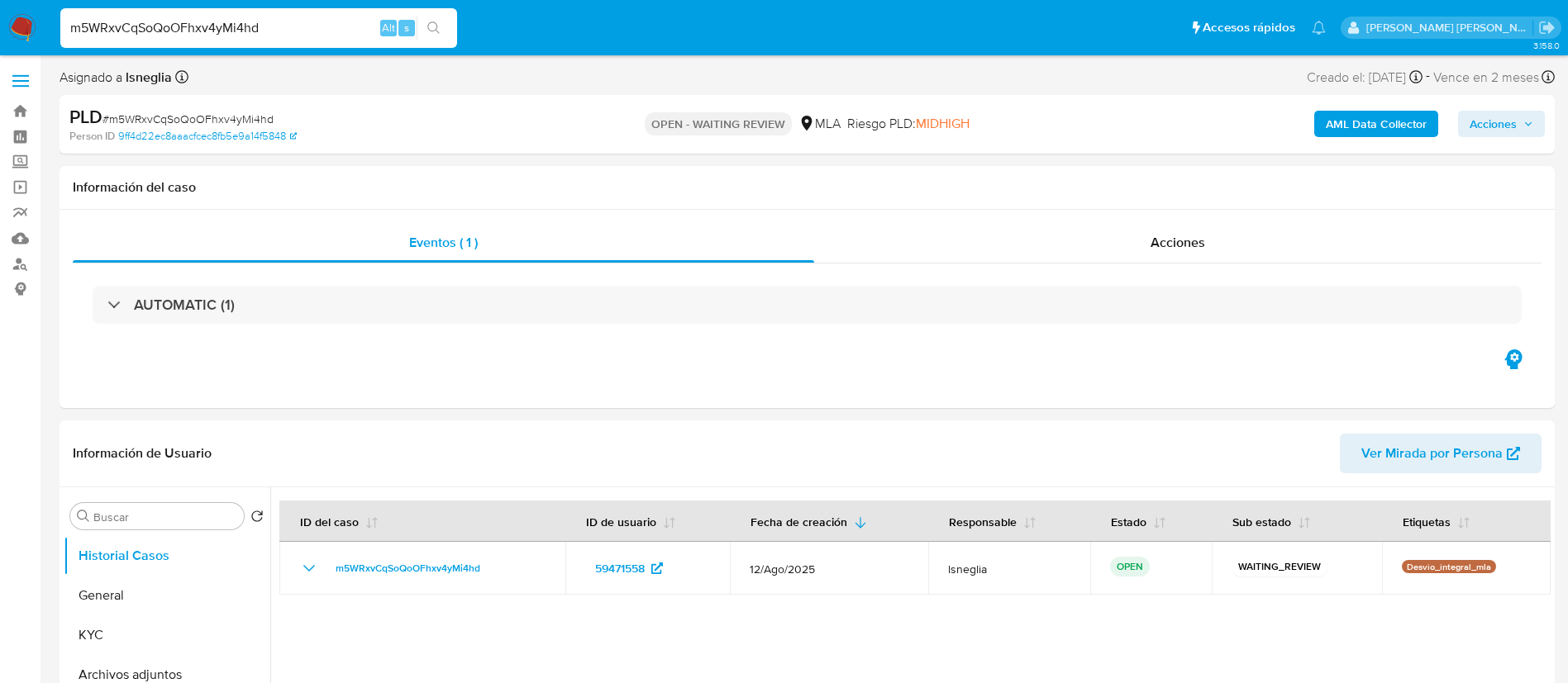
click at [226, 35] on input "m5WRxvCqSoQoOFhxv4yMi4hd" at bounding box center [258, 28] width 396 height 21
paste input "leeLuUyeSa0yYEnYWl3goiAa"
type input "leeLuUyeSa0yYEnYWl3goiAa"
click at [450, 22] on button "search-icon" at bounding box center [433, 28] width 34 height 23
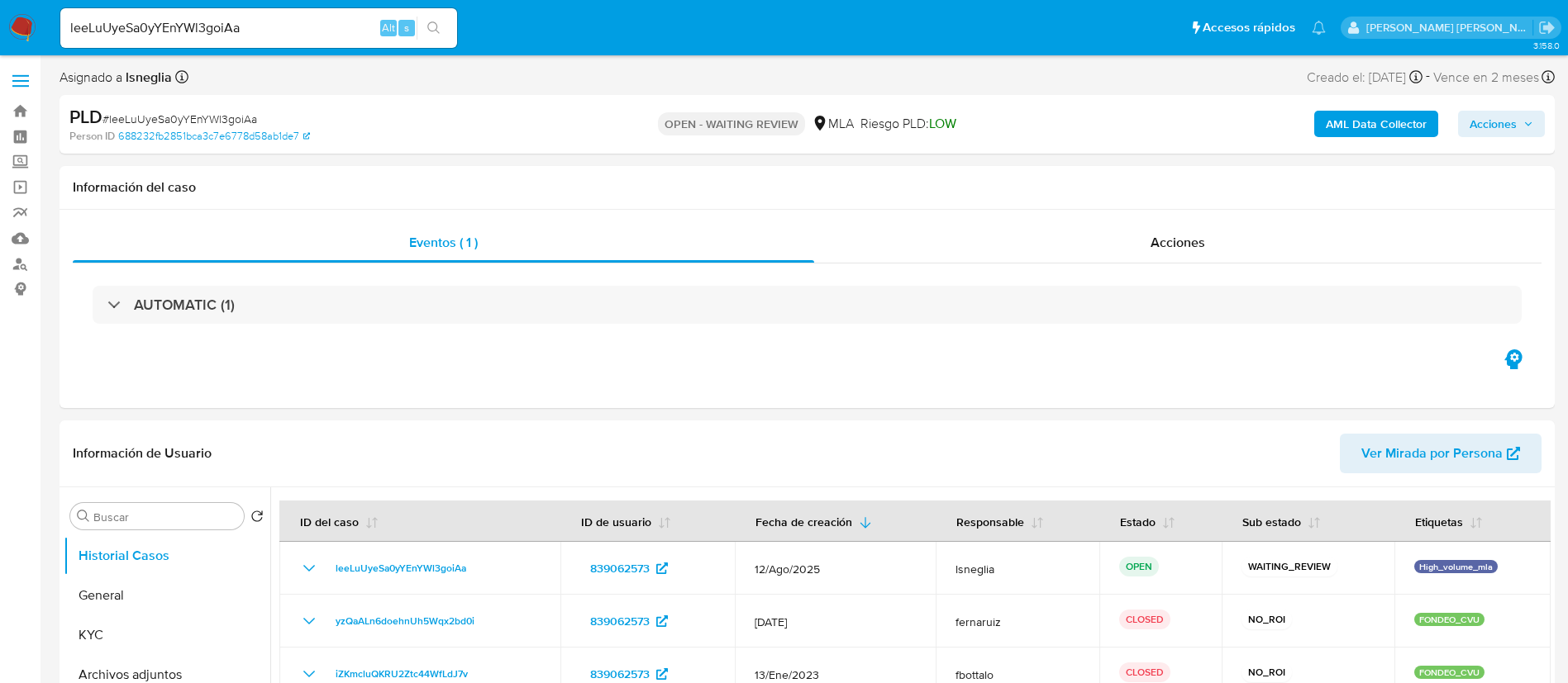
select select "10"
click at [232, 31] on input "leeLuUyeSa0yYEnYWl3goiAa" at bounding box center [258, 28] width 396 height 21
paste input "DXigYK9yy4ZkApZpJDHlM1Hn"
type input "DXigYK9yy4ZkApZpJDHlM1Hn"
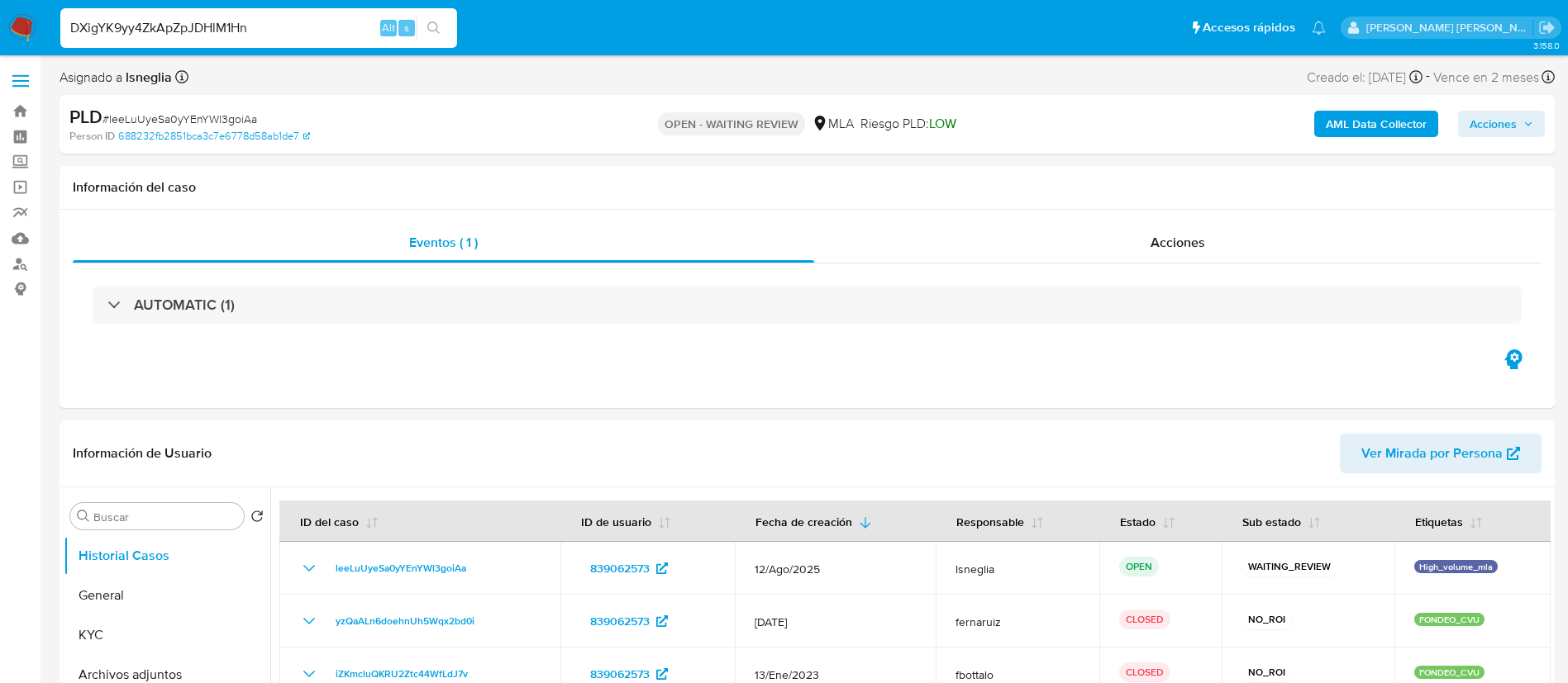
click at [435, 24] on icon "search-icon" at bounding box center [434, 28] width 13 height 13
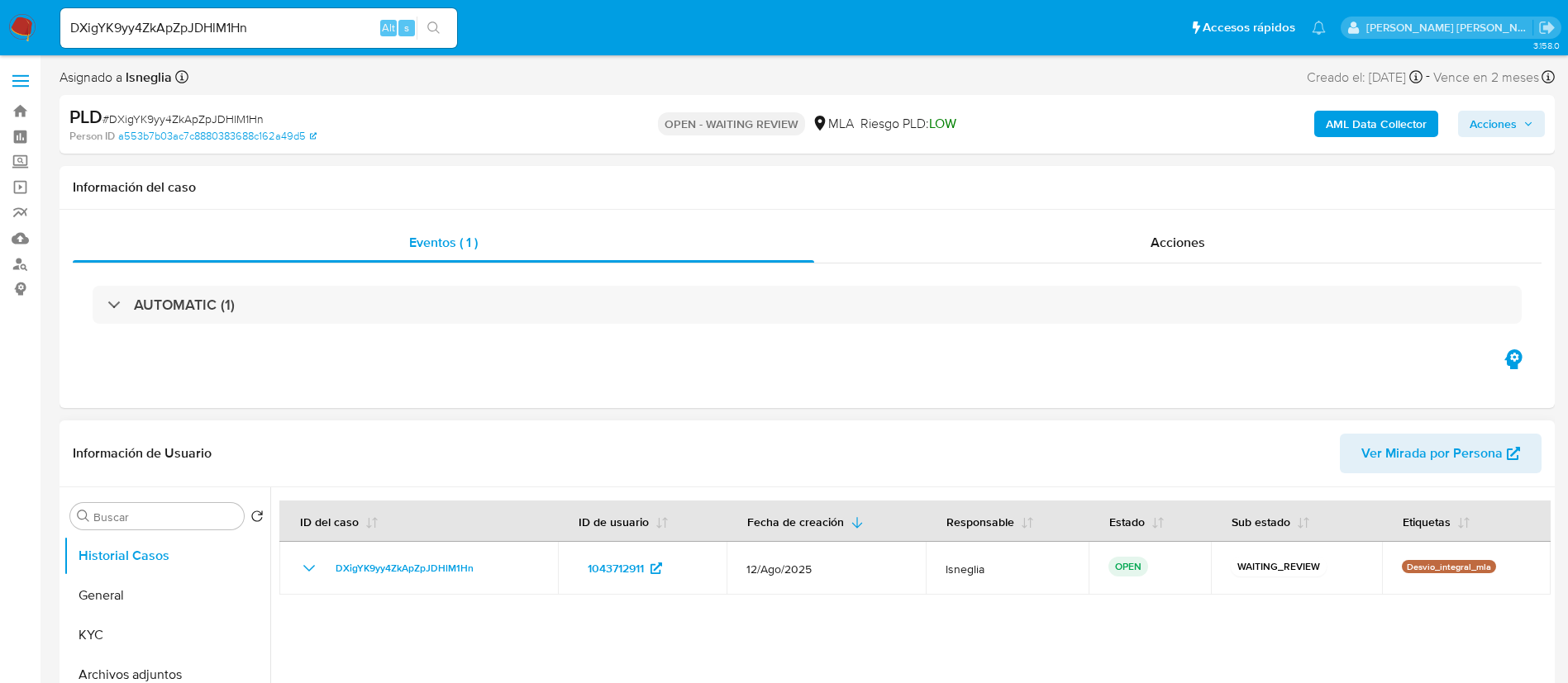
select select "10"
click at [271, 34] on input "DXigYK9yy4ZkApZpJDHlM1Hn" at bounding box center [258, 28] width 396 height 21
paste input "che5iPTZSXYXTKPE2gHT2iJF"
type input "che5iPTZSXYXTKPE2gHT2iJF"
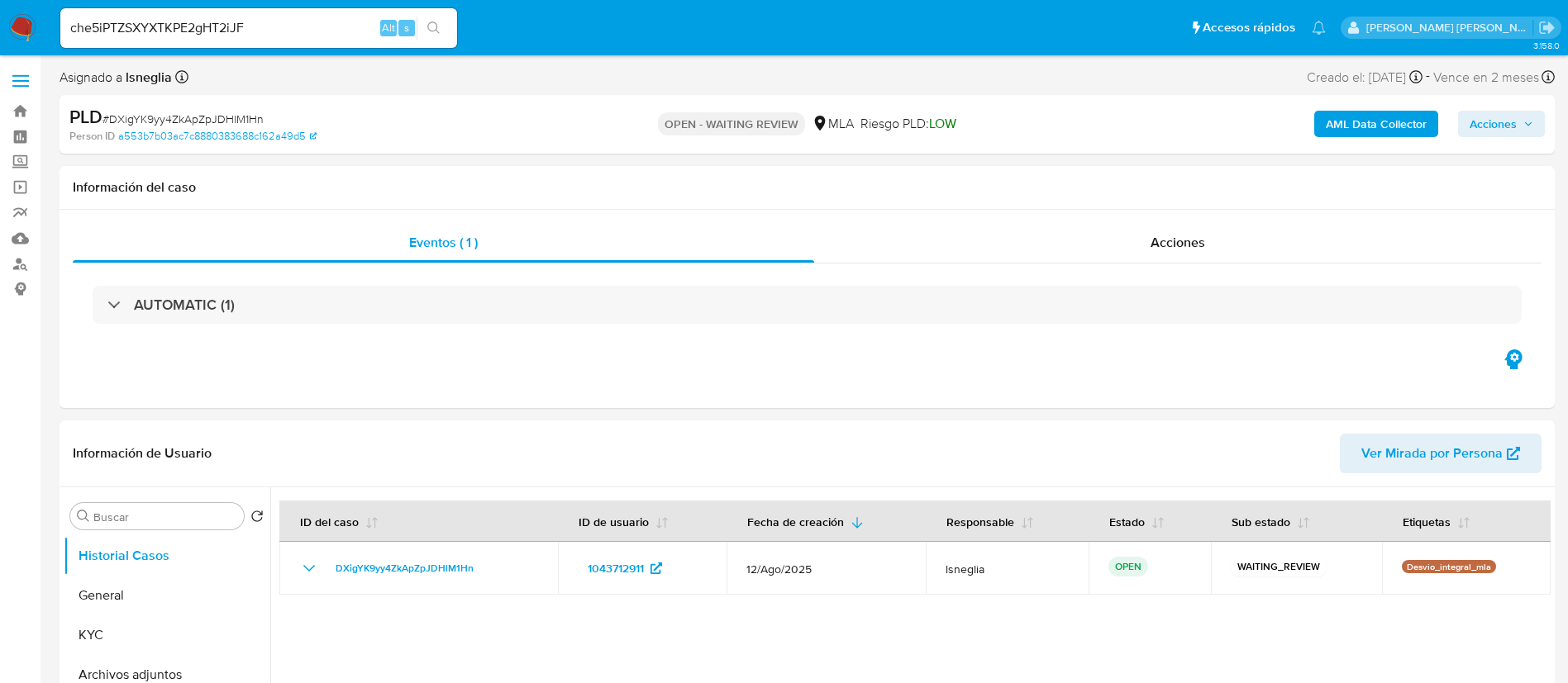
click at [426, 28] on button "search-icon" at bounding box center [433, 28] width 34 height 23
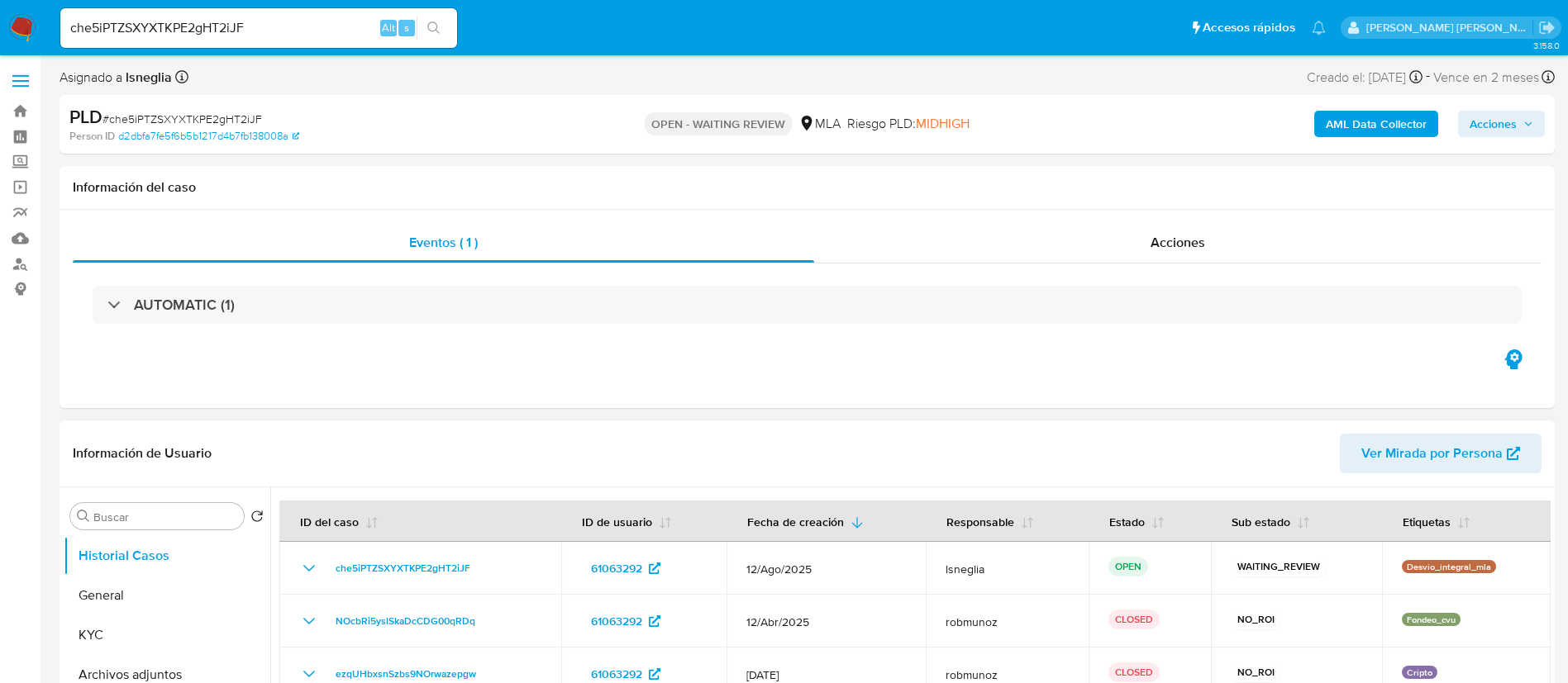
select select "10"
click at [201, 23] on input "che5iPTZSXYXTKPE2gHT2iJF" at bounding box center [258, 28] width 396 height 21
paste input "BqFuqJ62ceROWip7CEVGgPvL"
type input "BqFuqJ62ceROWip7CEVGgPvL"
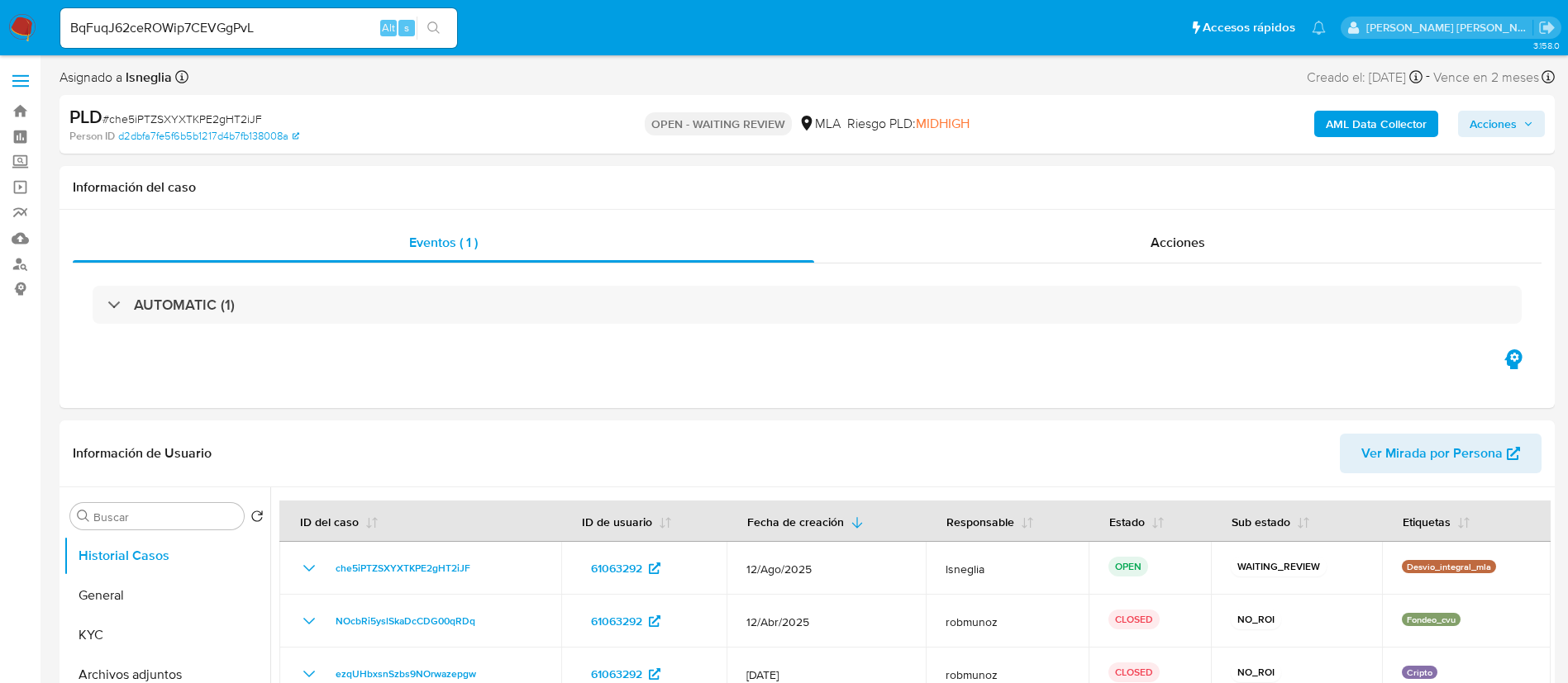
click at [439, 21] on icon "search-icon" at bounding box center [434, 28] width 13 height 13
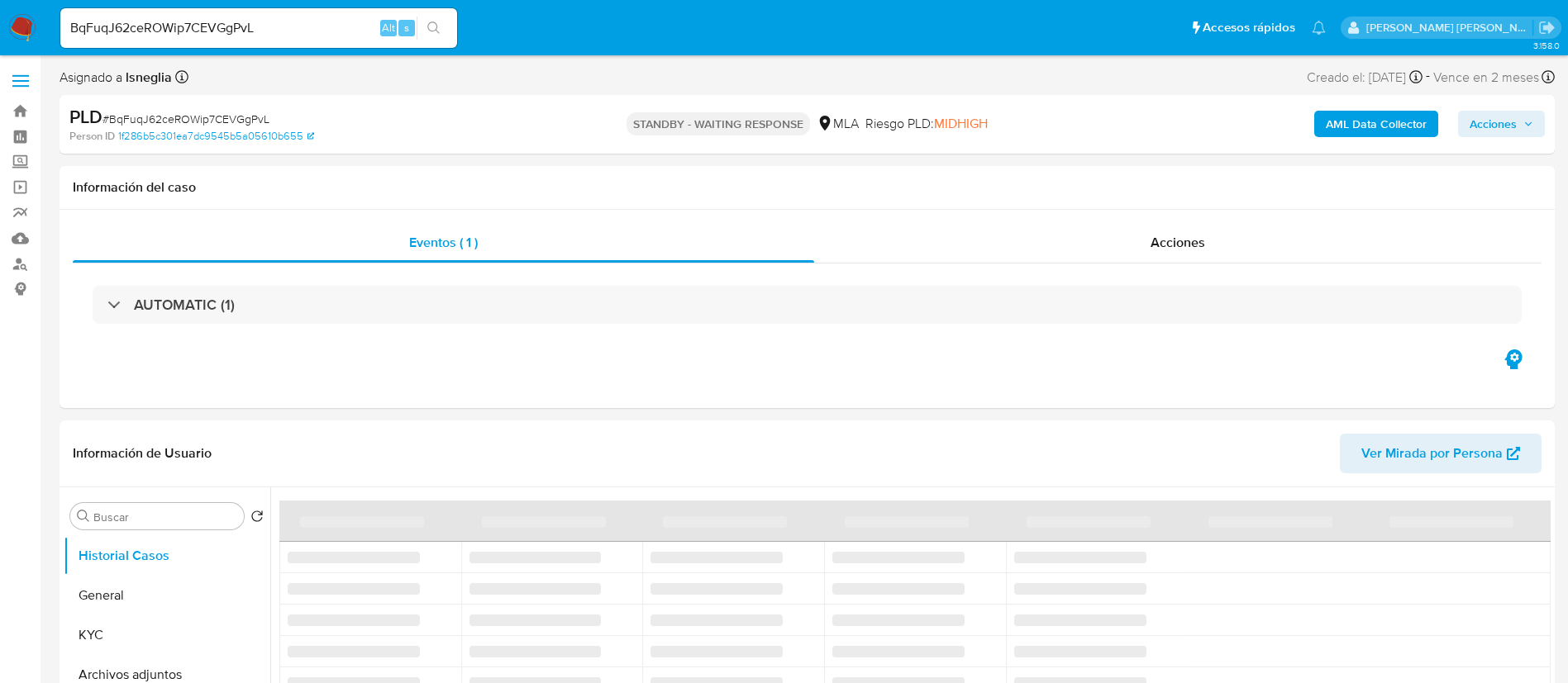
select select "10"
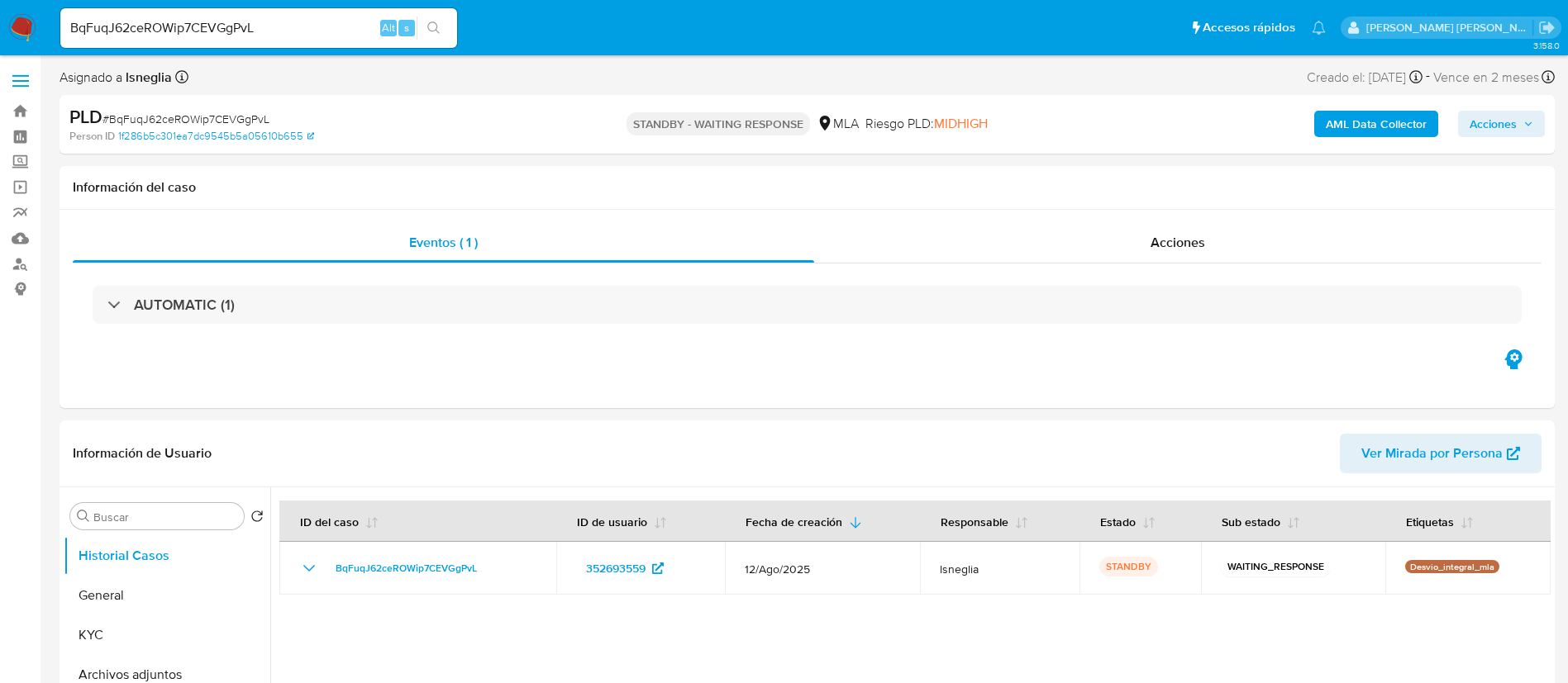
click at [261, 23] on input "BqFuqJ62ceROWip7CEVGgPvL" at bounding box center [258, 28] width 396 height 21
paste input "bYSSCq5Yz5EfhFrx8W7Jnopd"
type input "bYSSCq5Yz5EfhFrx8W7Jnopd"
click at [430, 18] on button "search-icon" at bounding box center [433, 28] width 34 height 23
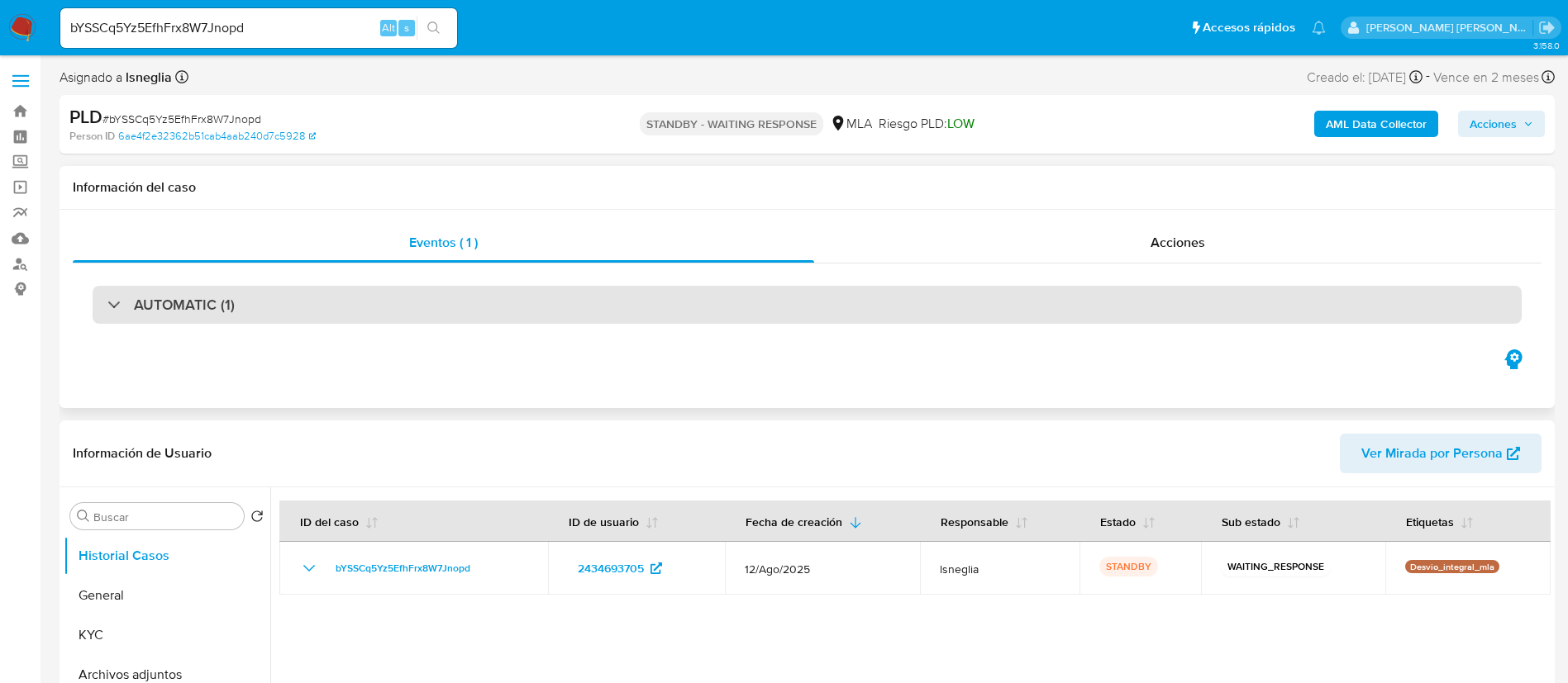
select select "10"
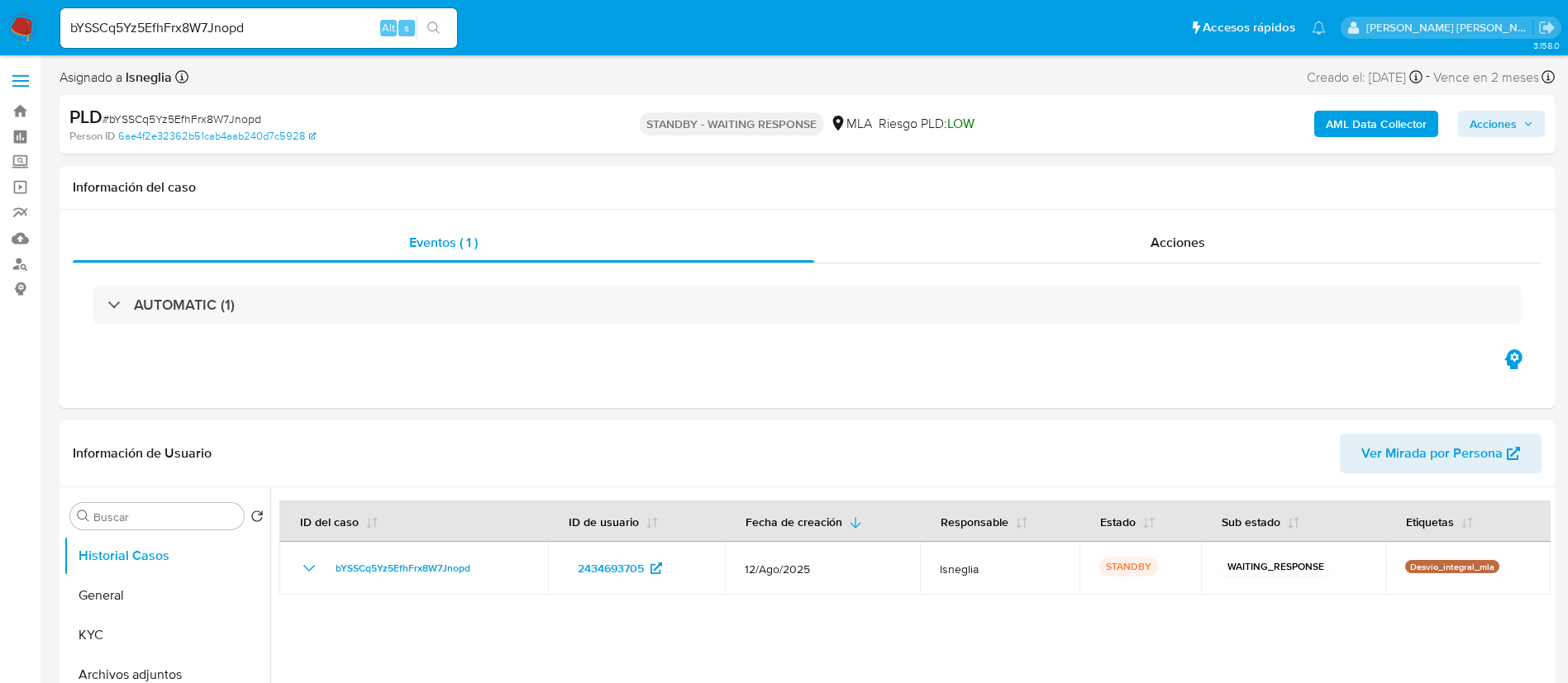
click at [226, 26] on input "bYSSCq5Yz5EfhFrx8W7Jnopd" at bounding box center [258, 28] width 396 height 21
paste input "Buqt4xQLb7aLozLPGyIAoLFg"
type input "Buqt4xQLb7aLozLPGyIAoLFg"
click at [439, 26] on icon "search-icon" at bounding box center [434, 28] width 13 height 13
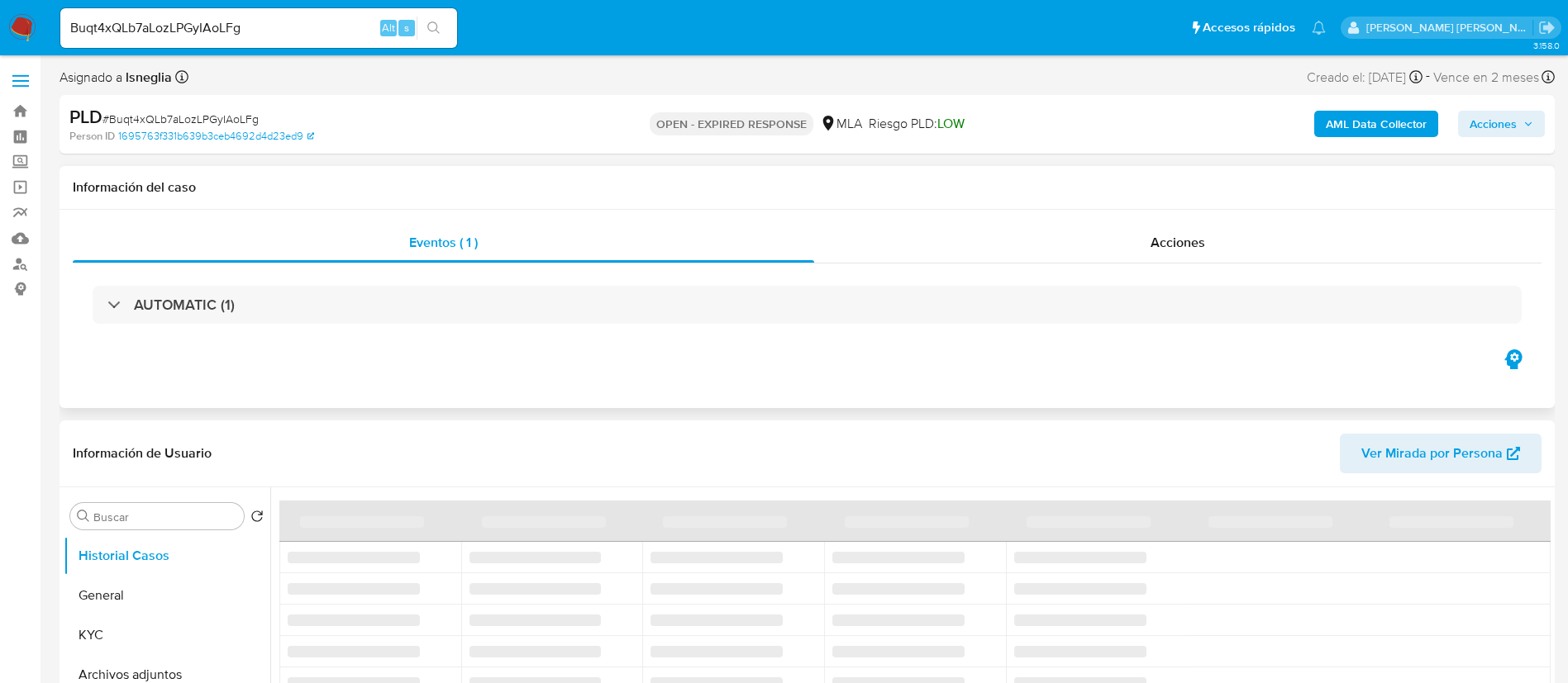
select select "10"
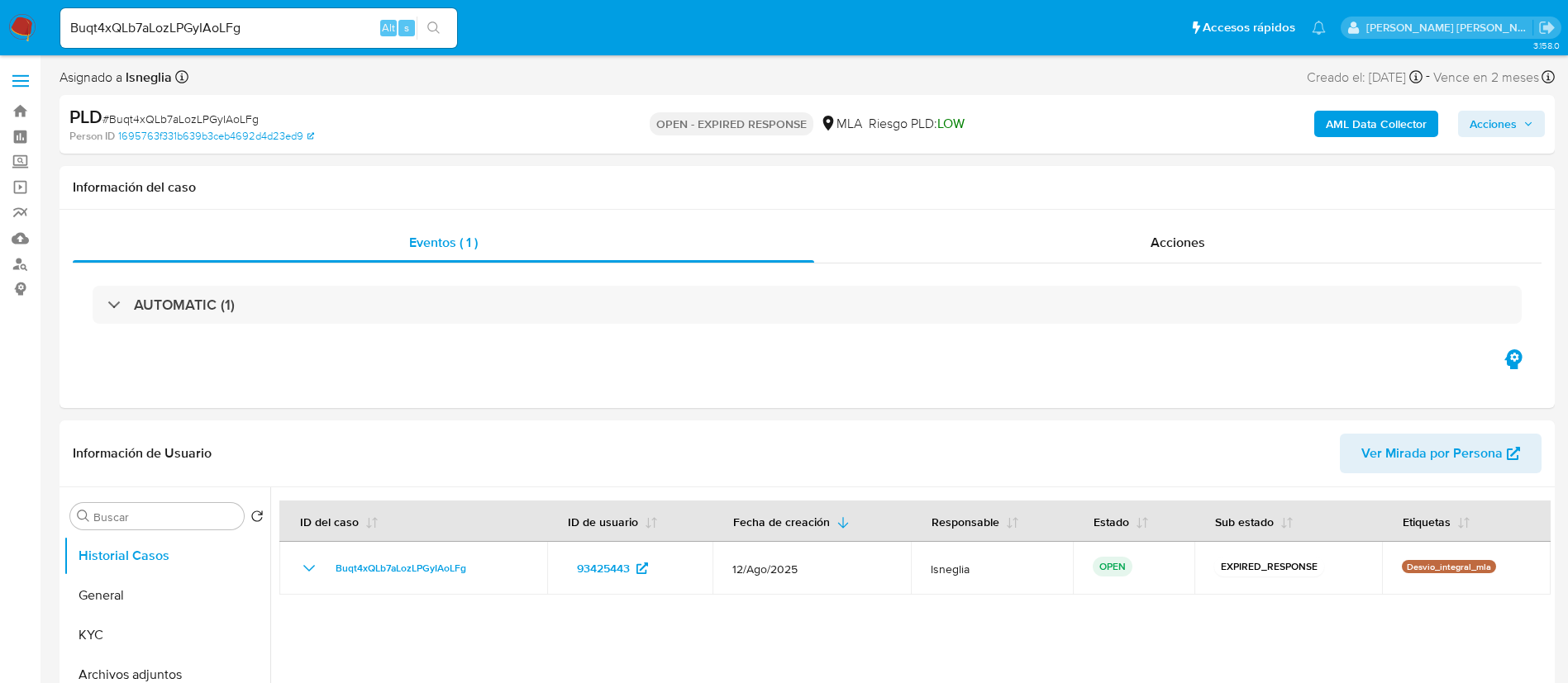
click at [241, 22] on input "Buqt4xQLb7aLozLPGyIAoLFg" at bounding box center [258, 28] width 396 height 21
paste input "D2TRY9FDX1RxUMuwEzo6lQOB"
type input "D2TRY9FDX1RxUMuwEzo6lQOB"
click at [434, 30] on icon "search-icon" at bounding box center [433, 27] width 12 height 12
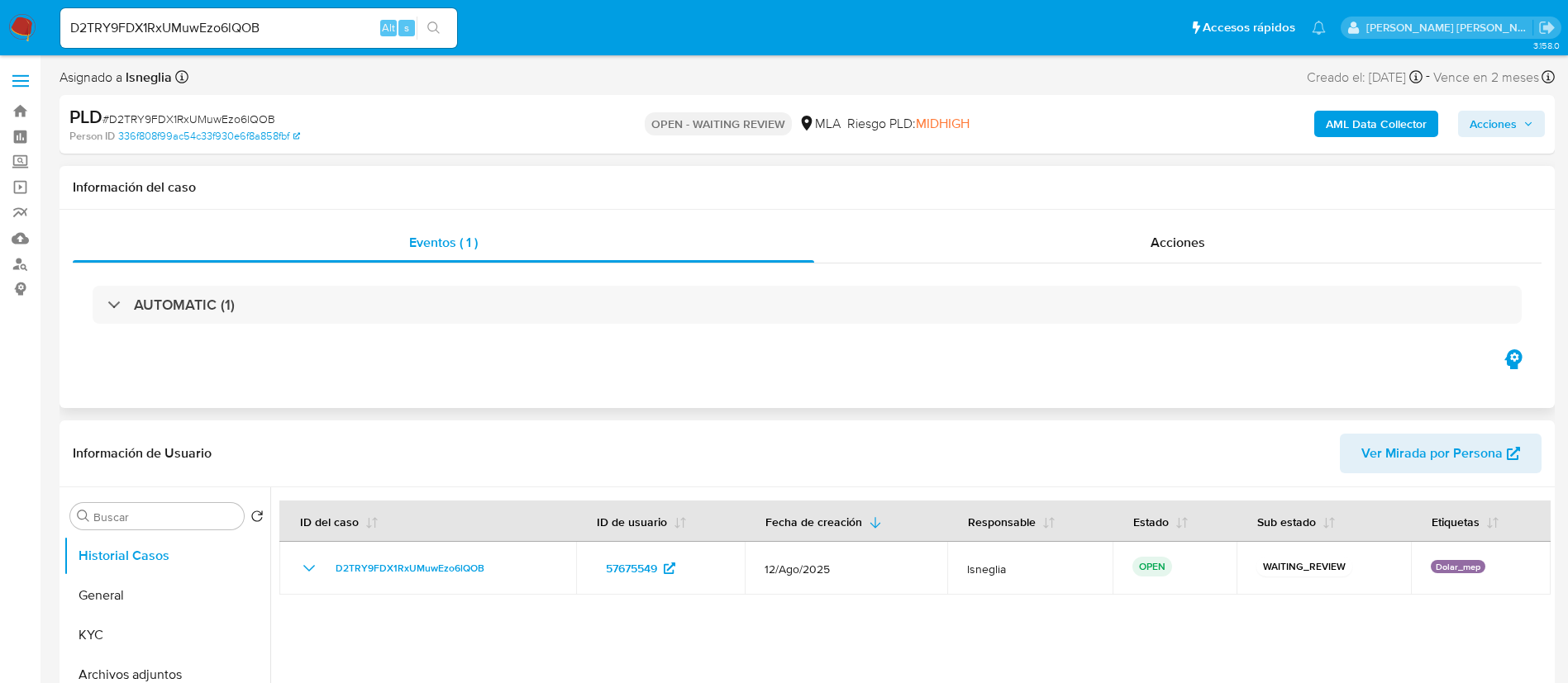
select select "10"
click at [243, 28] on input "D2TRY9FDX1RxUMuwEzo6lQOB" at bounding box center [258, 28] width 396 height 21
paste input "wxToCbAjr0QBbBe4ld5MEj6m"
type input "wxToCbAjr0QBbBe4ld5MEj6m"
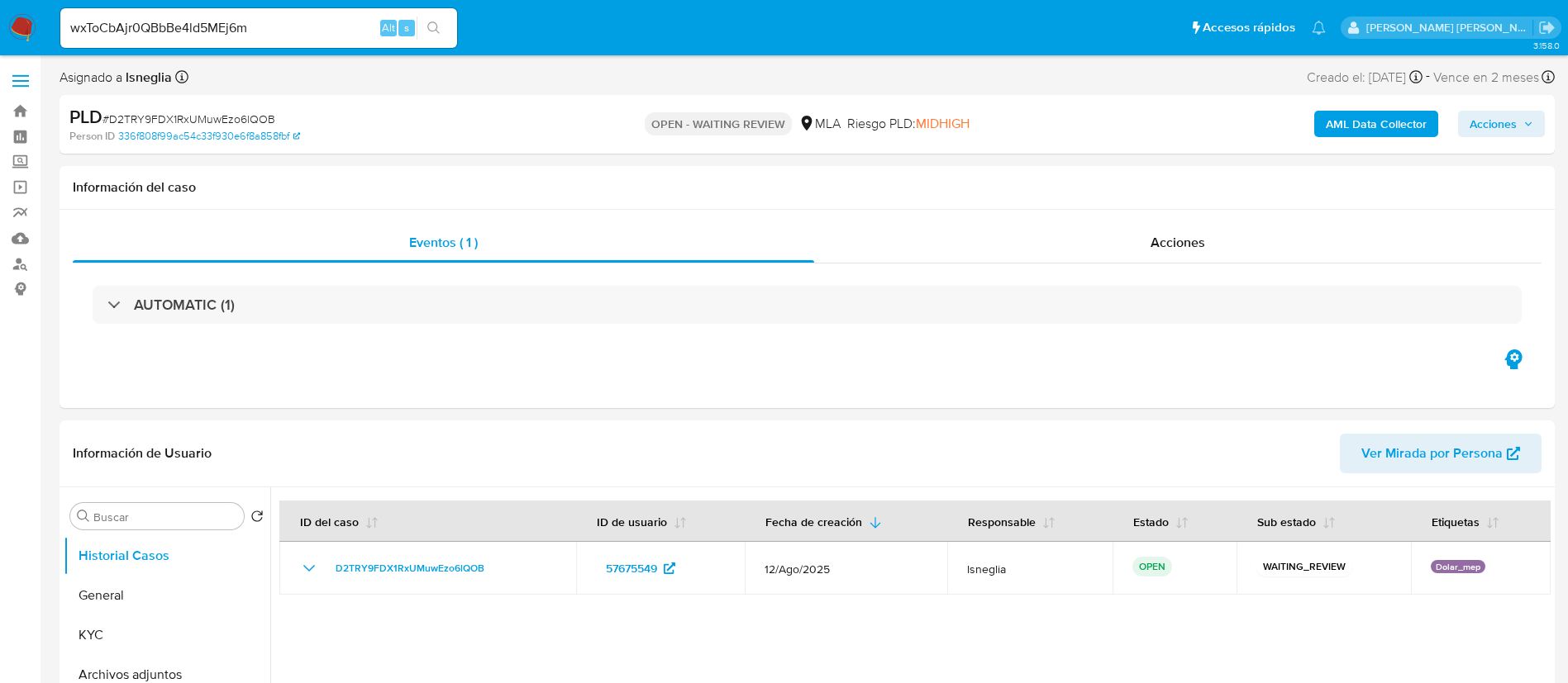
click at [437, 29] on icon "search-icon" at bounding box center [434, 28] width 13 height 13
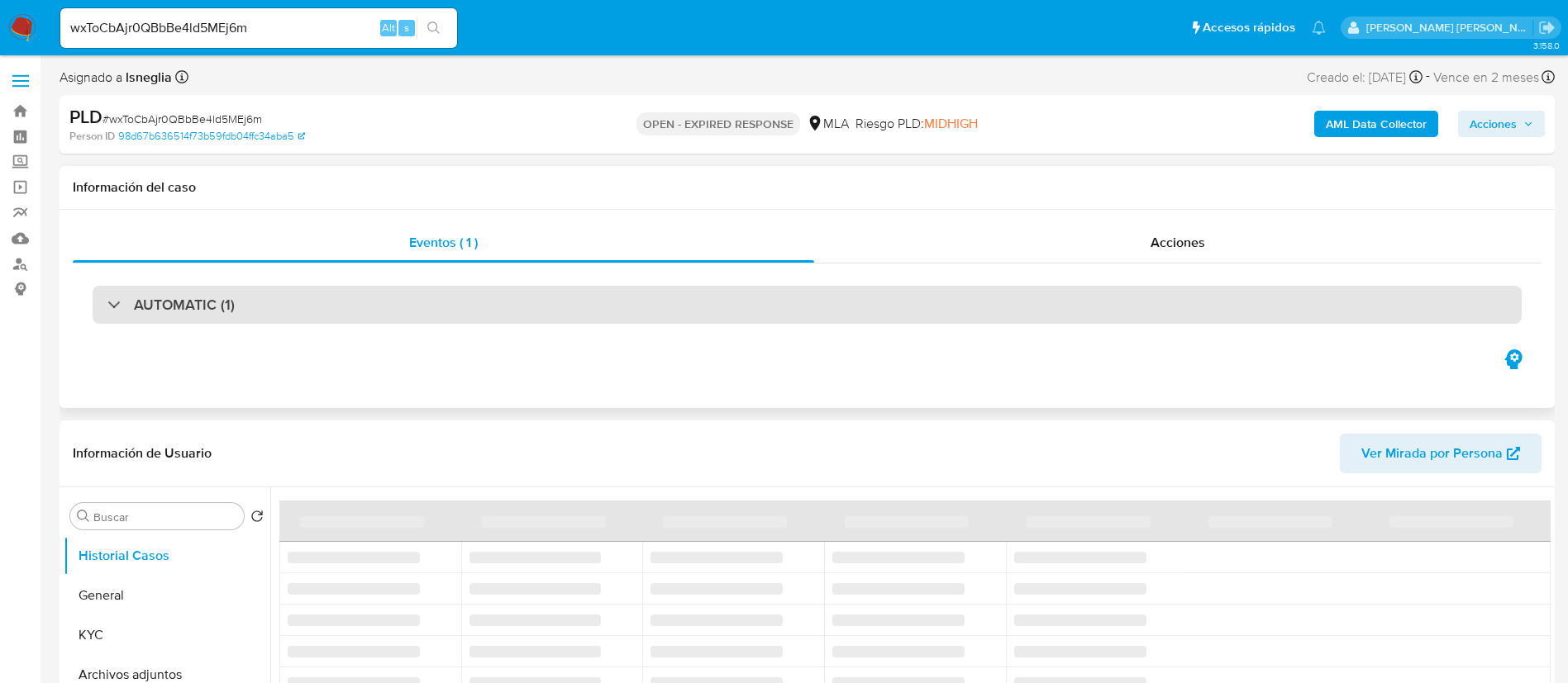
select select "10"
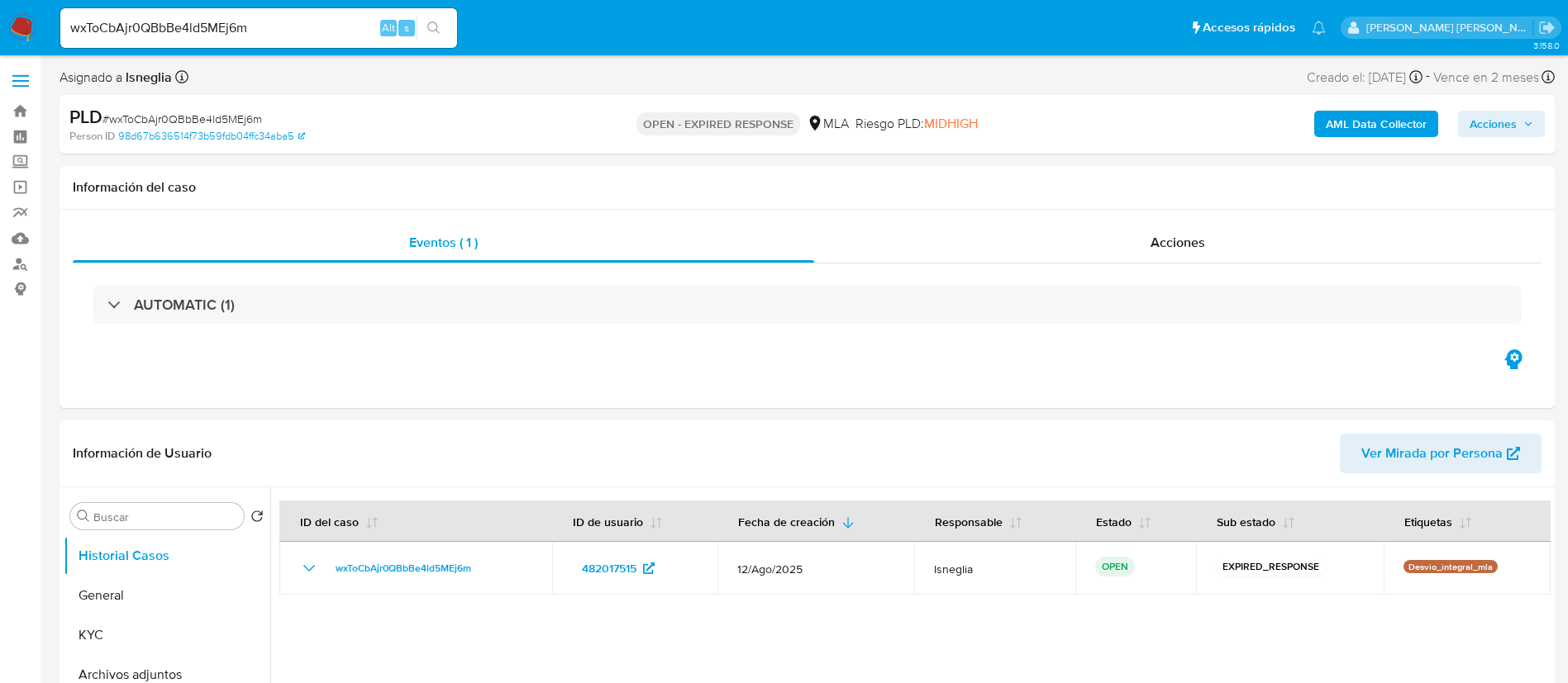
click at [231, 32] on input "wxToCbAjr0QBbBe4ld5MEj6m" at bounding box center [258, 28] width 396 height 21
paste input "g05oTJl8m6cCyud2xT9ohTNp"
type input "g05oTJl8m6cCyud2xT9ohTNp"
click at [428, 23] on icon "search-icon" at bounding box center [434, 28] width 13 height 13
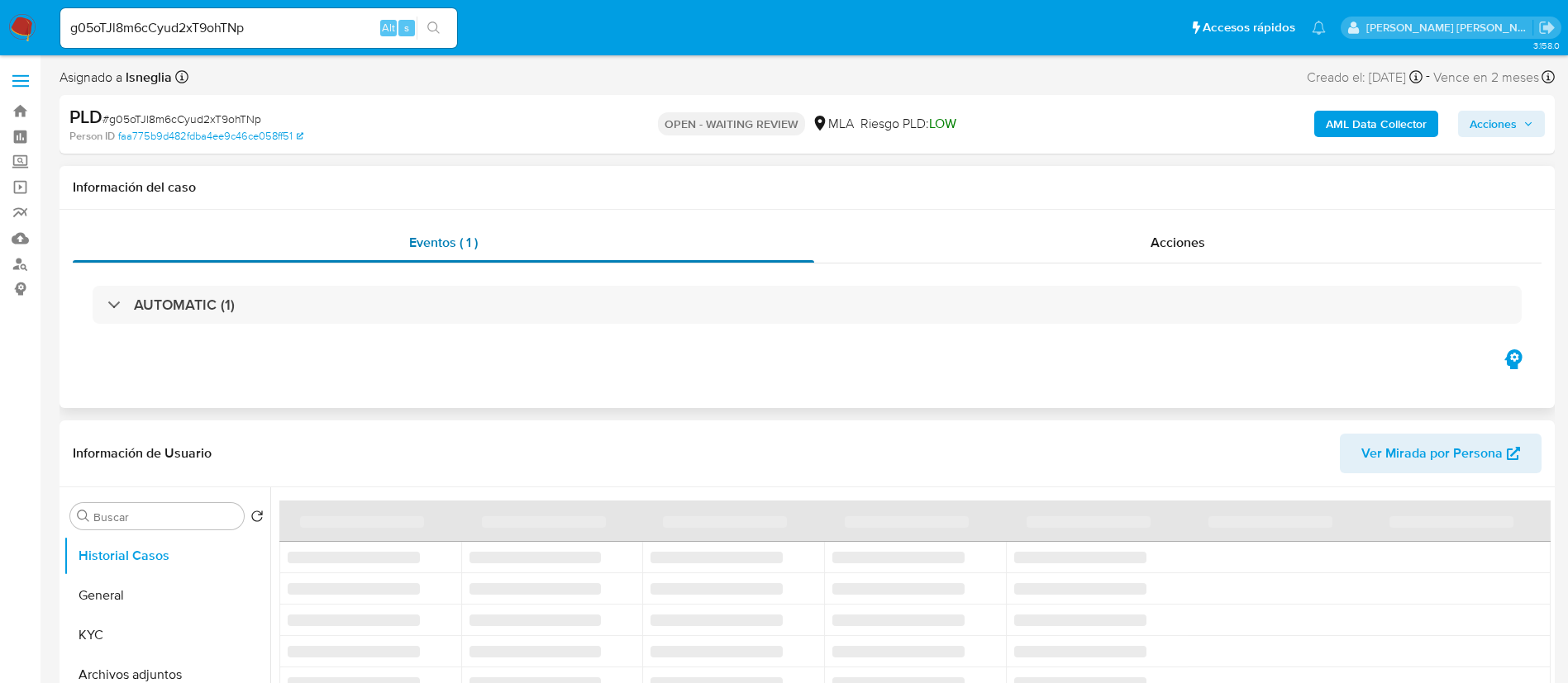
select select "10"
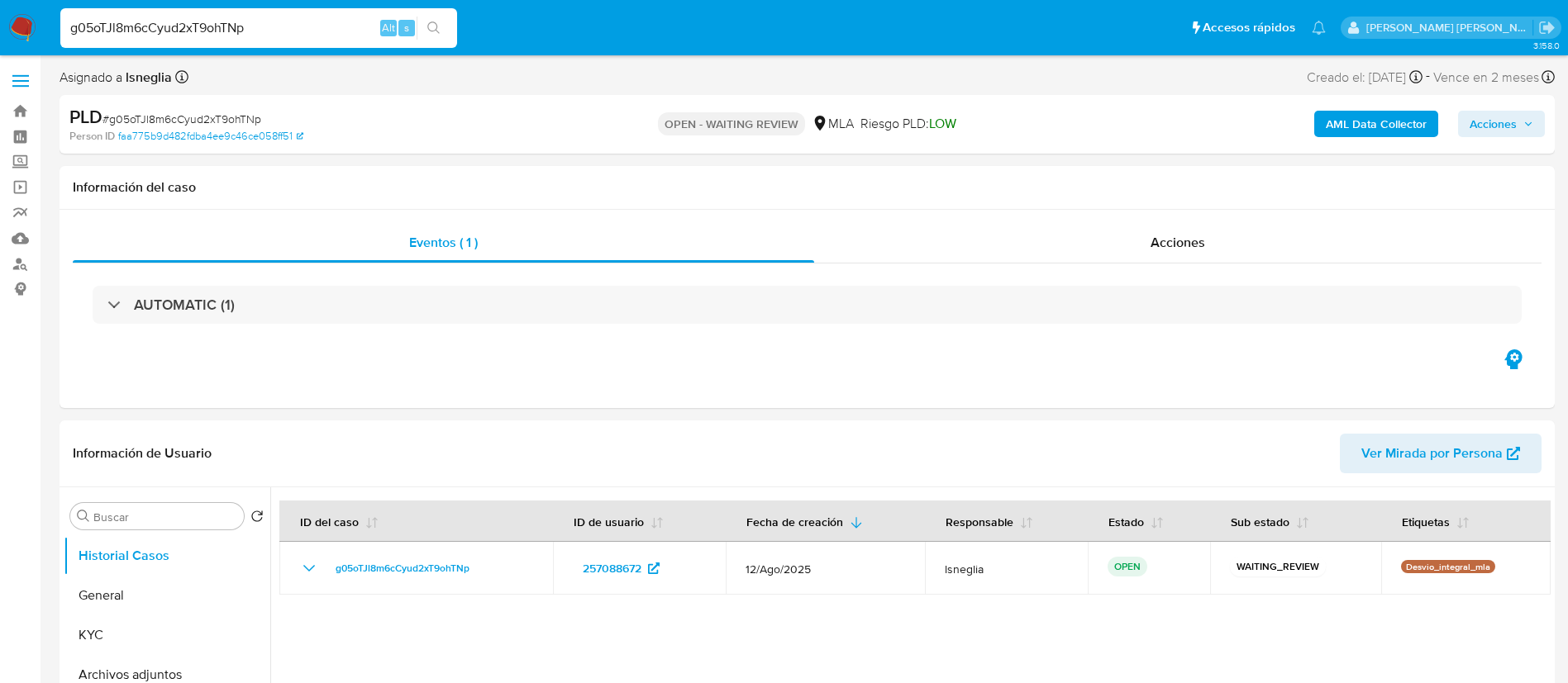
click at [261, 28] on input "g05oTJl8m6cCyud2xT9ohTNp" at bounding box center [258, 28] width 396 height 21
click at [262, 28] on input "g05oTJl8m6cCyud2xT9ohTNp" at bounding box center [258, 28] width 396 height 21
paste input "exm6ynvuvK66VX6b2WHB9uau"
type input "exm6ynvuvK66VX6b2WHB9uau"
click at [438, 23] on icon "search-icon" at bounding box center [434, 28] width 13 height 13
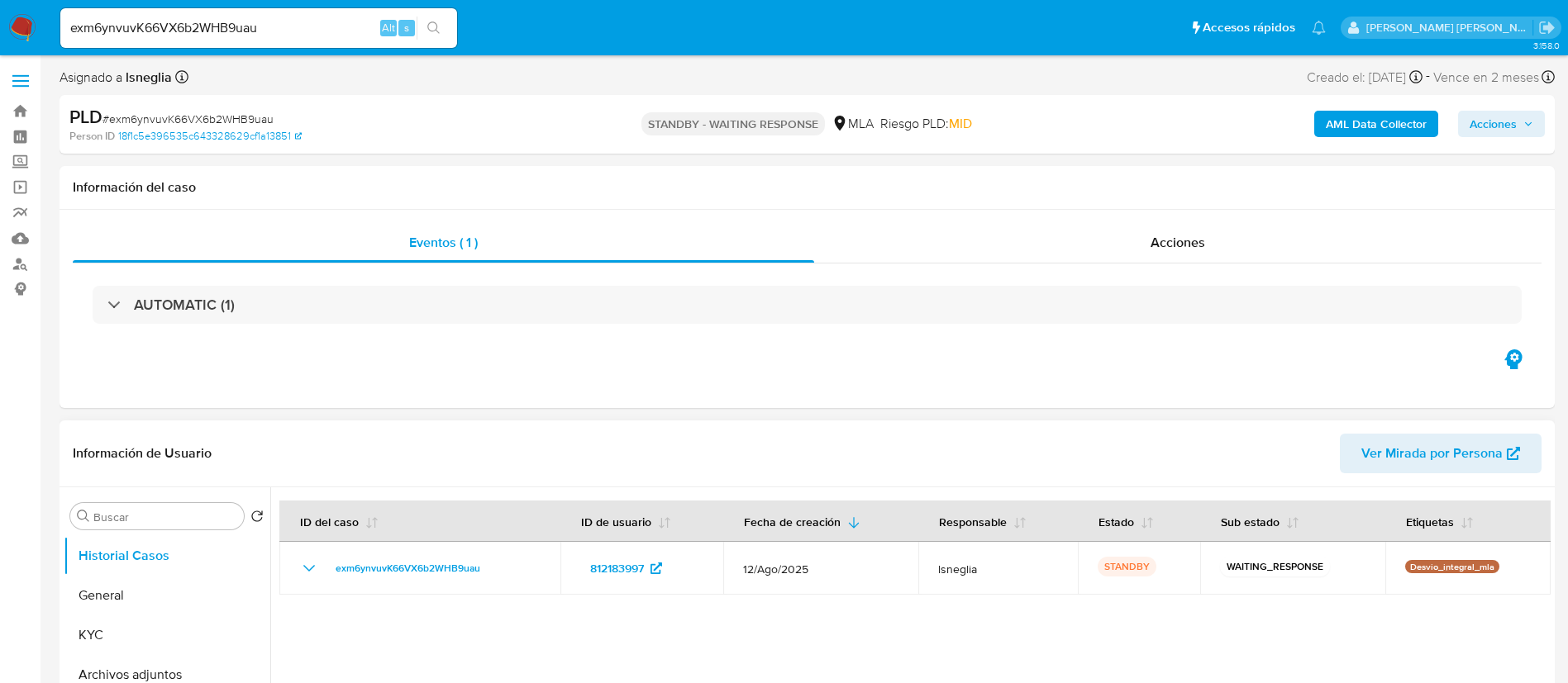
select select "10"
click at [238, 21] on input "exm6ynvuvK66VX6b2WHB9uau" at bounding box center [258, 28] width 396 height 21
paste input "CzAQ4MyaLNc8dNRRRxhEQHl6"
type input "CzAQ4MyaLNc8dNRRRxhEQHl6"
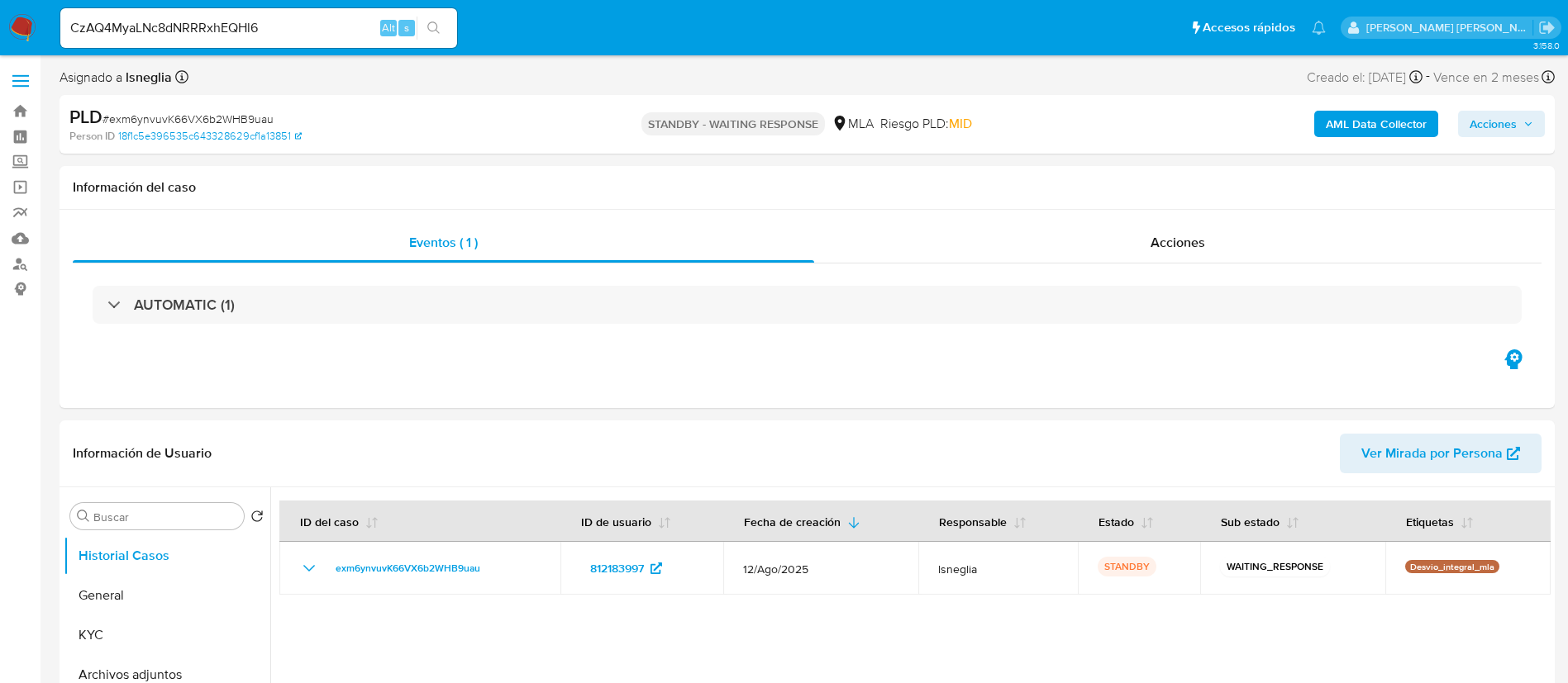
click at [432, 26] on icon "search-icon" at bounding box center [434, 28] width 13 height 13
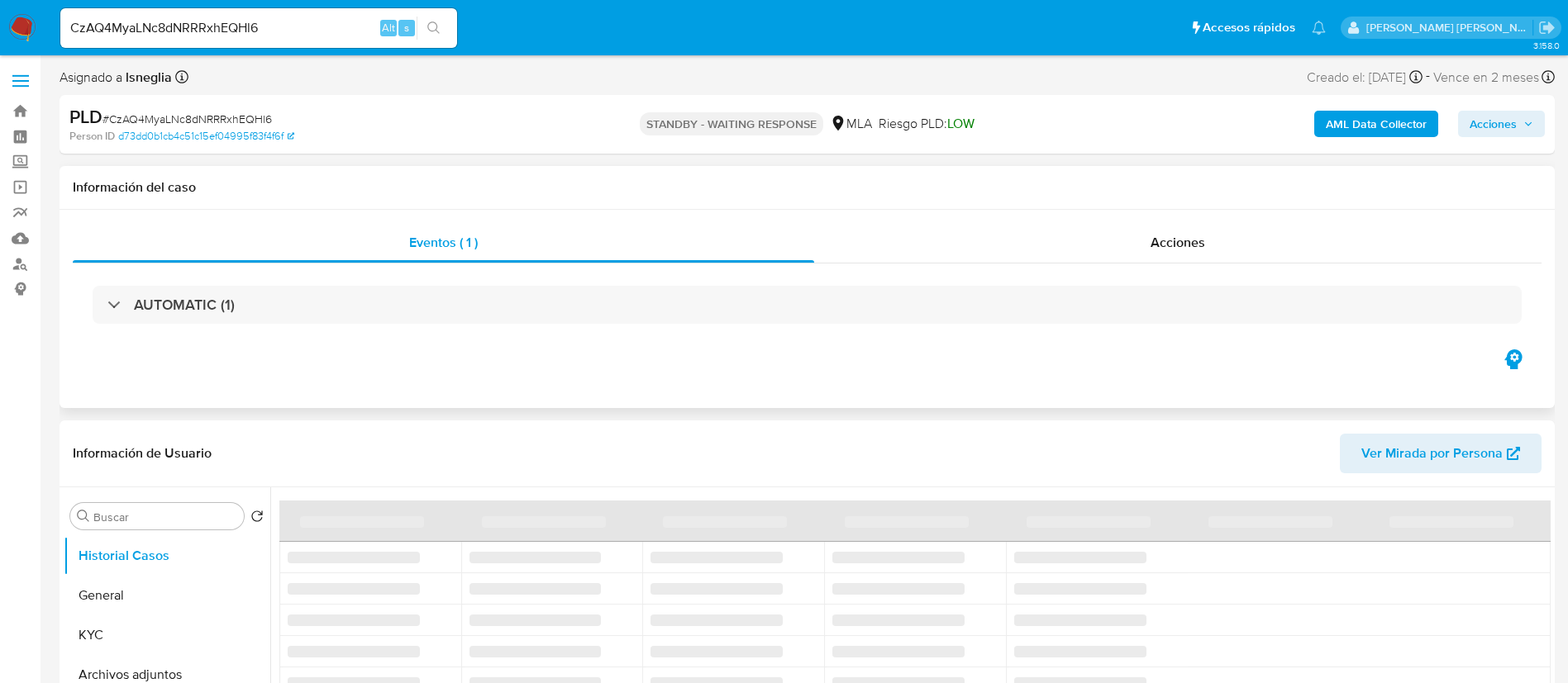
select select "10"
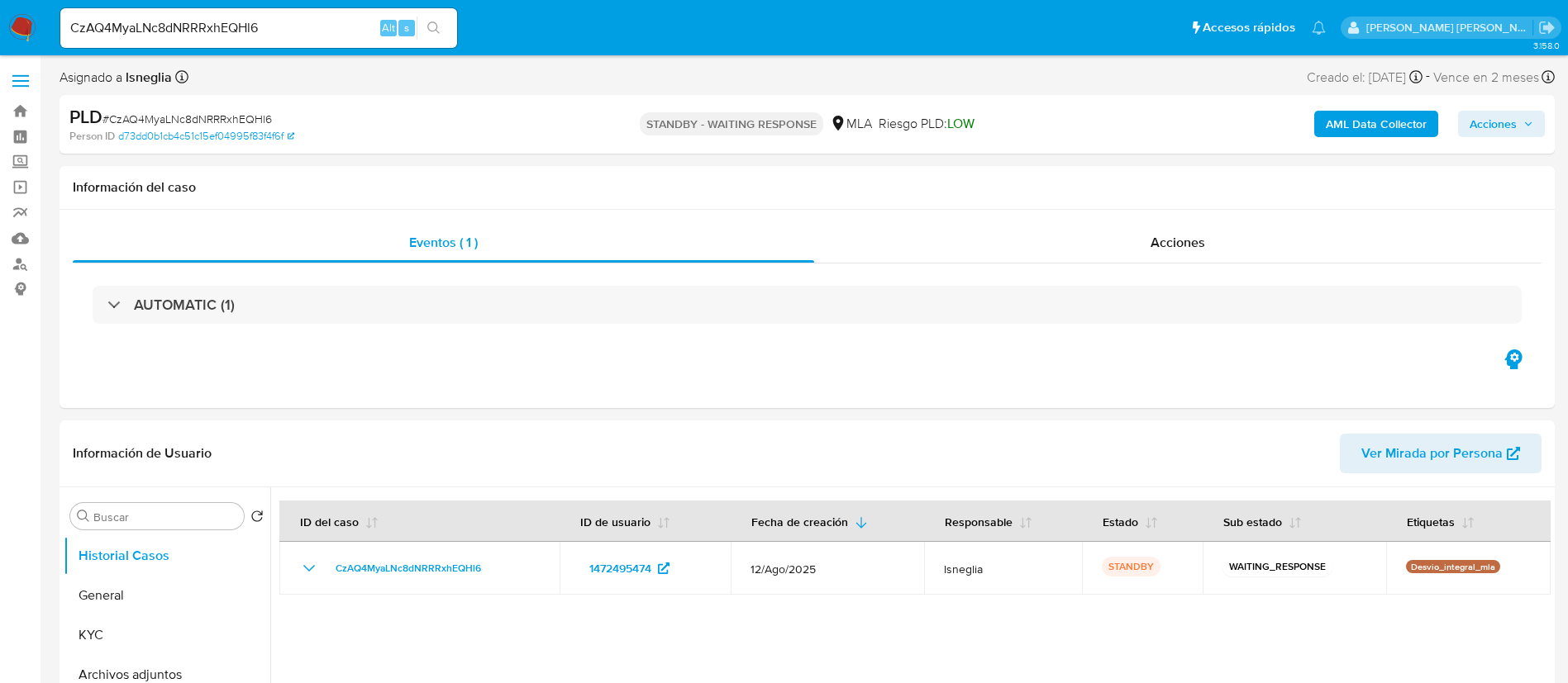
select select "10"
click at [291, 31] on input "CzAQ4MyaLNc8dNRRRxhEQHl6" at bounding box center [258, 28] width 396 height 21
click at [290, 31] on input "CzAQ4MyaLNc8dNRRRxhEQHl6" at bounding box center [258, 28] width 396 height 21
paste input "Vw3FEinNVhWQHbbR4blaVL6o"
type input "Vw3FEinNVhWQHbbR4blaVL6o"
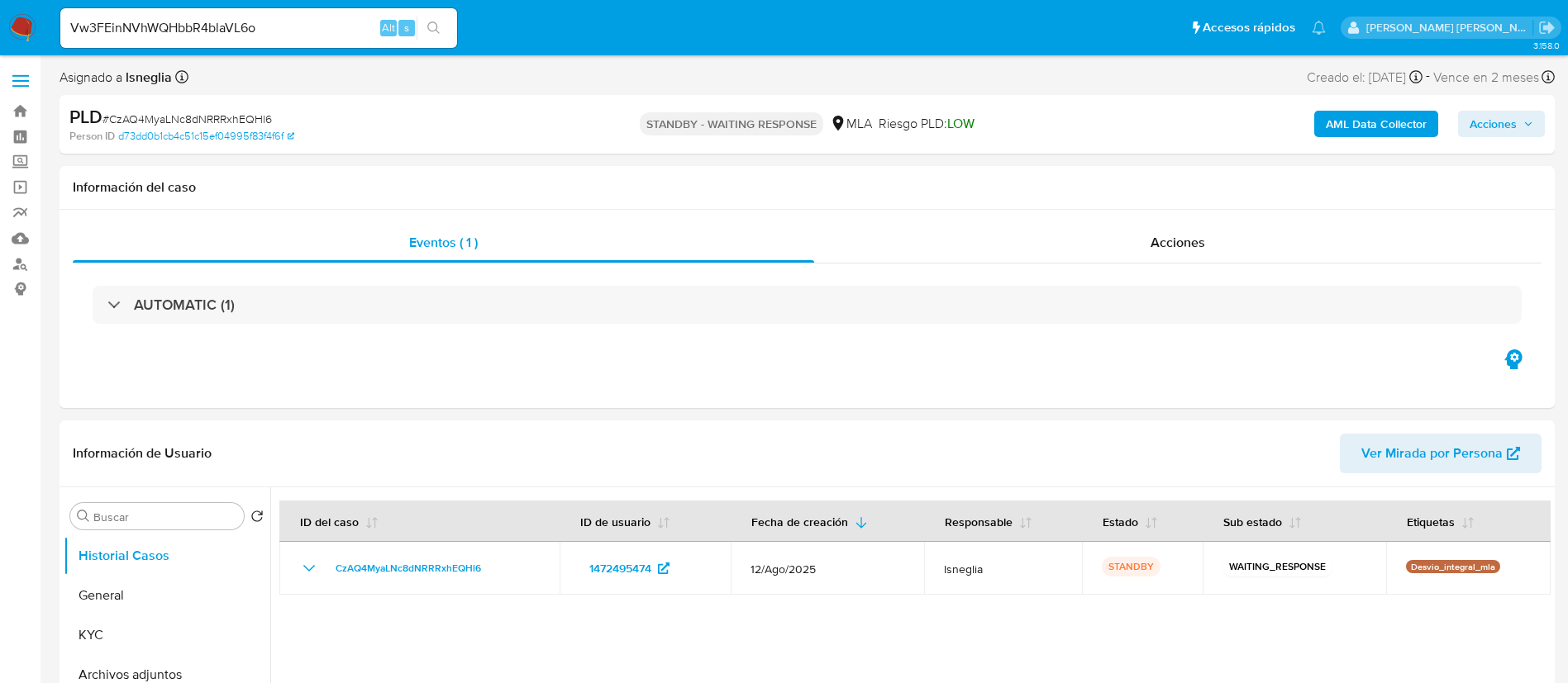
click at [432, 17] on button "search-icon" at bounding box center [433, 28] width 34 height 23
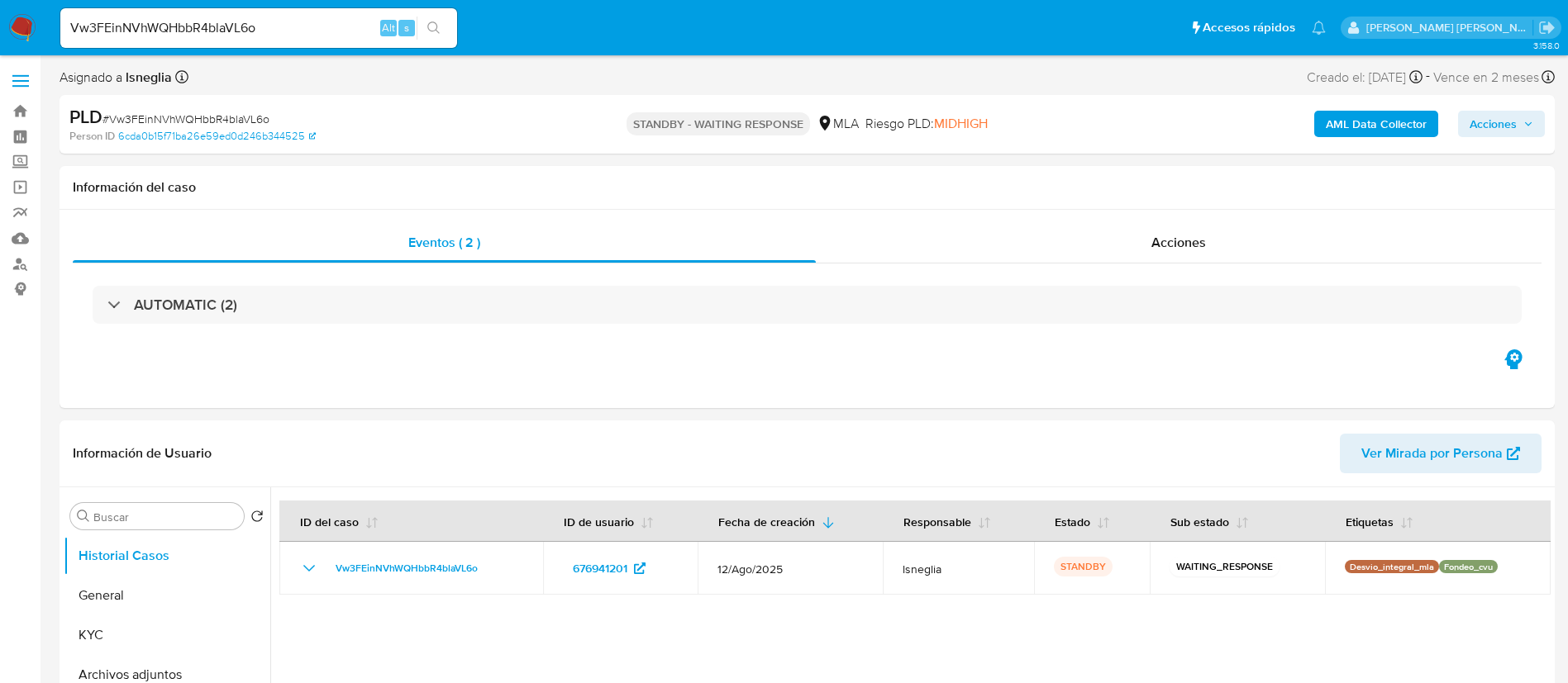
select select "10"
click at [304, 38] on input "Vw3FEinNVhWQHbbR4blaVL6o" at bounding box center [258, 28] width 396 height 21
paste input "ZFqfD1Hil8RxMMPXfak19D4W"
type input "ZFqfD1Hil8RxMMPXfak19D4W"
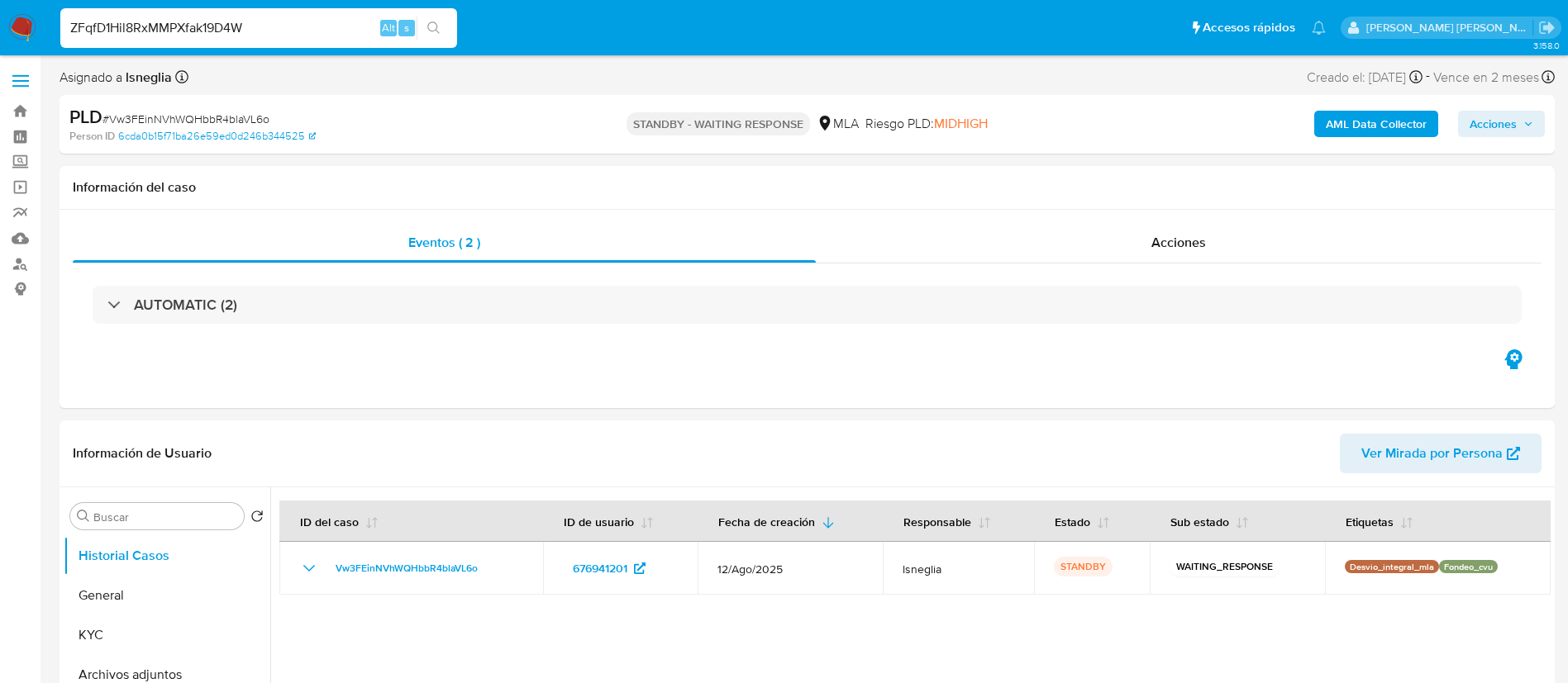
click at [440, 27] on icon "search-icon" at bounding box center [434, 28] width 13 height 13
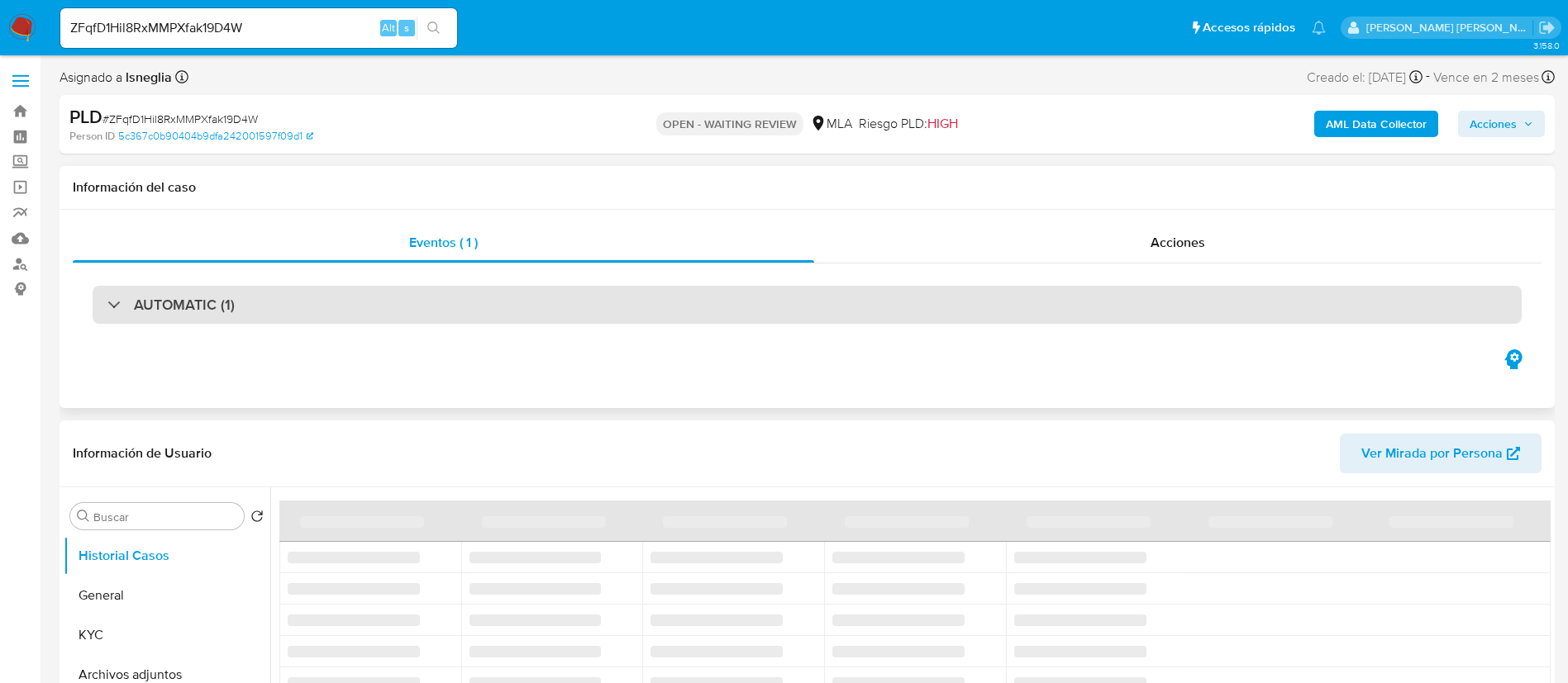
select select "10"
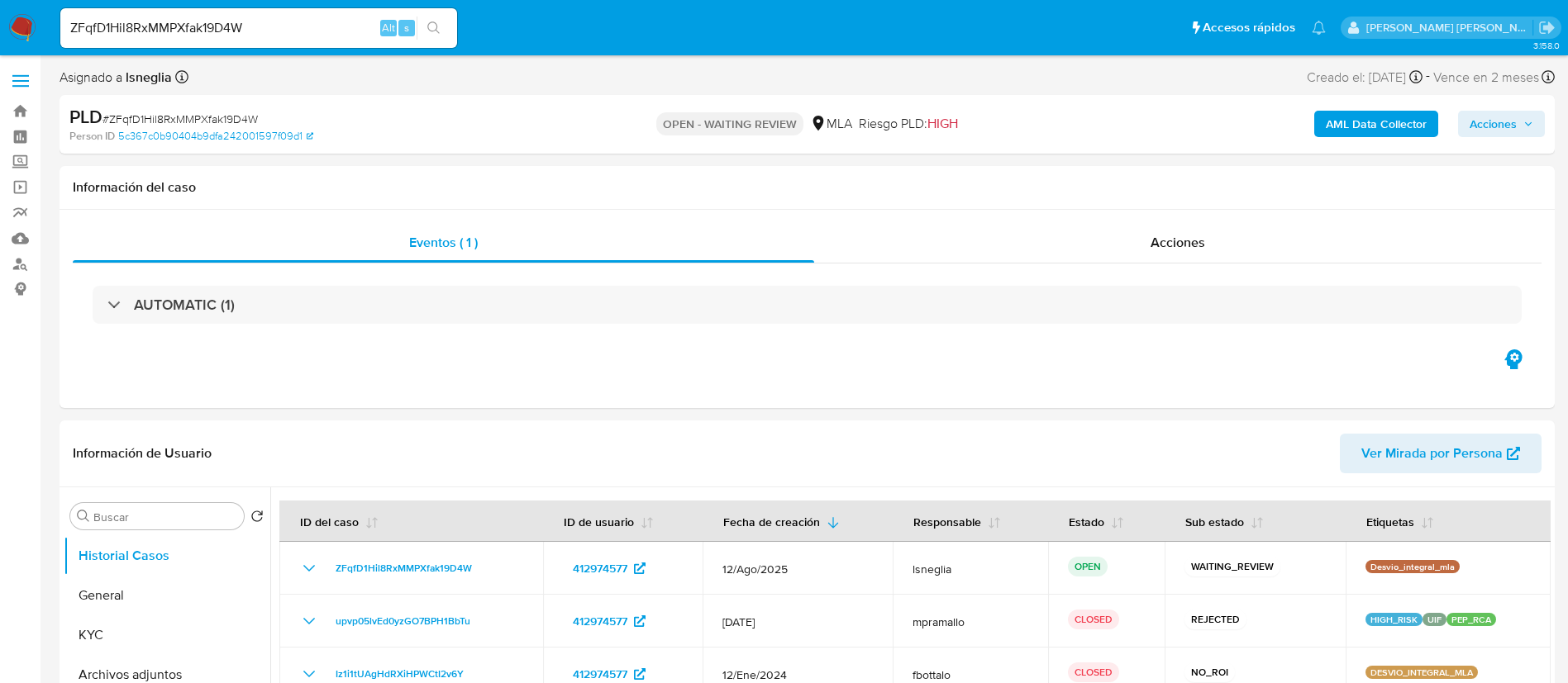
click at [241, 28] on input "ZFqfD1Hil8RxMMPXfak19D4W" at bounding box center [258, 28] width 396 height 21
paste input "iK6RNr5RiJWxRt4ed4PS1vMF"
type input "iK6RNr5RiJWxRt4ed4PS1vMF"
click at [434, 26] on icon "search-icon" at bounding box center [434, 28] width 13 height 13
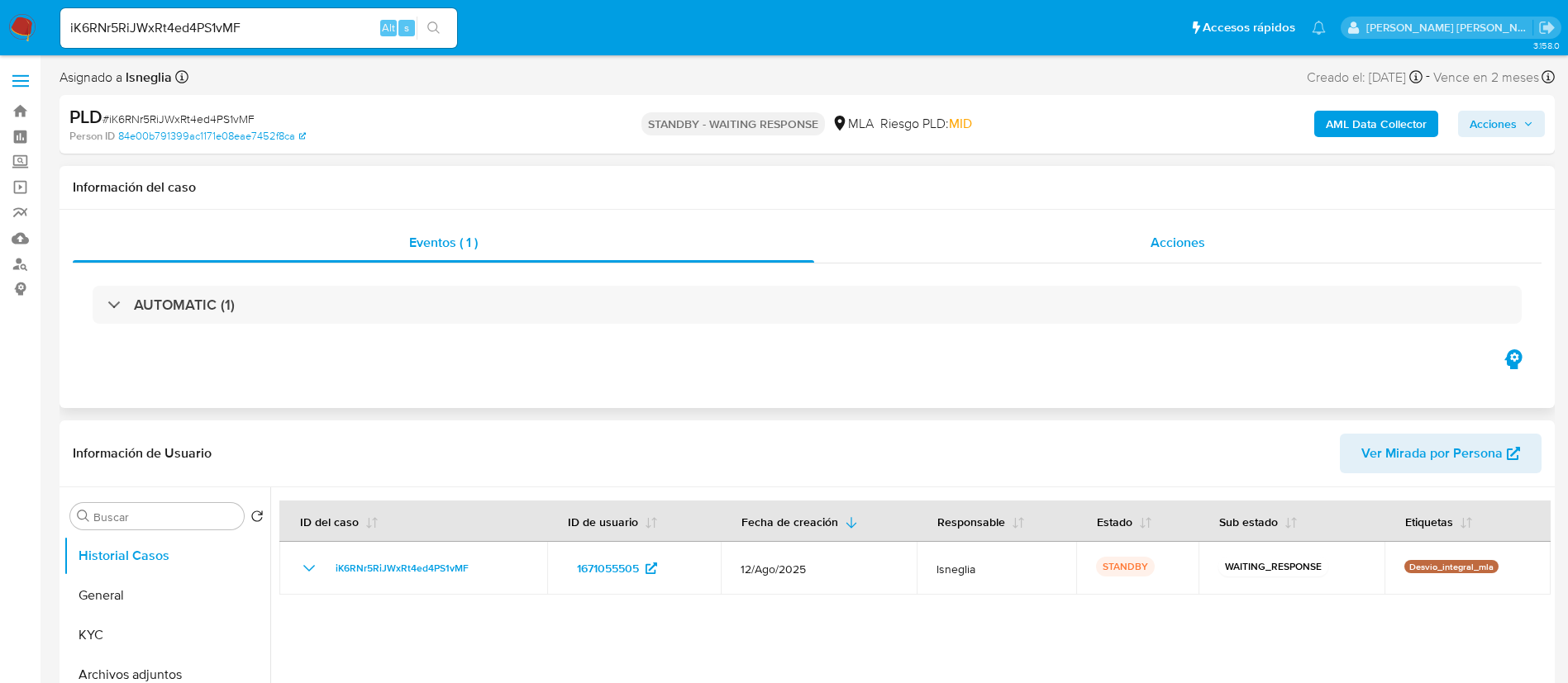
select select "10"
click at [266, 31] on input "iK6RNr5RiJWxRt4ed4PS1vMF" at bounding box center [258, 28] width 396 height 21
paste input "Zg8jbP90Nhob14BiXJOgGXgw"
type input "Zg8jbP90Nhob14BiXJOgGXgw"
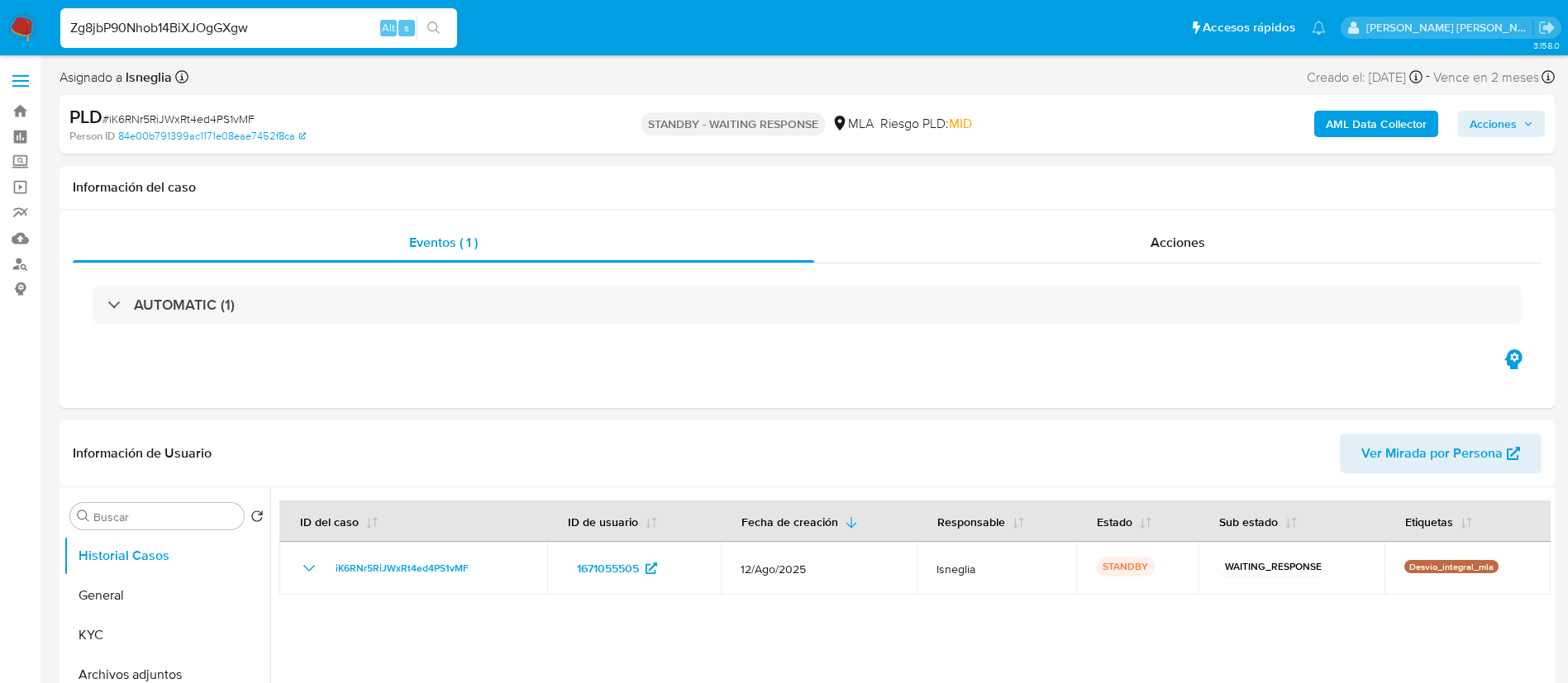
click at [427, 26] on icon "search-icon" at bounding box center [434, 28] width 13 height 13
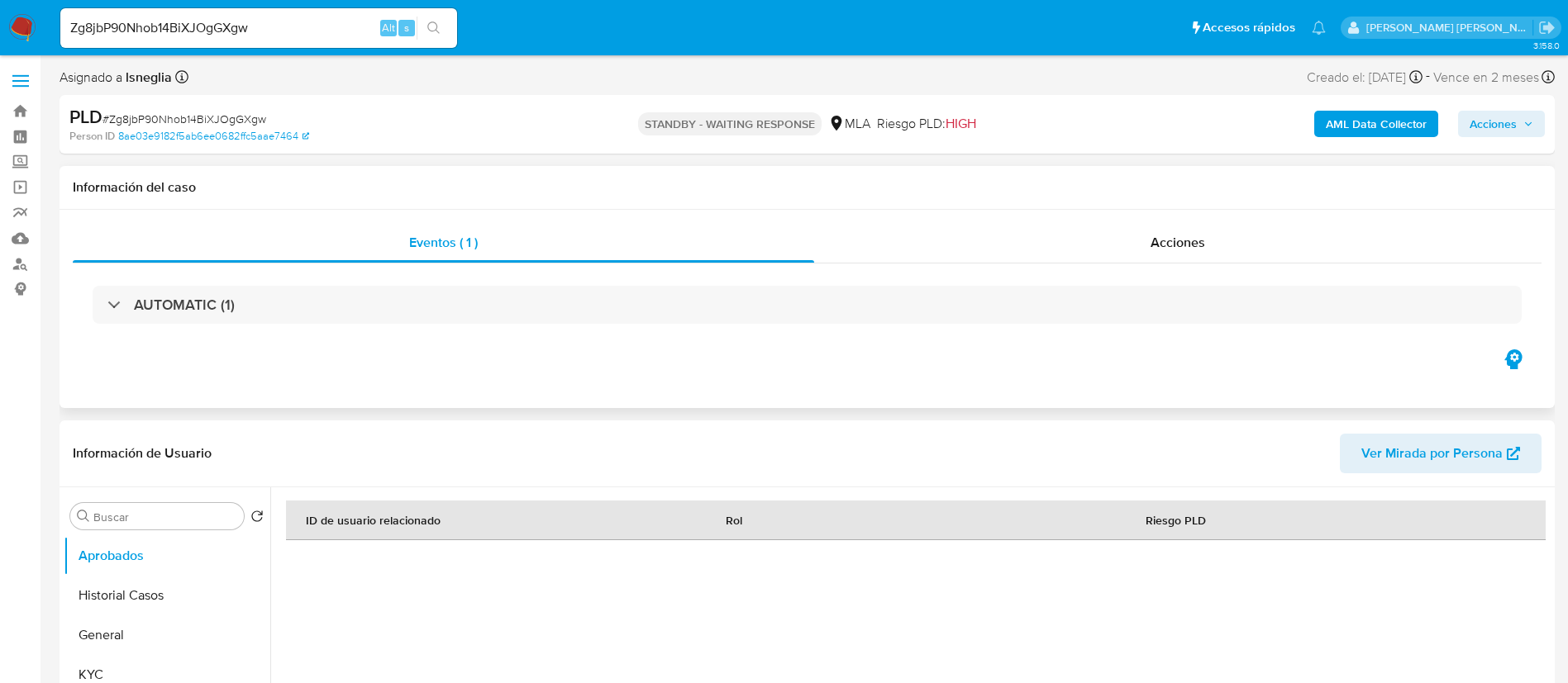
select select "10"
click at [144, 597] on button "Historial Casos" at bounding box center [161, 595] width 194 height 40
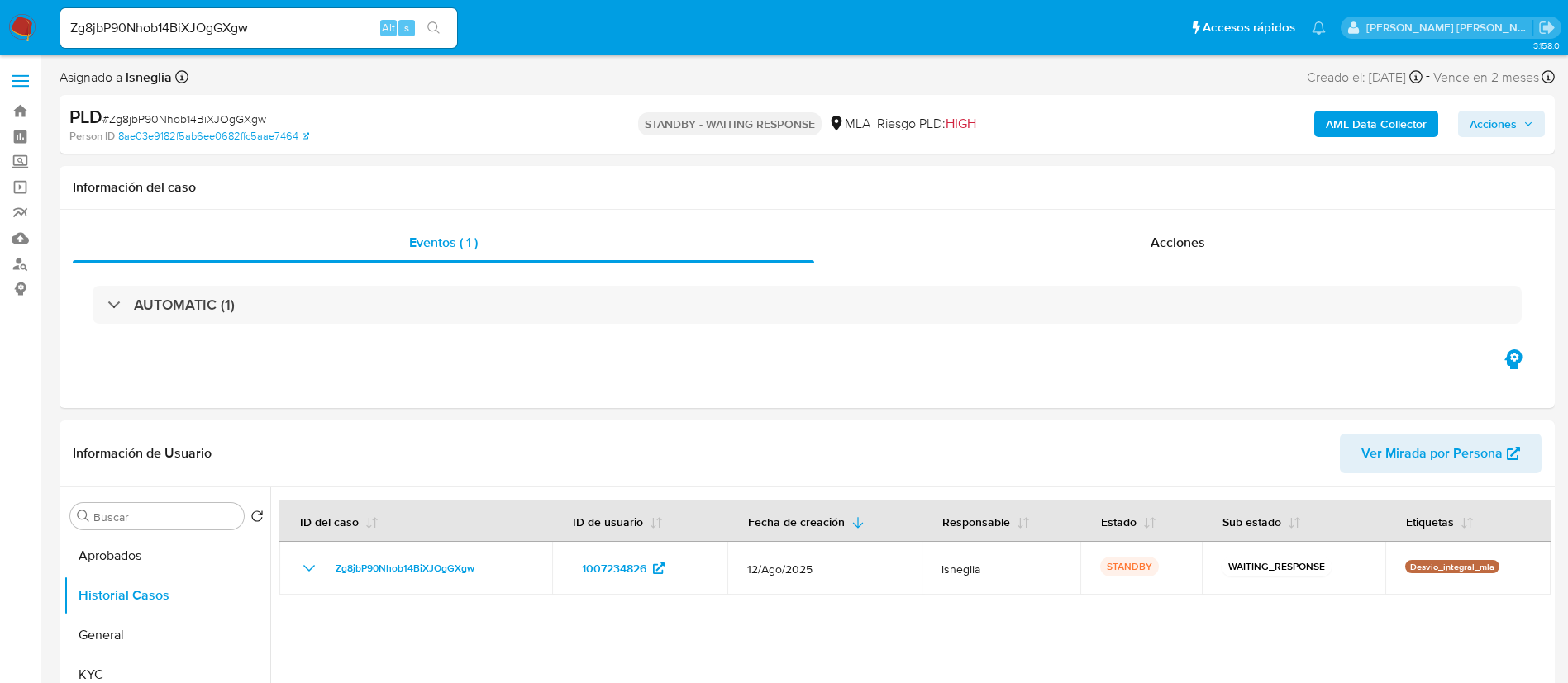
click at [301, 25] on input "Zg8jbP90Nhob14BiXJOgGXgw" at bounding box center [258, 28] width 396 height 21
paste input "dL9KyZOdciYbNjT50BypLJ8W"
type input "dL9KyZOdciYbNjT50BypLJ8W"
click at [441, 26] on button "search-icon" at bounding box center [433, 28] width 34 height 23
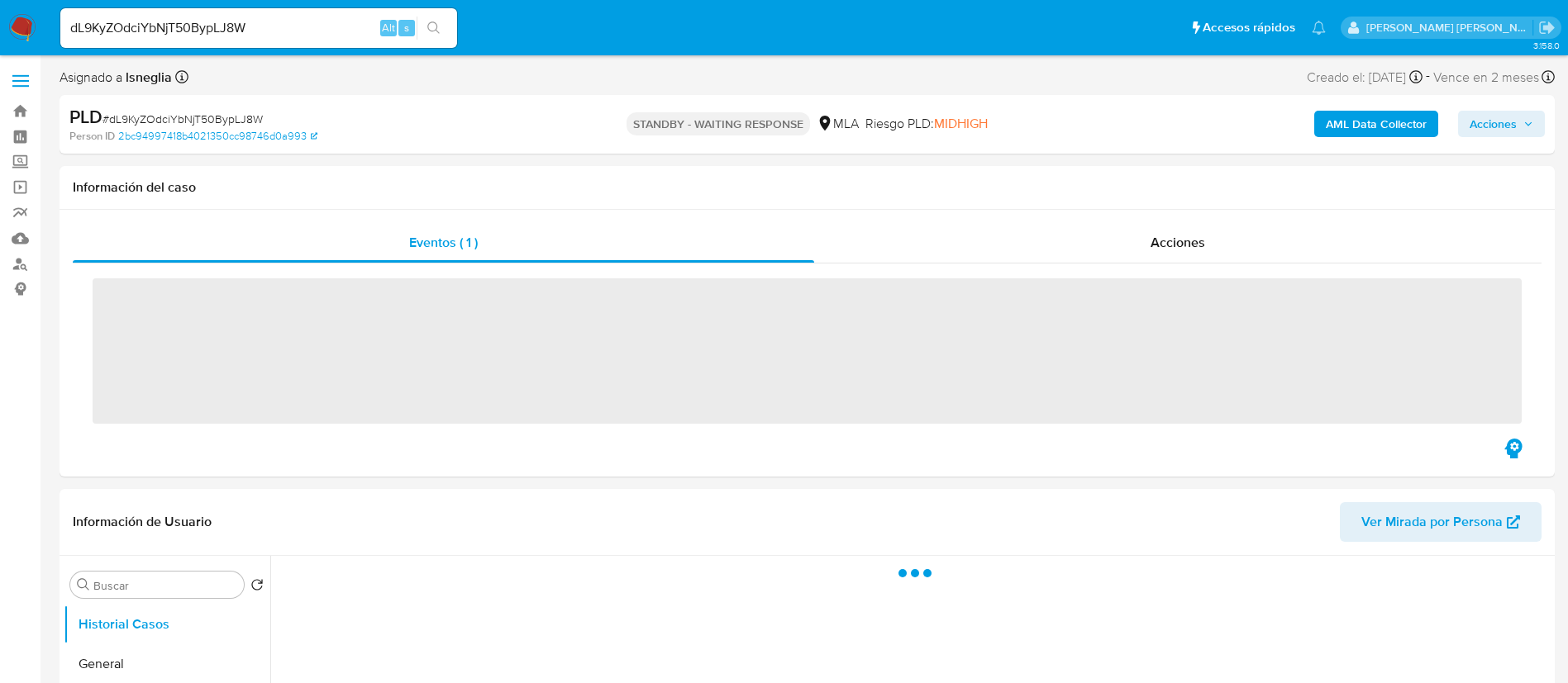
click at [267, 29] on input "dL9KyZOdciYbNjT50BypLJ8W" at bounding box center [258, 28] width 396 height 21
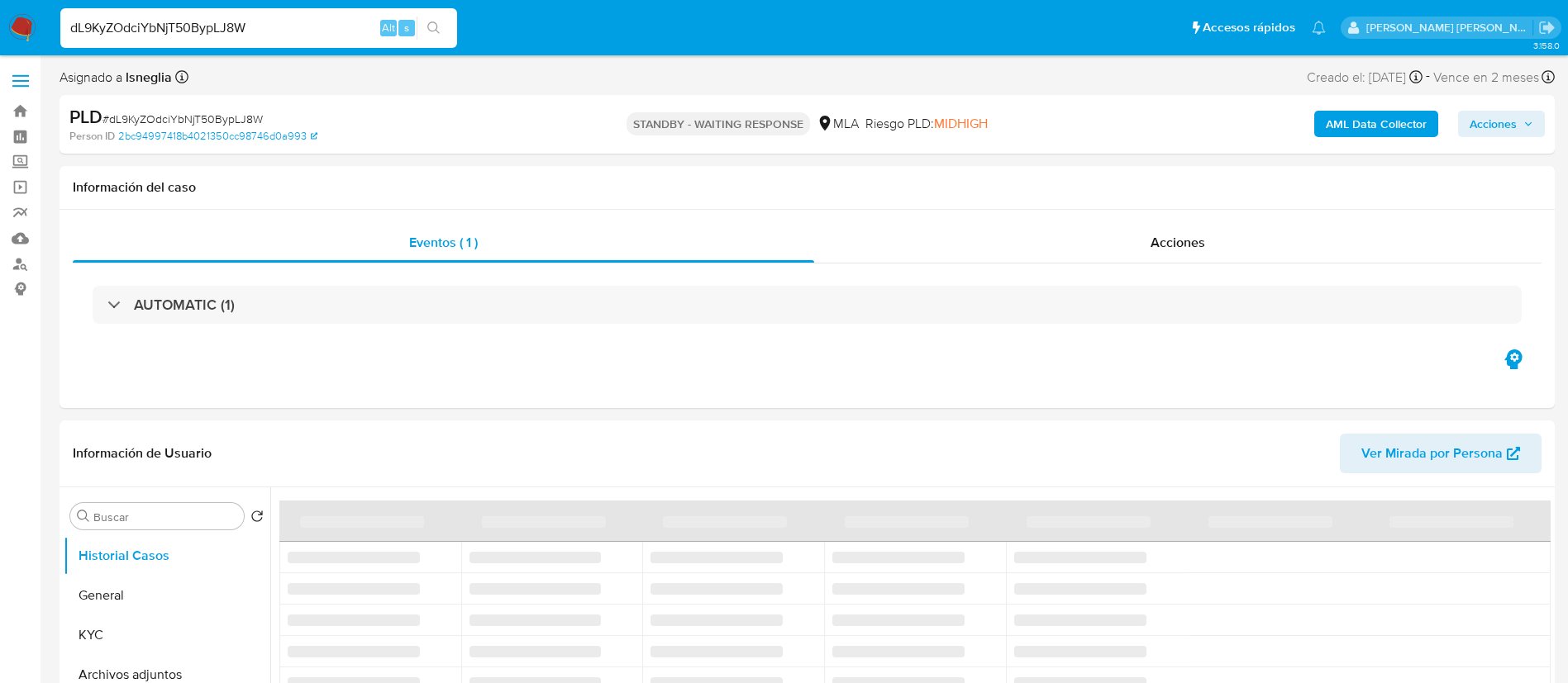
select select "10"
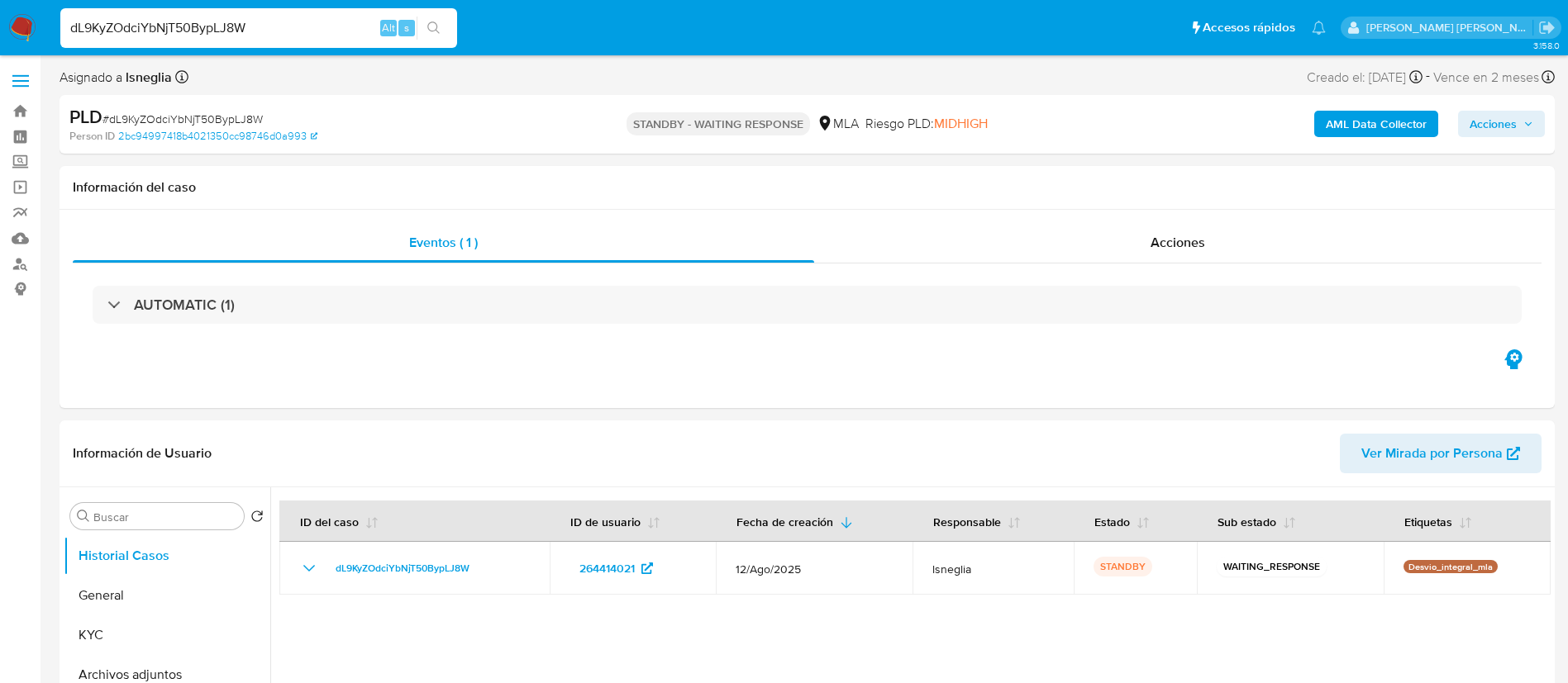
click at [319, 26] on input "dL9KyZOdciYbNjT50BypLJ8W" at bounding box center [258, 28] width 396 height 21
paste input "N4m0zzlkJi5dwENXKCsKCY70"
type input "N4m0zzlkJi5dwENXKCsKCY70"
click at [443, 26] on button "search-icon" at bounding box center [433, 28] width 34 height 23
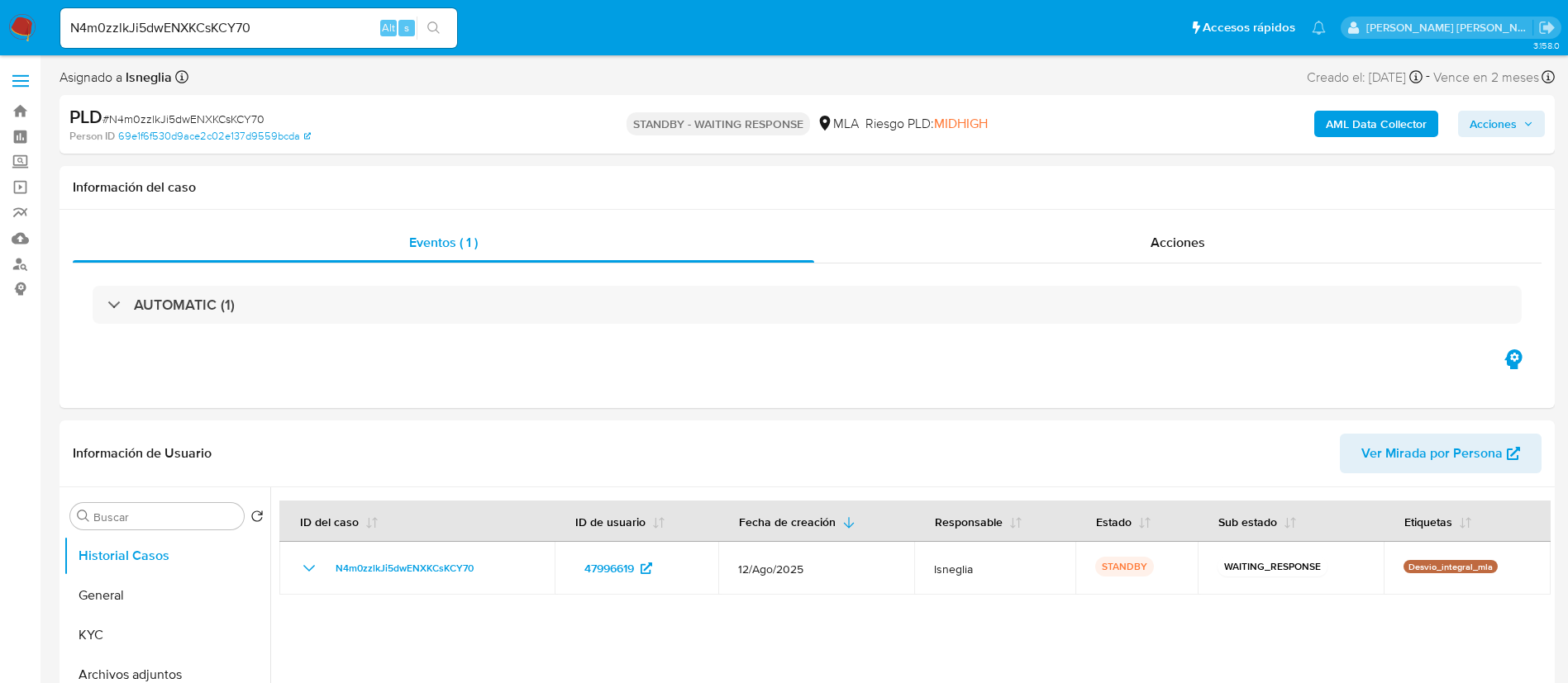
select select "10"
click at [276, 31] on input "N4m0zzlkJi5dwENXKCsKCY70" at bounding box center [258, 28] width 396 height 21
paste input "l6R9mQlX5rU3nhmXJXY6BueZ"
type input "l6R9mQlX5rU3nhmXJXY6BueZ"
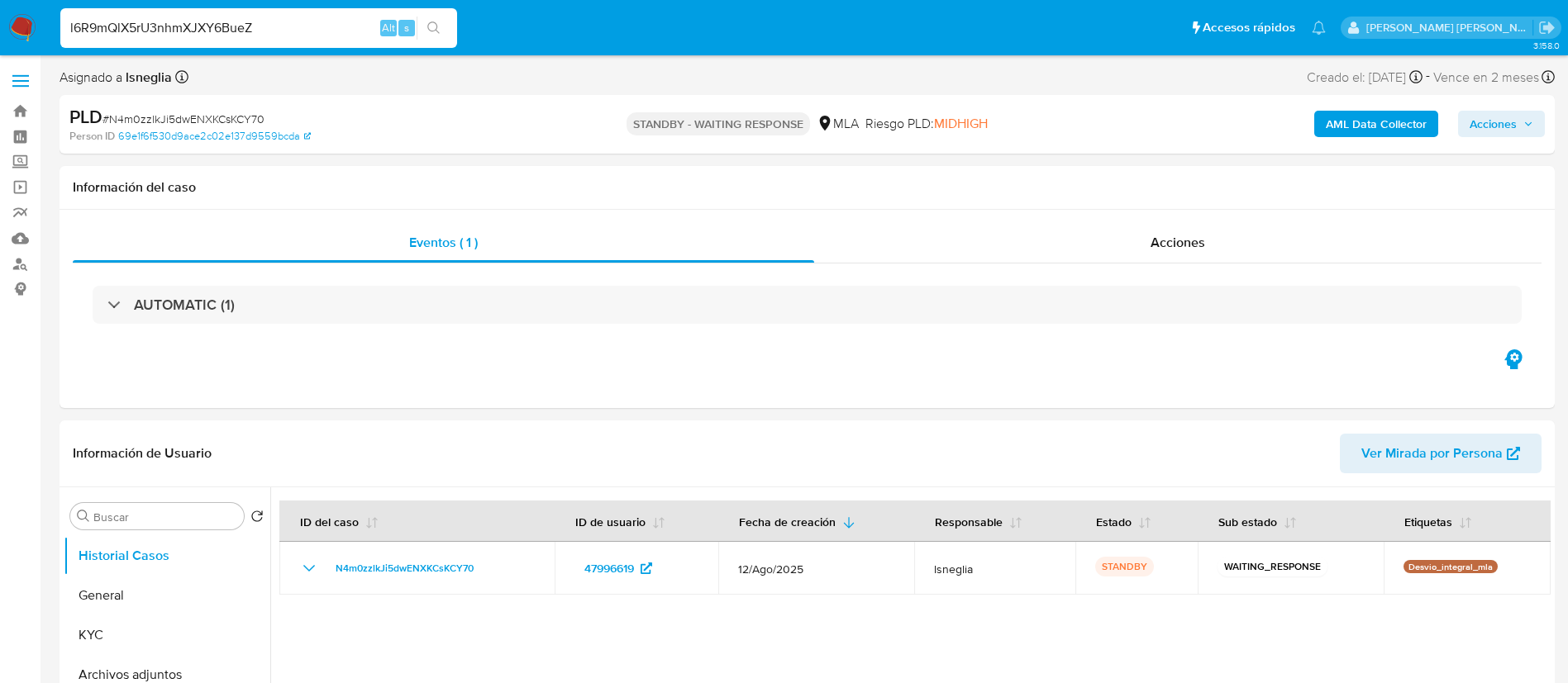
click at [437, 31] on icon "search-icon" at bounding box center [433, 27] width 12 height 12
select select "10"
click at [281, 29] on input "l6R9mQlX5rU3nhmXJXY6BueZ" at bounding box center [258, 28] width 396 height 21
click at [280, 29] on input "l6R9mQlX5rU3nhmXJXY6BueZ" at bounding box center [258, 28] width 396 height 21
paste input "SMOyNF6gVwj1CZiZunGvF0wu"
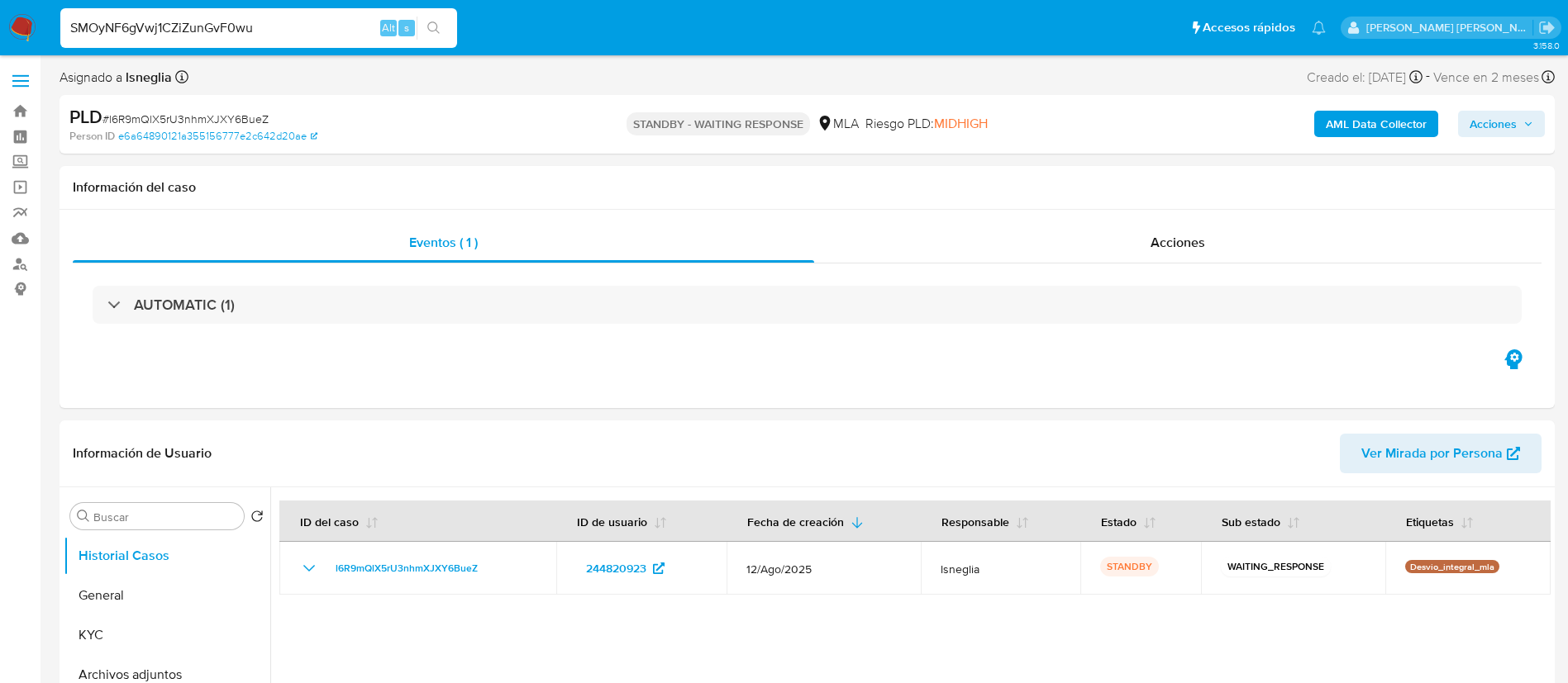
type input "SMOyNF6gVwj1CZiZunGvF0wu"
click at [429, 34] on button "search-icon" at bounding box center [433, 28] width 34 height 23
select select "10"
click at [217, 31] on input "SMOyNF6gVwj1CZiZunGvF0wu" at bounding box center [258, 28] width 396 height 21
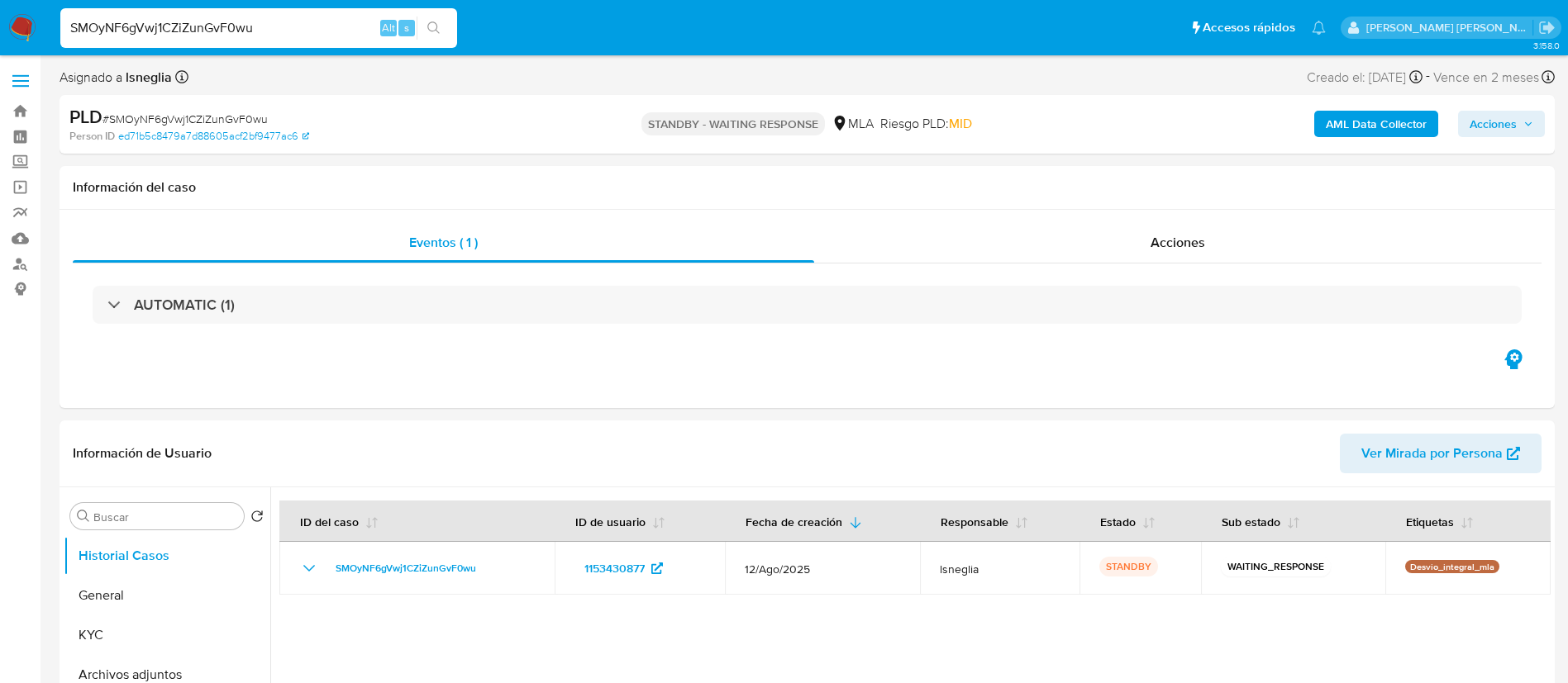
paste input "tM3tbS5F3AoaKIhn7x7mWcM8"
type input "tM3tbS5F3AoaKIhn7x7mWcM8"
click at [439, 25] on icon "search-icon" at bounding box center [434, 28] width 13 height 13
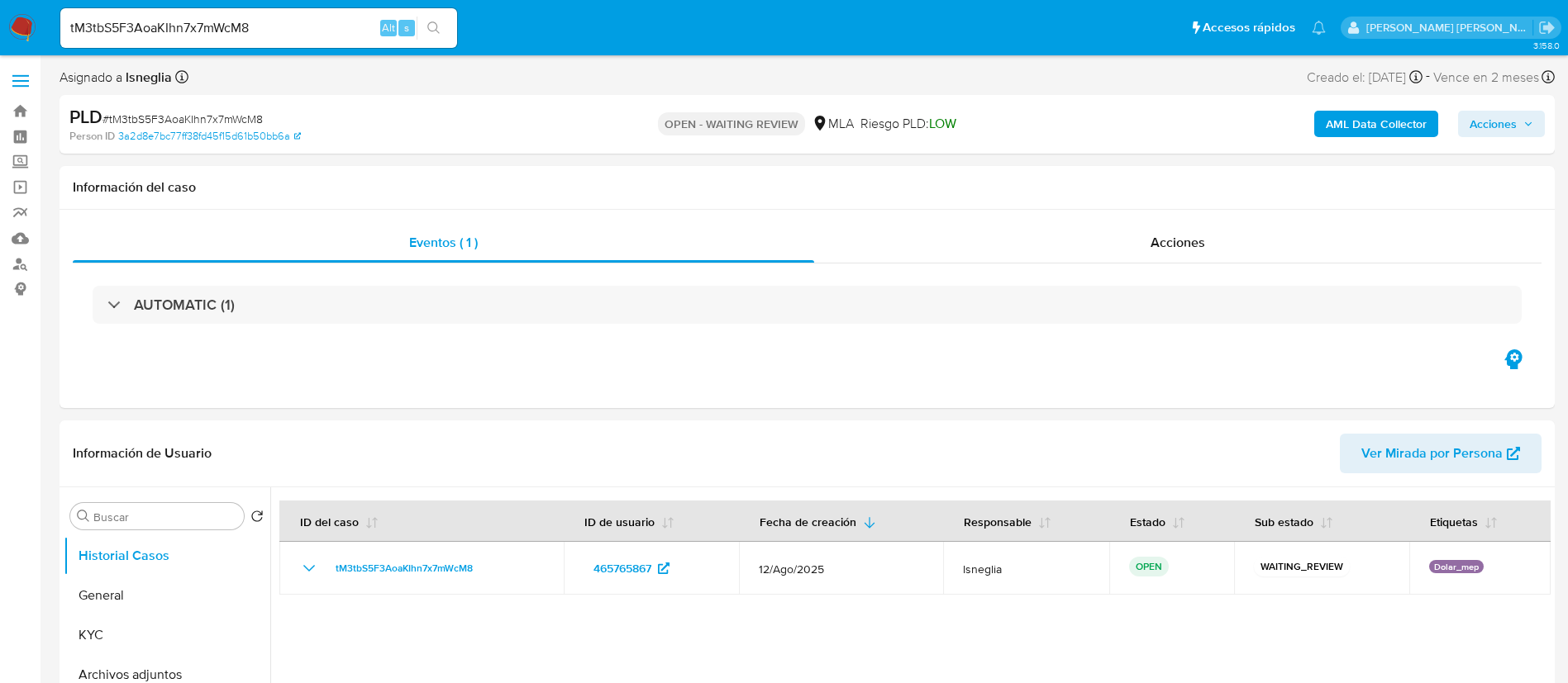
select select "10"
click at [252, 37] on input "tM3tbS5F3AoaKIhn7x7mWcM8" at bounding box center [258, 28] width 396 height 21
paste input "NtPQ87cCdqn0DBaUvokF5SHc"
type input "NtPQ87cCdqn0DBaUvokF5SHc"
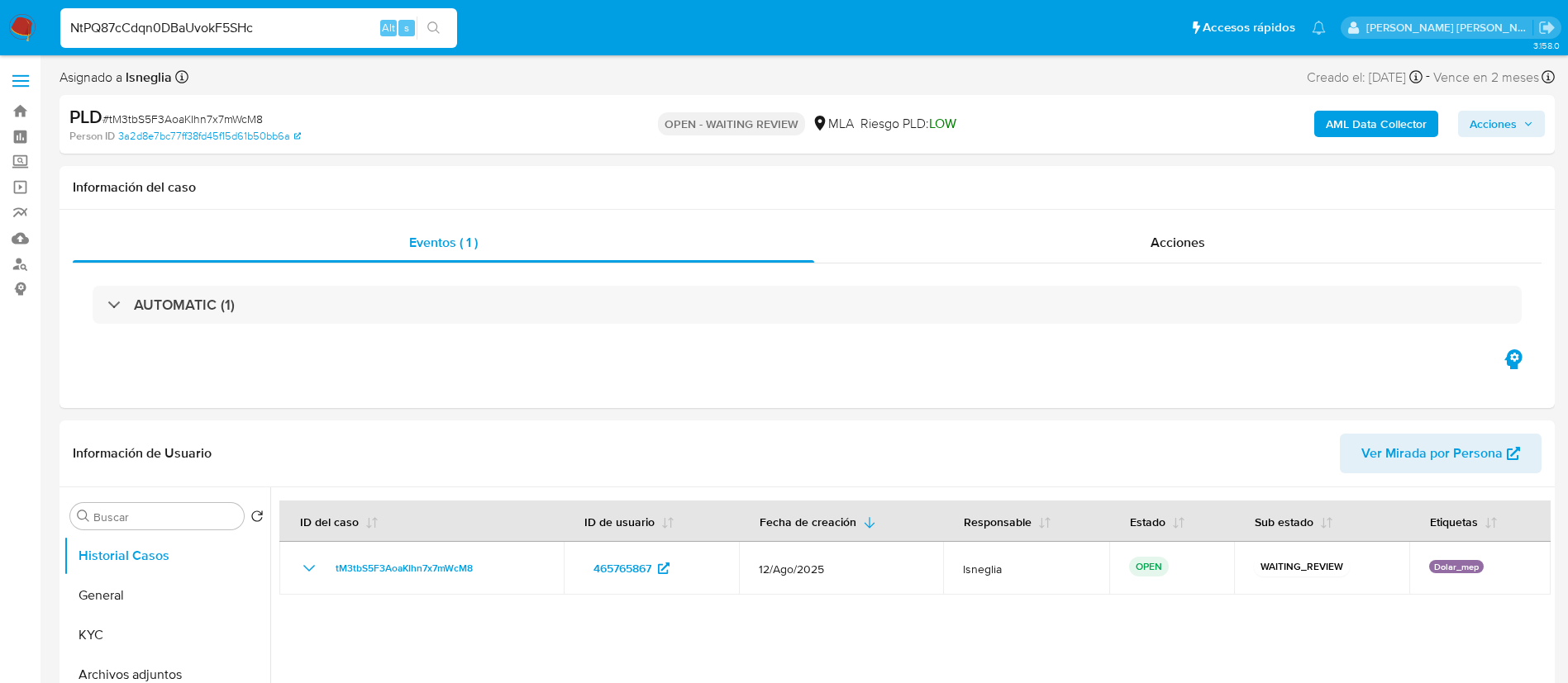
click at [429, 21] on icon "search-icon" at bounding box center [434, 28] width 13 height 13
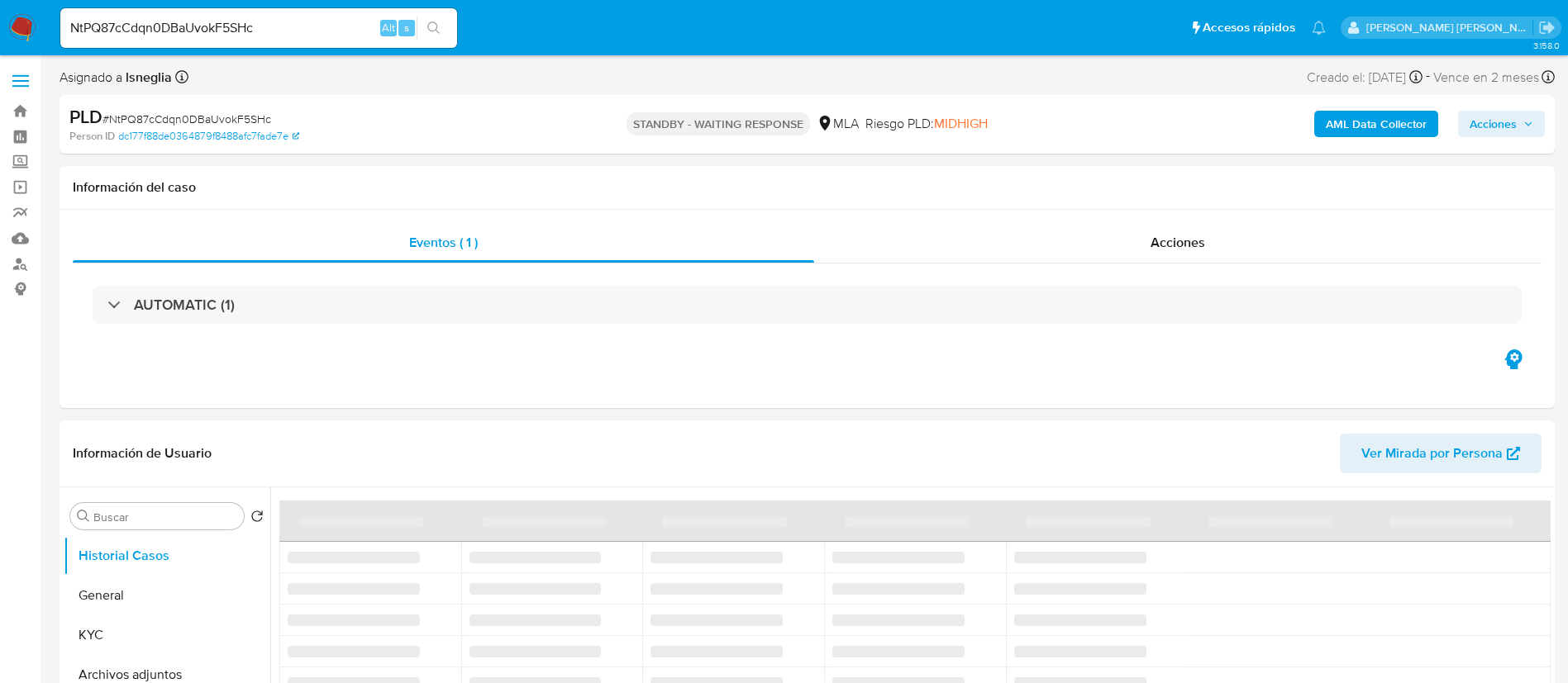
select select "10"
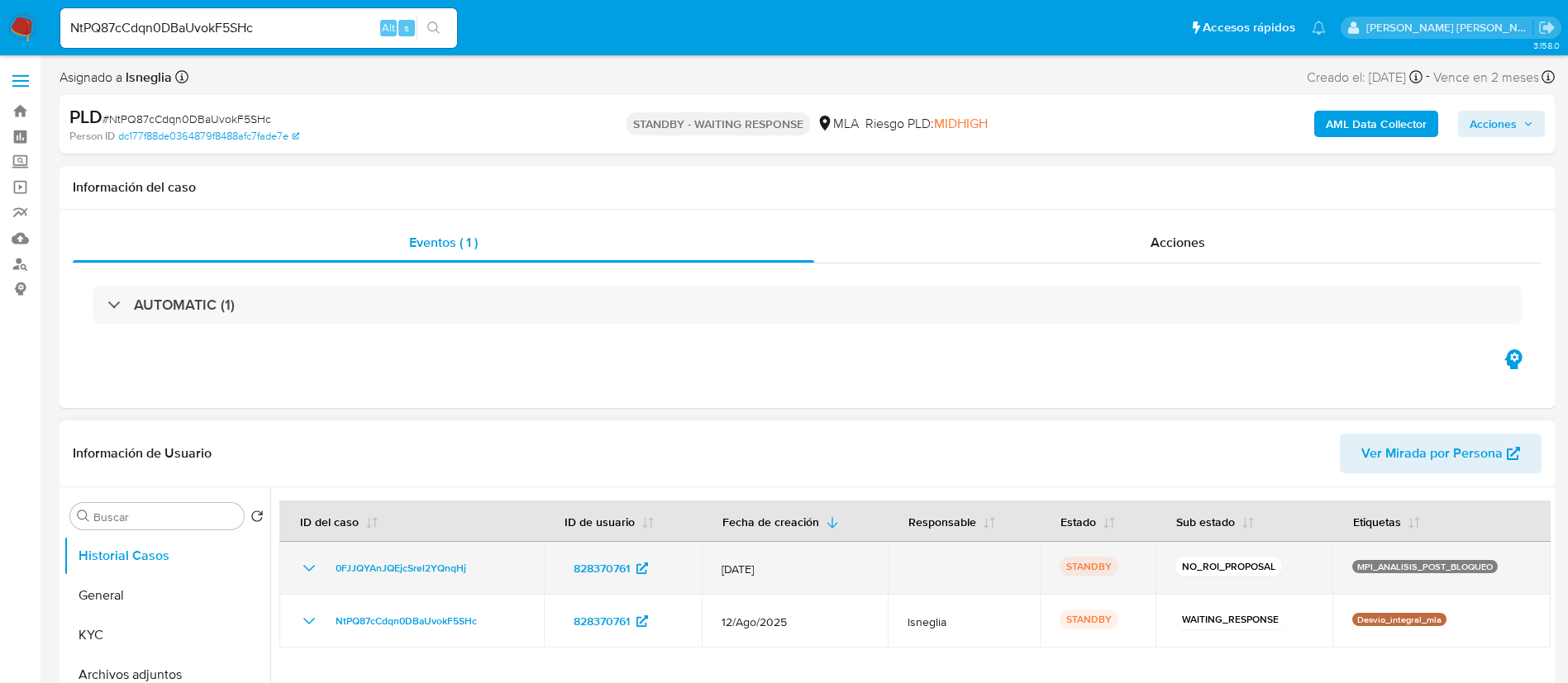
drag, startPoint x: 324, startPoint y: 568, endPoint x: 492, endPoint y: 569, distance: 168.0
click at [492, 569] on div "0FJJQYAnJQEjcSrel2YQnqHj" at bounding box center [412, 568] width 225 height 20
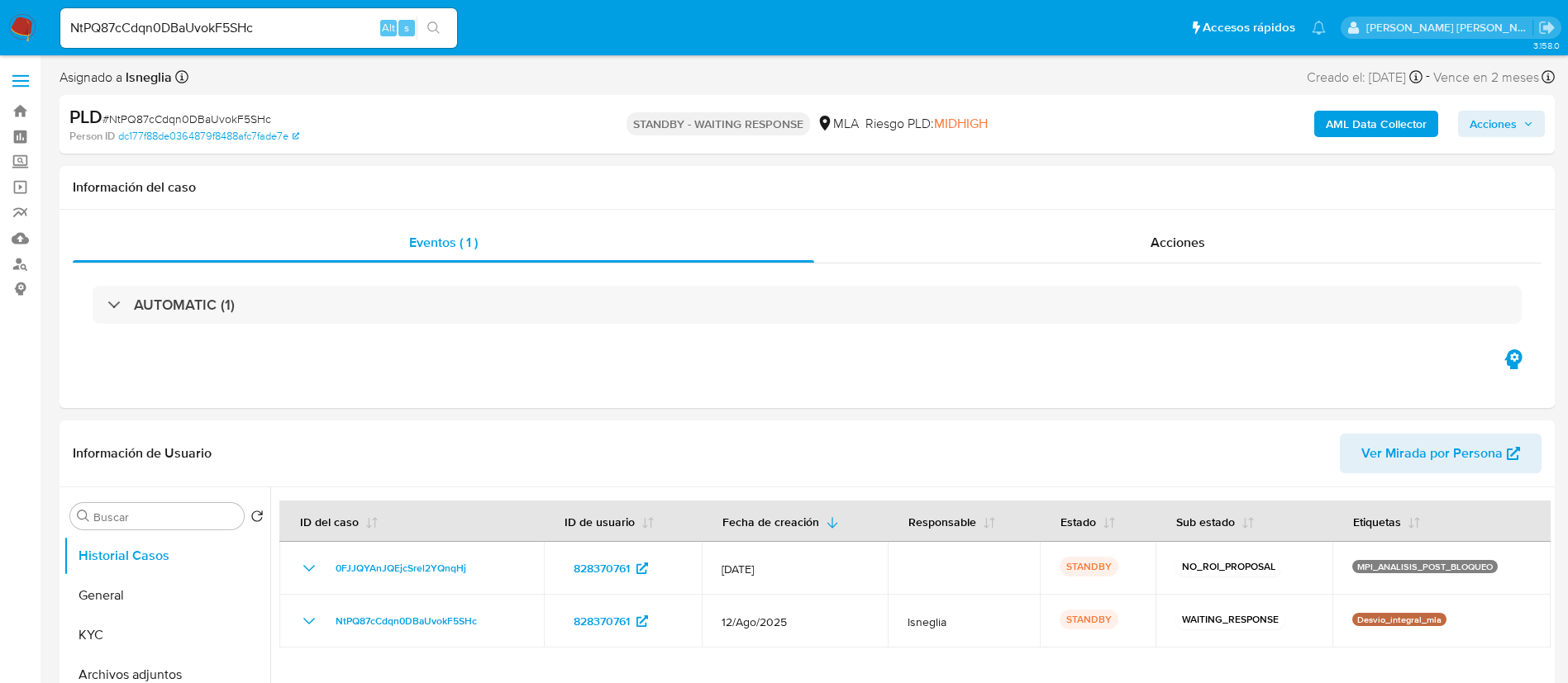
select select "10"
click at [208, 31] on input "NtPQ87cCdqn0DBaUvokF5SHc" at bounding box center [258, 28] width 396 height 21
click at [209, 31] on input "NtPQ87cCdqn0DBaUvokF5SHc" at bounding box center [258, 28] width 396 height 21
paste input "nSxovVyYIwFZjvtvuyRVOaHt"
type input "nSxovVyYIwFZjvtvuyRVOaHt"
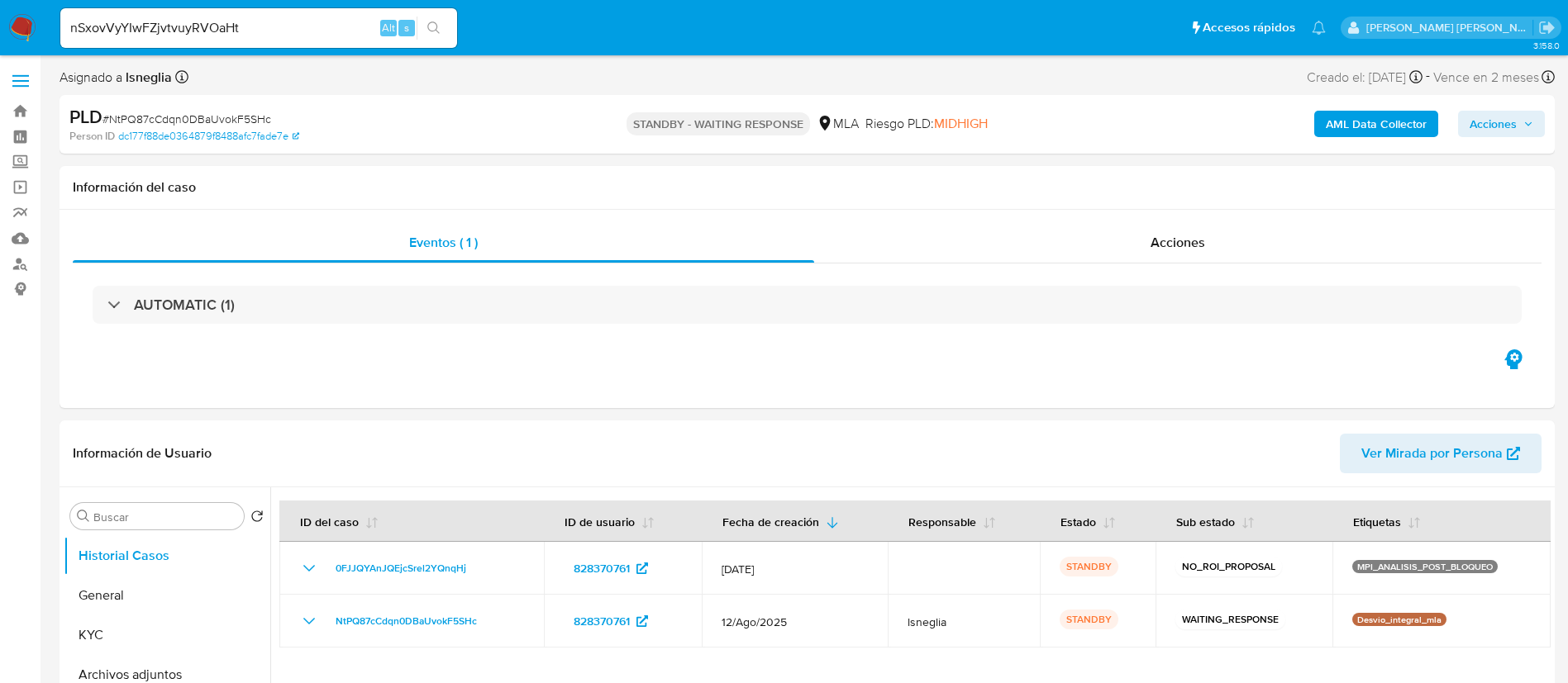
click at [444, 30] on button "search-icon" at bounding box center [433, 28] width 34 height 23
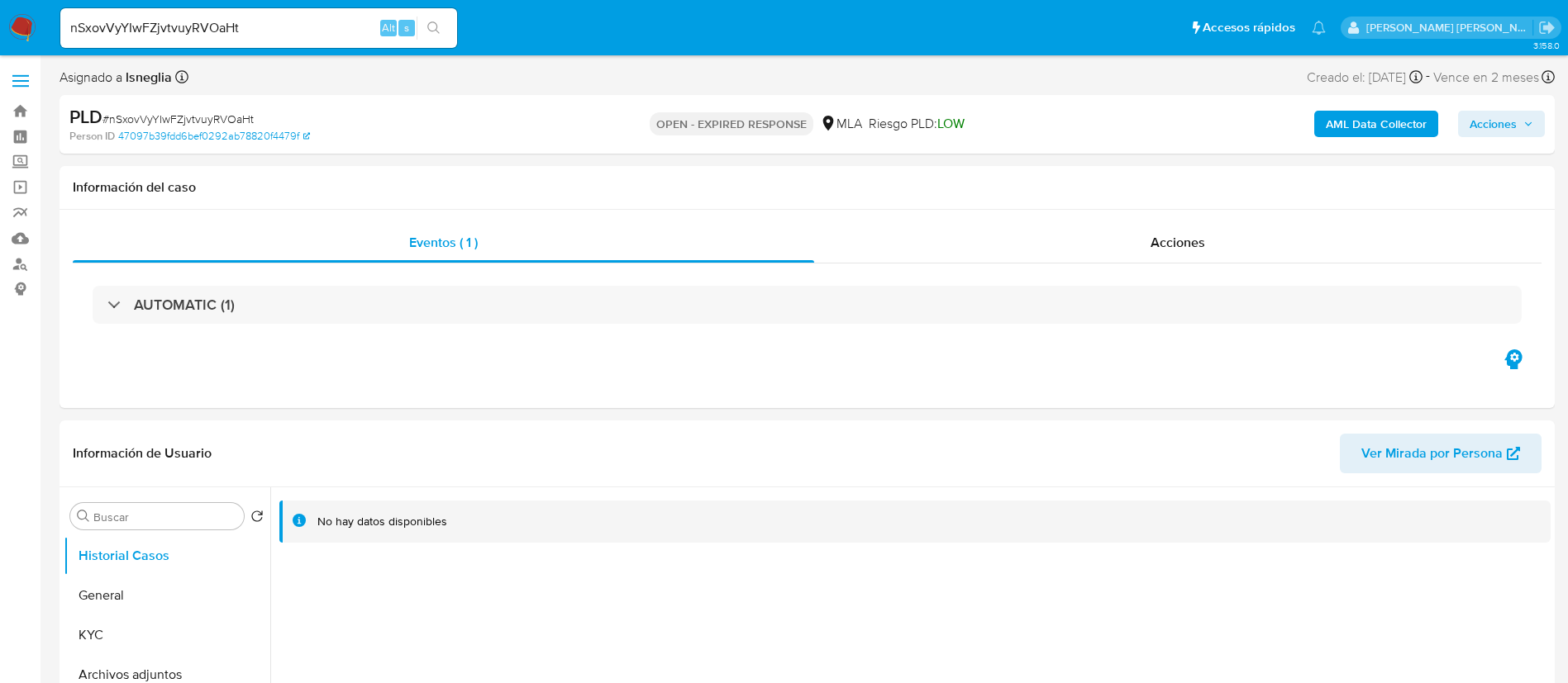
select select "10"
click at [233, 28] on input "nSxovVyYIwFZjvtvuyRVOaHt" at bounding box center [258, 28] width 396 height 21
paste input "9vCKhVMkazAWhiDklmhROVhy"
type input "9vCKhVMkazAWhiDklmhROVhy"
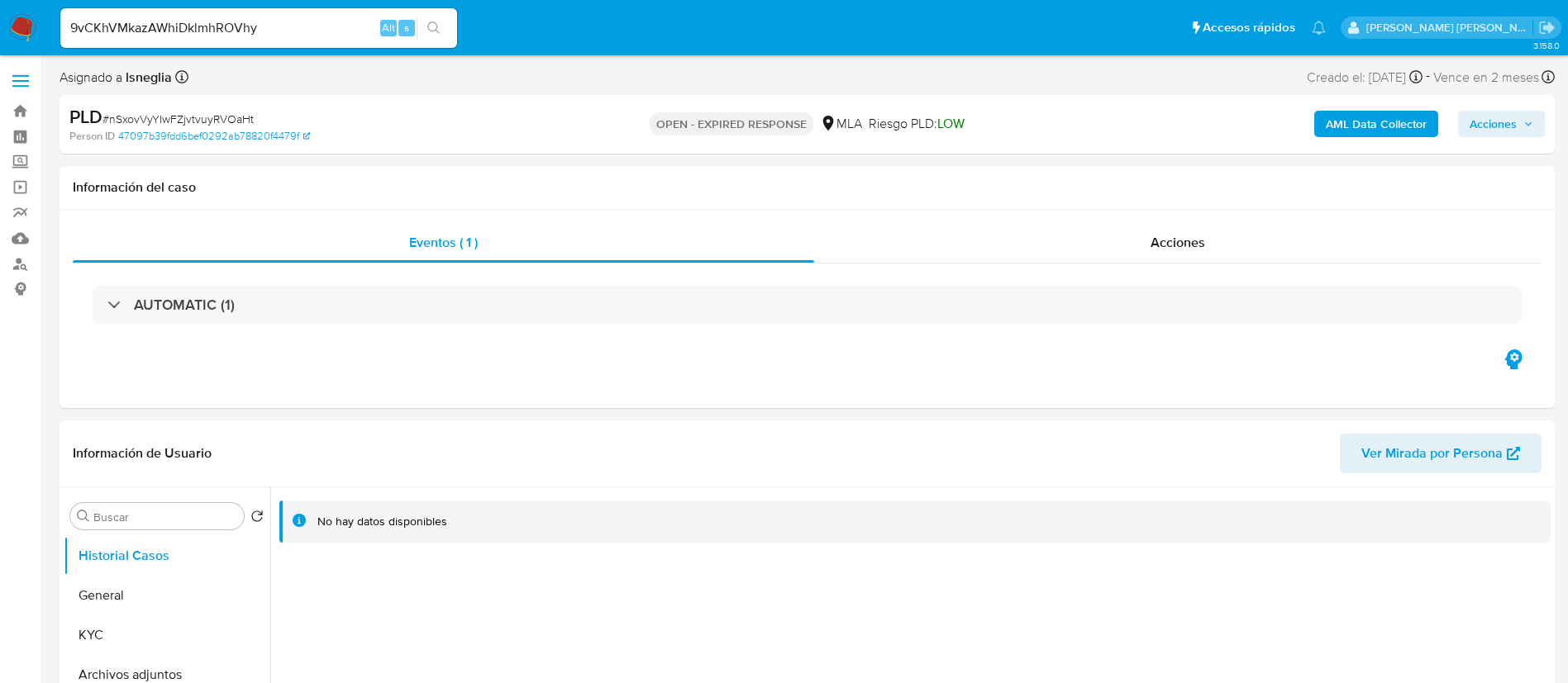
click at [439, 26] on icon "search-icon" at bounding box center [434, 28] width 13 height 13
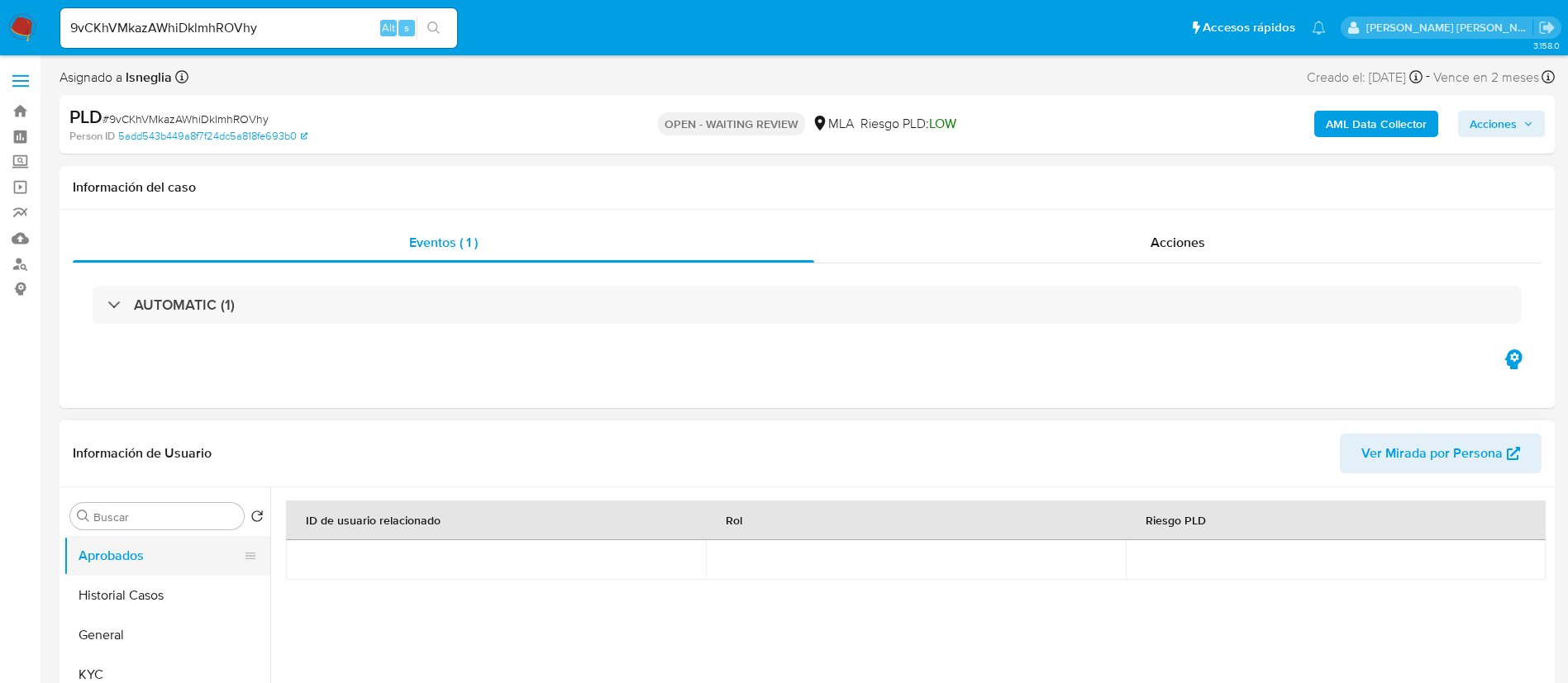
select select "10"
click at [151, 587] on button "Historial Casos" at bounding box center [161, 595] width 194 height 40
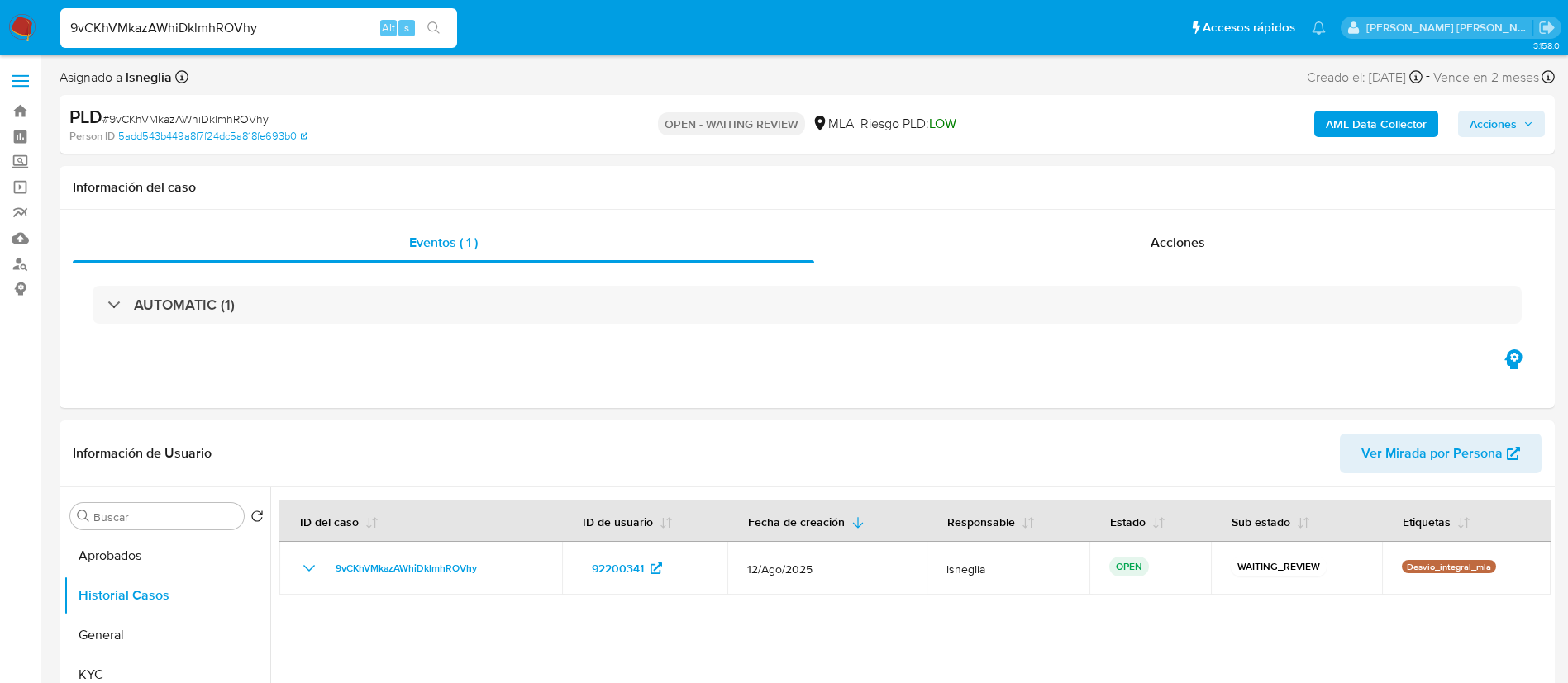
click at [225, 31] on input "9vCKhVMkazAWhiDklmhROVhy" at bounding box center [258, 28] width 396 height 21
click at [226, 31] on input "9vCKhVMkazAWhiDklmhROVhy" at bounding box center [258, 28] width 396 height 21
paste input "JWgaQlp3h8B09rRt6QkPeq3T"
type input "JWgaQlp3h8B09rRt6QkPeq3T"
click at [444, 27] on button "search-icon" at bounding box center [433, 28] width 34 height 23
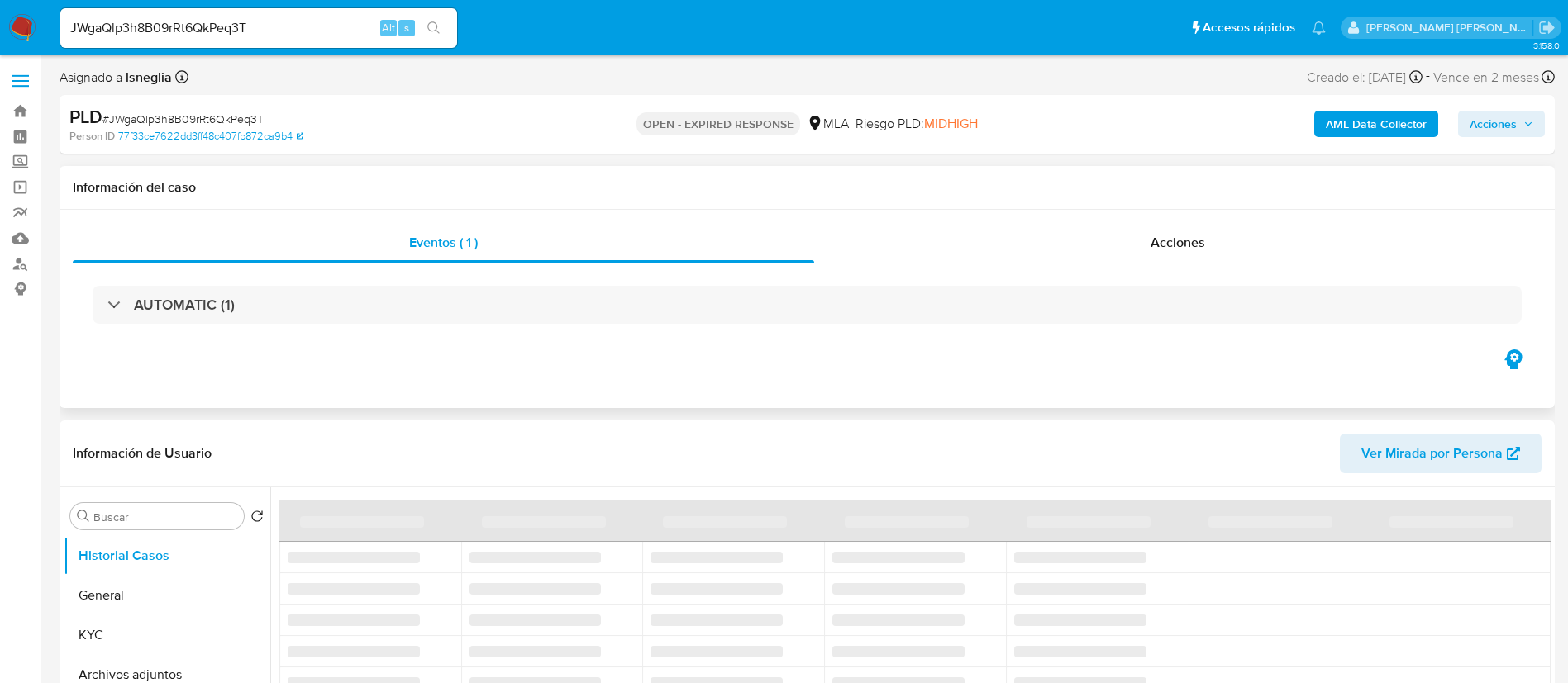
select select "10"
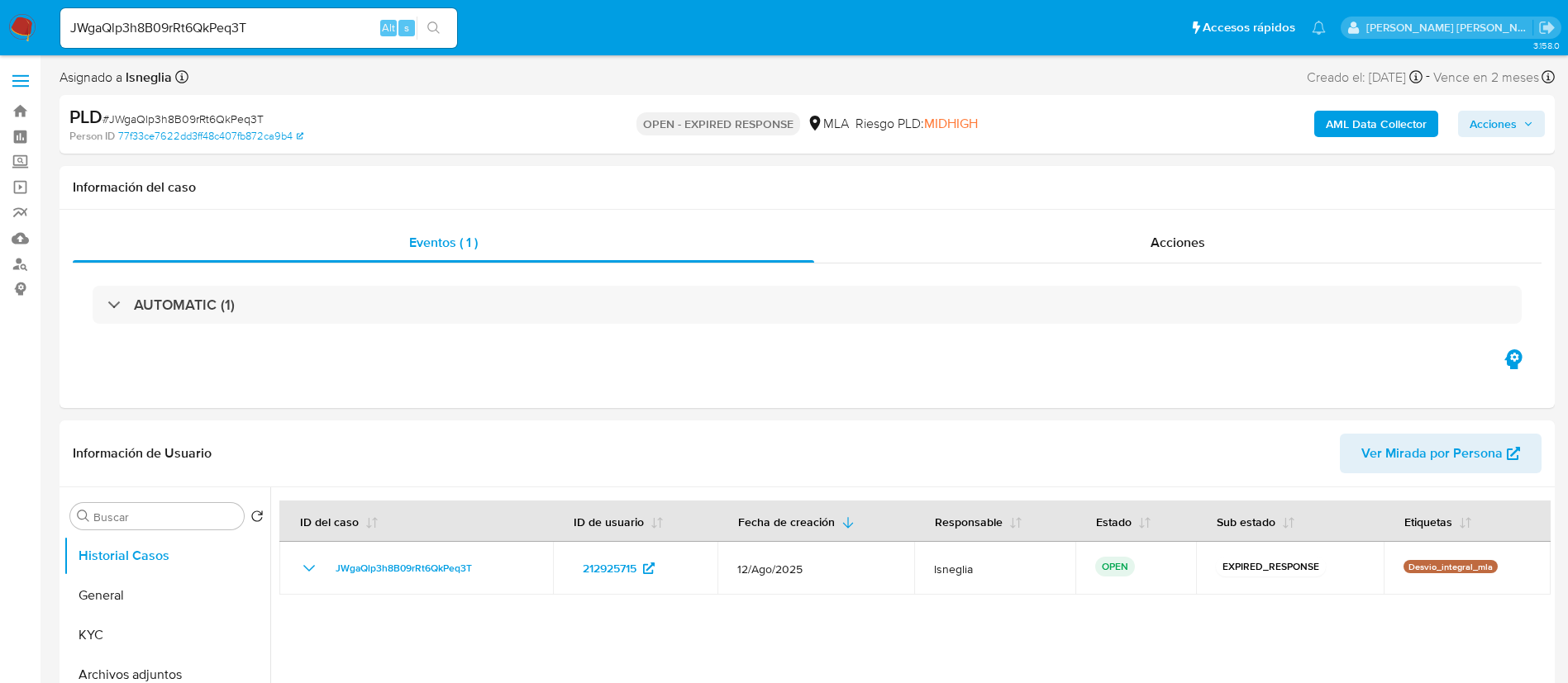
click at [283, 34] on input "JWgaQlp3h8B09rRt6QkPeq3T" at bounding box center [258, 28] width 396 height 21
click at [285, 34] on input "JWgaQlp3h8B09rRt6QkPeq3T" at bounding box center [258, 28] width 396 height 21
paste input "mEHfeN2UN1BgOCl523C1j1r3"
type input "mEHfeN2UN1BgOCl523C1j1r3"
click at [440, 22] on icon "search-icon" at bounding box center [434, 28] width 13 height 13
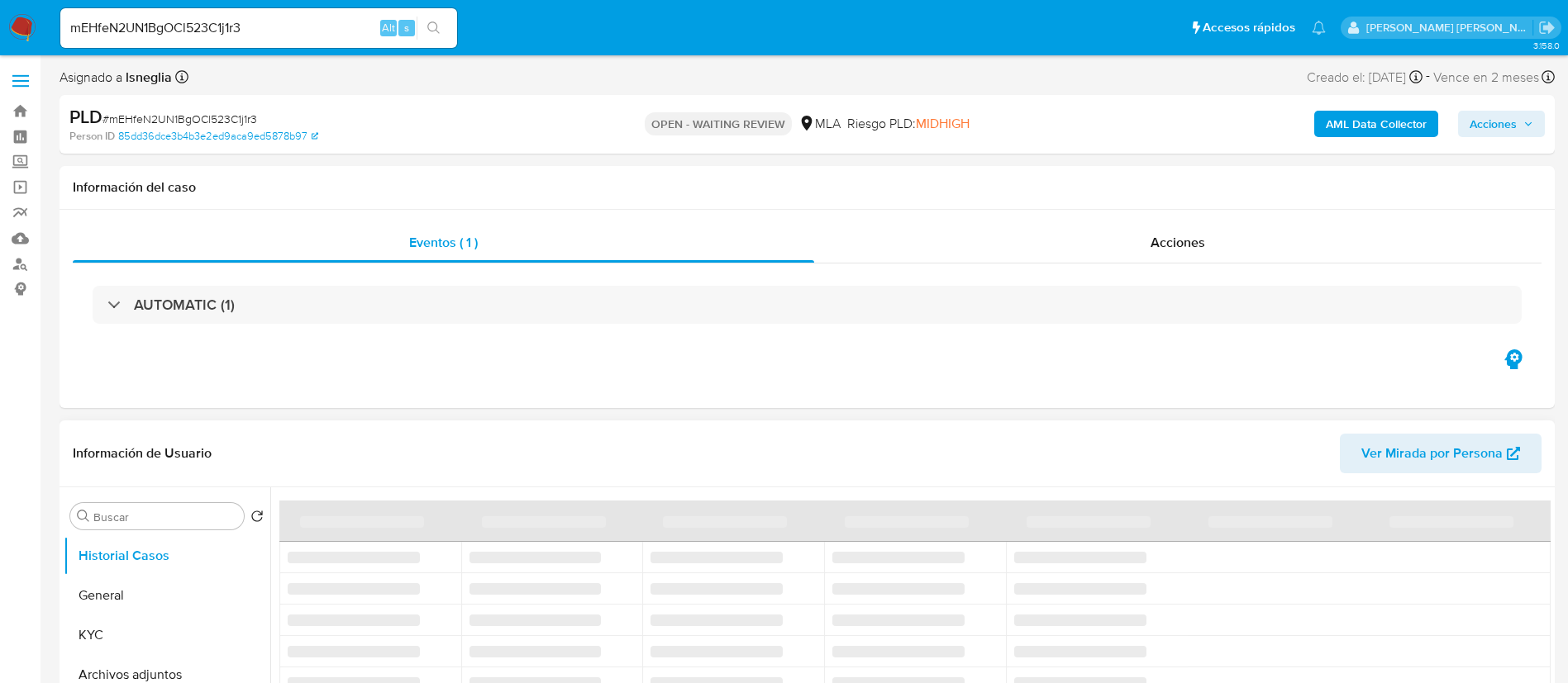
select select "10"
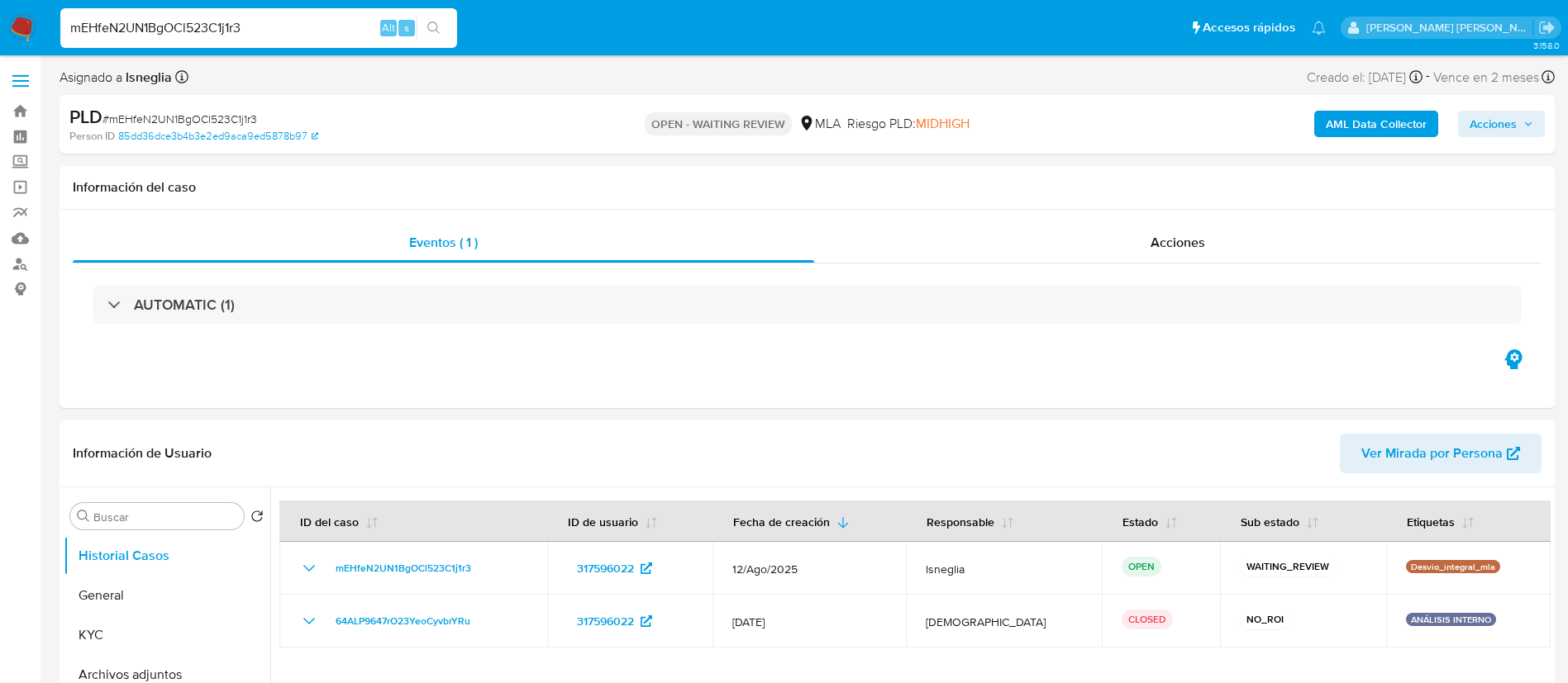
click at [219, 21] on input "mEHfeN2UN1BgOCl523C1j1r3" at bounding box center [258, 28] width 396 height 21
paste input "O1ILworGGl29SEqk3l7JqnhS"
type input "O1ILworGGl29SEqk3l7JqnhS"
click at [429, 25] on icon "search-icon" at bounding box center [434, 28] width 13 height 13
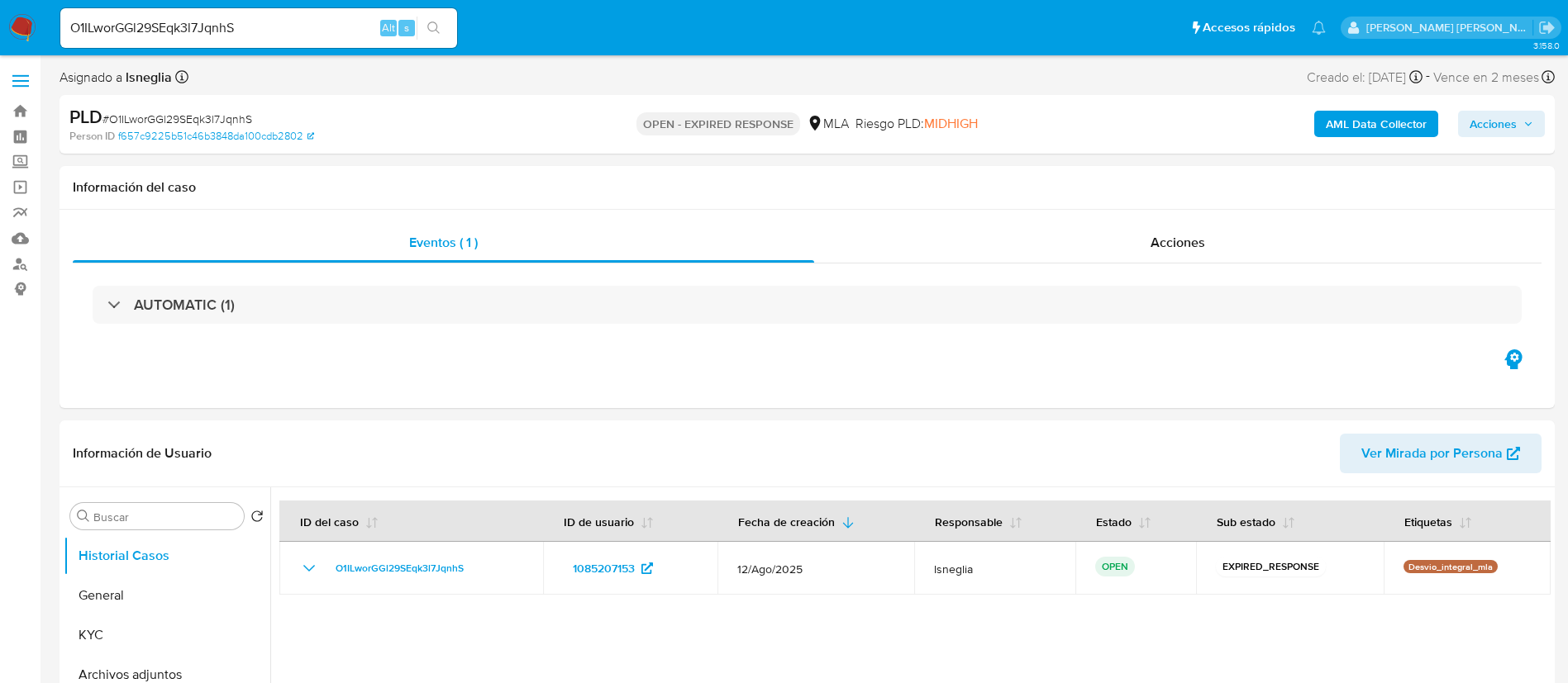
select select "10"
click at [232, 22] on input "O1ILworGGl29SEqk3l7JqnhS" at bounding box center [258, 28] width 396 height 21
paste input "g7bnuNRpScb2lfSdHNgXqzSj"
type input "g7bnuNRpScb2lfSdHNgXqzSj"
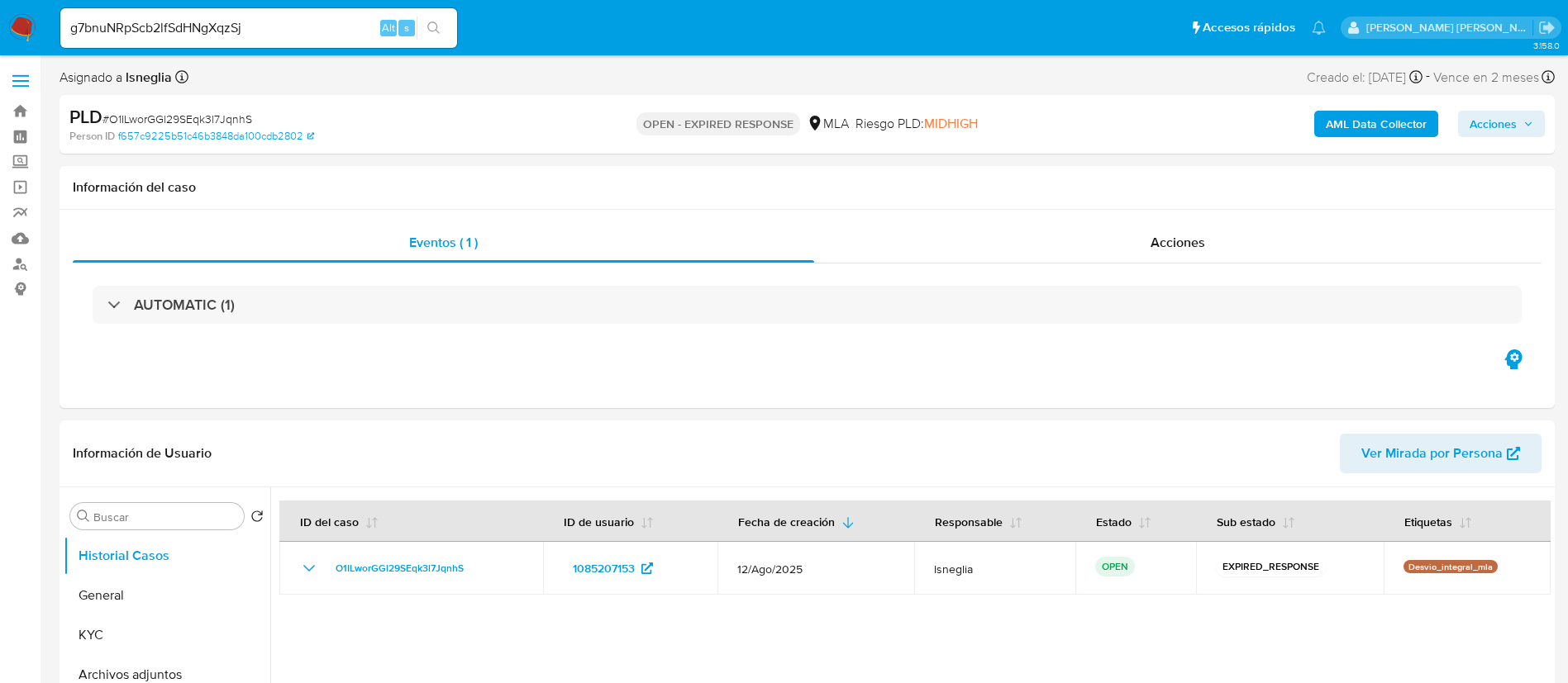
click at [448, 33] on button "search-icon" at bounding box center [433, 28] width 34 height 23
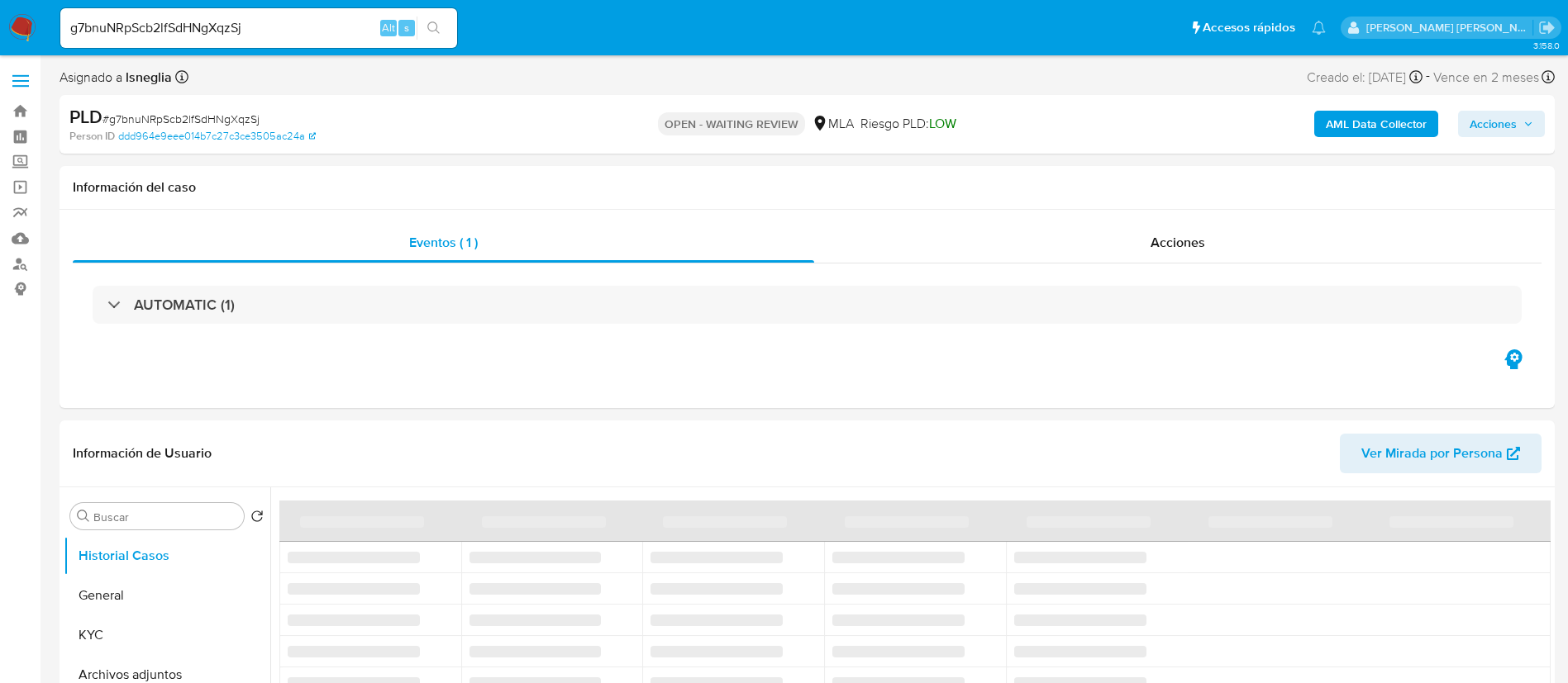
select select "10"
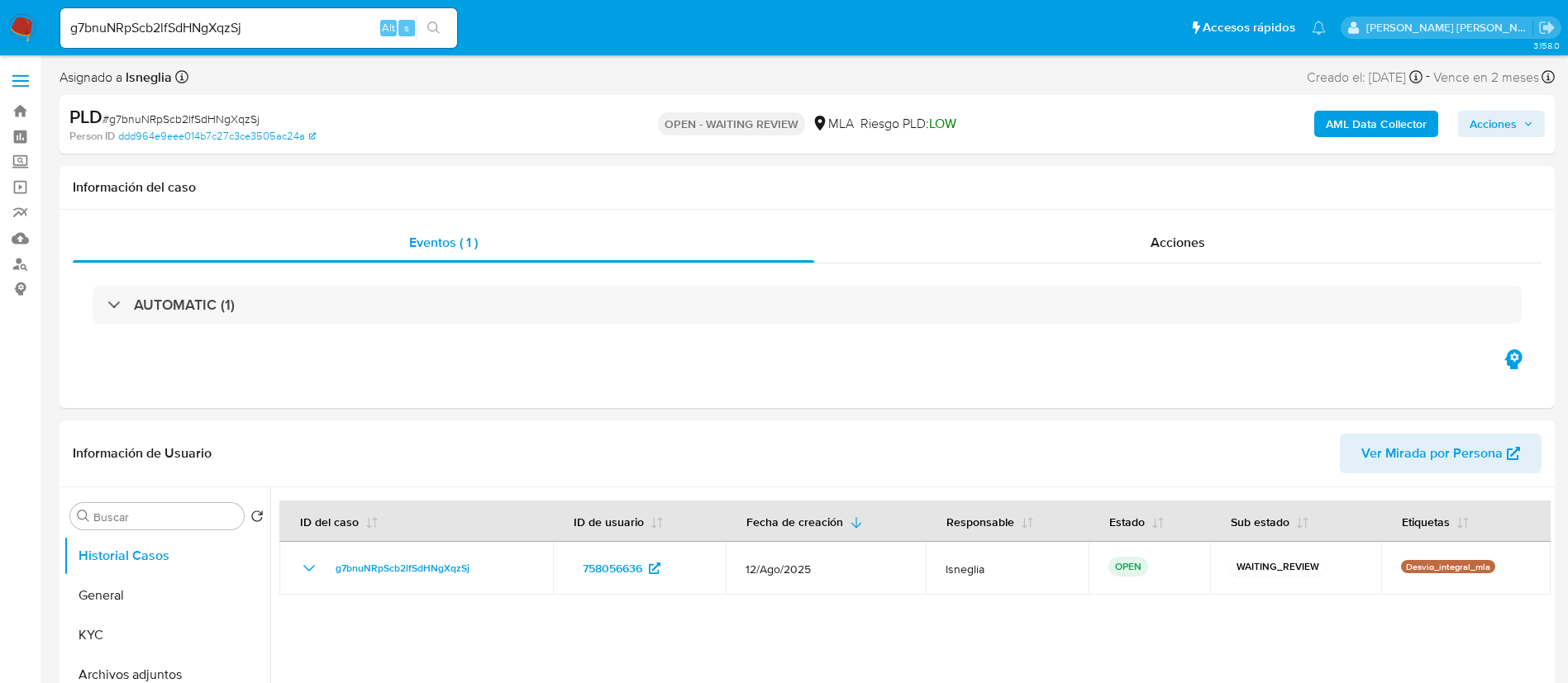
click at [261, 37] on input "g7bnuNRpScb2lfSdHNgXqzSj" at bounding box center [258, 28] width 396 height 21
paste input "OrRPwTP5ZNVV8CzN1RwDF1An"
type input "OrRPwTP5ZNVV8CzN1RwDF1An"
click at [444, 24] on button "search-icon" at bounding box center [433, 28] width 34 height 23
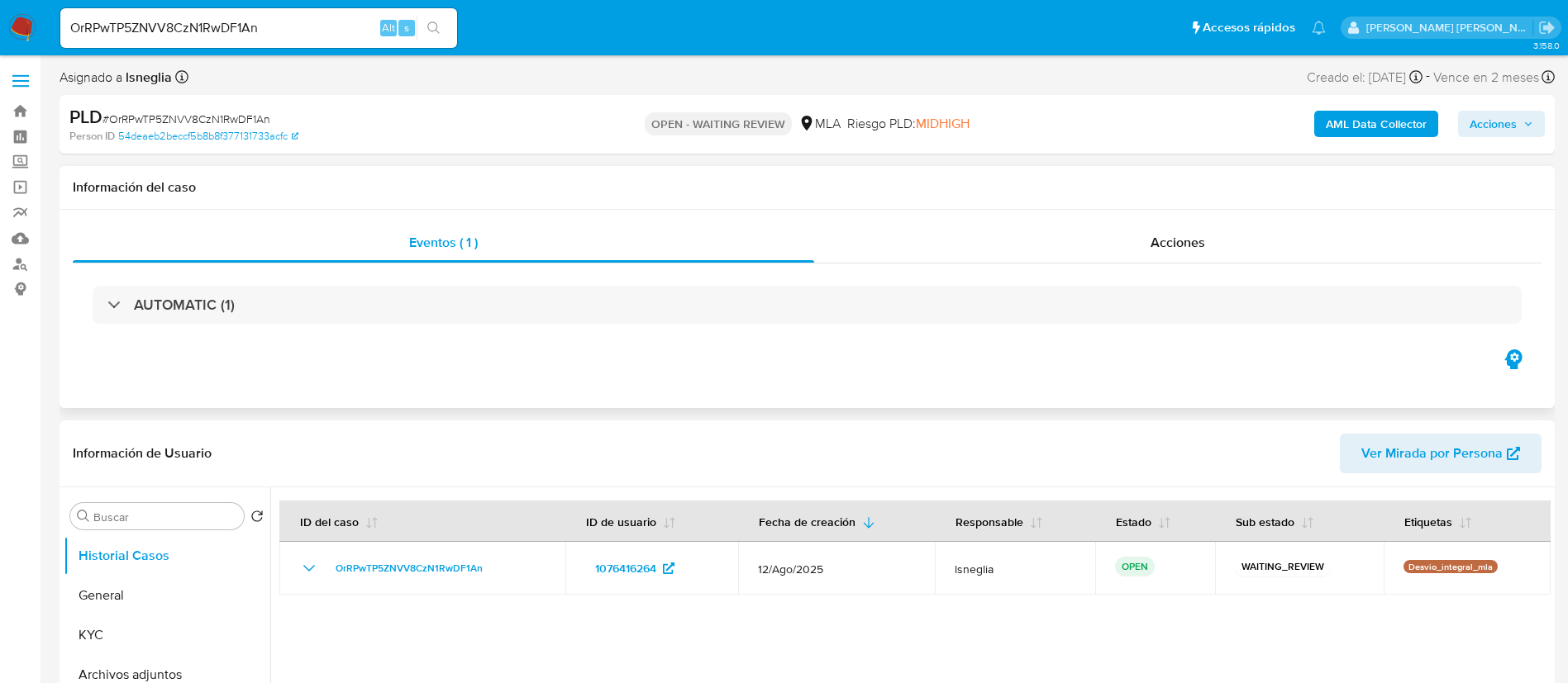
select select "10"
click at [247, 31] on input "OrRPwTP5ZNVV8CzN1RwDF1An" at bounding box center [258, 28] width 396 height 21
paste input "xsXouR4ATRaPs415FYGV13ZB"
type input "xsXouR4ATRaPs415FYGV13ZB"
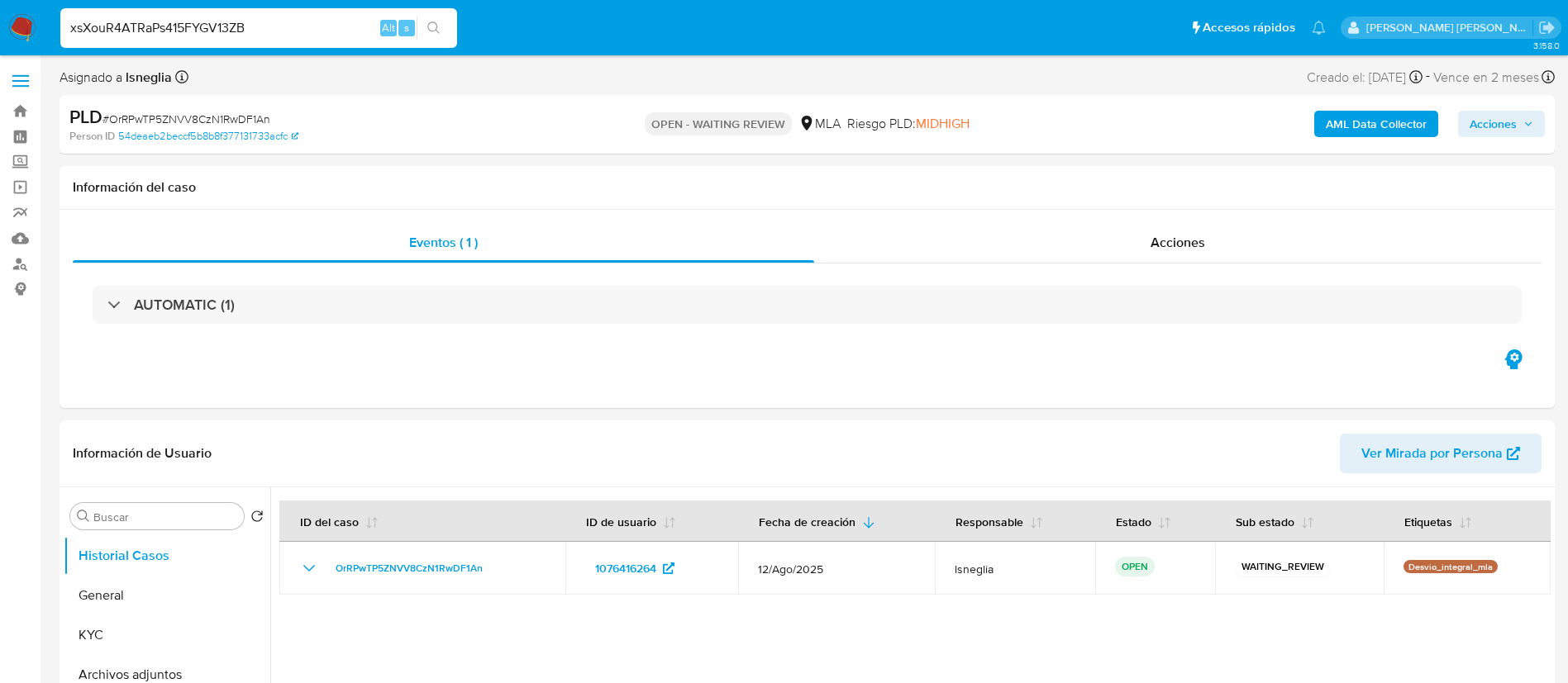
click at [438, 26] on icon "search-icon" at bounding box center [434, 28] width 13 height 13
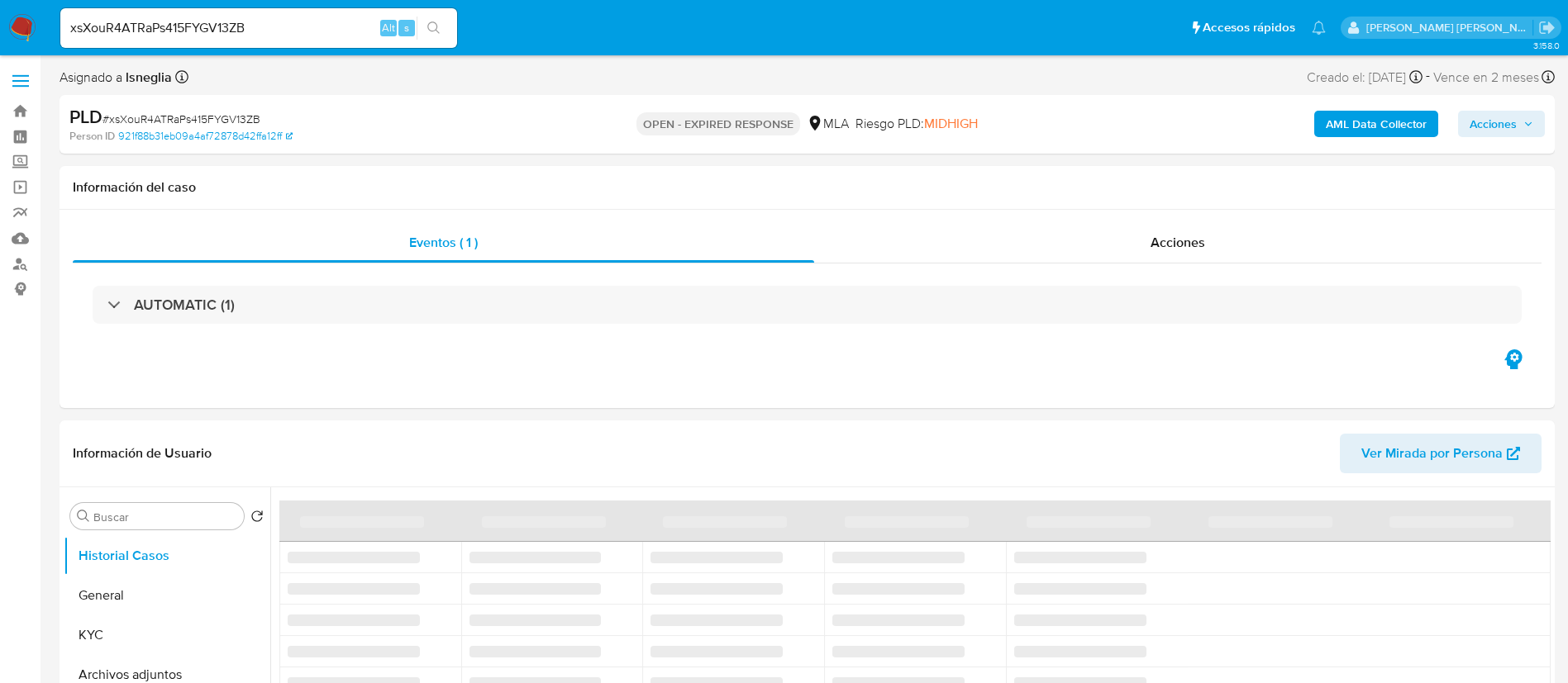
select select "10"
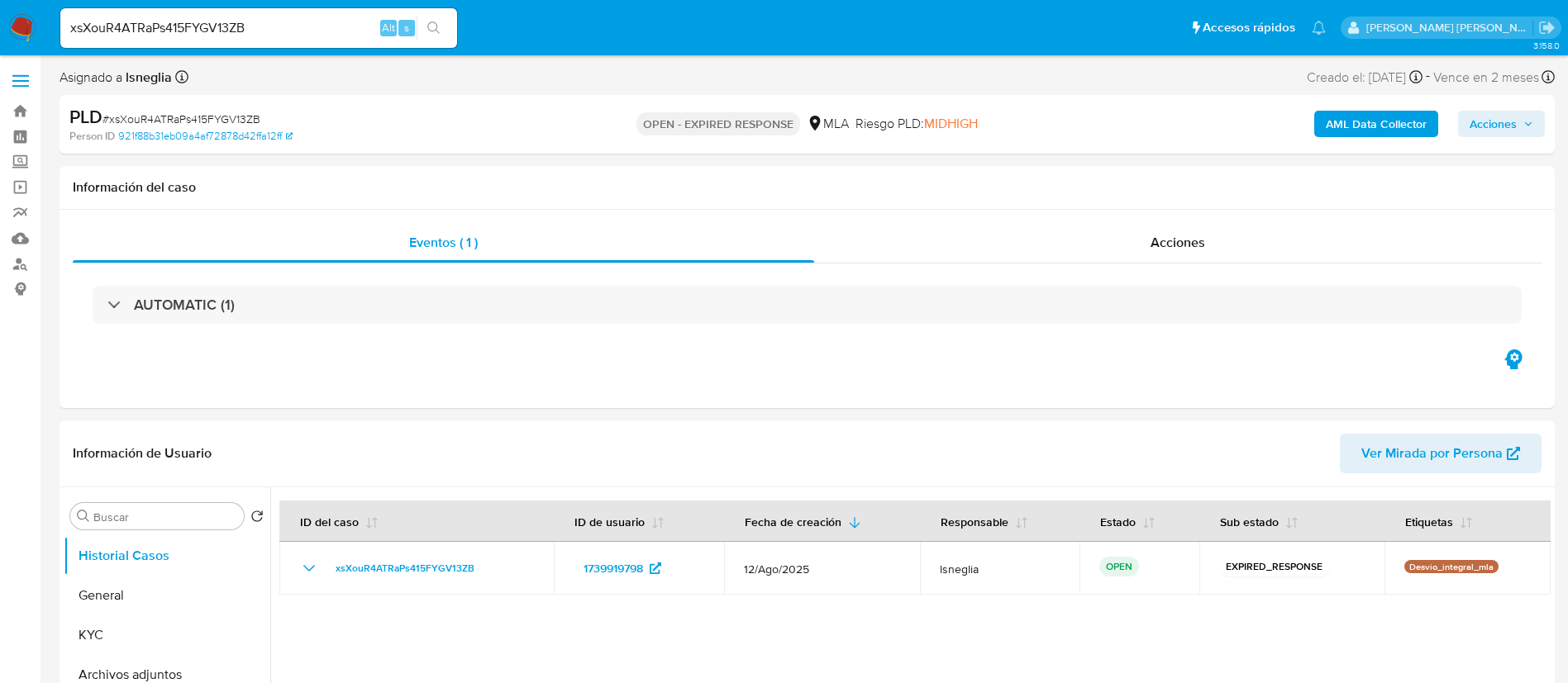
click at [223, 33] on input "xsXouR4ATRaPs415FYGV13ZB" at bounding box center [258, 28] width 396 height 21
paste input "wycKAx41yRiEQ9ht9CUfawK5"
type input "wycKAx41yRiEQ9ht9CUfawK5"
click at [441, 25] on button "search-icon" at bounding box center [433, 28] width 34 height 23
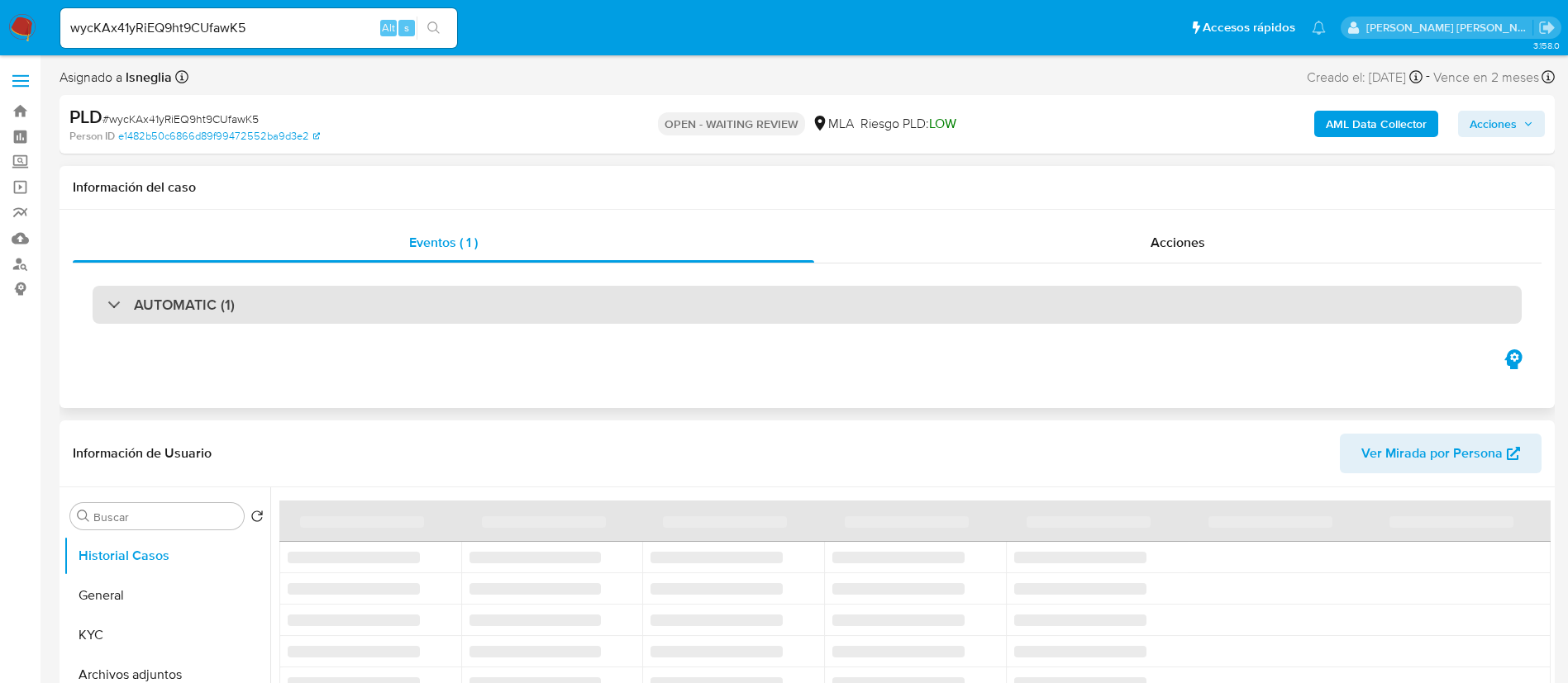
select select "10"
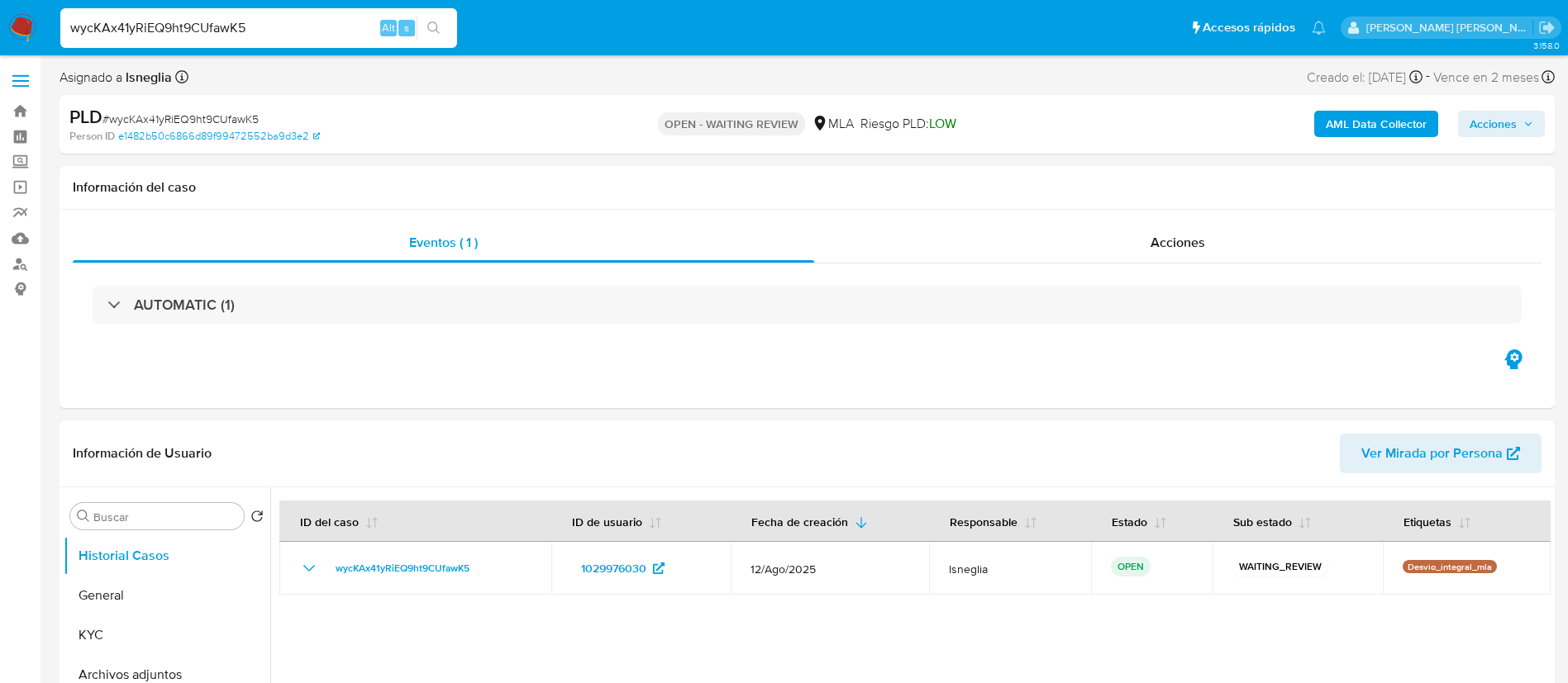
select select "10"
type input "7cyD5859IdpNn23t9xF4mhPz"
click at [444, 30] on button "search-icon" at bounding box center [433, 28] width 34 height 23
select select "10"
click at [232, 28] on input "7cyD5859IdpNn23t9xF4mhPz" at bounding box center [258, 28] width 396 height 21
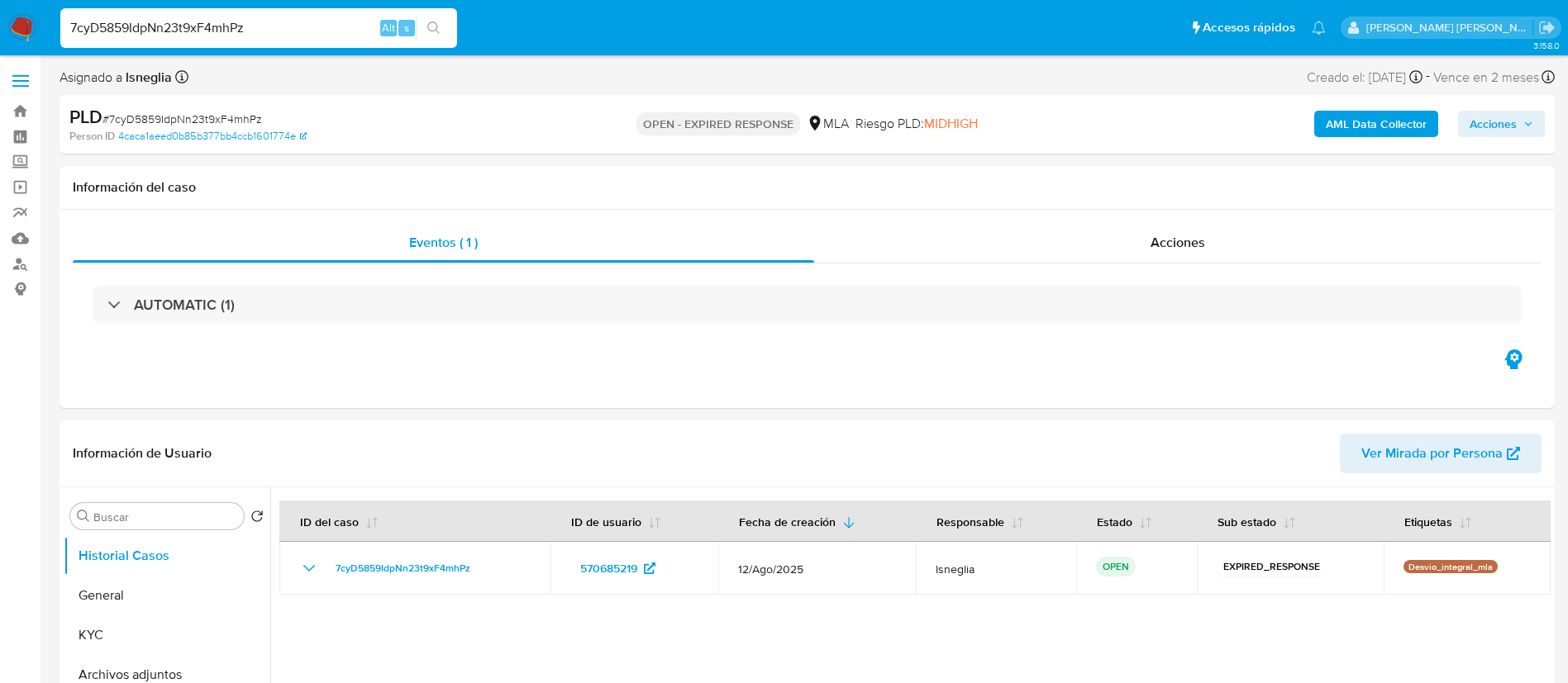
click at [232, 28] on input "7cyD5859IdpNn23t9xF4mhPz" at bounding box center [258, 28] width 396 height 21
paste input "mbN9C0KG37Pd3N77QeMYr4kD"
type input "mbN9C0KG37Pd3N77QeMYr4kD"
click at [442, 20] on button "search-icon" at bounding box center [433, 28] width 34 height 23
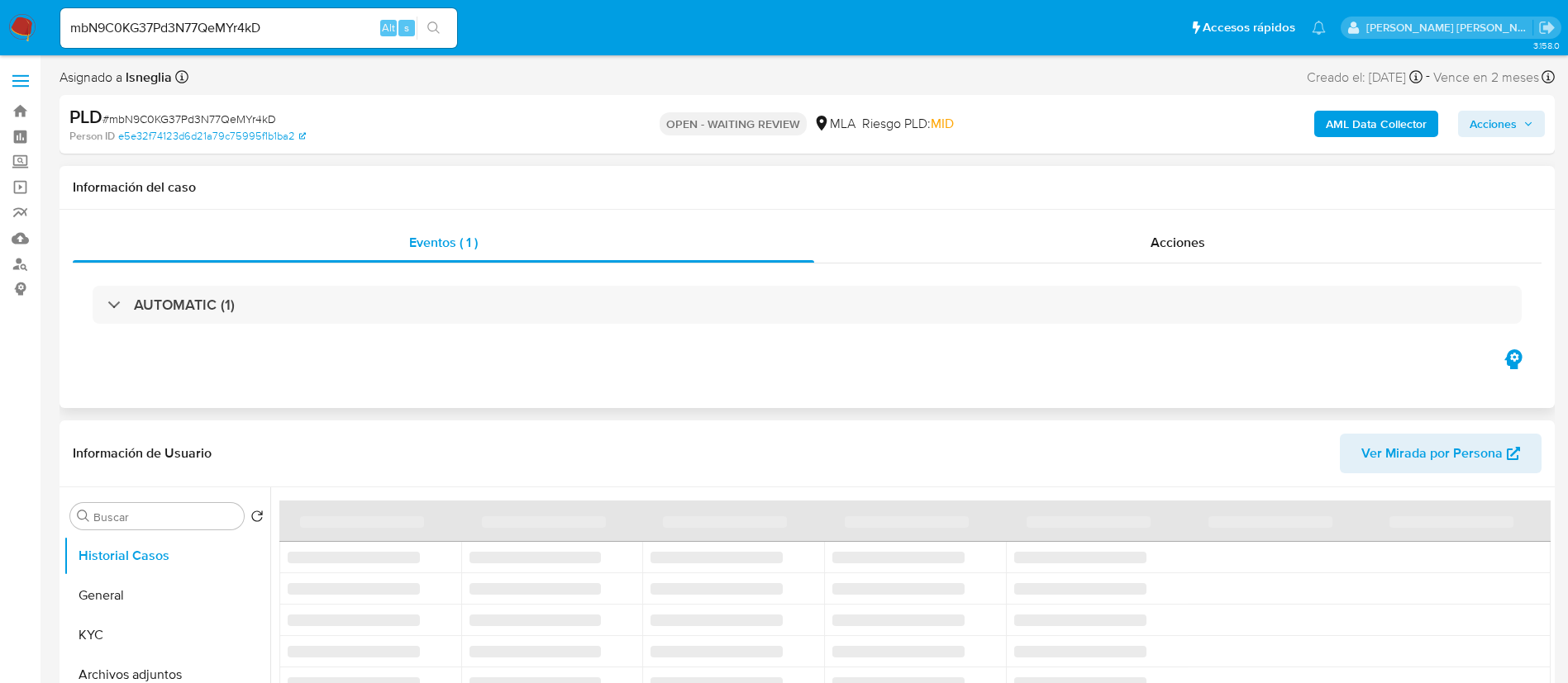
select select "10"
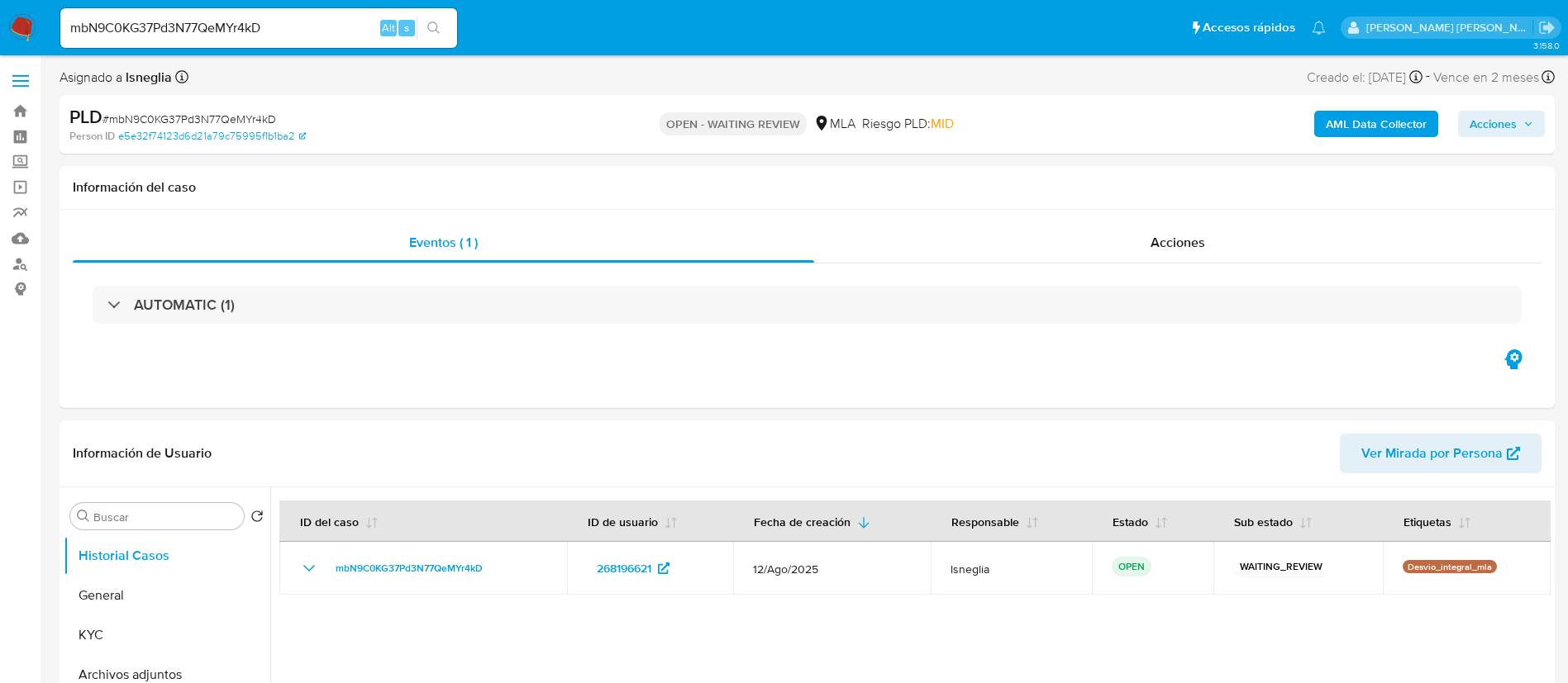
click at [237, 18] on input "mbN9C0KG37Pd3N77QeMYr4kD" at bounding box center [258, 28] width 396 height 21
paste input "tQAdWUONQXHaUB6clBTIsSs1"
type input "tQAdWUONQXHaUB6clBTIsSs1"
click at [435, 26] on icon "search-icon" at bounding box center [434, 28] width 13 height 13
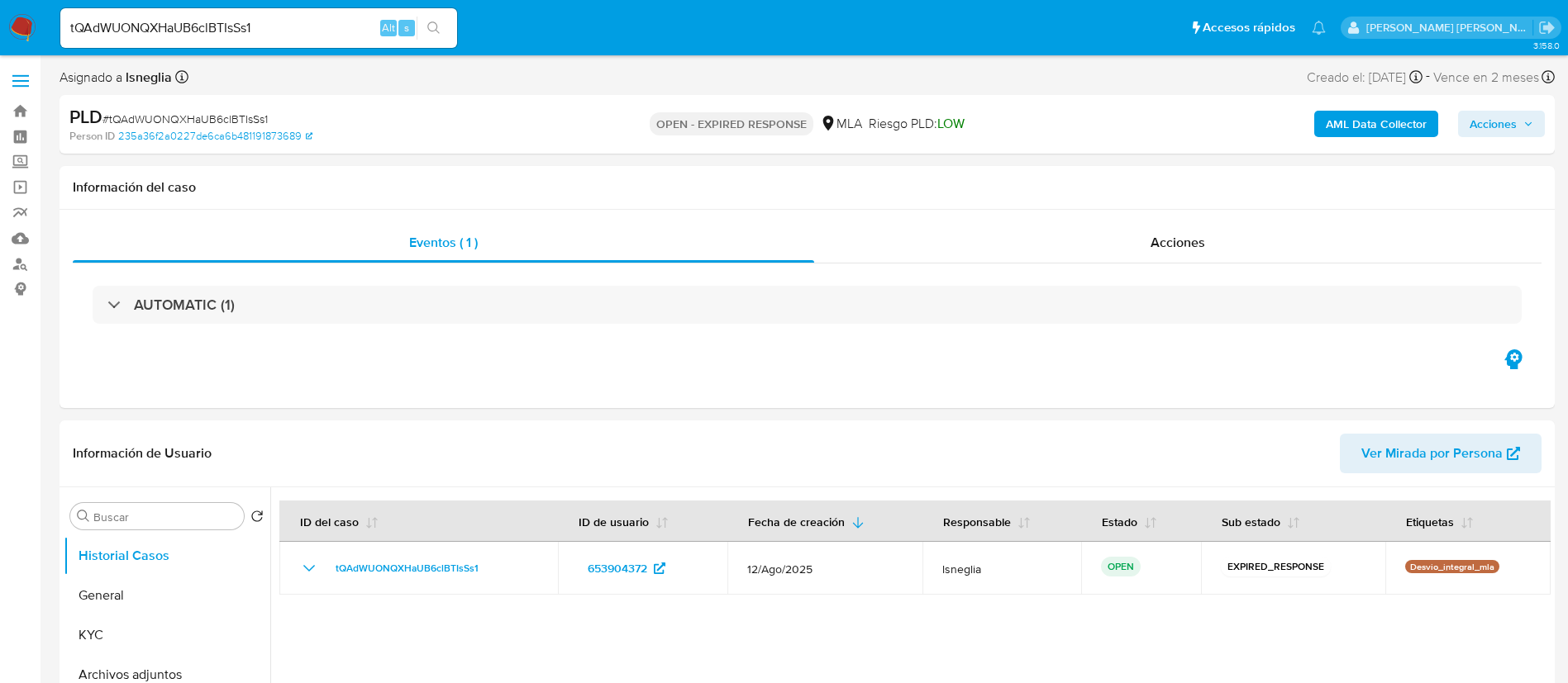
select select "10"
click at [222, 22] on input "tQAdWUONQXHaUB6clBTIsSs1" at bounding box center [258, 28] width 396 height 21
click at [220, 22] on input "tQAdWUONQXHaUB6clBTIsSs1" at bounding box center [258, 28] width 396 height 21
paste input "jeeCbBepUfYChgGqLiiRZqZ8"
type input "jeeCbBepUfYChgGqLiiRZqZ8"
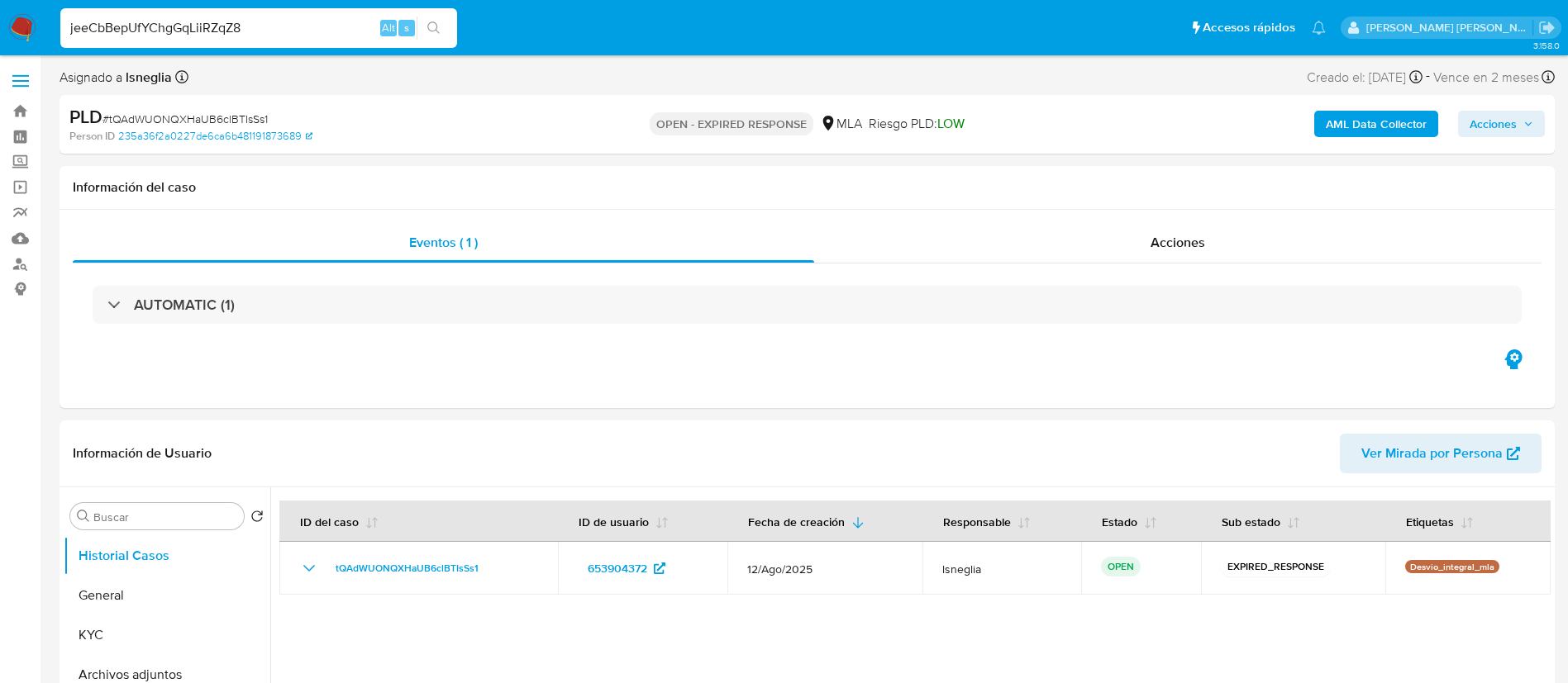
click at [444, 23] on button "search-icon" at bounding box center [433, 28] width 34 height 23
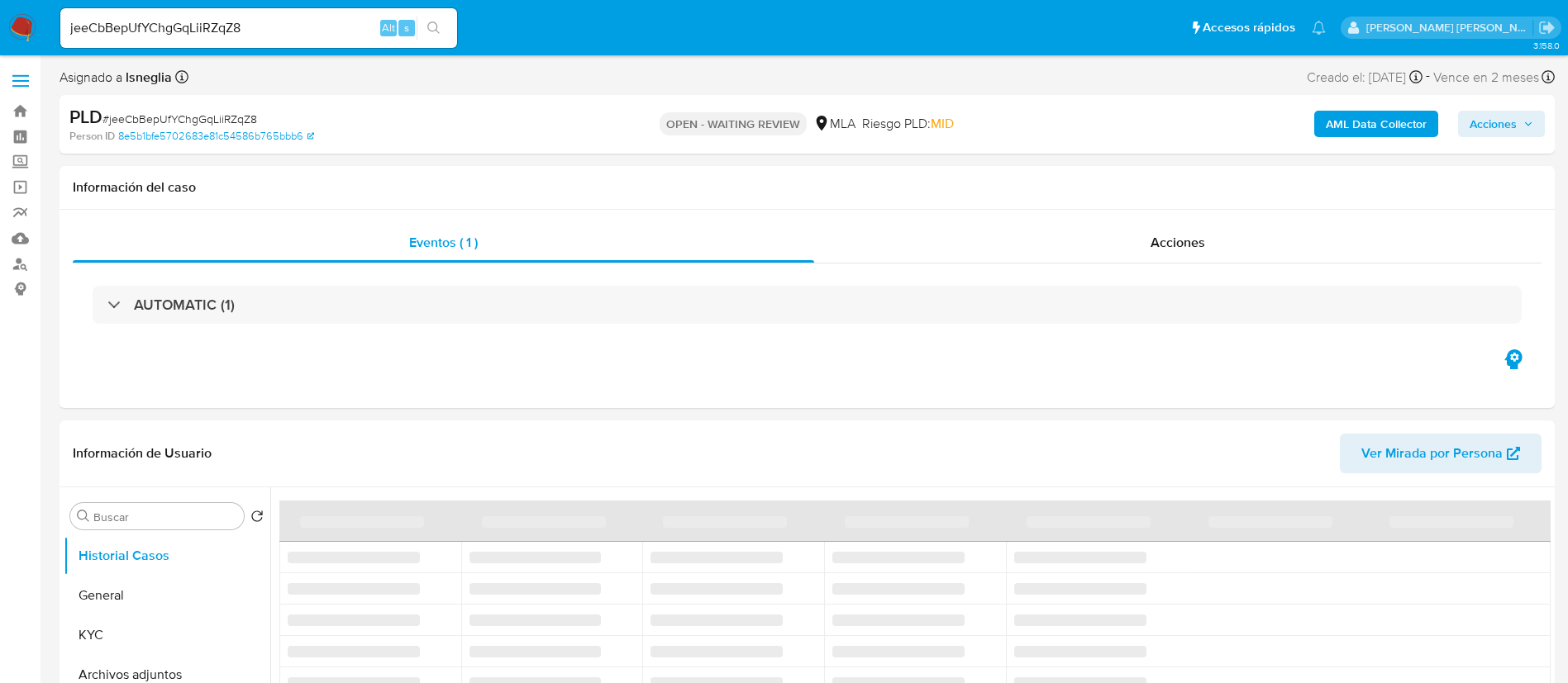
select select "10"
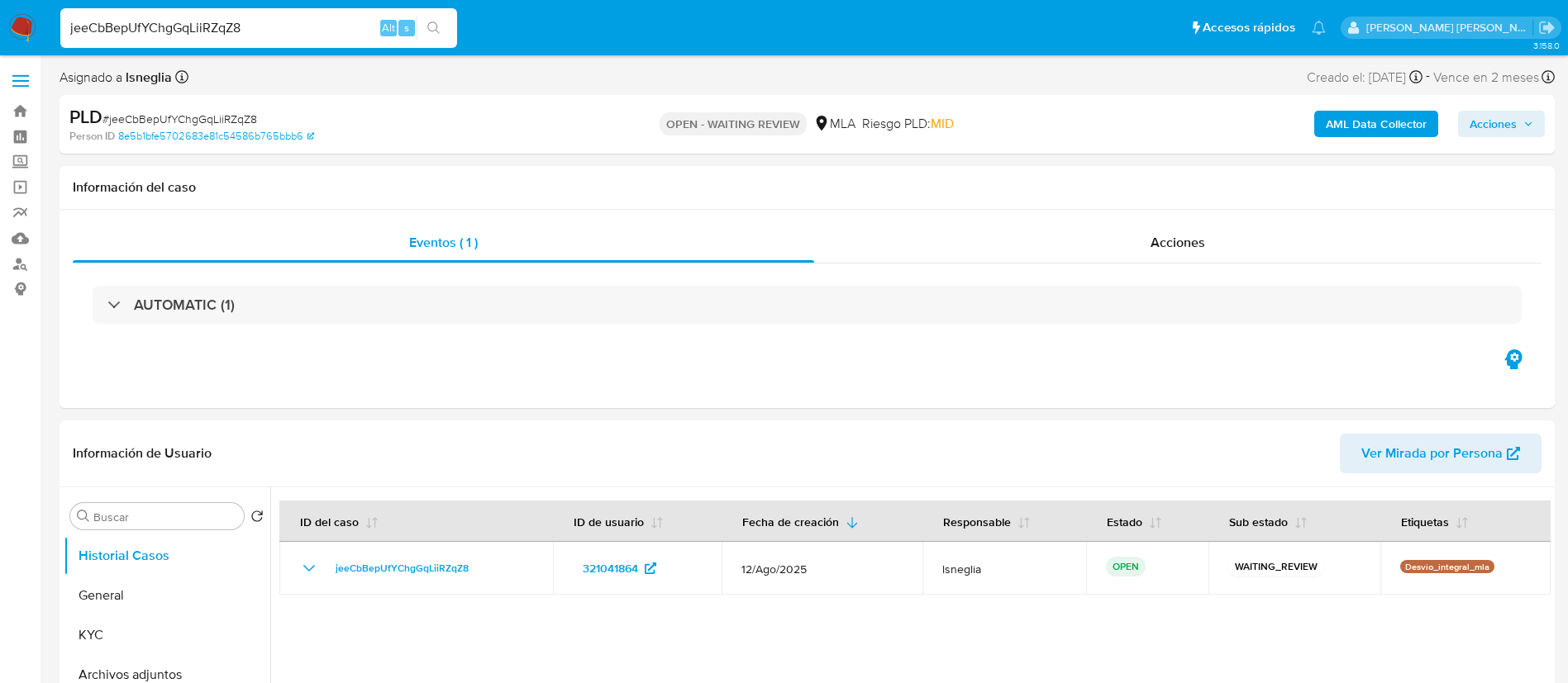
click at [251, 20] on input "jeeCbBepUfYChgGqLiiRZqZ8" at bounding box center [258, 28] width 396 height 21
paste input "UnTUmRgWAyNVn8ARi3TVEgte"
type input "UnTUmRgWAyNVn8ARi3TVEgte"
click at [448, 23] on button "search-icon" at bounding box center [433, 28] width 34 height 23
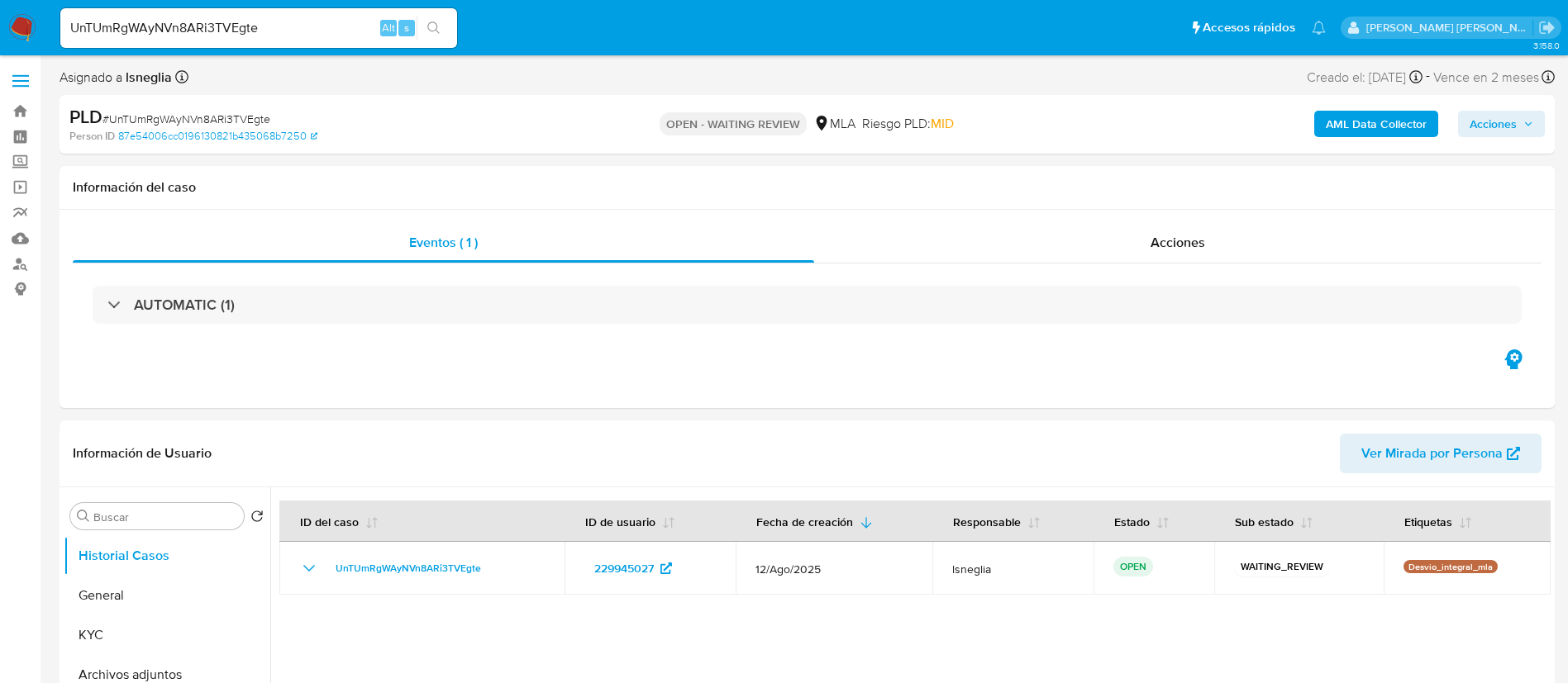
select select "10"
click at [197, 45] on div "UnTUmRgWAyNVn8ARi3TVEgte Alt s" at bounding box center [258, 28] width 396 height 40
click at [206, 27] on input "UnTUmRgWAyNVn8ARi3TVEgte" at bounding box center [258, 28] width 396 height 21
paste input "GPj64yYi51kzFDiDJSzNPhp1"
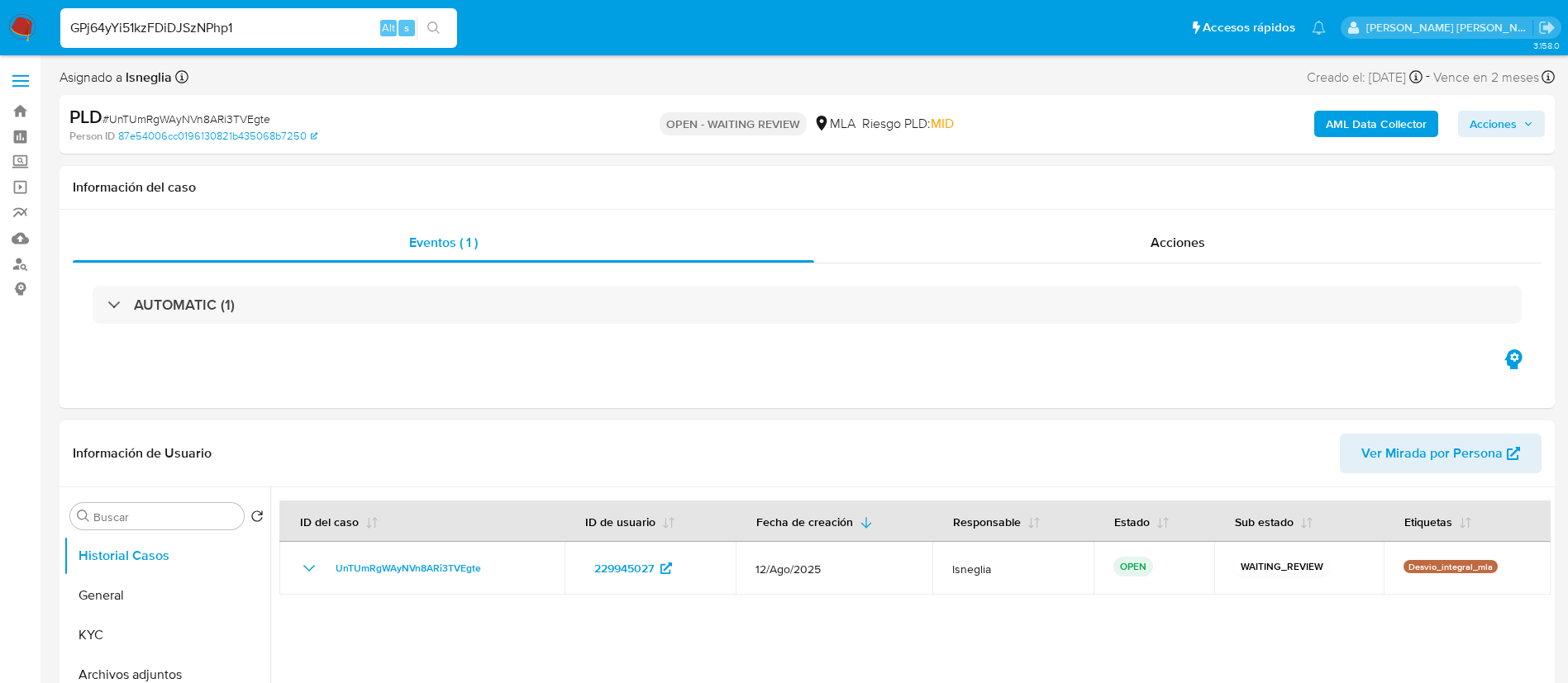
type input "GPj64yYi51kzFDiDJSzNPhp1"
click at [446, 28] on button "search-icon" at bounding box center [433, 28] width 34 height 23
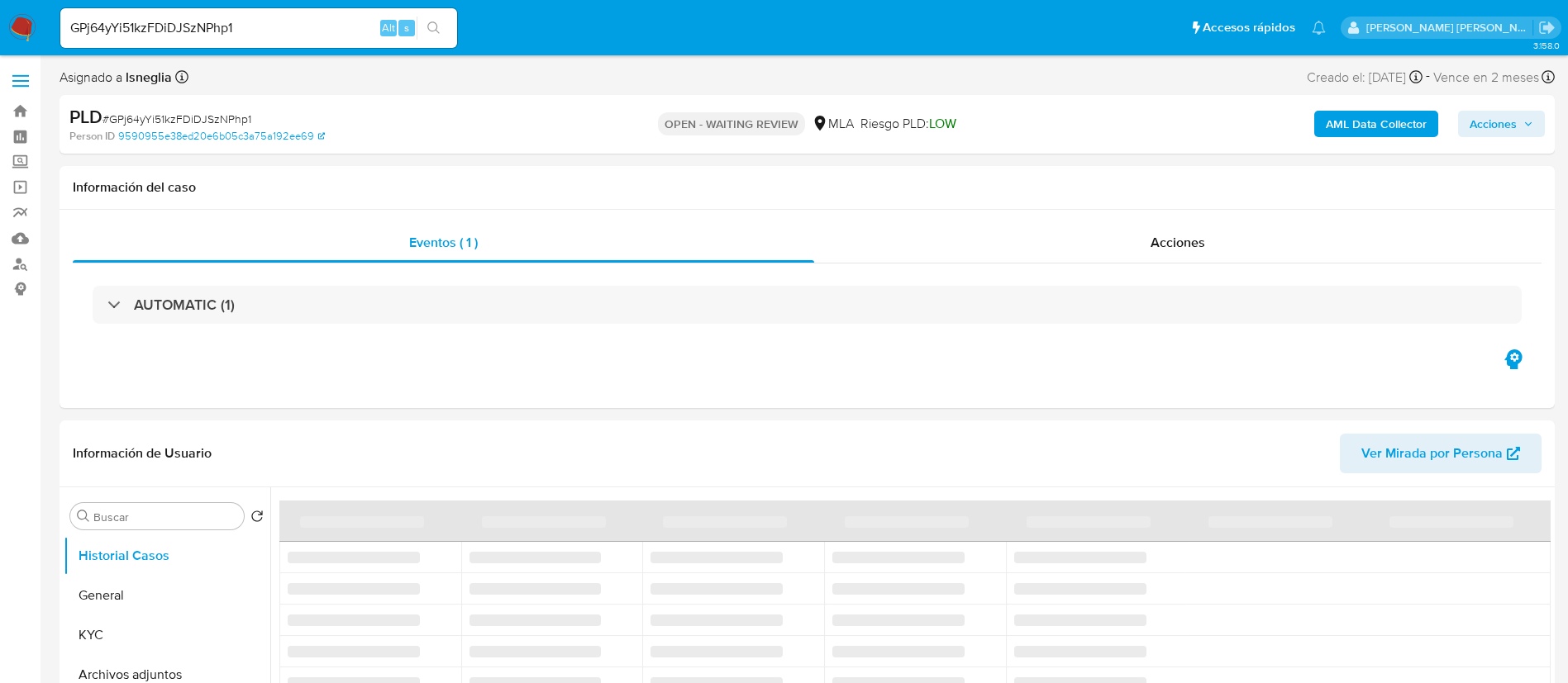
select select "10"
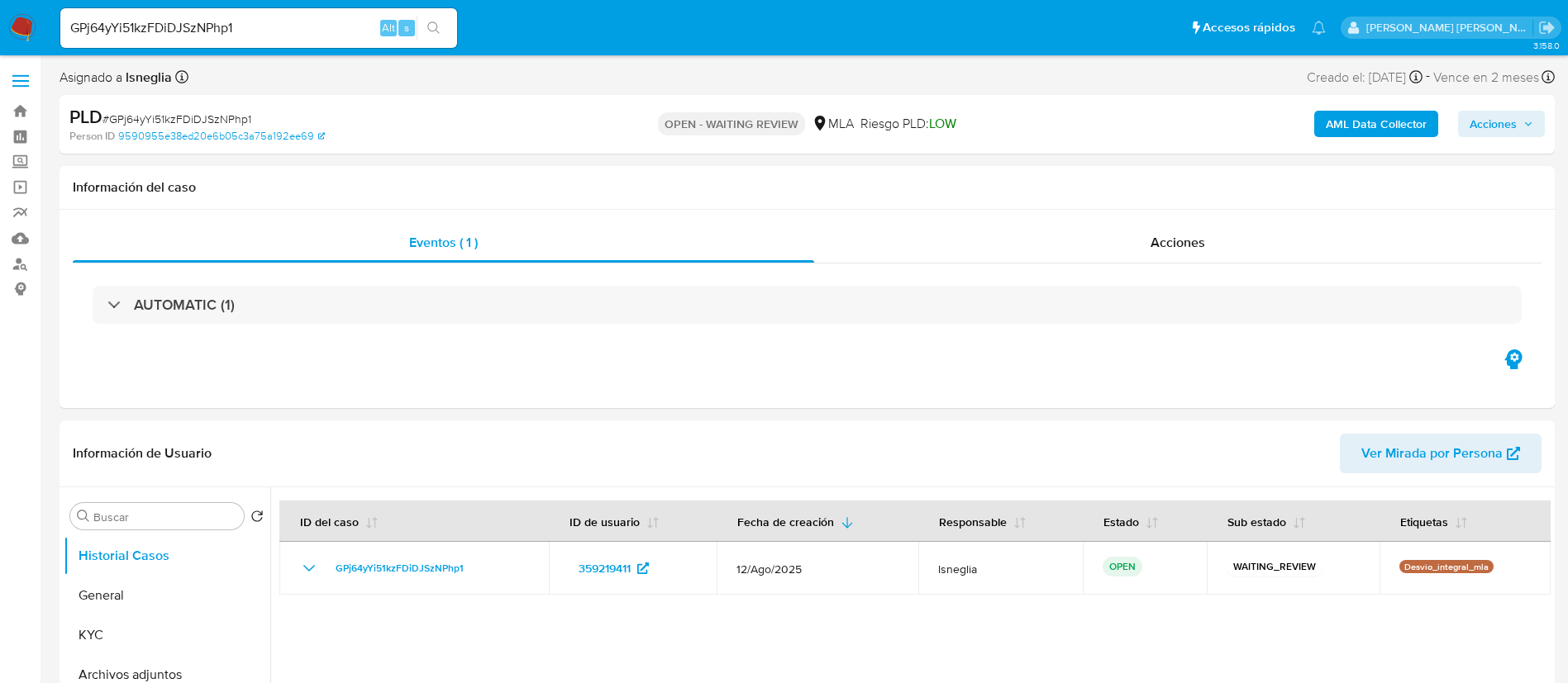
click at [244, 26] on input "GPj64yYi51kzFDiDJSzNPhp1" at bounding box center [258, 28] width 396 height 21
paste input "RQVKN4ULq7p2qHC7w2YRPT8x"
type input "RQVKN4ULq7p2qHC7w2YRPT8x"
click at [446, 24] on button "search-icon" at bounding box center [433, 28] width 34 height 23
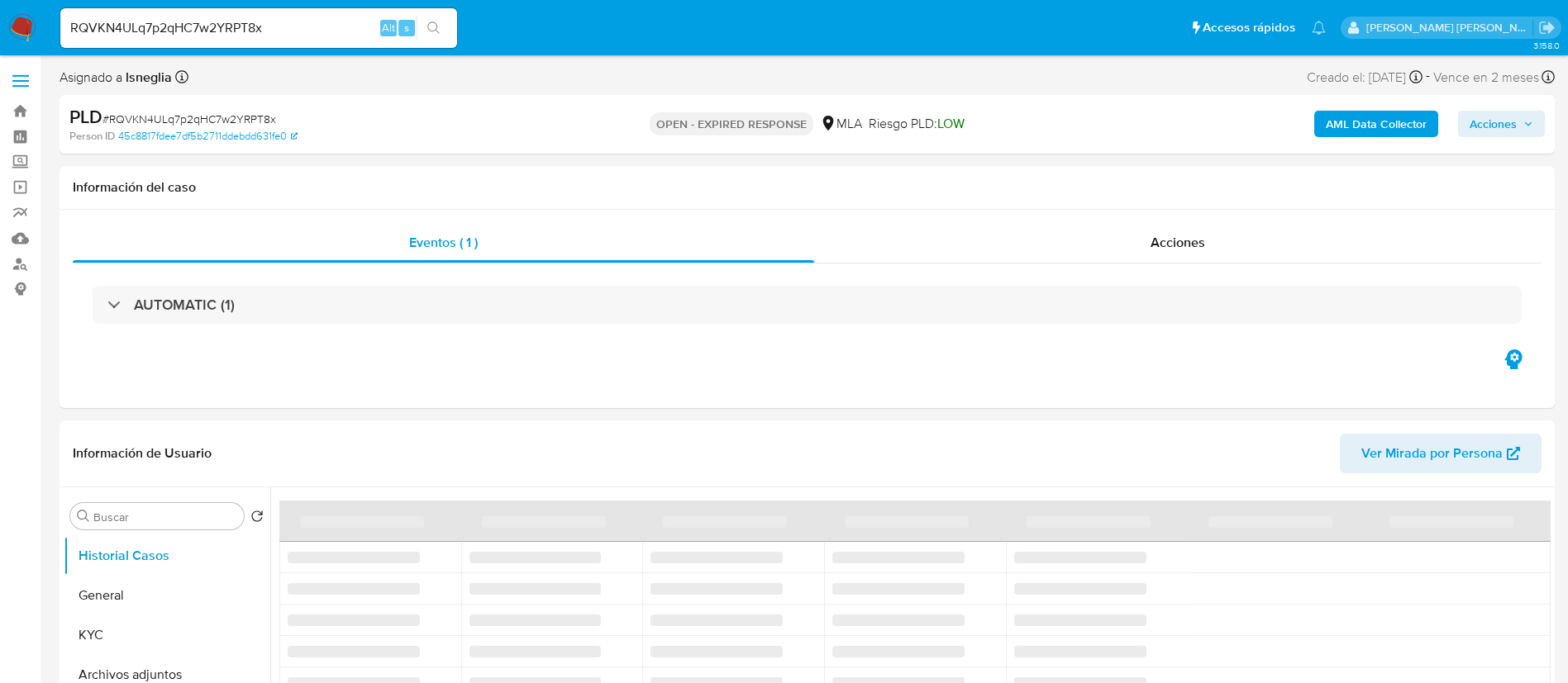
select select "10"
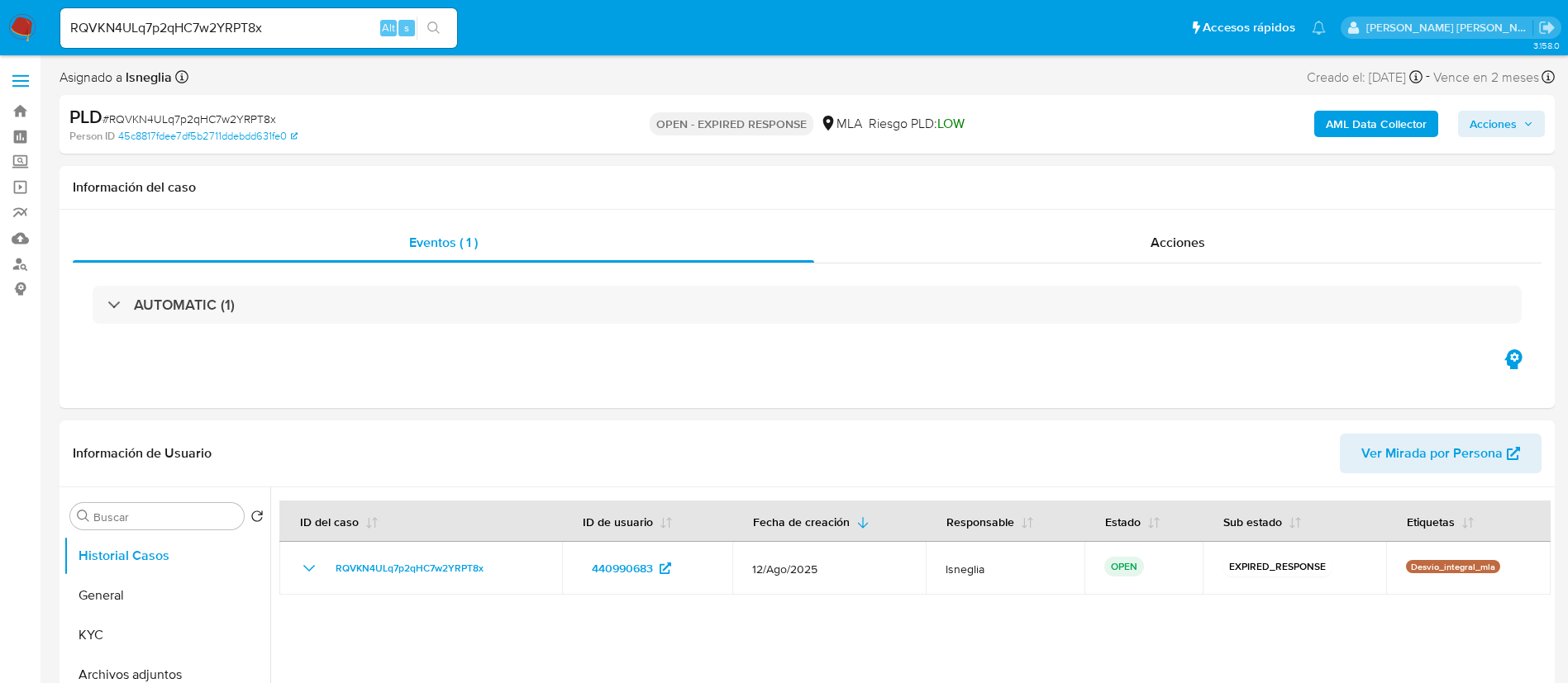
click at [225, 17] on input "RQVKN4ULq7p2qHC7w2YRPT8x" at bounding box center [258, 28] width 396 height 21
paste input "X0hStgr1gR1rKfVLPDToF2qo"
type input "X0hStgr1gR1rKfVLPDToF2qo"
click at [434, 24] on icon "search-icon" at bounding box center [434, 28] width 13 height 13
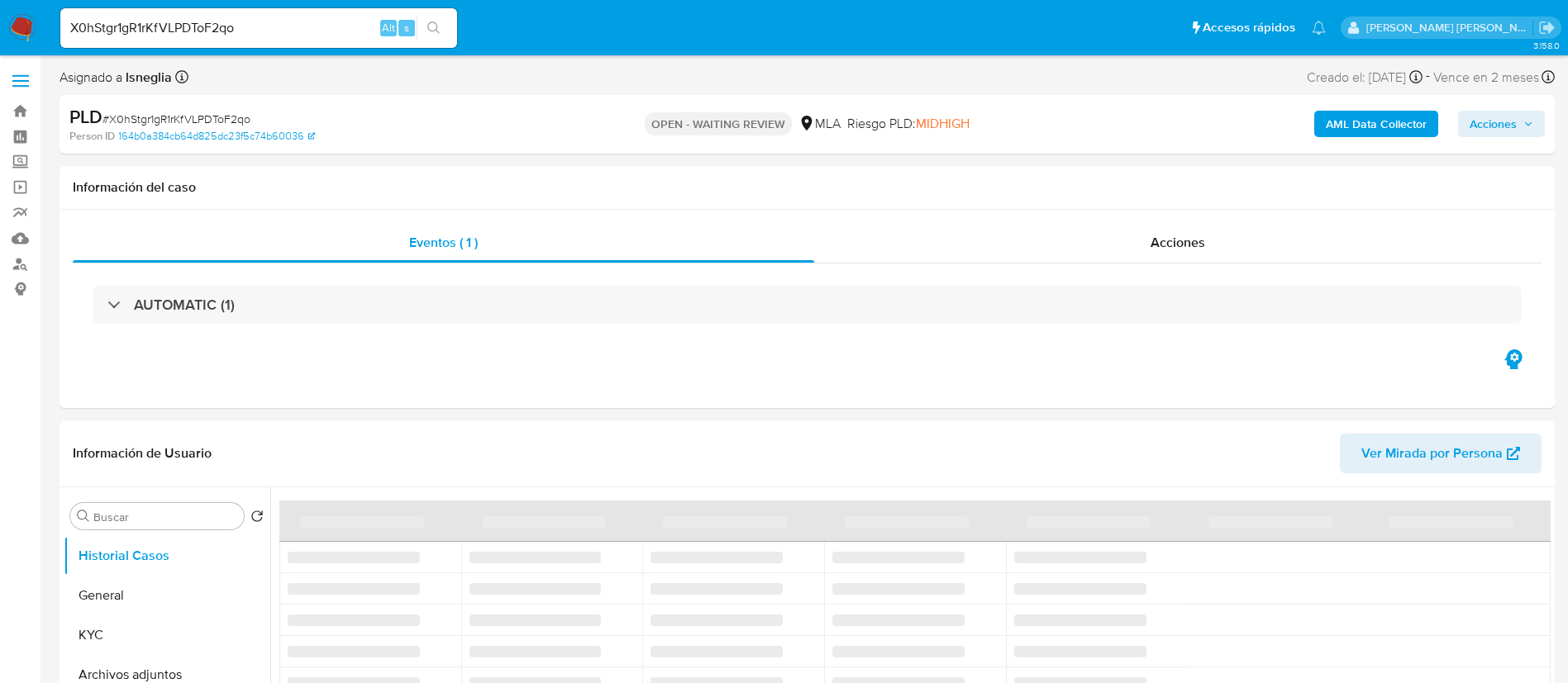
select select "10"
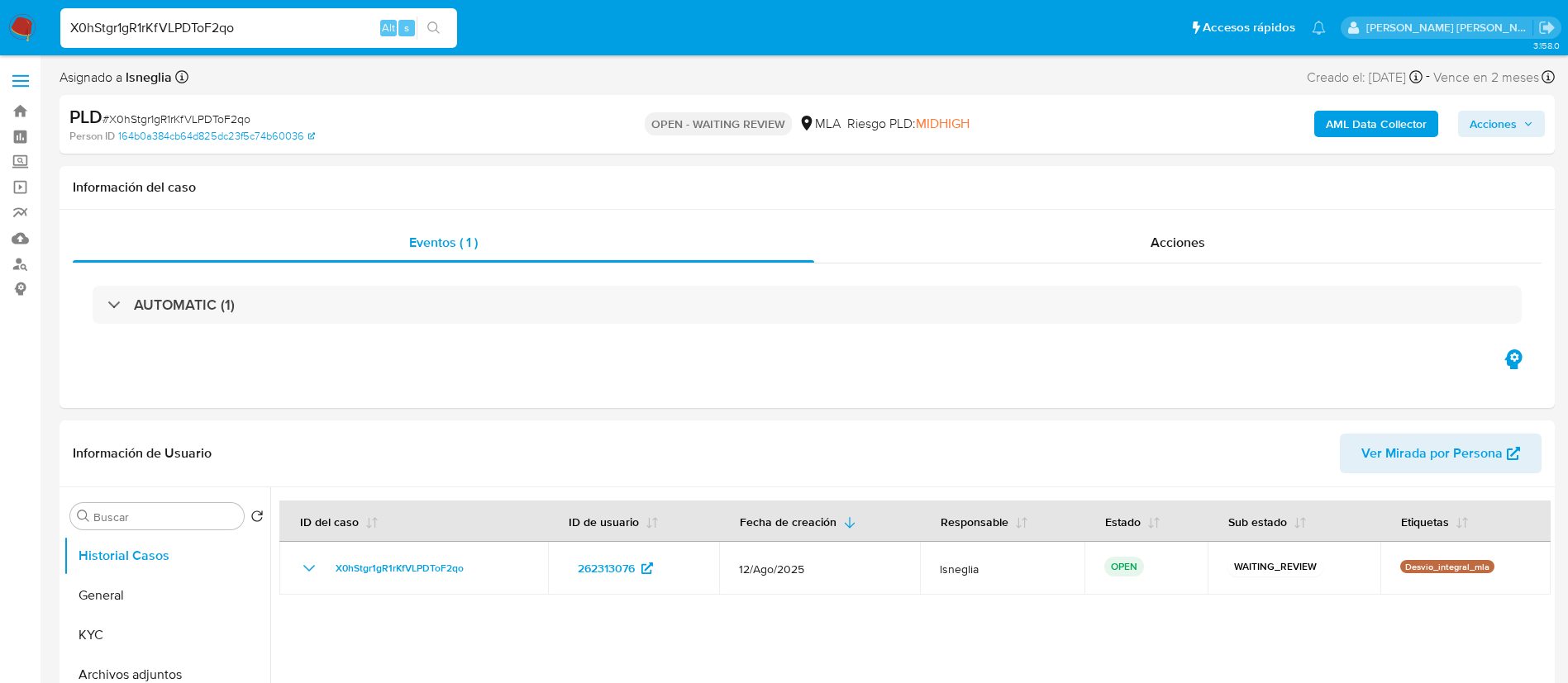
click at [300, 23] on input "X0hStgr1gR1rKfVLPDToF2qo" at bounding box center [258, 28] width 396 height 21
click at [299, 23] on input "X0hStgr1gR1rKfVLPDToF2qo" at bounding box center [258, 28] width 396 height 21
paste input "8kduuxmROEEy4tX6xSRtebcp"
type input "8kduuxmROEEy4tX6xSRtebcp"
click at [441, 20] on button "search-icon" at bounding box center [433, 28] width 34 height 23
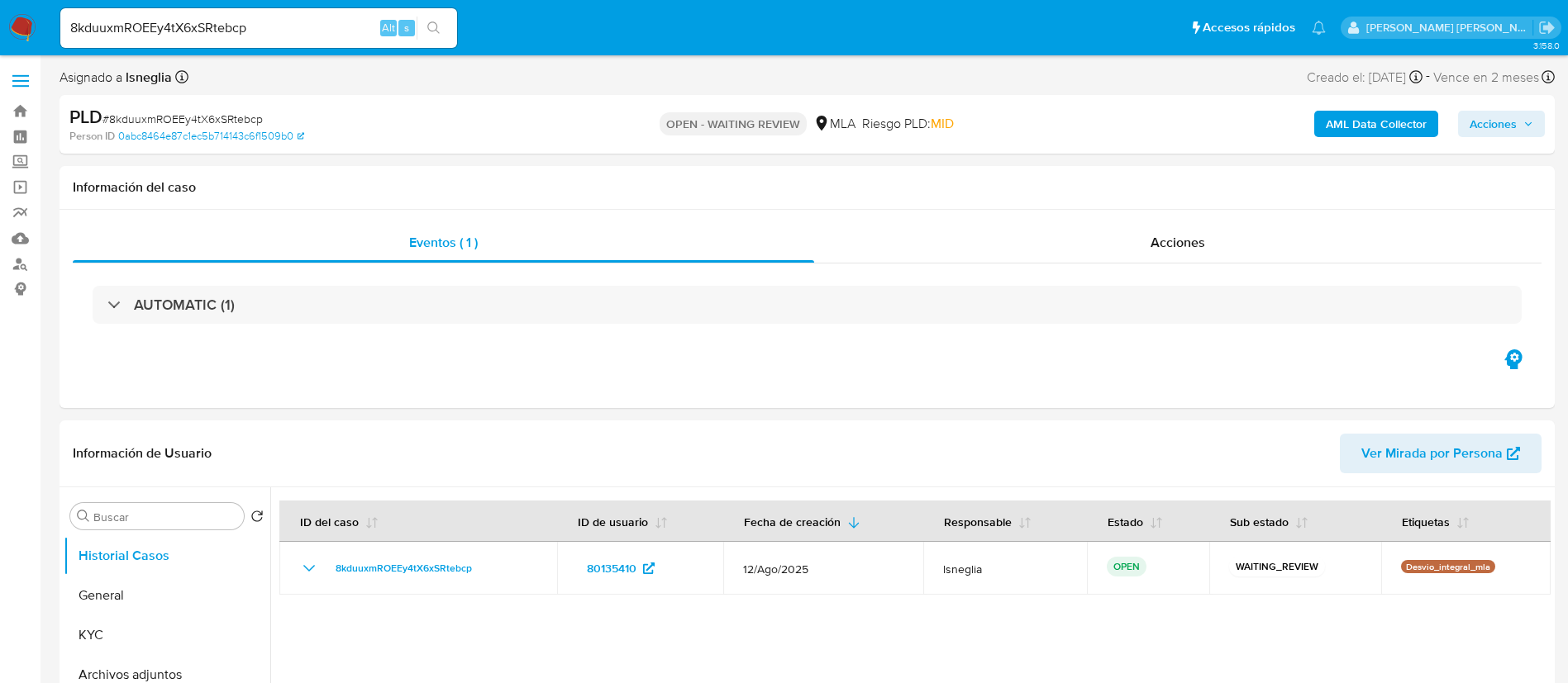
select select "10"
click at [284, 28] on input "8kduuxmROEEy4tX6xSRtebcp" at bounding box center [258, 28] width 396 height 21
paste input "dHEJKIe7B1ZdXdXVXBIv7gD8"
type input "dHEJKIe7B1ZdXdXVXBIv7gD8"
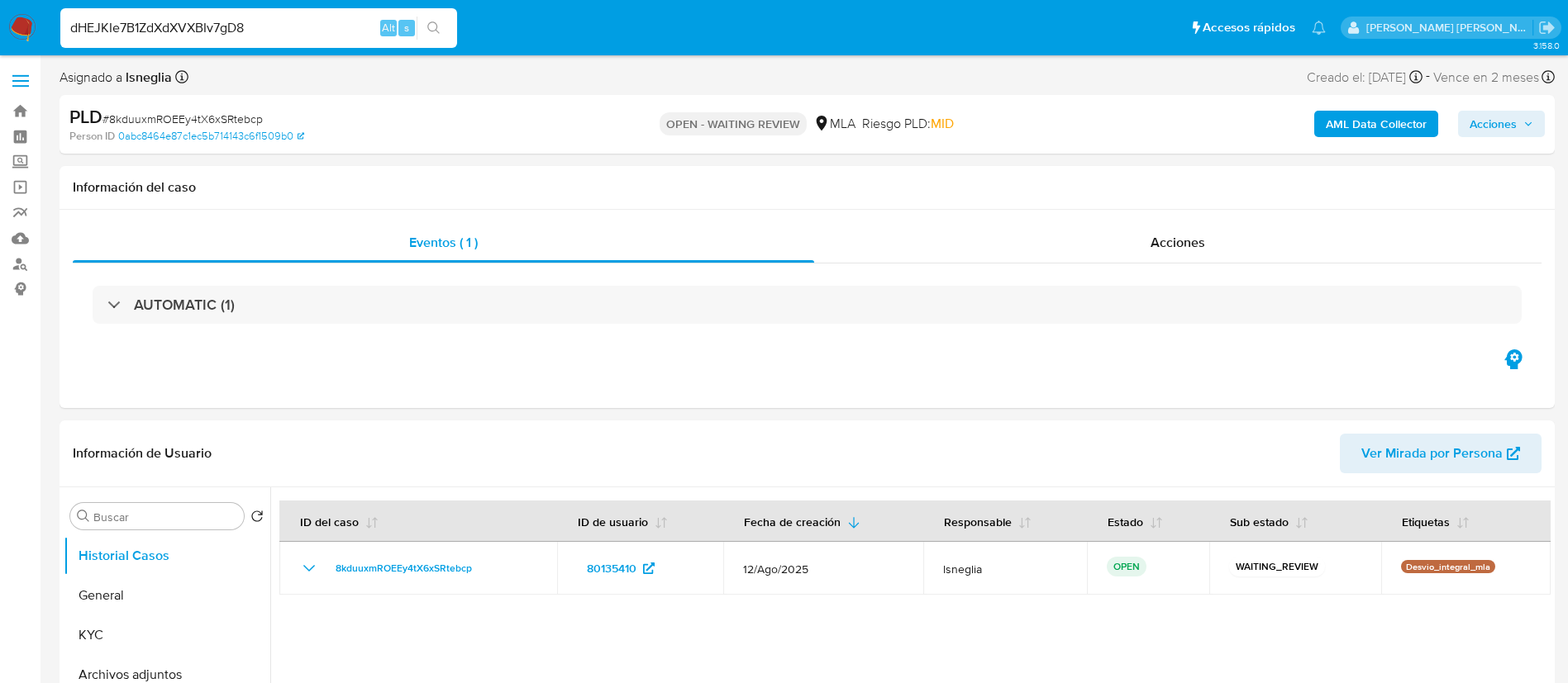
click at [442, 25] on button "search-icon" at bounding box center [433, 28] width 34 height 23
select select "10"
click at [241, 34] on input "dHEJKIe7B1ZdXdXVXBIv7gD8" at bounding box center [258, 28] width 396 height 21
click at [241, 33] on input "dHEJKIe7B1ZdXdXVXBIv7gD8" at bounding box center [258, 28] width 396 height 21
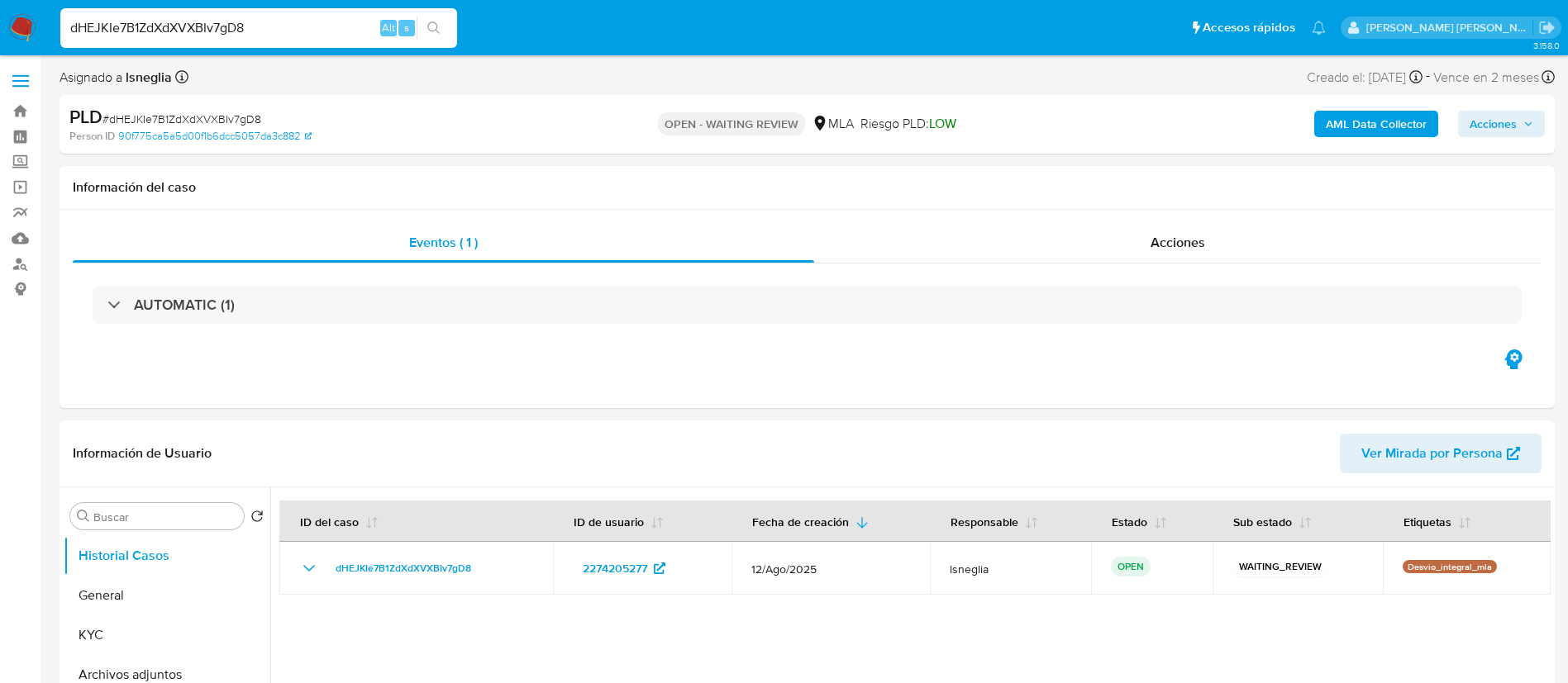
paste input "V2c38NCokdjF92vFsJnJg1kr"
type input "V2c38NCokdjF92vFsJnJg1kr"
click at [432, 33] on icon "search-icon" at bounding box center [434, 28] width 13 height 13
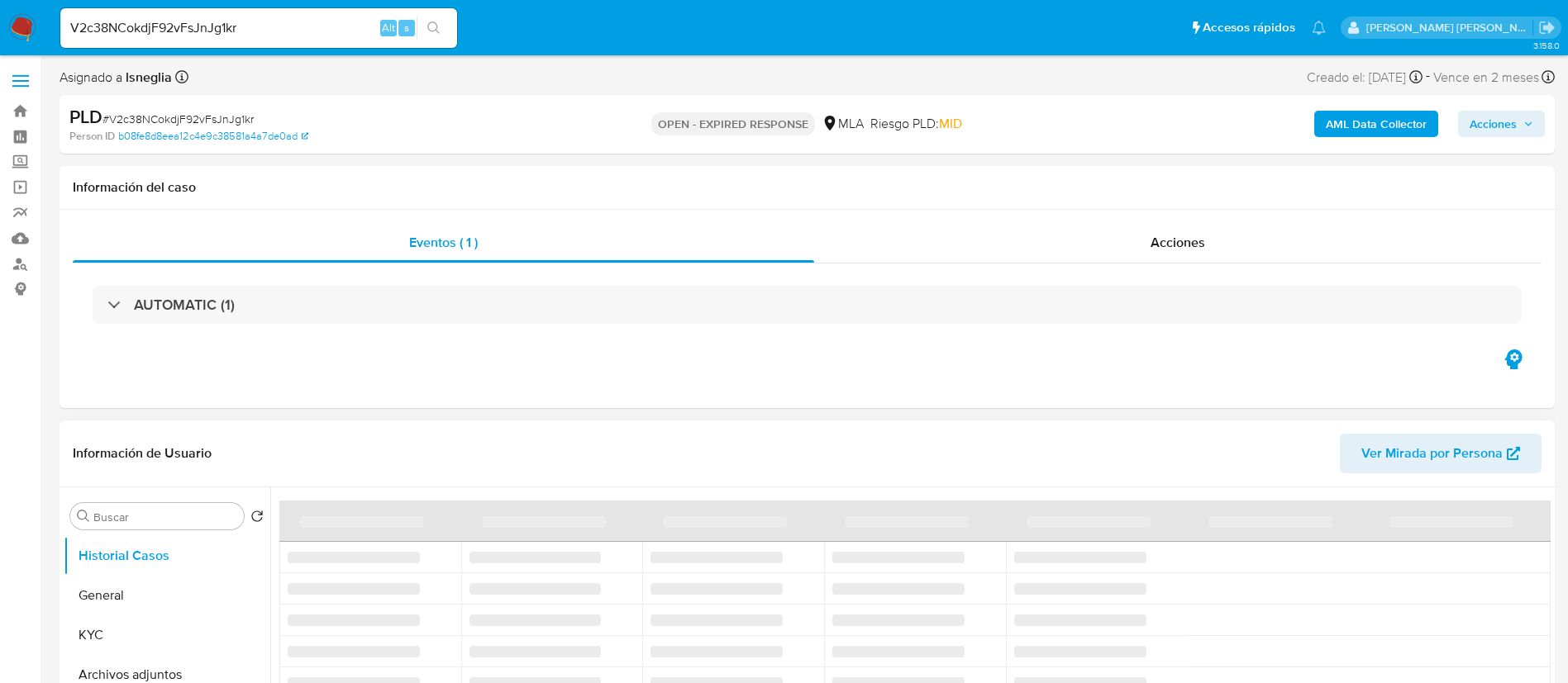
select select "10"
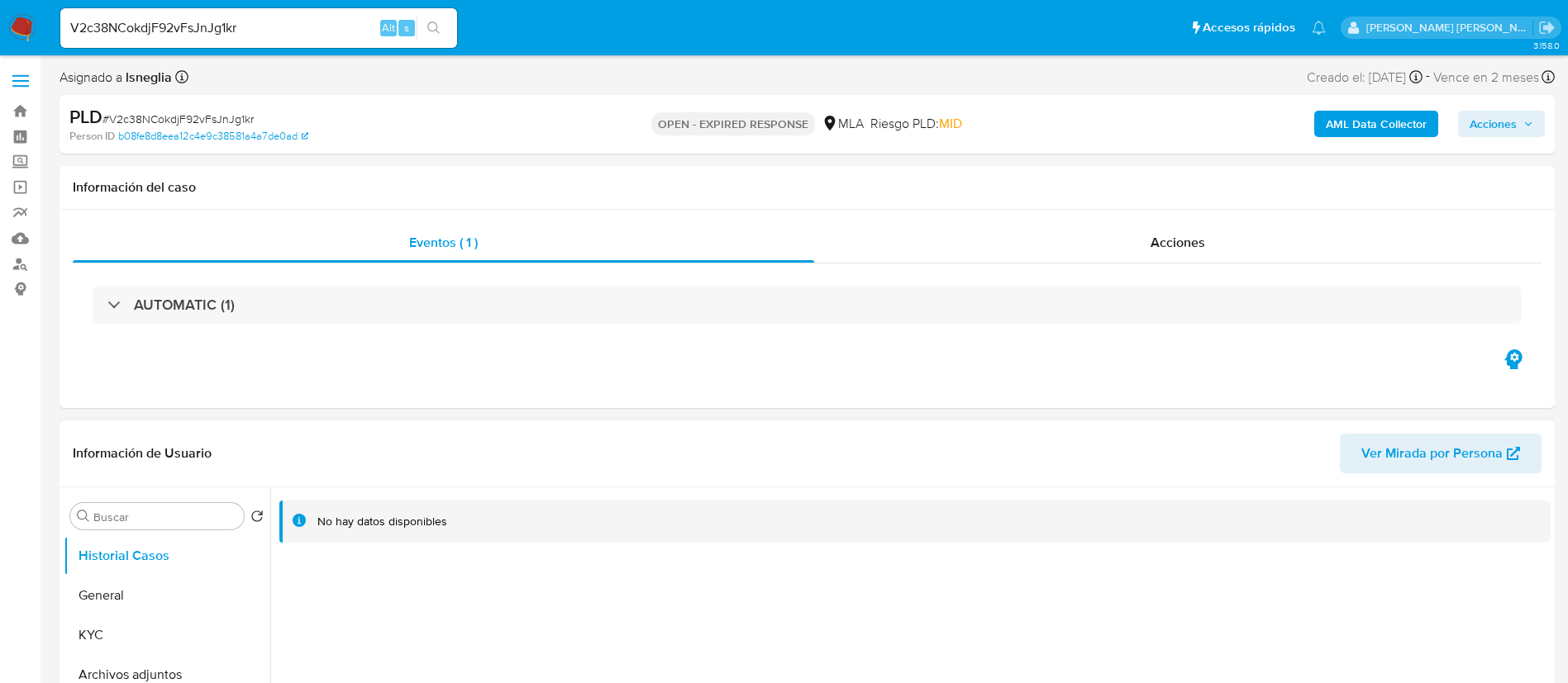
click at [271, 33] on input "V2c38NCokdjF92vFsJnJg1kr" at bounding box center [258, 28] width 396 height 21
click at [187, 589] on button "General" at bounding box center [161, 595] width 194 height 40
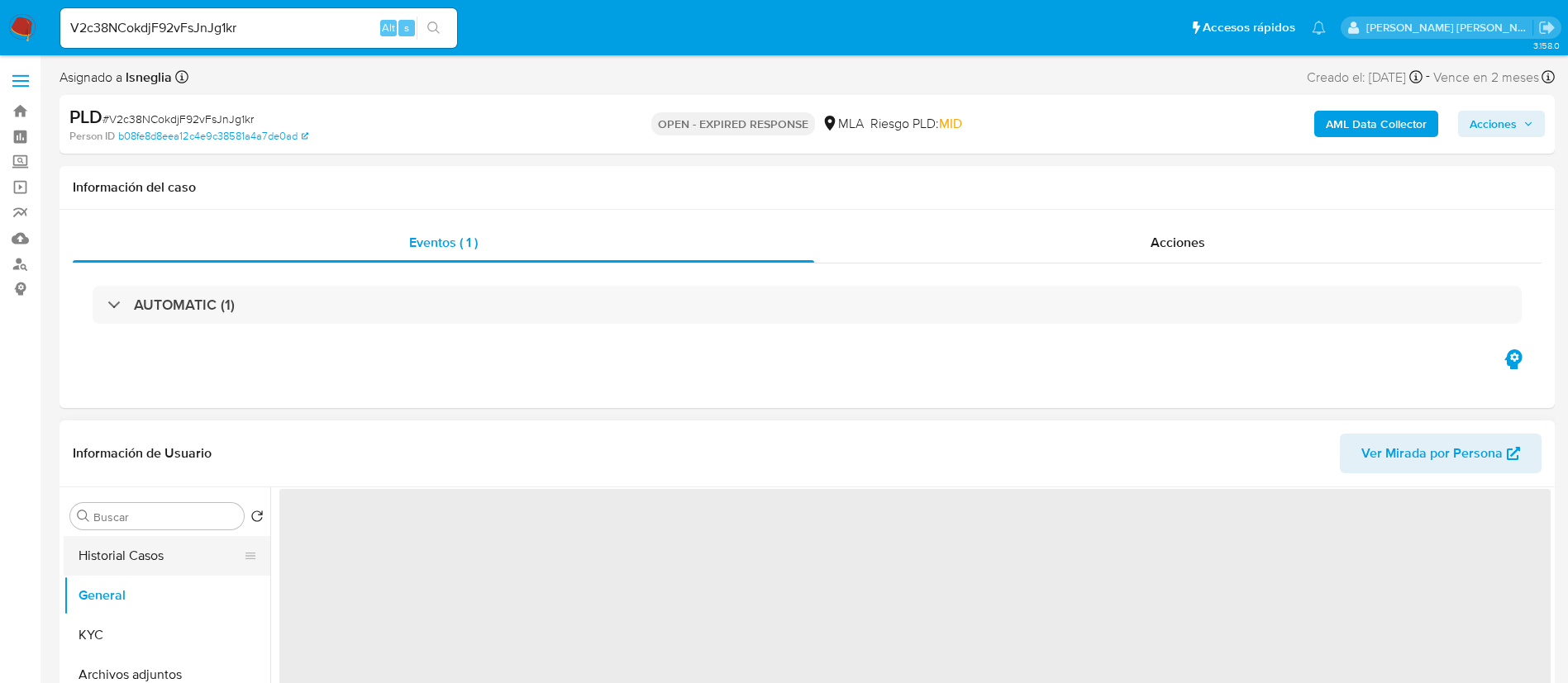
click at [179, 557] on button "Historial Casos" at bounding box center [161, 556] width 194 height 40
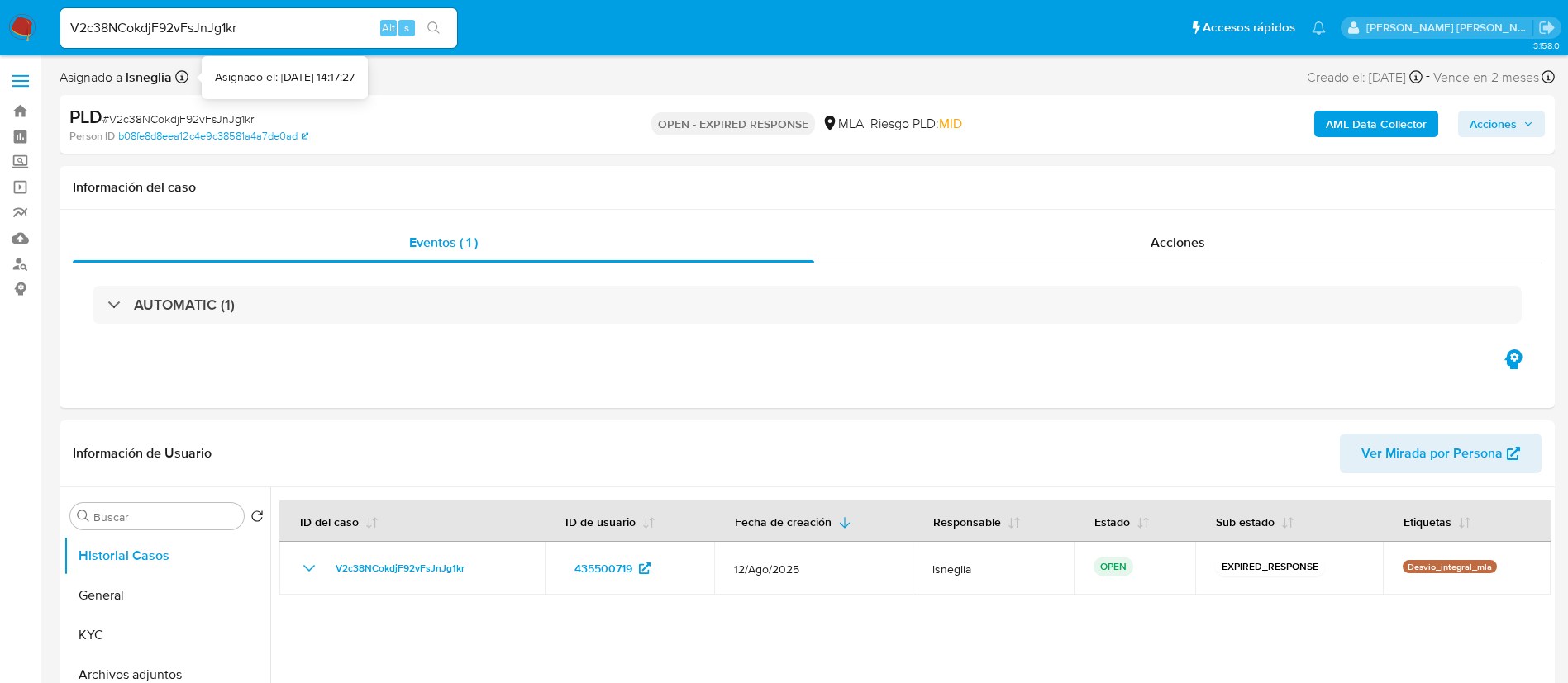
click at [194, 31] on input "V2c38NCokdjF92vFsJnJg1kr" at bounding box center [258, 28] width 396 height 21
paste input "c1PArg2JHaprUn7ajocv56sn"
type input "c1PArg2JHaprUn7ajocv56sn"
click at [438, 33] on icon "search-icon" at bounding box center [434, 28] width 13 height 13
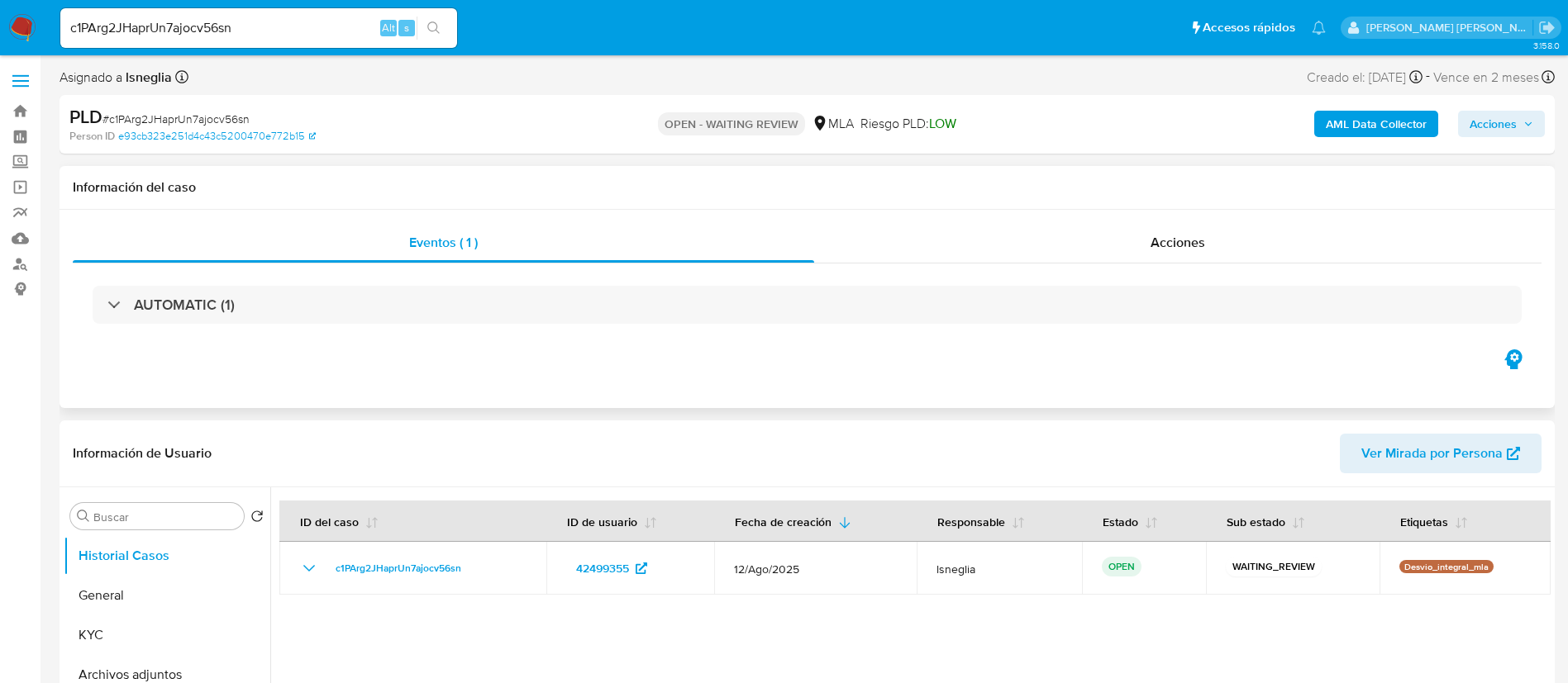
select select "10"
click at [253, 19] on input "c1PArg2JHaprUn7ajocv56sn" at bounding box center [258, 28] width 396 height 21
paste input "uZvZdusac5n9HQ5Q7mC7ZbgZ"
type input "uZvZdusac5n9HQ5Q7mC7ZbgZ"
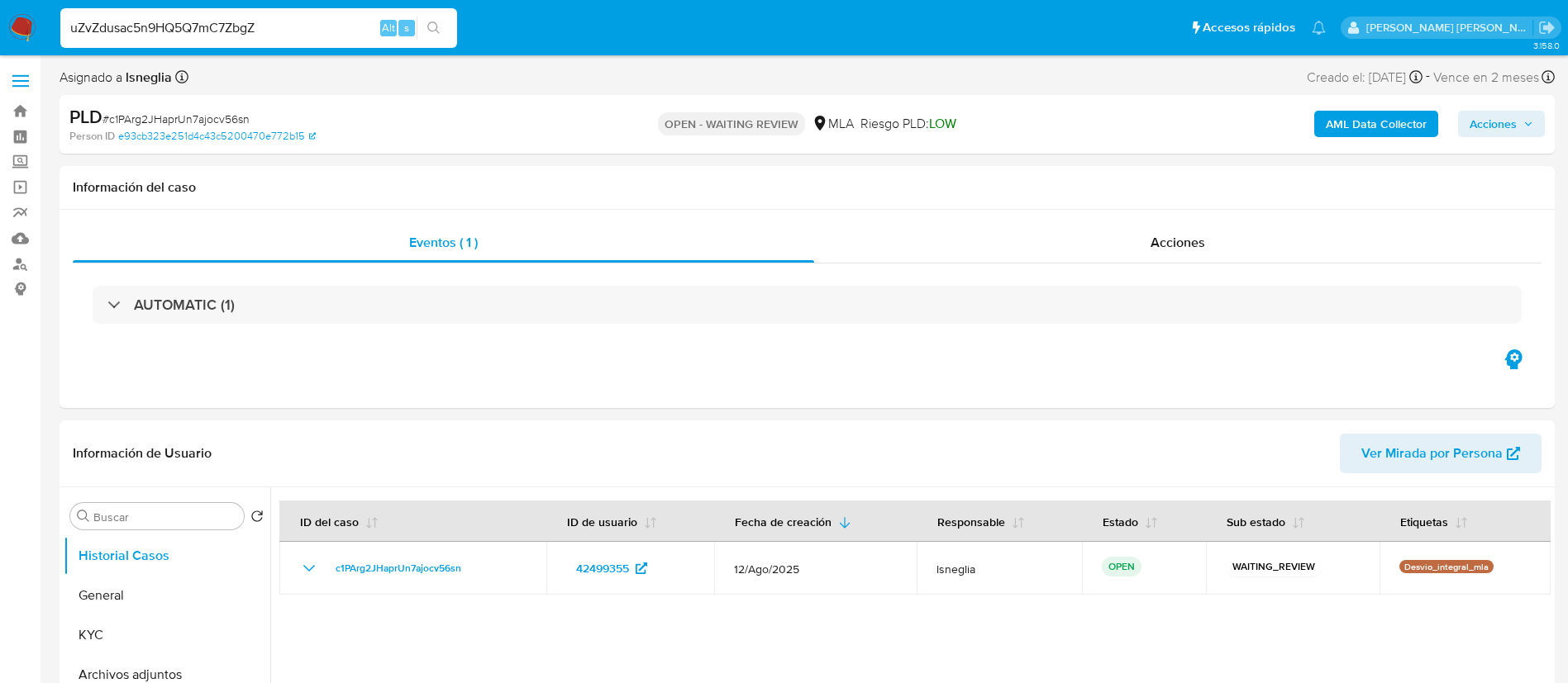
click at [434, 31] on icon "search-icon" at bounding box center [433, 27] width 12 height 12
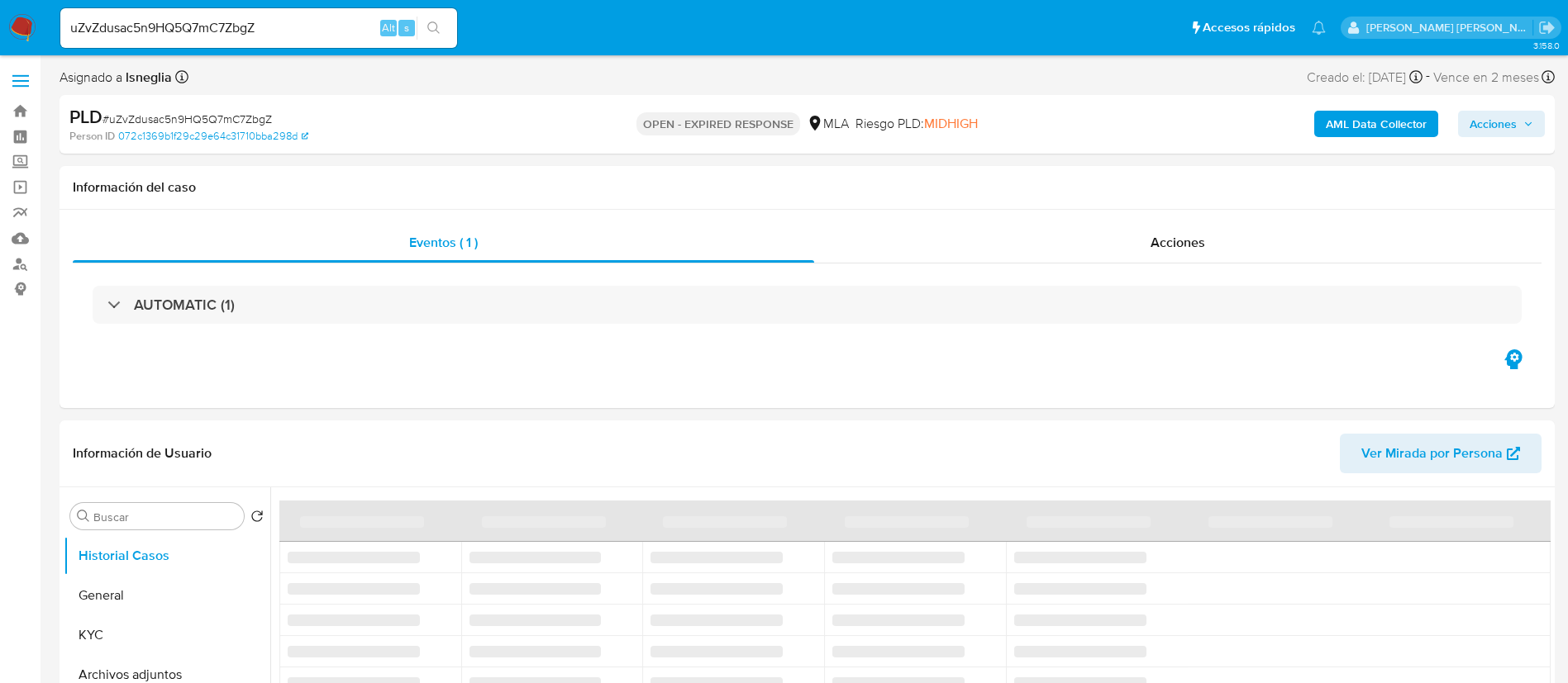
select select "10"
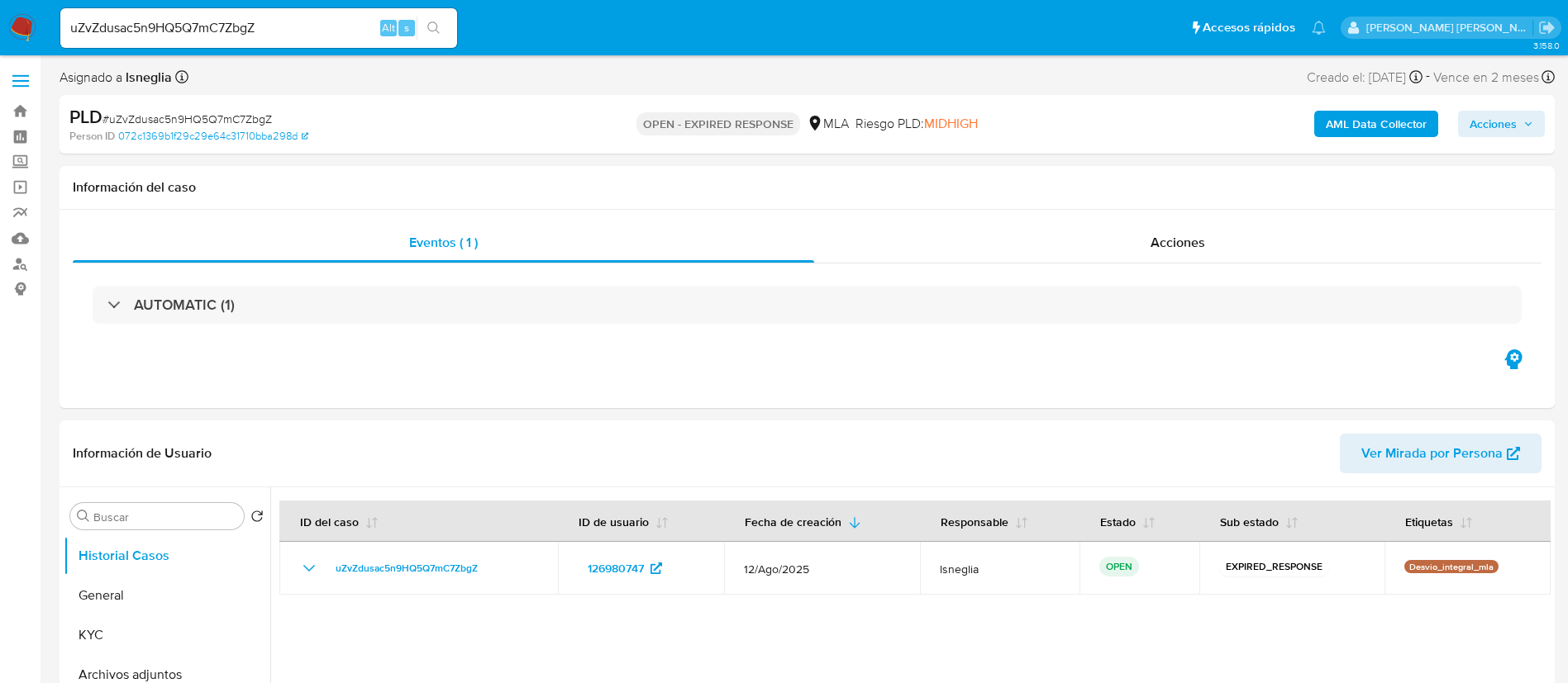
click at [267, 41] on div "uZvZdusac5n9HQ5Q7mC7ZbgZ Alt s" at bounding box center [258, 28] width 396 height 40
drag, startPoint x: 265, startPoint y: 29, endPoint x: 223, endPoint y: 32, distance: 42.1
click at [223, 32] on input "uZvZdusac5n9HQ5Q7mC7ZbgZ" at bounding box center [258, 28] width 396 height 21
click at [254, 24] on input "uZvZdusac5n9HQ5Q7mC7ZbgZ" at bounding box center [258, 28] width 396 height 21
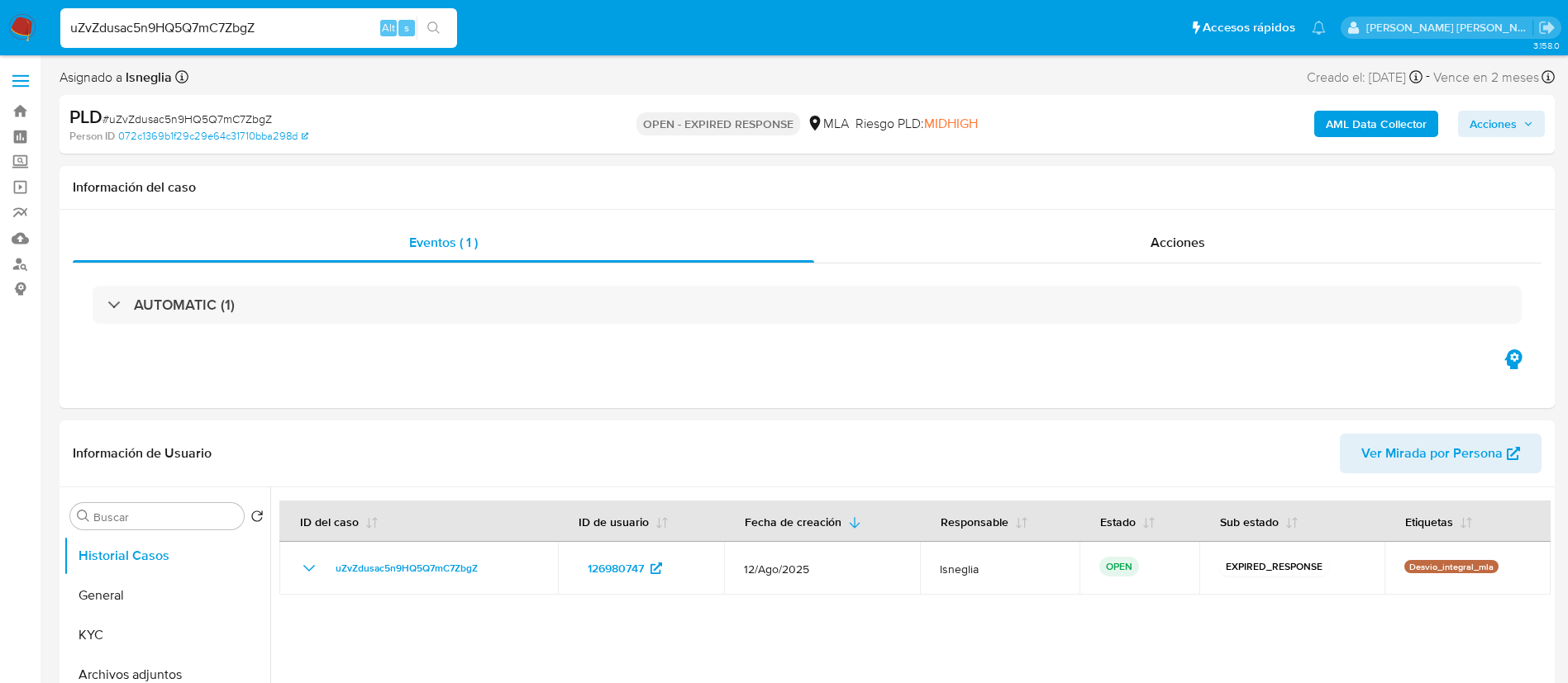
click at [255, 24] on input "uZvZdusac5n9HQ5Q7mC7ZbgZ" at bounding box center [258, 28] width 396 height 21
paste input "OekLJLttLGEOkbj37vkvGxHj"
type input "OekLJLttLGEOkbj37vkvGxHj"
click at [427, 28] on icon "search-icon" at bounding box center [434, 28] width 13 height 13
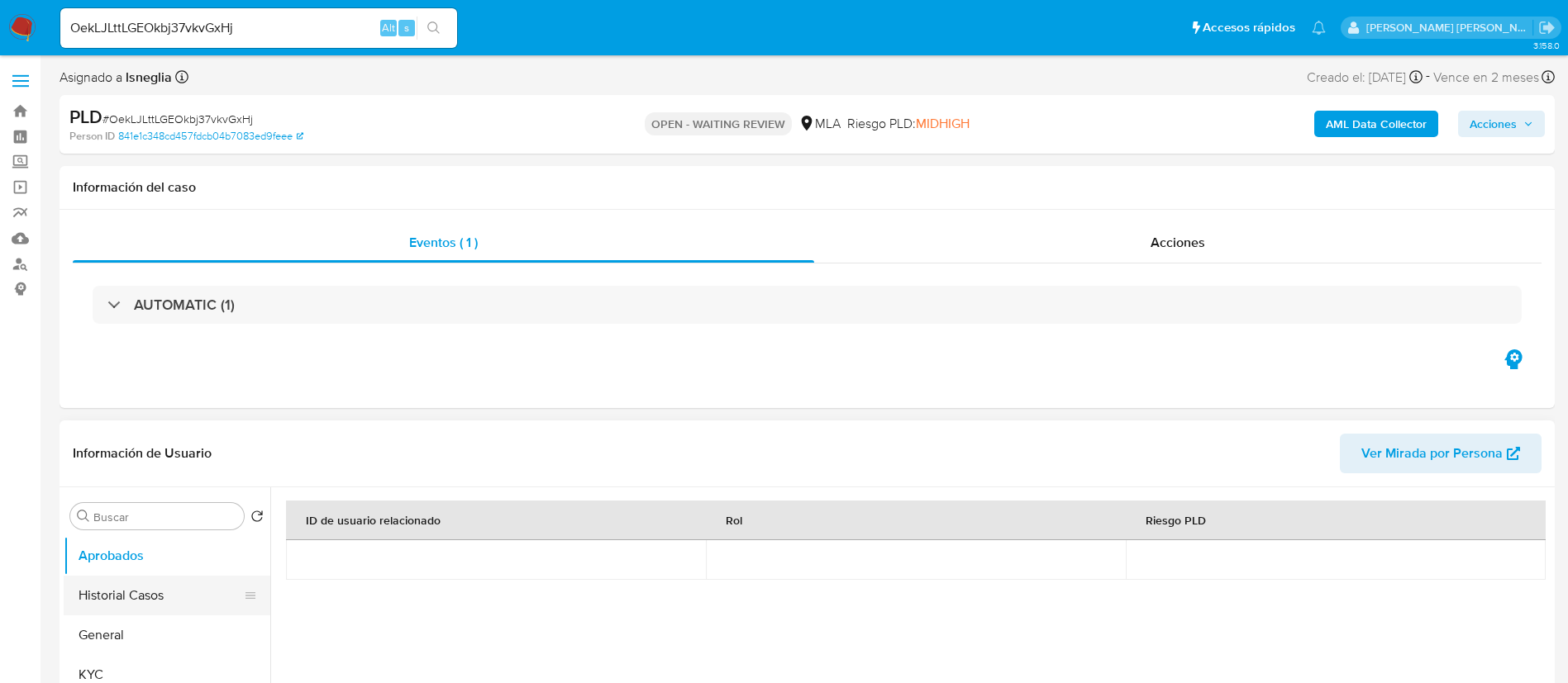
click at [130, 592] on button "Historial Casos" at bounding box center [161, 595] width 194 height 40
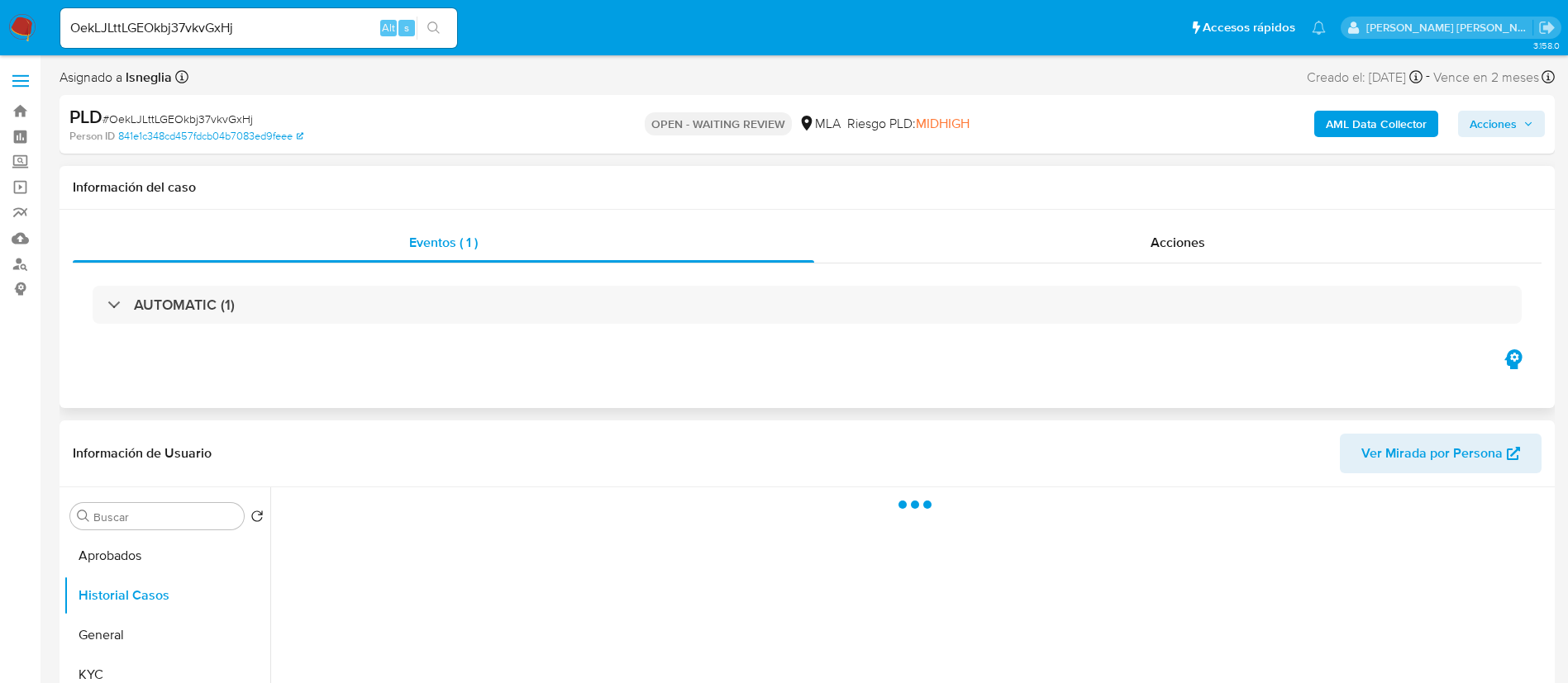
select select "10"
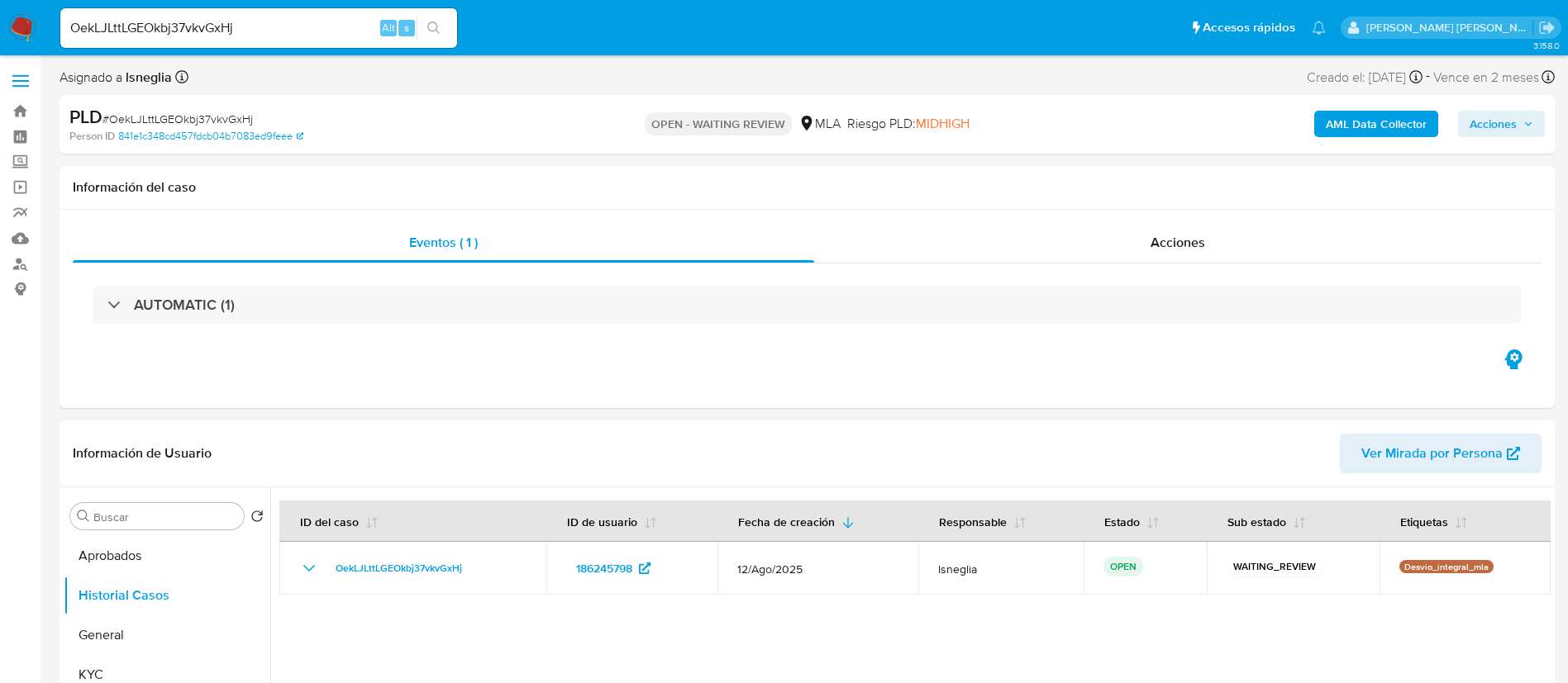
click at [209, 28] on input "OekLJLttLGEOkbj37vkvGxHj" at bounding box center [258, 28] width 396 height 21
paste input "eb2guyNTBgNqiw1GrCxb0SC0"
type input "eb2guyNTBgNqiw1GrCxb0SC0"
click at [450, 22] on button "search-icon" at bounding box center [433, 28] width 34 height 23
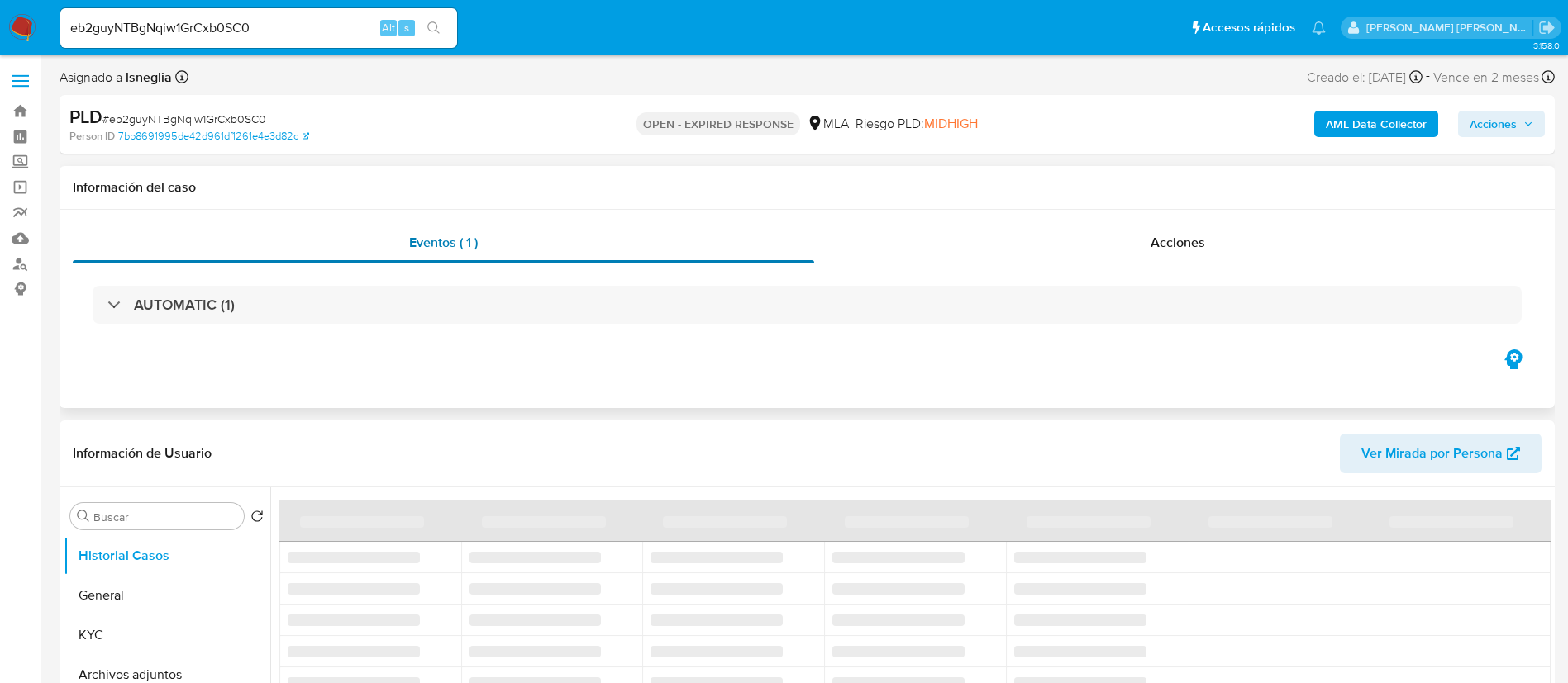
select select "10"
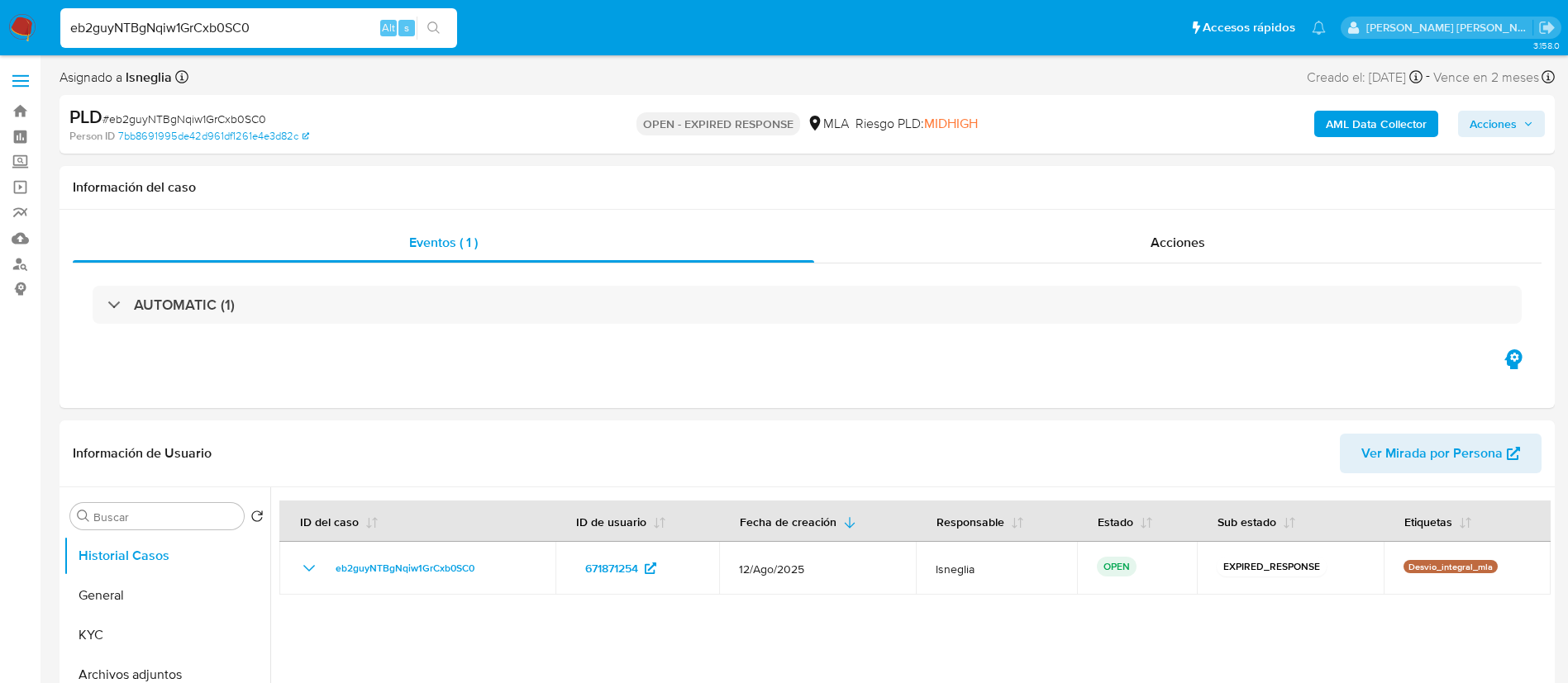
click at [228, 26] on input "eb2guyNTBgNqiw1GrCxb0SC0" at bounding box center [258, 28] width 396 height 21
paste input "kok37vuUNL5S3G4Kr8vENlyX"
type input "kok37vuUNL5S3G4Kr8vENlyX"
click at [438, 26] on icon "search-icon" at bounding box center [434, 28] width 13 height 13
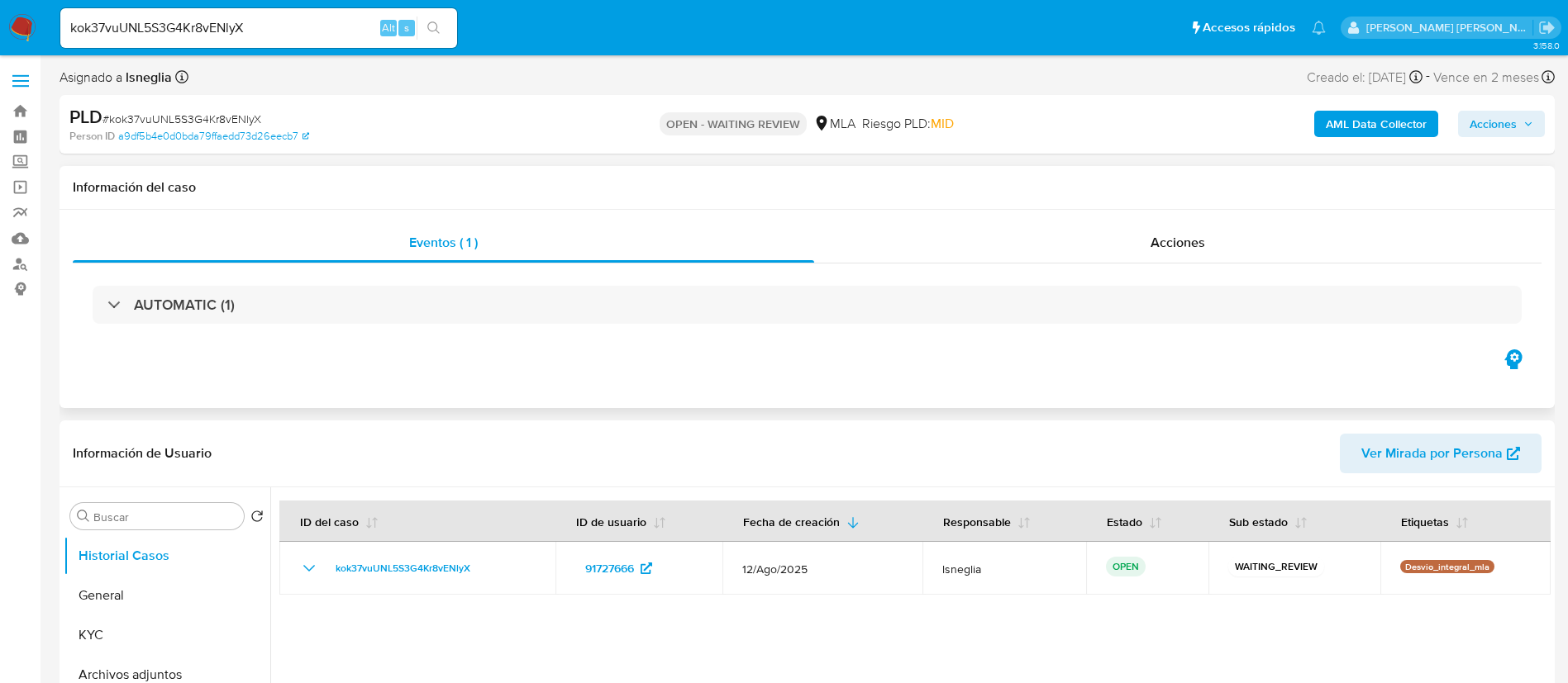
select select "10"
click at [274, 26] on input "kok37vuUNL5S3G4Kr8vENlyX" at bounding box center [258, 28] width 396 height 21
paste input "vmghg3NFzVuVCYhHNOGC1vaH"
type input "vmghg3NFzVuVCYhHNOGC1vaH"
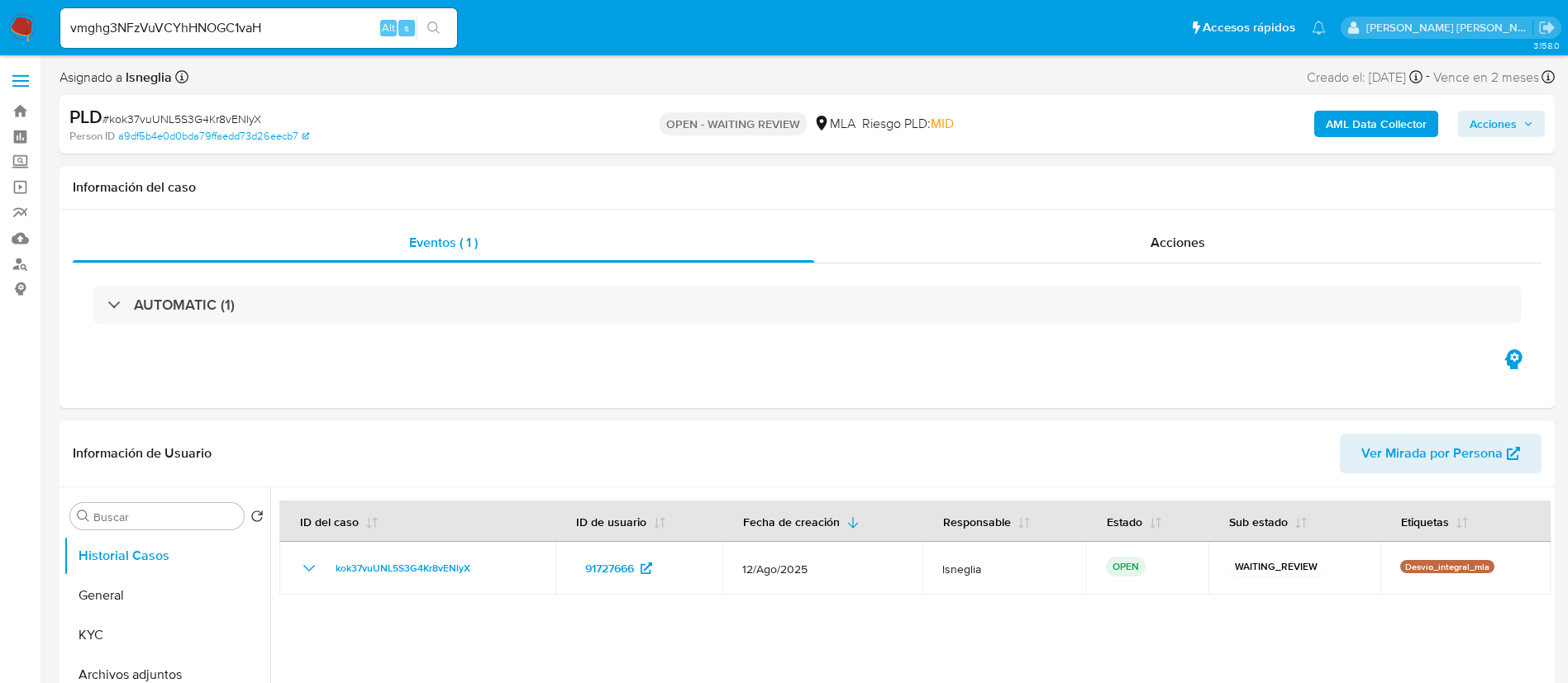
click at [434, 26] on icon "search-icon" at bounding box center [434, 28] width 13 height 13
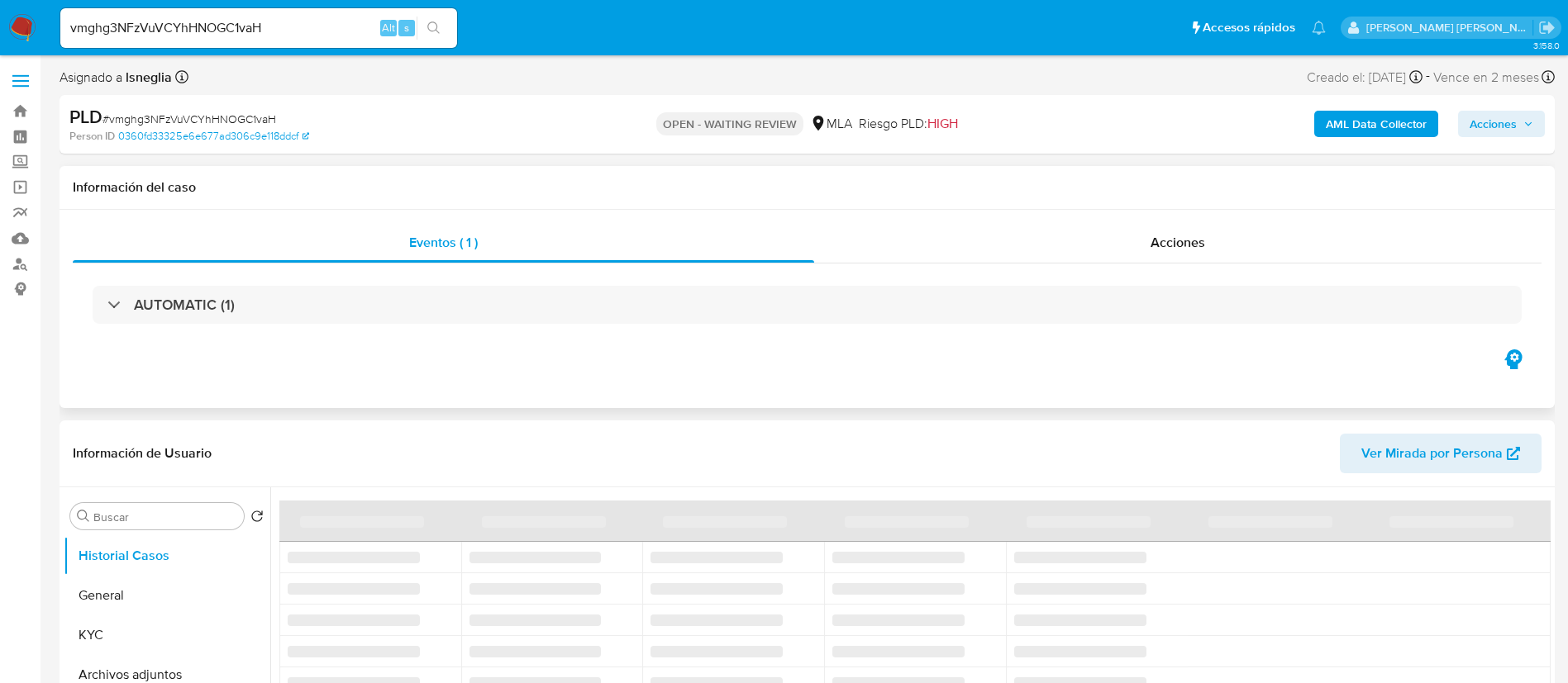
select select "10"
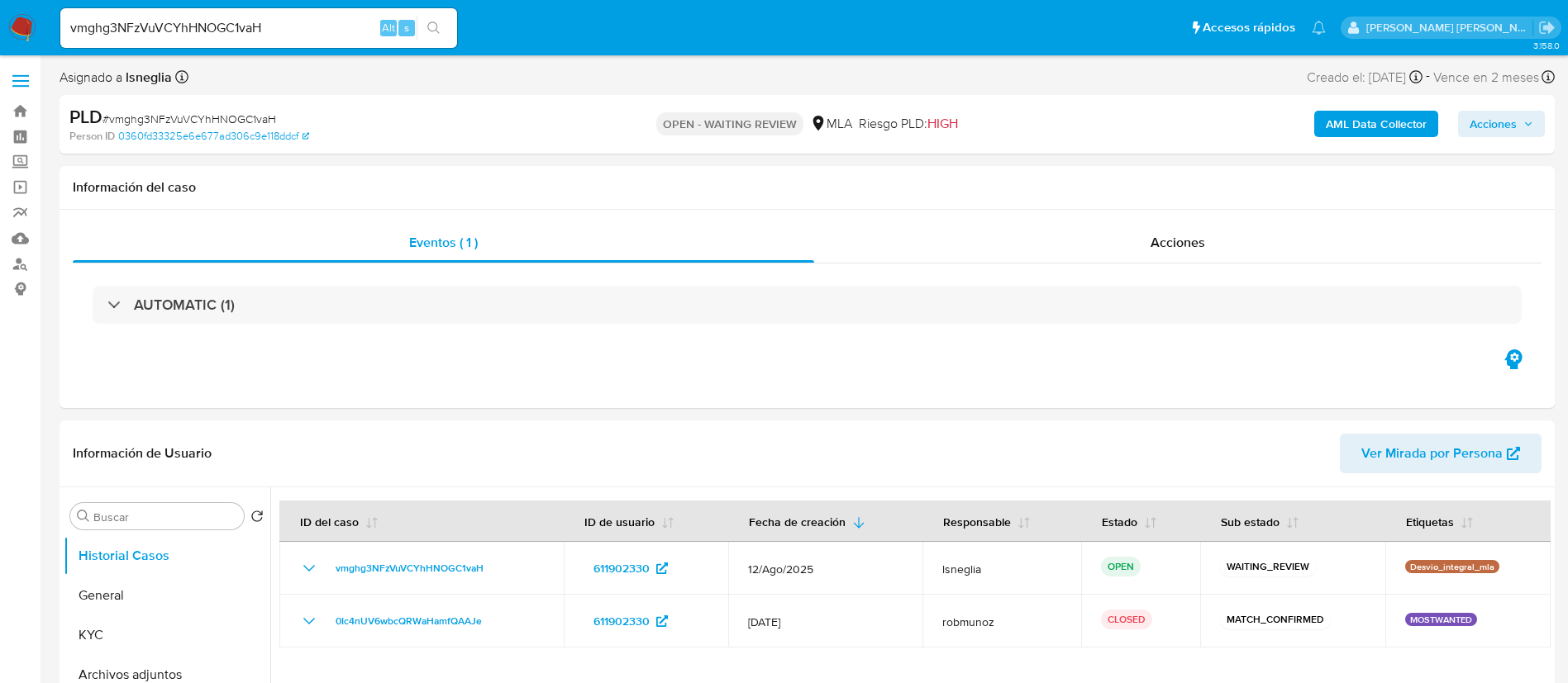
click at [189, 24] on input "vmghg3NFzVuVCYhHNOGC1vaH" at bounding box center [258, 28] width 396 height 21
paste input "b4QdsFJ7BiVamIsfjGiNxsn9"
type input "b4QdsFJ7BiVamIsfjGiNxsn9"
click at [431, 26] on icon "search-icon" at bounding box center [434, 28] width 13 height 13
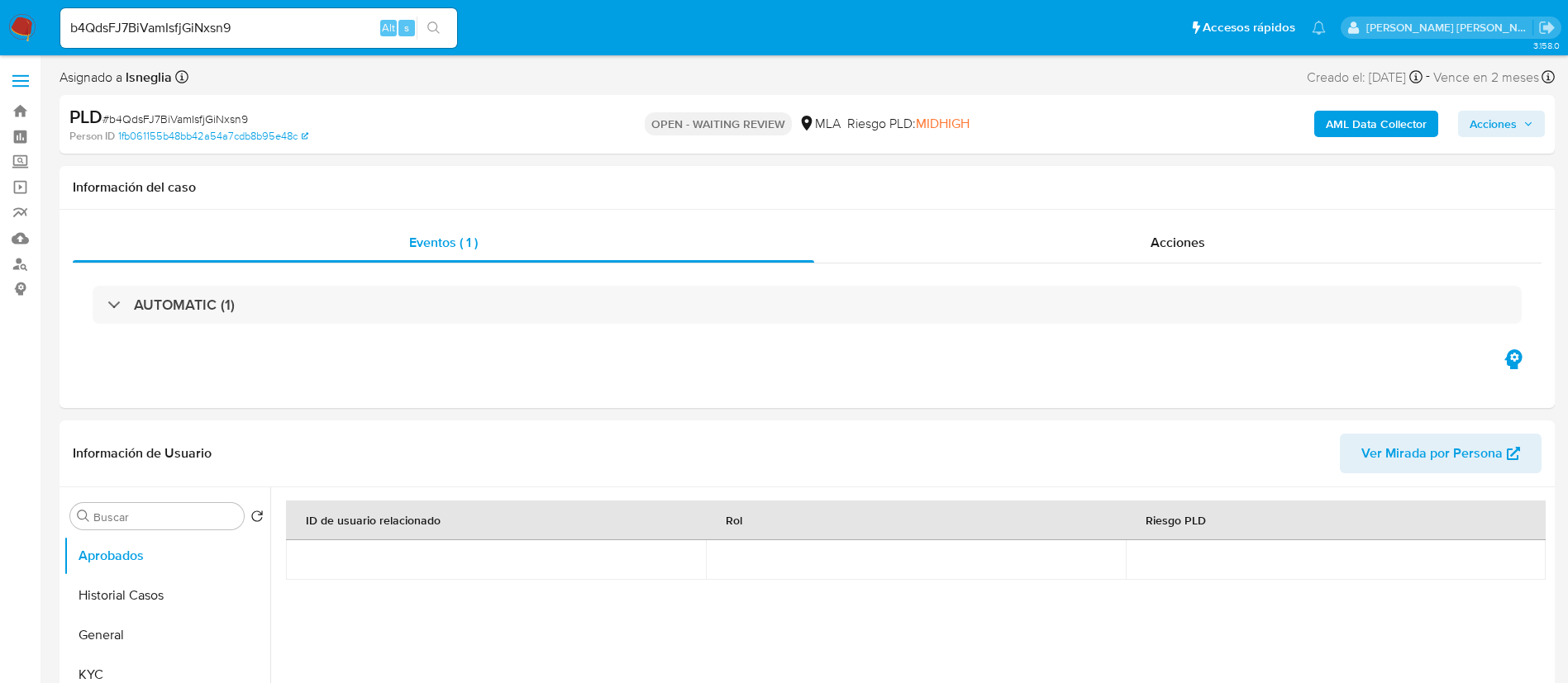
select select "10"
click at [95, 611] on button "Historial Casos" at bounding box center [161, 595] width 194 height 40
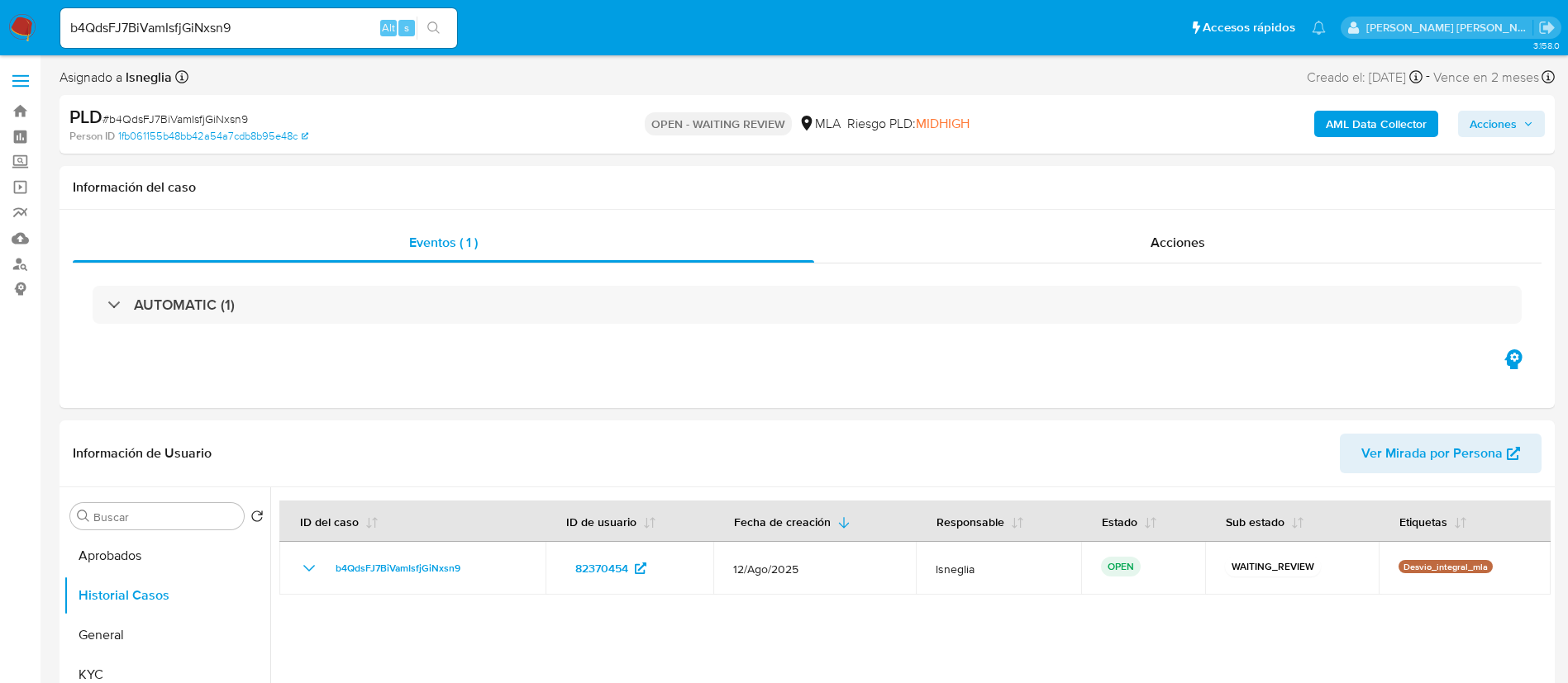
click at [247, 22] on input "b4QdsFJ7BiVamIsfjGiNxsn9" at bounding box center [258, 28] width 396 height 21
paste input "1UMEAvt8s8QAI3nQjsQsNdzv"
type input "1UMEAvt8s8QAI3nQjsQsNdzv"
click at [434, 23] on icon "search-icon" at bounding box center [434, 28] width 13 height 13
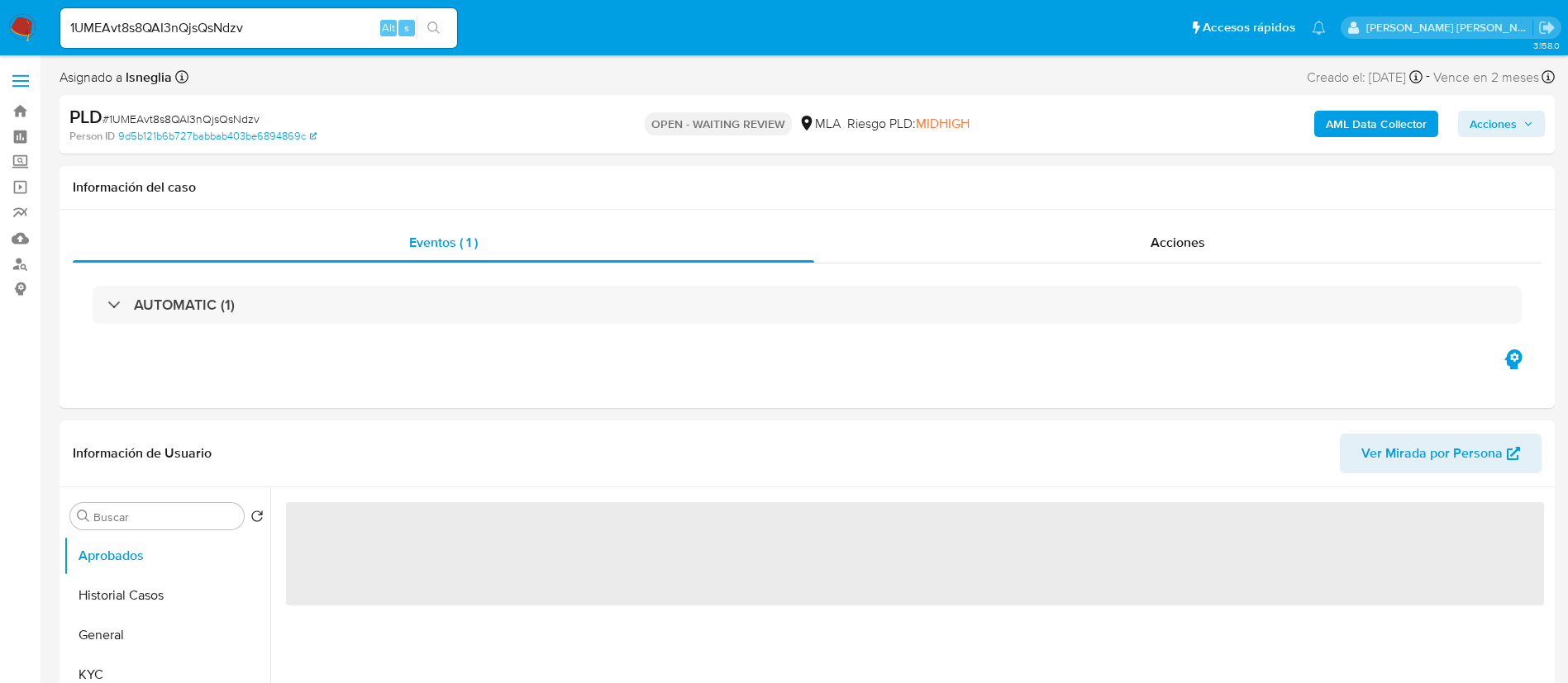
select select "10"
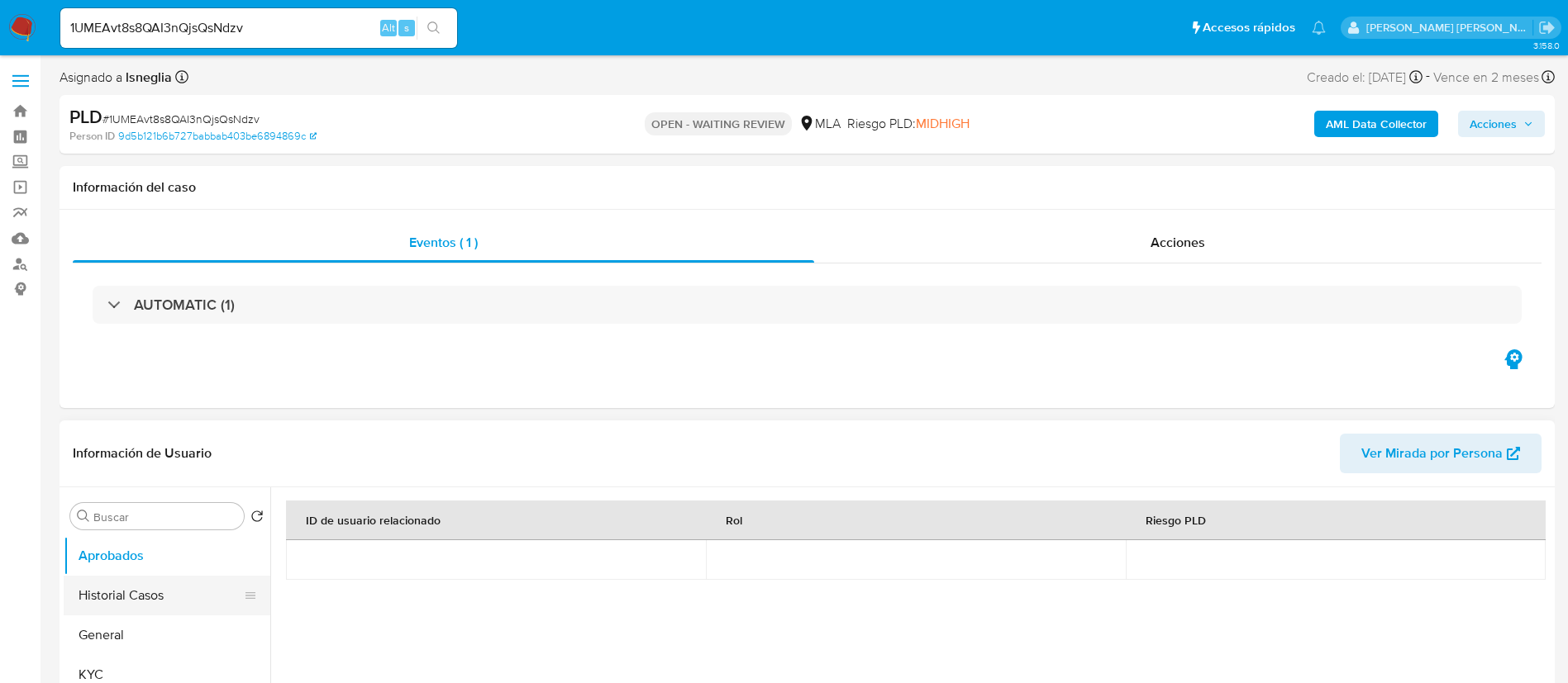
click at [125, 609] on button "Historial Casos" at bounding box center [161, 595] width 194 height 40
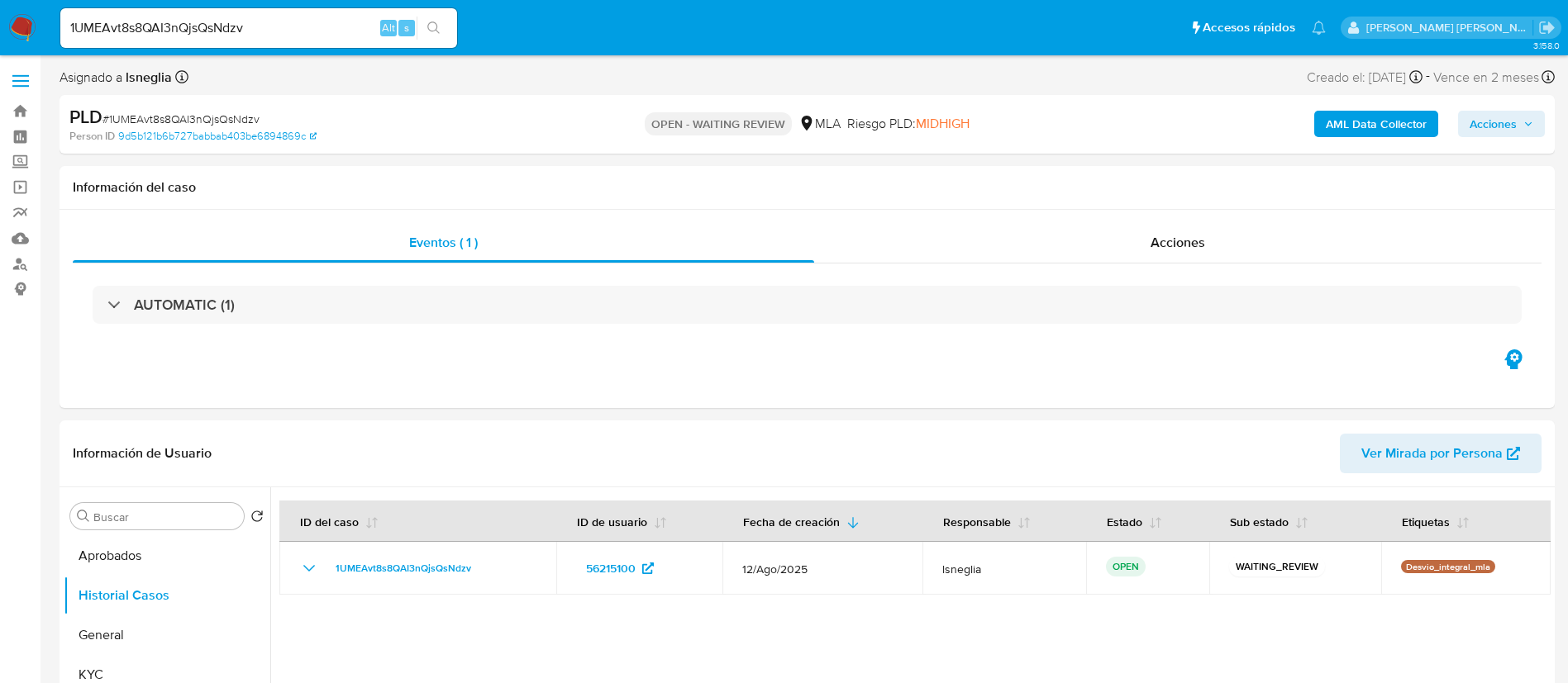
click at [159, 36] on input "1UMEAvt8s8QAI3nQjsQsNdzv" at bounding box center [258, 28] width 396 height 21
paste input "VHcxdWVZrl1YbaaqChz4q4YD"
type input "VHcxdWVZrl1YbaaqChz4q4YD"
click at [457, 21] on div "VHcxdWVZrl1YbaaqChz4q4YD Alt s" at bounding box center [258, 28] width 396 height 40
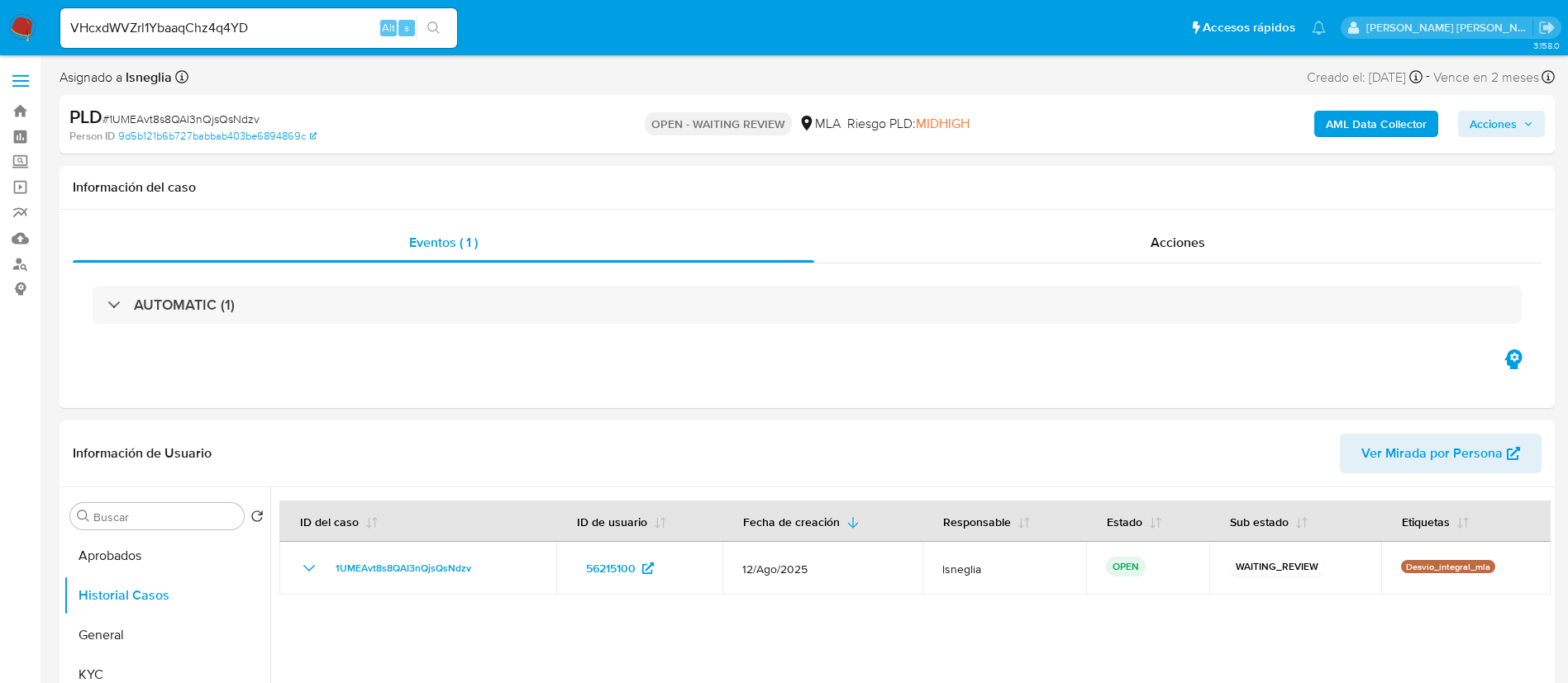
click at [443, 21] on button "search-icon" at bounding box center [433, 28] width 34 height 23
select select "10"
click at [223, 25] on input "VHcxdWVZrl1YbaaqChz4q4YD" at bounding box center [258, 28] width 396 height 21
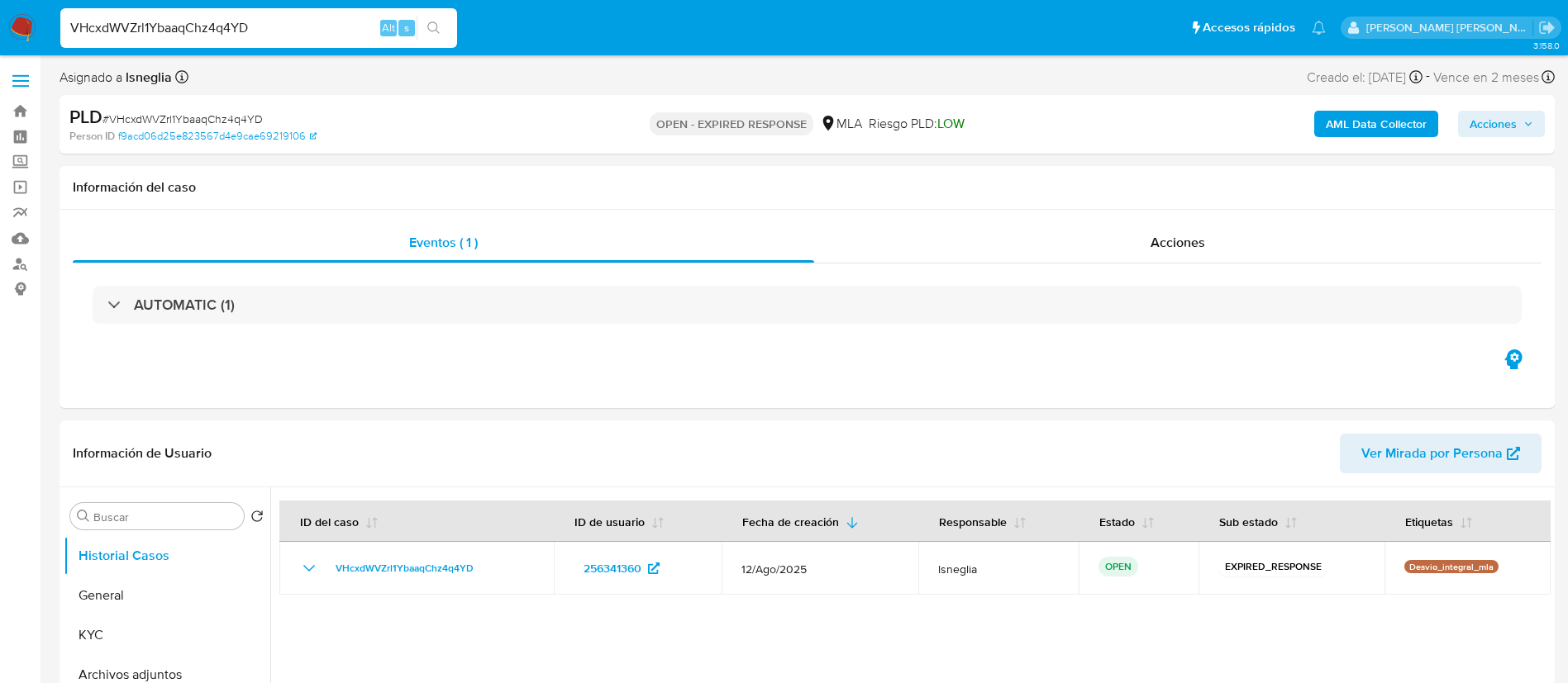
paste input "pqHuIFUYZytqpU9pc1IAiDEY"
type input "pqHuIFUYZytqpU9pc1IAiDEY"
click at [449, 31] on button "search-icon" at bounding box center [433, 28] width 34 height 23
select select "10"
click at [308, 17] on input "pqHuIFUYZytqpU9pc1IAiDEY" at bounding box center [258, 28] width 396 height 21
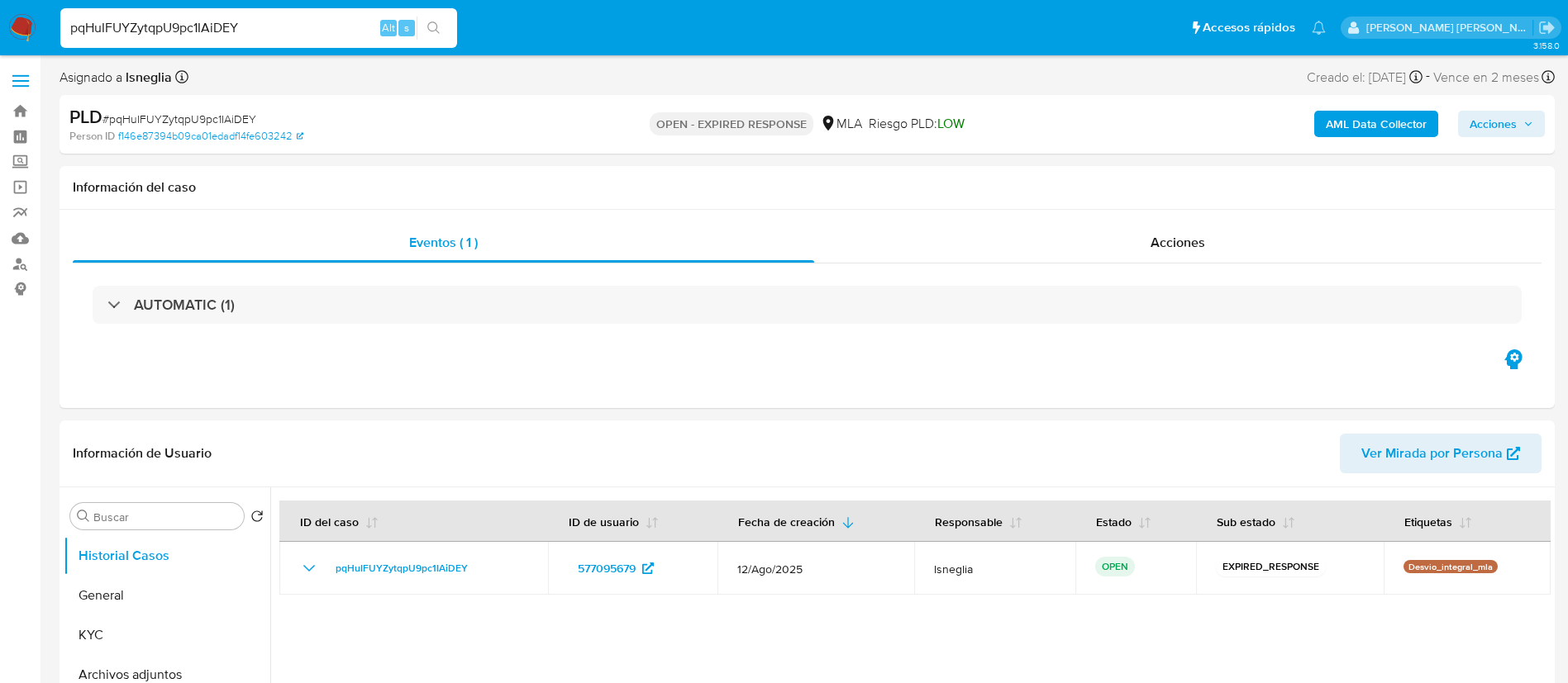
click at [308, 17] on input "pqHuIFUYZytqpU9pc1IAiDEY" at bounding box center [258, 28] width 396 height 21
paste input "736At6tNDtiS7mpgEHQjly0U"
type input "736At6tNDtiS7mpgEHQjly0U"
click at [434, 26] on icon "search-icon" at bounding box center [434, 28] width 13 height 13
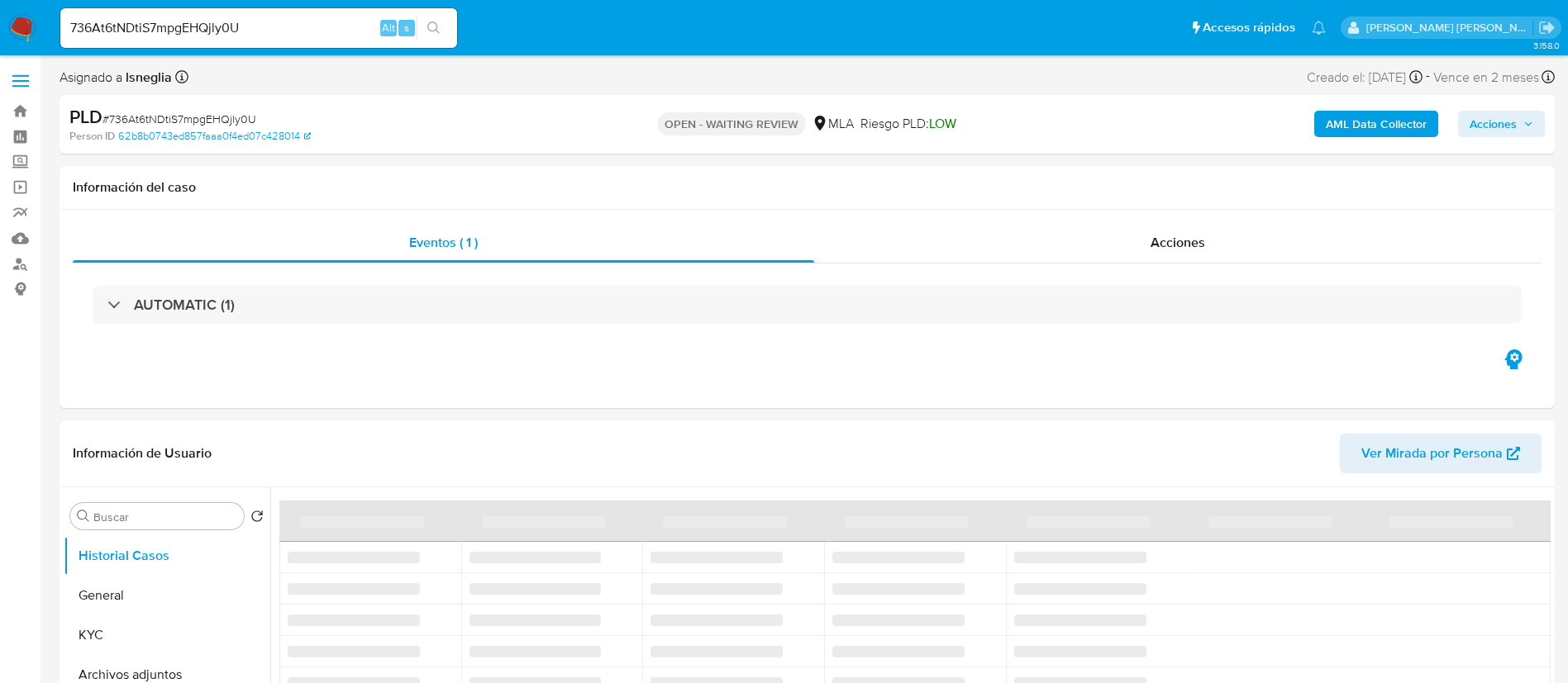
select select "10"
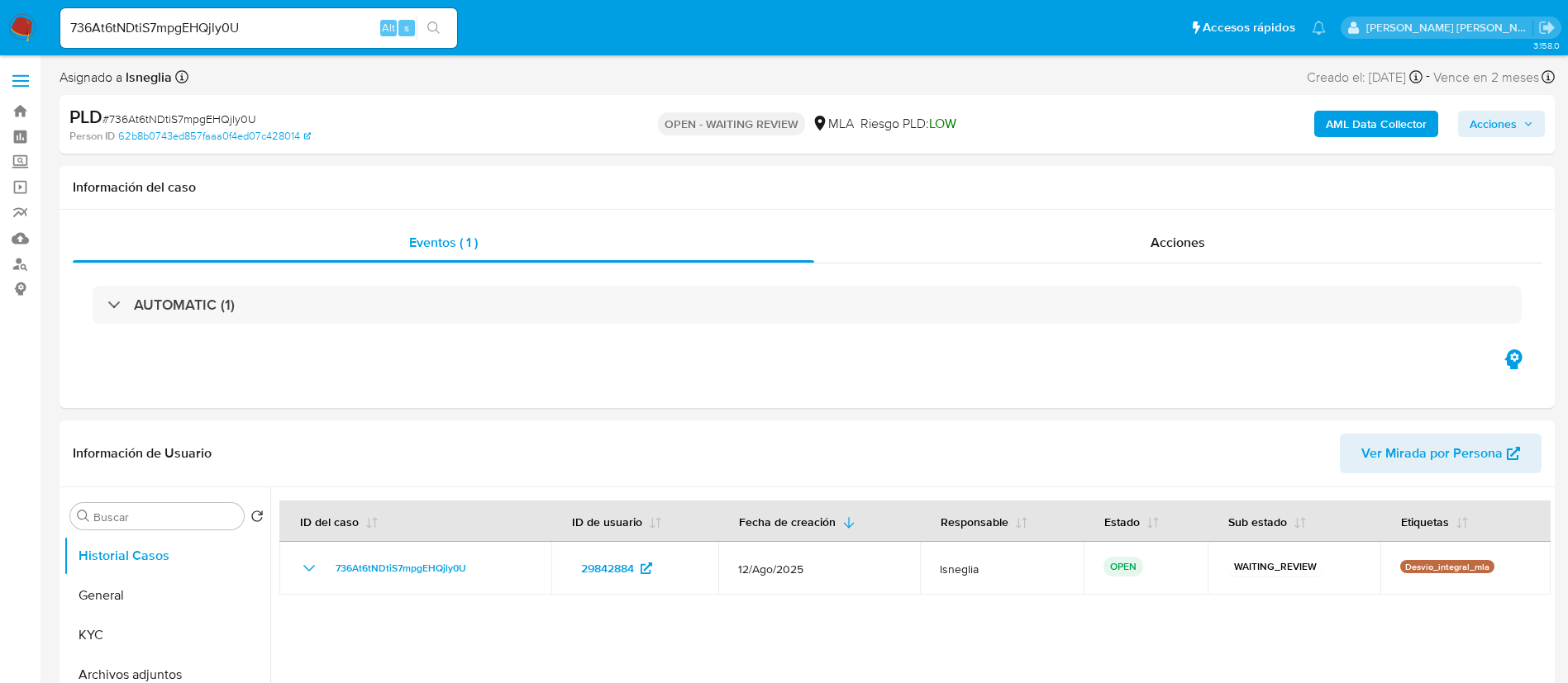
click at [194, 29] on input "736At6tNDtiS7mpgEHQjly0U" at bounding box center [258, 28] width 396 height 21
paste input "hF1JgmGknFNpzRcykYl5u5RE"
type input "hF1JgmGknFNpzRcykYl5u5RE"
click at [436, 23] on icon "search-icon" at bounding box center [433, 27] width 12 height 12
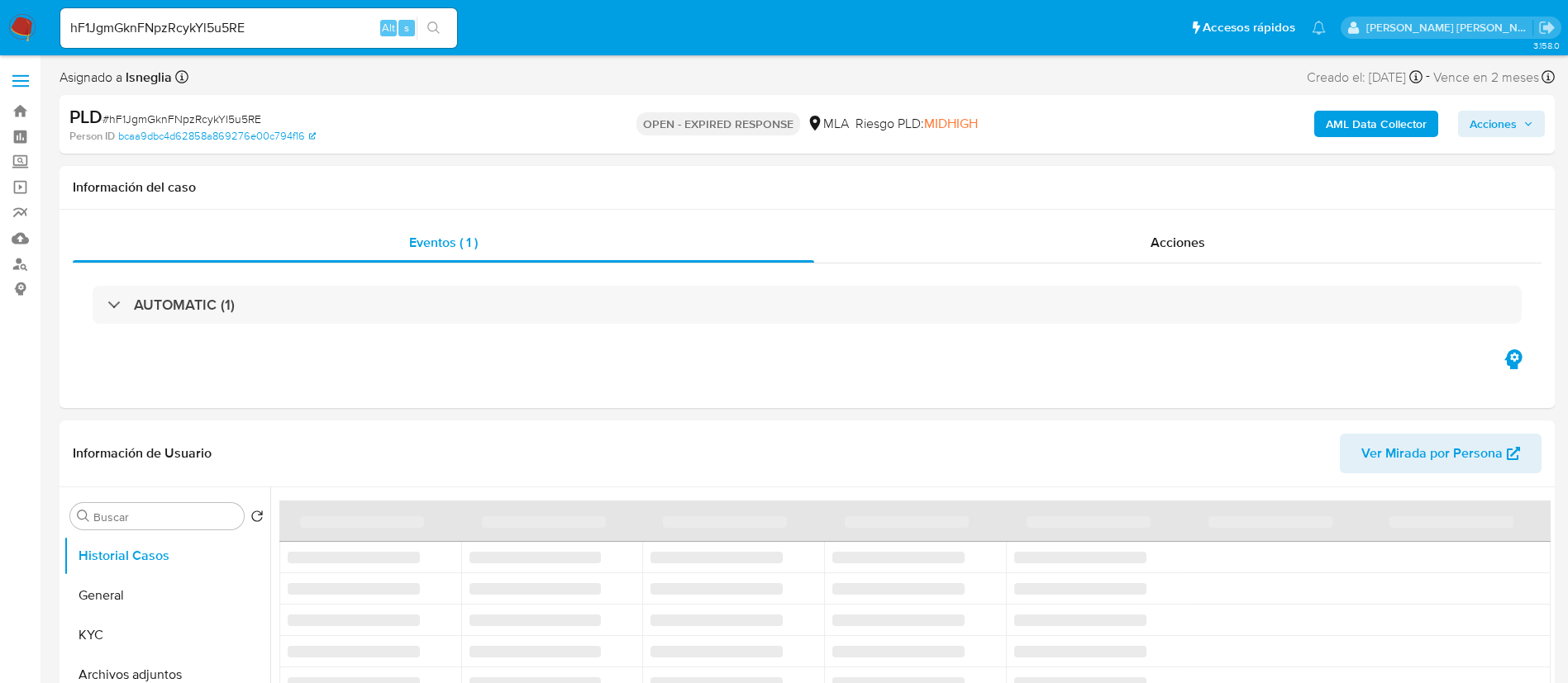
select select "10"
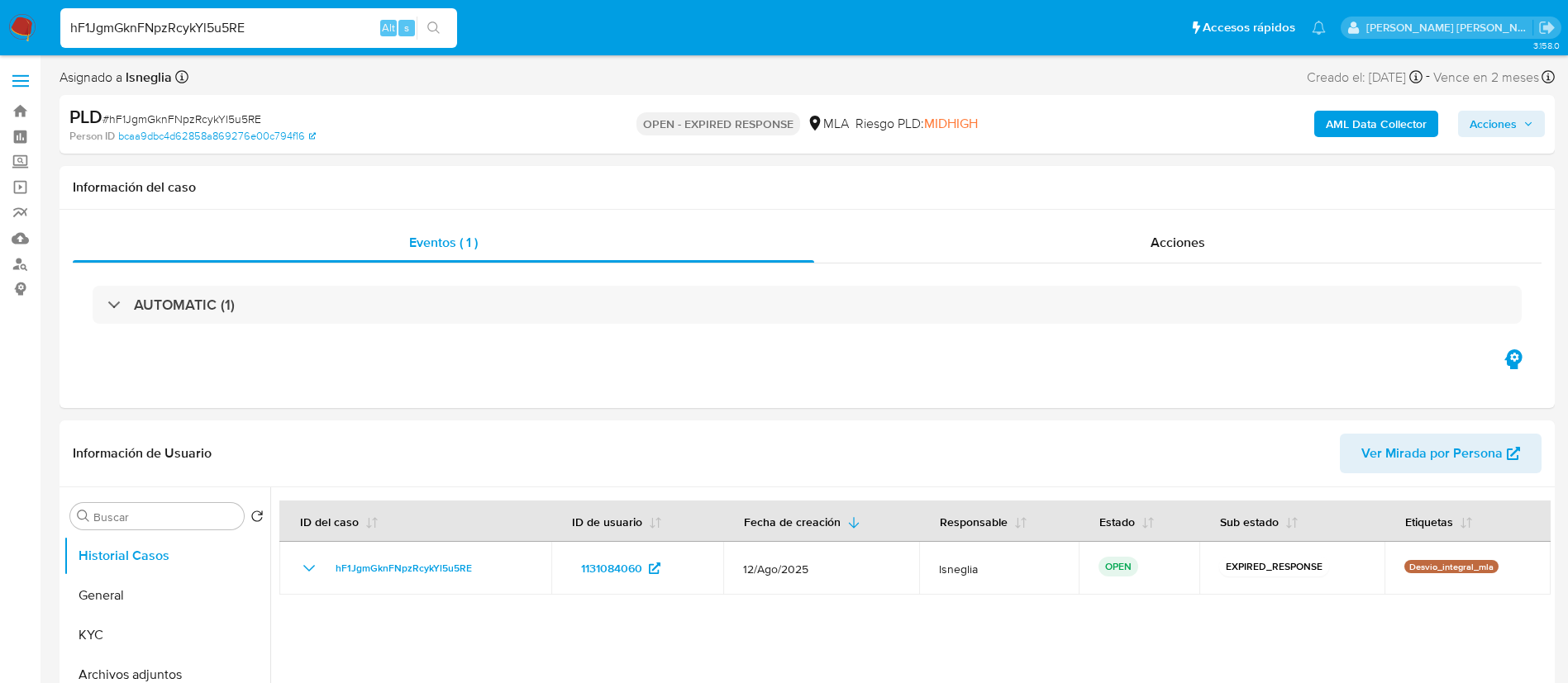
click at [243, 18] on input "hF1JgmGknFNpzRcykYl5u5RE" at bounding box center [258, 28] width 396 height 21
paste input "P6yblgZfDRZRrbdJZZ4xLupg"
type input "P6yblgZfDRZRrbdJZZ4xLupg"
click at [431, 27] on icon "search-icon" at bounding box center [434, 28] width 13 height 13
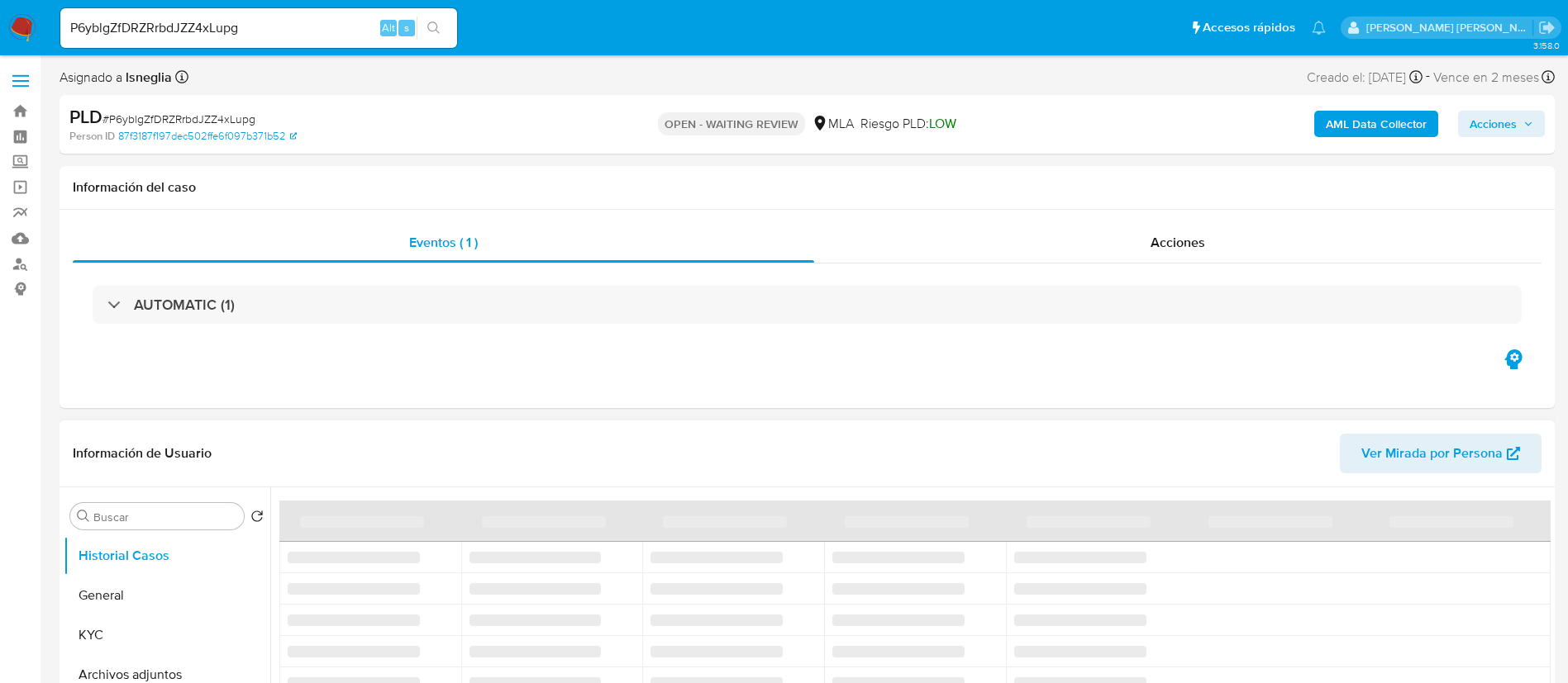
select select "10"
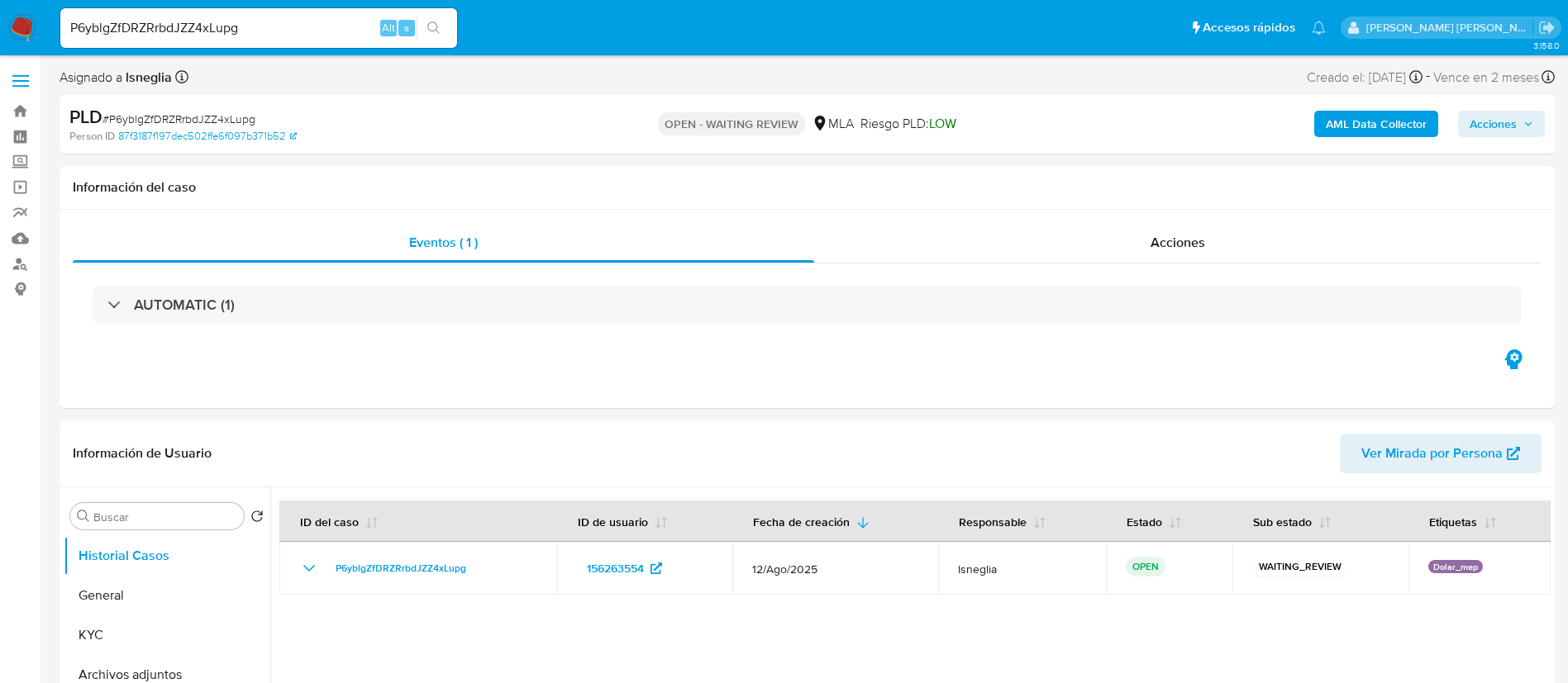
click at [281, 24] on input "P6yblgZfDRZRrbdJZZ4xLupg" at bounding box center [258, 28] width 396 height 21
paste input "oISpG0O4FUvzCXSMqij72c0I"
type input "oISpG0O4FUvzCXSMqij72c0I"
click at [438, 29] on icon "search-icon" at bounding box center [434, 28] width 13 height 13
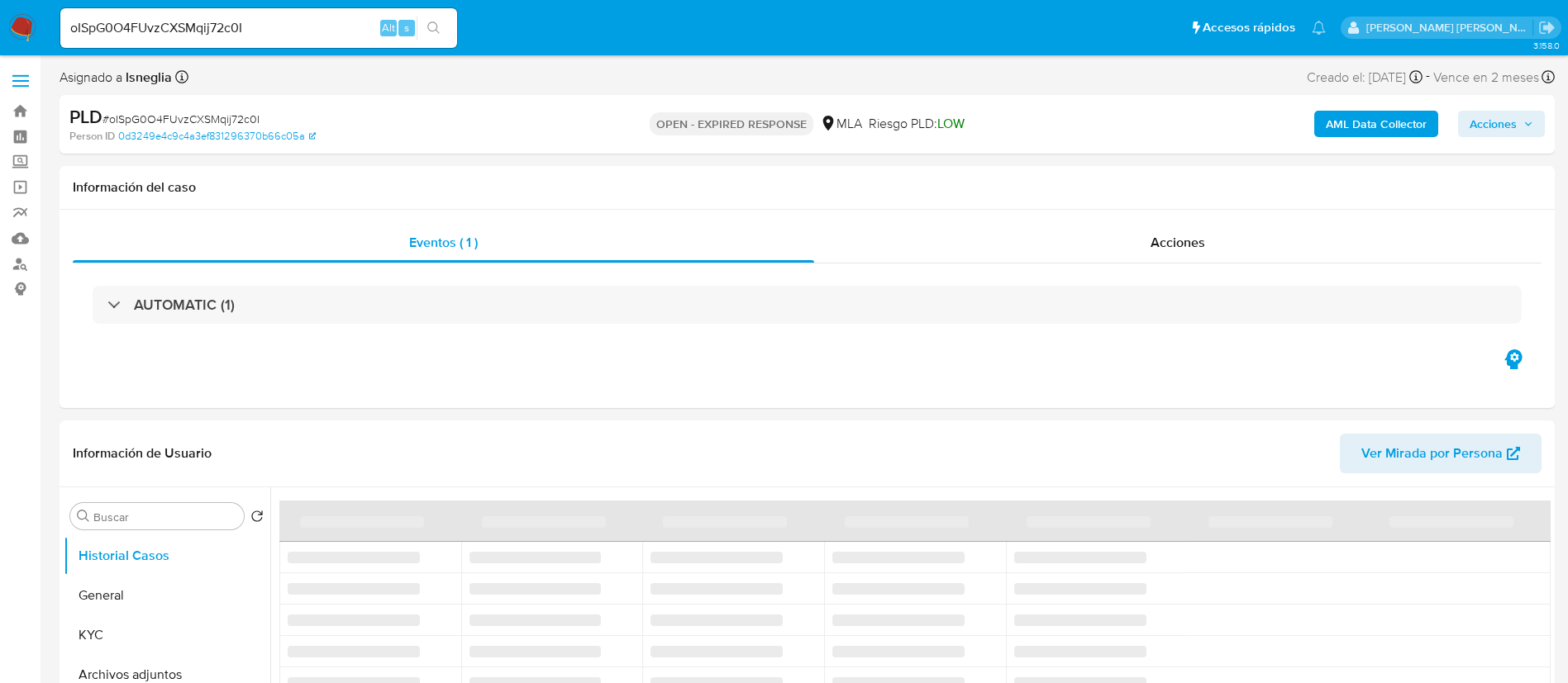
select select "10"
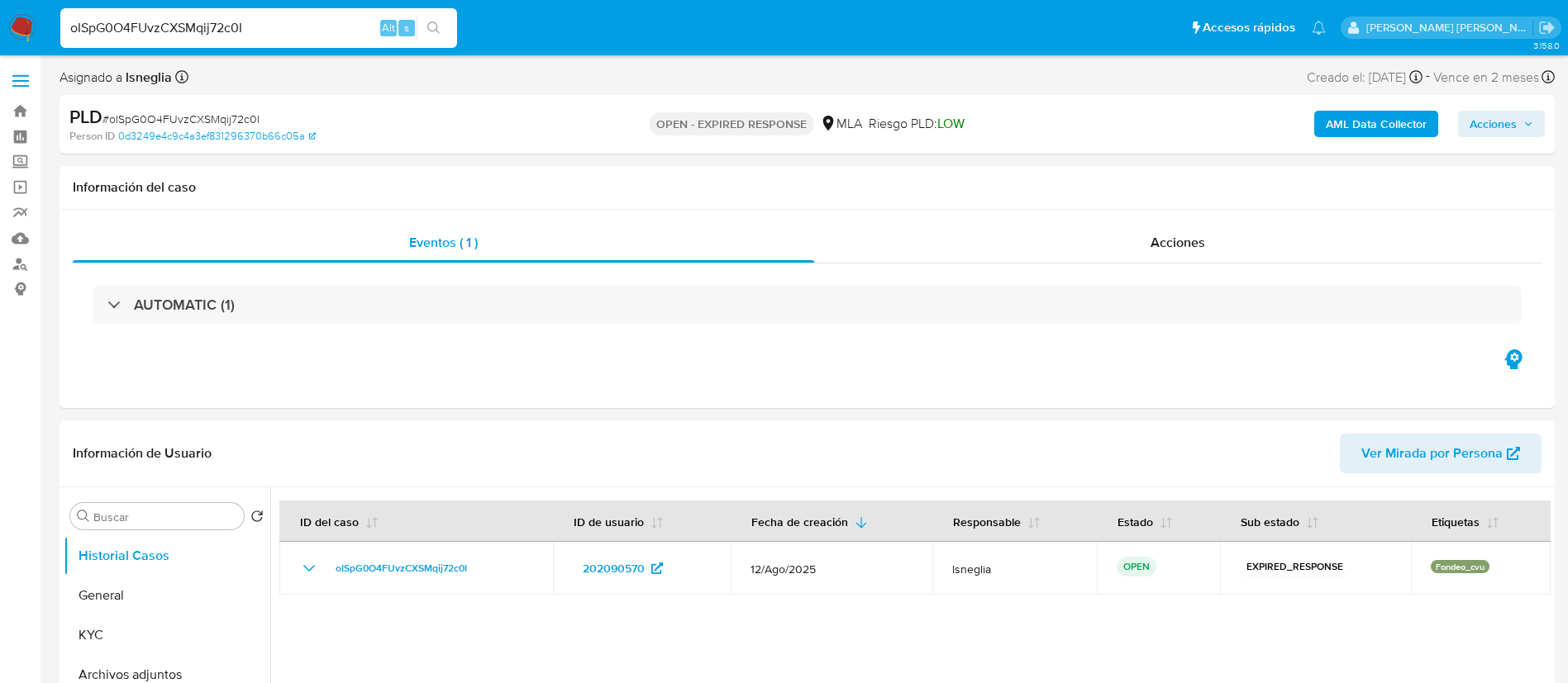
click at [237, 38] on input "oISpG0O4FUvzCXSMqij72c0I" at bounding box center [258, 28] width 396 height 21
paste input "UymltsGu8R6IXWroxCJPcz7n"
type input "UymltsGu8R6IXWroxCJPcz7n"
click at [424, 28] on button "search-icon" at bounding box center [433, 28] width 34 height 23
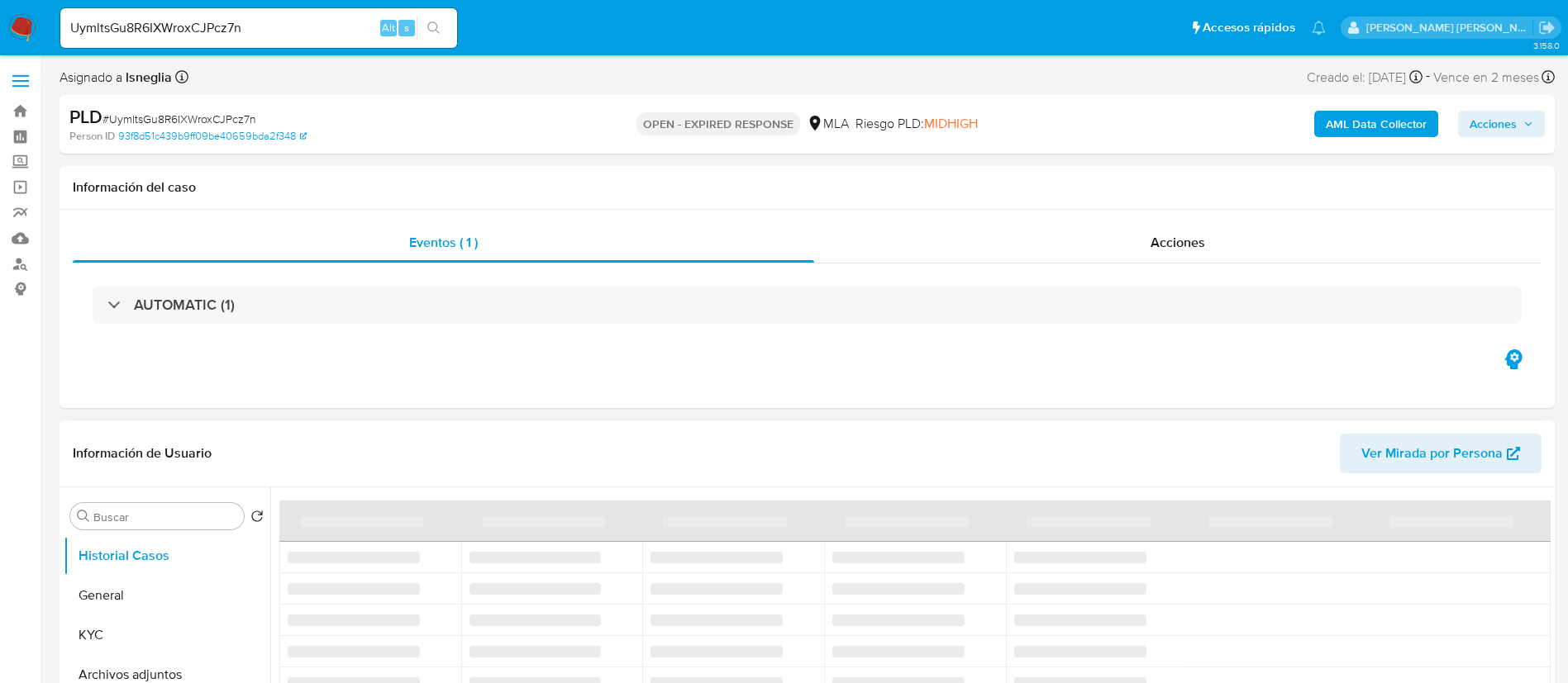
select select "10"
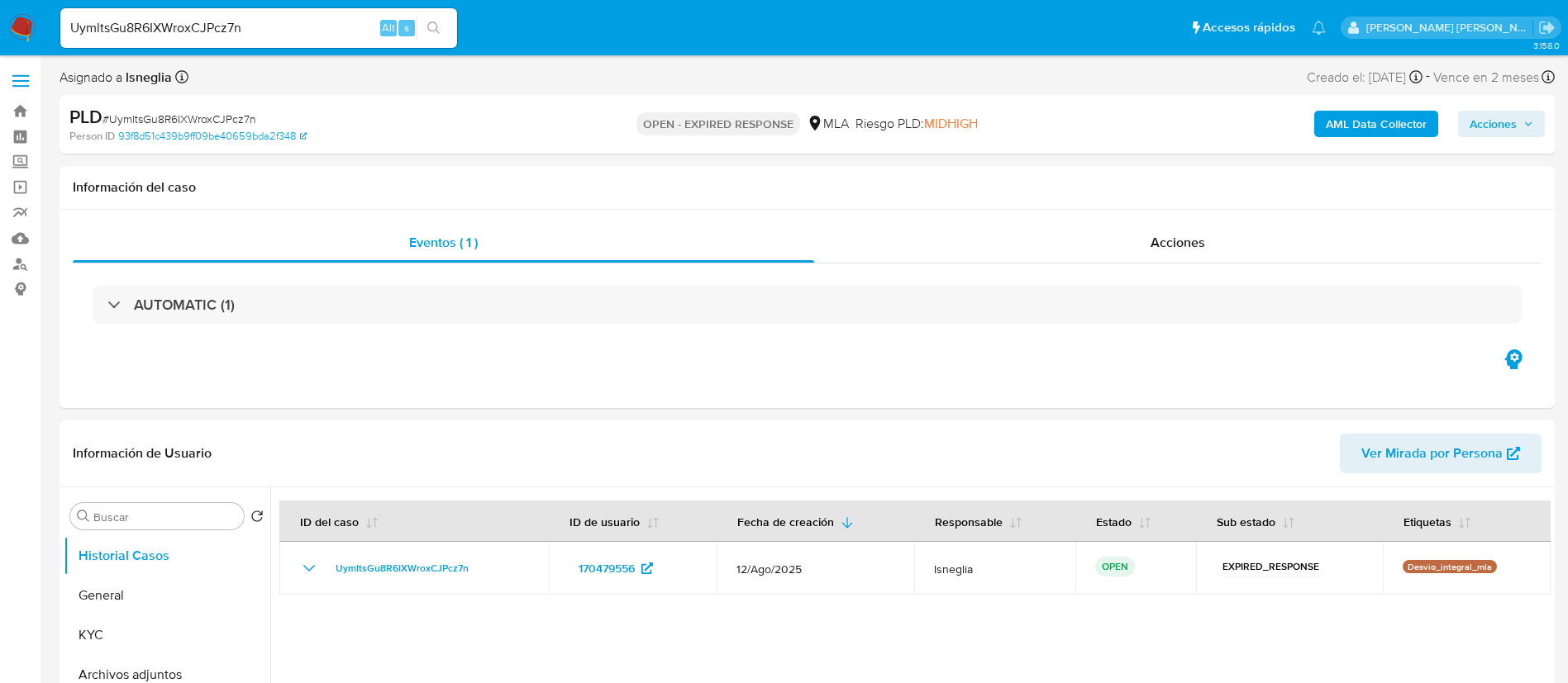
click at [261, 37] on input "UymltsGu8R6IXWroxCJPcz7n" at bounding box center [258, 28] width 396 height 21
drag, startPoint x: 261, startPoint y: 37, endPoint x: 318, endPoint y: 37, distance: 57.0
click at [262, 37] on input "UymltsGu8R6IXWroxCJPcz7n" at bounding box center [258, 28] width 396 height 21
paste input "sXvIc6HhC61Nn3vipZ8XR70l"
type input "sXvIc6HhC61Nn3vipZ8XR70l"
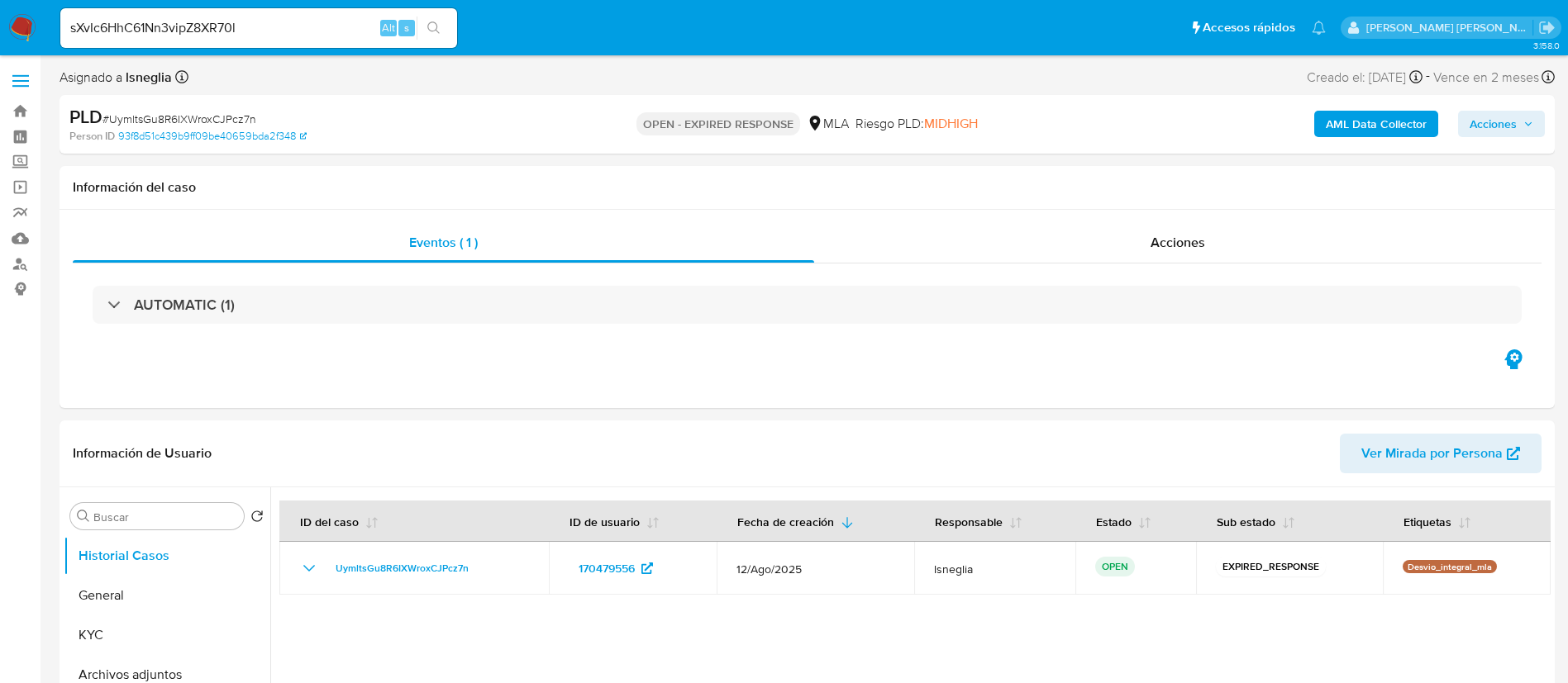
click at [428, 33] on icon "search-icon" at bounding box center [434, 28] width 13 height 13
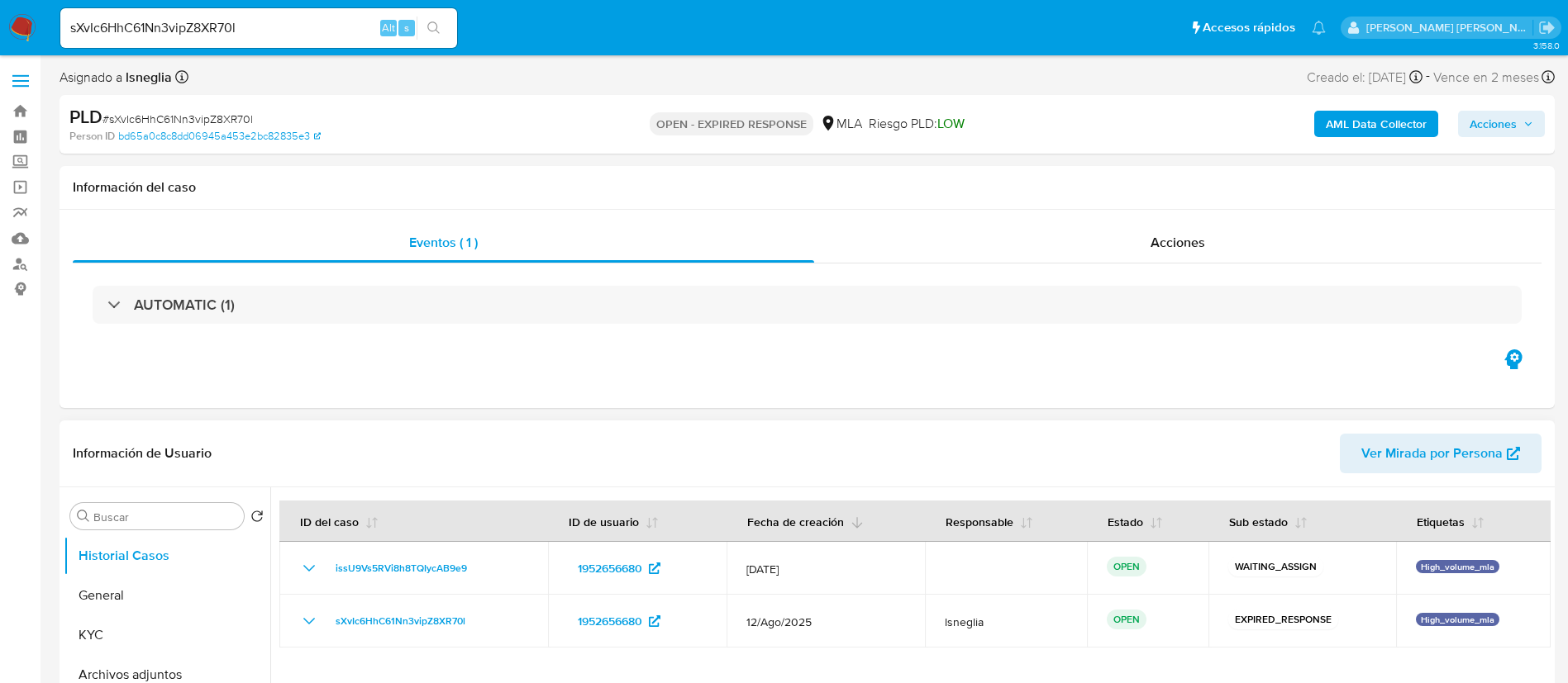
select select "10"
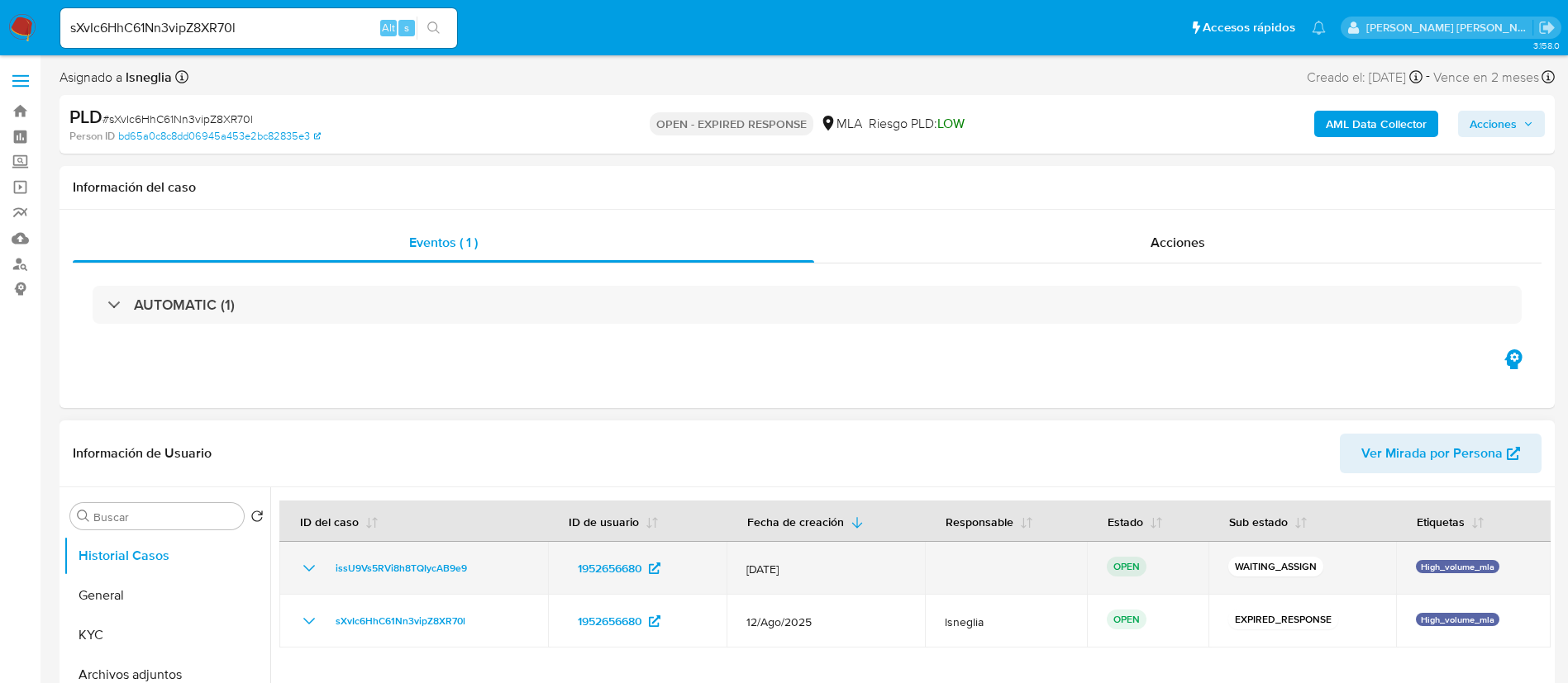
drag, startPoint x: 326, startPoint y: 564, endPoint x: 490, endPoint y: 563, distance: 164.0
click at [490, 563] on div "issU9Vs5RVi8h8TQIycAB9e9" at bounding box center [414, 568] width 229 height 20
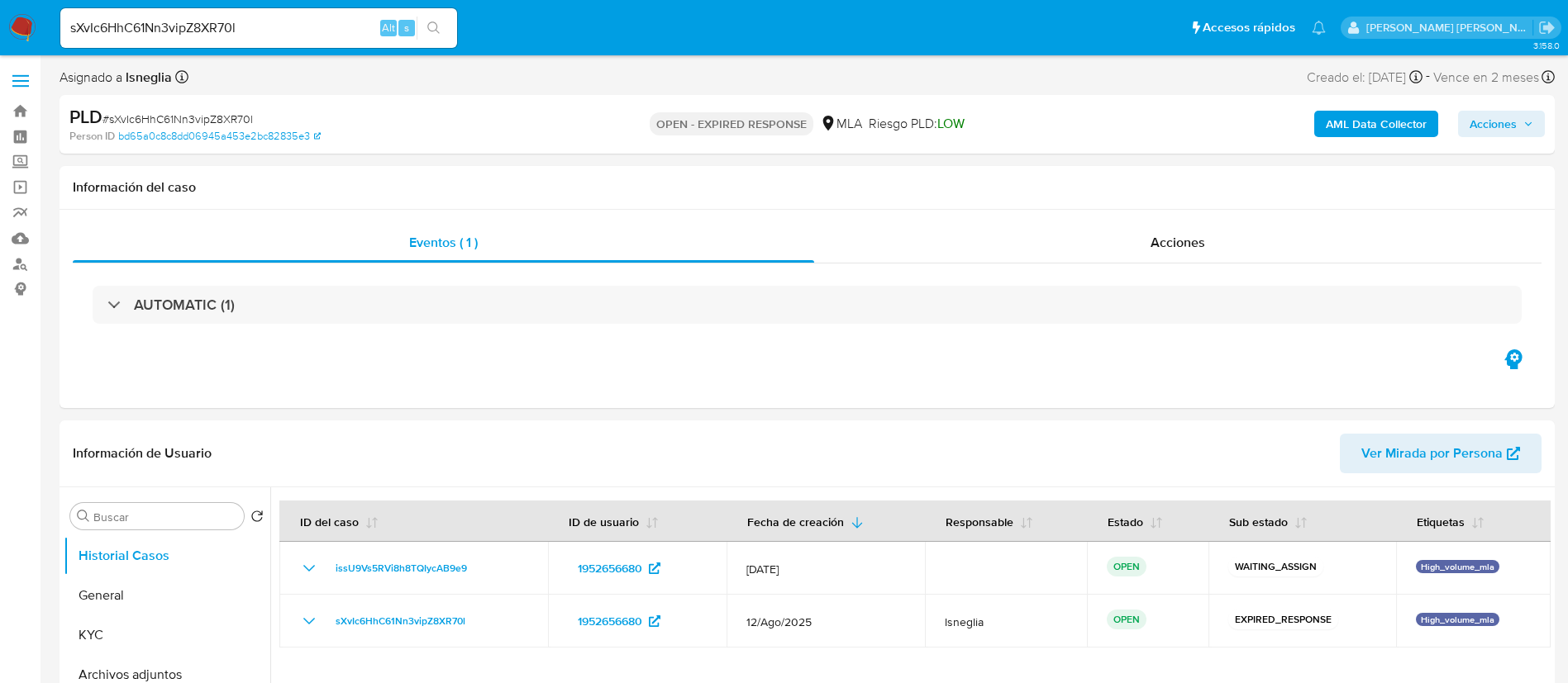
click at [258, 24] on input "sXvIc6HhC61Nn3vipZ8XR70l" at bounding box center [258, 28] width 396 height 21
paste input "TsDUWFGWSWBg1NExYPyR6M62"
type input "TsDUWFGWSWBg1NExYPyR6M62"
click at [438, 34] on icon "search-icon" at bounding box center [434, 28] width 13 height 13
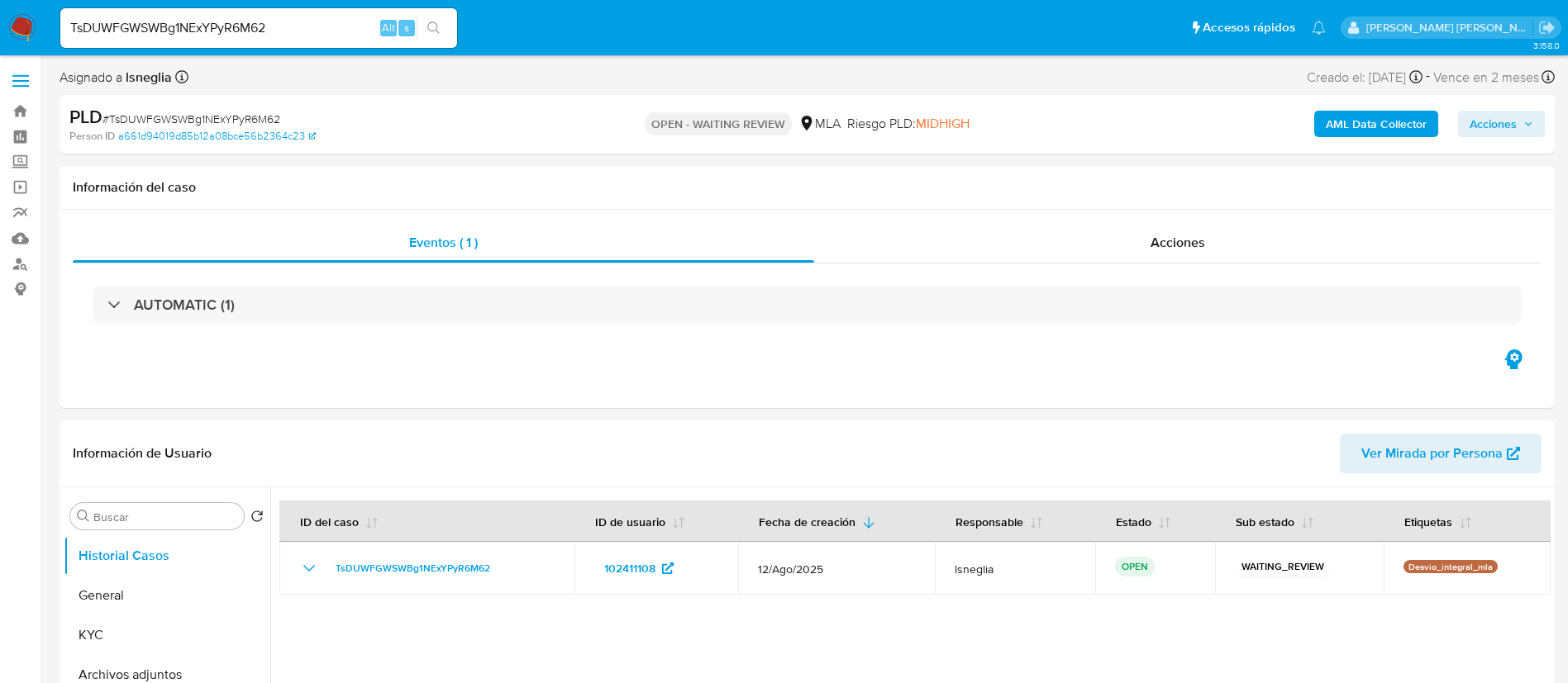
select select "10"
click at [257, 27] on input "TsDUWFGWSWBg1NExYPyR6M62" at bounding box center [258, 28] width 396 height 21
paste input "NQCKeUv6VyFYu5PQz5DkZ1Y"
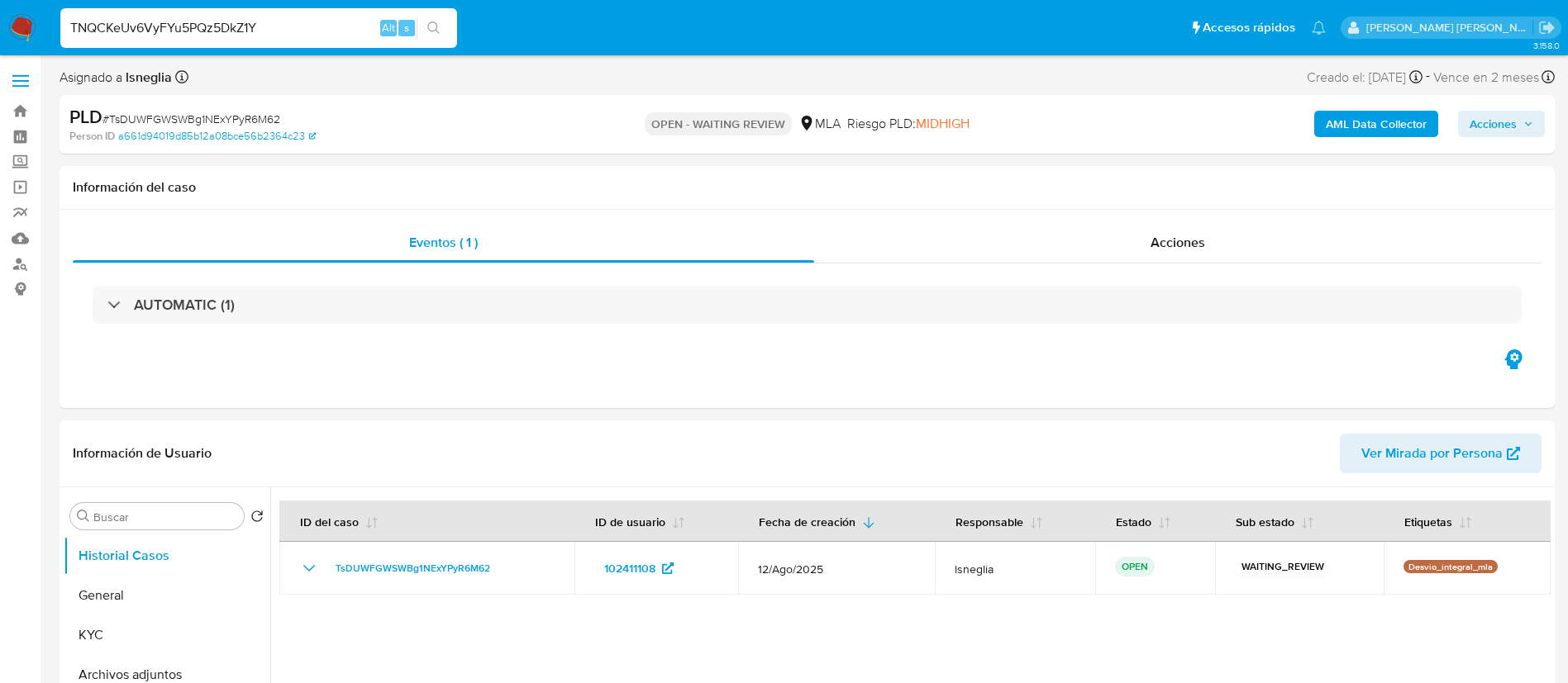
type input "TNQCKeUv6VyFYu5PQz5DkZ1Y"
click at [432, 21] on icon "search-icon" at bounding box center [434, 28] width 13 height 13
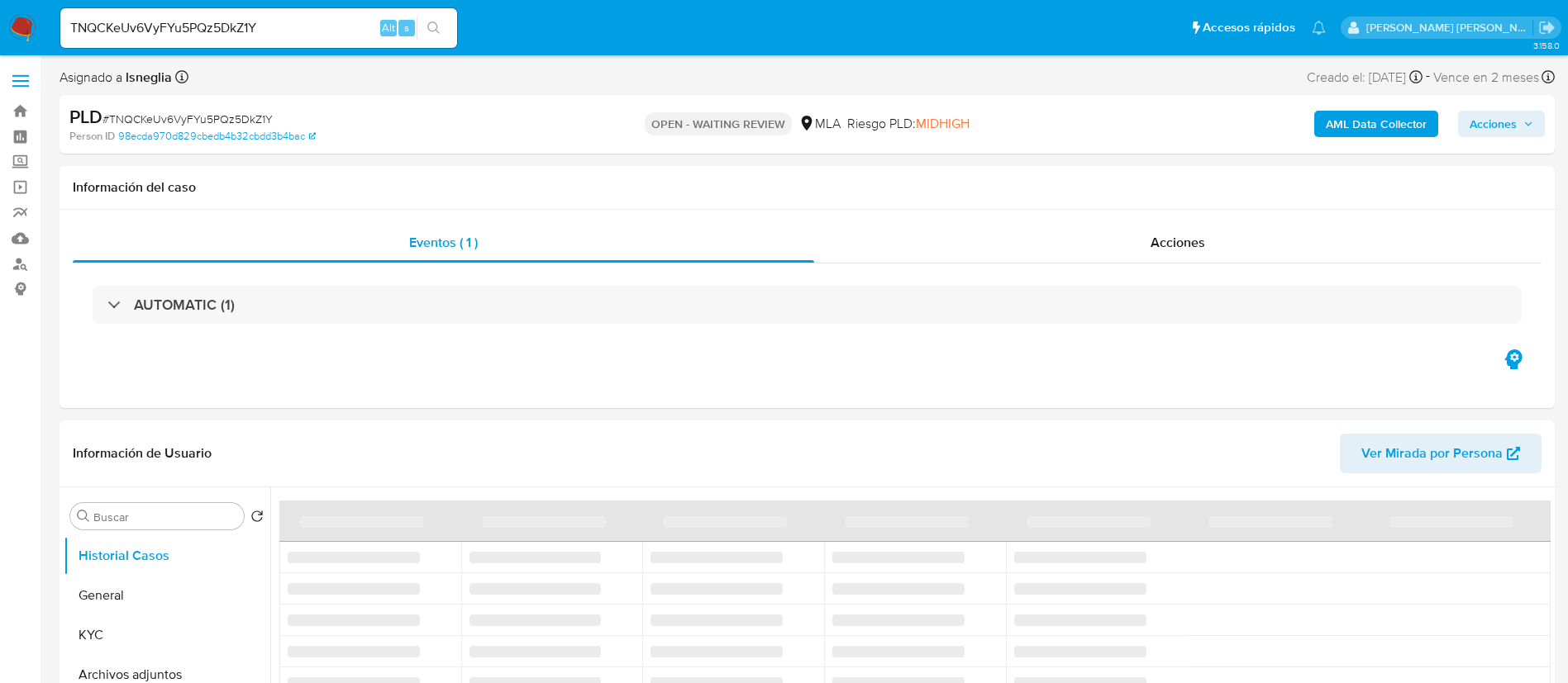
select select "10"
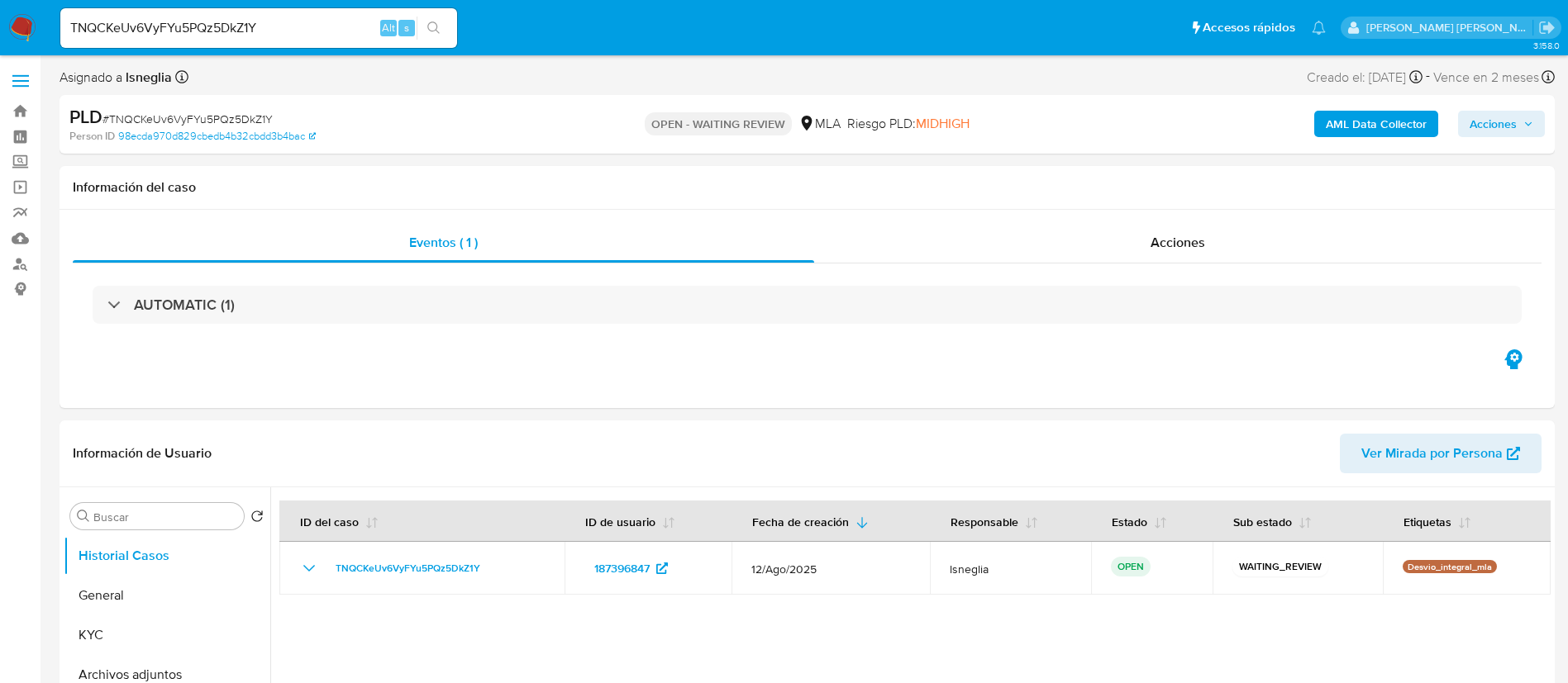
click at [316, 25] on input "TNQCKeUv6VyFYu5PQz5DkZ1Y" at bounding box center [258, 28] width 396 height 21
paste input "dmhjJ3EPCdq4GfuN1kaoRrBO"
type input "dmhjJ3EPCdq4GfuN1kaoRrBO"
click at [440, 21] on icon "search-icon" at bounding box center [434, 28] width 13 height 13
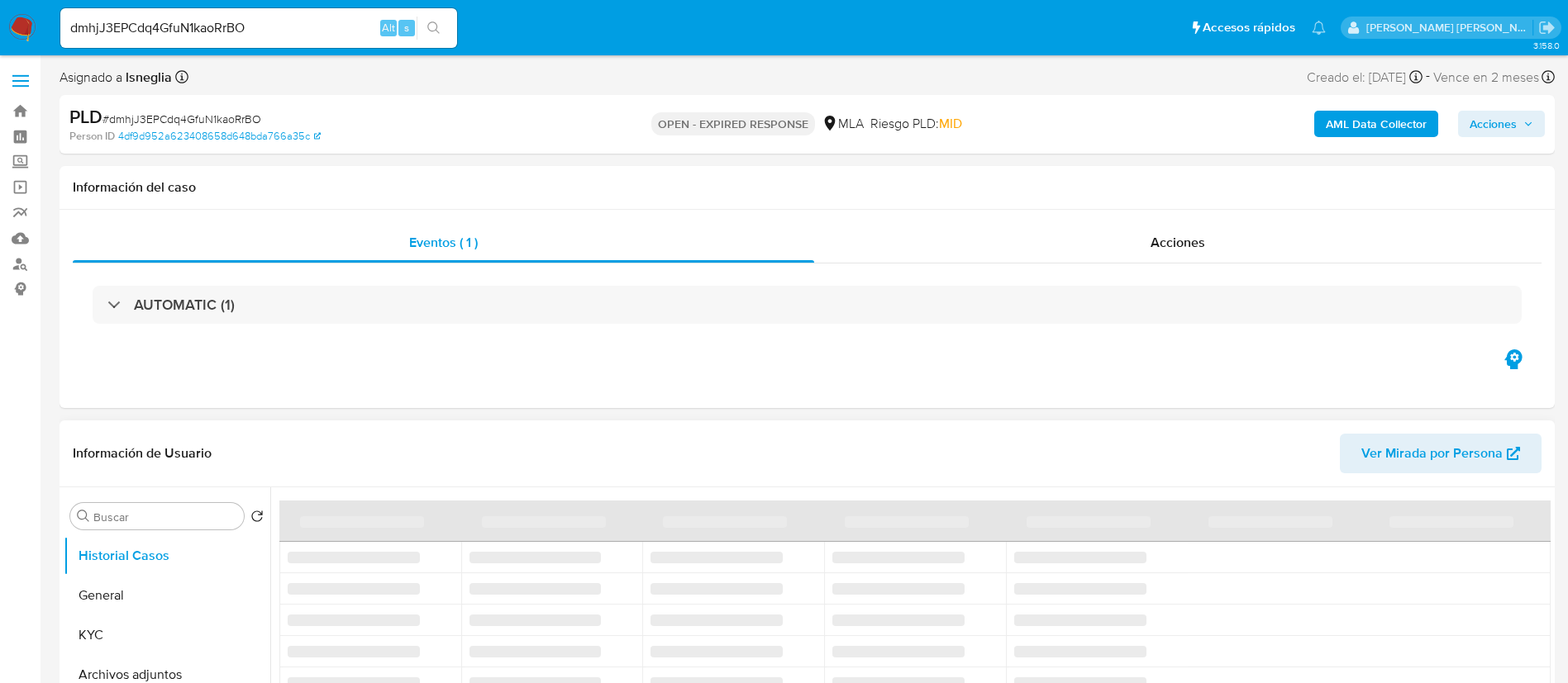
select select "10"
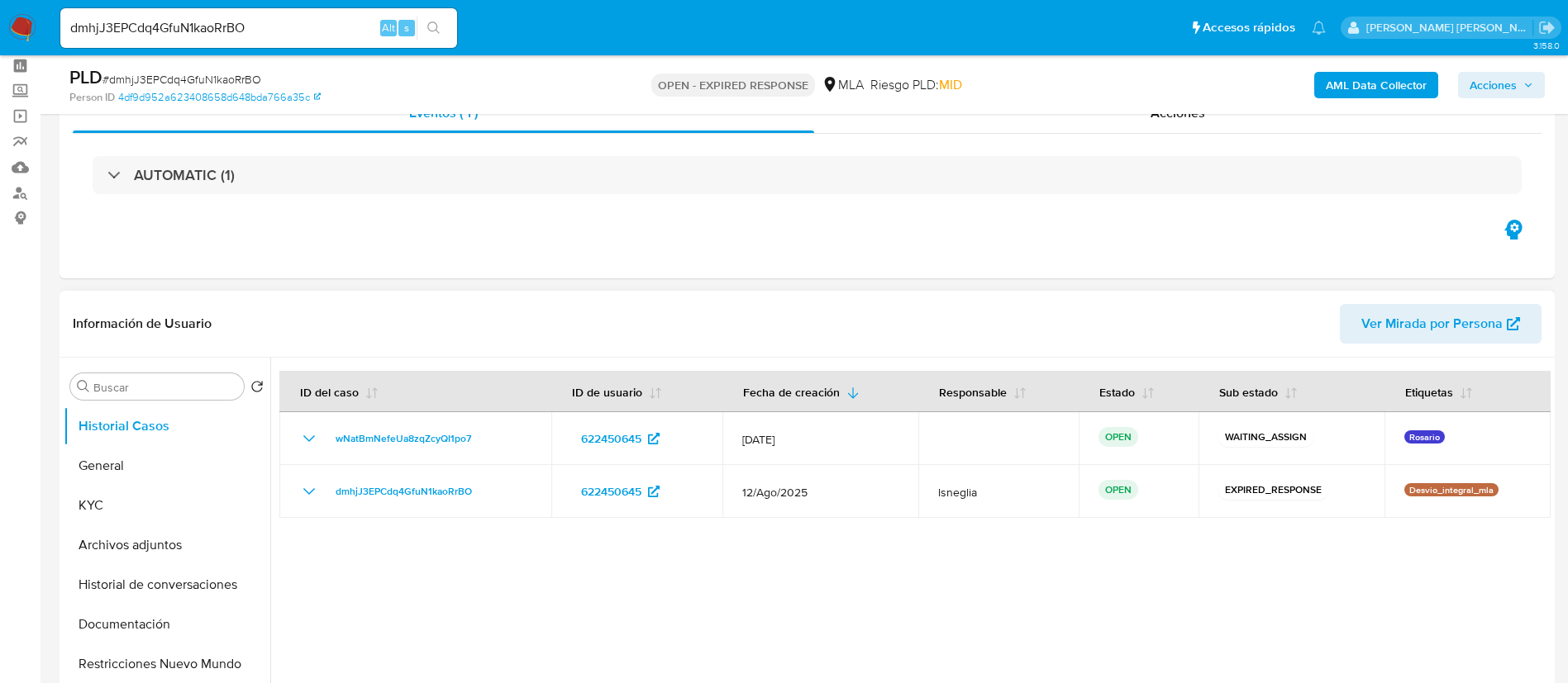
scroll to position [124, 0]
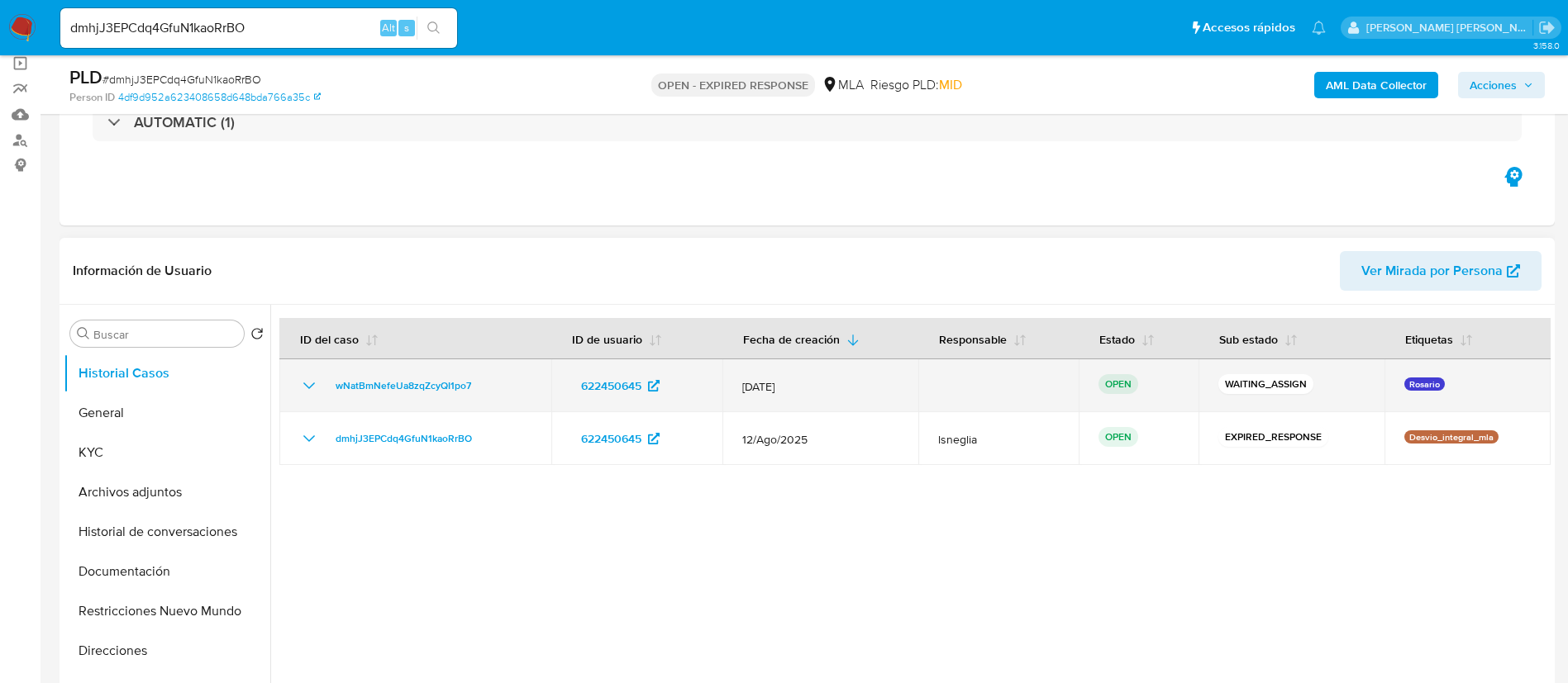
drag, startPoint x: 325, startPoint y: 383, endPoint x: 482, endPoint y: 382, distance: 157.0
click at [482, 382] on div "wNatBmNefeUa8zqZcyQI1po7" at bounding box center [415, 385] width 233 height 20
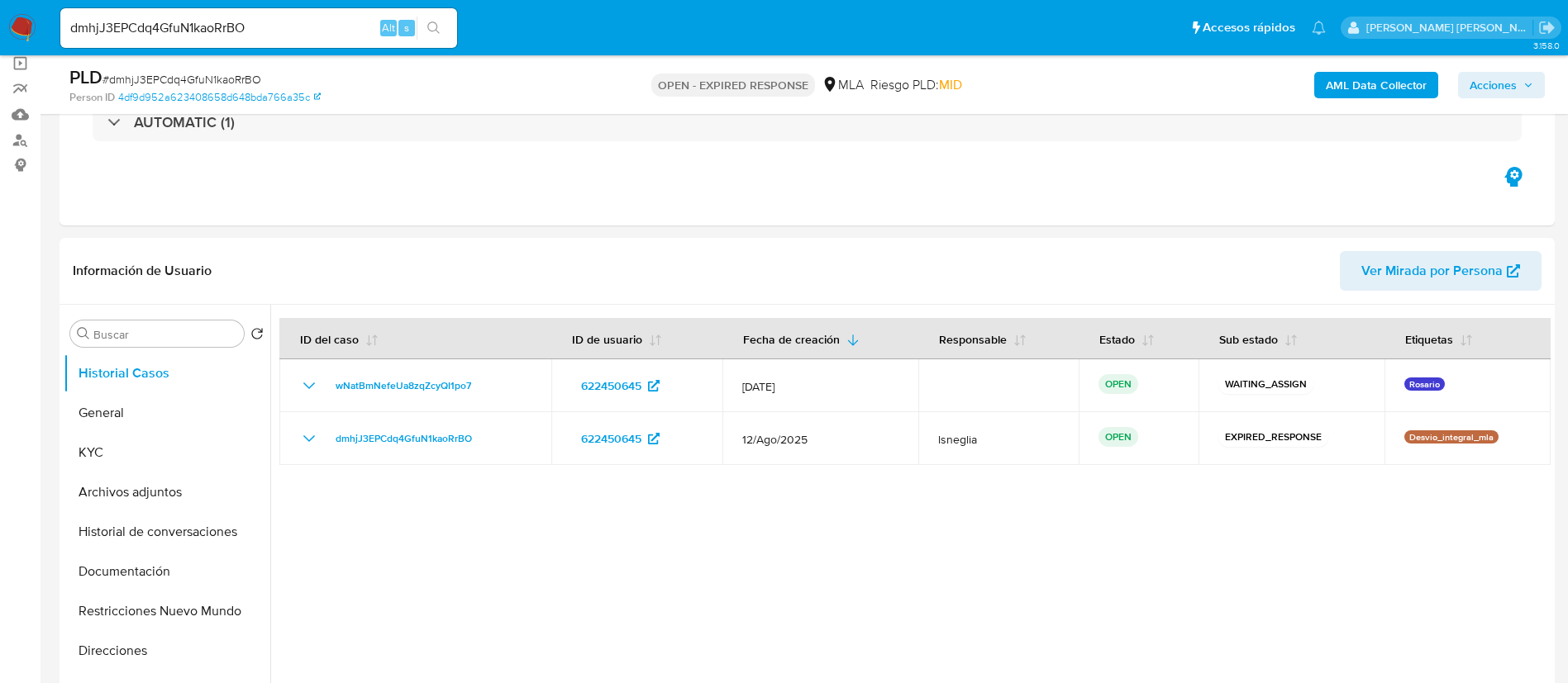
click at [260, 26] on input "dmhjJ3EPCdq4GfuN1kaoRrBO" at bounding box center [258, 28] width 396 height 21
paste input "4wa9PLdWi02Qk2UpomsQhAIH"
type input "4wa9PLdWi02Qk2UpomsQhAIH"
click at [435, 30] on icon "search-icon" at bounding box center [433, 27] width 12 height 12
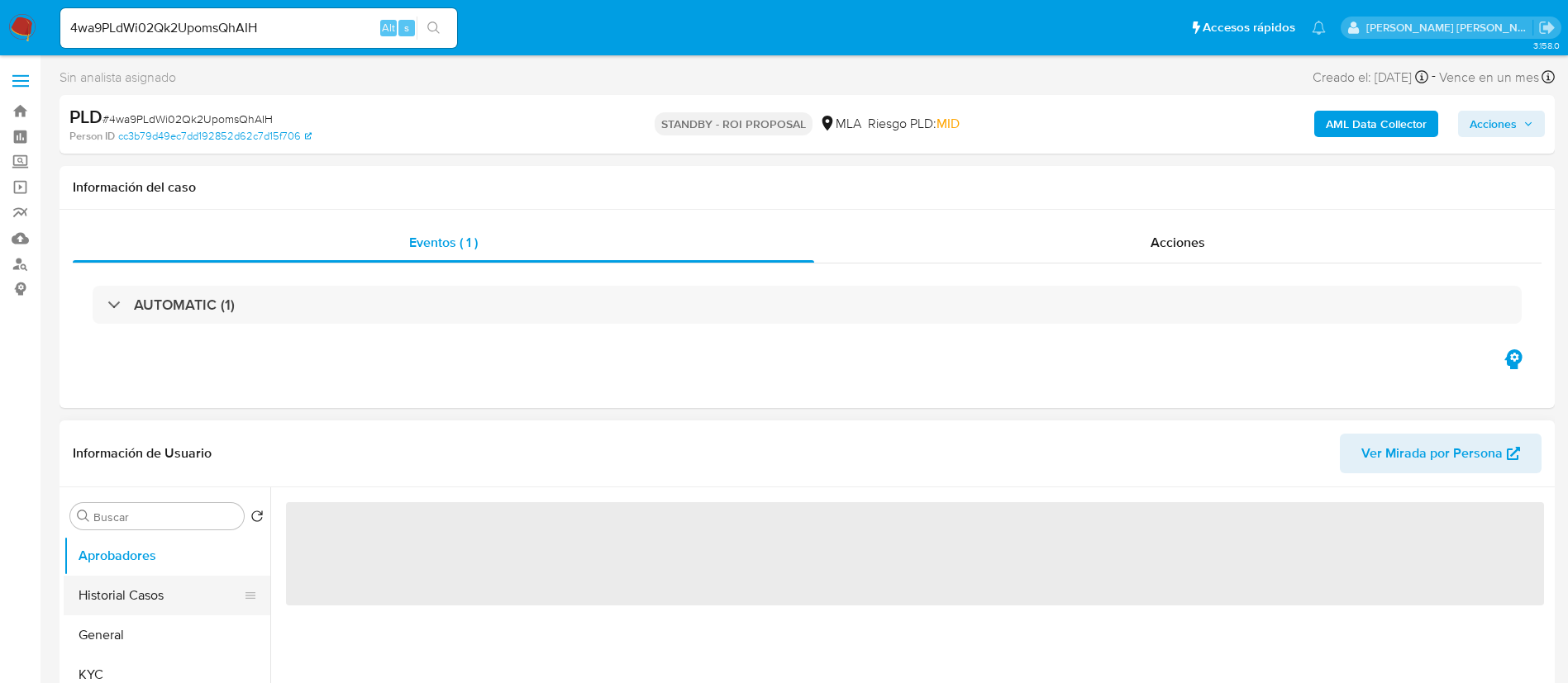
select select "10"
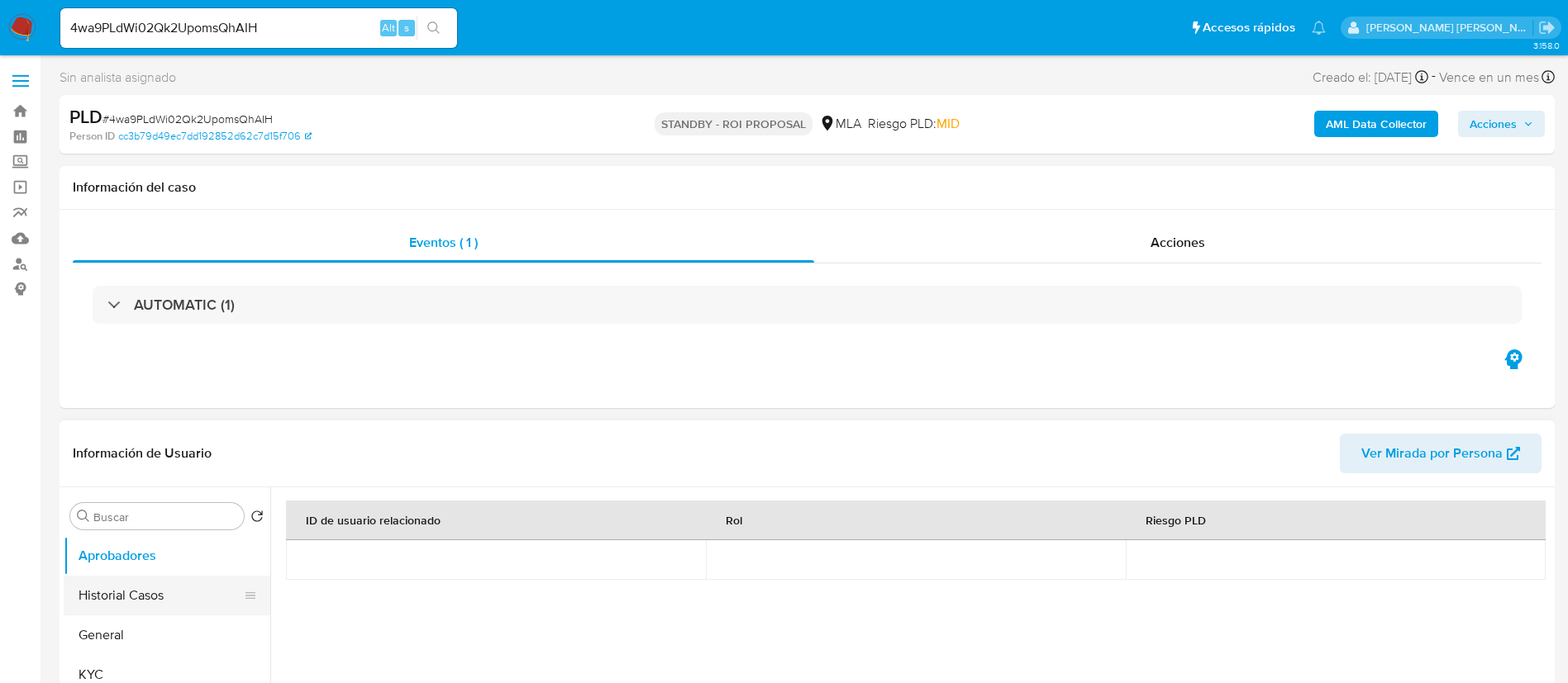
click at [112, 601] on button "Historial Casos" at bounding box center [161, 595] width 194 height 40
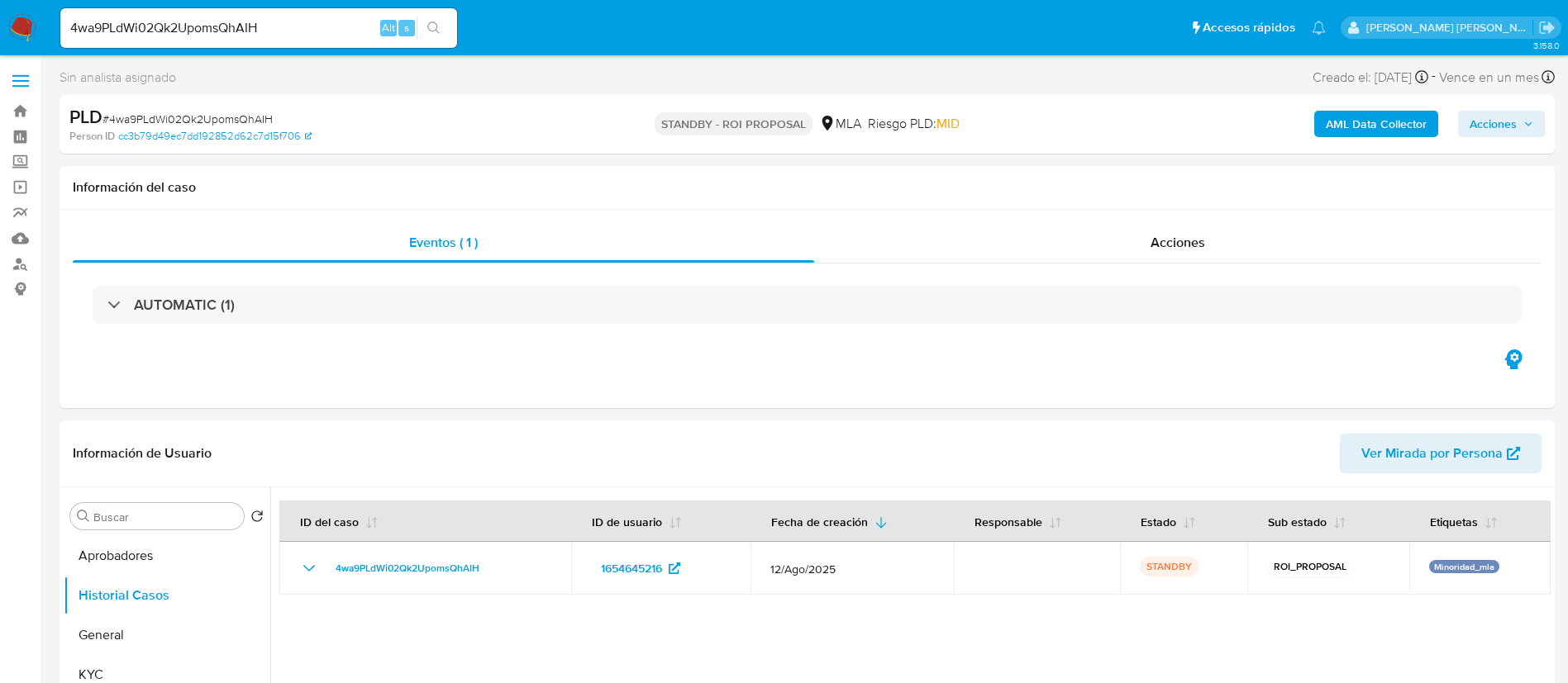
click at [259, 25] on input "4wa9PLdWi02Qk2UpomsQhAIH" at bounding box center [258, 28] width 396 height 21
paste input "nSxovVyYIwFZjvtvuyRVOaHt"
type input "nSxovVyYIwFZjvtvuyRVOaHt"
click at [434, 32] on icon "search-icon" at bounding box center [434, 28] width 13 height 13
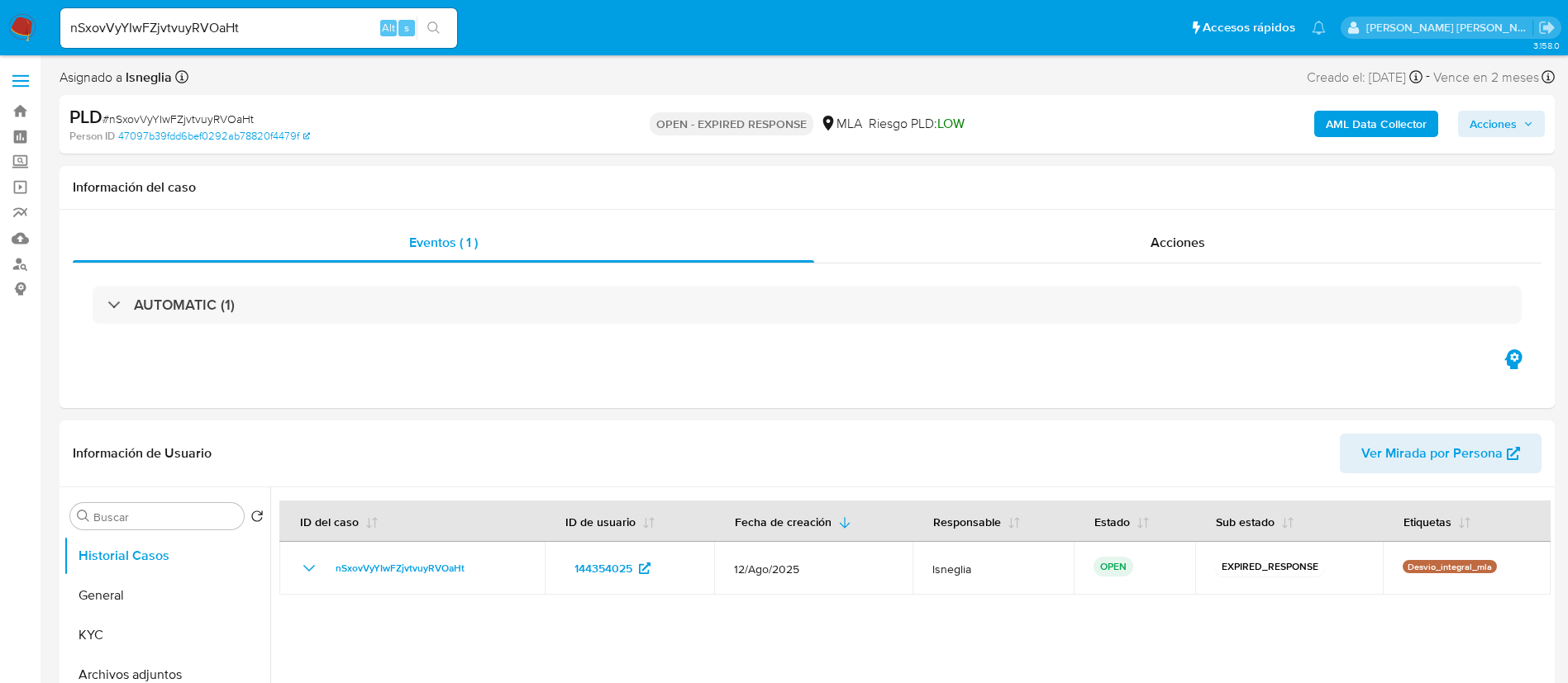
select select "10"
click at [204, 115] on span "# nSxovVyYIwFZjvtvuyRVOaHt" at bounding box center [178, 119] width 151 height 17
copy span "nSxovVyYIwFZjvtvuyRVOaHt"
click at [30, 26] on img at bounding box center [22, 28] width 28 height 28
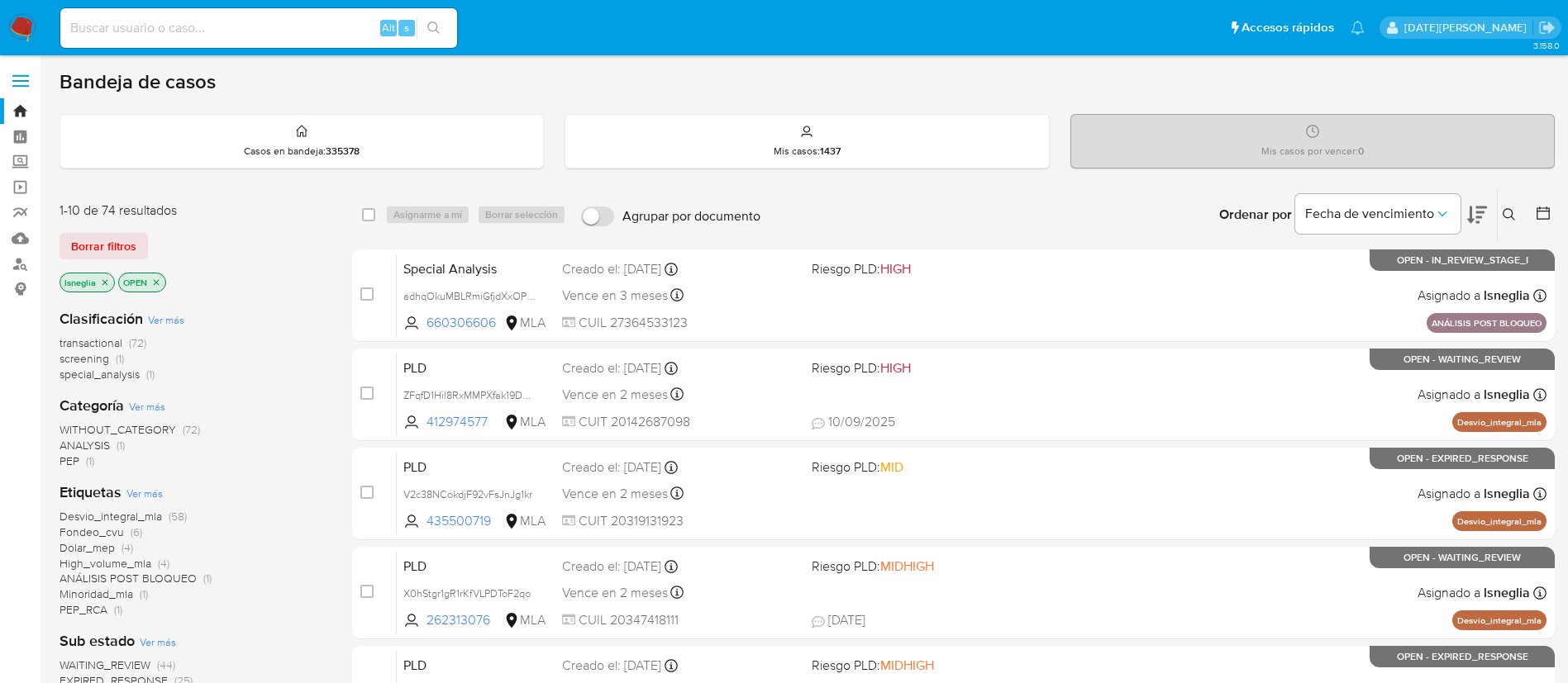
click at [1509, 208] on icon at bounding box center [1509, 215] width 13 height 13
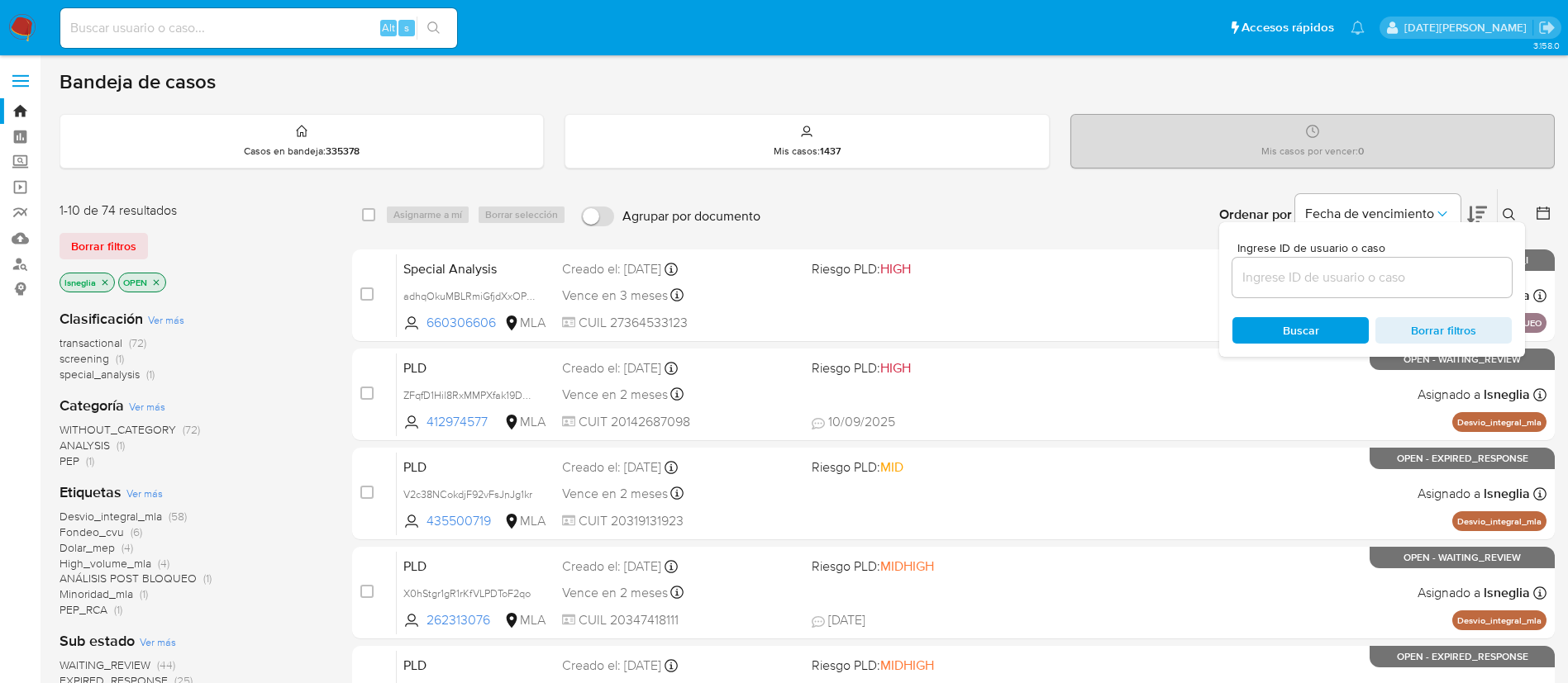
click at [1329, 282] on input at bounding box center [1372, 278] width 280 height 21
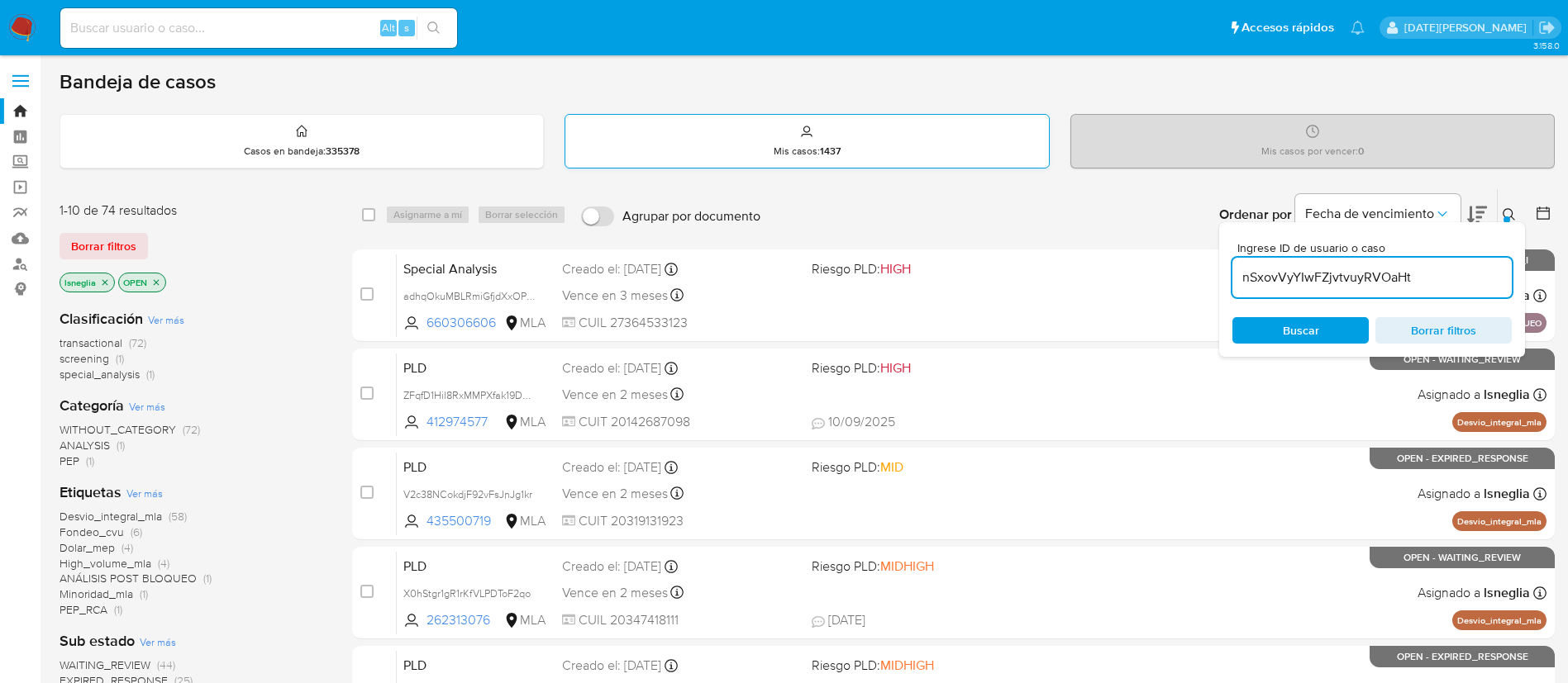
type input "nSxovVyYIwFZjvtvuyRVOaHt"
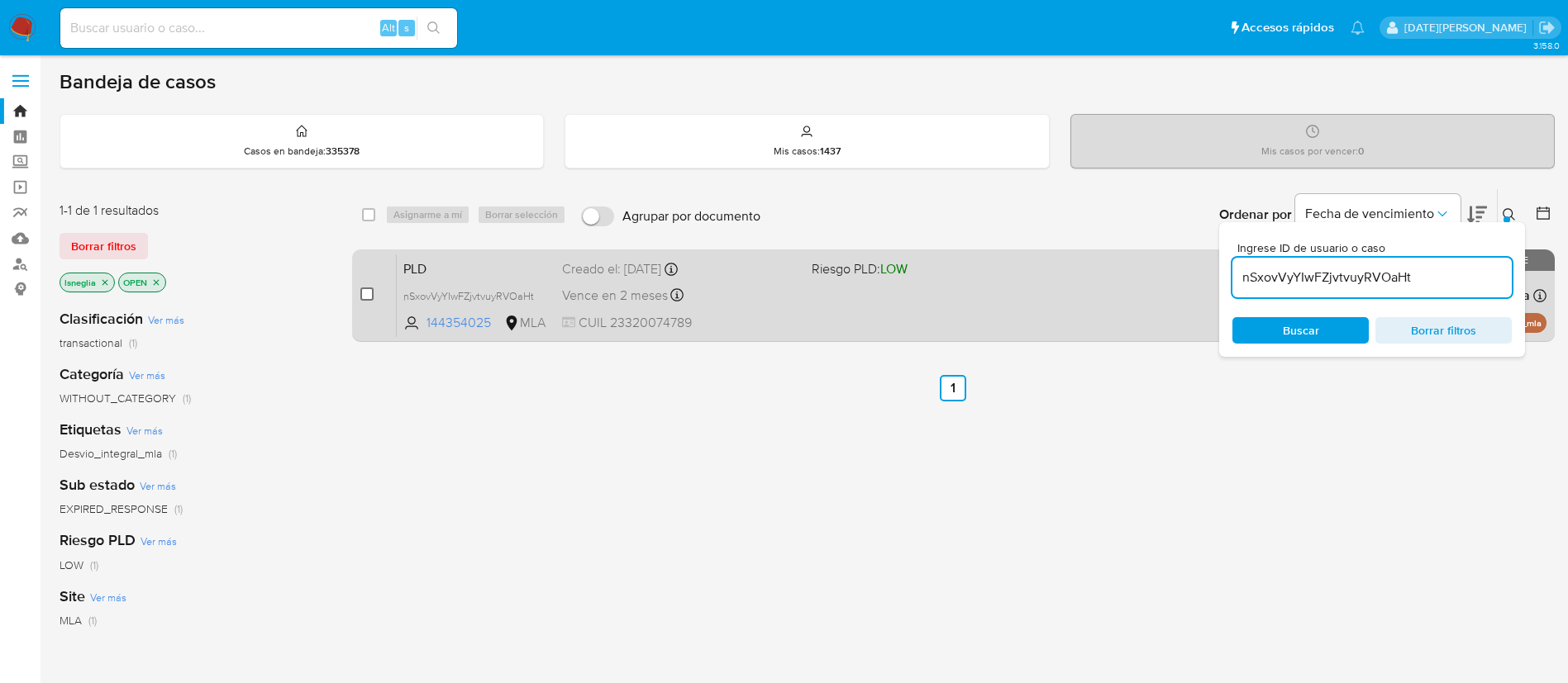
click at [367, 291] on input "checkbox" at bounding box center [367, 294] width 13 height 13
checkbox input "true"
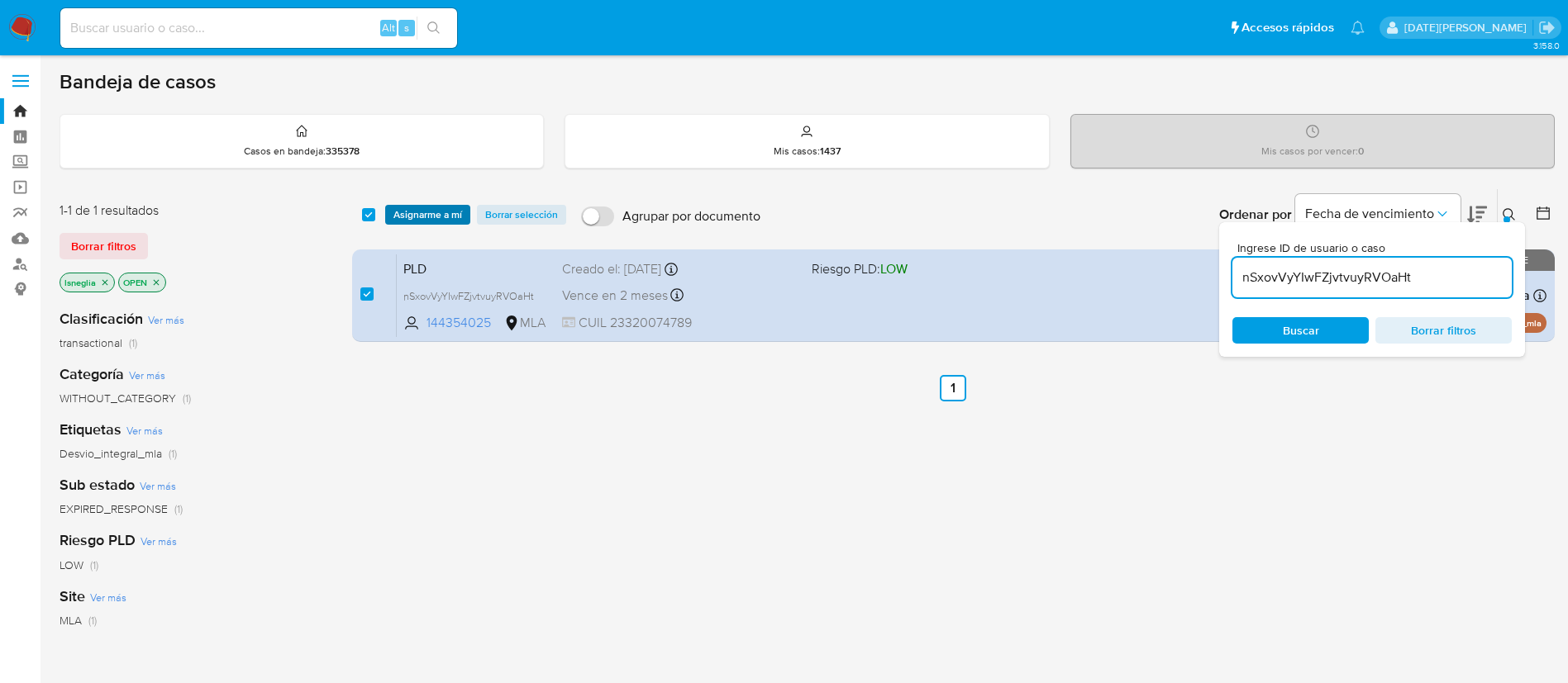
click at [434, 217] on span "Asignarme a mí" at bounding box center [427, 215] width 69 height 17
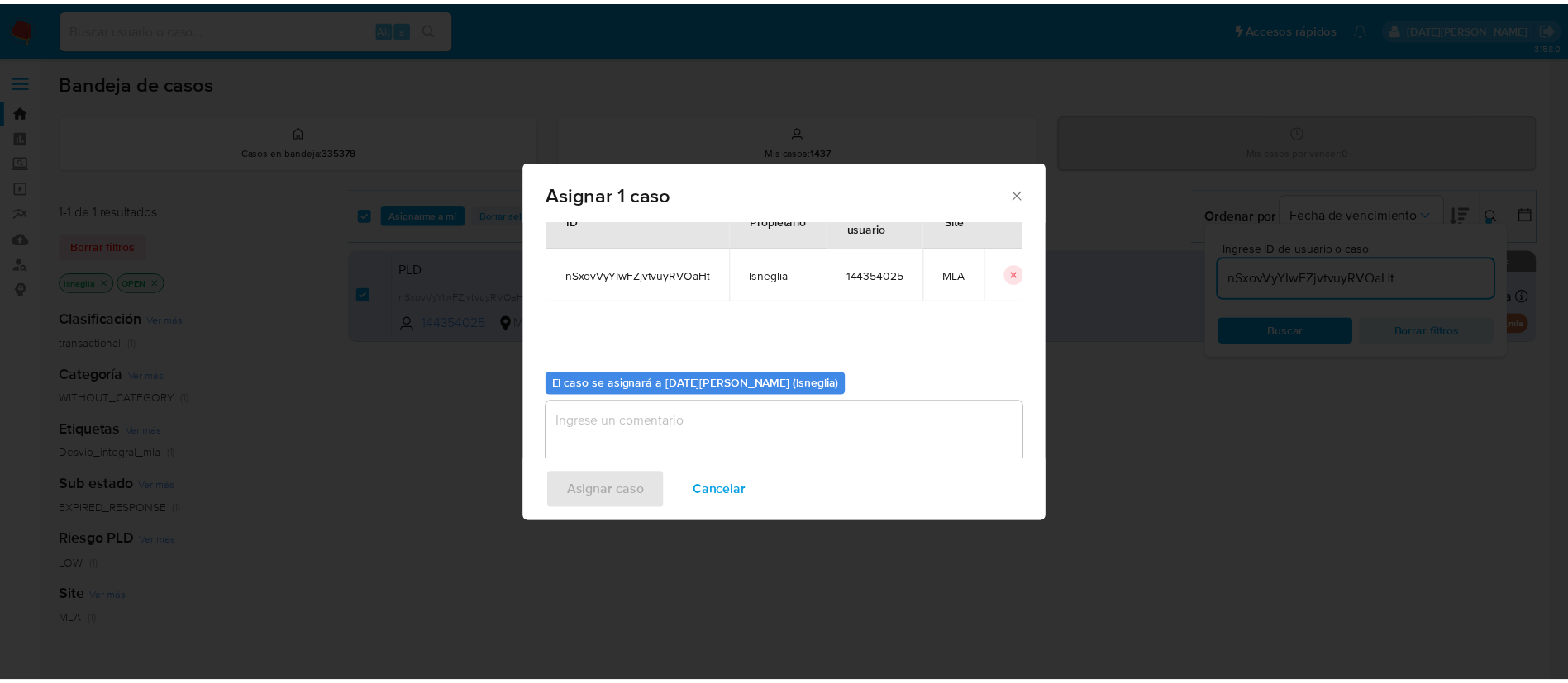
scroll to position [86, 0]
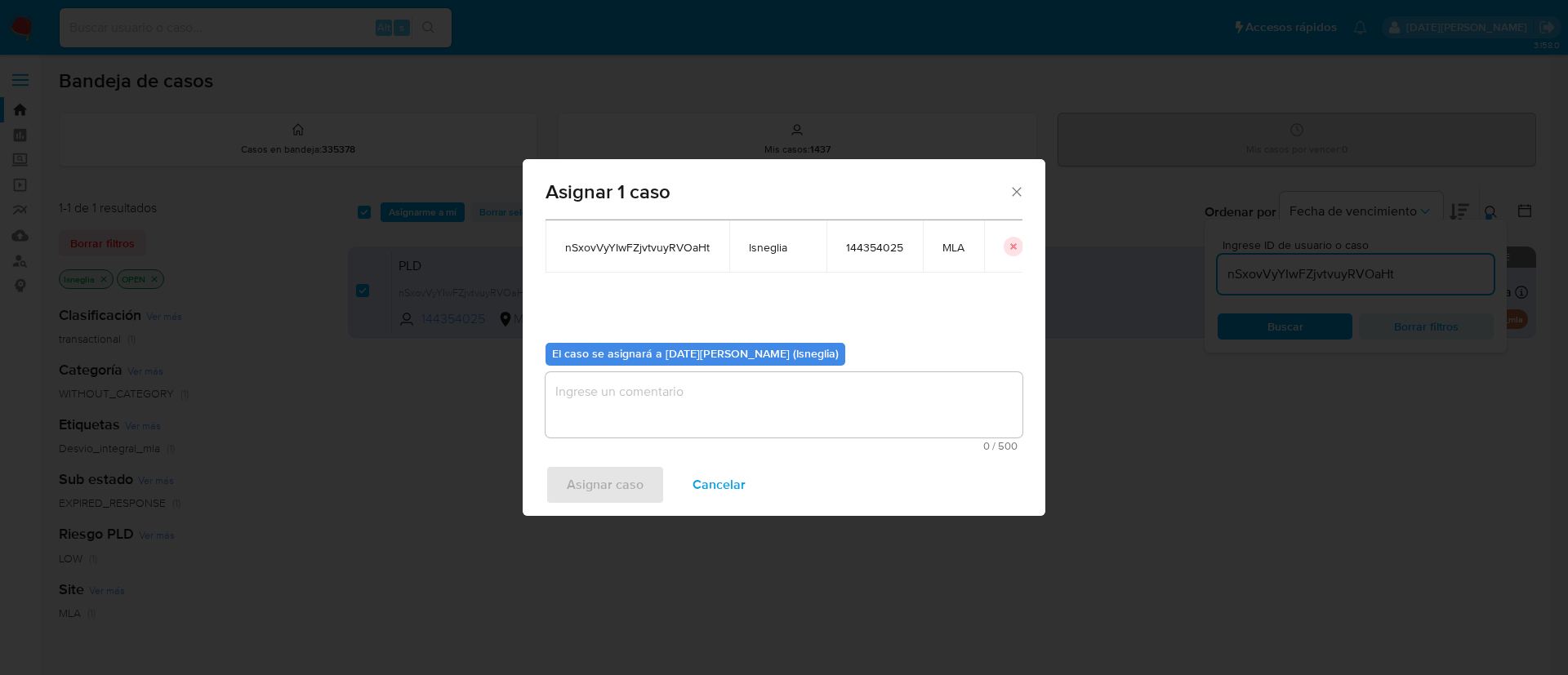
click at [625, 419] on textarea "assign-modal" at bounding box center [783, 405] width 477 height 65
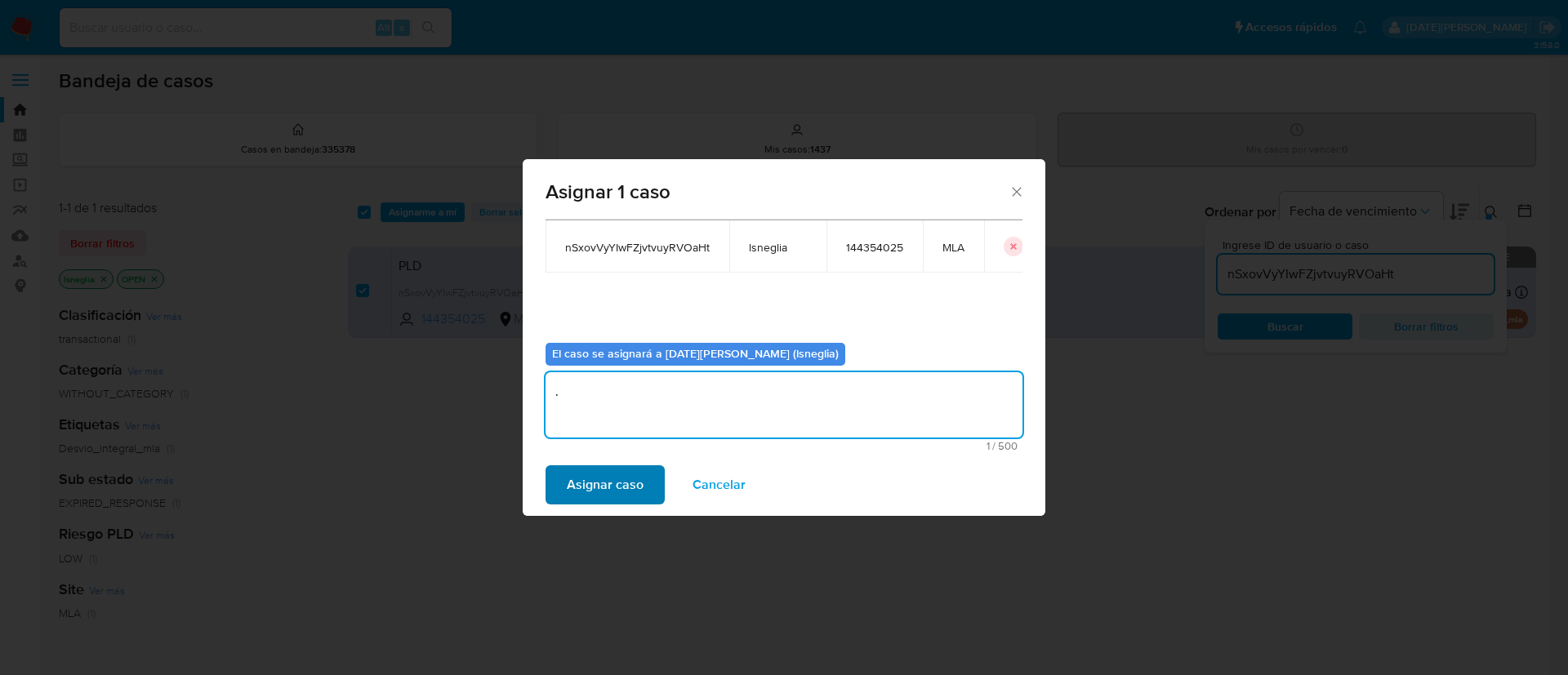
type textarea "."
click at [604, 487] on span "Asignar caso" at bounding box center [605, 485] width 77 height 36
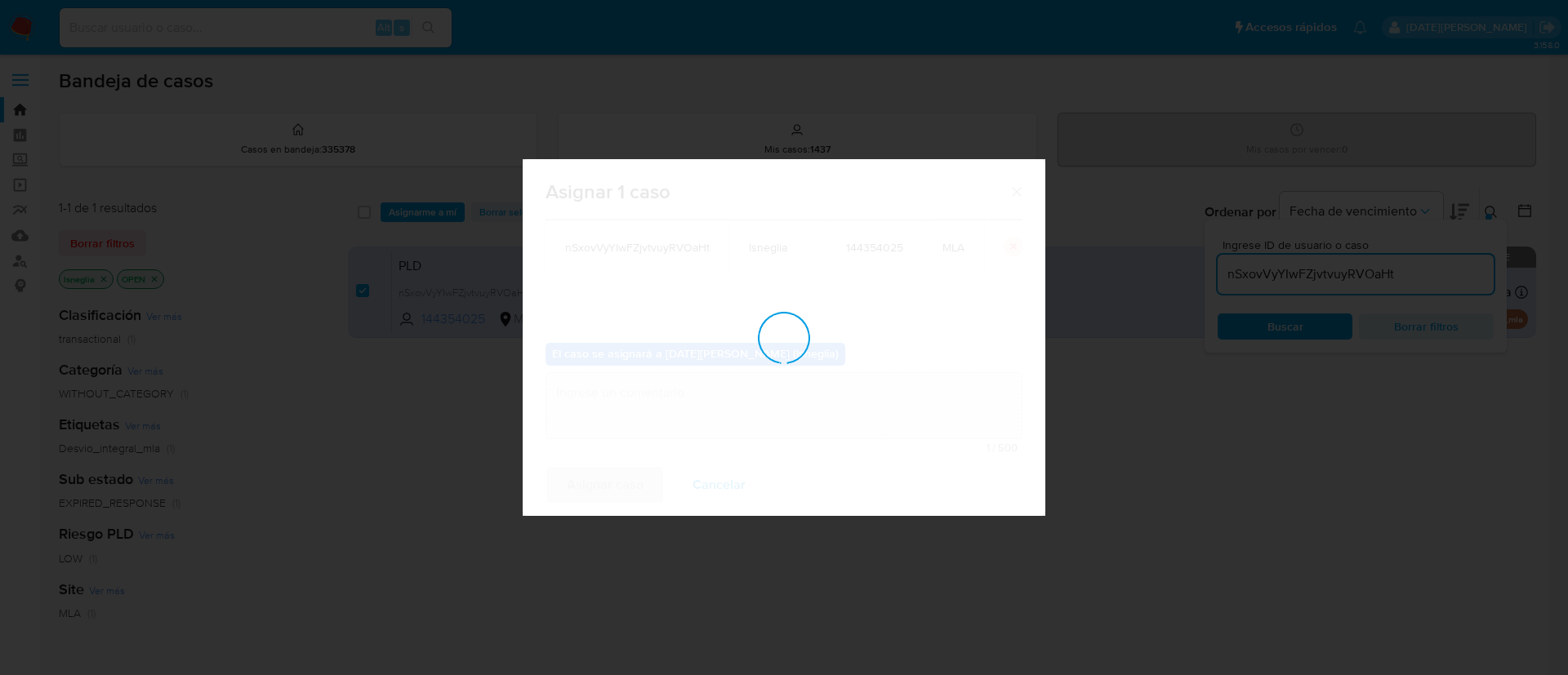
checkbox input "false"
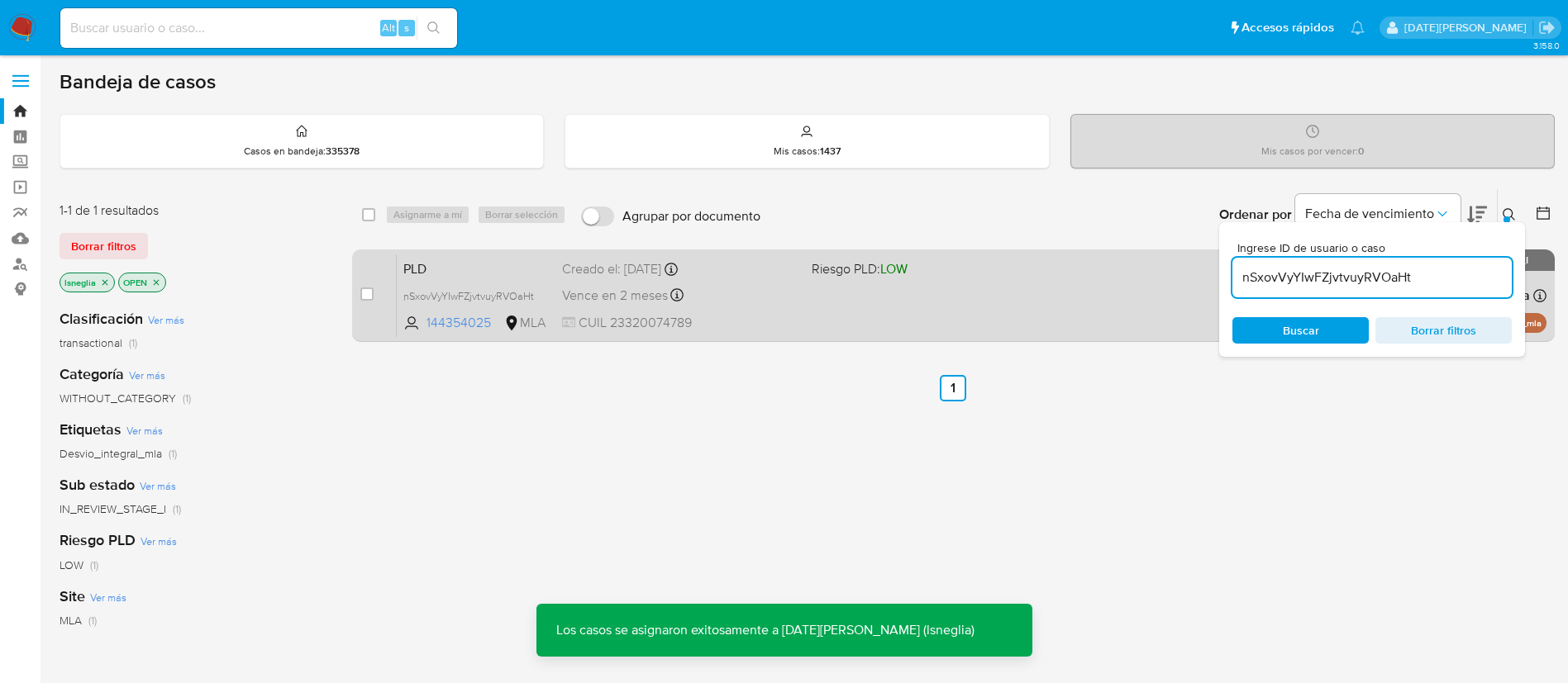
click at [496, 276] on span "PLD" at bounding box center [476, 268] width 146 height 21
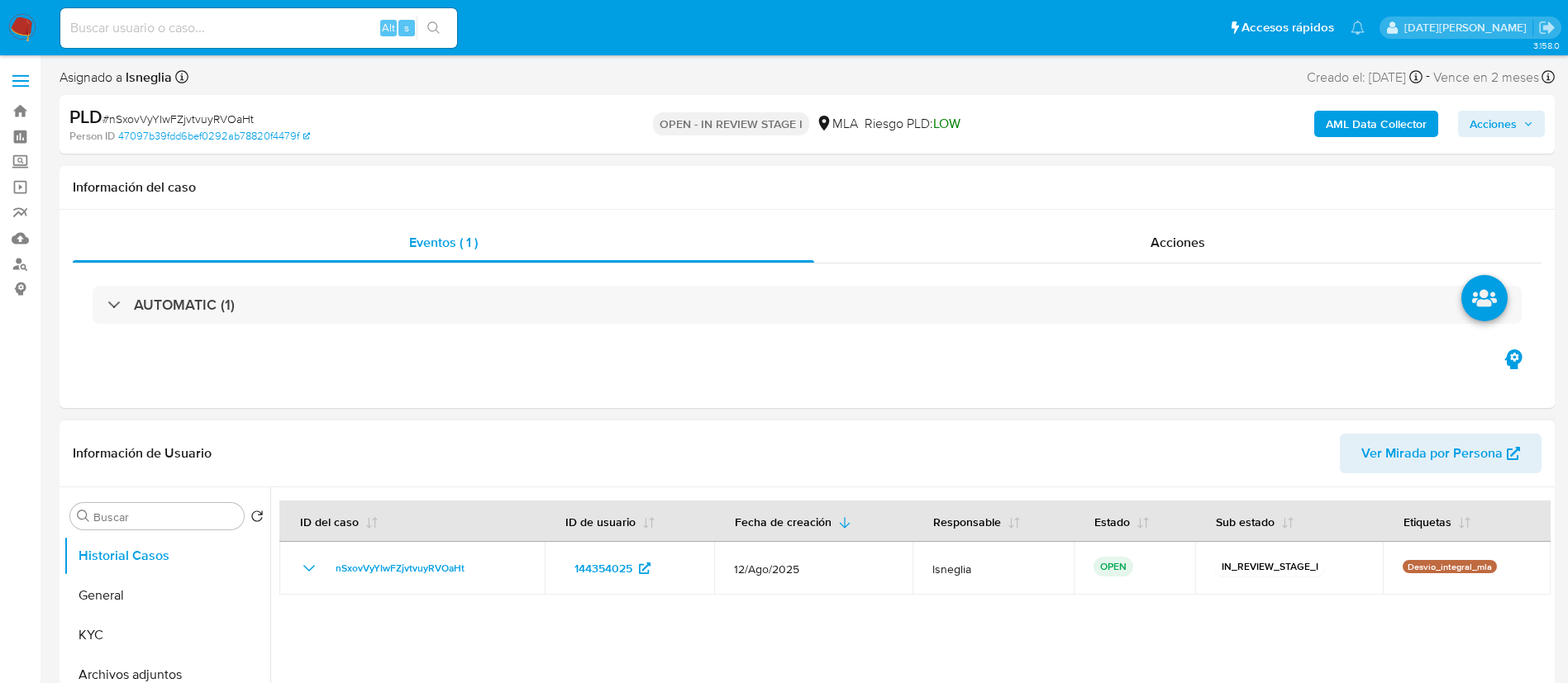
select select "10"
drag, startPoint x: 103, startPoint y: 601, endPoint x: 147, endPoint y: 571, distance: 53.3
click at [104, 601] on button "General" at bounding box center [167, 595] width 207 height 40
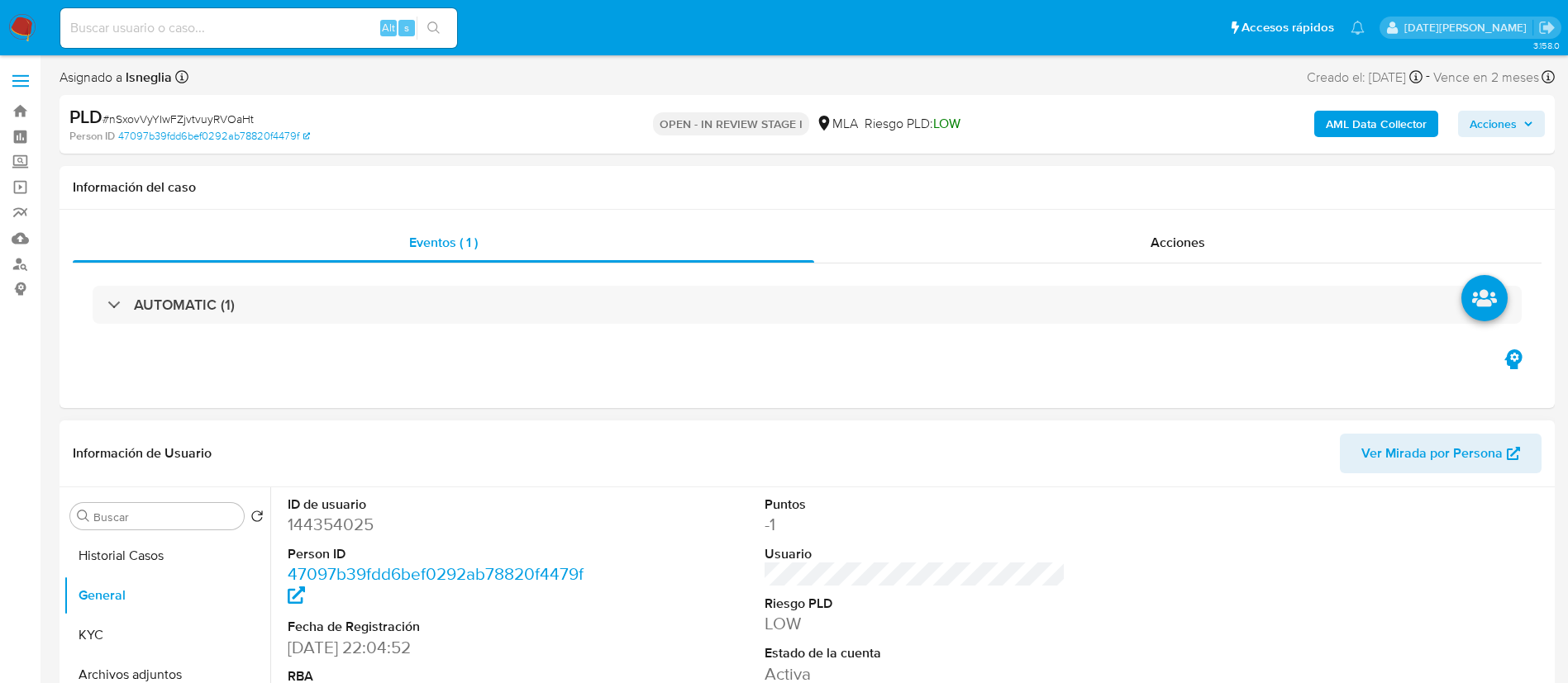
click at [357, 530] on dd "144354025" at bounding box center [439, 524] width 302 height 23
click at [354, 529] on dd "144354025" at bounding box center [439, 524] width 302 height 23
drag, startPoint x: 354, startPoint y: 529, endPoint x: 326, endPoint y: 524, distance: 28.4
click at [326, 524] on dd "144354025" at bounding box center [439, 524] width 302 height 23
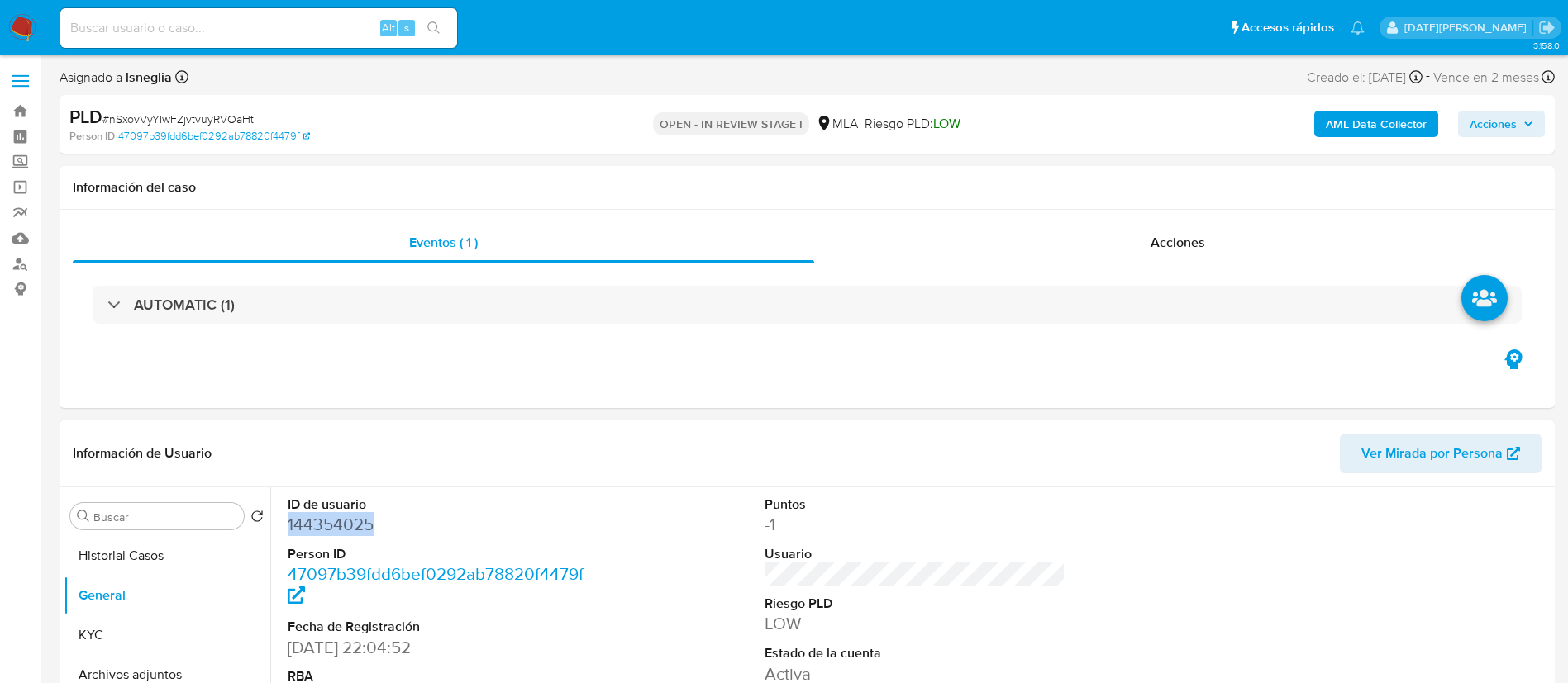
copy dd "144354025"
click at [338, 533] on dd "144354025" at bounding box center [439, 524] width 302 height 23
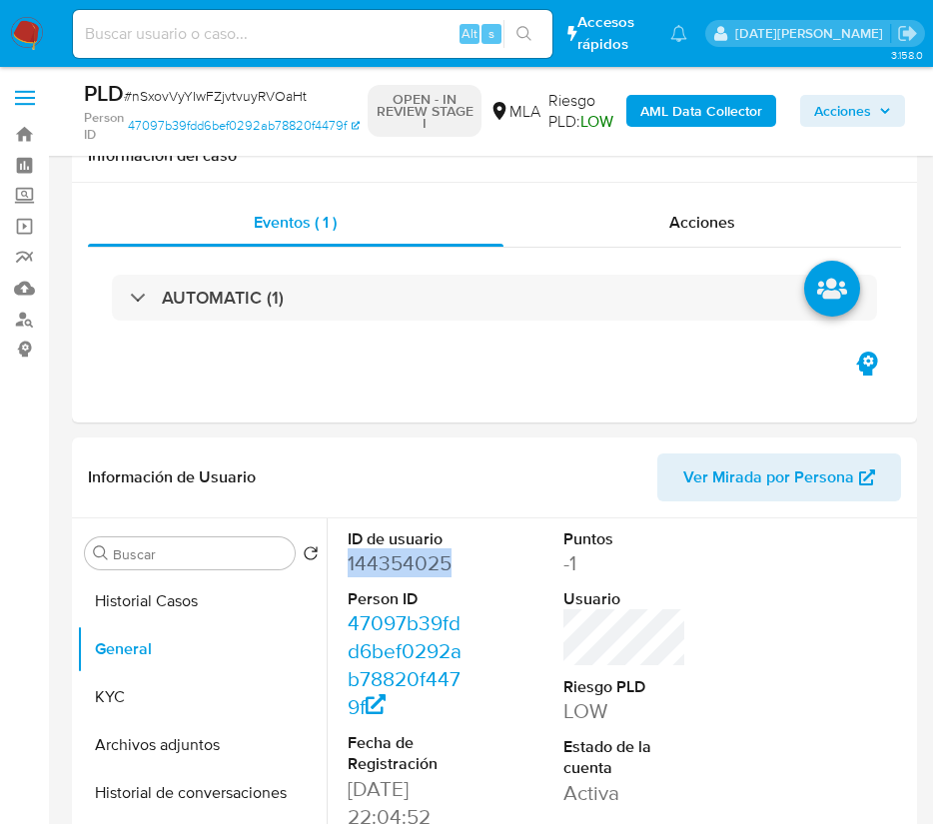
scroll to position [150, 0]
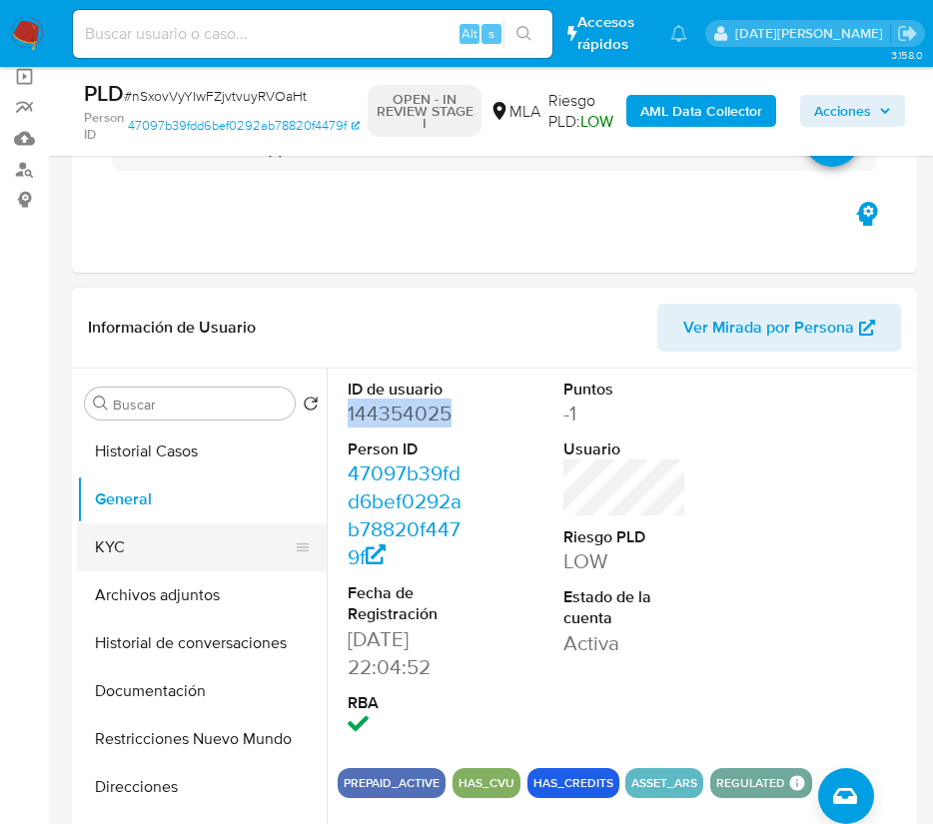
click at [151, 536] on button "KYC" at bounding box center [194, 547] width 234 height 48
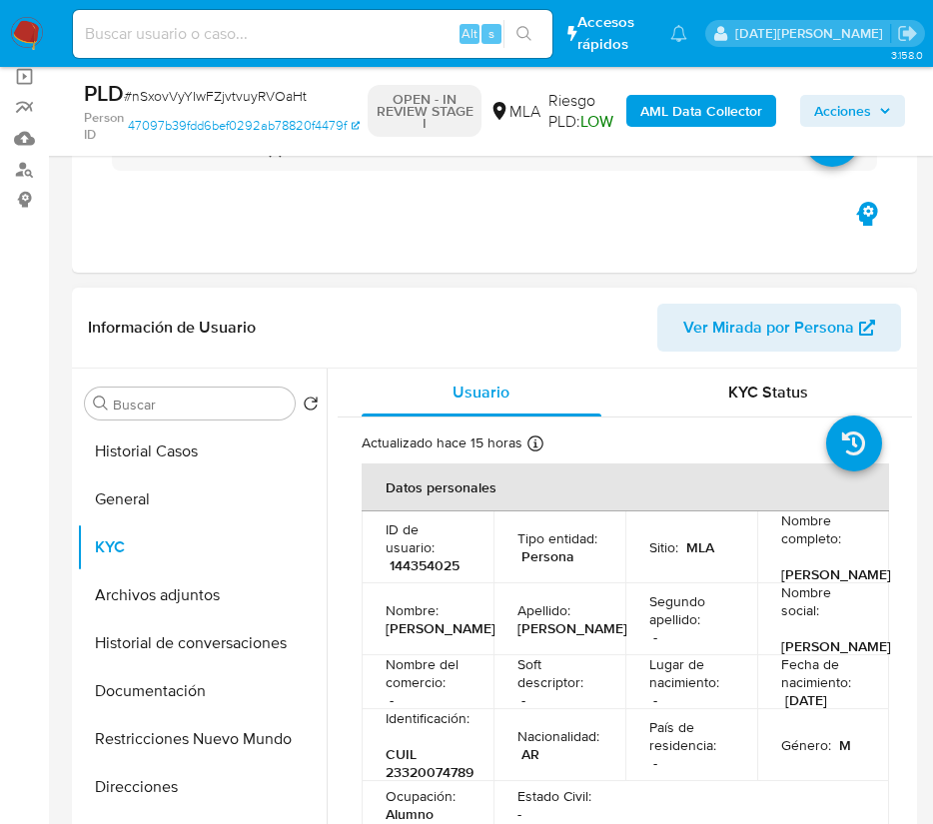
drag, startPoint x: 784, startPoint y: 575, endPoint x: 829, endPoint y: 621, distance: 64.3
click at [829, 583] on p "[PERSON_NAME]" at bounding box center [836, 574] width 110 height 18
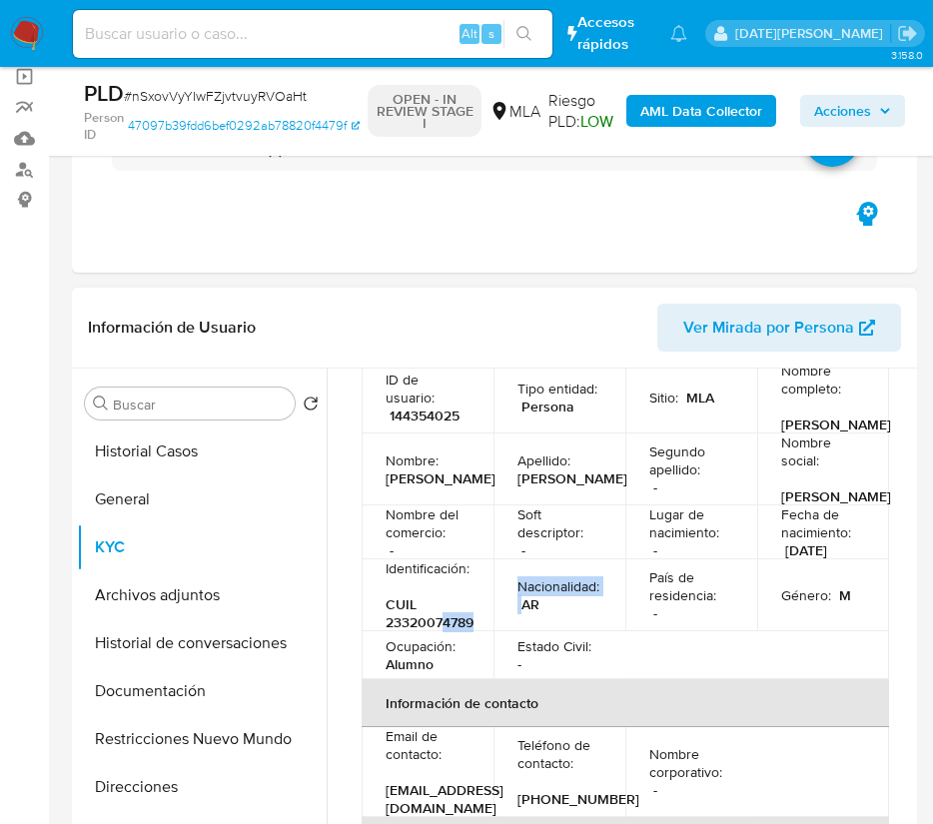
drag, startPoint x: 444, startPoint y: 658, endPoint x: 518, endPoint y: 651, distance: 74.2
click at [518, 631] on tr "Identificación : CUIL 23320074789 Nacionalidad : AR País de residencia : - Géne…" at bounding box center [625, 595] width 527 height 72
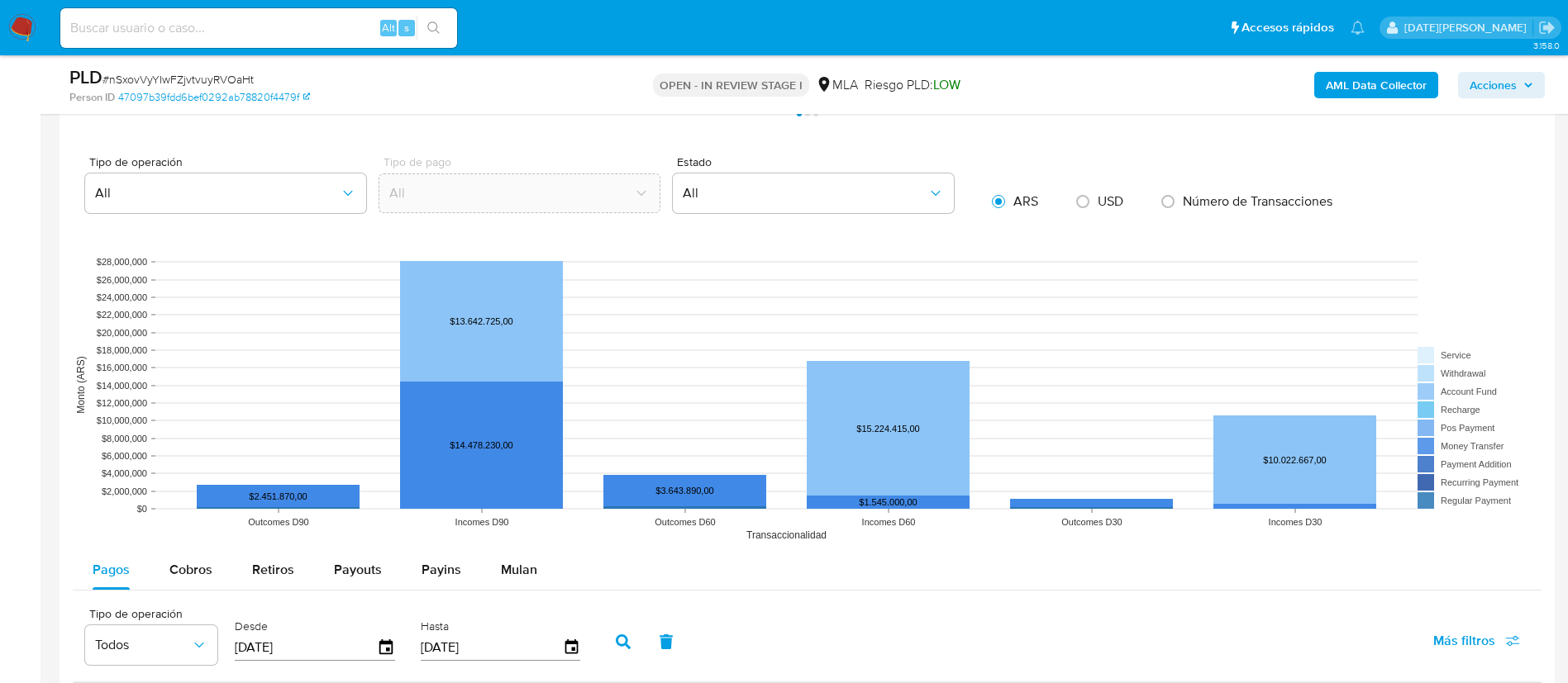
scroll to position [1611, 0]
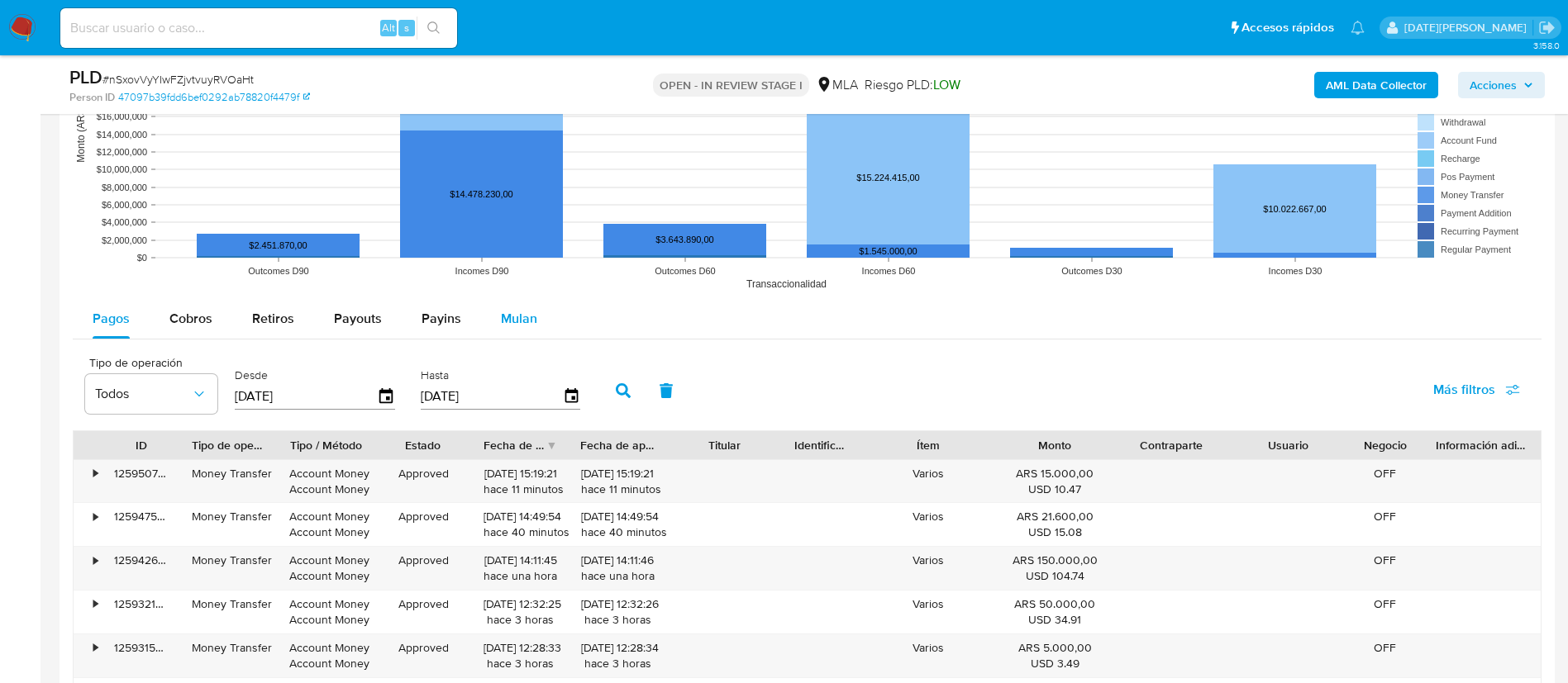
click at [507, 311] on span "Mulan" at bounding box center [519, 318] width 36 height 19
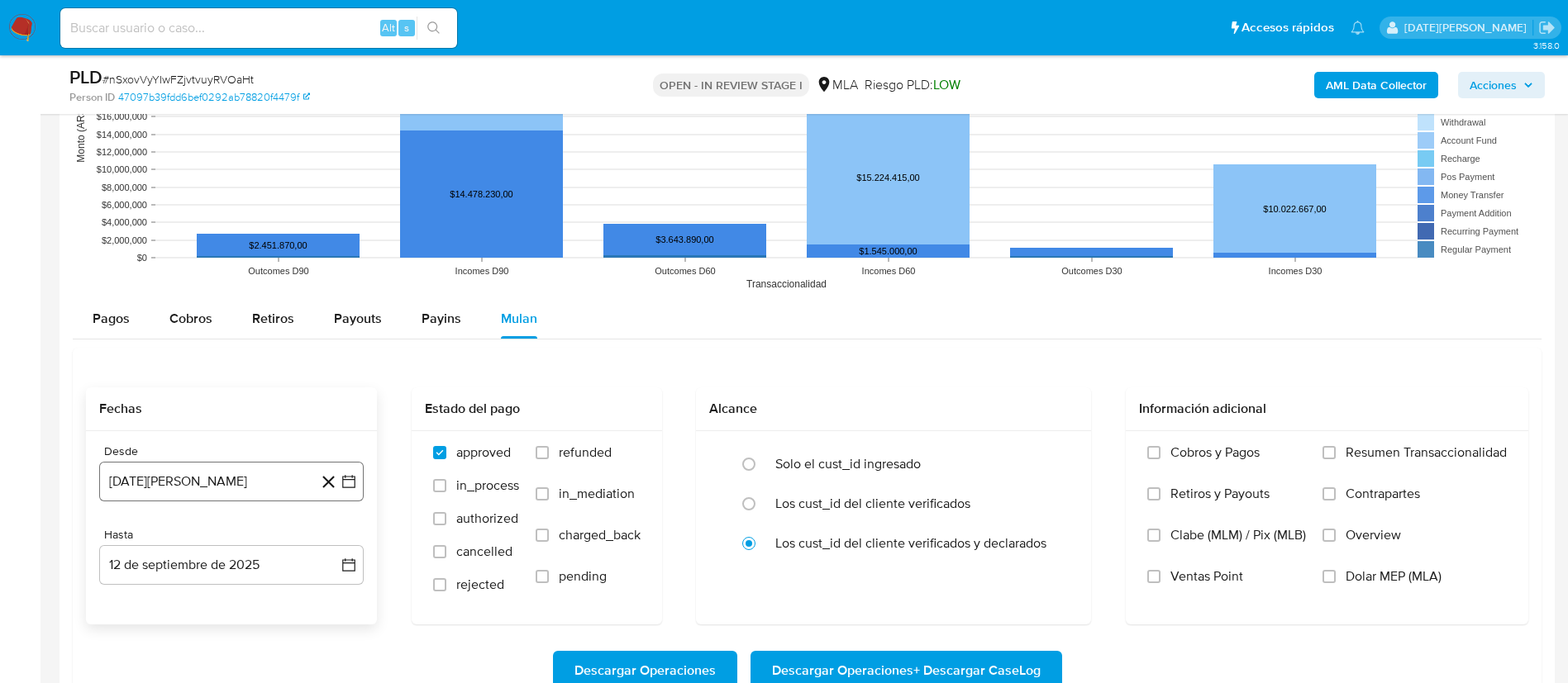
click at [261, 480] on button "[DATE][PERSON_NAME]" at bounding box center [232, 481] width 265 height 40
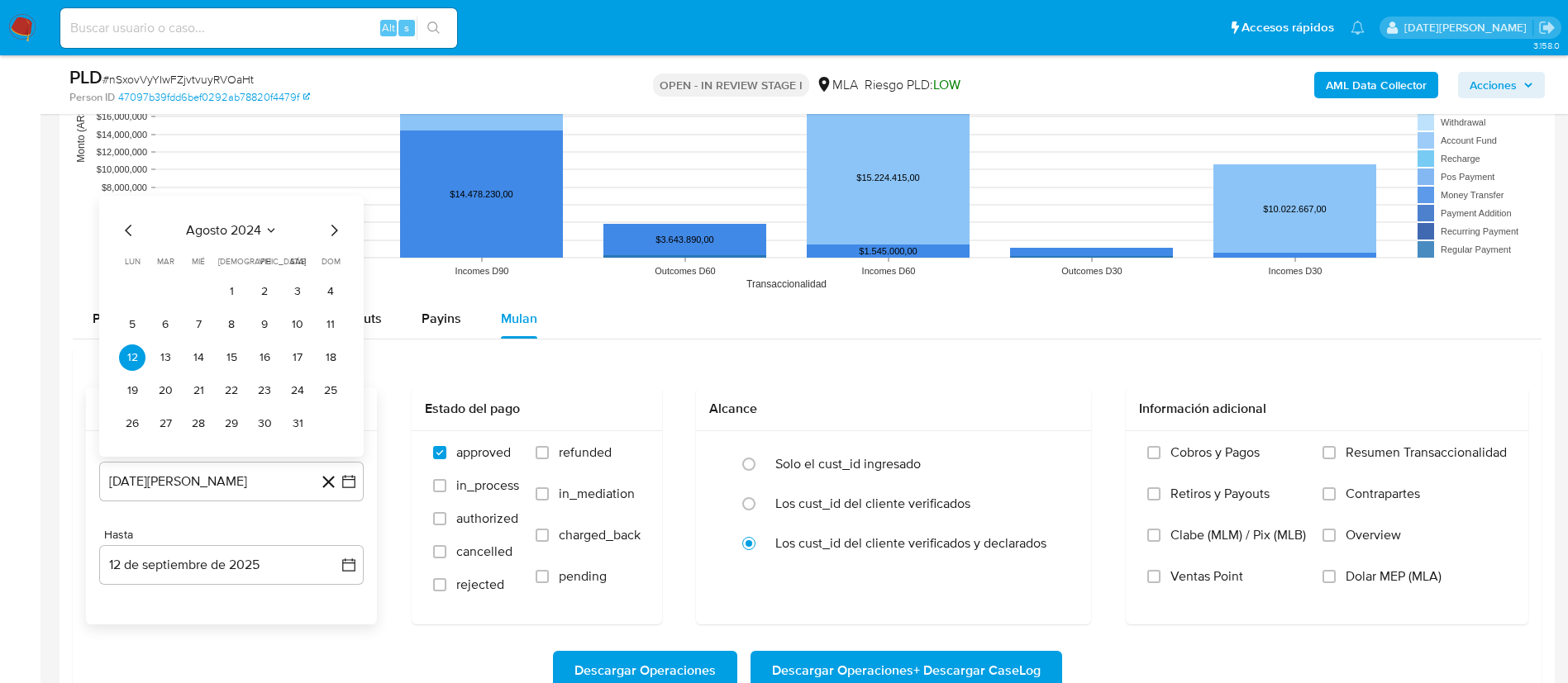
click at [277, 227] on icon "Seleccionar mes y año" at bounding box center [271, 231] width 13 height 13
click at [321, 215] on icon "Año siguiente" at bounding box center [331, 212] width 20 height 20
click at [166, 319] on span "abr" at bounding box center [159, 318] width 18 height 13
click at [174, 291] on button "1" at bounding box center [165, 292] width 26 height 26
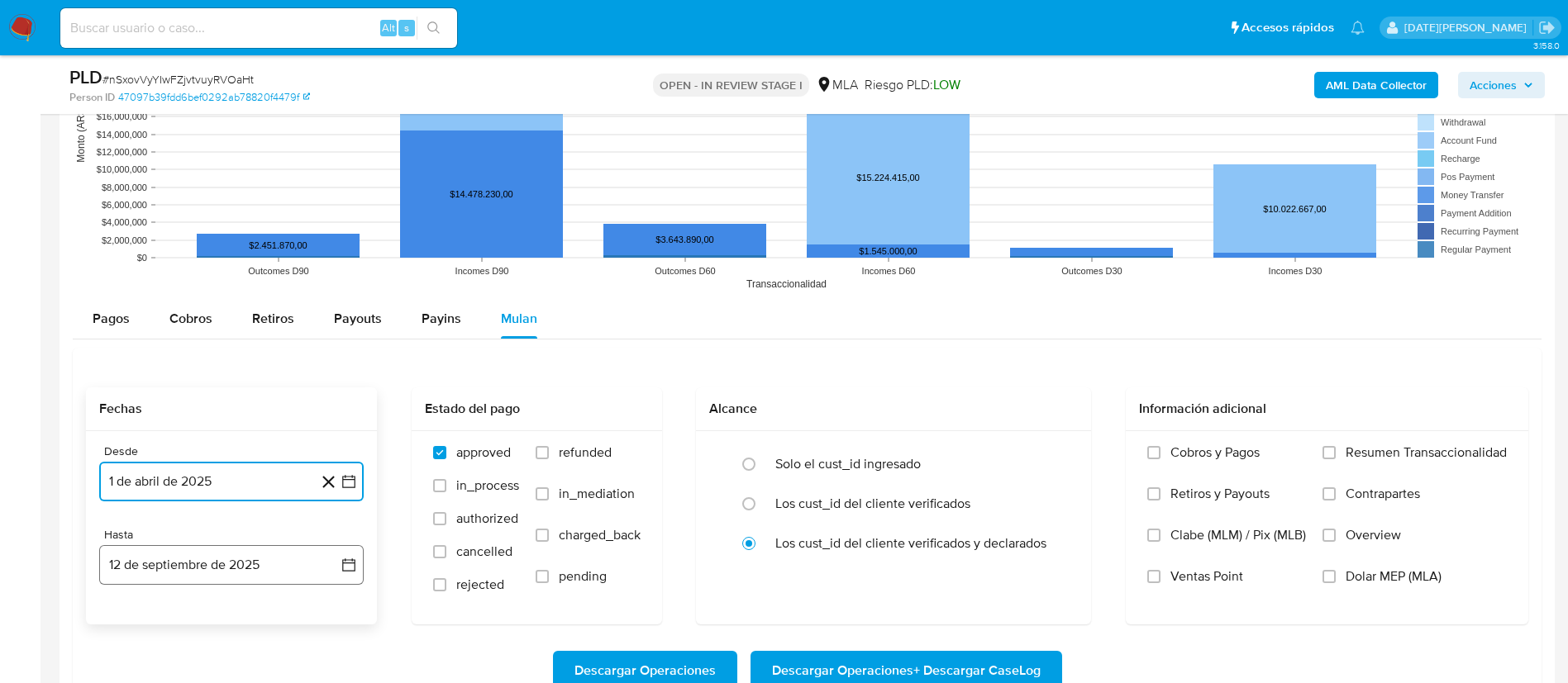
click at [207, 559] on button "12 de septiembre de 2025" at bounding box center [232, 565] width 265 height 40
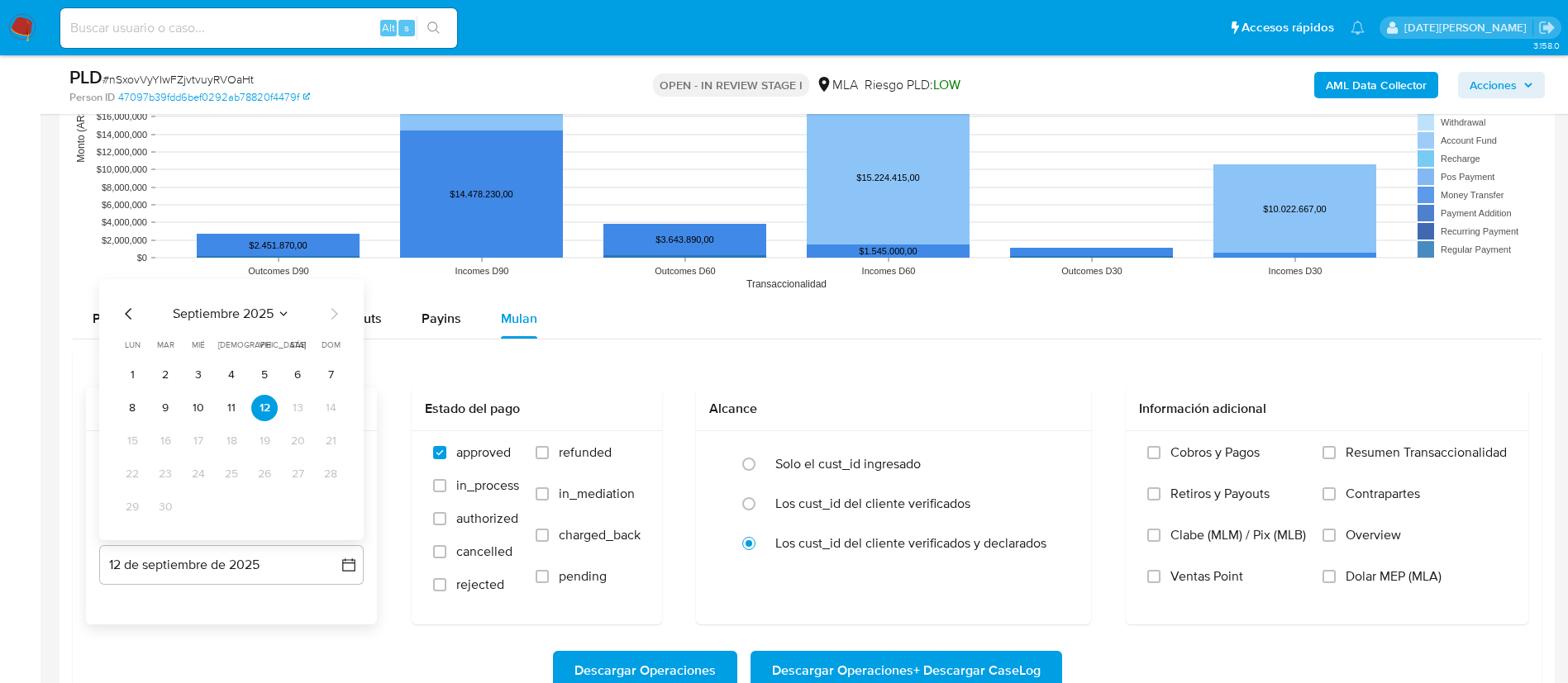
click at [127, 312] on icon "Mes anterior" at bounding box center [129, 314] width 20 height 20
click at [234, 513] on button "31" at bounding box center [232, 507] width 26 height 26
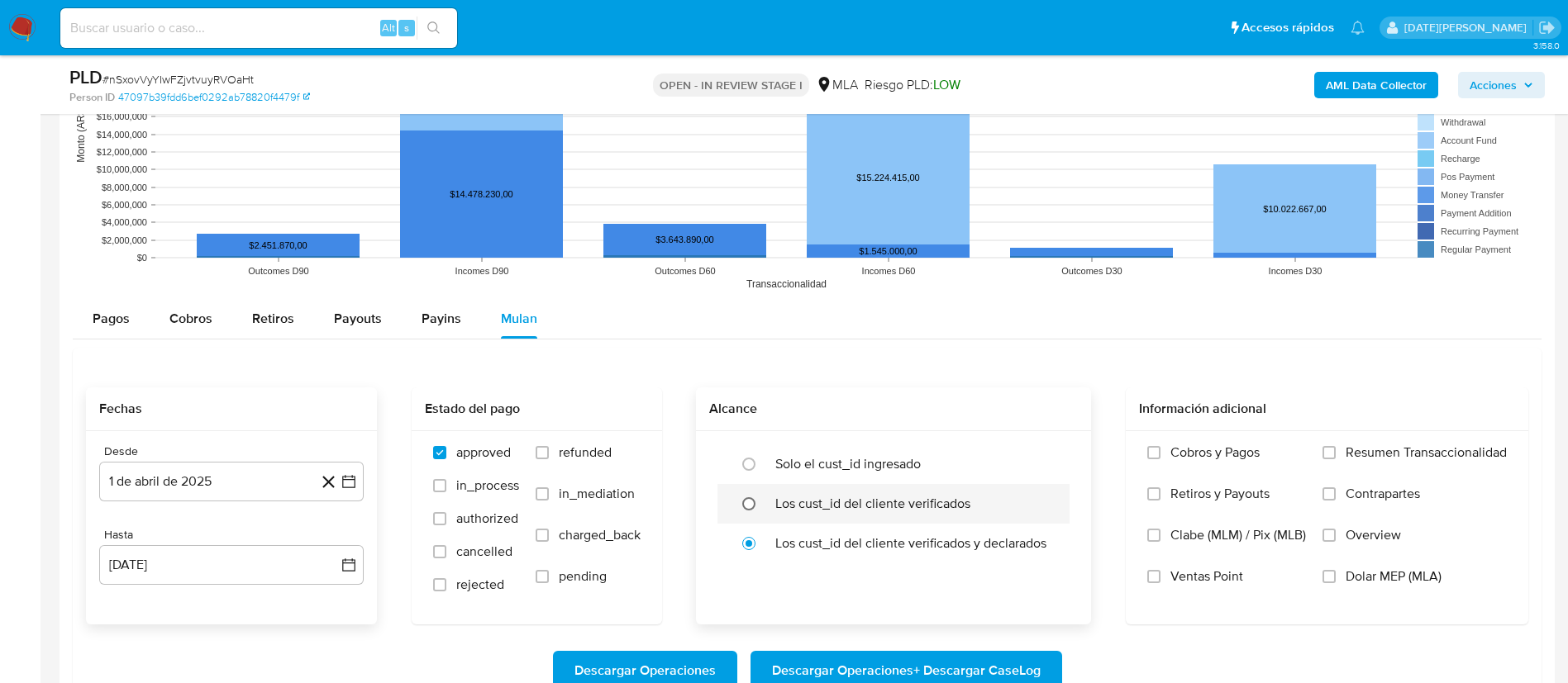
click at [750, 502] on input "radio" at bounding box center [749, 504] width 26 height 26
radio input "true"
click at [1366, 576] on span "Dolar MEP (MLA)" at bounding box center [1393, 576] width 96 height 17
click at [1335, 576] on input "Dolar MEP (MLA)" at bounding box center [1329, 576] width 13 height 13
click at [886, 665] on span "Descargar Operaciones + Descargar CaseLog" at bounding box center [906, 671] width 269 height 36
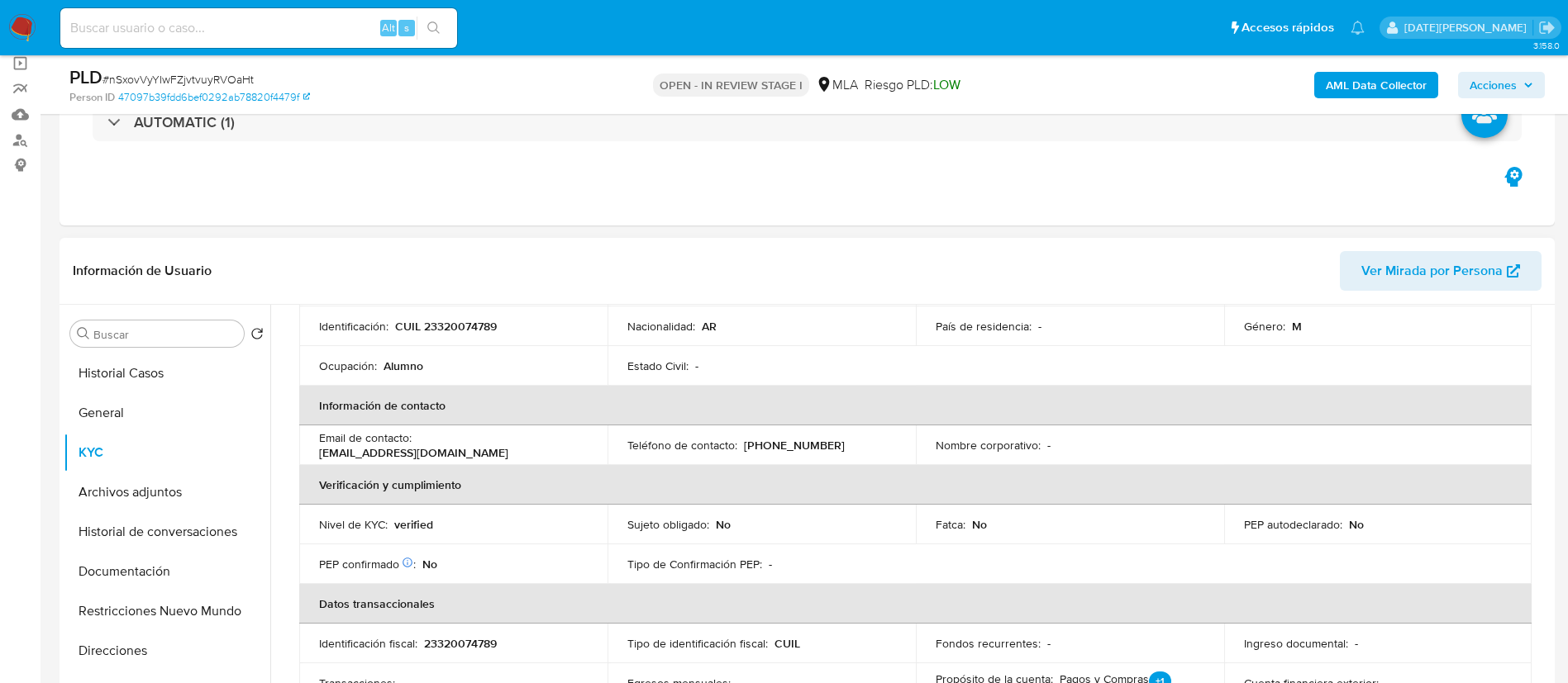
scroll to position [0, 0]
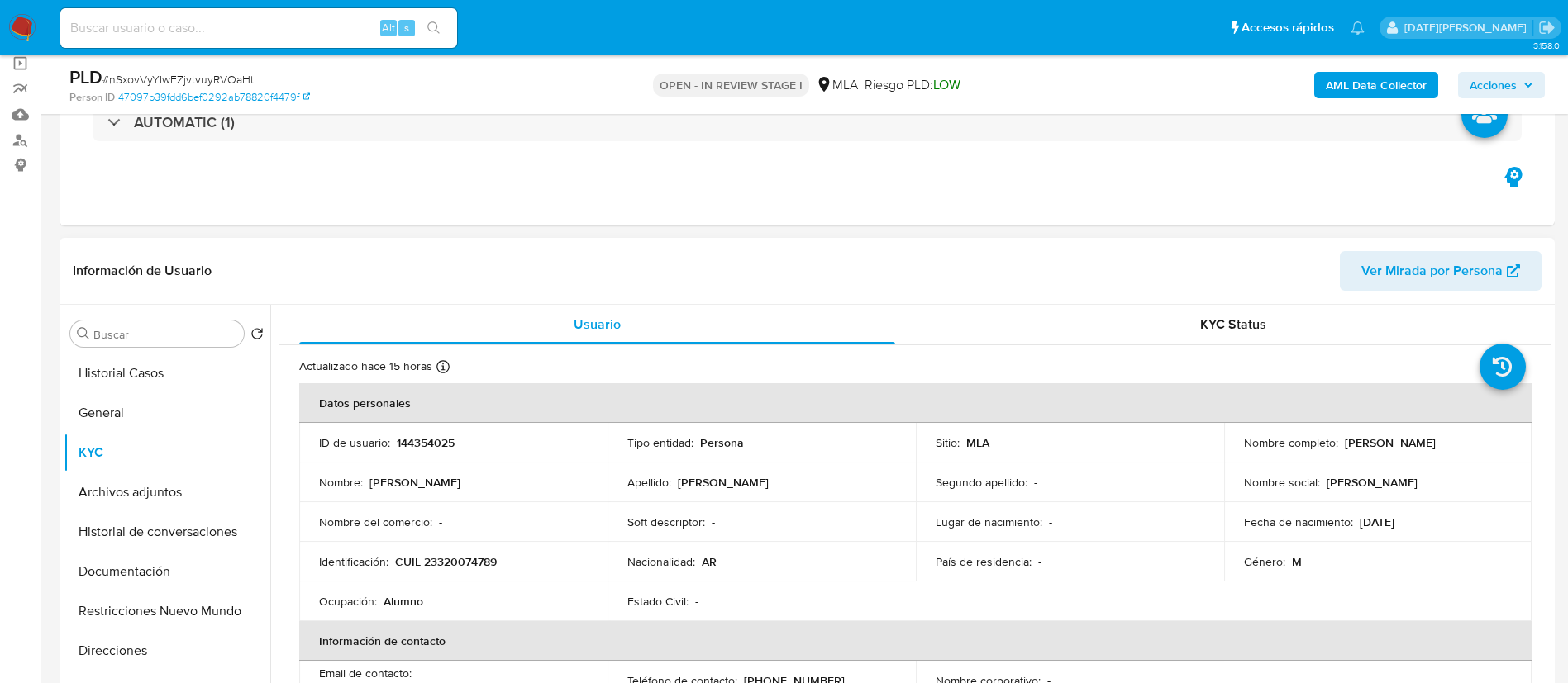
click at [443, 564] on p "CUIL 23320074789" at bounding box center [445, 561] width 102 height 15
copy p "23320074789"
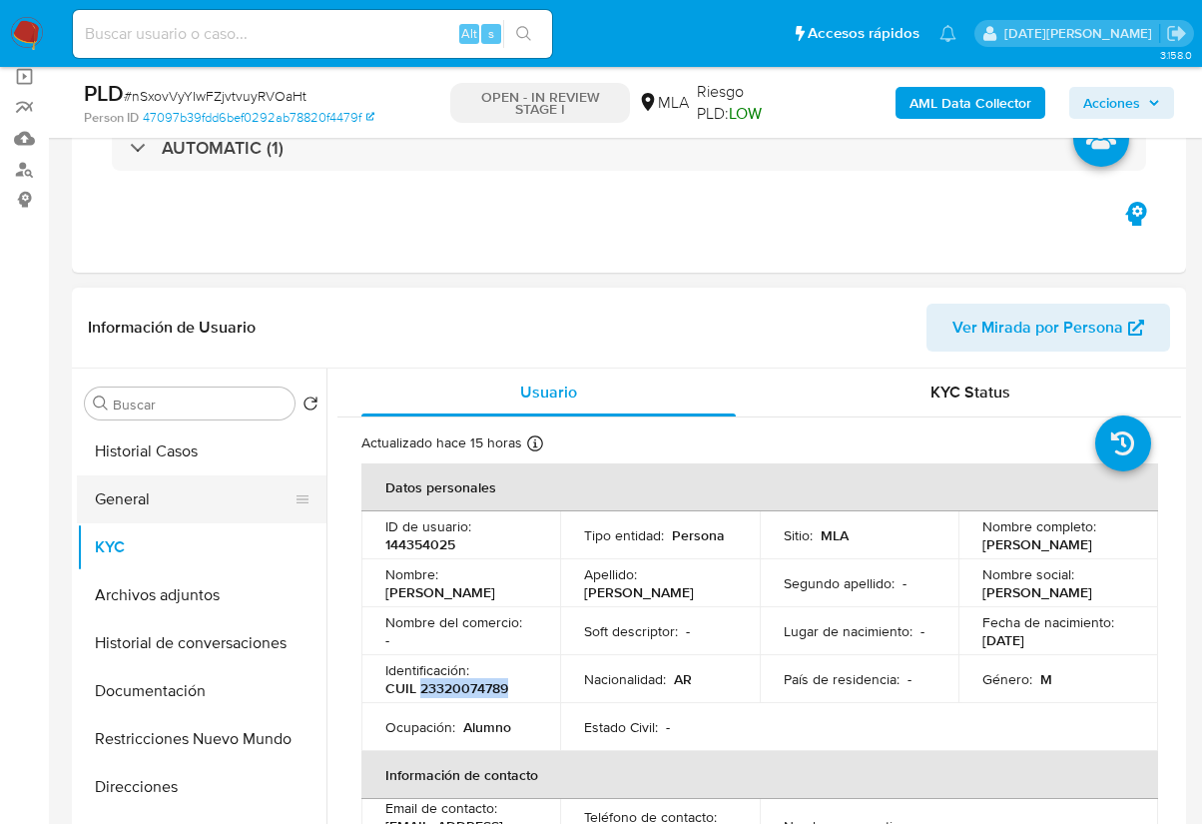
click at [155, 504] on button "General" at bounding box center [194, 499] width 234 height 48
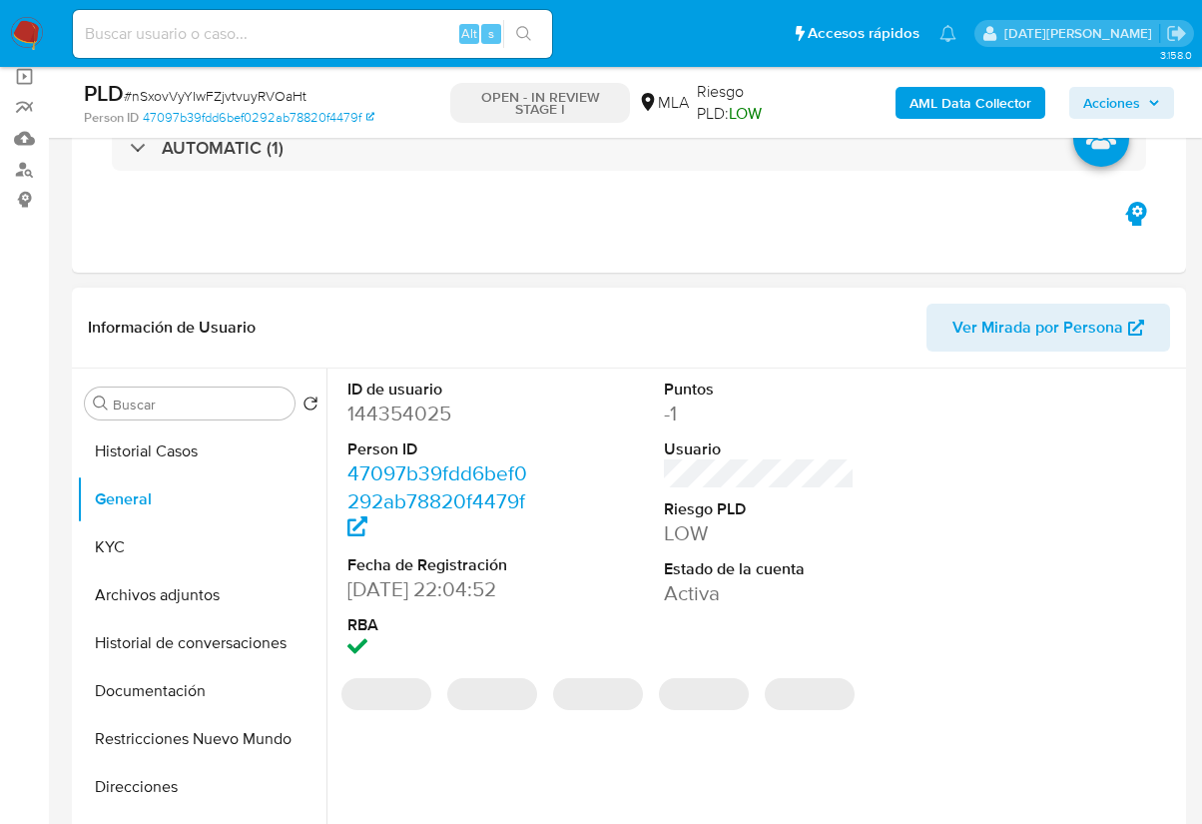
click at [417, 412] on dd "144354025" at bounding box center [443, 413] width 191 height 28
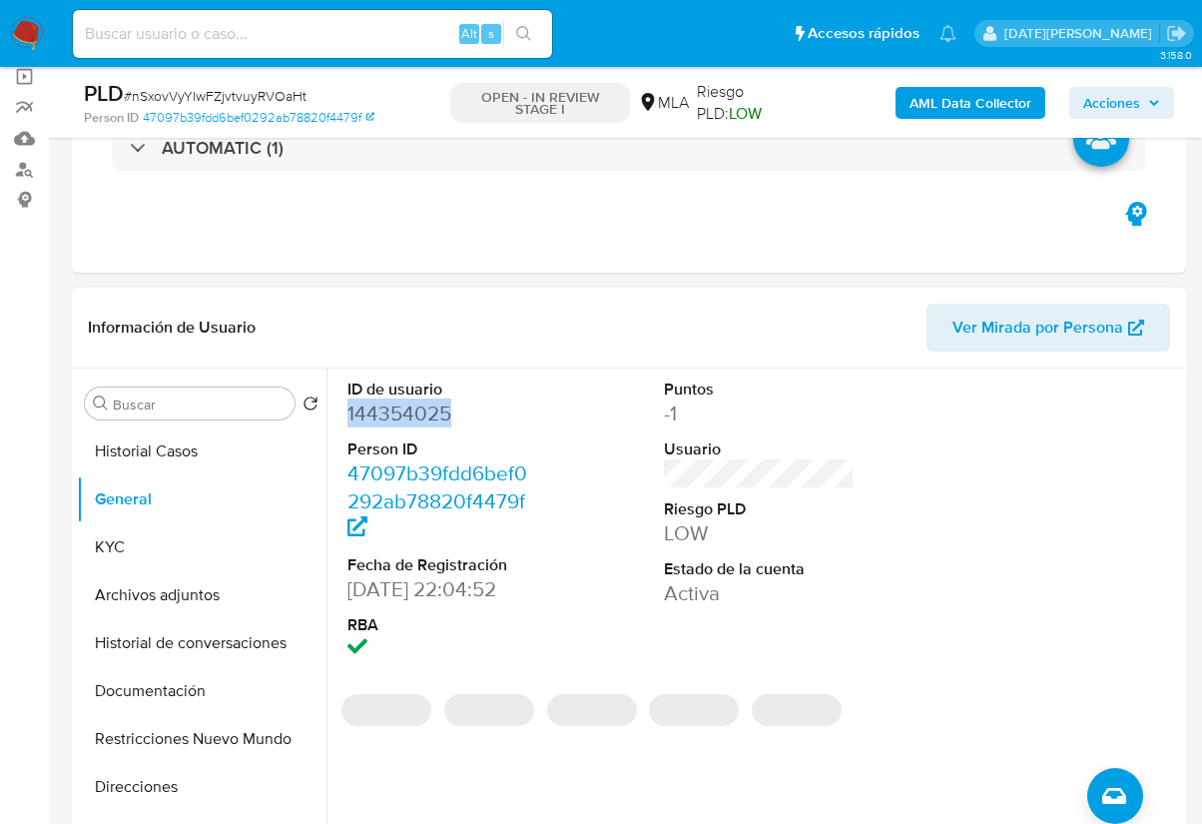
copy dd "144354025"
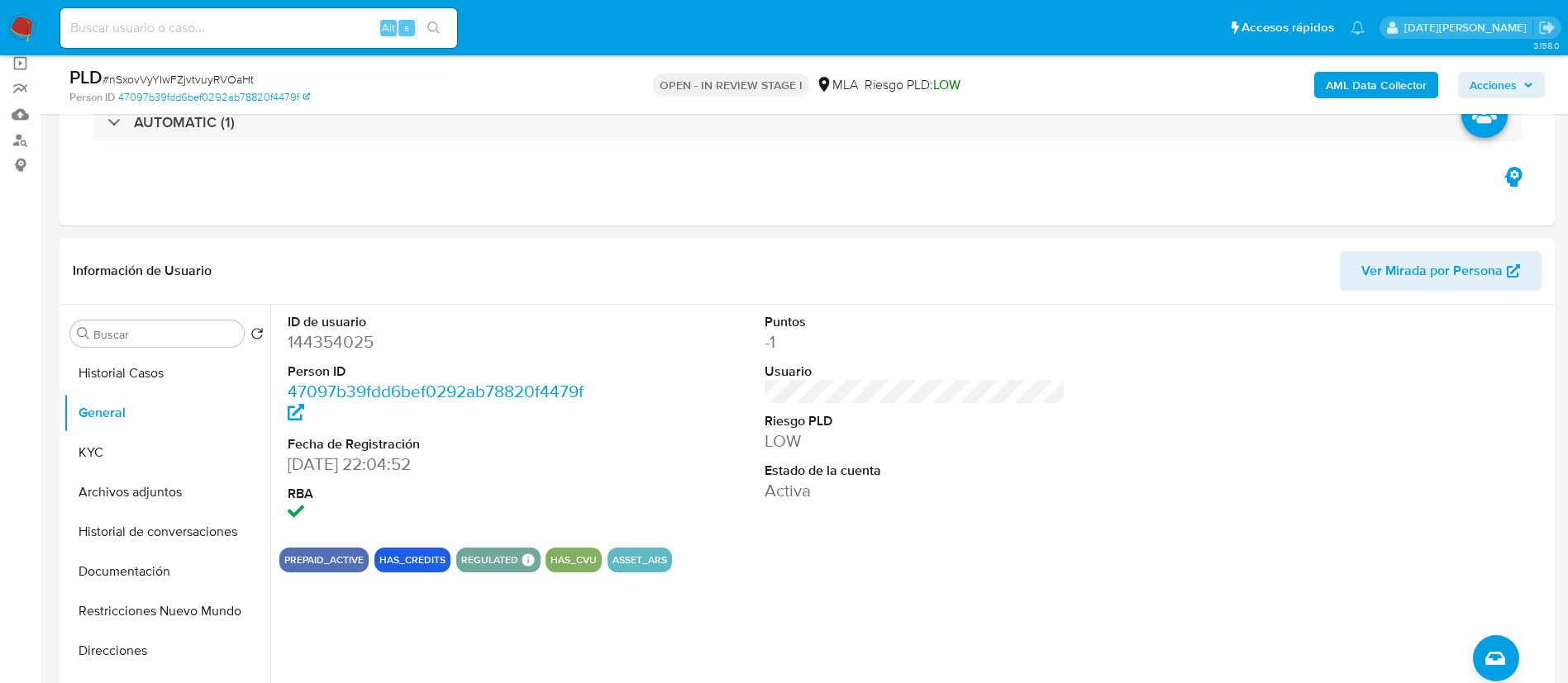
click at [233, 16] on div "Alt s" at bounding box center [258, 28] width 396 height 40
click at [191, 26] on input at bounding box center [258, 28] width 396 height 21
paste input "9vCKhVMkazAWhiDklmhROVhy"
type input "9vCKhVMkazAWhiDklmhROVhy"
click at [435, 25] on icon "search-icon" at bounding box center [434, 28] width 13 height 13
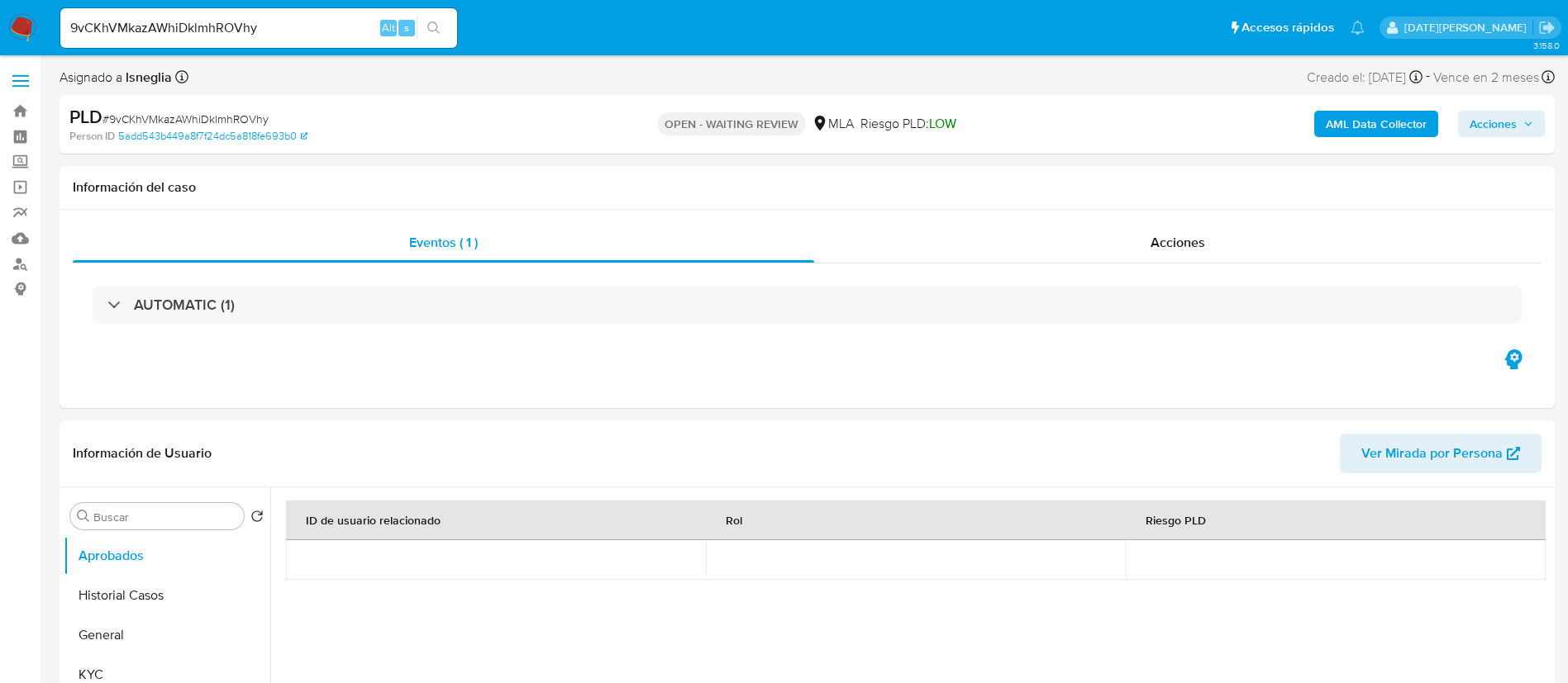
select select "10"
click at [285, 30] on input "9vCKhVMkazAWhiDklmhROVhy" at bounding box center [258, 28] width 396 height 21
click at [429, 30] on icon "search-icon" at bounding box center [433, 27] width 12 height 12
click at [111, 637] on button "General" at bounding box center [161, 635] width 194 height 40
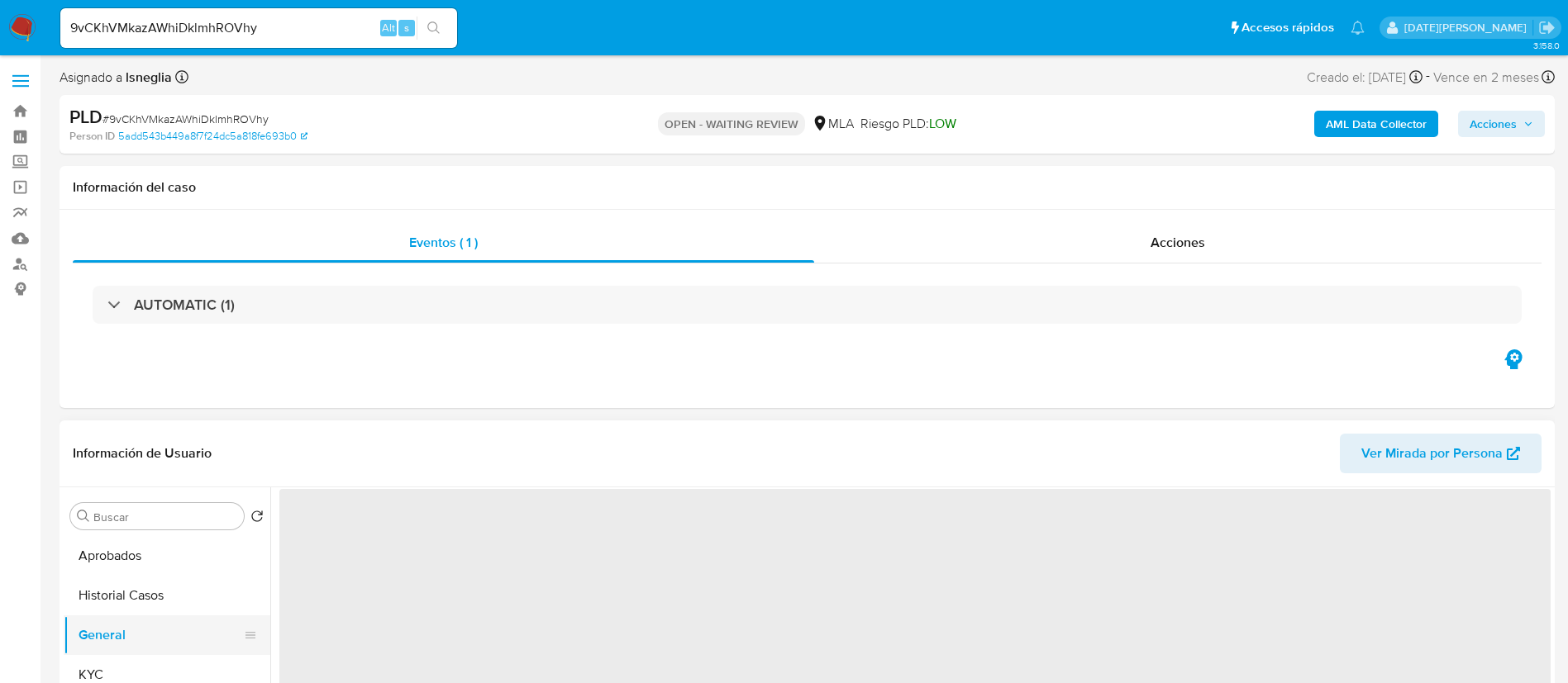
click at [111, 637] on button "General" at bounding box center [161, 635] width 194 height 40
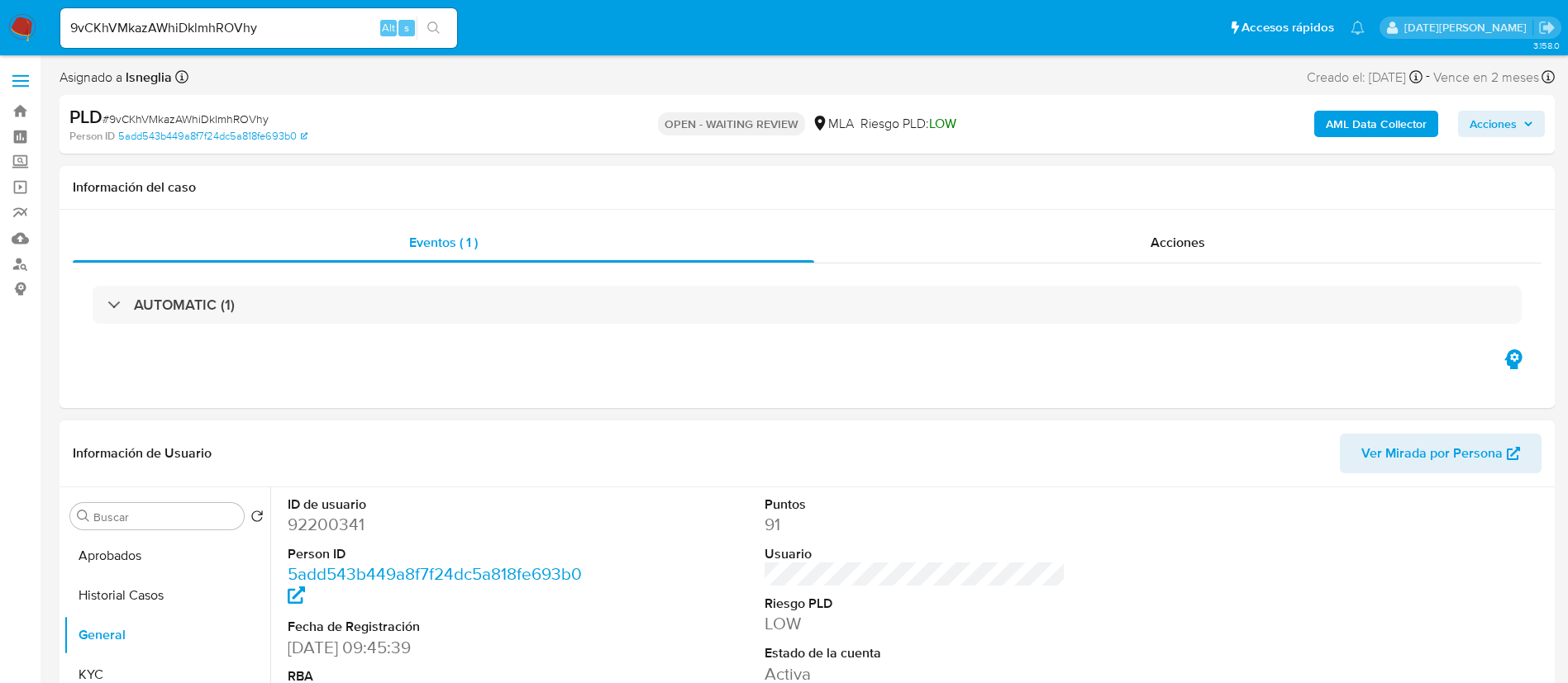
click at [328, 522] on dd "92200341" at bounding box center [439, 524] width 302 height 23
copy dd "92200341"
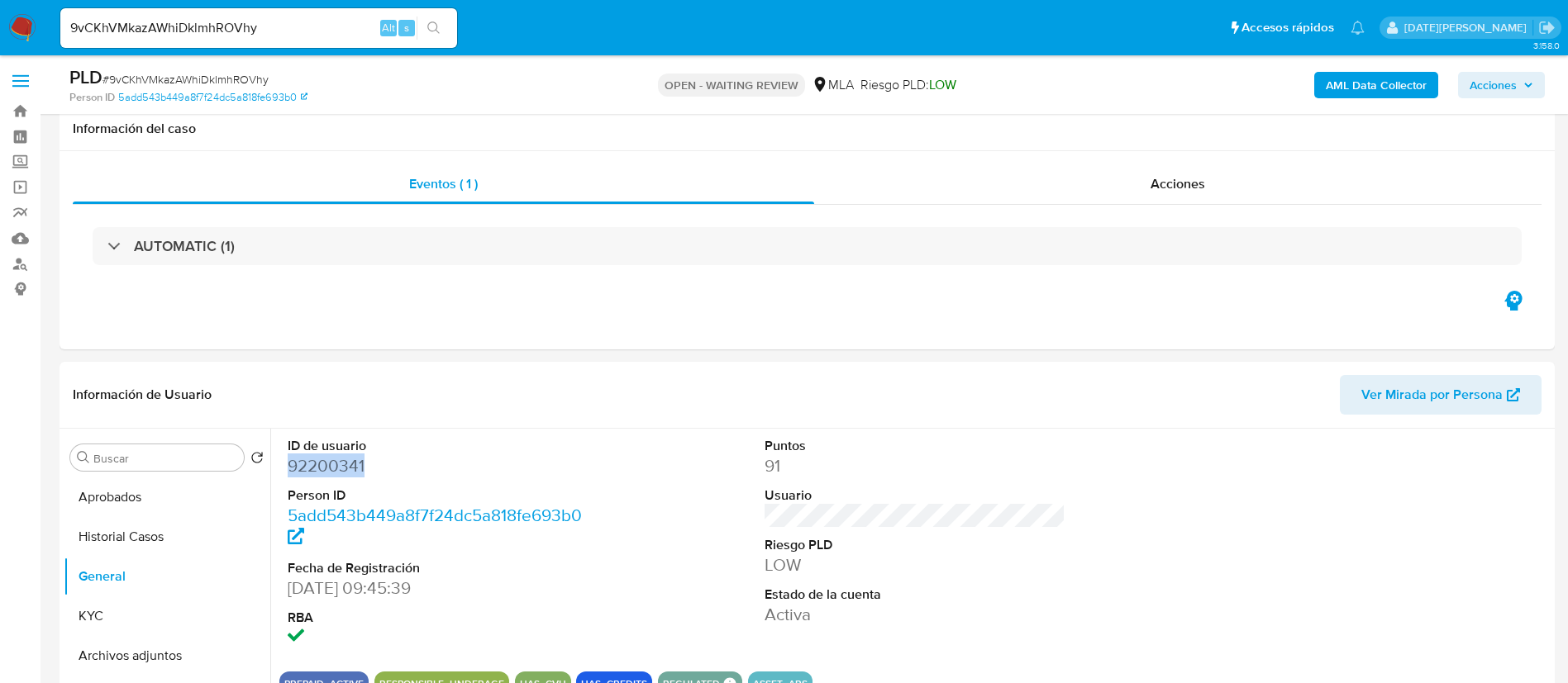
scroll to position [619, 0]
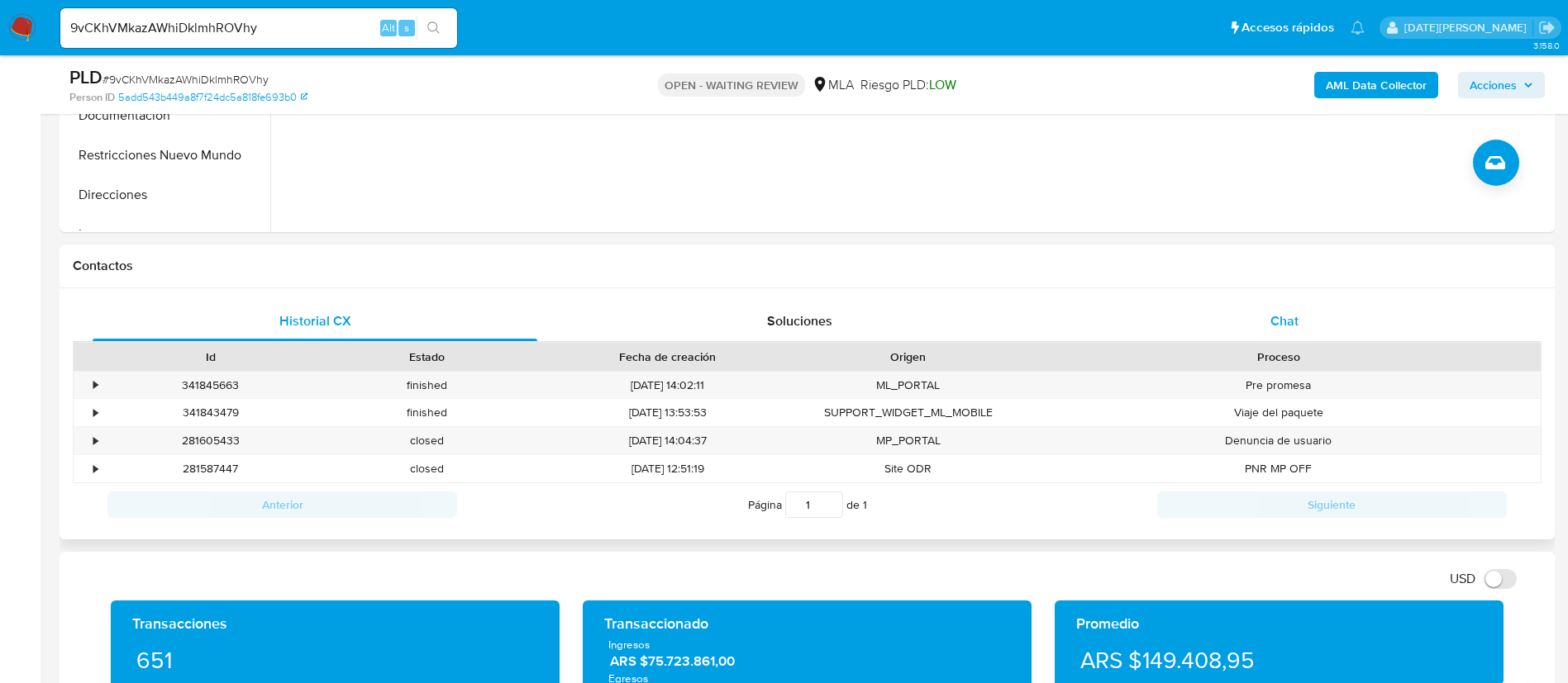
click at [1302, 314] on div "Chat" at bounding box center [1283, 322] width 444 height 40
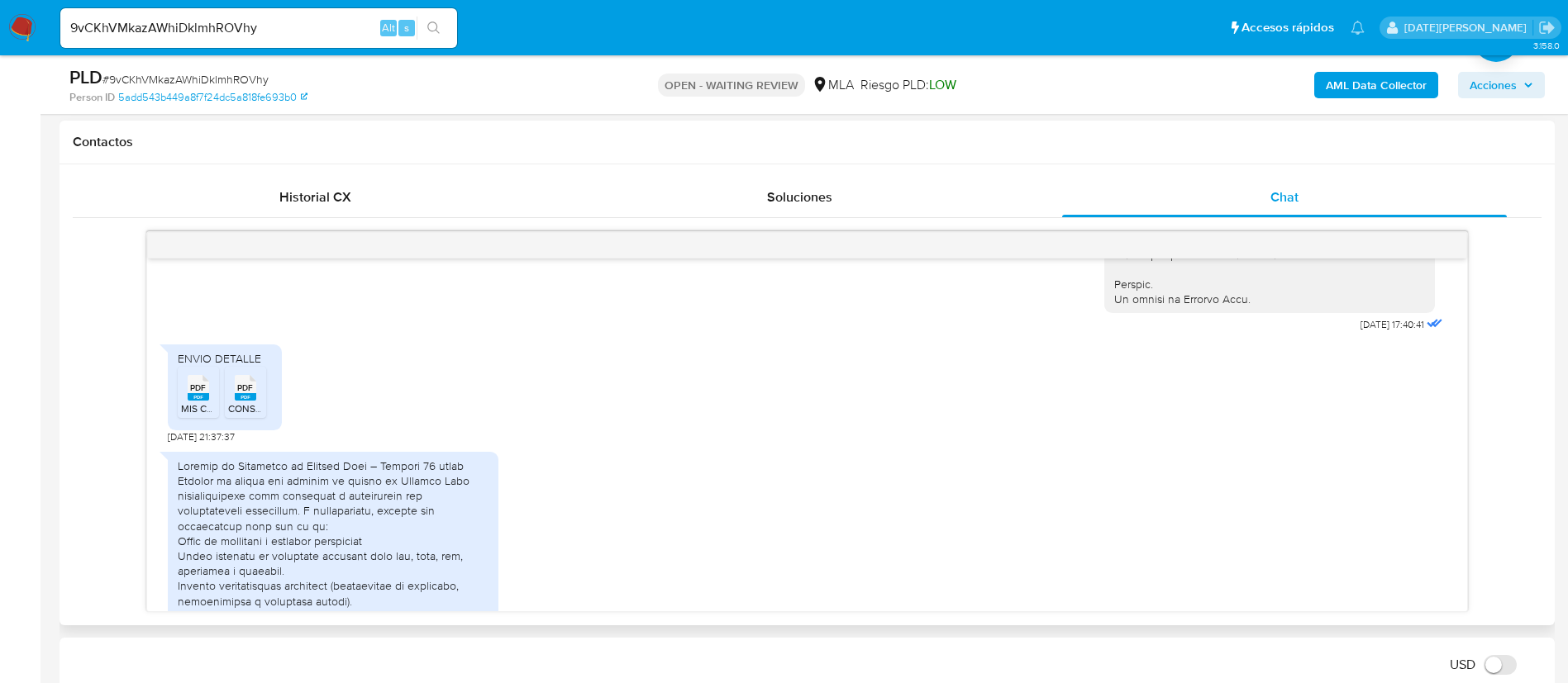
scroll to position [870, 0]
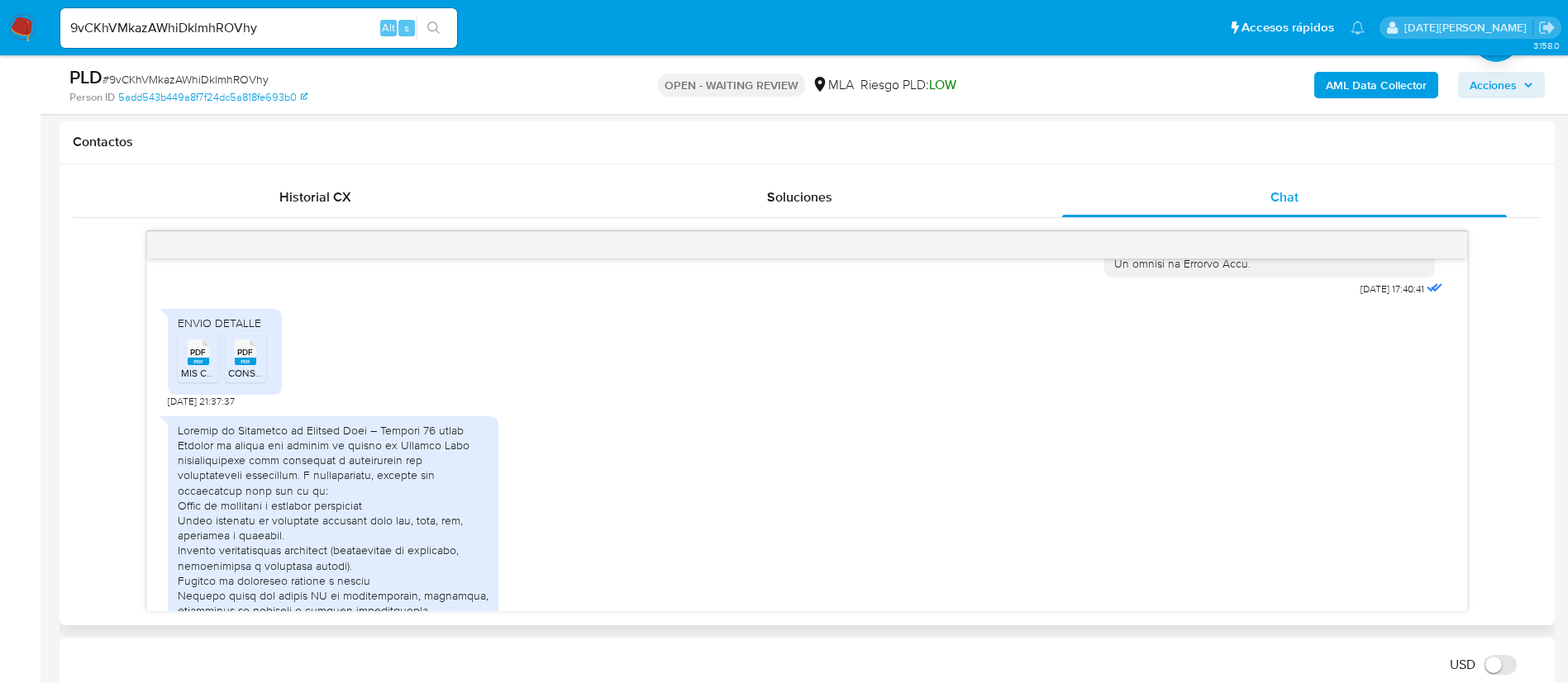
drag, startPoint x: 373, startPoint y: 468, endPoint x: 458, endPoint y: 504, distance: 92.3
drag, startPoint x: 367, startPoint y: 504, endPoint x: 461, endPoint y: 535, distance: 99.0
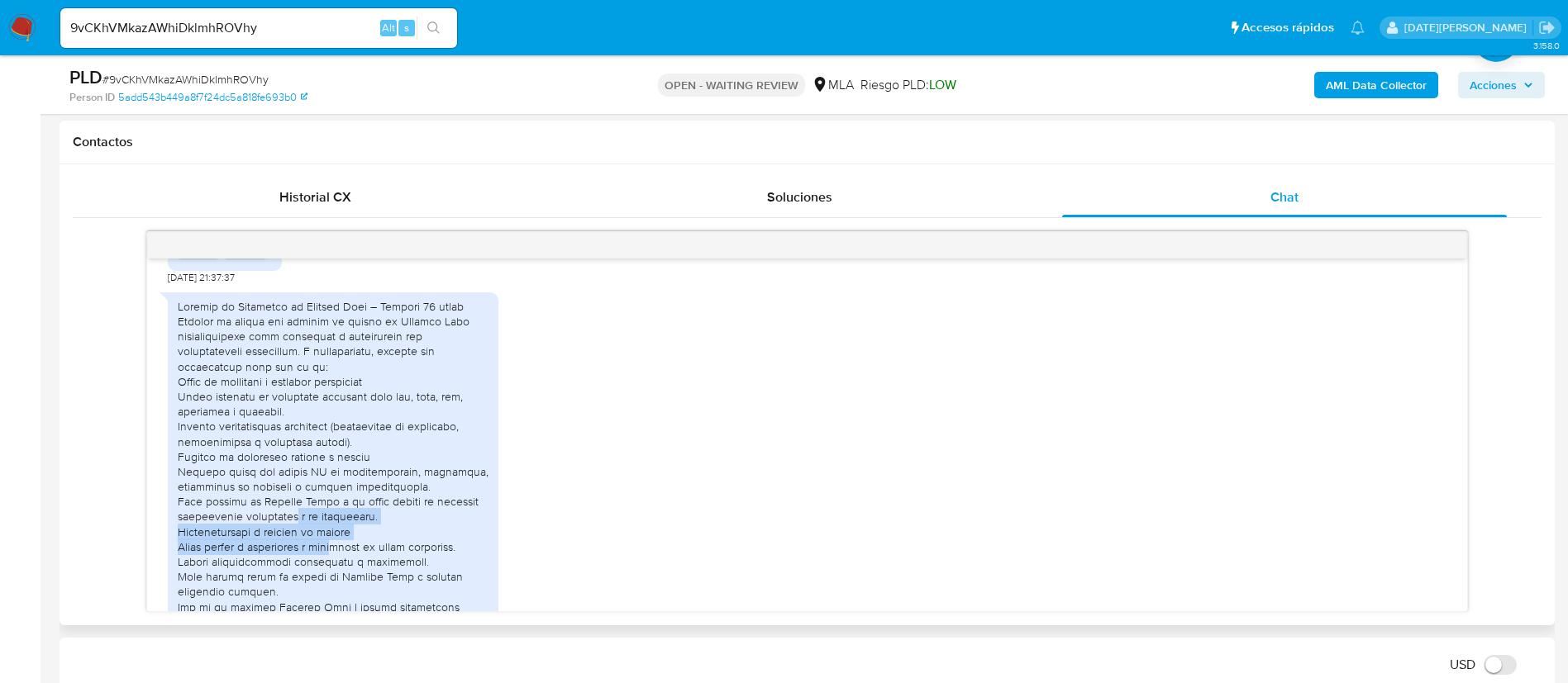
drag, startPoint x: 291, startPoint y: 553, endPoint x: 337, endPoint y: 571, distance: 49.4
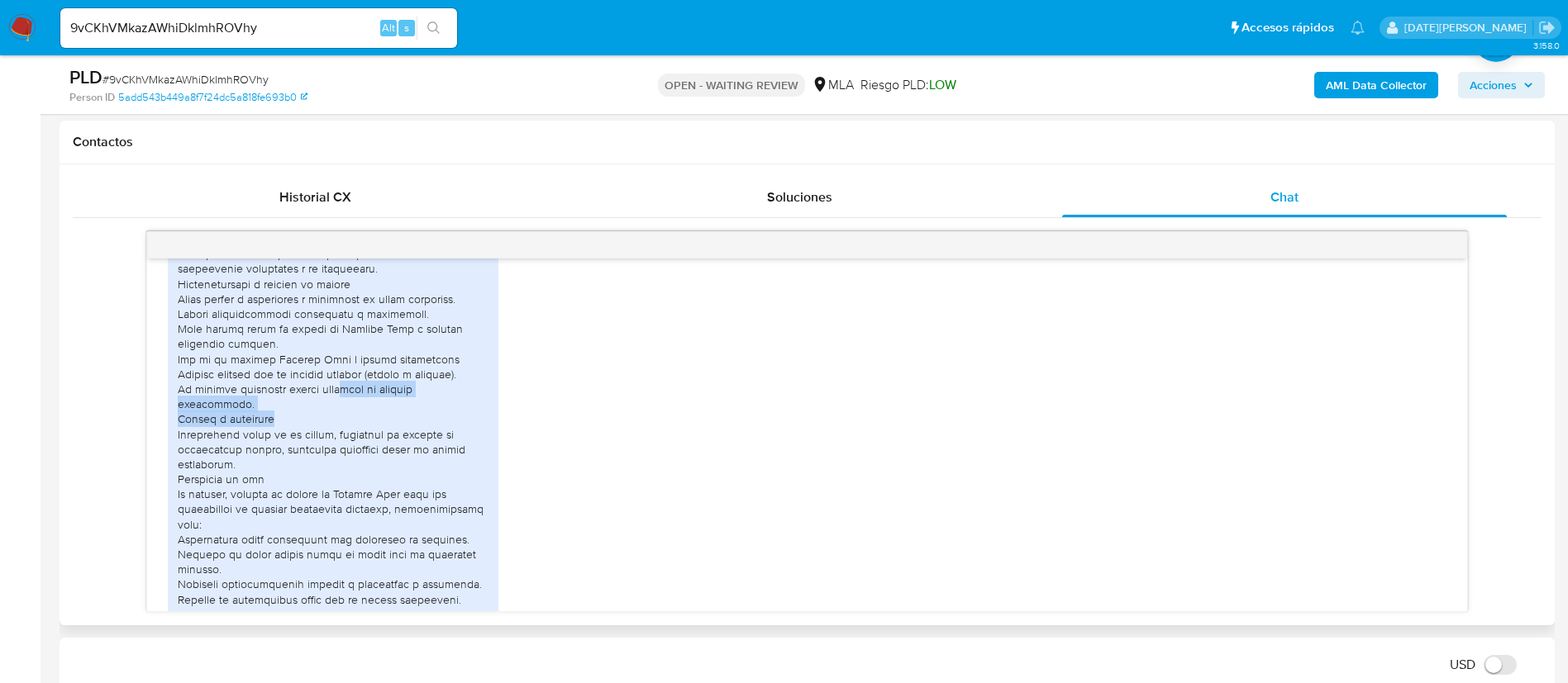
drag, startPoint x: 340, startPoint y: 413, endPoint x: 415, endPoint y: 437, distance: 78.7
click at [415, 437] on div at bounding box center [333, 652] width 311 height 1201
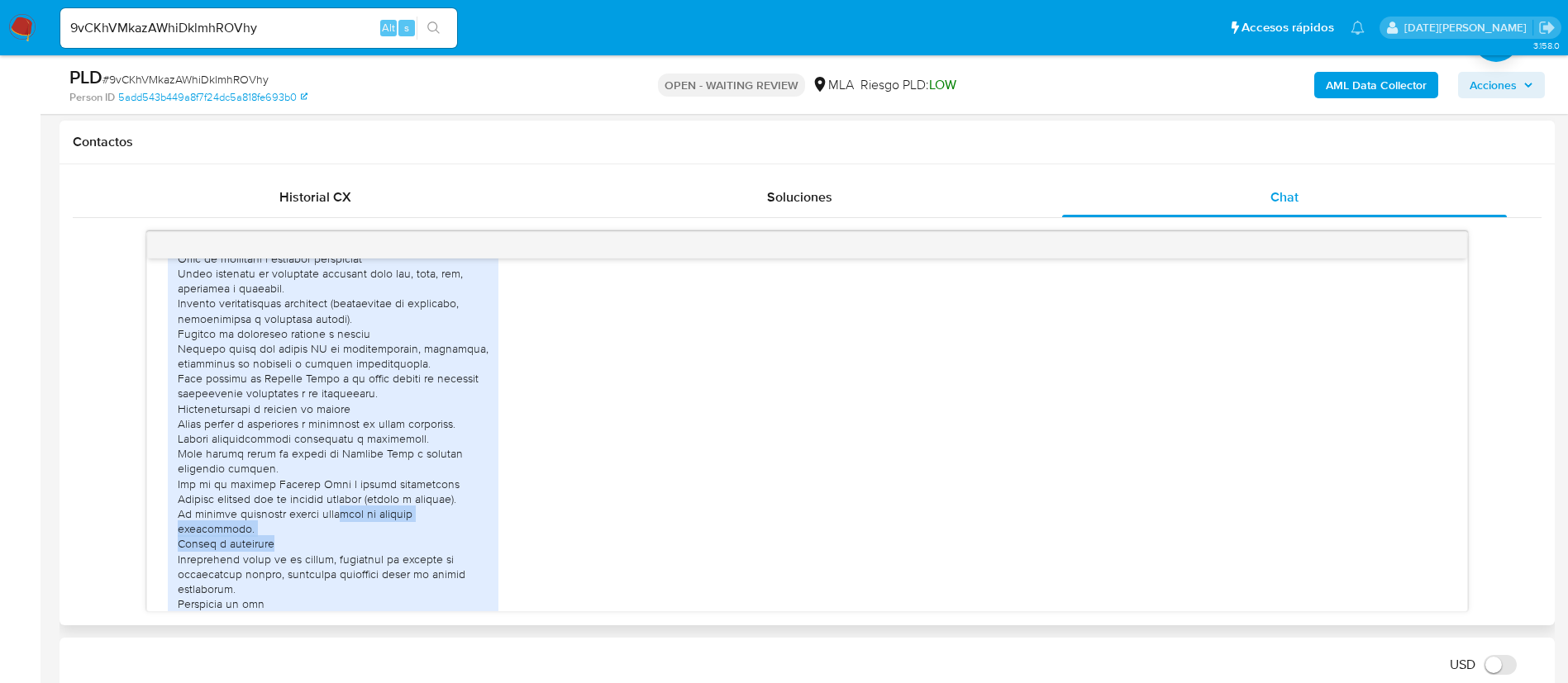
scroll to position [869, 0]
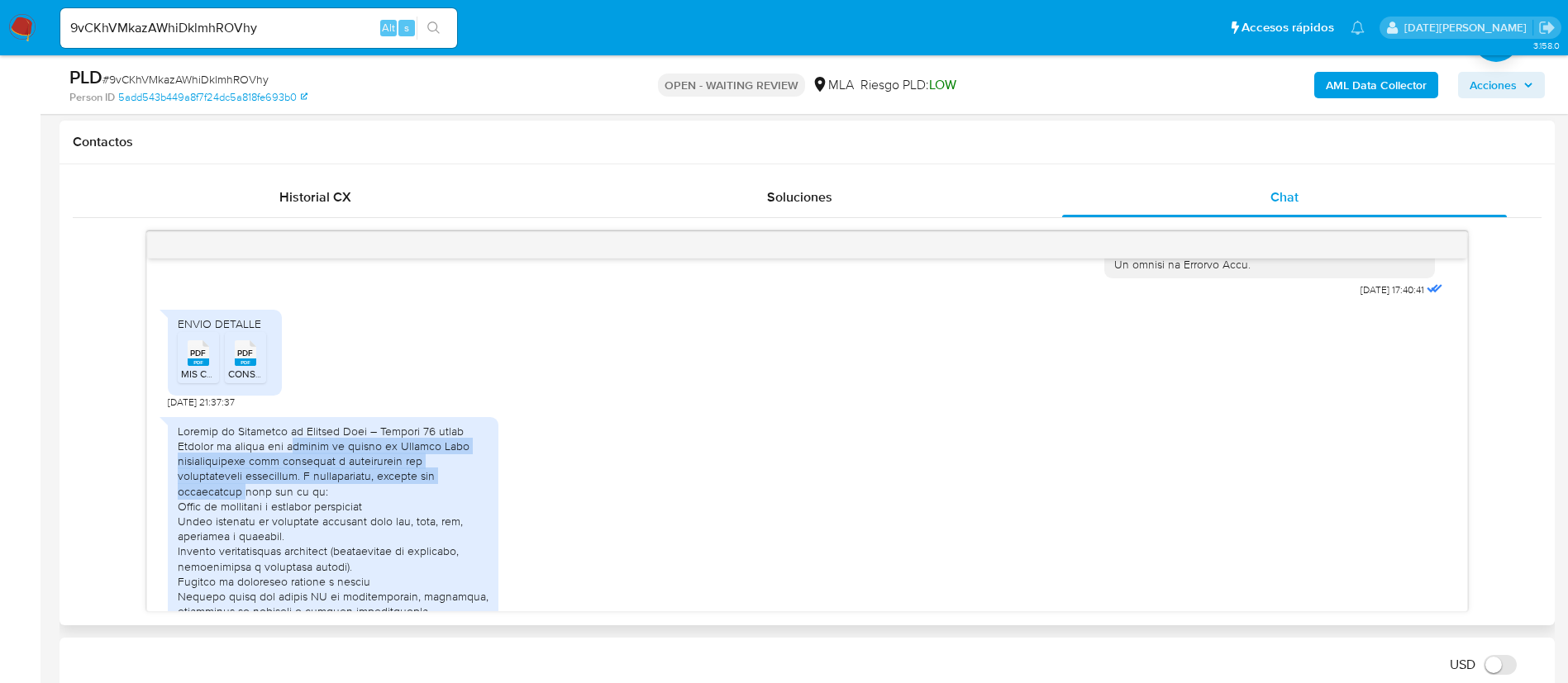
drag, startPoint x: 294, startPoint y: 484, endPoint x: 429, endPoint y: 505, distance: 136.6
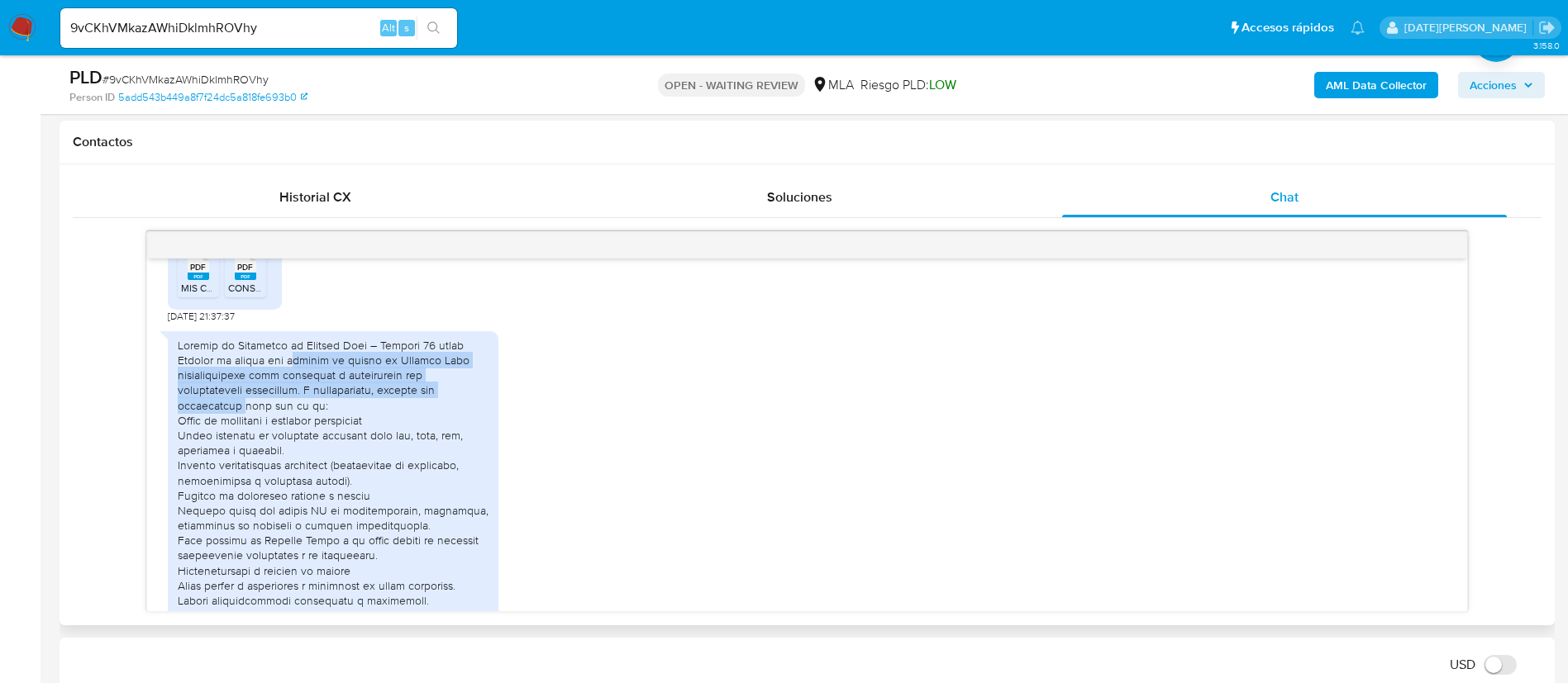
scroll to position [992, 0]
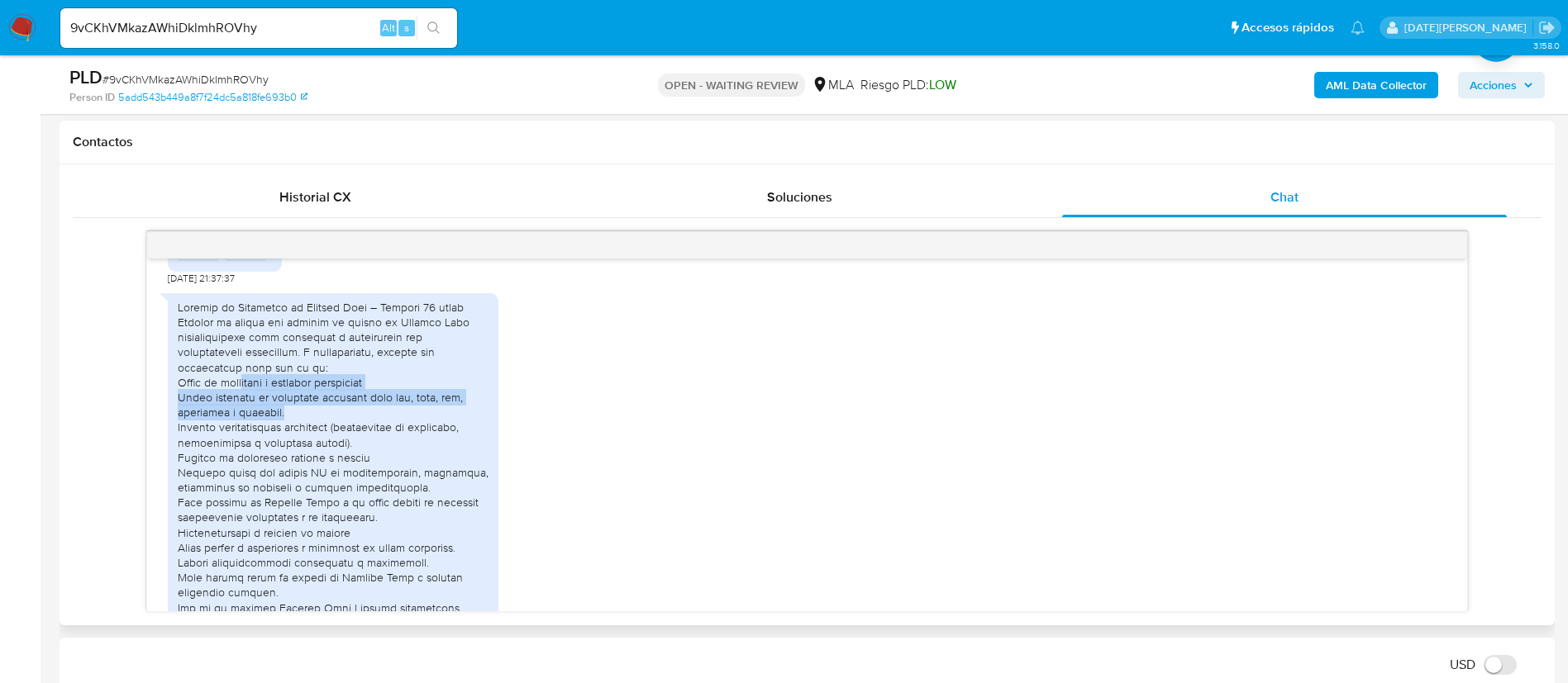
drag, startPoint x: 248, startPoint y: 413, endPoint x: 346, endPoint y: 436, distance: 100.7
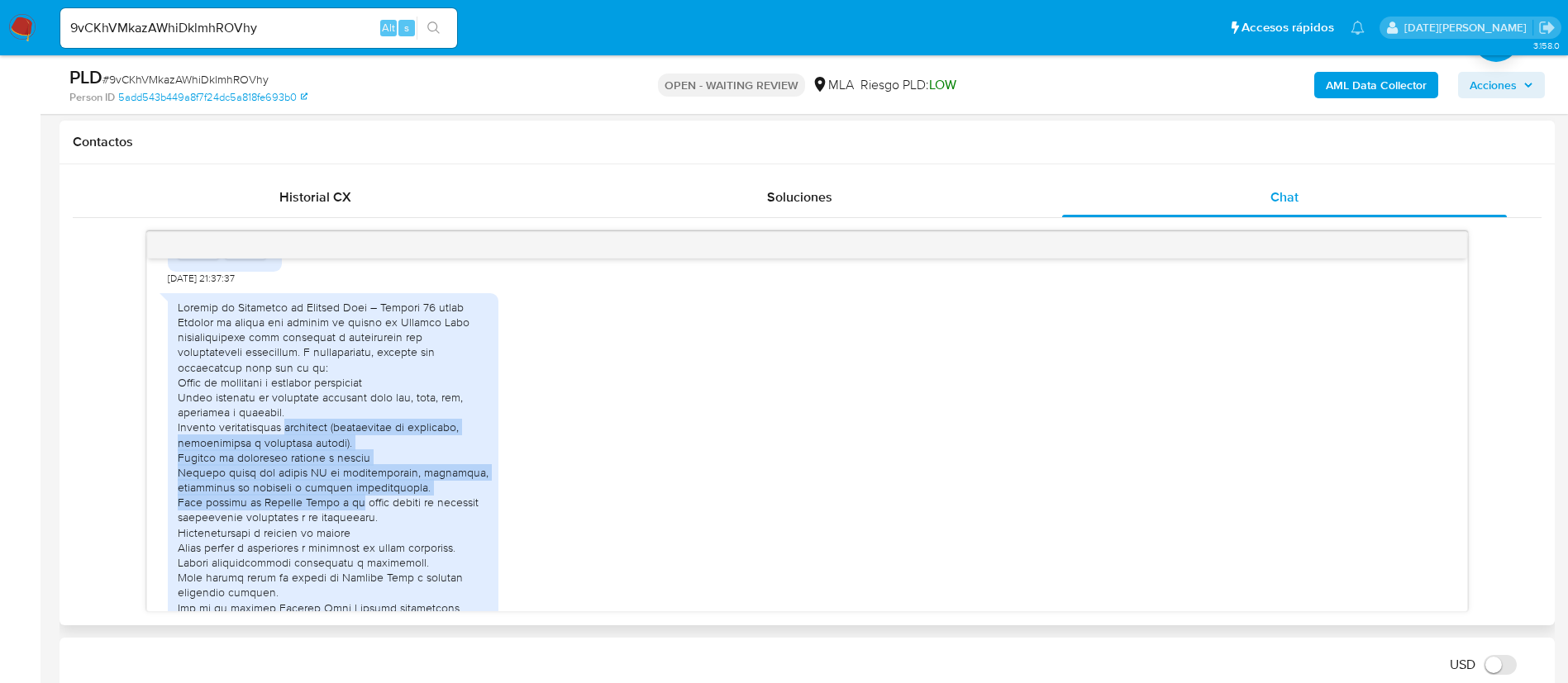
drag, startPoint x: 293, startPoint y: 462, endPoint x: 359, endPoint y: 533, distance: 96.9
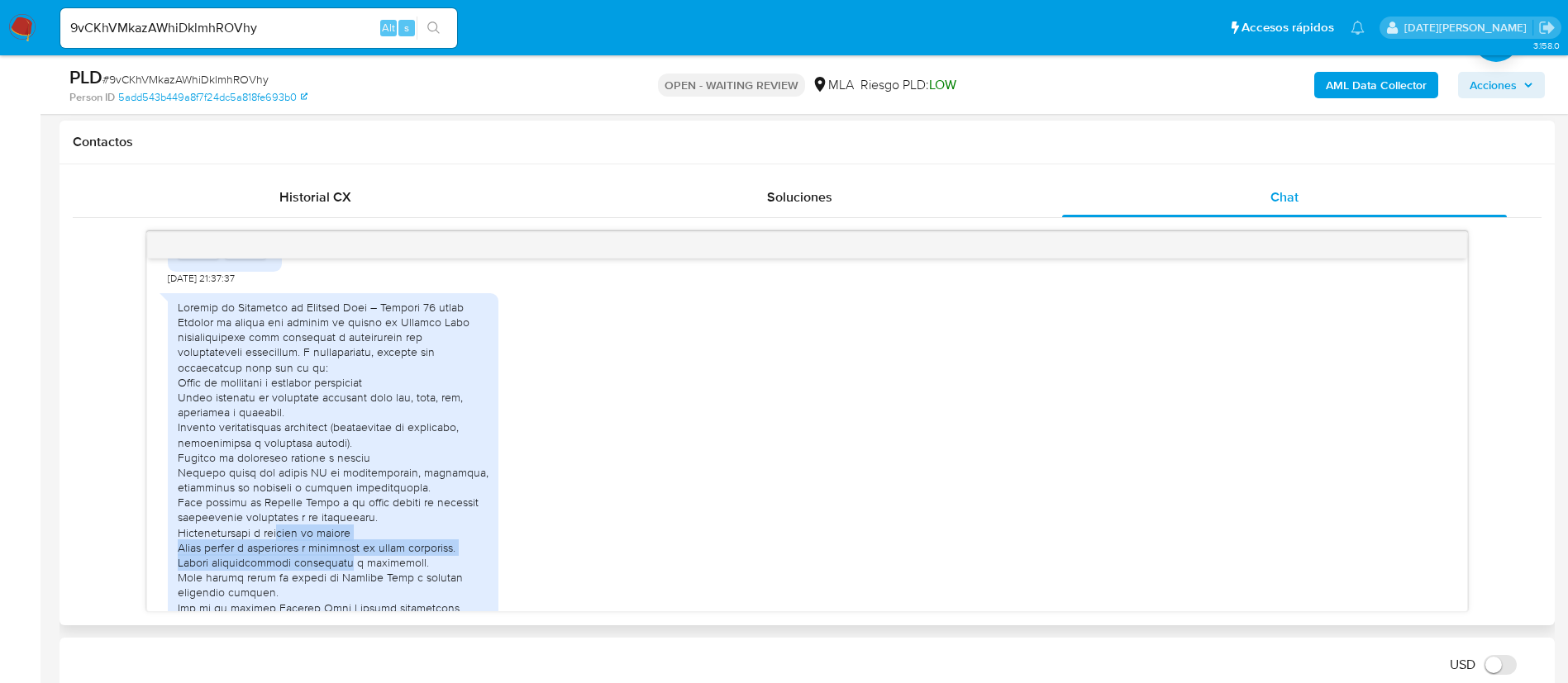
drag, startPoint x: 278, startPoint y: 561, endPoint x: 339, endPoint y: 594, distance: 69.4
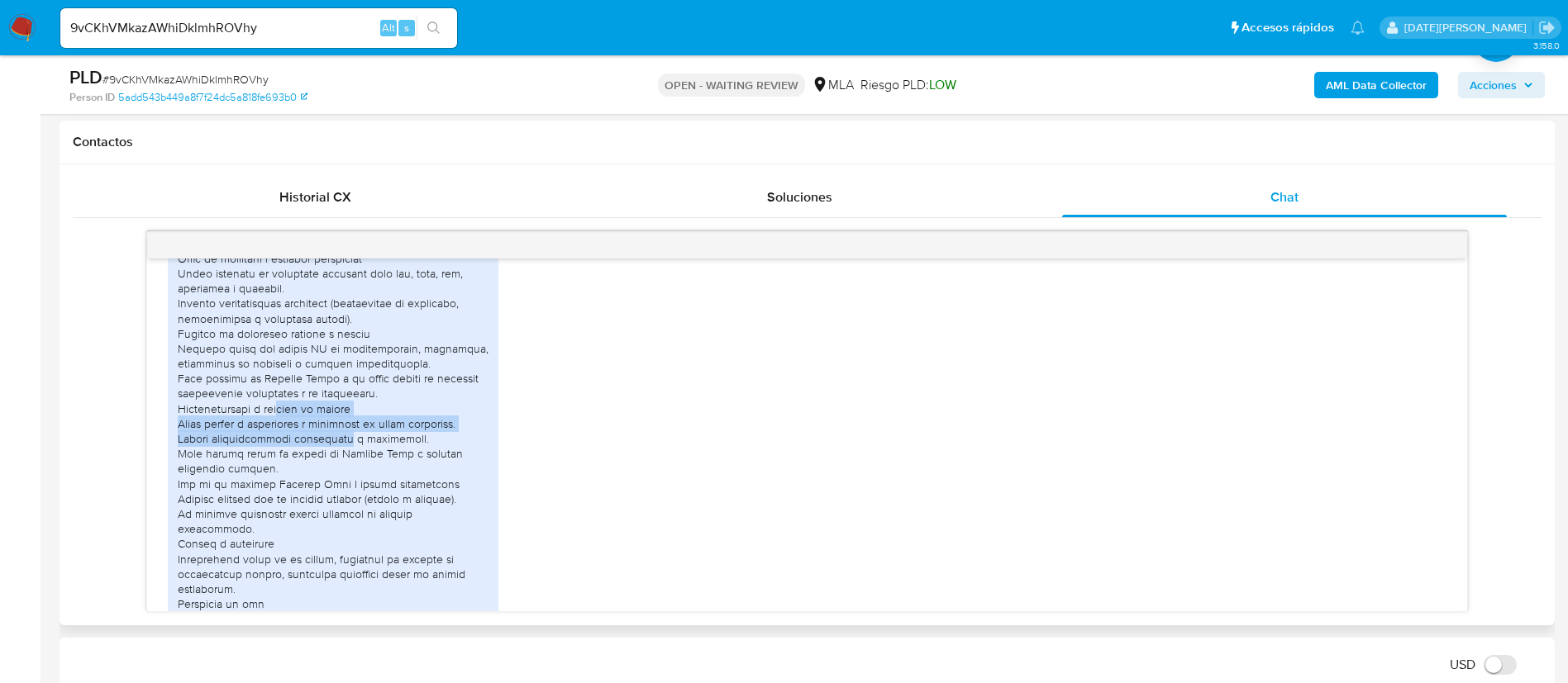
scroll to position [1240, 0]
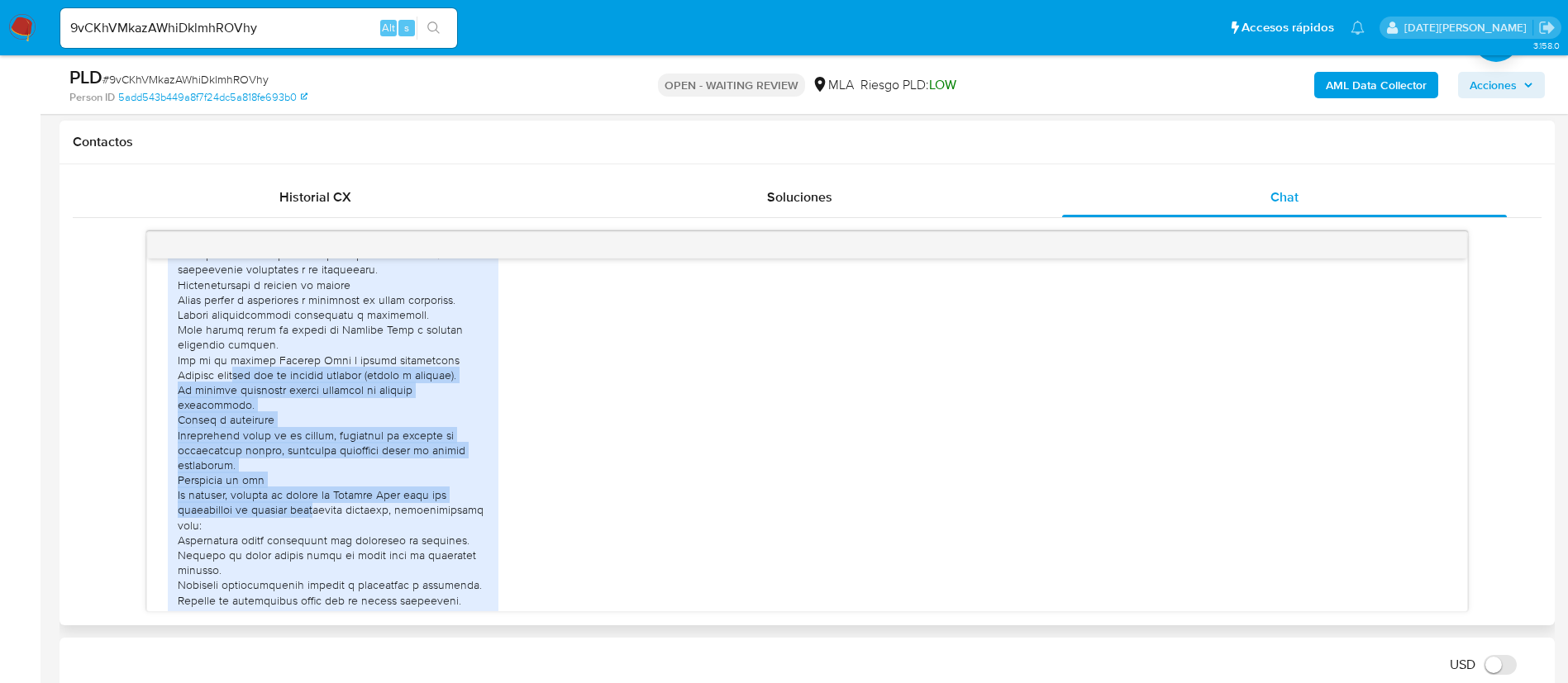
drag, startPoint x: 247, startPoint y: 399, endPoint x: 316, endPoint y: 519, distance: 138.4
click at [316, 519] on div at bounding box center [333, 652] width 311 height 1201
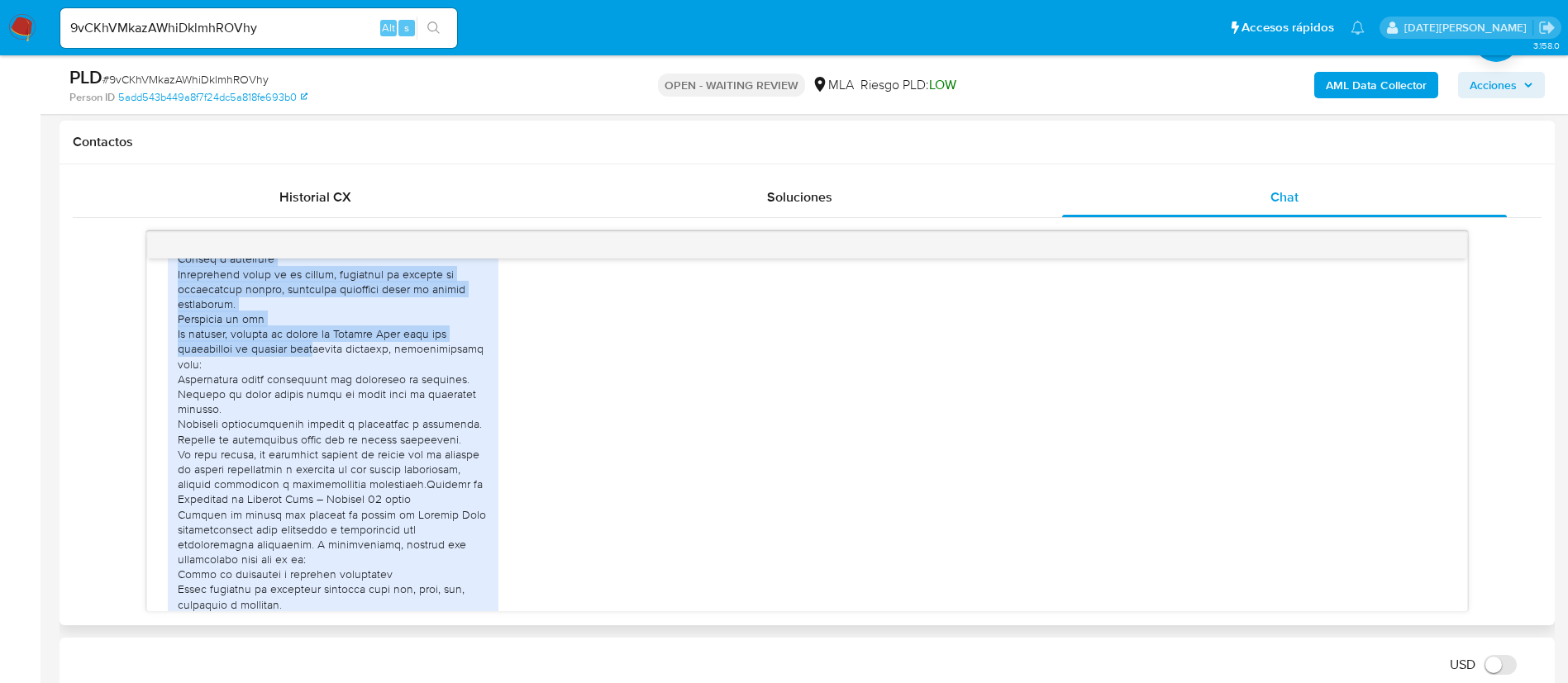
scroll to position [1364, 0]
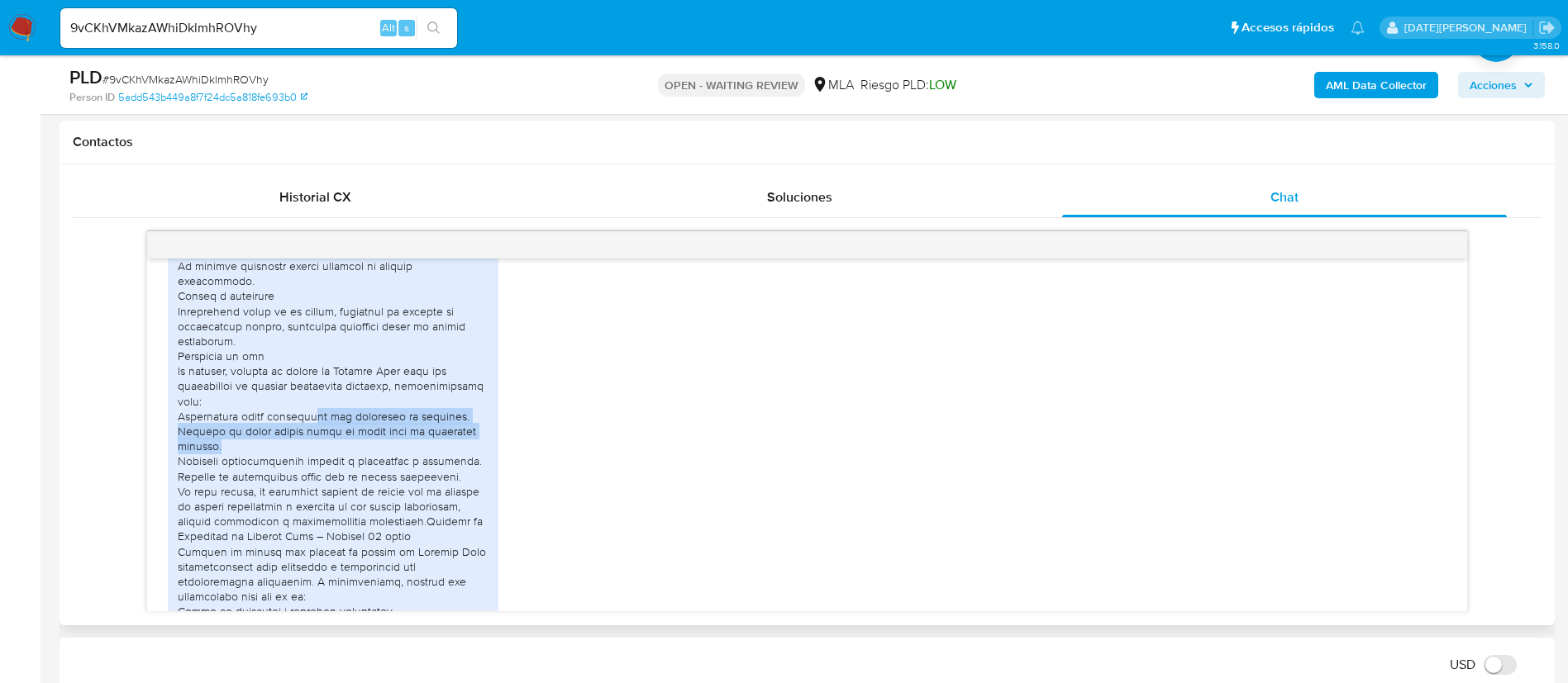
drag, startPoint x: 306, startPoint y: 433, endPoint x: 422, endPoint y: 456, distance: 118.3
click at [422, 456] on div at bounding box center [333, 528] width 311 height 1201
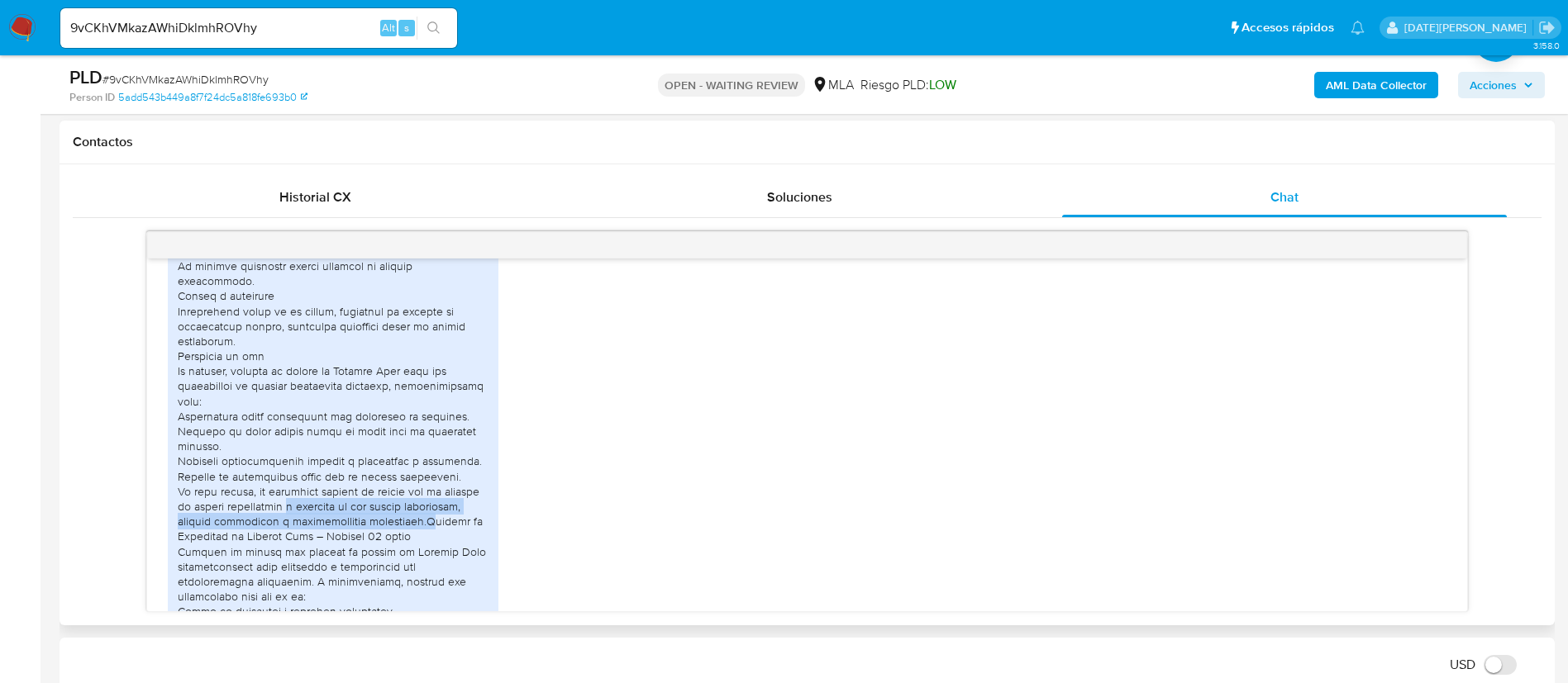
drag, startPoint x: 293, startPoint y: 518, endPoint x: 410, endPoint y: 534, distance: 118.1
click at [410, 534] on div at bounding box center [333, 528] width 311 height 1201
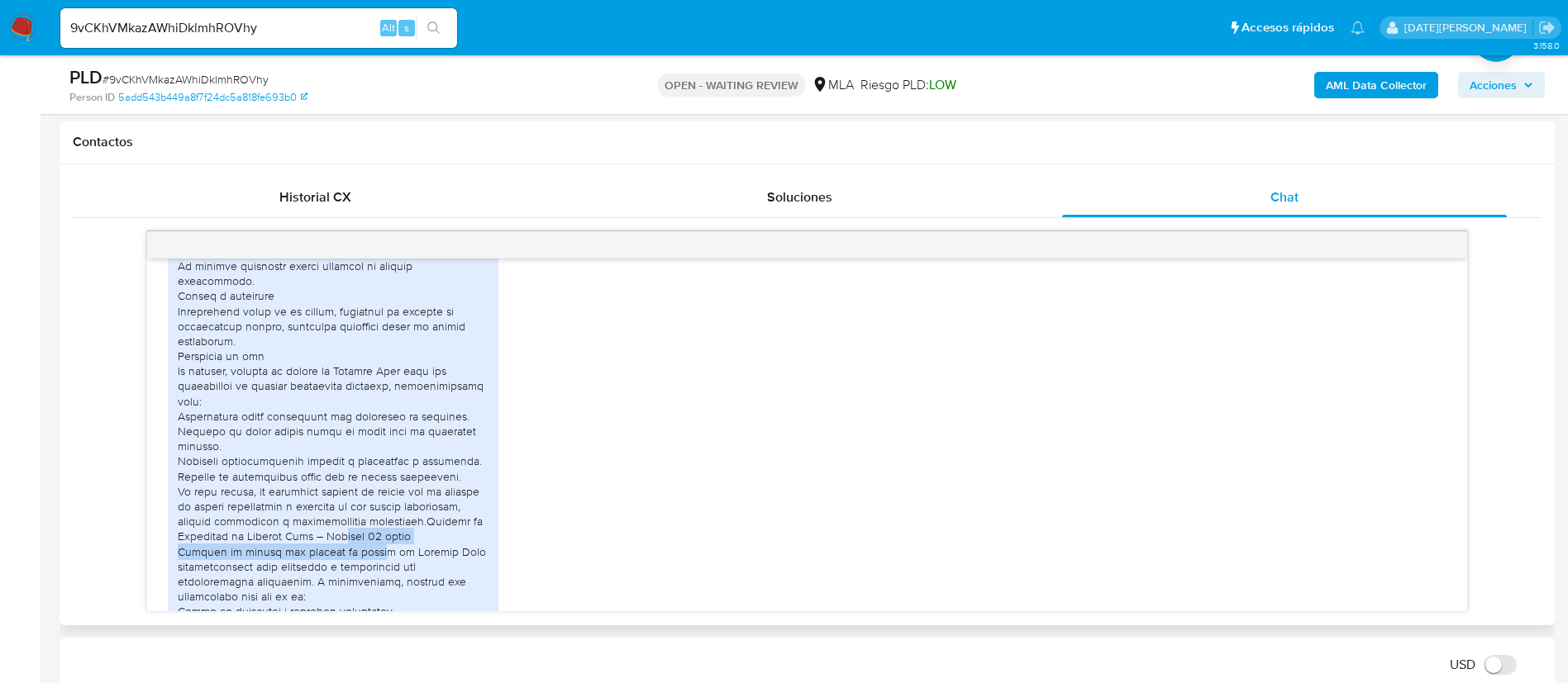
drag, startPoint x: 341, startPoint y: 553, endPoint x: 361, endPoint y: 572, distance: 27.6
click at [361, 572] on div at bounding box center [333, 528] width 311 height 1201
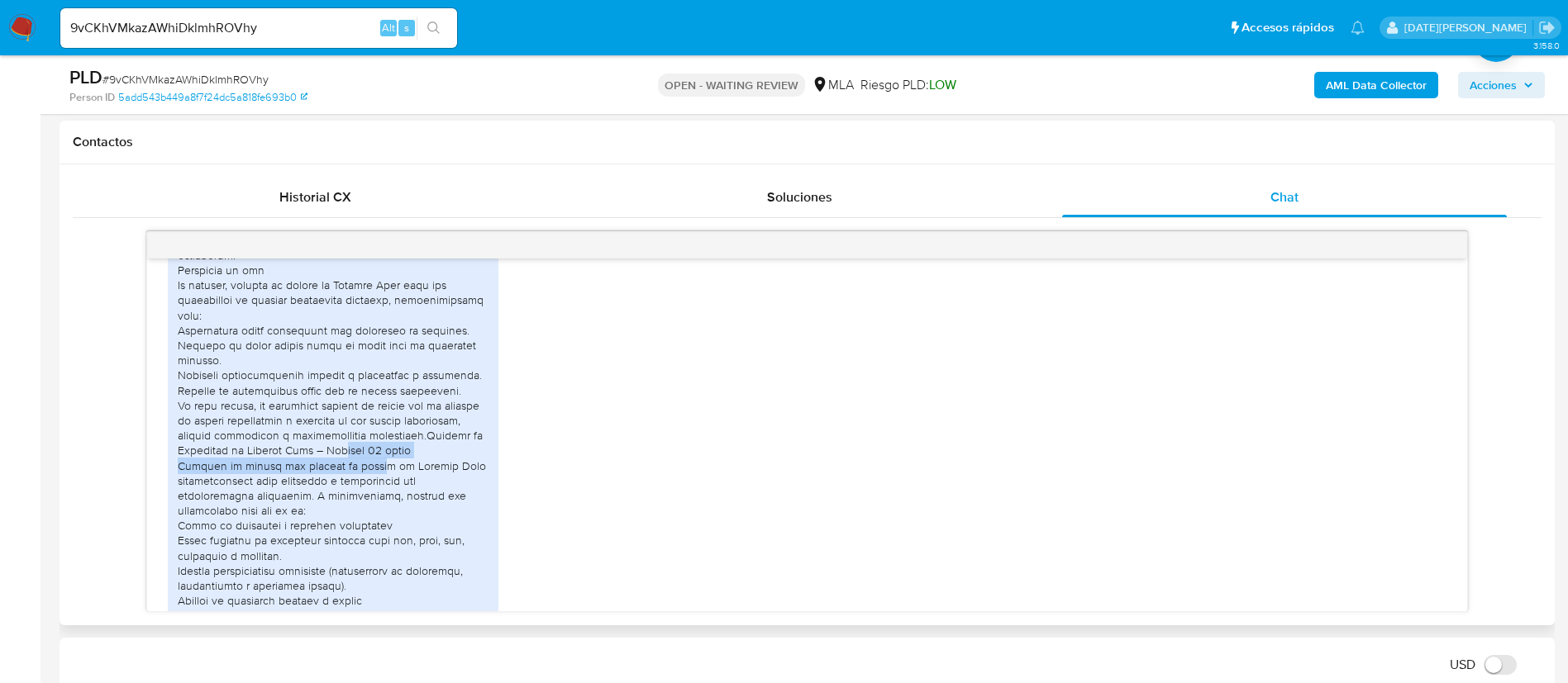
scroll to position [1488, 0]
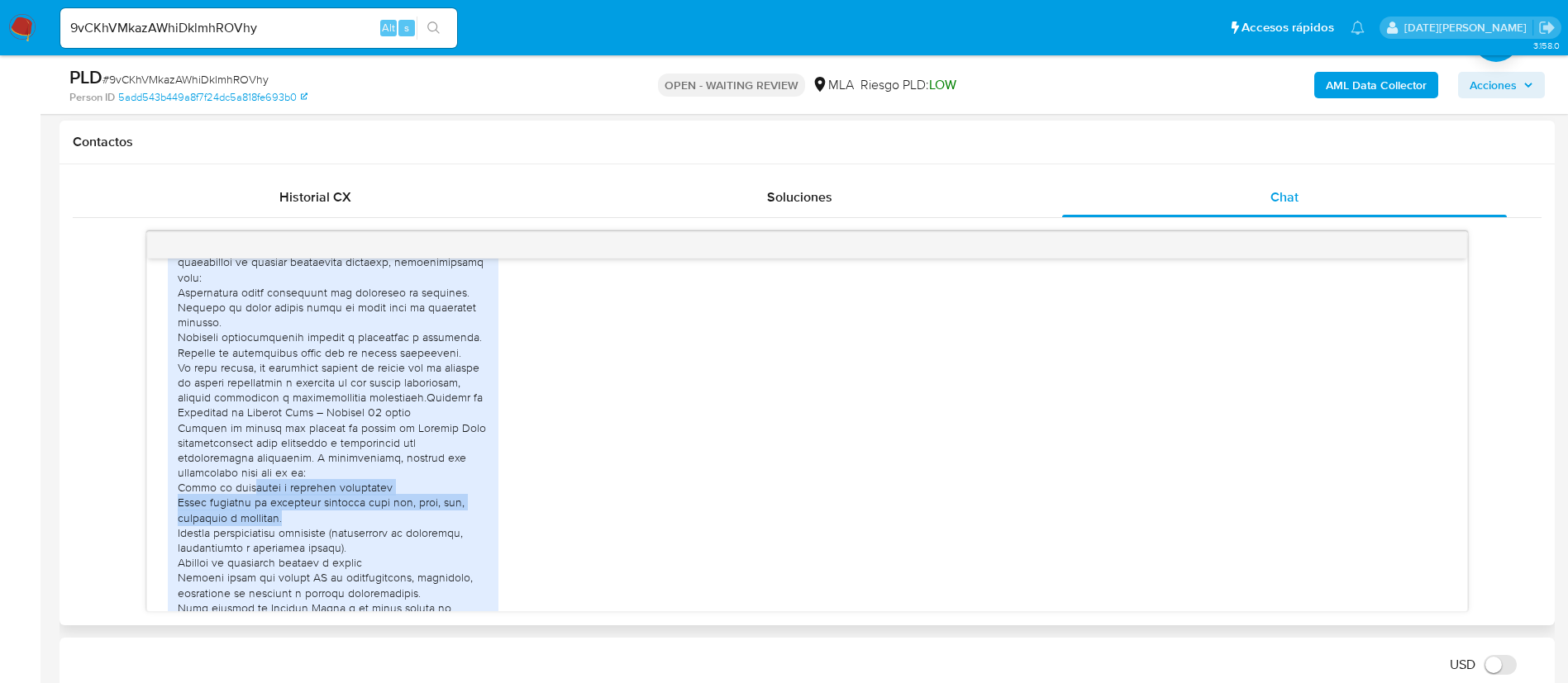
drag, startPoint x: 248, startPoint y: 502, endPoint x: 352, endPoint y: 537, distance: 109.7
click at [352, 537] on div at bounding box center [333, 404] width 311 height 1201
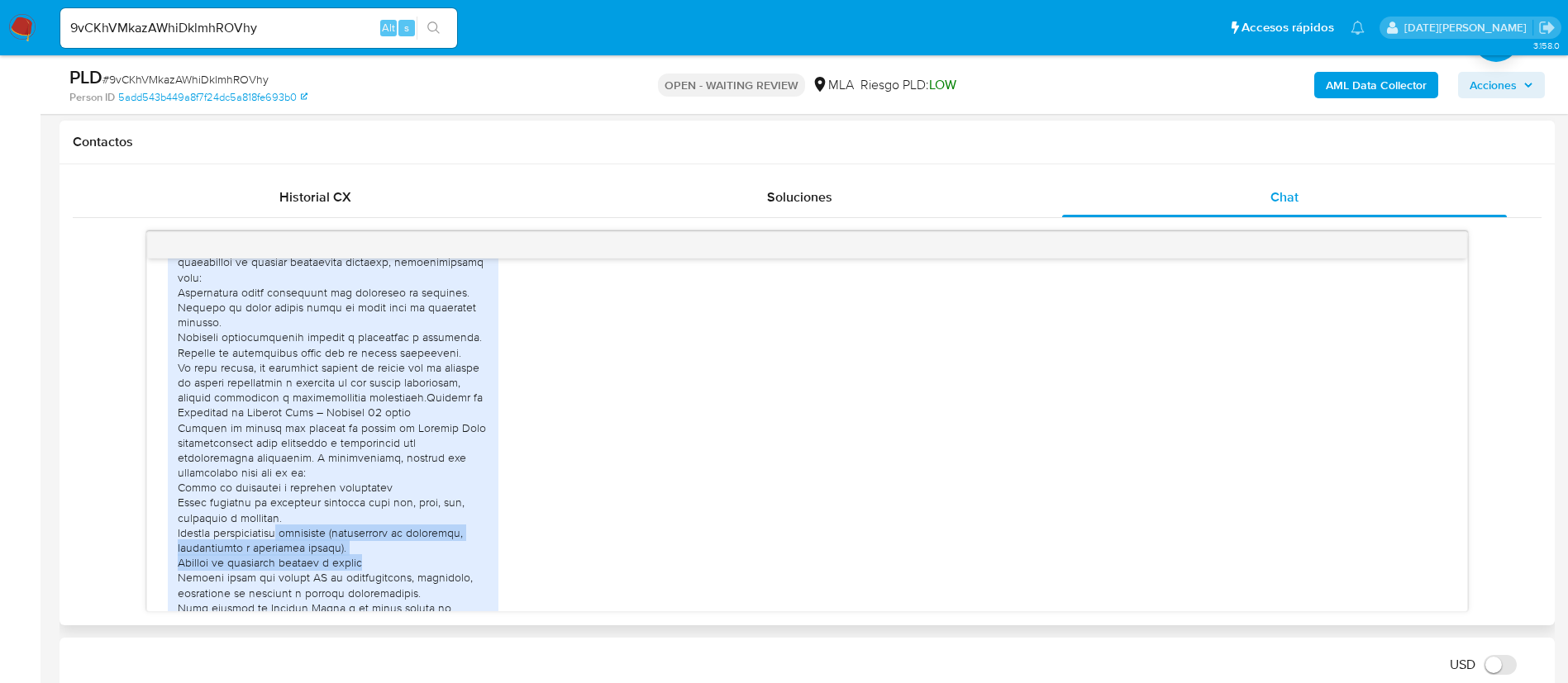
drag, startPoint x: 289, startPoint y: 547, endPoint x: 410, endPoint y: 576, distance: 124.4
click at [410, 576] on div at bounding box center [333, 404] width 311 height 1201
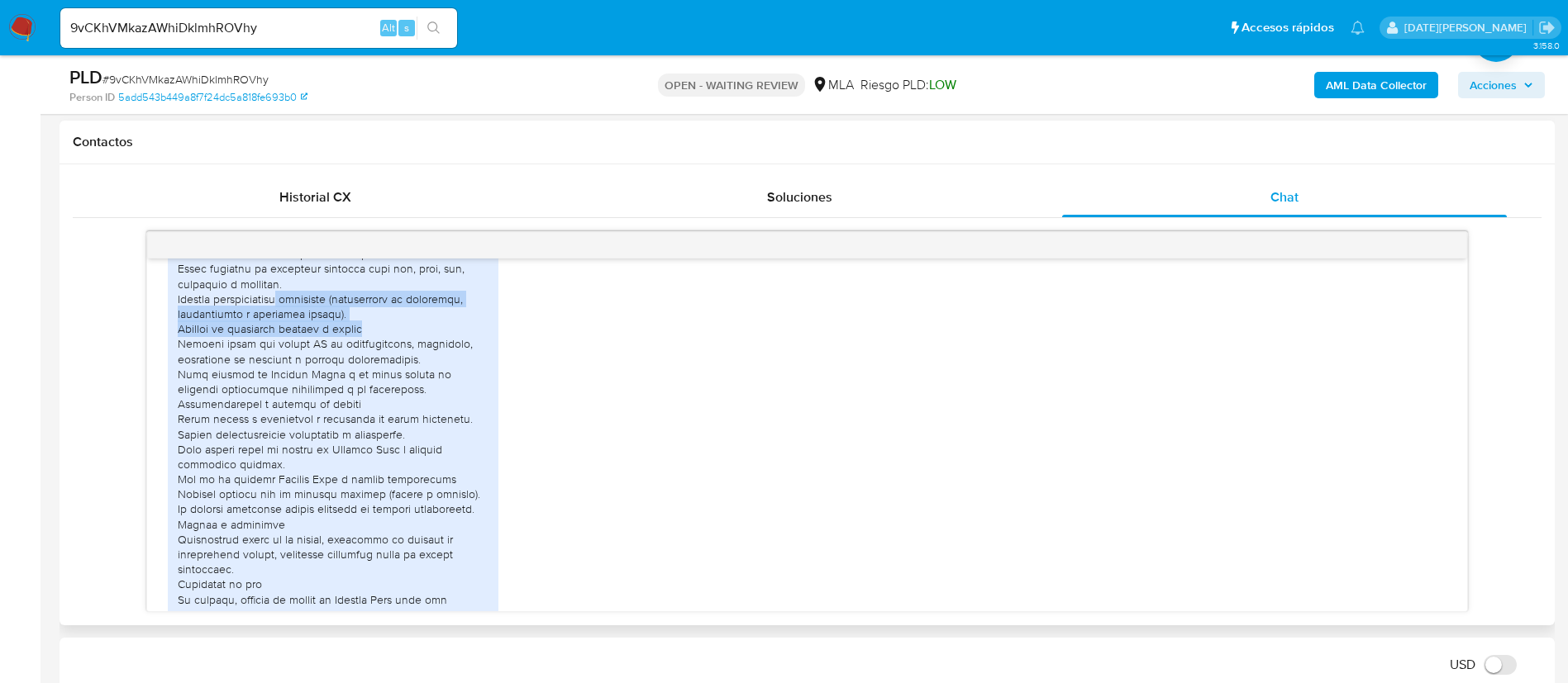
scroll to position [1736, 0]
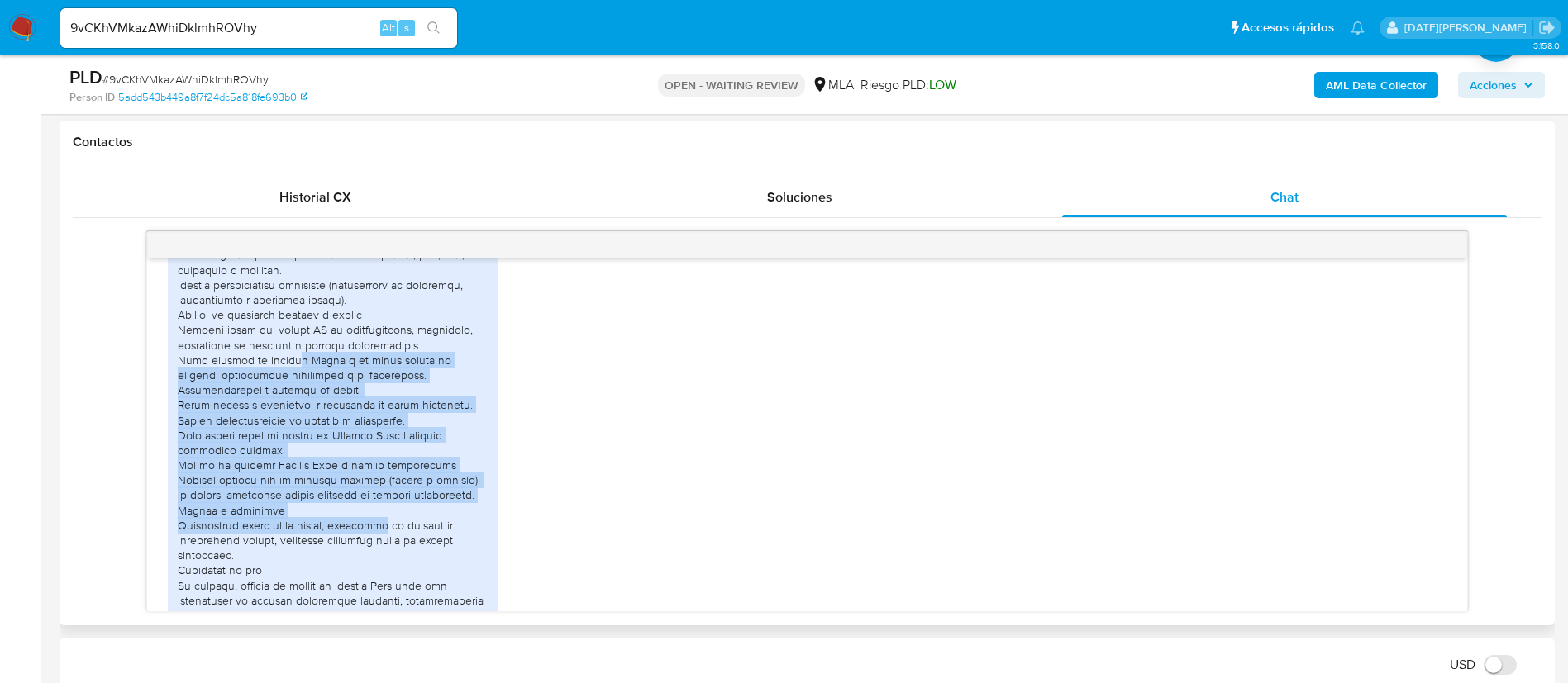
drag, startPoint x: 305, startPoint y: 378, endPoint x: 395, endPoint y: 545, distance: 189.7
click at [395, 545] on div at bounding box center [333, 157] width 311 height 1201
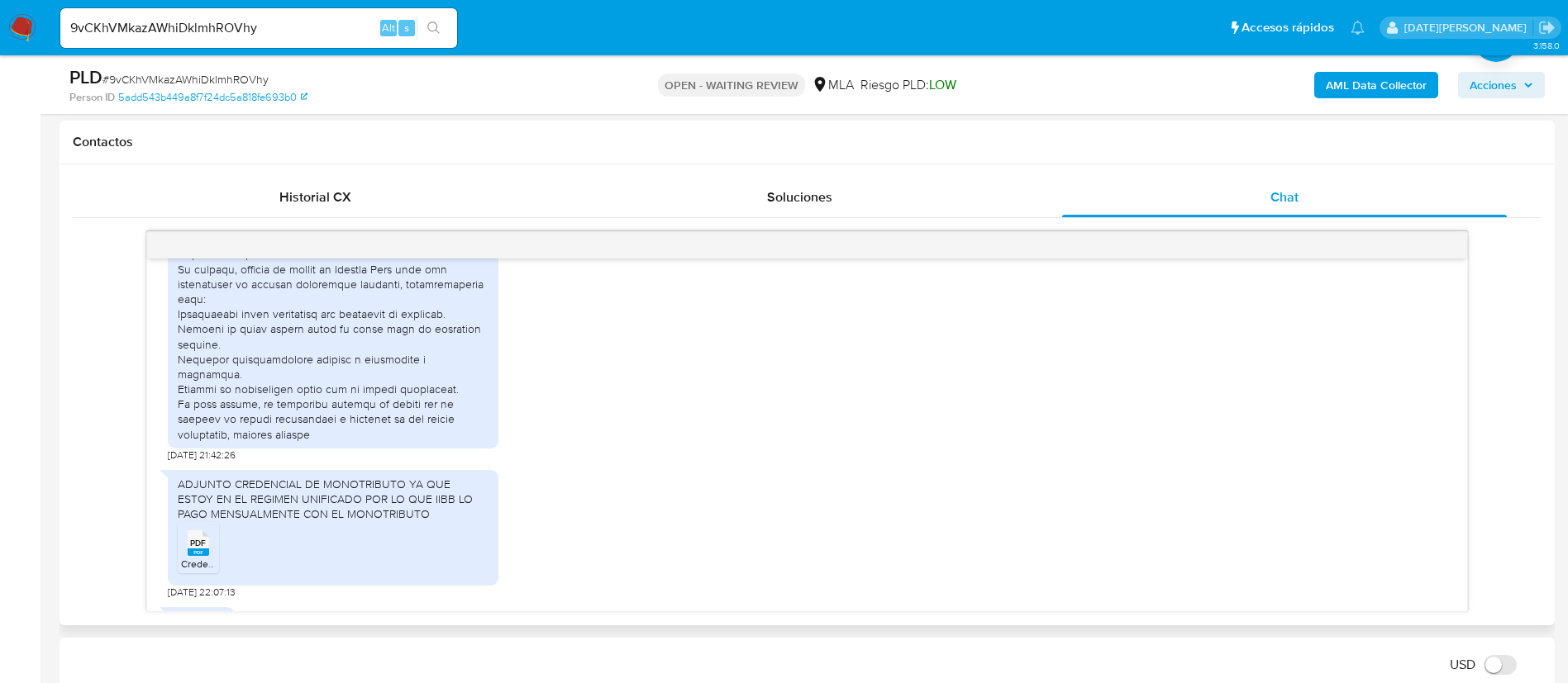
scroll to position [2108, 0]
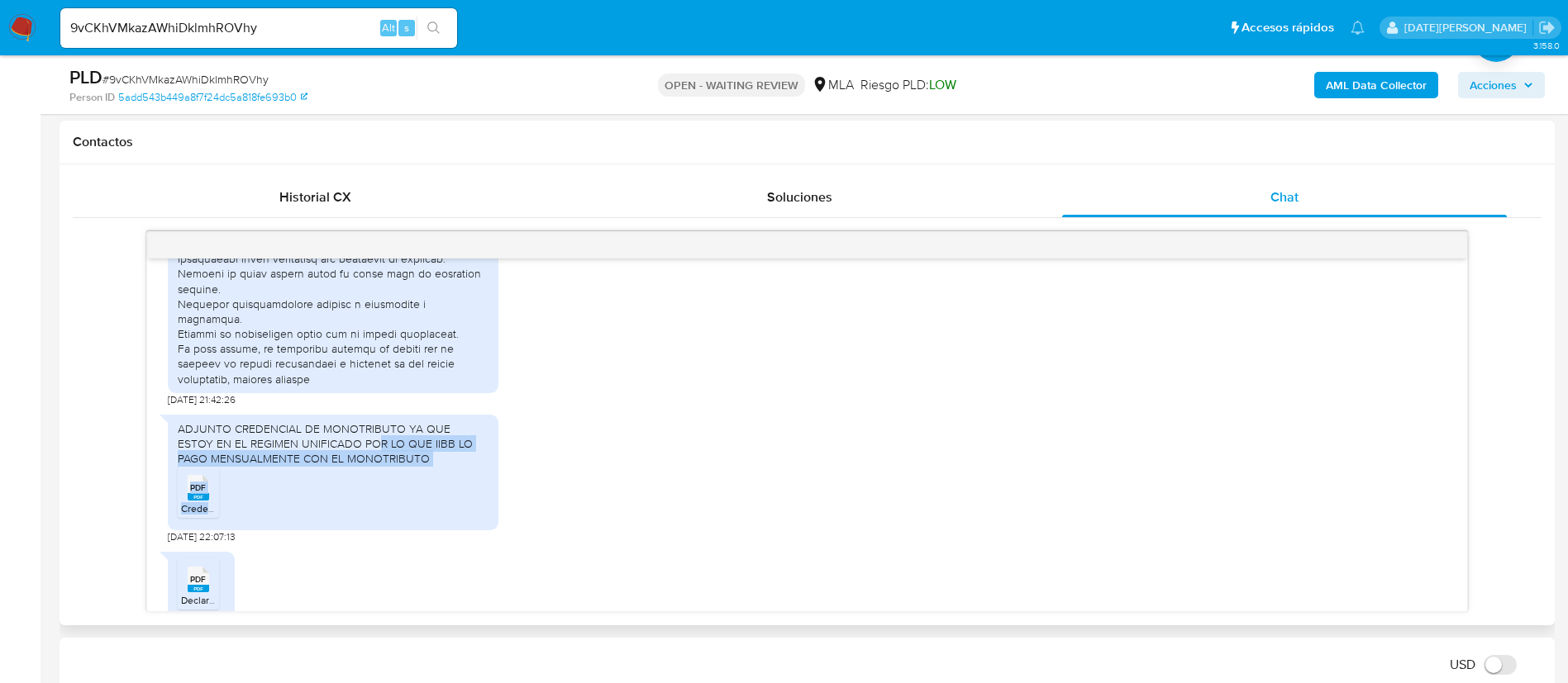
drag, startPoint x: 342, startPoint y: 446, endPoint x: 386, endPoint y: 476, distance: 53.3
click at [386, 476] on div "ADJUNTO CREDENCIAL DE MONOTRIBUTO YA QUE ESTOY EN EL REGIMEN UNIFICADO POR LO Q…" at bounding box center [333, 472] width 330 height 116
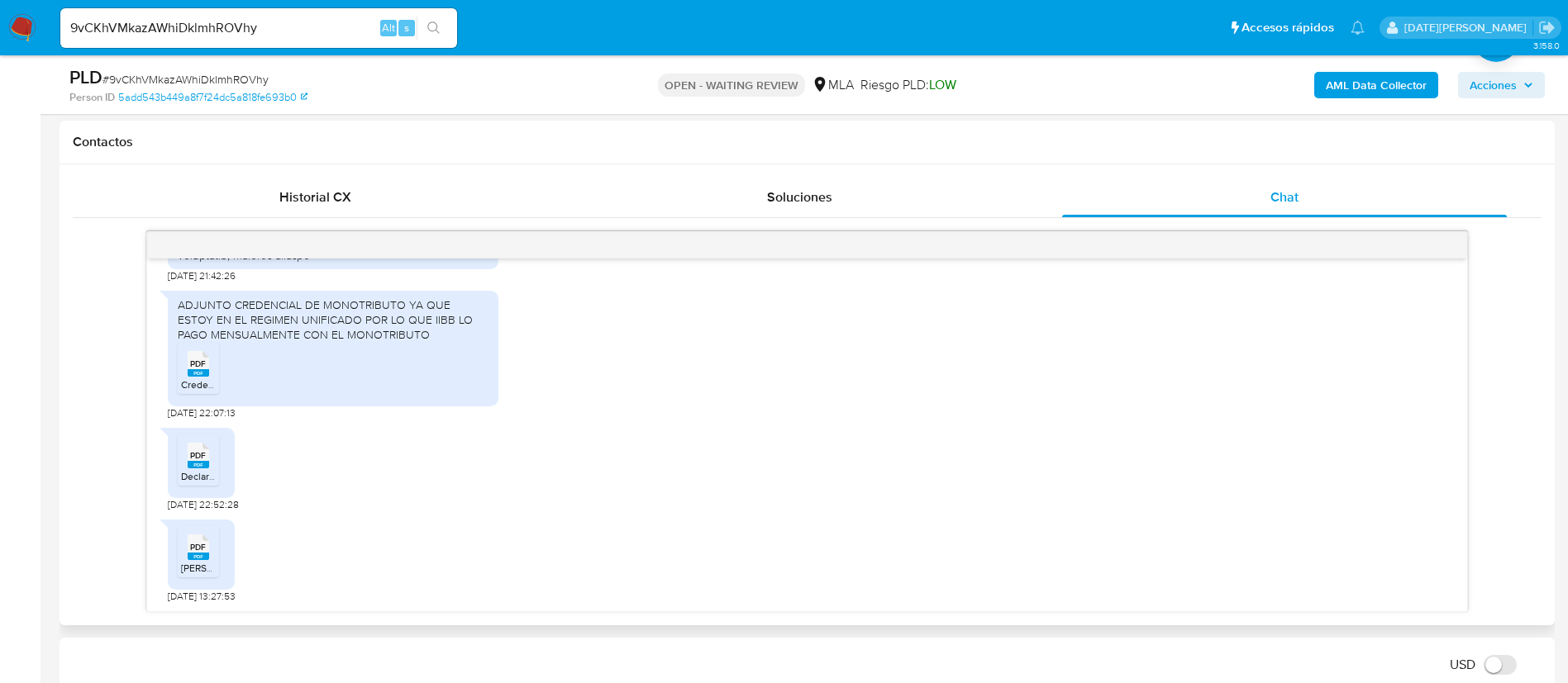
click at [434, 451] on div "PDF PDF Declaracion_Ingresos_Monotributista.pdf 18/08/2025 22:52:28" at bounding box center [807, 465] width 1278 height 92
click at [191, 375] on rect at bounding box center [199, 372] width 22 height 7
click at [201, 469] on icon "PDF" at bounding box center [199, 455] width 22 height 29
click at [209, 556] on rect at bounding box center [199, 556] width 22 height 7
click at [478, 516] on div "PDF PDF delia 6 ultimos pagos CCAM - CUENTA CORRIENTE PARA CONTRIBUYENTES AUTÓ…" at bounding box center [807, 556] width 1278 height 92
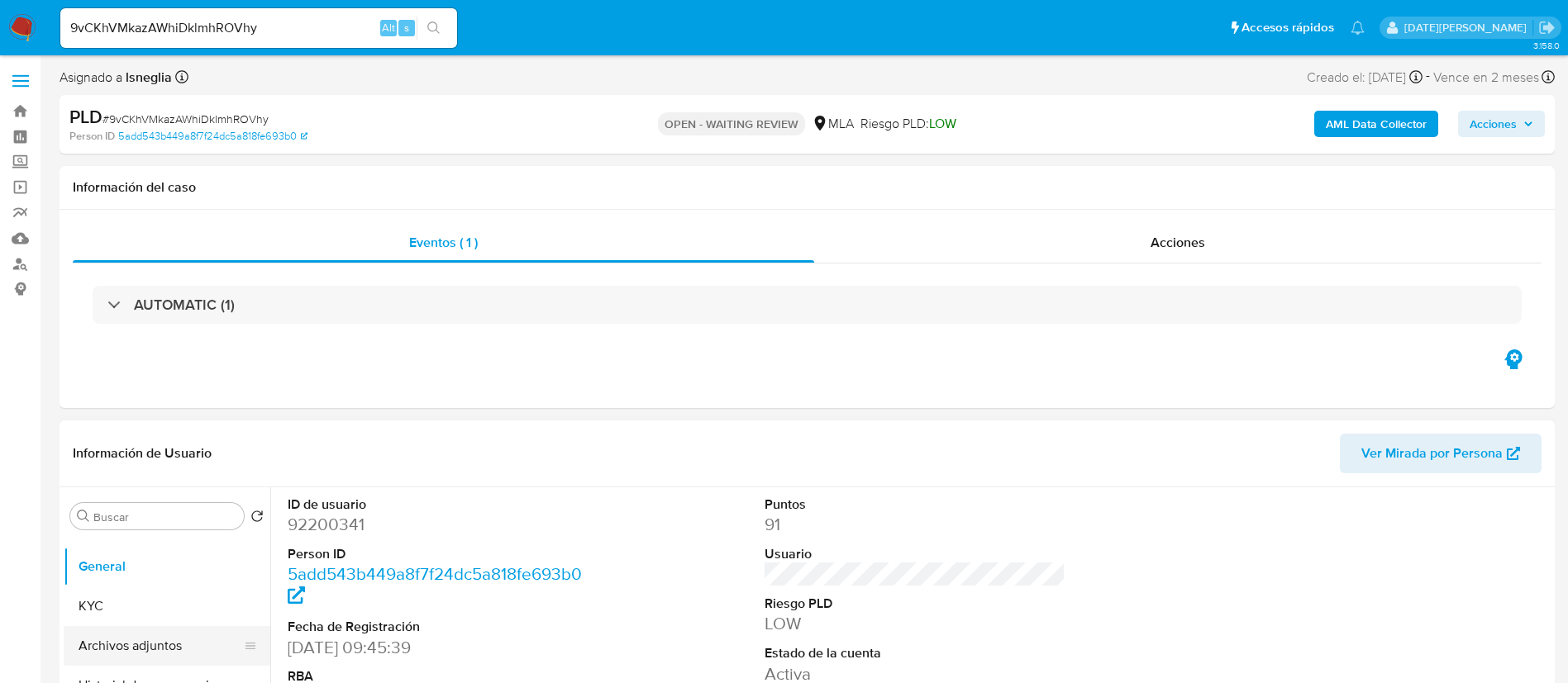
scroll to position [124, 0]
click at [131, 557] on button "KYC" at bounding box center [161, 551] width 194 height 40
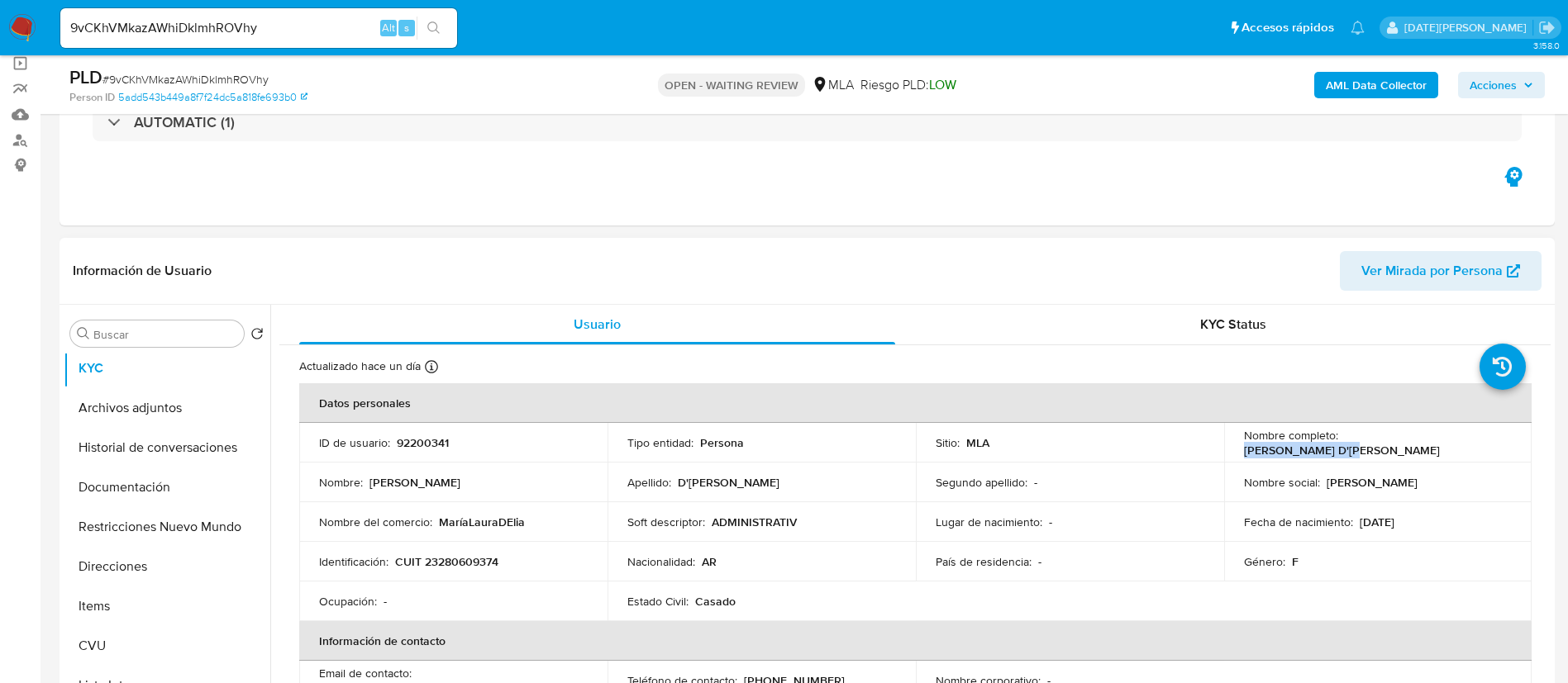
drag, startPoint x: 1340, startPoint y: 442, endPoint x: 1468, endPoint y: 439, distance: 128.0
click at [1468, 439] on div "Nombre completo : Maria Laura D'Elia" at bounding box center [1378, 442] width 269 height 30
copy p "[PERSON_NAME]"
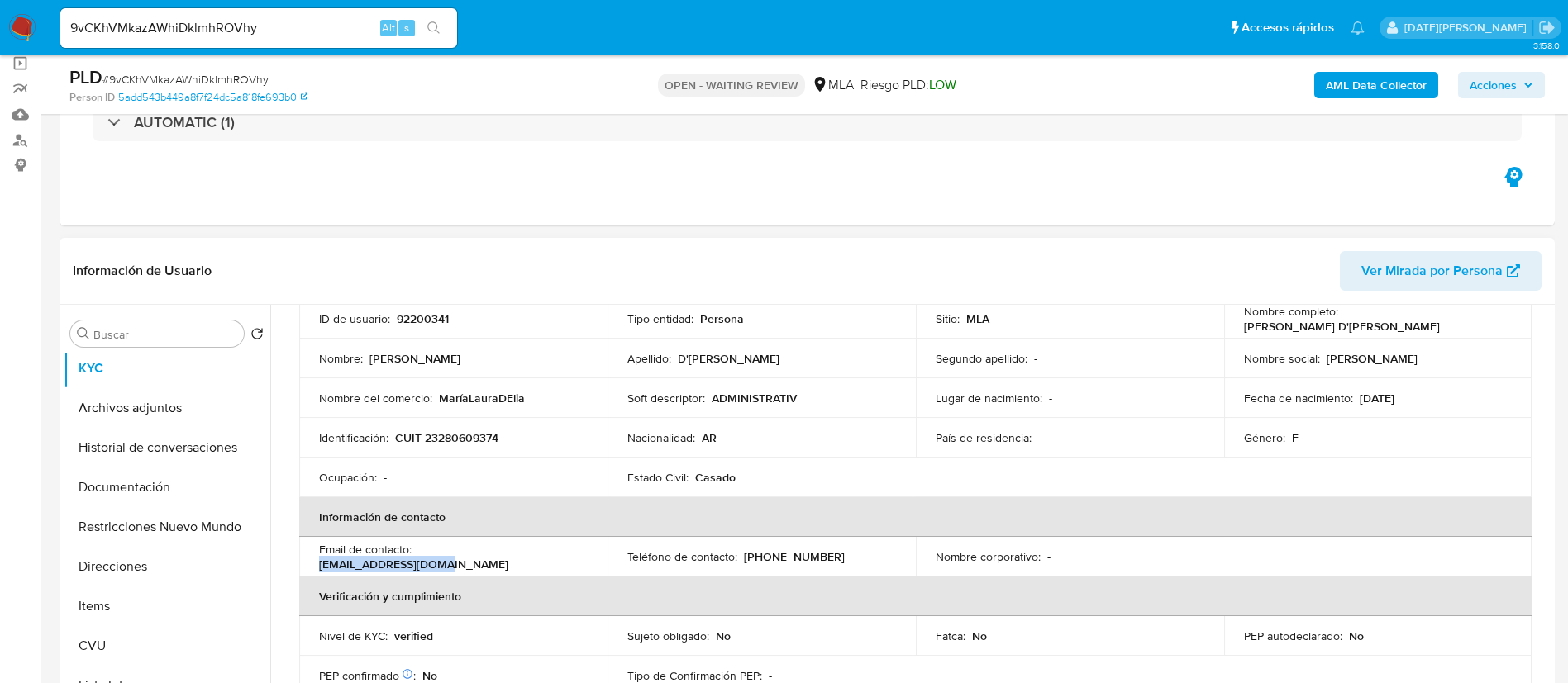
drag, startPoint x: 418, startPoint y: 556, endPoint x: 566, endPoint y: 557, distance: 148.0
click at [566, 557] on div "Email de contacto : mgsportslp@gmail.com" at bounding box center [453, 556] width 269 height 30
copy p "mgsportslp@gmail.com"
drag, startPoint x: 742, startPoint y: 555, endPoint x: 845, endPoint y: 555, distance: 103.0
click at [845, 555] on div "Teléfono de contacto : (221) 6087821" at bounding box center [761, 556] width 269 height 15
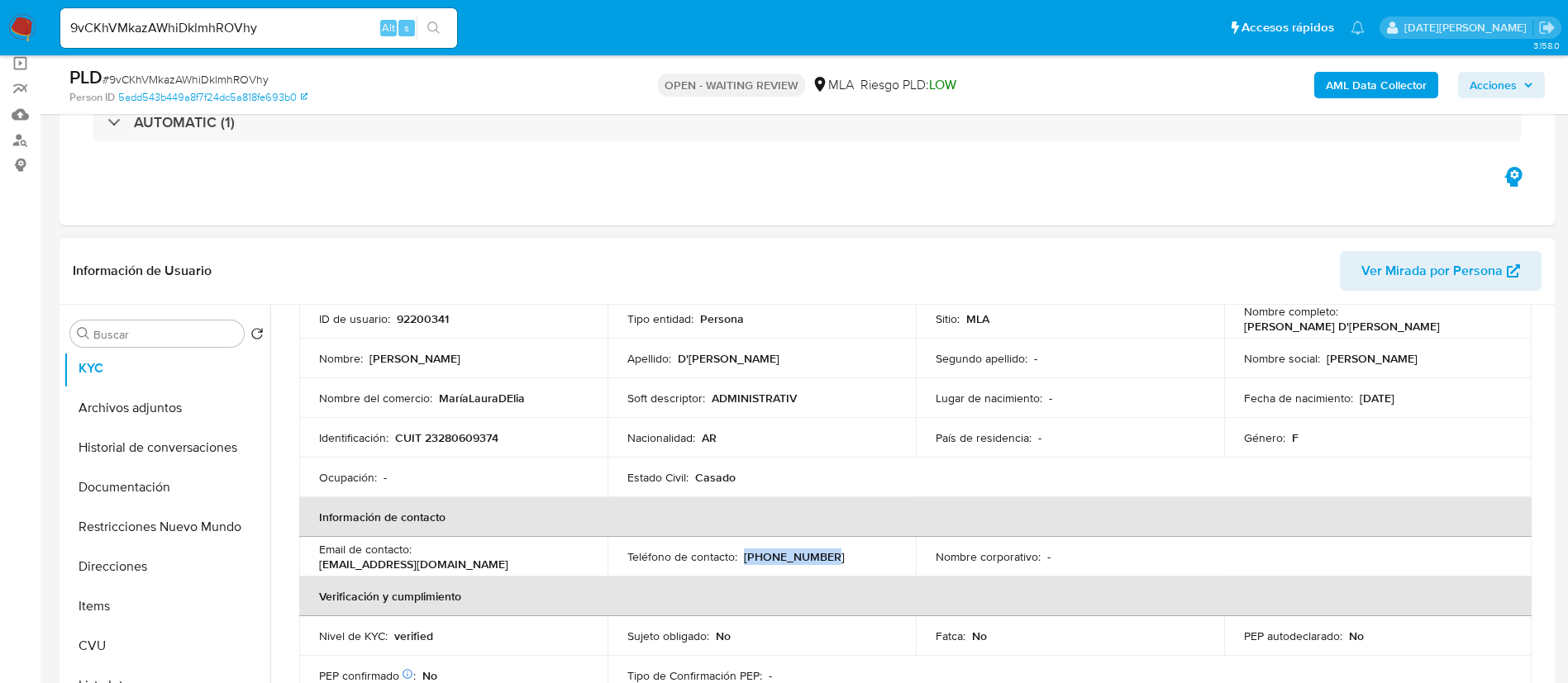
copy p "(221) 6087821"
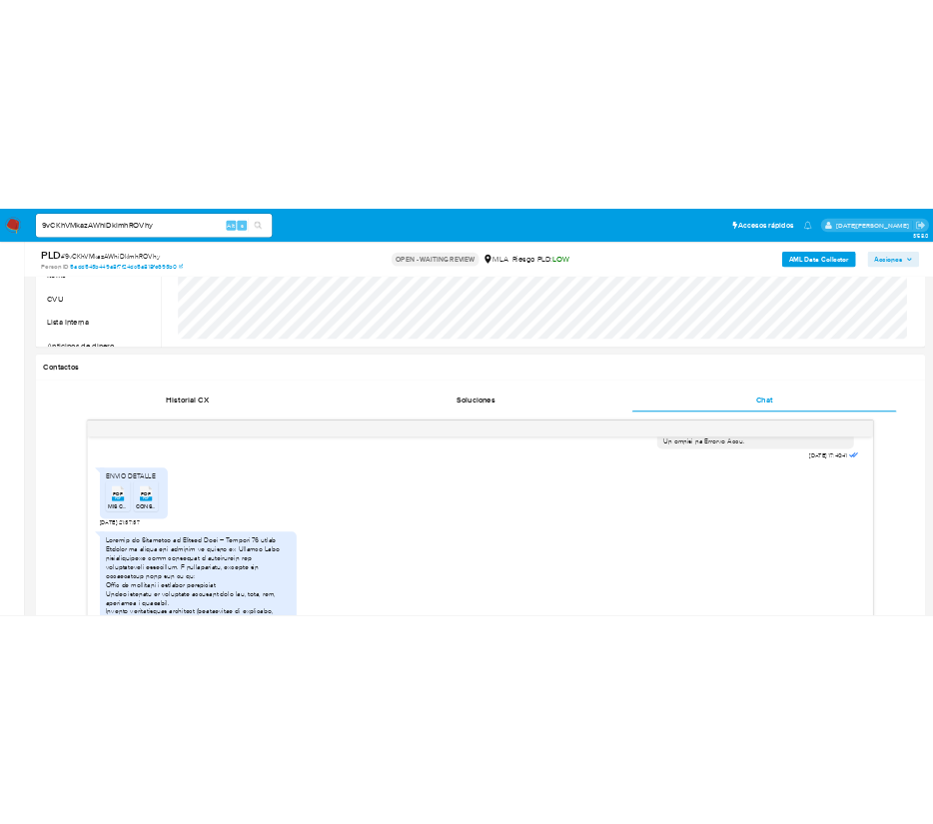
scroll to position [1049, 0]
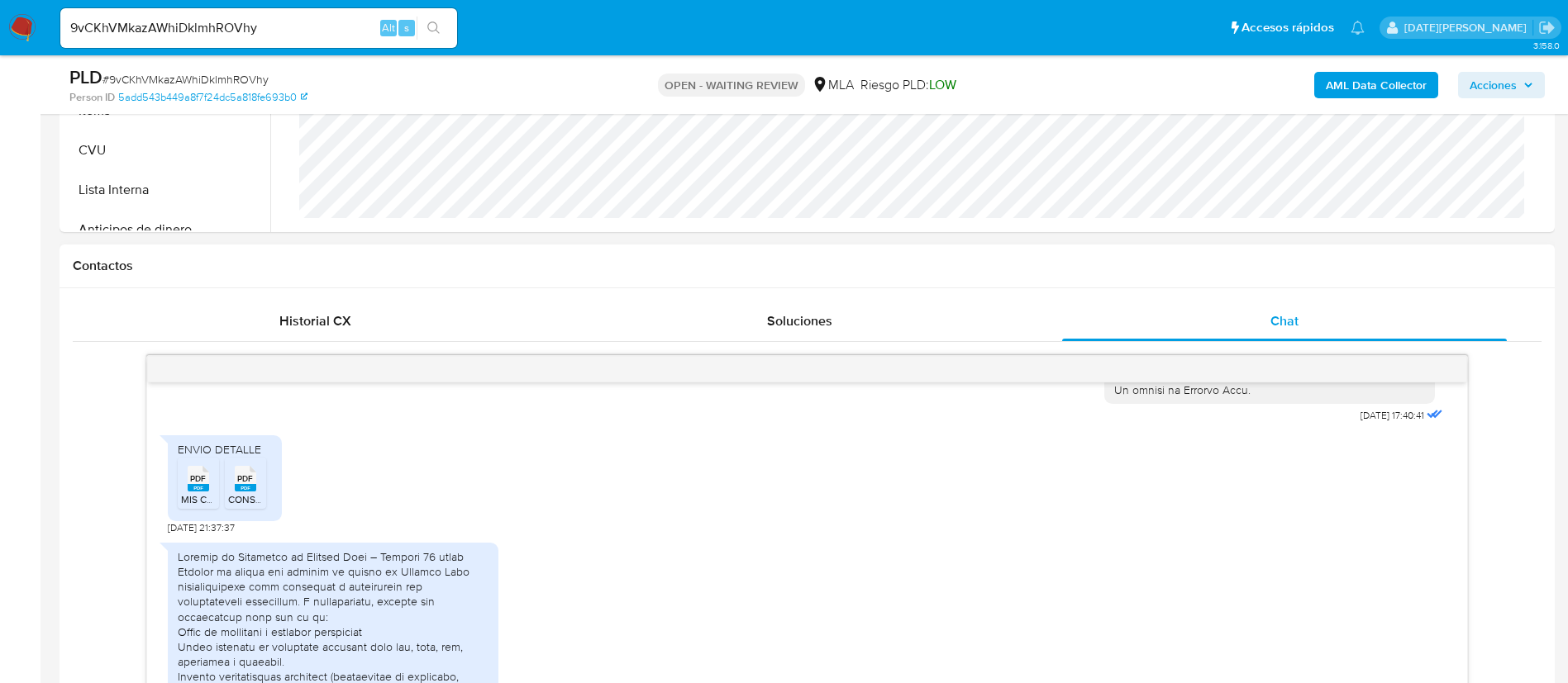
click at [196, 484] on span "PDF" at bounding box center [198, 478] width 16 height 11
click at [244, 493] on icon "PDF" at bounding box center [246, 478] width 22 height 29
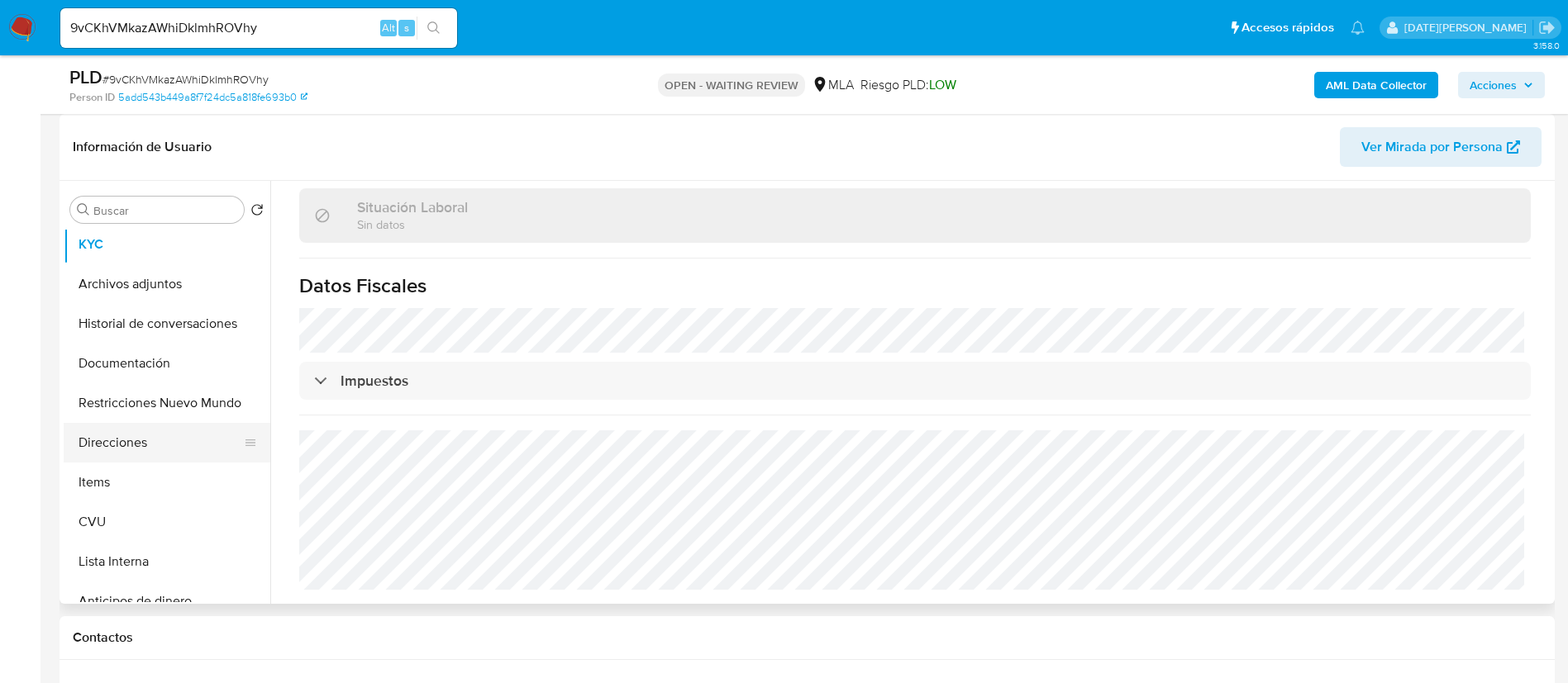
click at [127, 442] on button "Direcciones" at bounding box center [161, 442] width 194 height 40
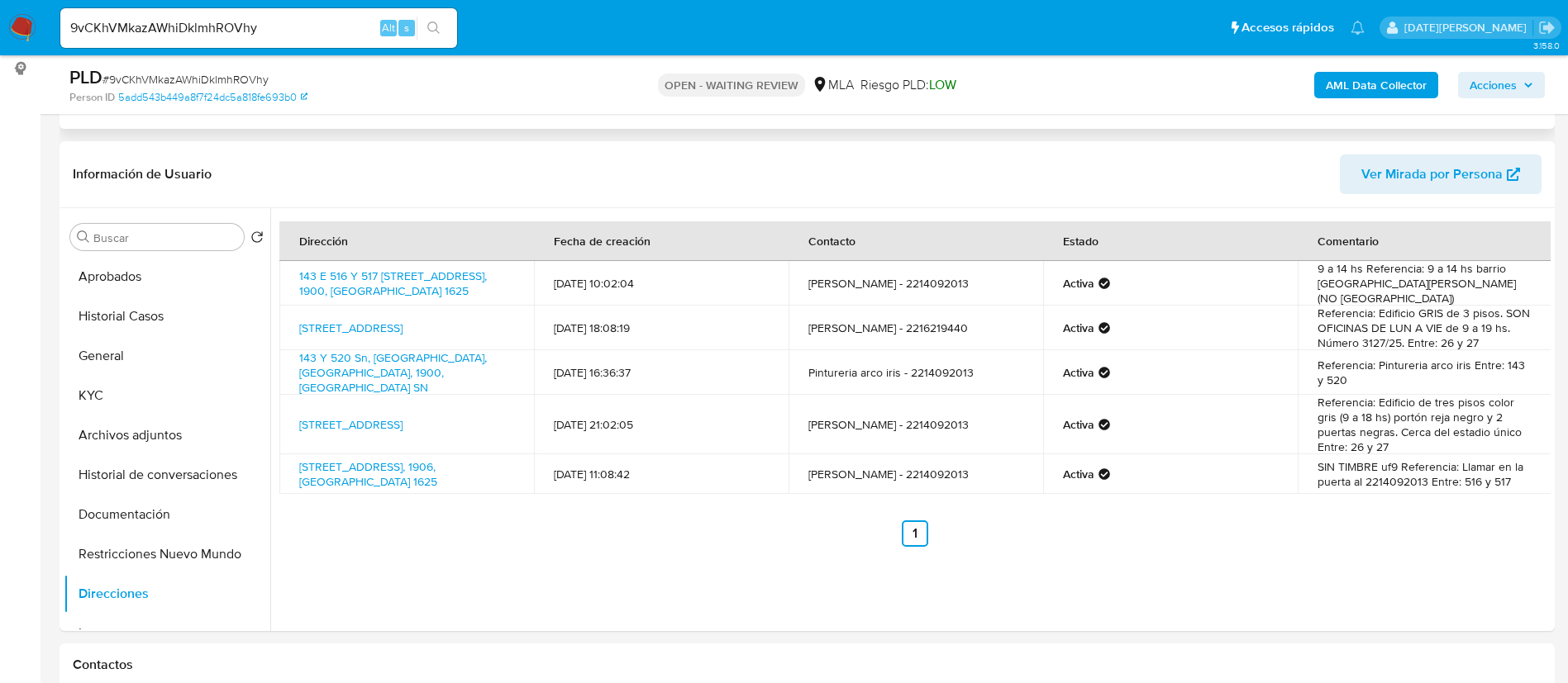
scroll to position [0, 0]
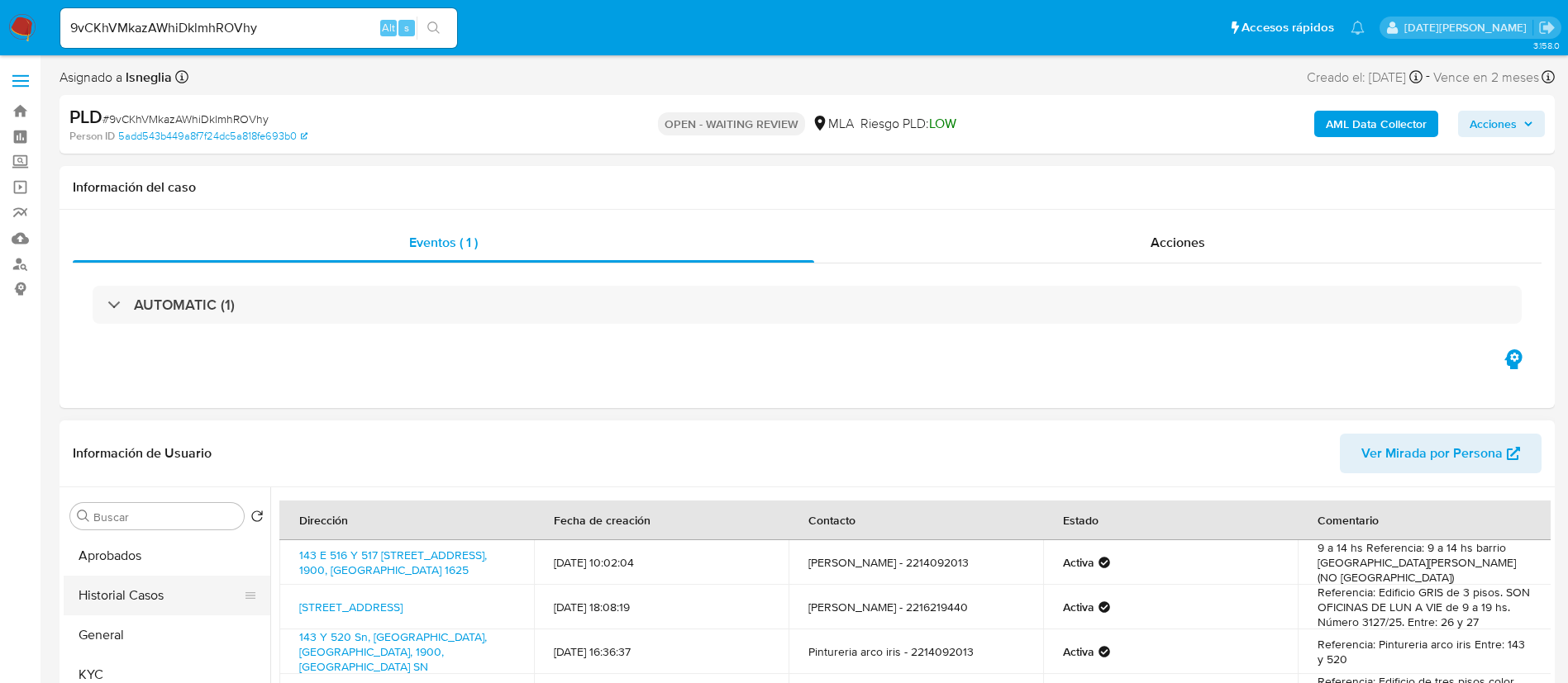
click at [128, 599] on button "Historial Casos" at bounding box center [161, 595] width 194 height 40
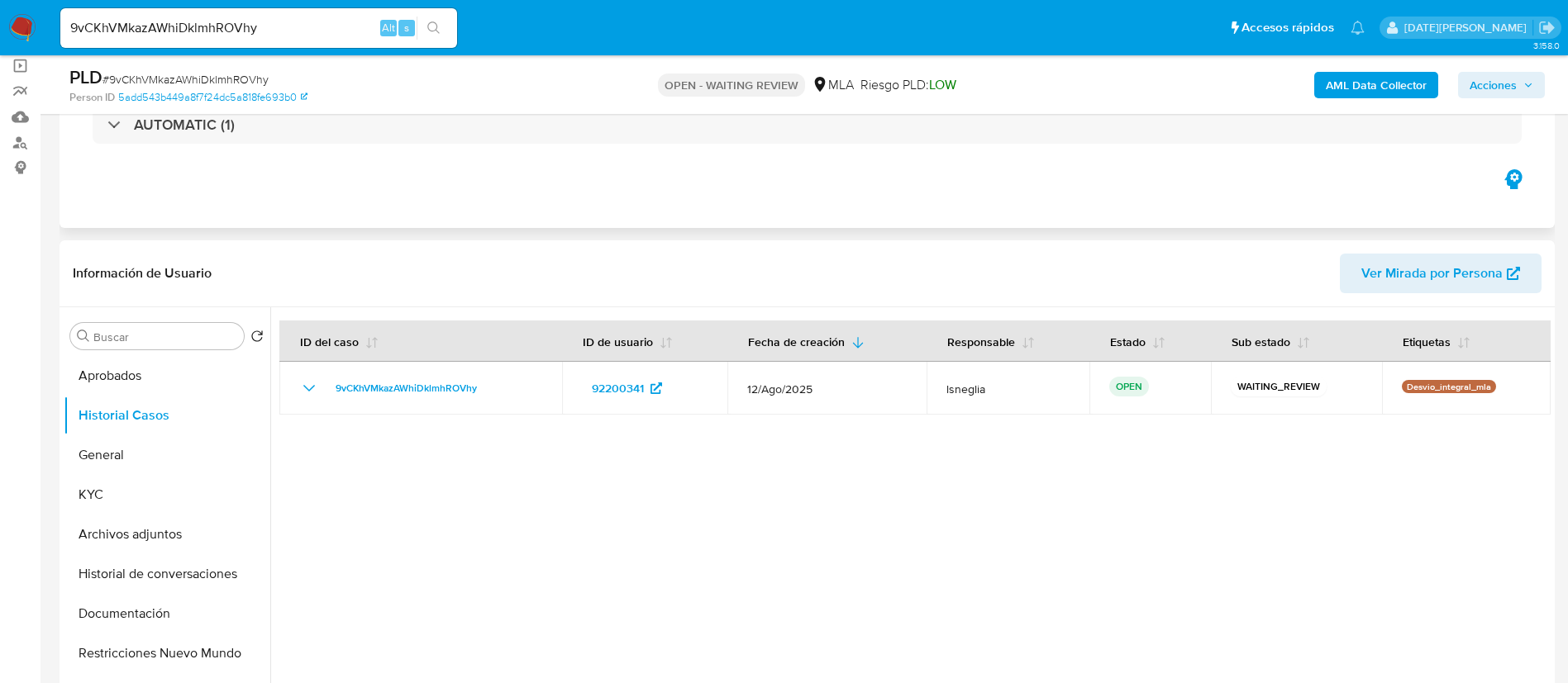
scroll to position [248, 0]
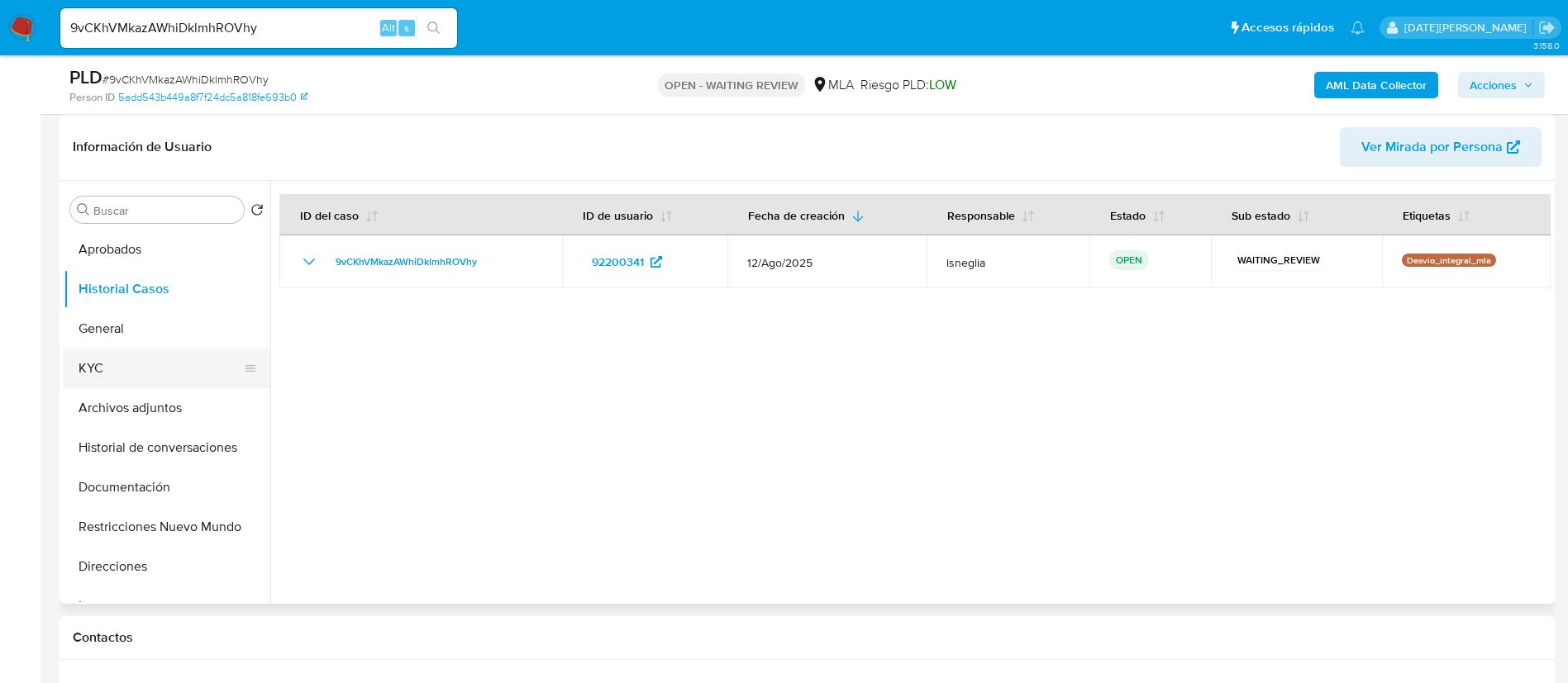
click at [105, 367] on button "KYC" at bounding box center [161, 368] width 194 height 40
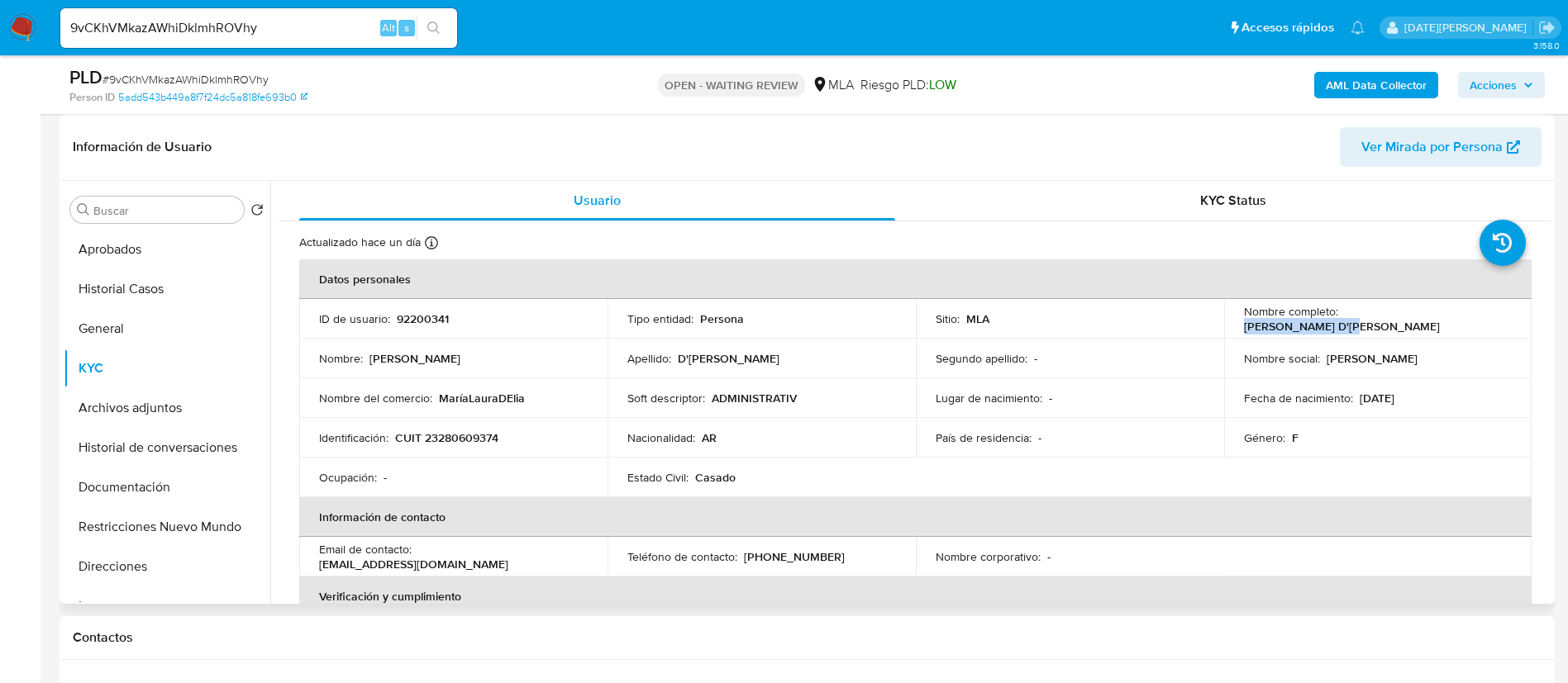
drag, startPoint x: 1342, startPoint y: 312, endPoint x: 1444, endPoint y: 315, distance: 102.0
click at [1444, 315] on div "Nombre completo : Maria Laura D'Elia" at bounding box center [1378, 319] width 269 height 30
copy p "[PERSON_NAME]"
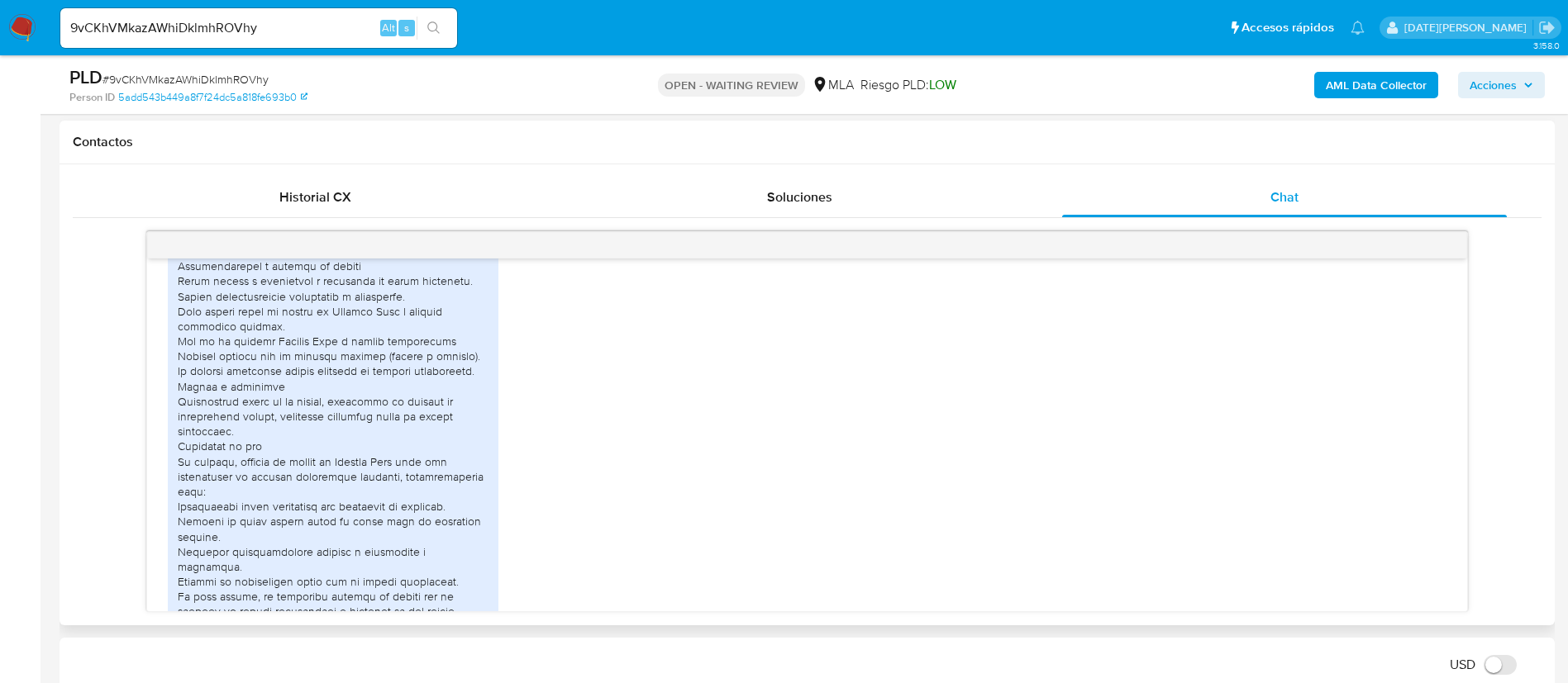
scroll to position [2232, 0]
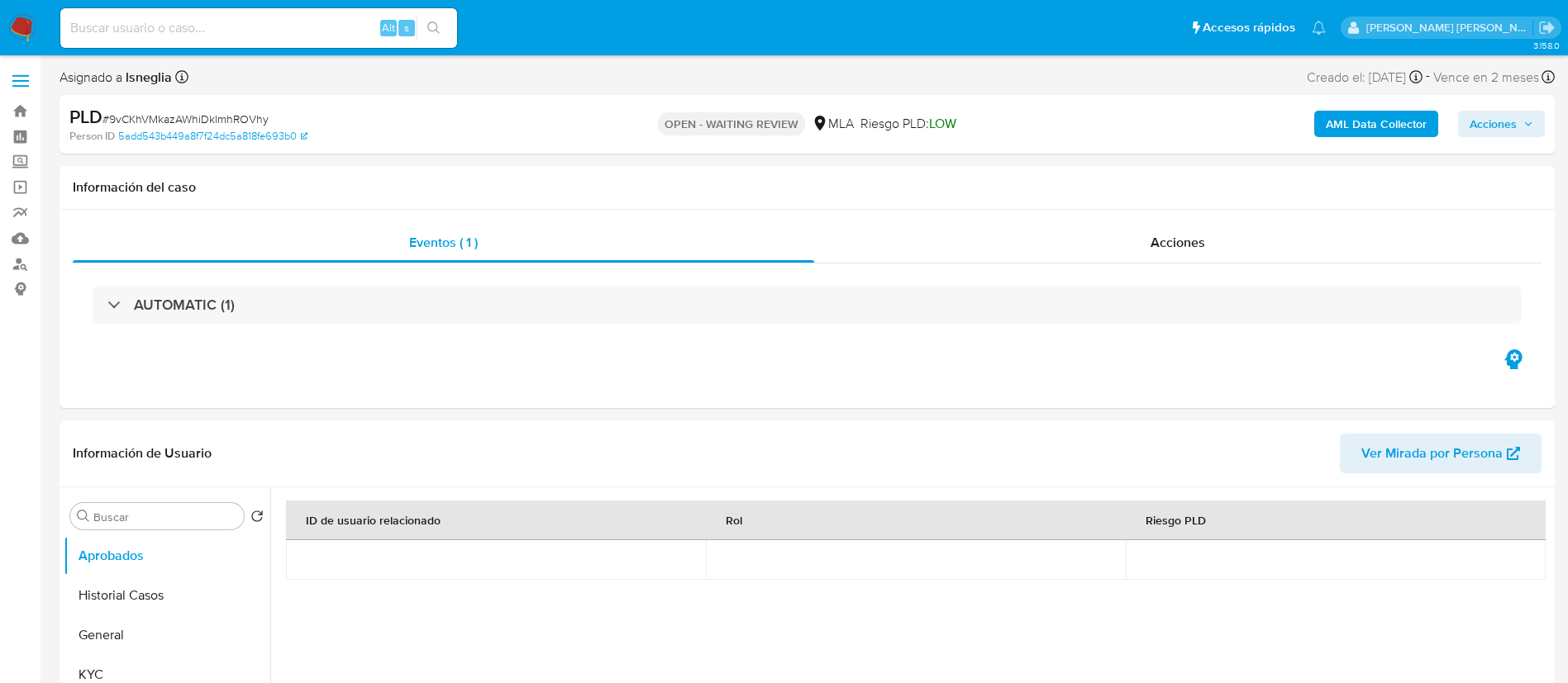
select select "10"
click at [243, 26] on input at bounding box center [258, 28] width 396 height 21
paste input "xwFCE9U5GnpbYy7D39W8tXz6"
type input "xwFCE9U5GnpbYy7D39W8tXz6"
click at [433, 25] on icon "search-icon" at bounding box center [434, 28] width 13 height 13
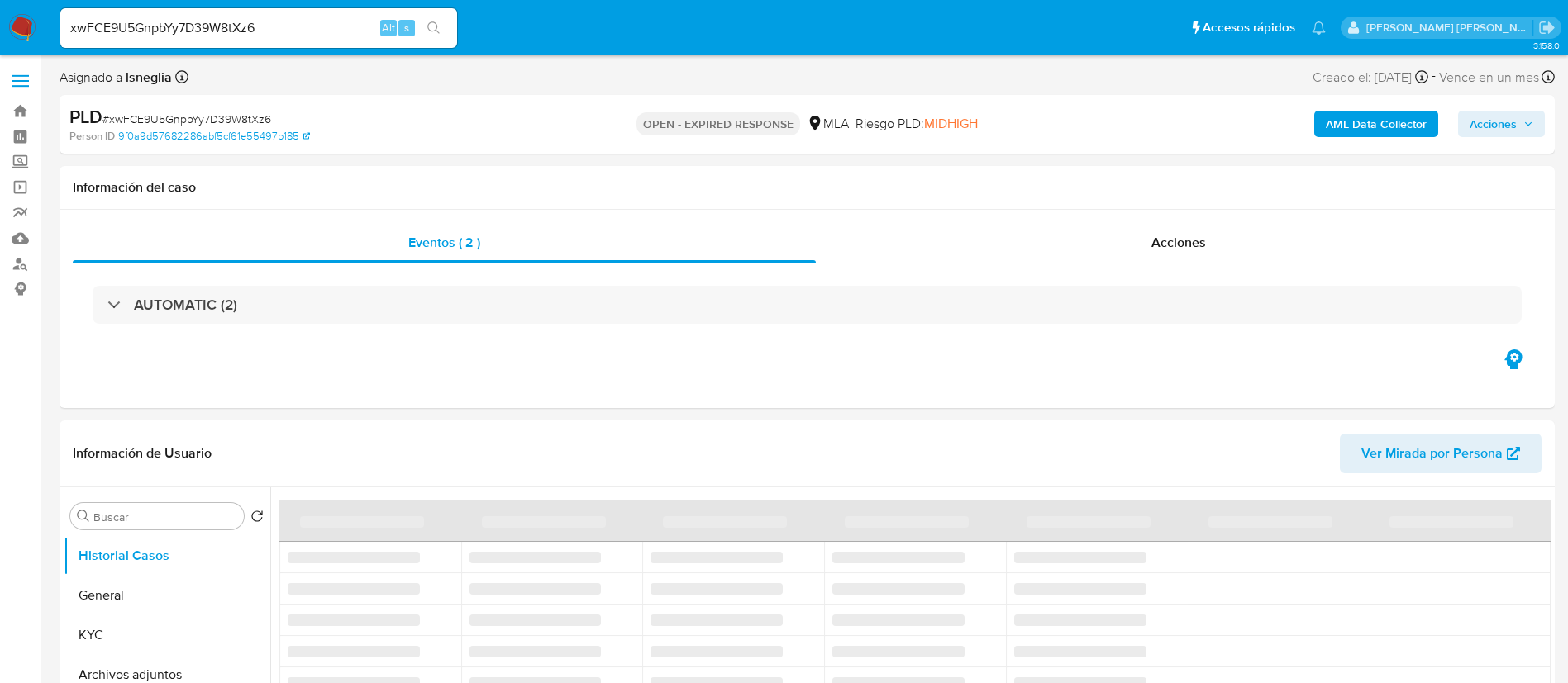
select select "10"
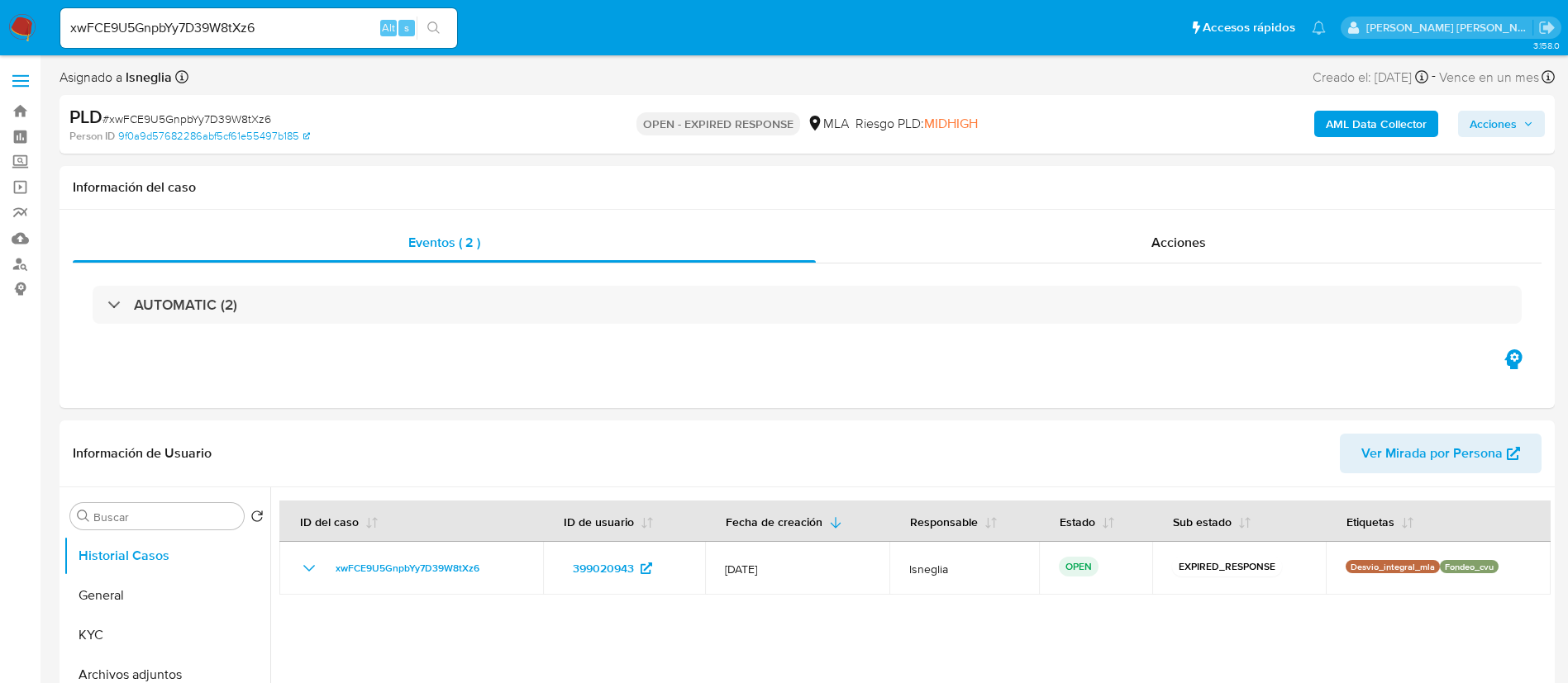
click at [321, 29] on input "xwFCE9U5GnpbYy7D39W8tXz6" at bounding box center [258, 28] width 396 height 21
drag, startPoint x: 321, startPoint y: 29, endPoint x: 212, endPoint y: 29, distance: 109.0
click at [212, 29] on input "xwFCE9U5GnpbYy7D39W8tXz6" at bounding box center [258, 28] width 396 height 21
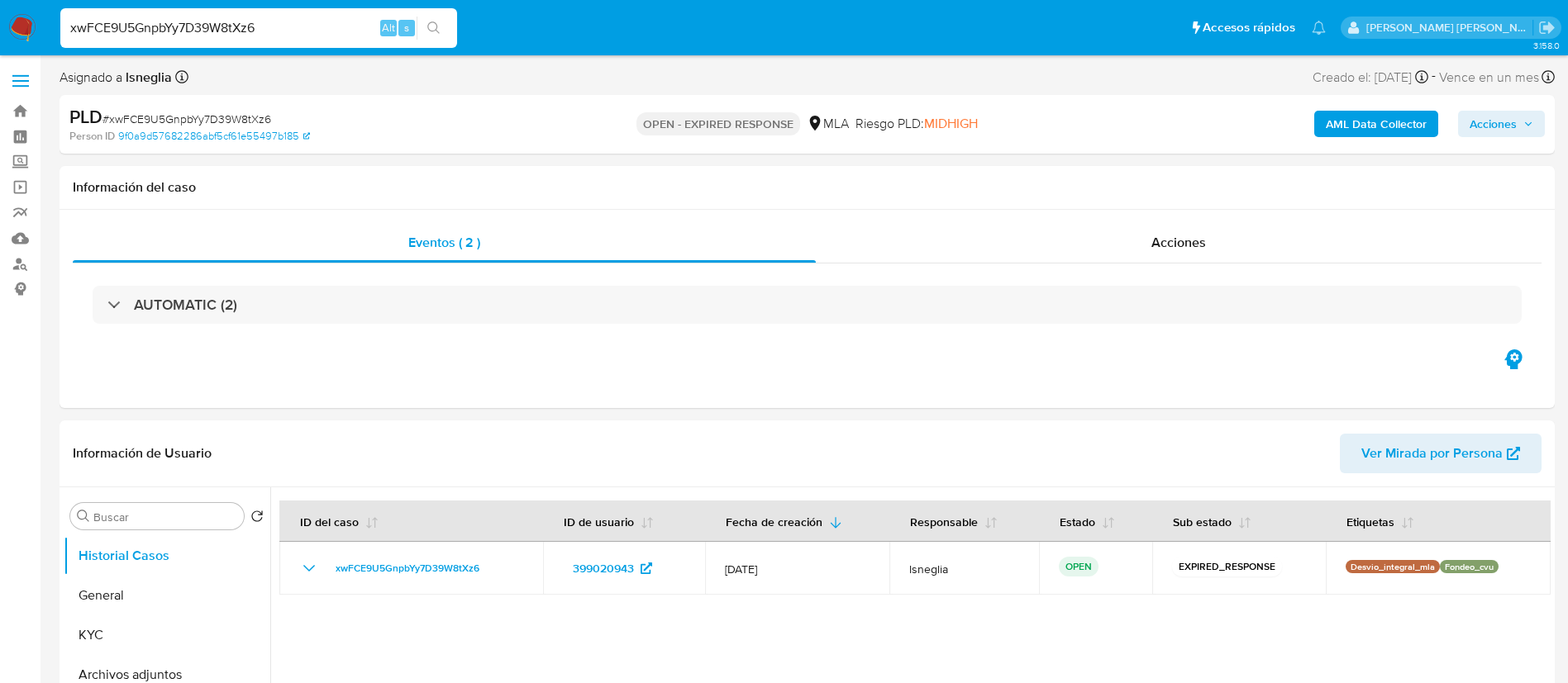
paste input
type input "xwFCE9U5GnpbYy7D39W8tXz6"
click at [447, 25] on button "search-icon" at bounding box center [433, 28] width 34 height 23
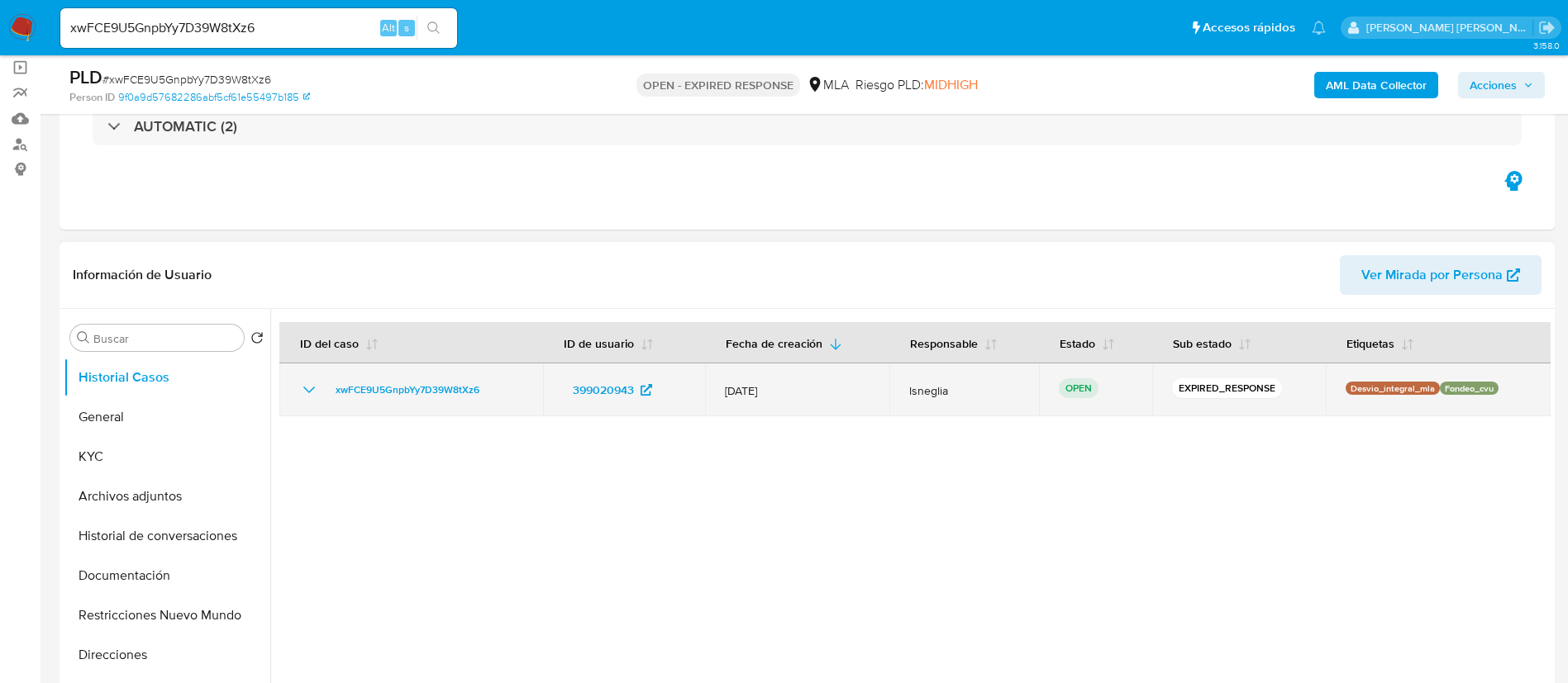
scroll to position [124, 0]
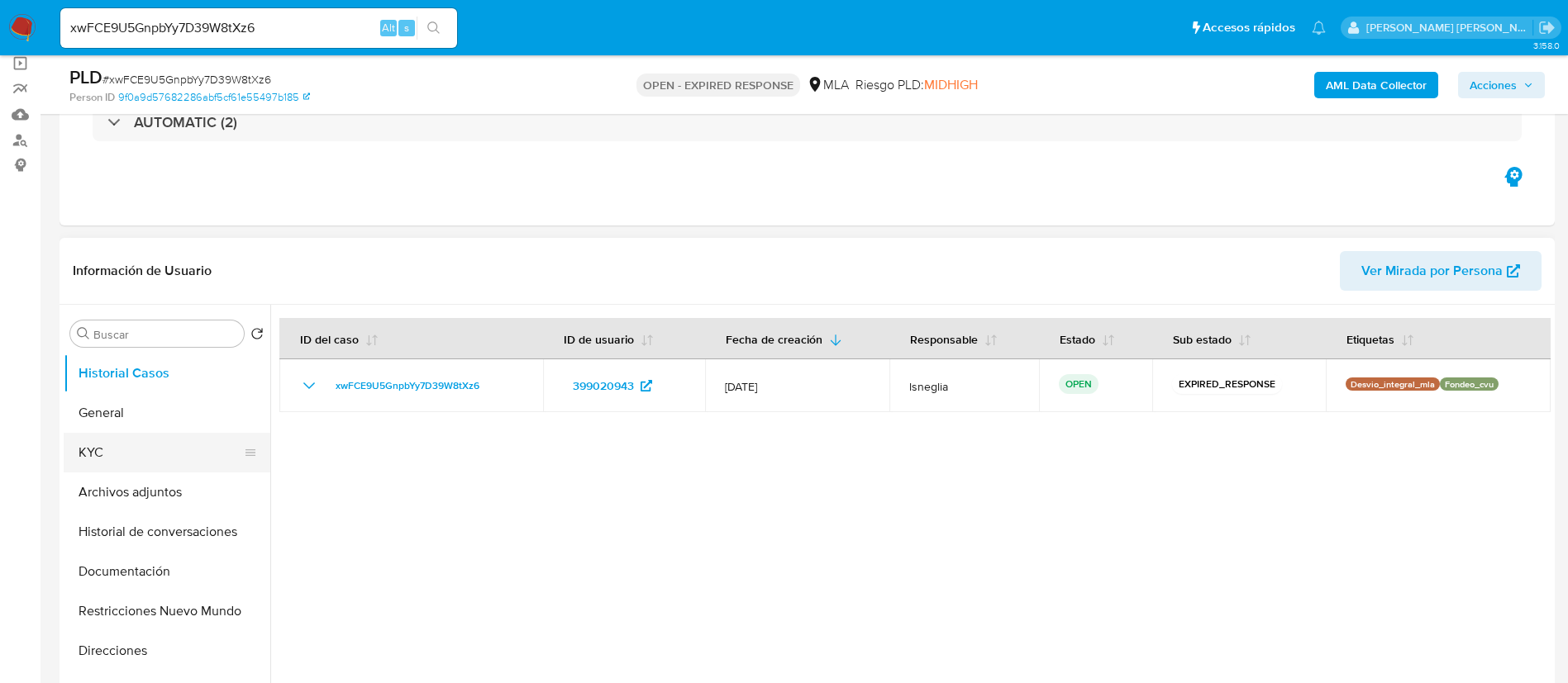
click at [144, 462] on button "KYC" at bounding box center [161, 452] width 194 height 40
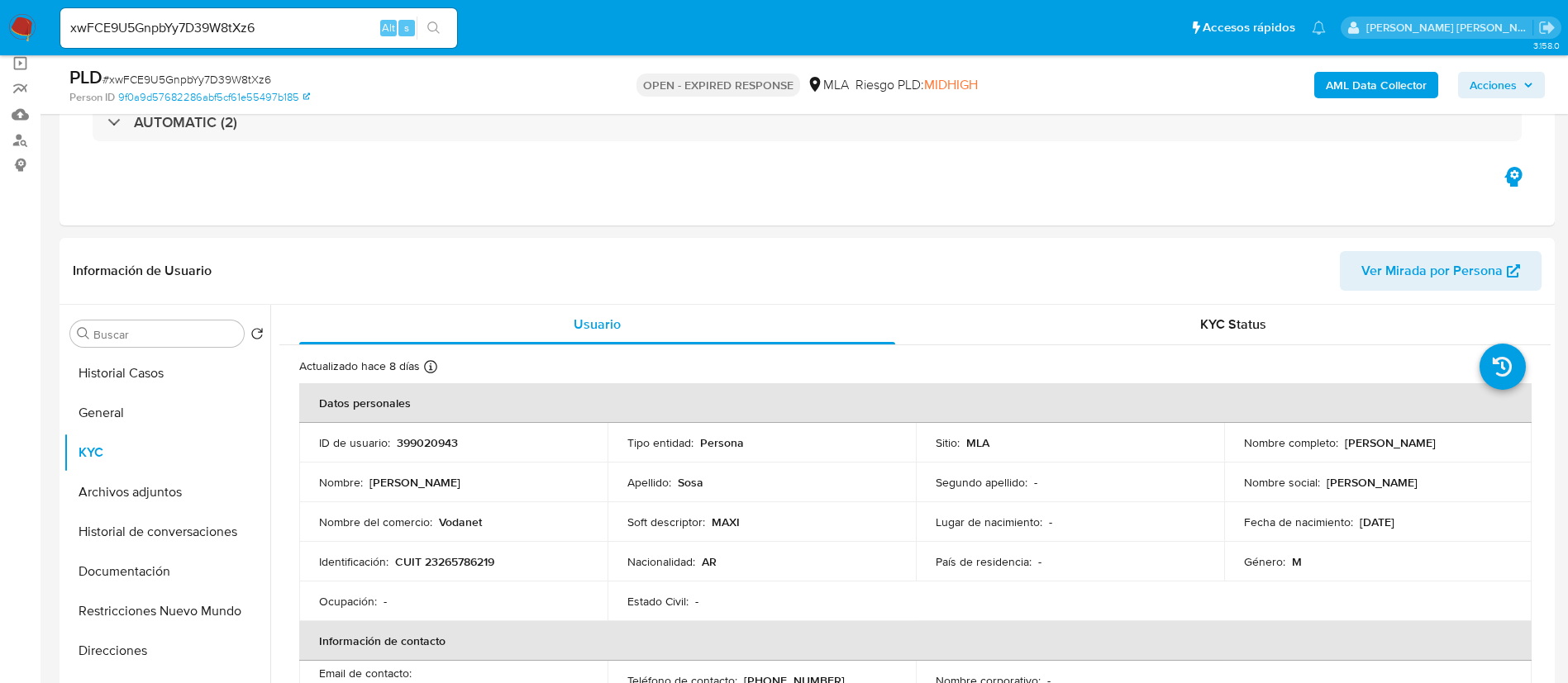
click at [242, 73] on span "# xwFCE9U5GnpbYy7D39W8tXz6" at bounding box center [187, 79] width 169 height 17
copy span "xwFCE9U5GnpbYy7D39W8tXz6"
